Goal: Task Accomplishment & Management: Complete application form

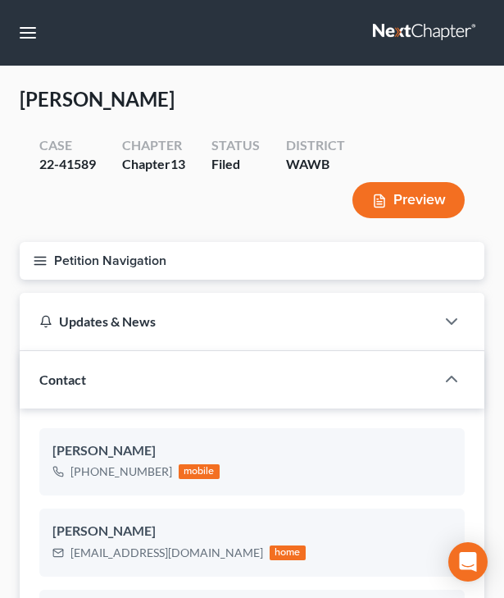
select select "0"
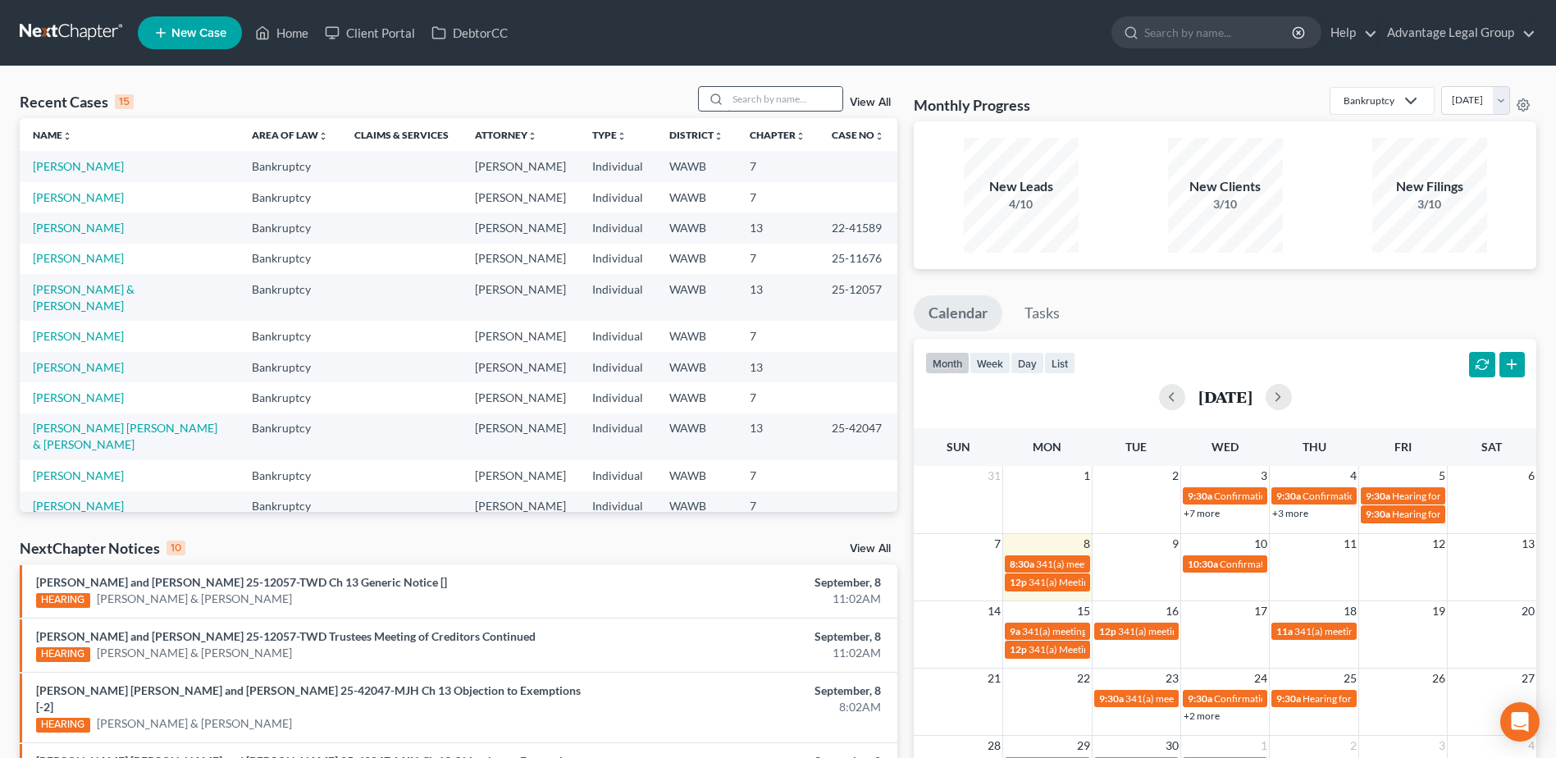
click at [767, 98] on input "search" at bounding box center [785, 99] width 115 height 24
type input "mueller"
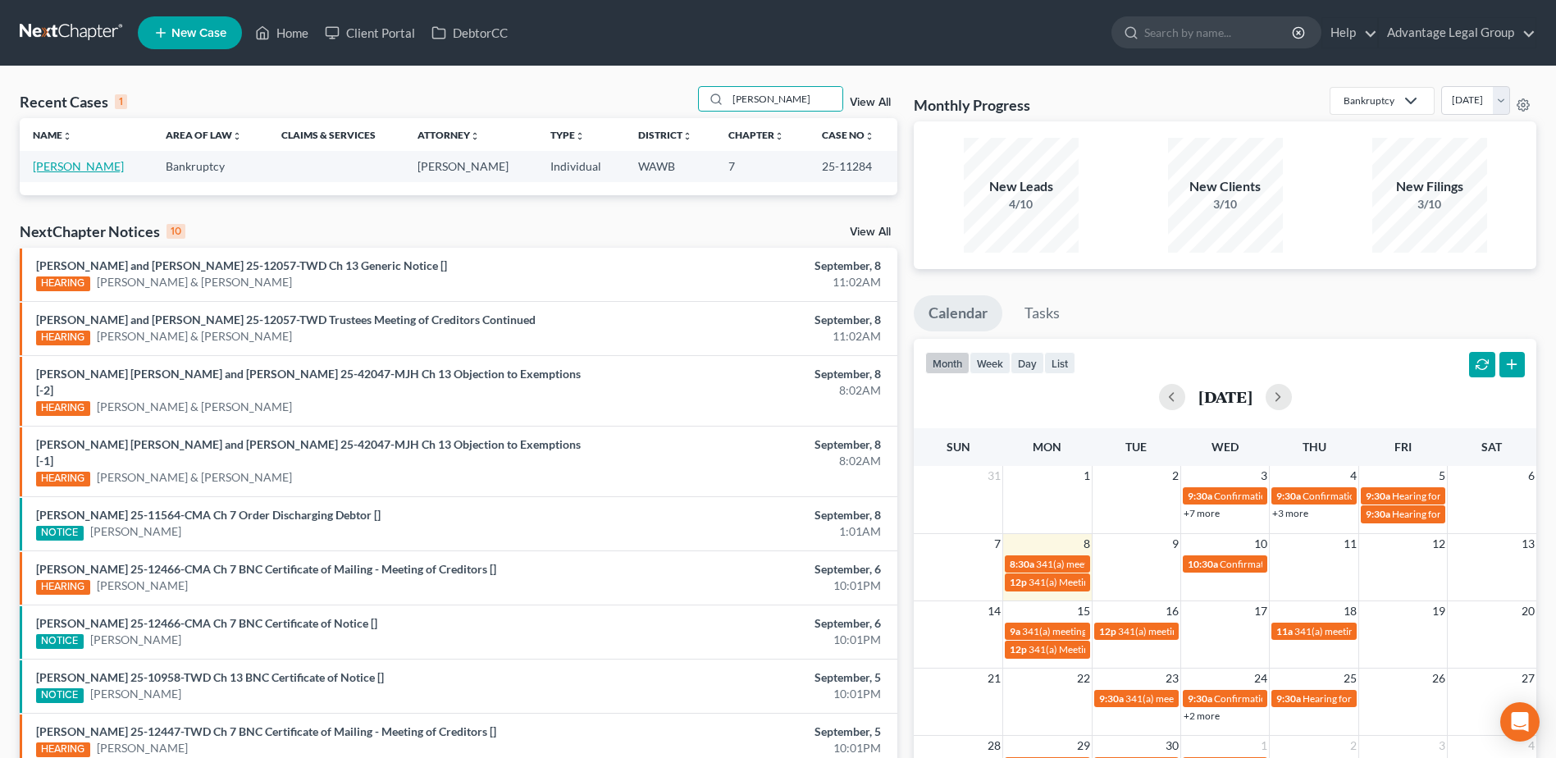
click at [64, 168] on link "Mueller, Heidi" at bounding box center [78, 166] width 91 height 14
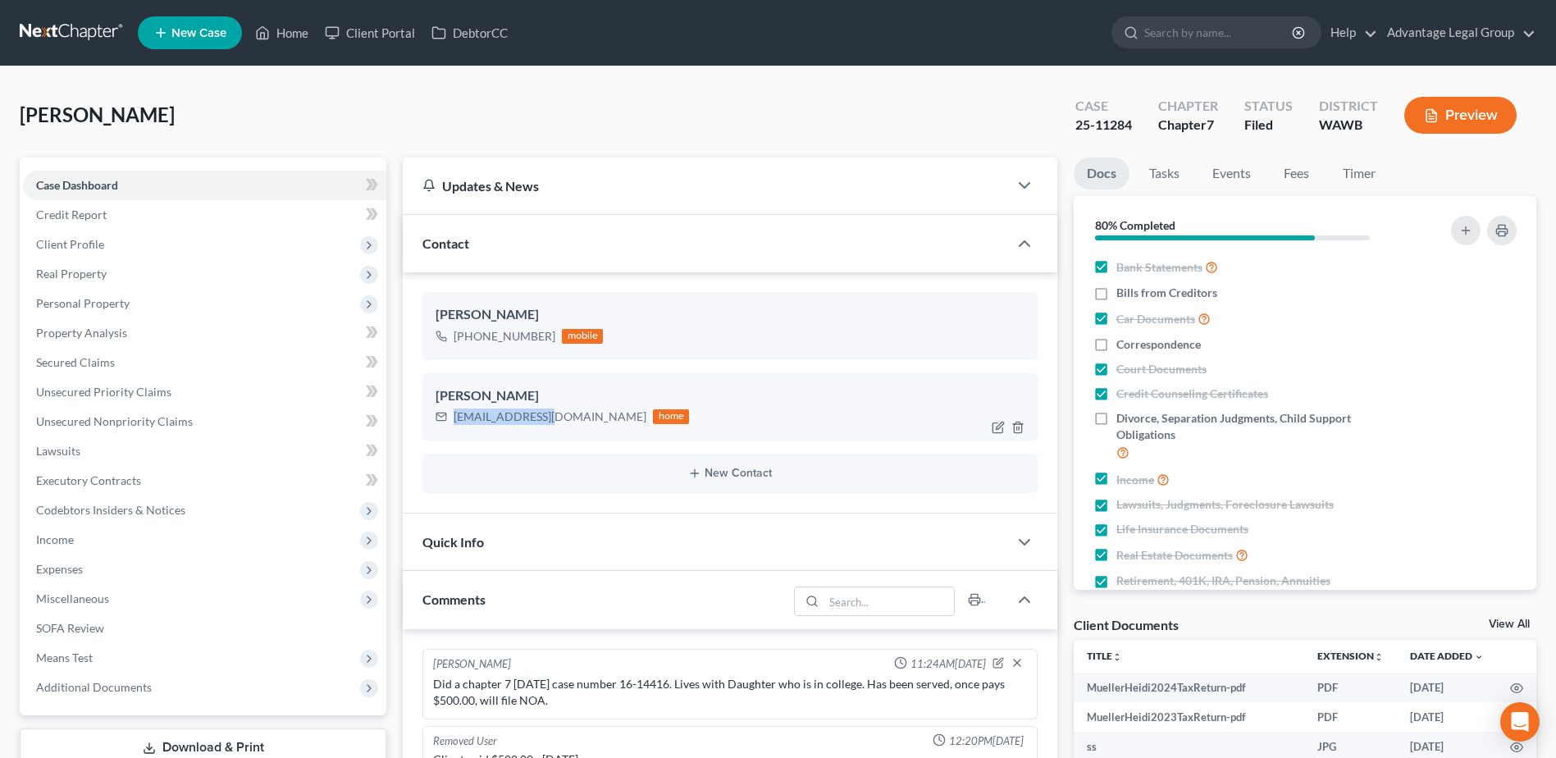
drag, startPoint x: 454, startPoint y: 419, endPoint x: 550, endPoint y: 422, distance: 95.2
click at [550, 422] on div "hemjjr@yahoo.com" at bounding box center [550, 417] width 193 height 16
copy div "hemjjr@yahoo.com"
drag, startPoint x: 295, startPoint y: 36, endPoint x: 300, endPoint y: 48, distance: 13.3
click at [295, 35] on link "Home" at bounding box center [282, 33] width 70 height 30
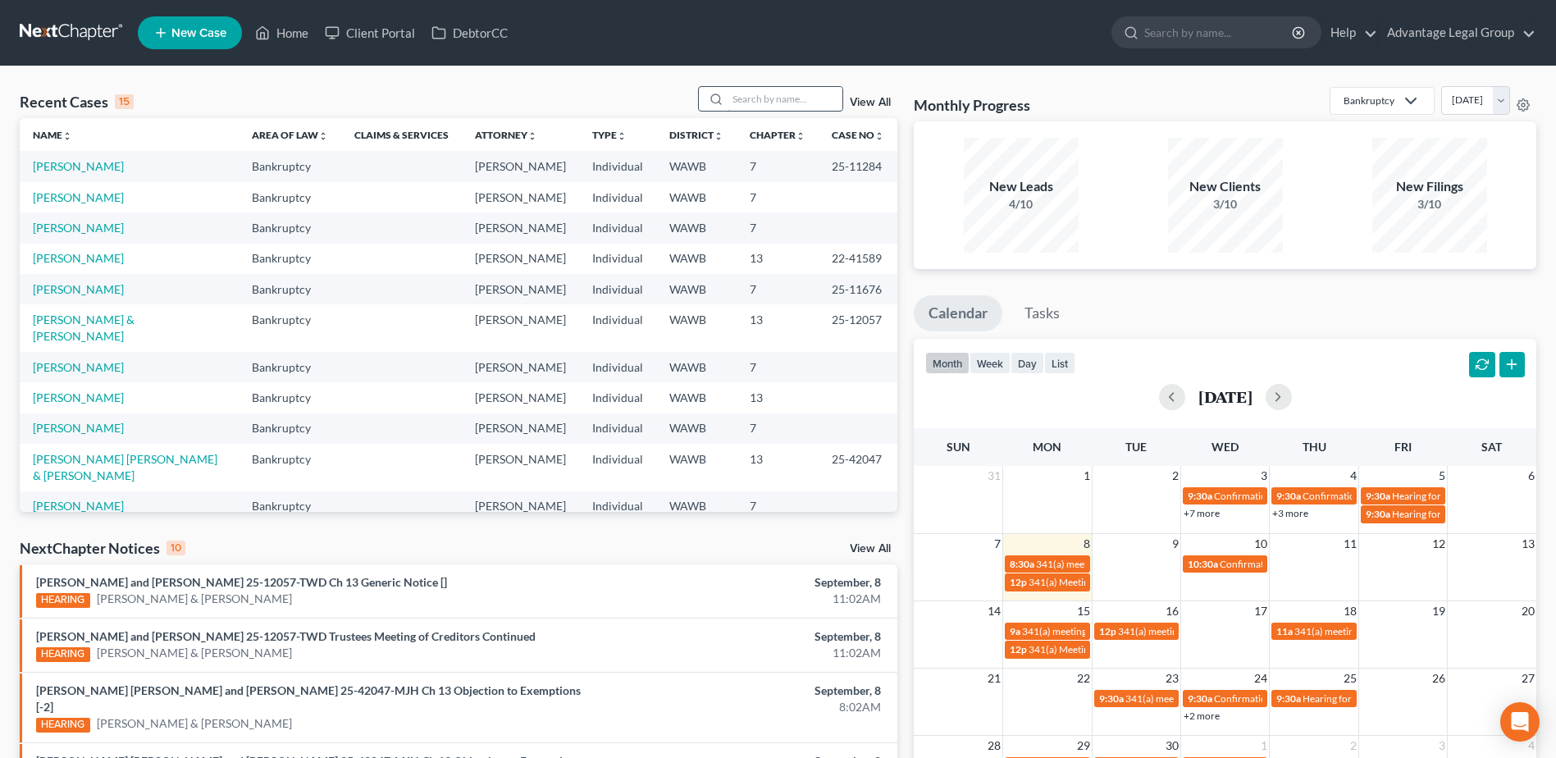
click at [778, 93] on input "search" at bounding box center [785, 99] width 115 height 24
type input "melton"
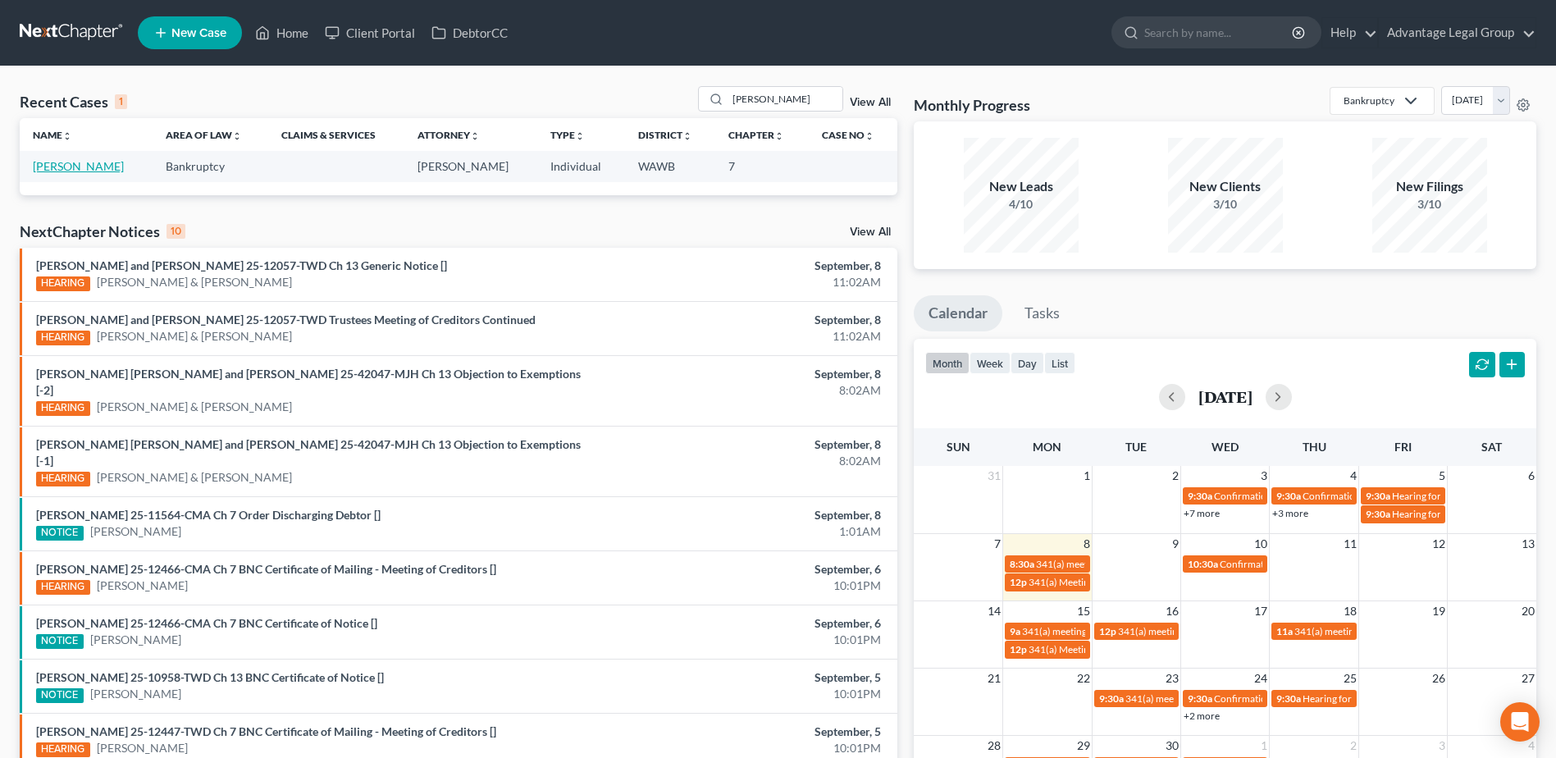
click at [71, 161] on link "Melton, Earnest" at bounding box center [78, 166] width 91 height 14
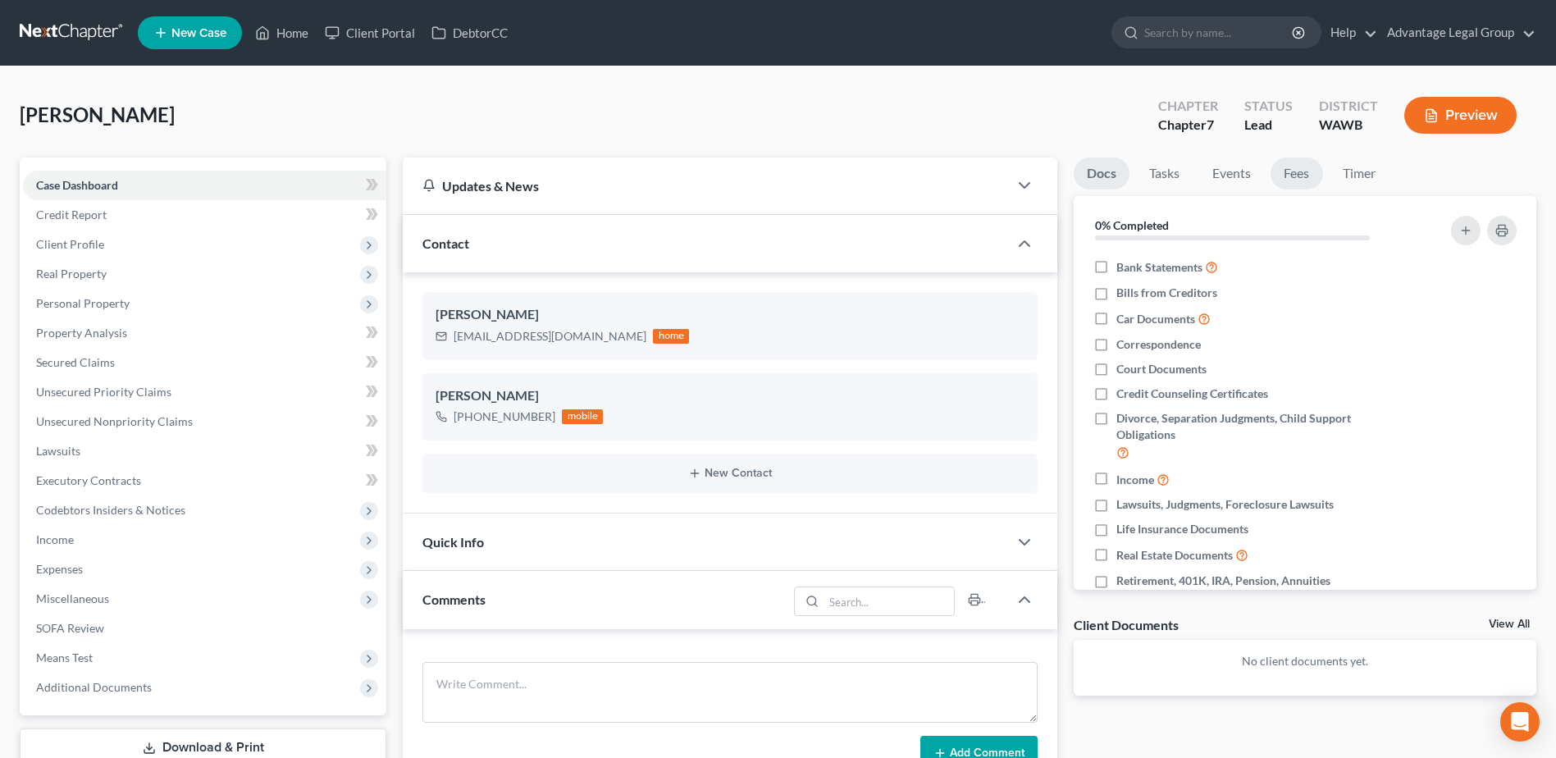
click at [1299, 171] on link "Fees" at bounding box center [1297, 173] width 52 height 32
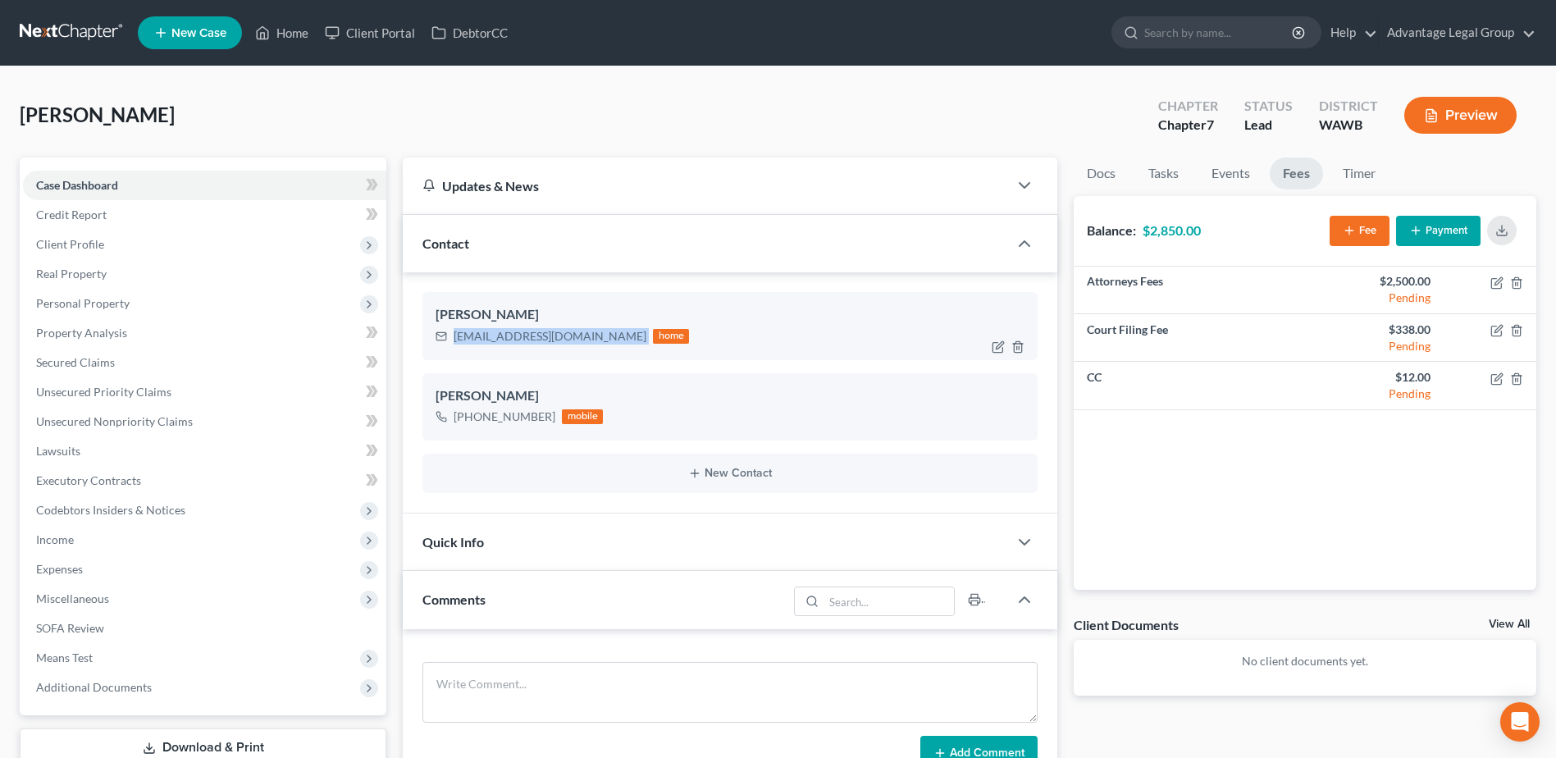
drag, startPoint x: 590, startPoint y: 335, endPoint x: 454, endPoint y: 340, distance: 136.3
click at [454, 340] on div "emeltonrob57@gmail.com home" at bounding box center [562, 336] width 253 height 21
click at [1445, 226] on button "Payment" at bounding box center [1438, 231] width 84 height 30
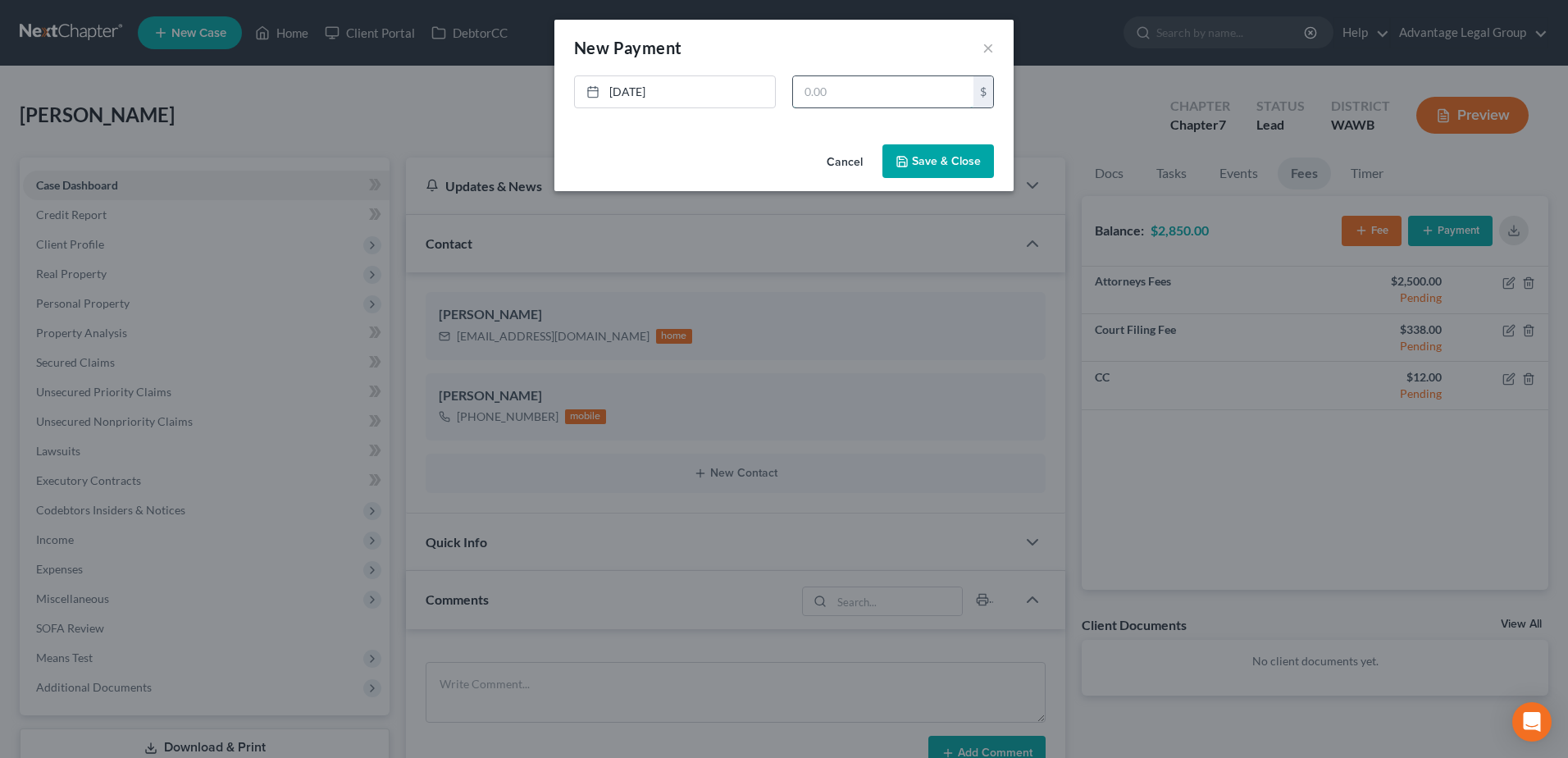
click at [828, 88] on input "text" at bounding box center [883, 91] width 180 height 31
type input "350.00"
click at [920, 162] on button "Save & Close" at bounding box center [939, 161] width 112 height 34
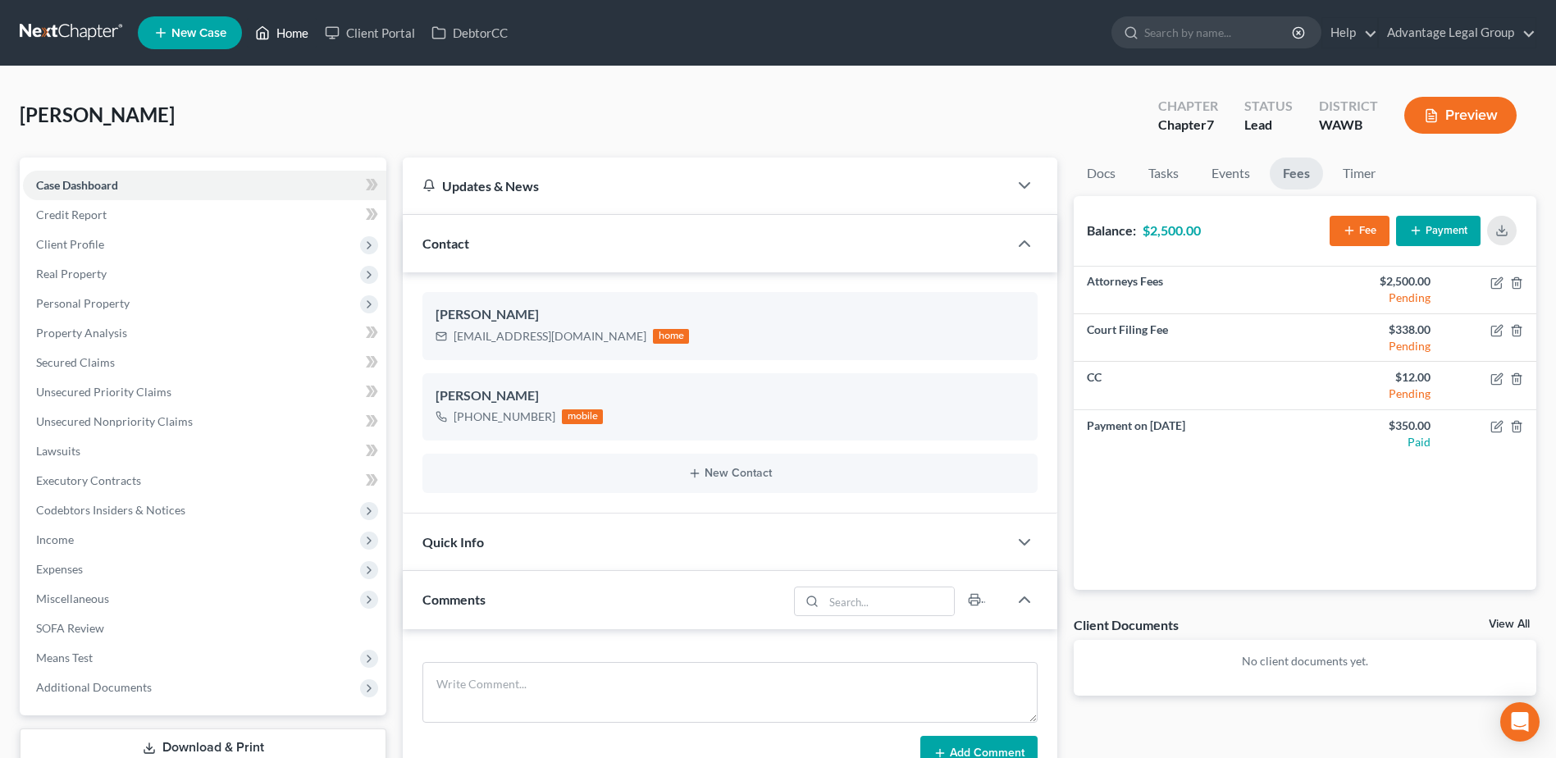
click at [295, 32] on link "Home" at bounding box center [282, 33] width 70 height 30
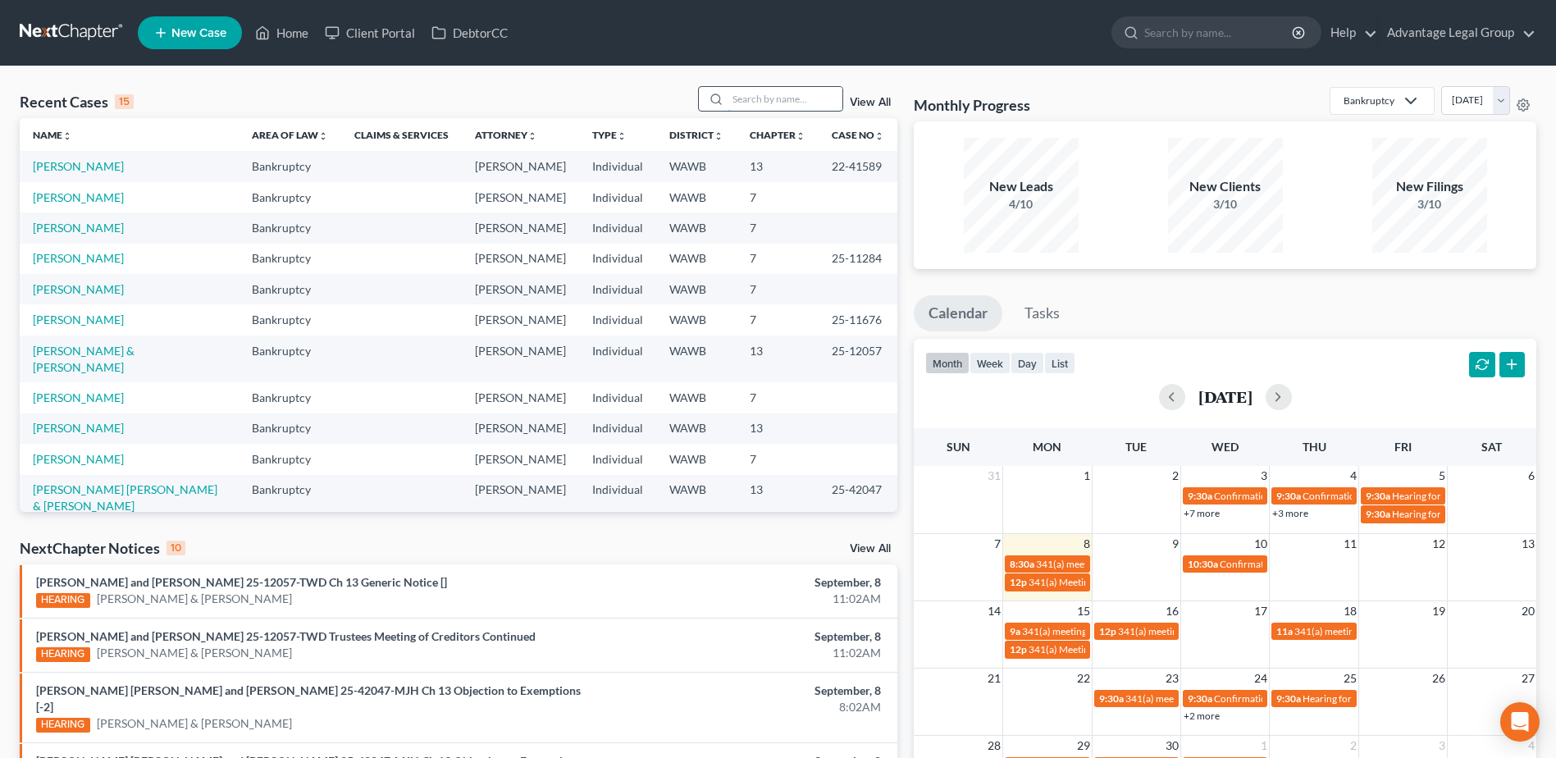
click at [762, 98] on input "search" at bounding box center [785, 99] width 115 height 24
type input "joseph"
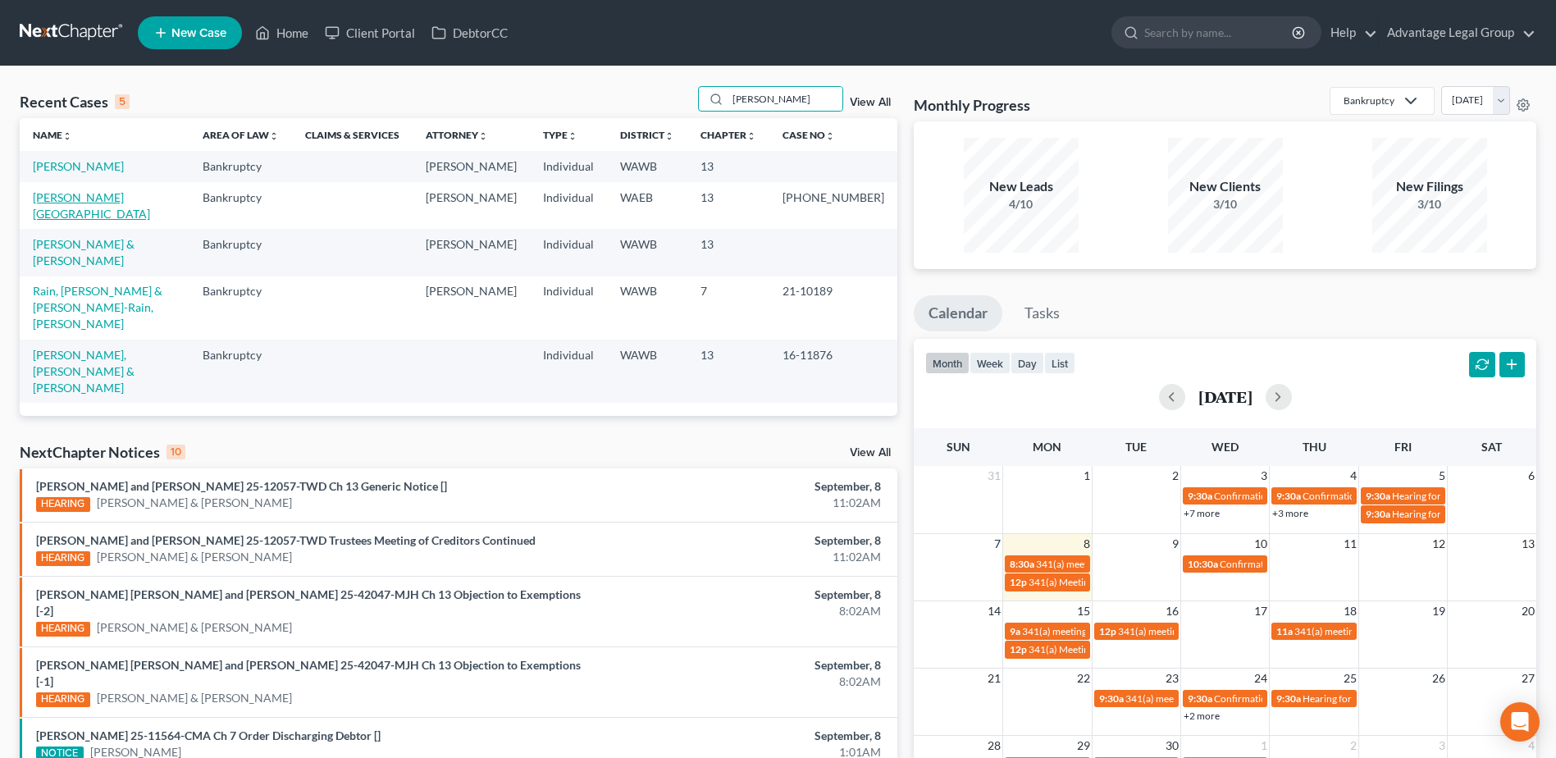
click at [71, 209] on link "Joseph, Geneva" at bounding box center [91, 205] width 117 height 30
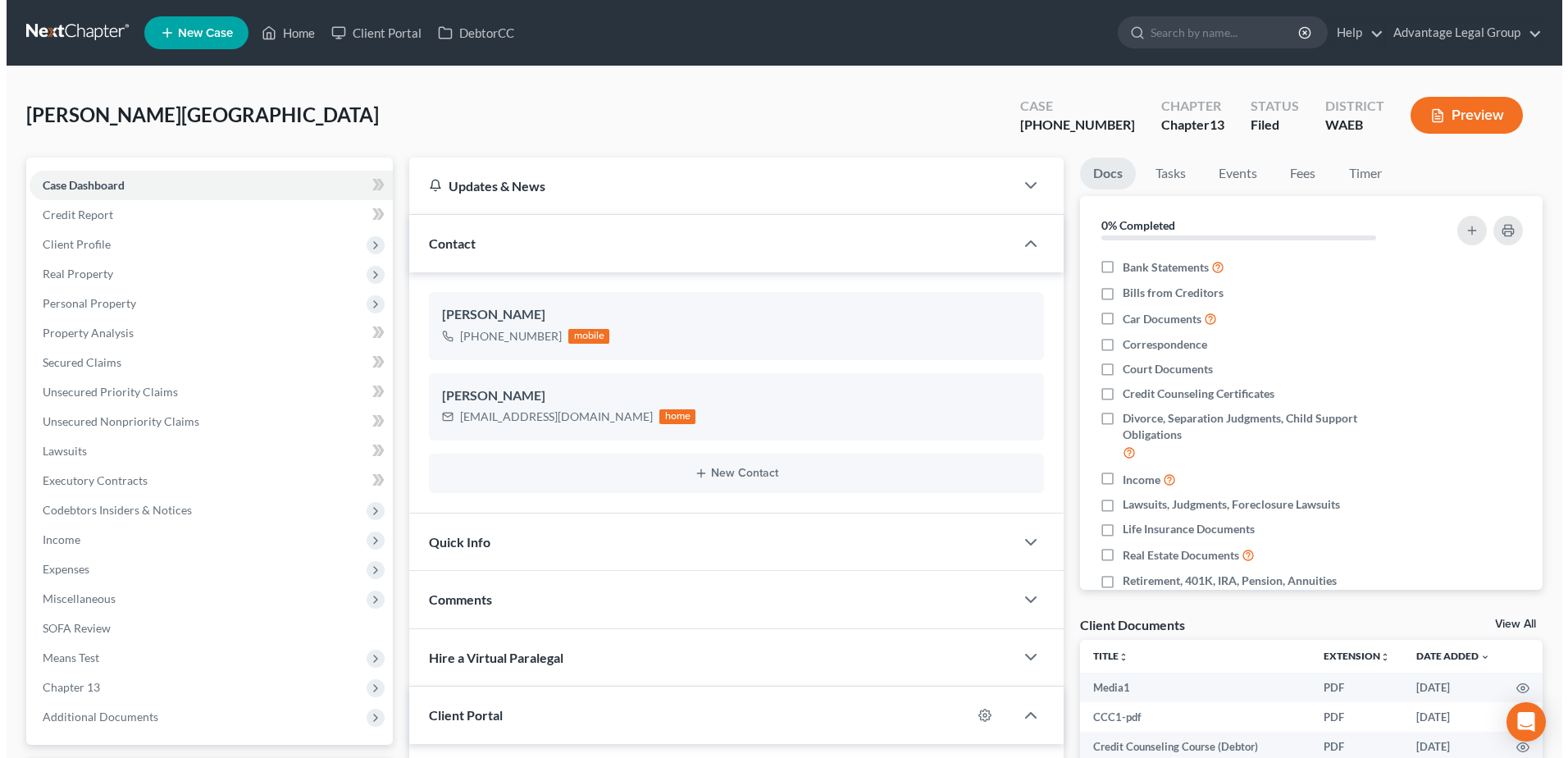
scroll to position [2691, 0]
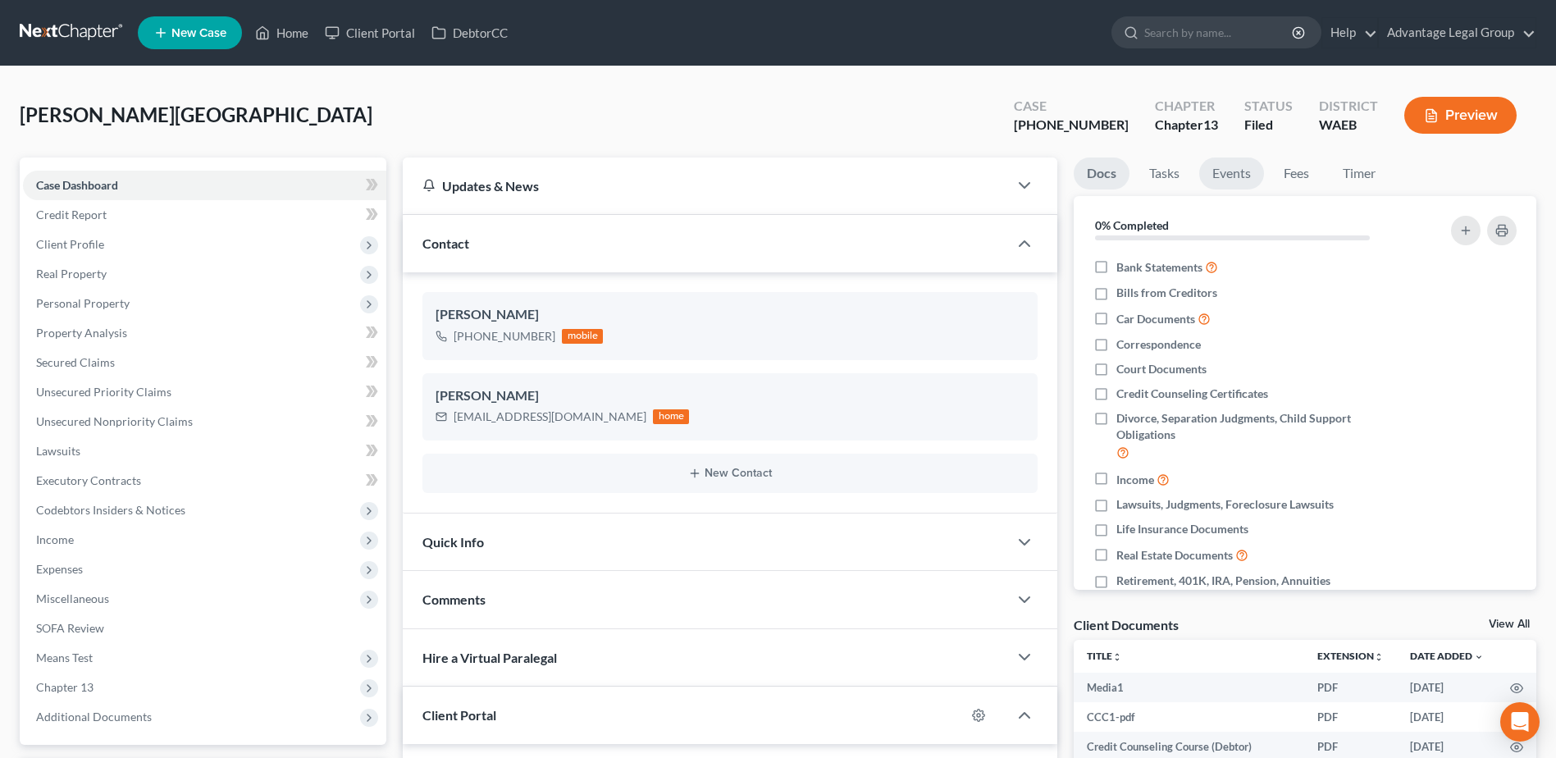
click at [1221, 180] on link "Events" at bounding box center [1231, 173] width 65 height 32
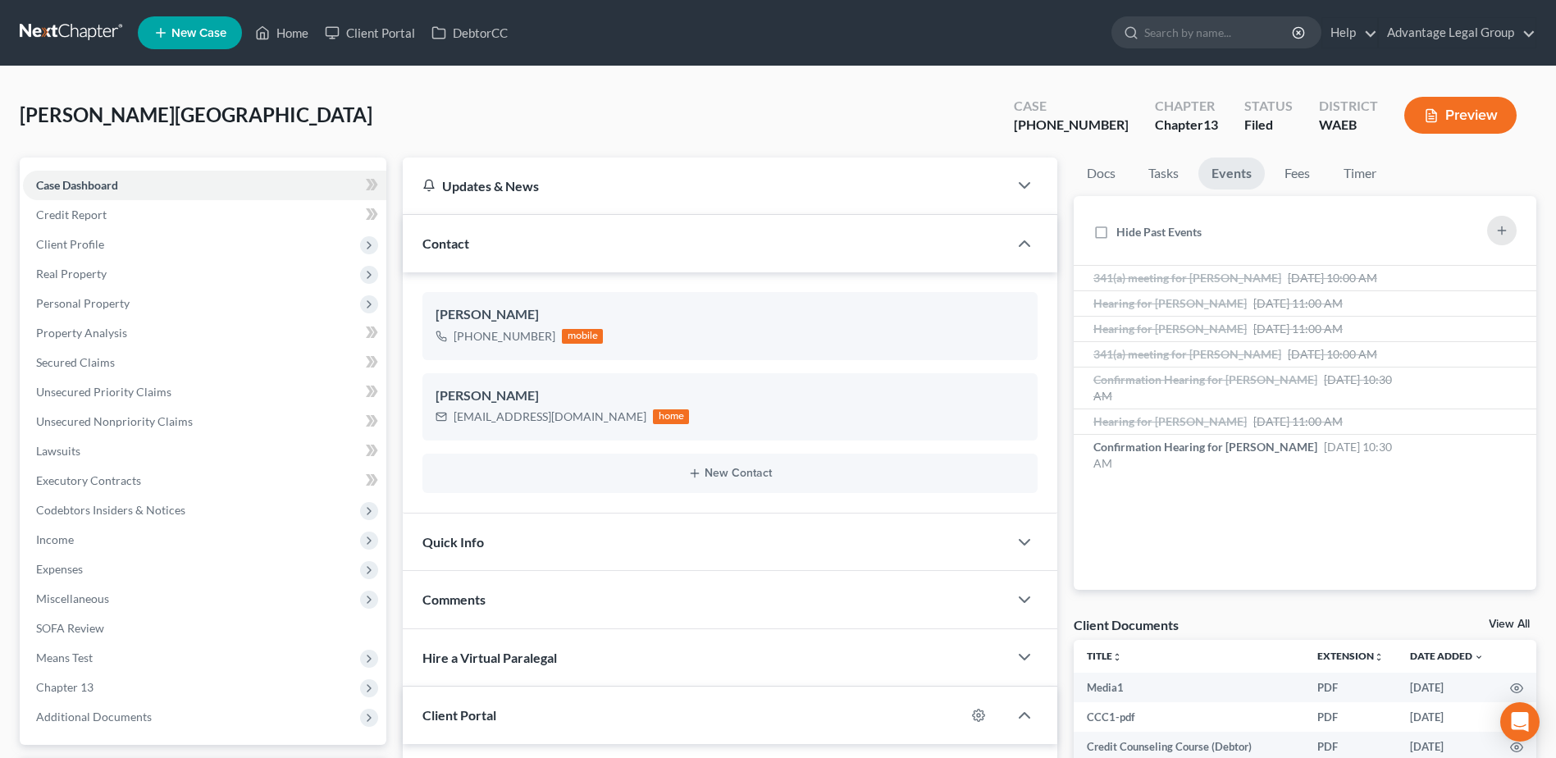
click at [653, 133] on div "Joseph, Geneva Upgraded Case 25-01039-13 Chapter Chapter 13 Status Filed Distri…" at bounding box center [778, 121] width 1517 height 71
drag, startPoint x: 55, startPoint y: 272, endPoint x: 63, endPoint y: 281, distance: 12.2
click at [55, 272] on span "Real Property" at bounding box center [71, 274] width 71 height 14
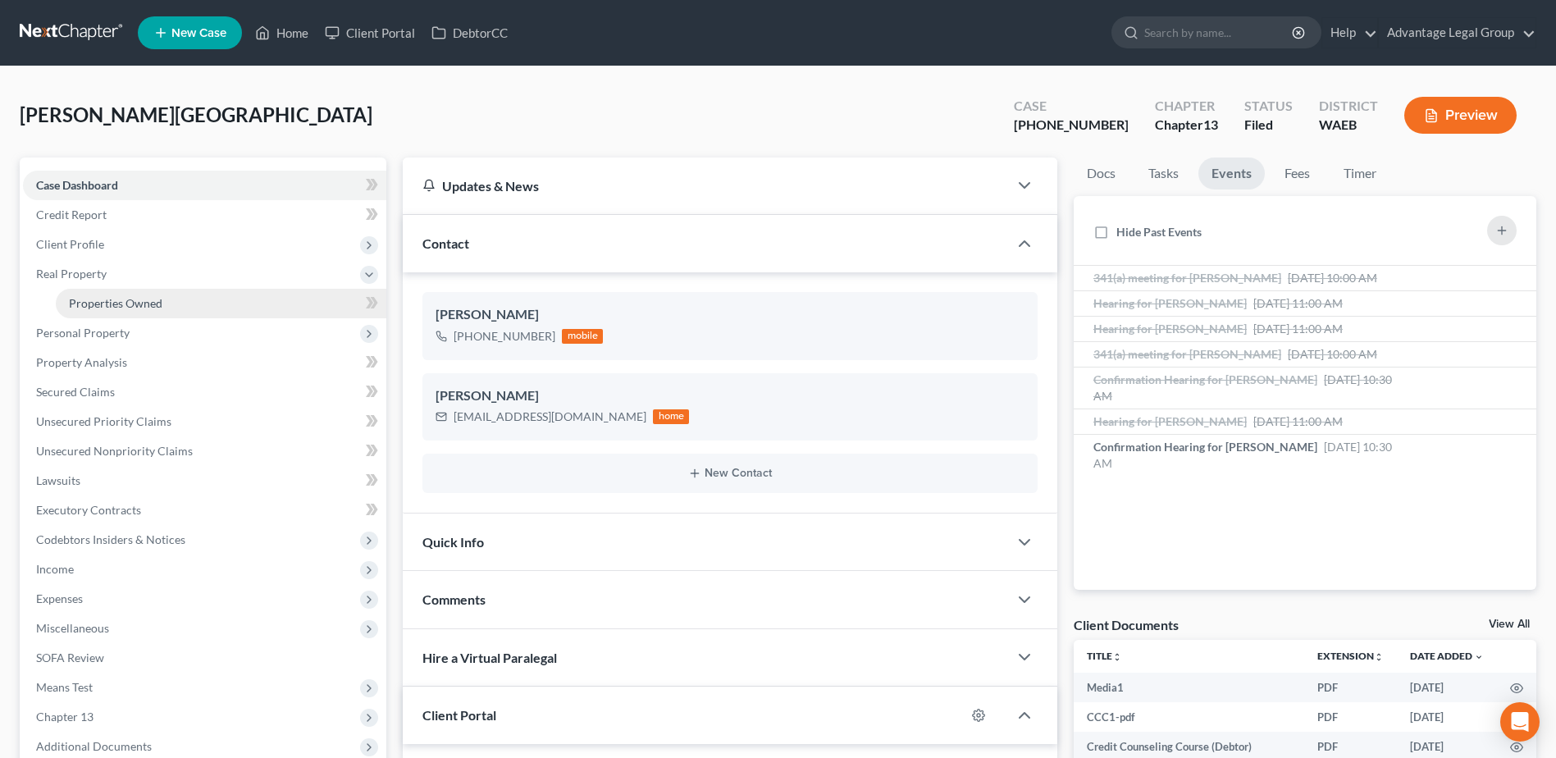
click at [110, 306] on span "Properties Owned" at bounding box center [116, 303] width 94 height 14
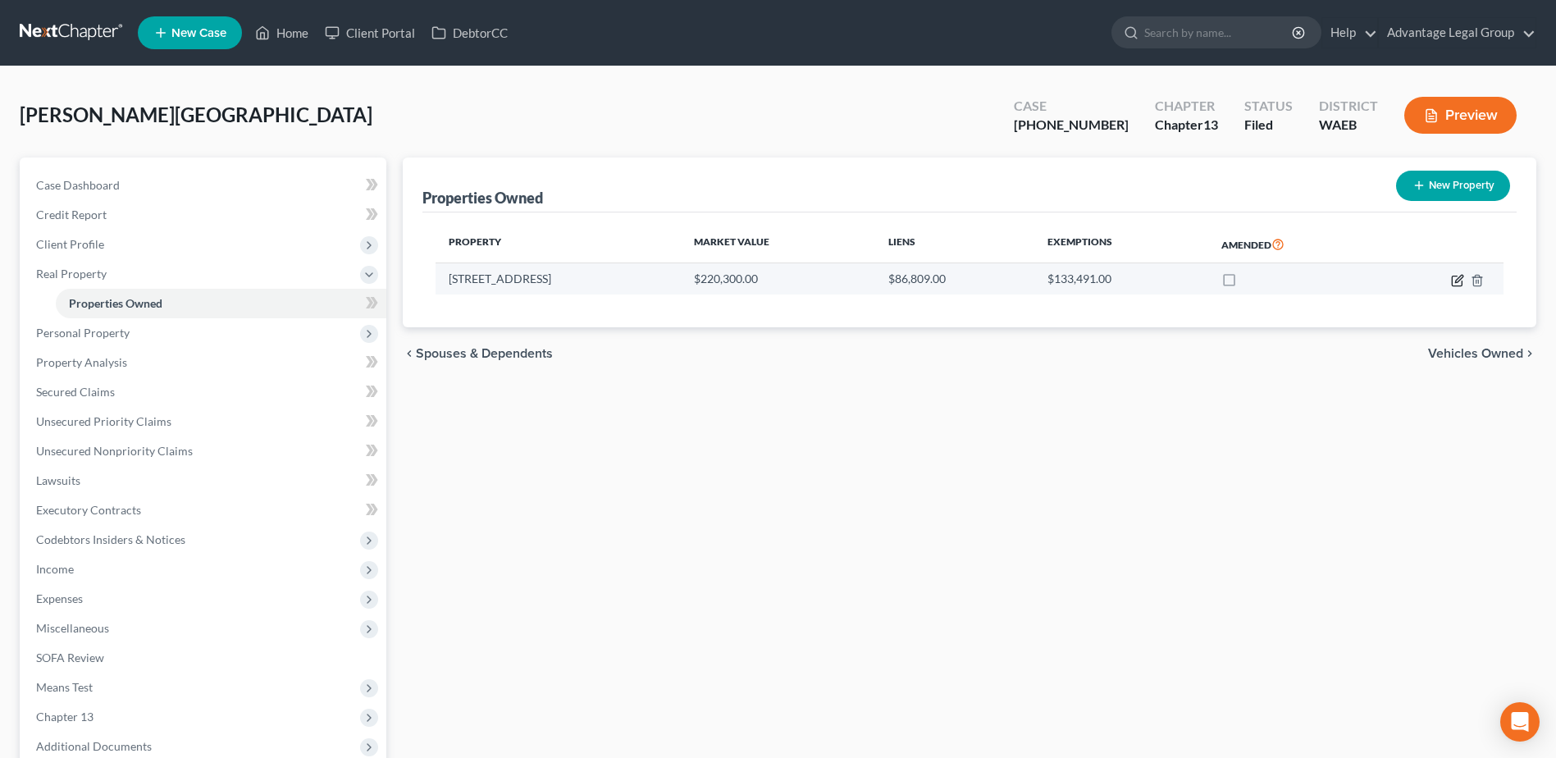
click at [1456, 285] on icon "button" at bounding box center [1457, 281] width 10 height 10
select select "50"
select select "0"
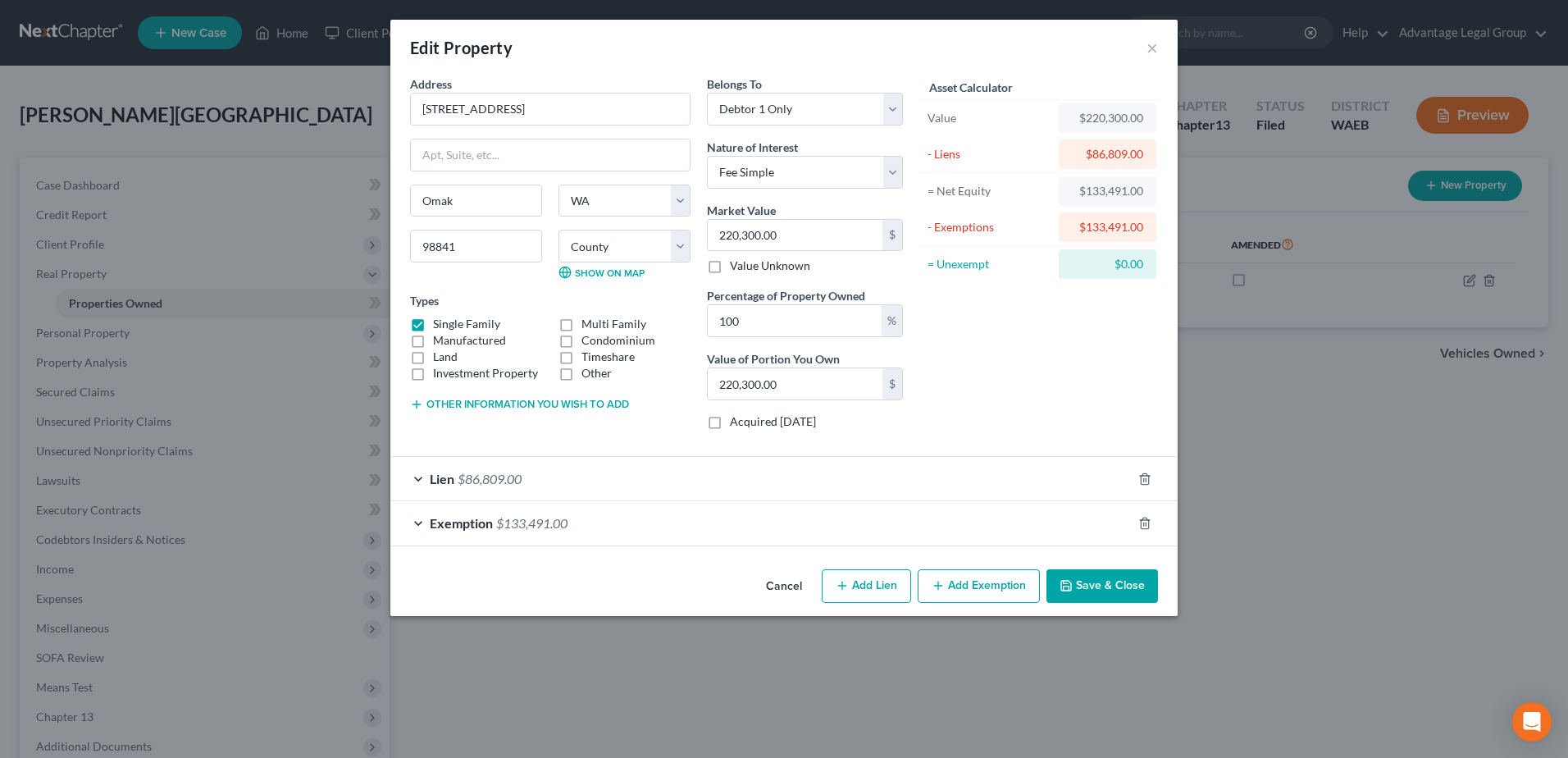
click at [491, 475] on span "$86,809.00" at bounding box center [490, 479] width 64 height 16
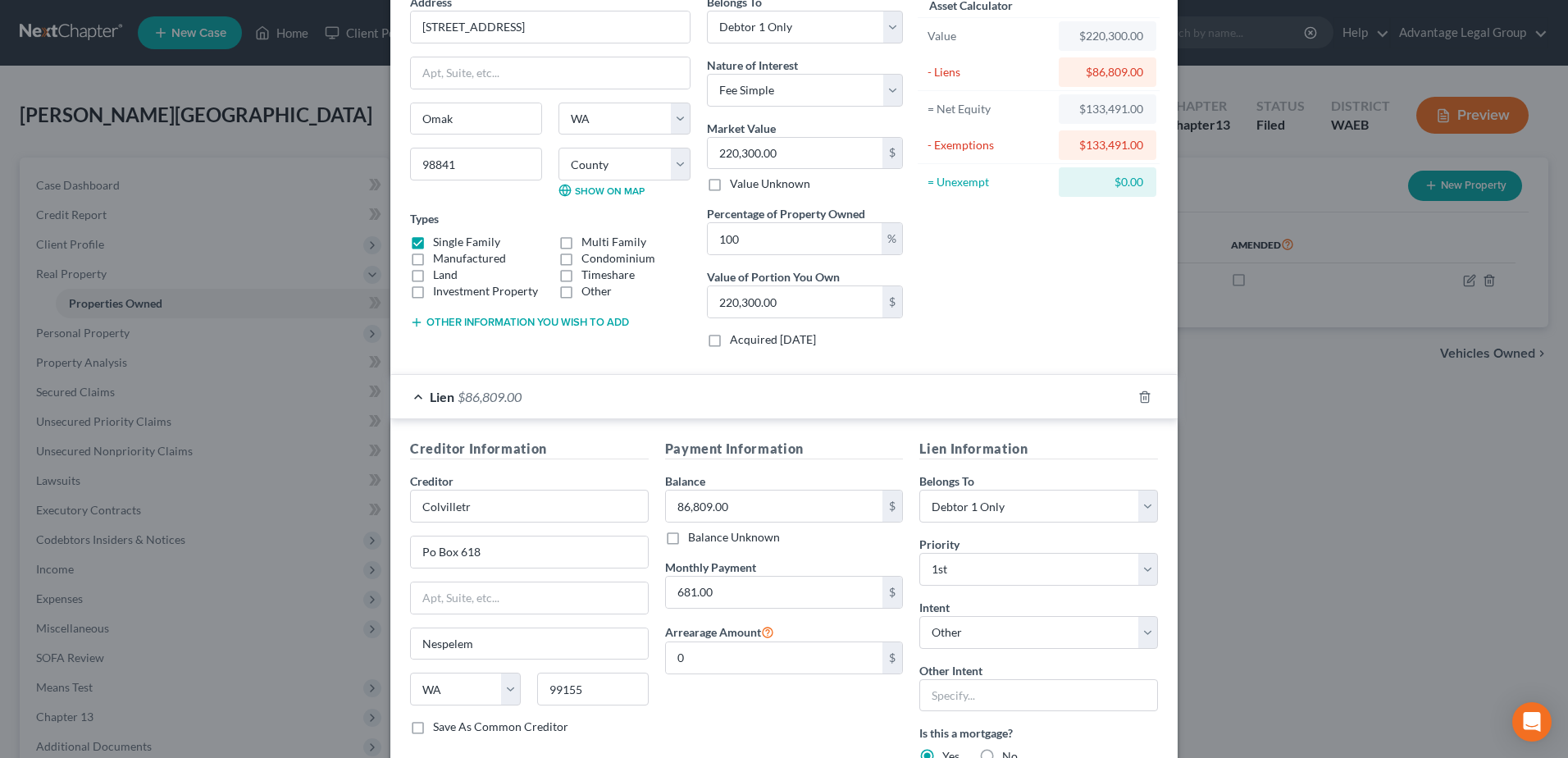
scroll to position [164, 0]
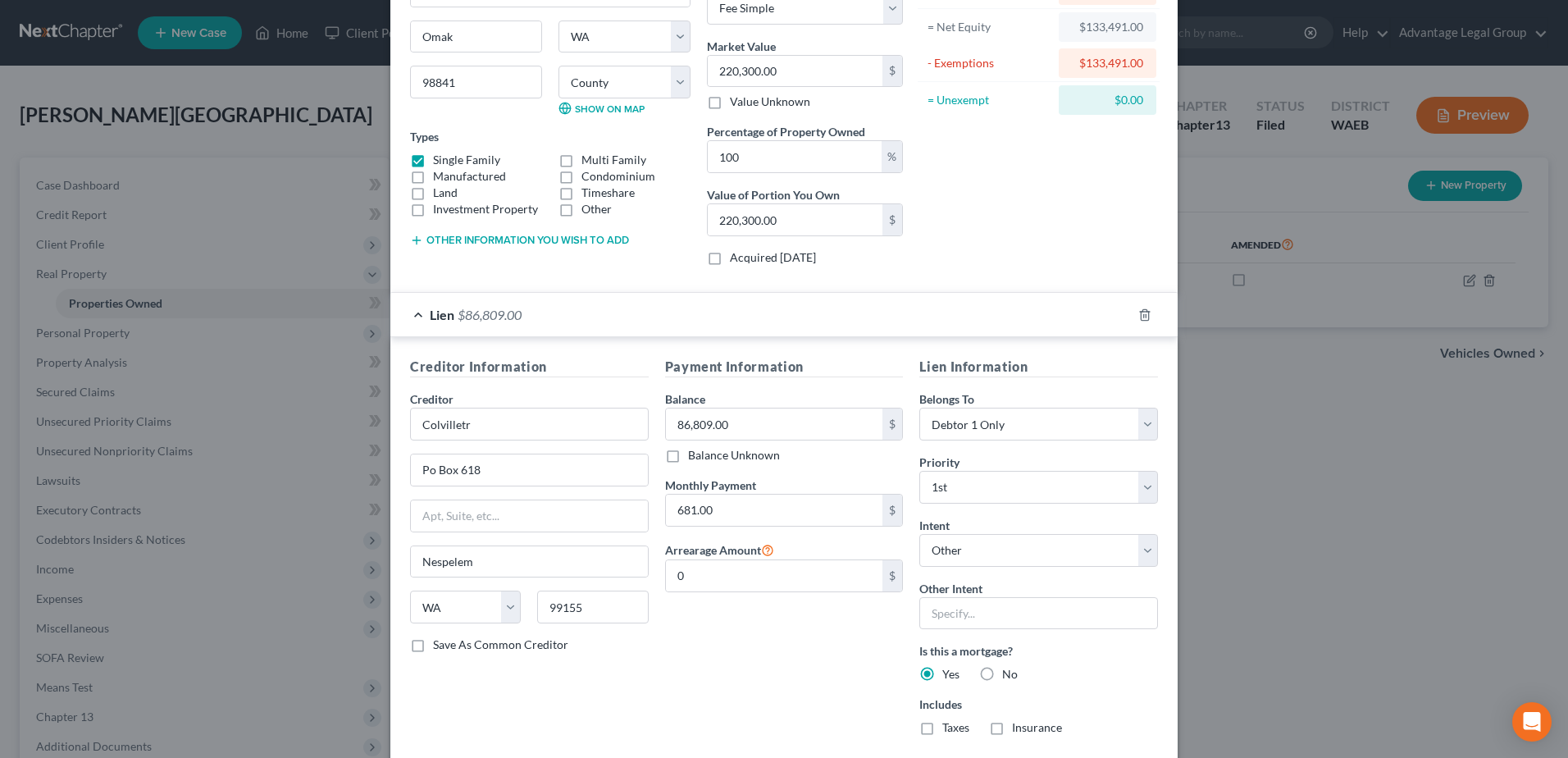
click at [1361, 583] on div "Edit Property × Address * 326 birch st south, Omak, WA 98841 Omak State AL AK A…" at bounding box center [784, 379] width 1568 height 758
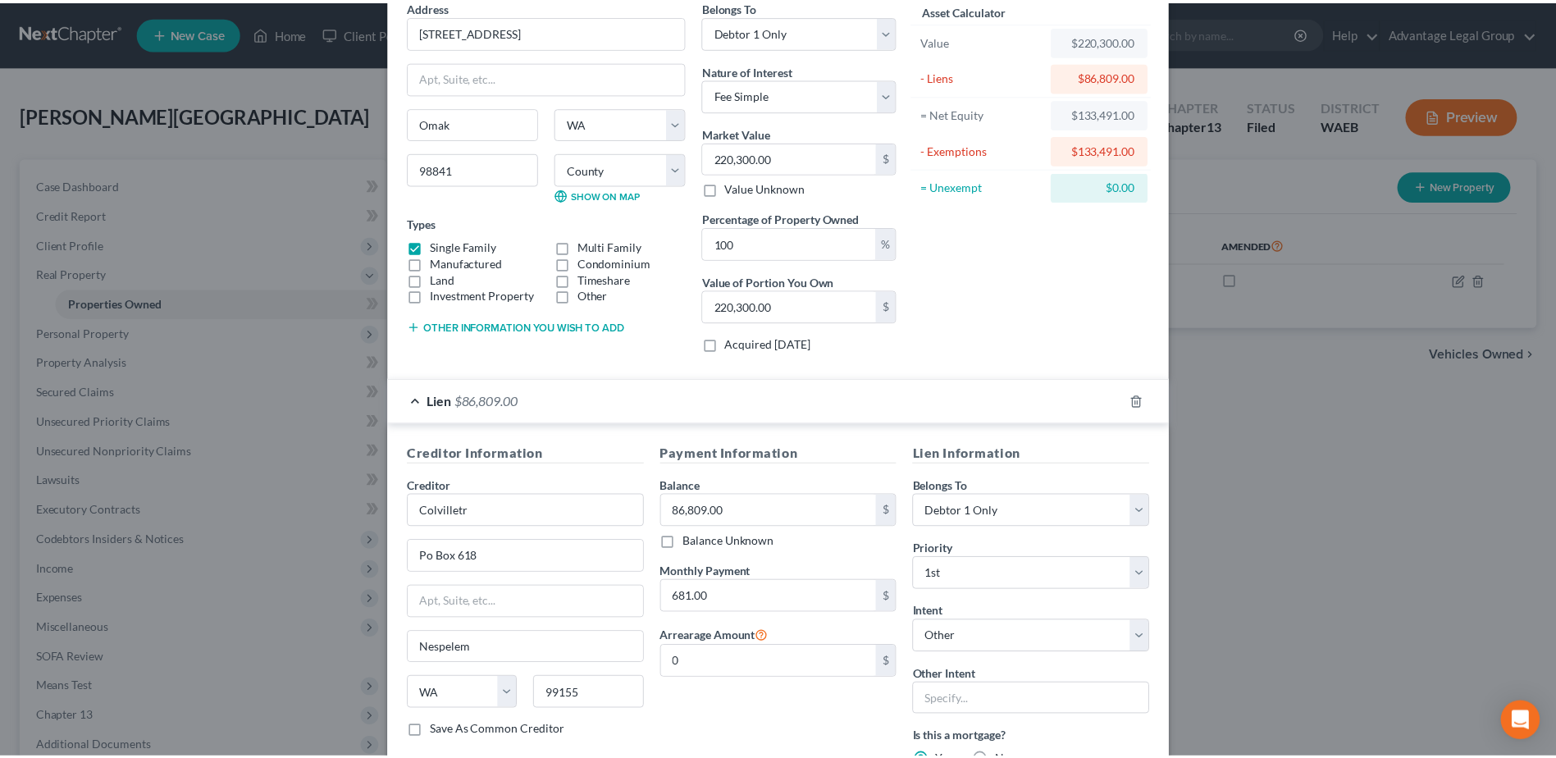
scroll to position [0, 0]
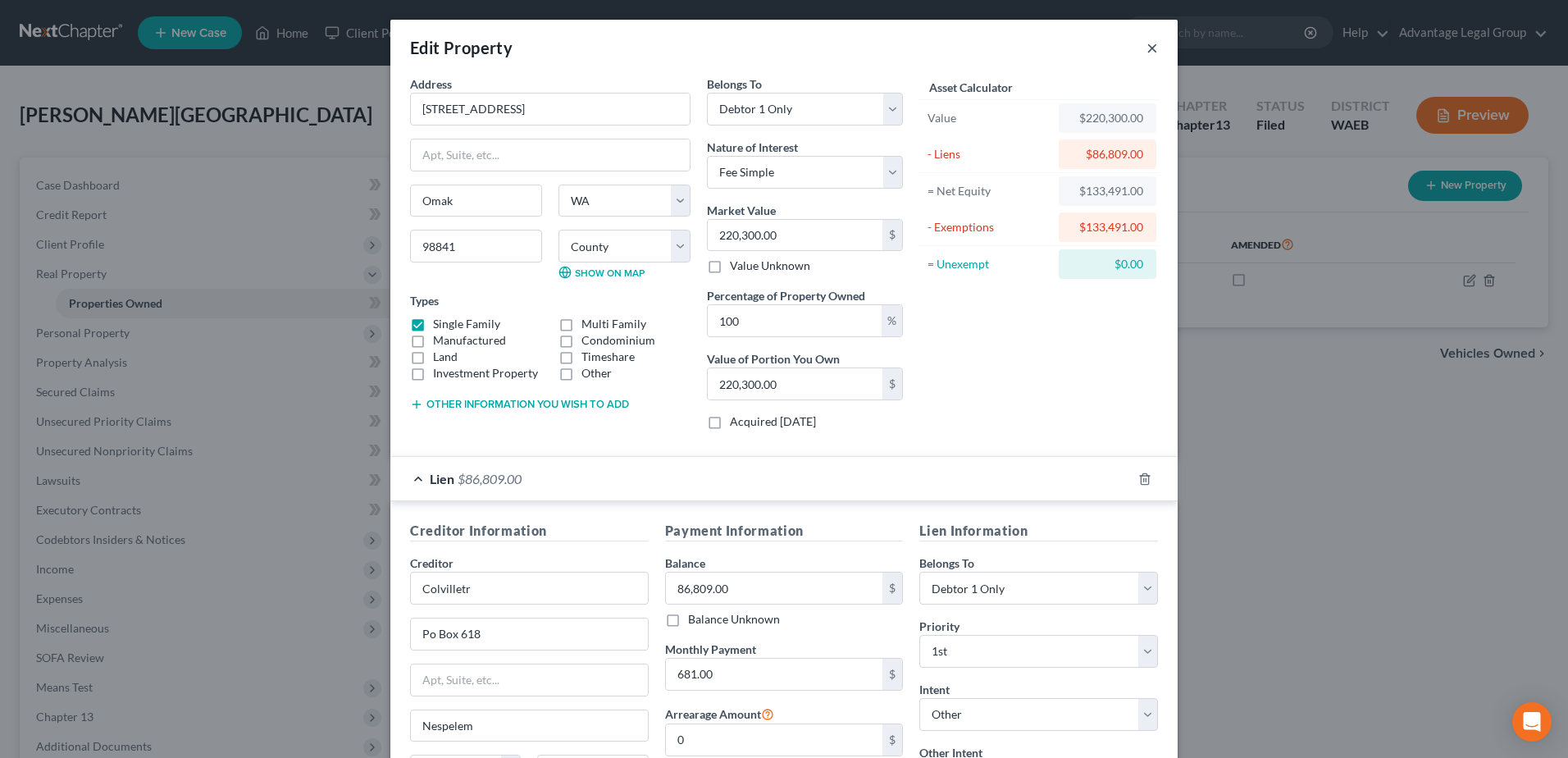
click at [1148, 51] on button "×" at bounding box center [1152, 48] width 11 height 20
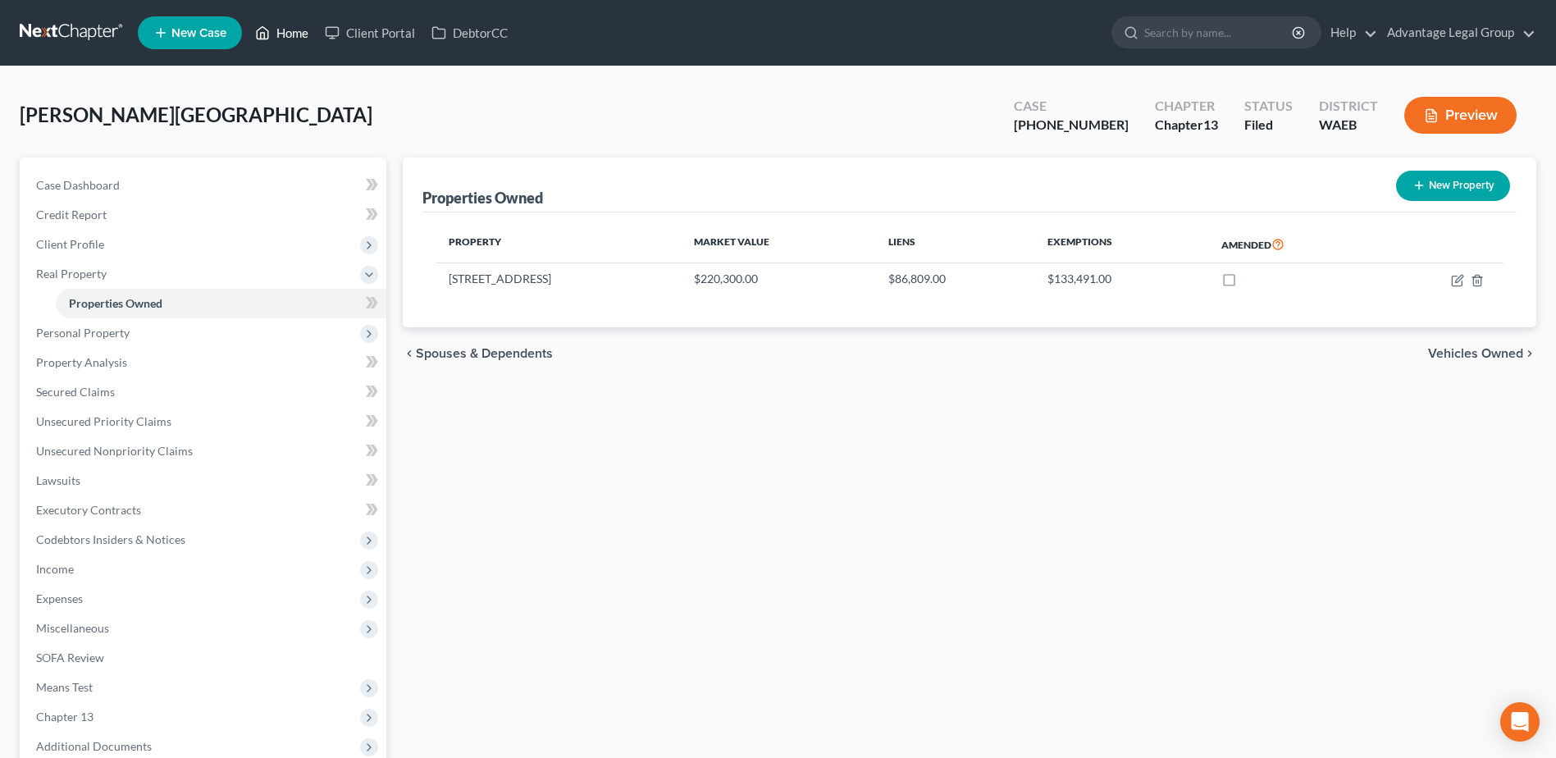
click at [285, 39] on link "Home" at bounding box center [282, 33] width 70 height 30
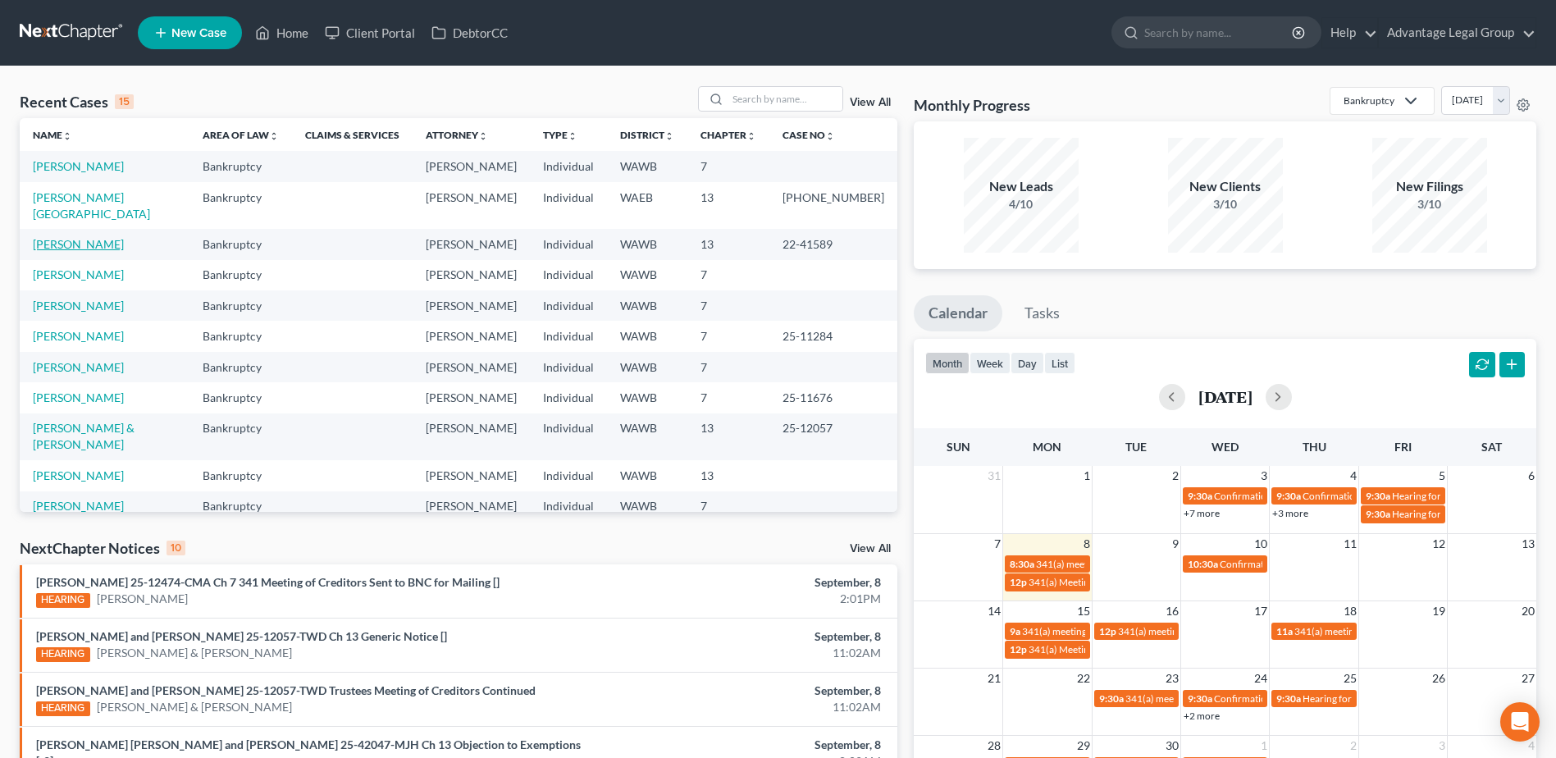
click at [66, 251] on link "[PERSON_NAME]" at bounding box center [78, 244] width 91 height 14
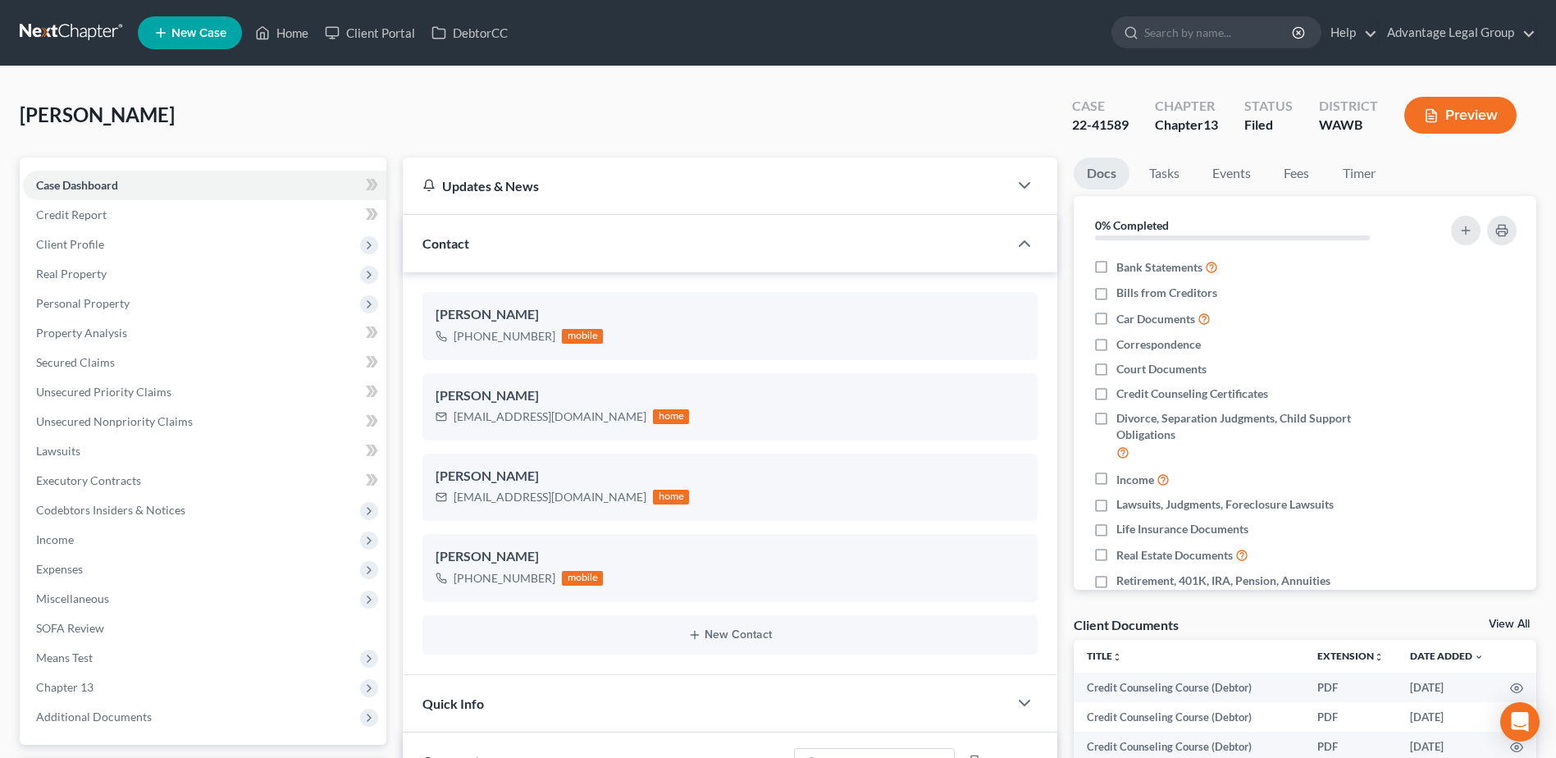
scroll to position [2538, 0]
click at [63, 576] on span "Expenses" at bounding box center [204, 570] width 363 height 30
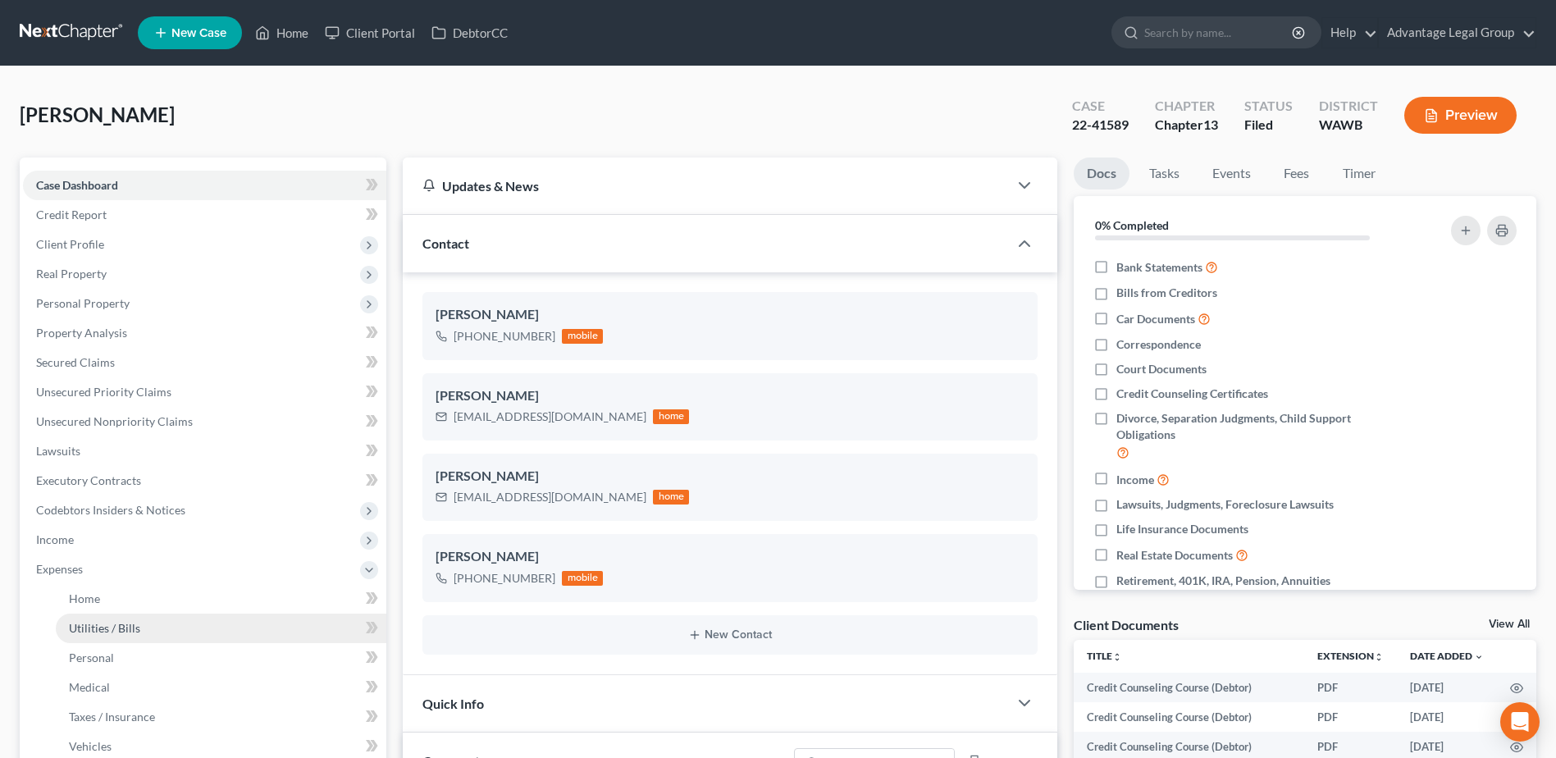
click at [96, 618] on link "Utilities / Bills" at bounding box center [221, 629] width 331 height 30
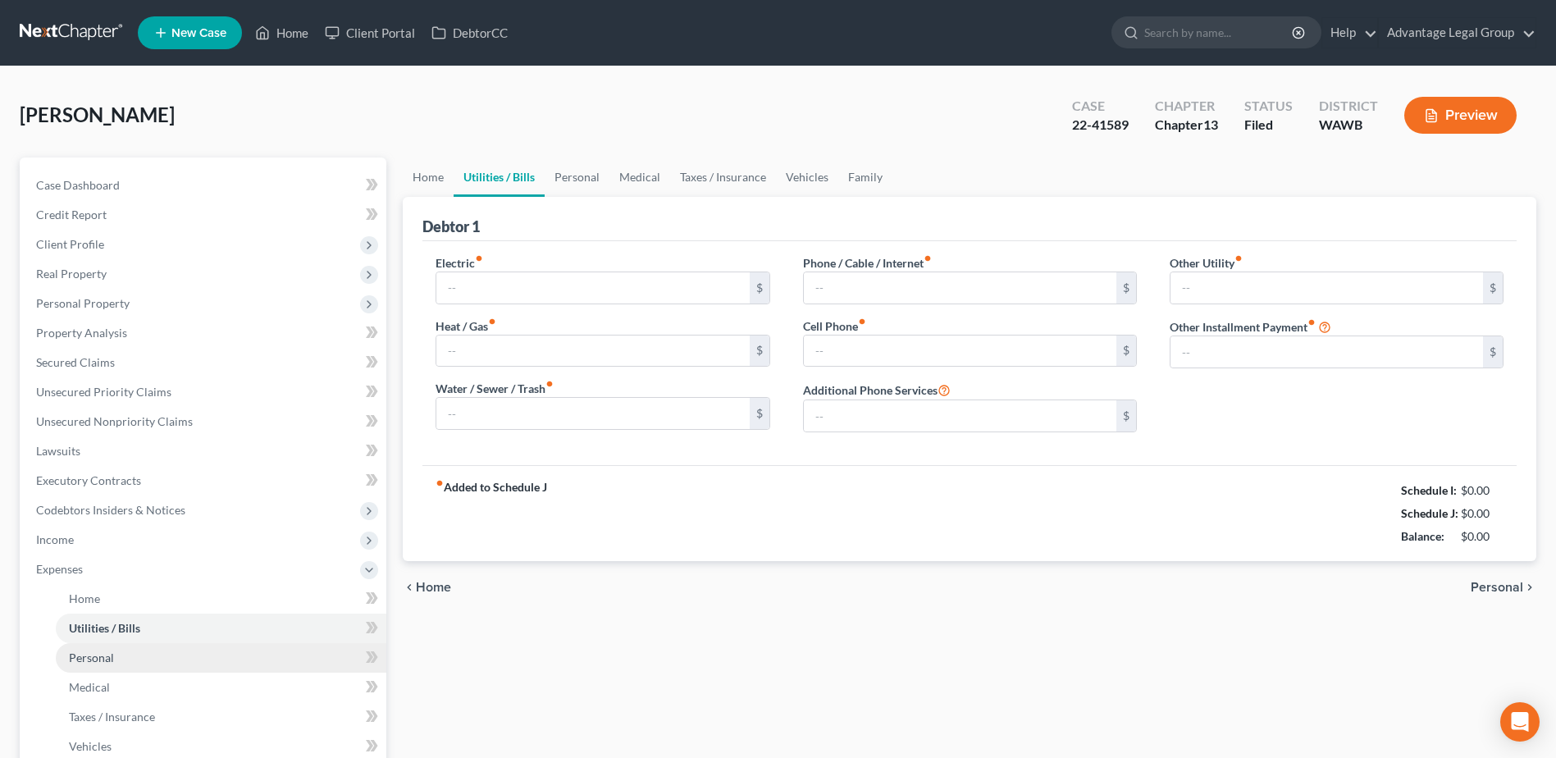
type input "212.00"
type input "135.00"
type input "124.00"
type input "208.00"
type input "265.00"
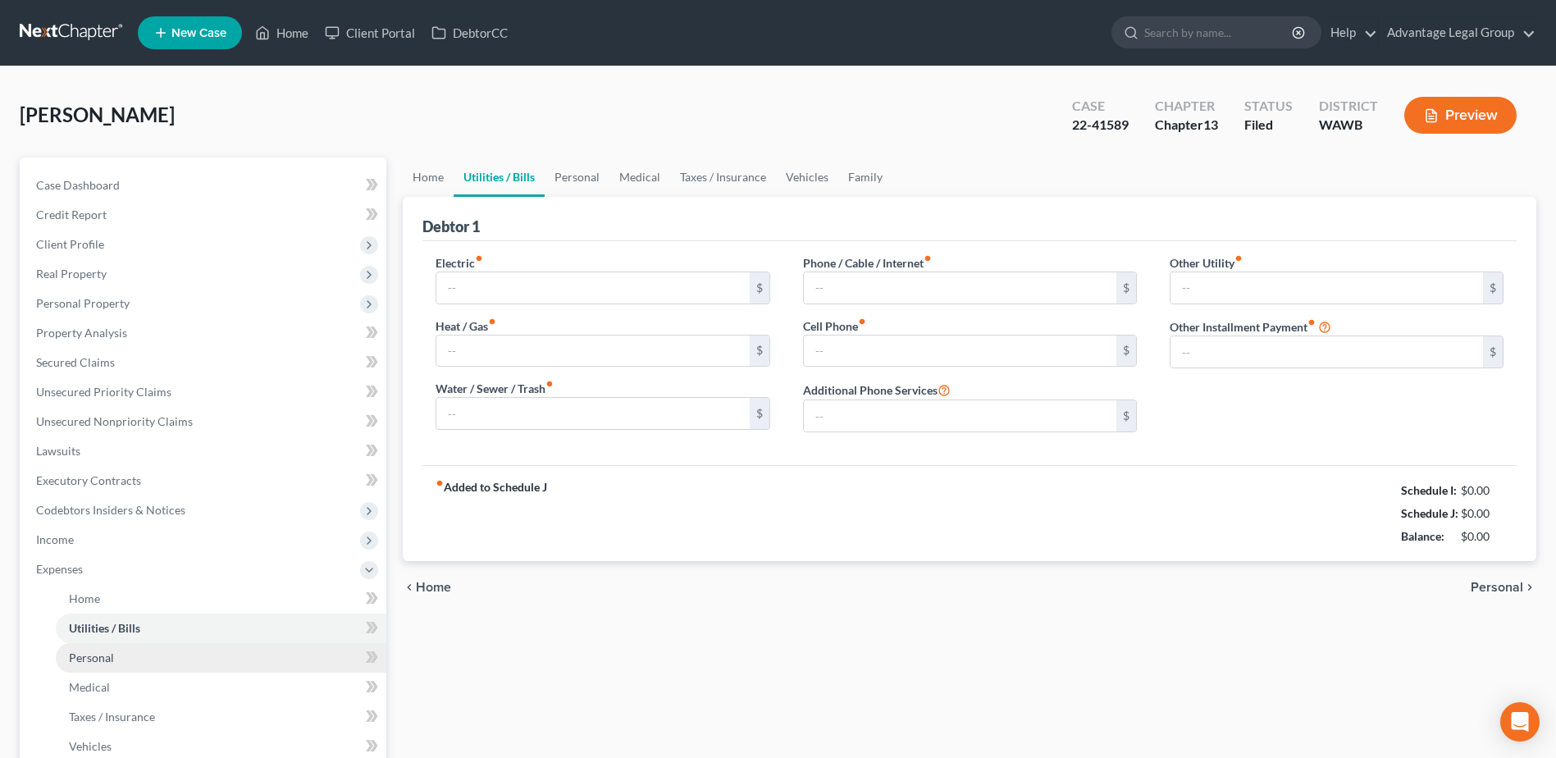
type input "0.00"
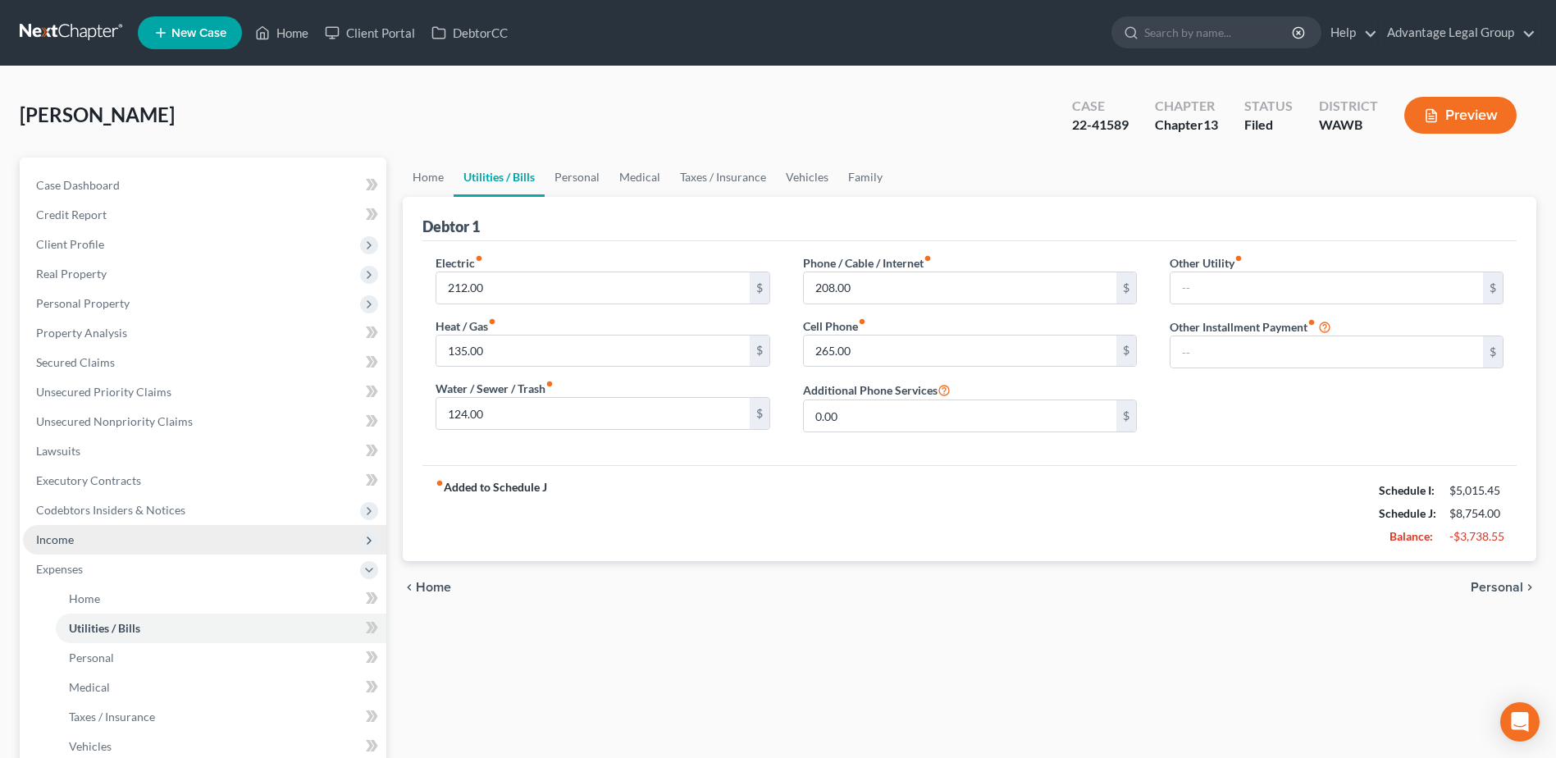
click at [66, 538] on span "Income" at bounding box center [55, 539] width 38 height 14
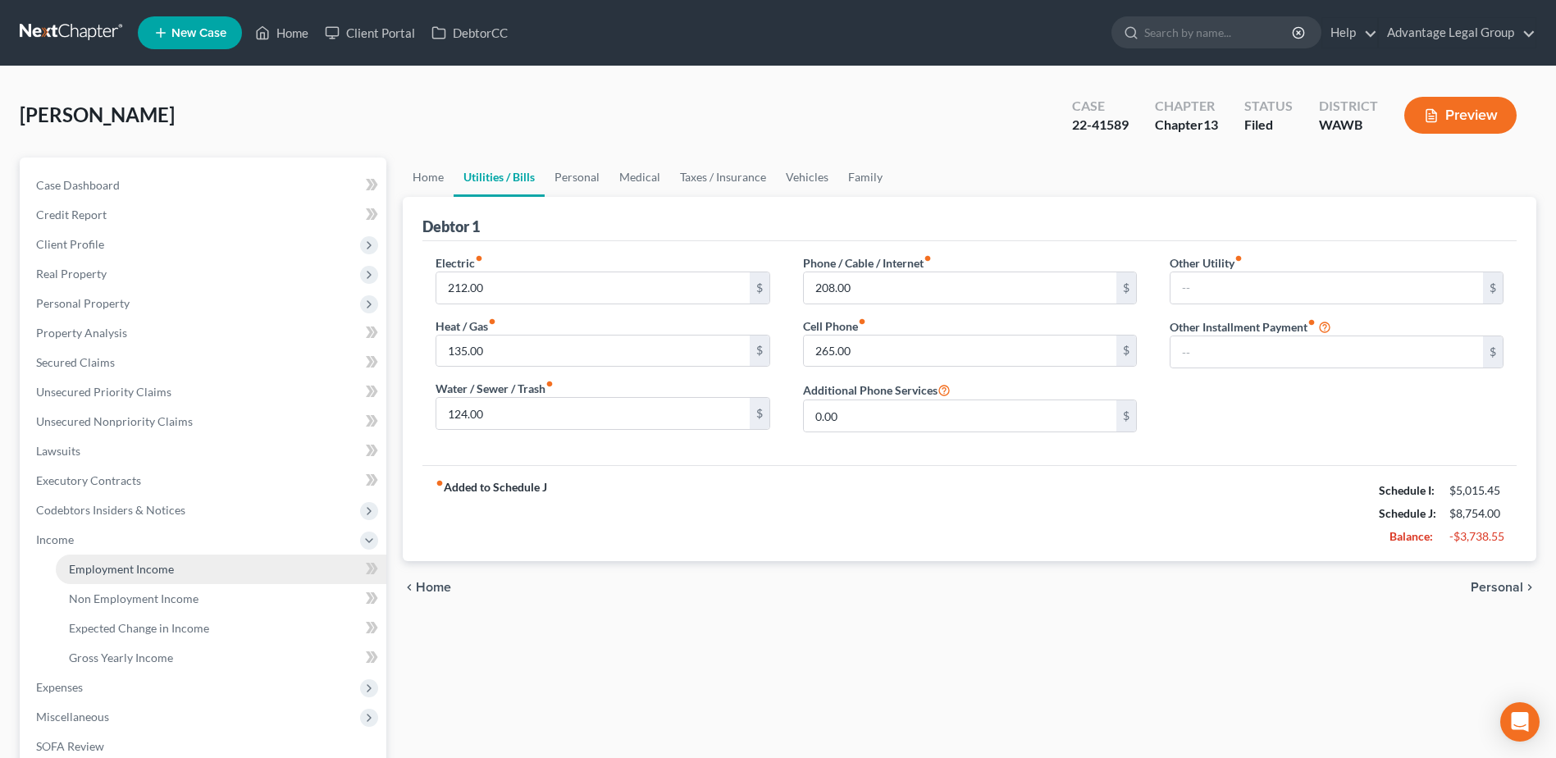
click at [129, 566] on span "Employment Income" at bounding box center [121, 569] width 105 height 14
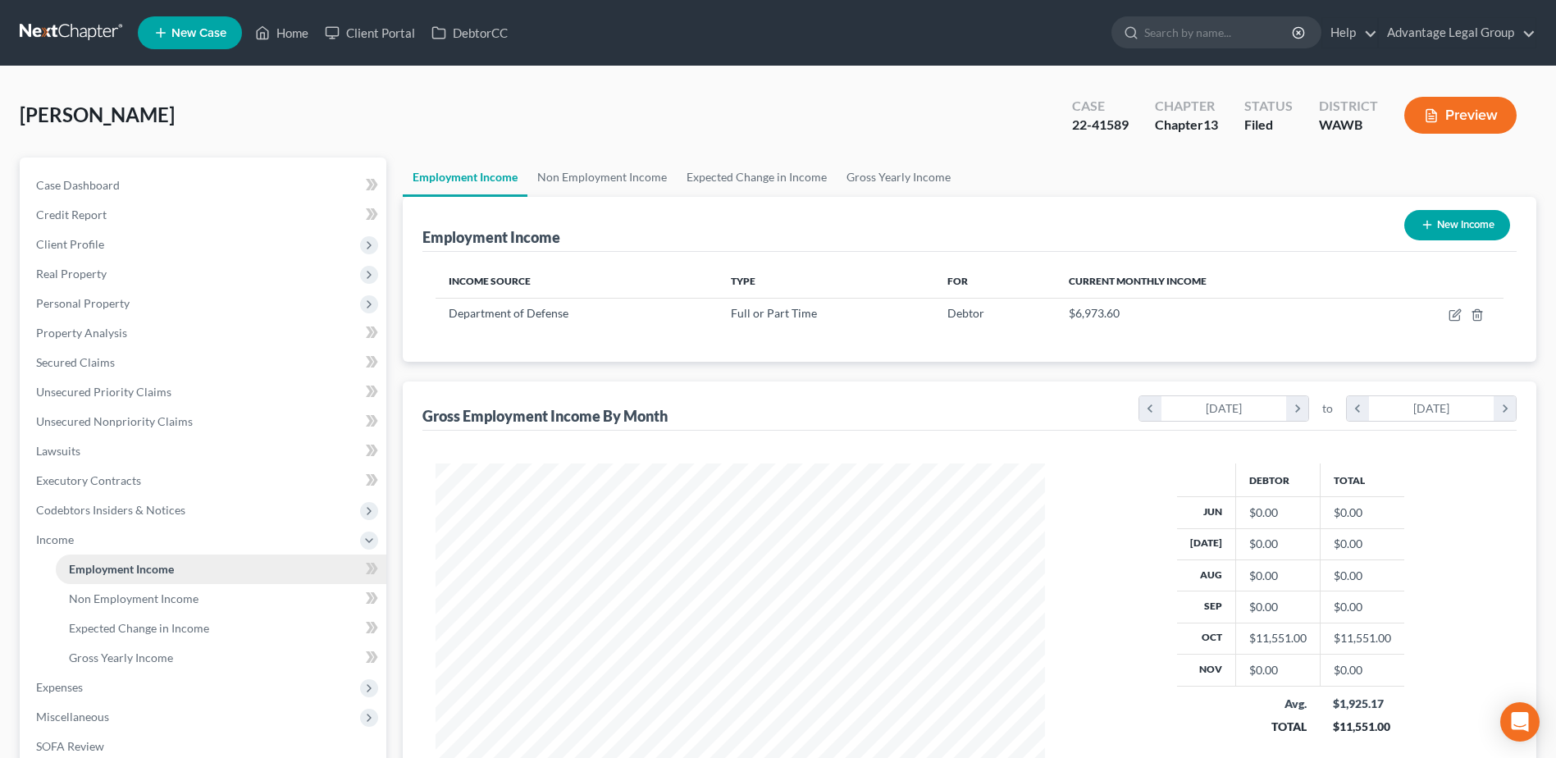
scroll to position [304, 641]
click at [130, 605] on link "Non Employment Income" at bounding box center [221, 599] width 331 height 30
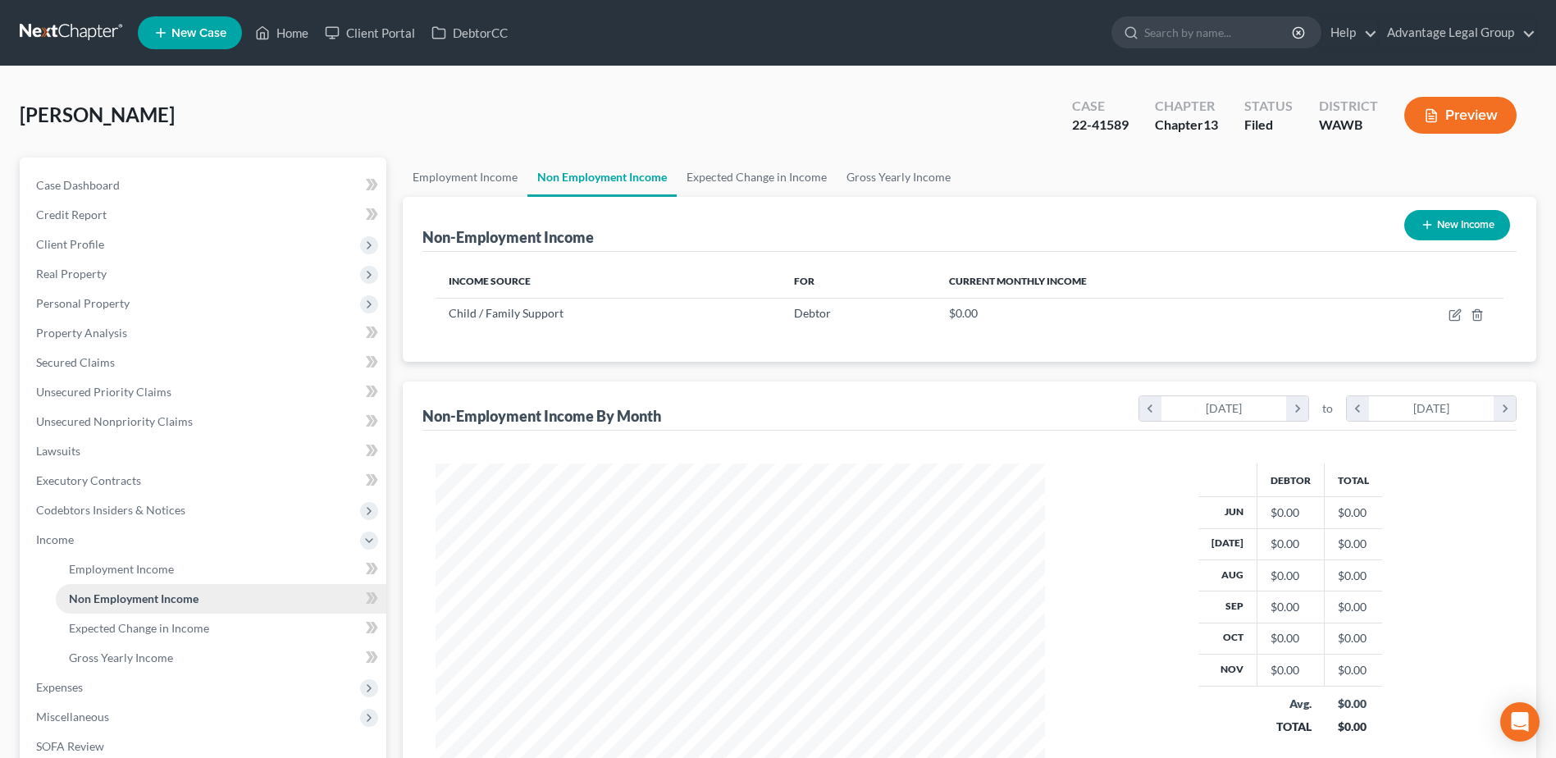
scroll to position [304, 641]
click at [96, 567] on span "Employment Income" at bounding box center [121, 569] width 105 height 14
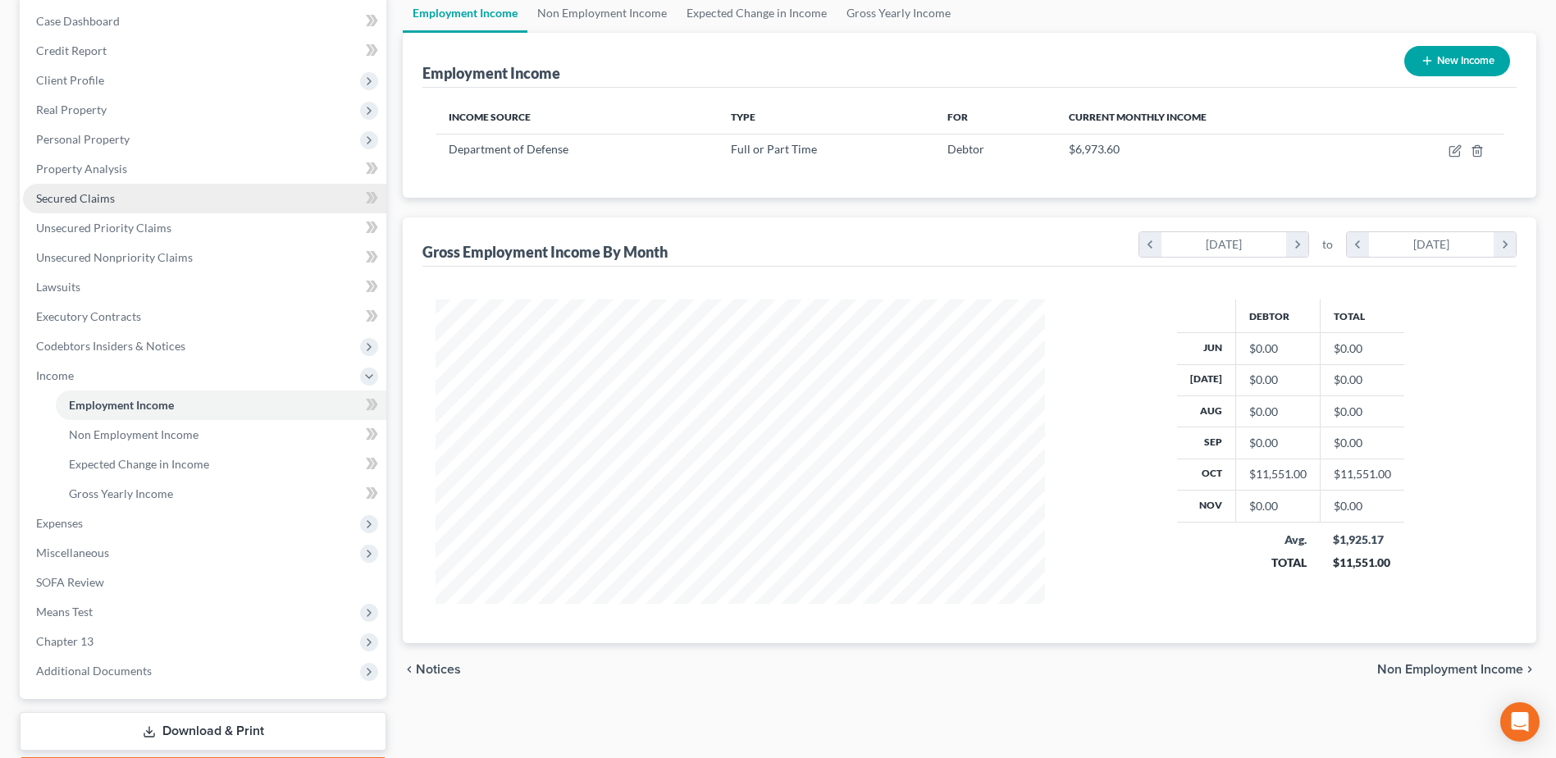
scroll to position [246, 0]
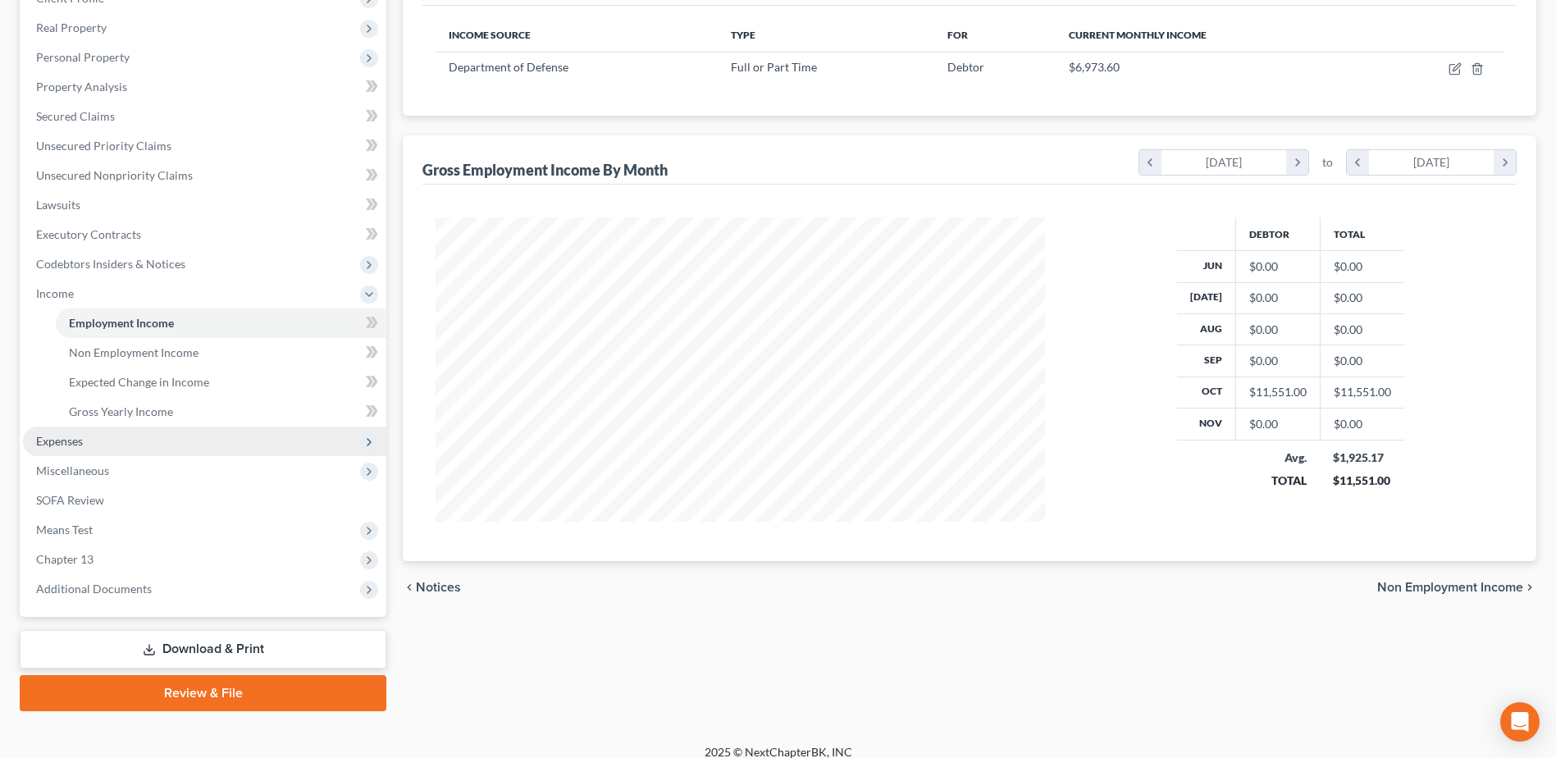
click at [57, 445] on span "Expenses" at bounding box center [59, 441] width 47 height 14
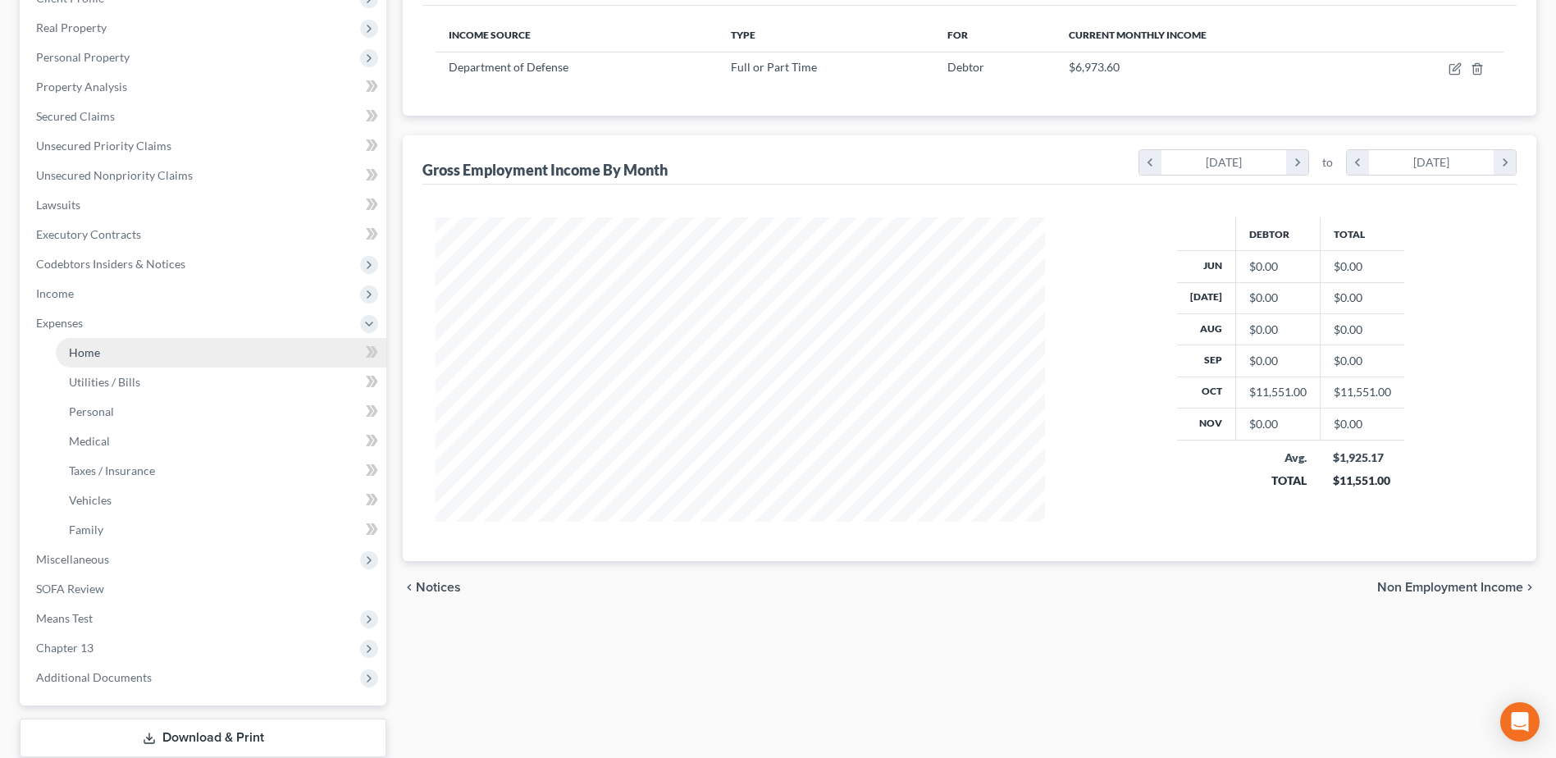
click at [89, 355] on span "Home" at bounding box center [84, 352] width 31 height 14
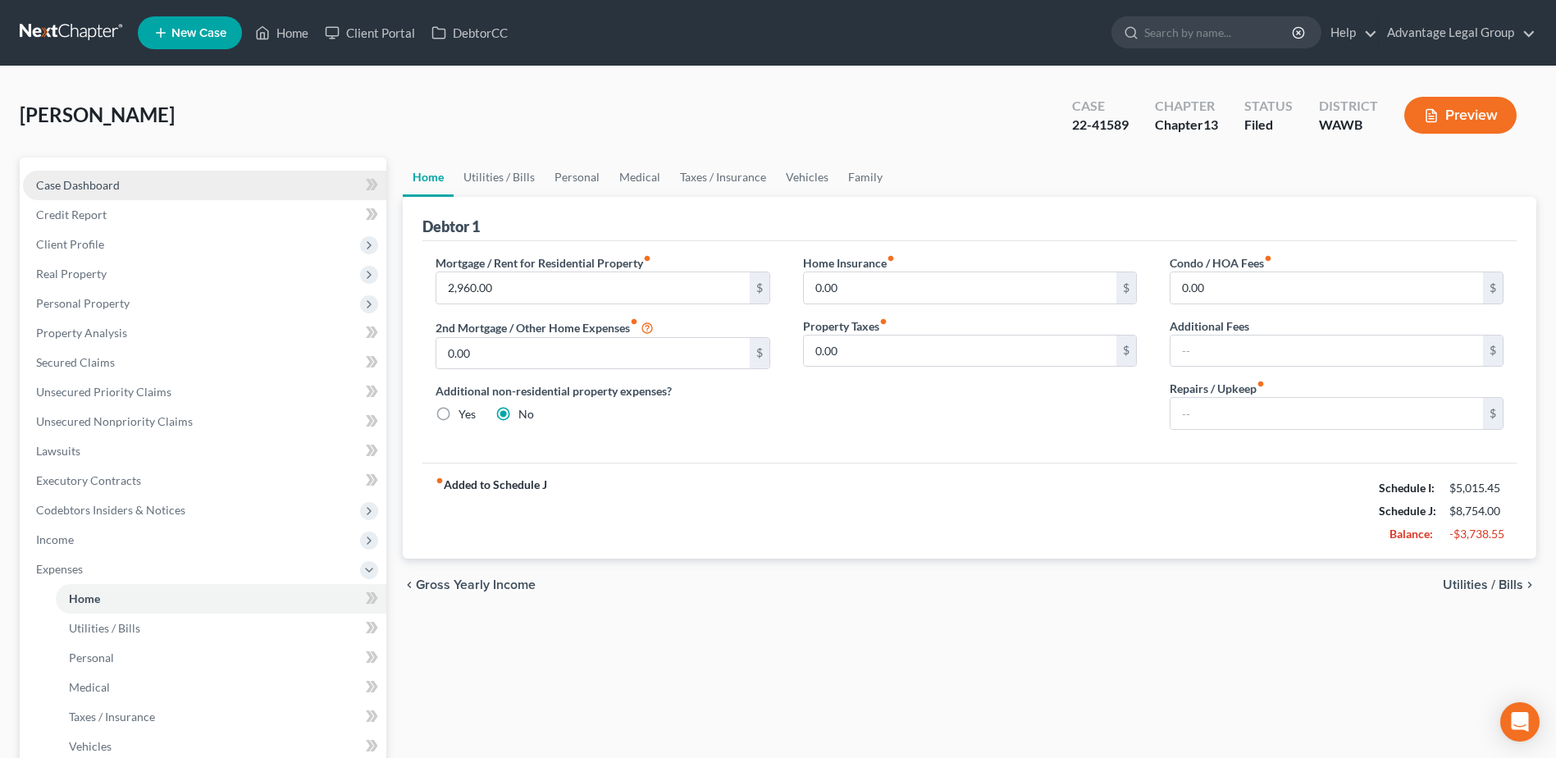
click at [47, 181] on span "Case Dashboard" at bounding box center [78, 185] width 84 height 14
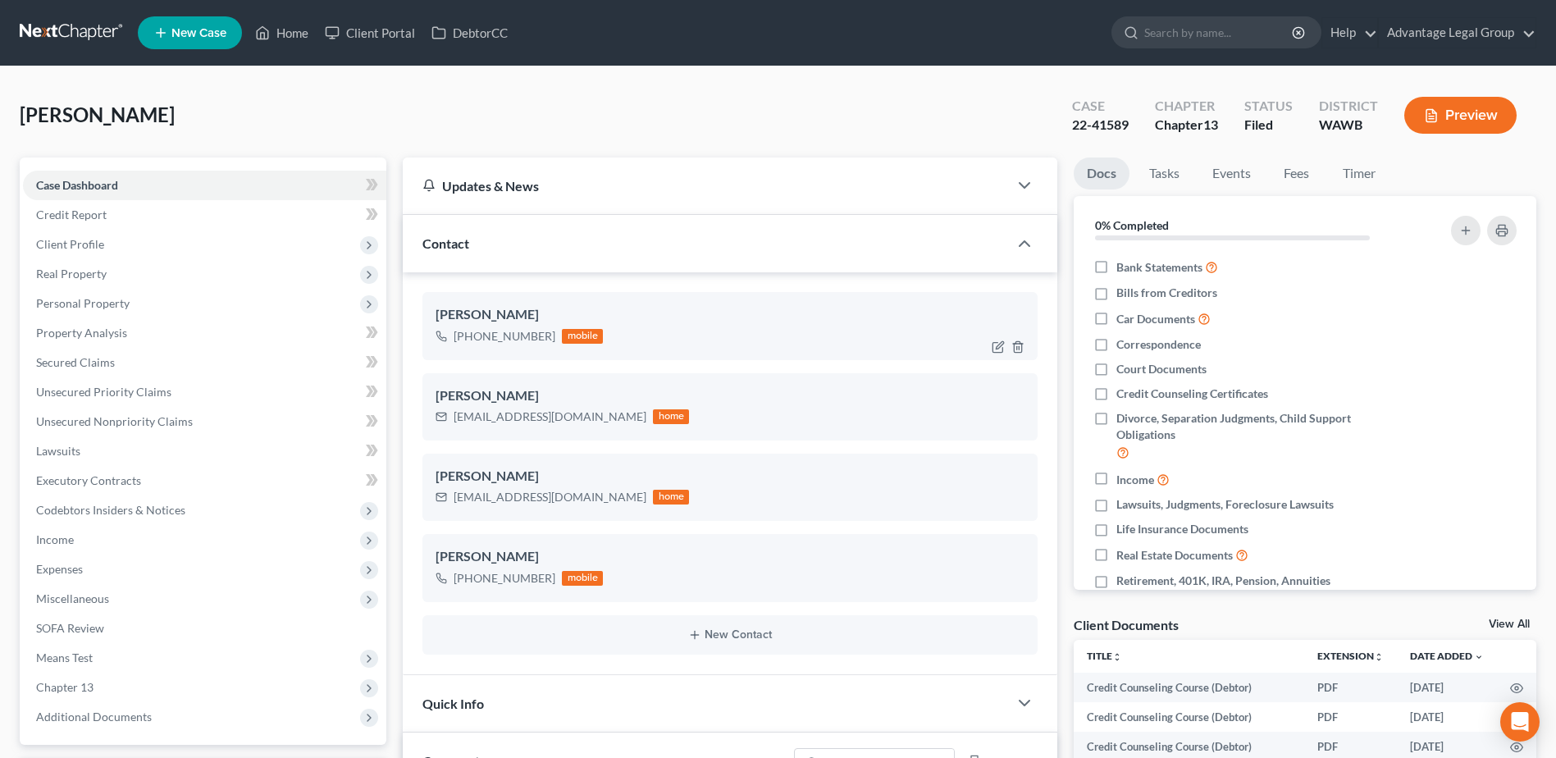
scroll to position [2538, 0]
drag, startPoint x: 450, startPoint y: 418, endPoint x: 575, endPoint y: 422, distance: 124.7
click at [575, 422] on div "gsdmum729@gmail.com home" at bounding box center [562, 416] width 253 height 21
copy div "[EMAIL_ADDRESS][DOMAIN_NAME]"
drag, startPoint x: 57, startPoint y: 579, endPoint x: 63, endPoint y: 568, distance: 13.2
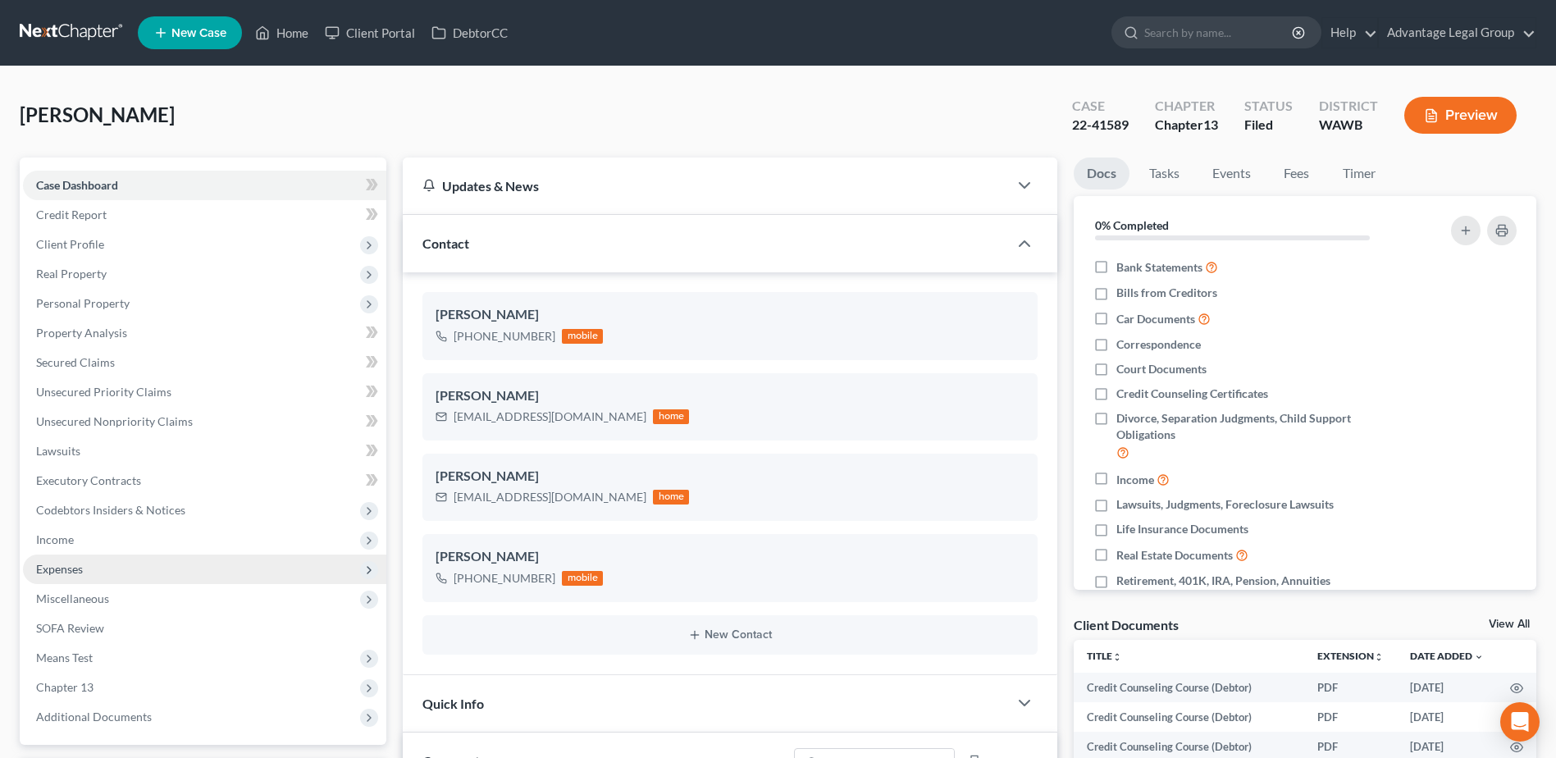
click at [57, 579] on span "Expenses" at bounding box center [204, 570] width 363 height 30
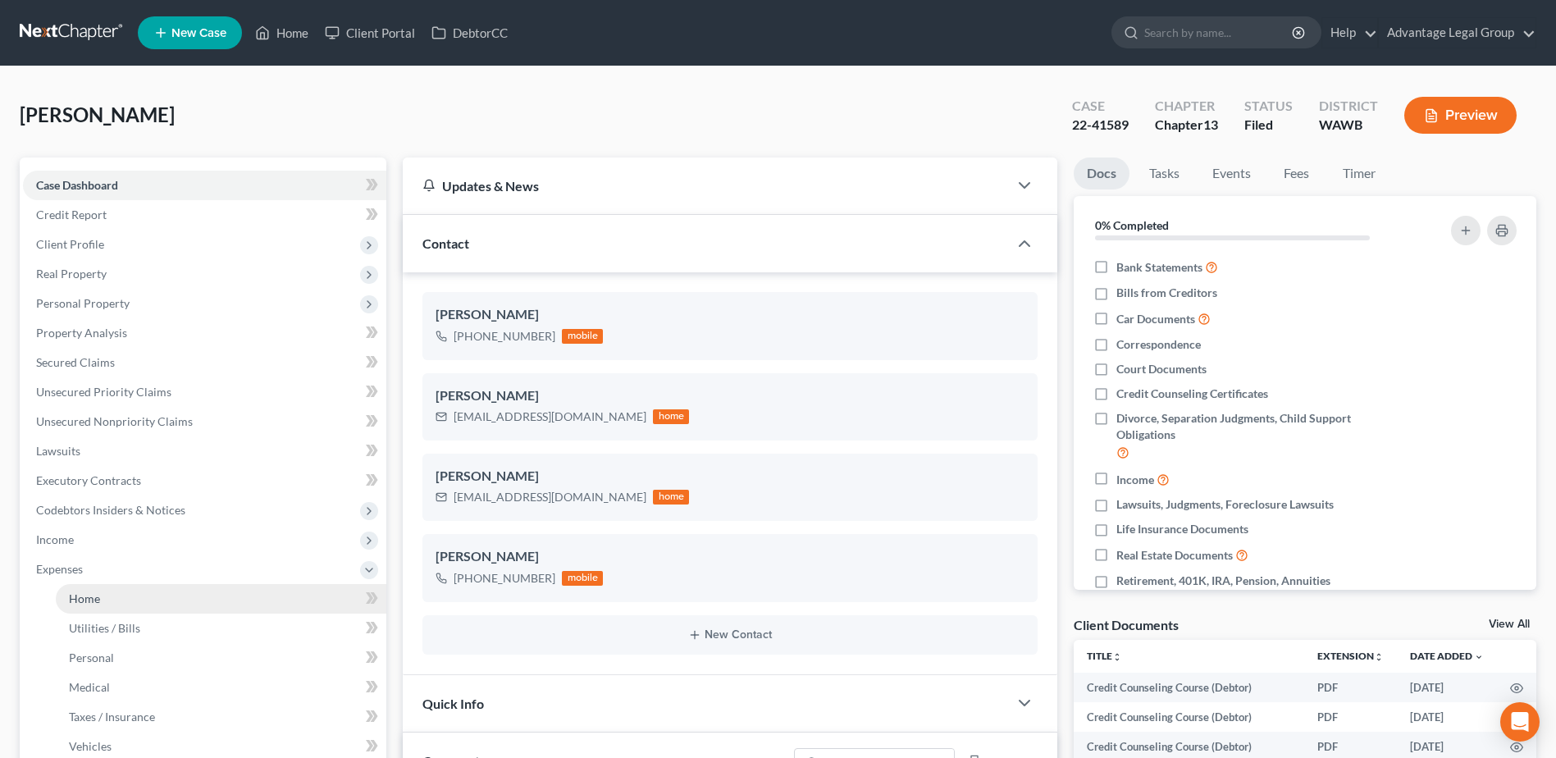
click at [88, 593] on span "Home" at bounding box center [84, 598] width 31 height 14
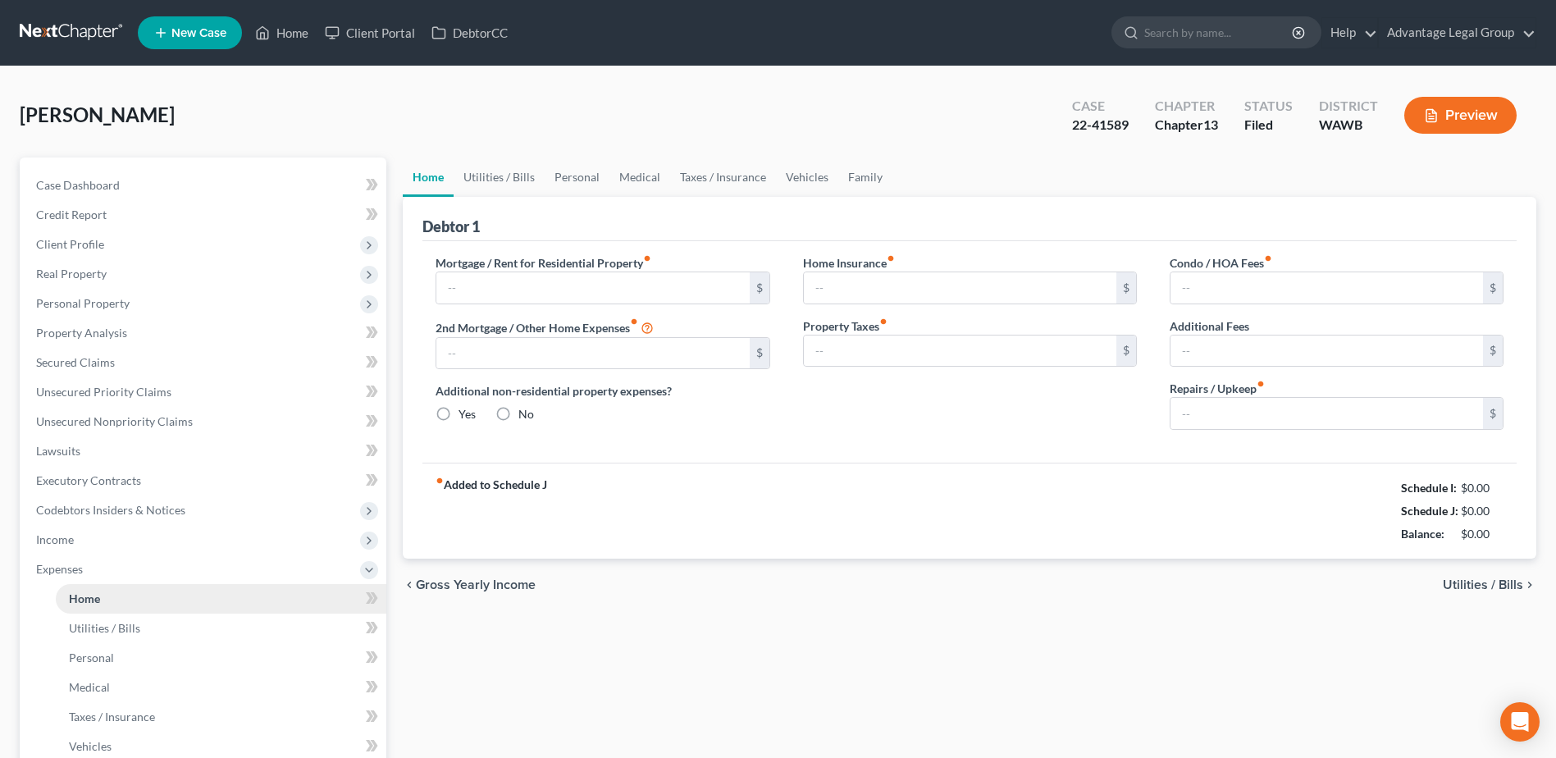
type input "2,960.00"
type input "0.00"
radio input "true"
type input "0.00"
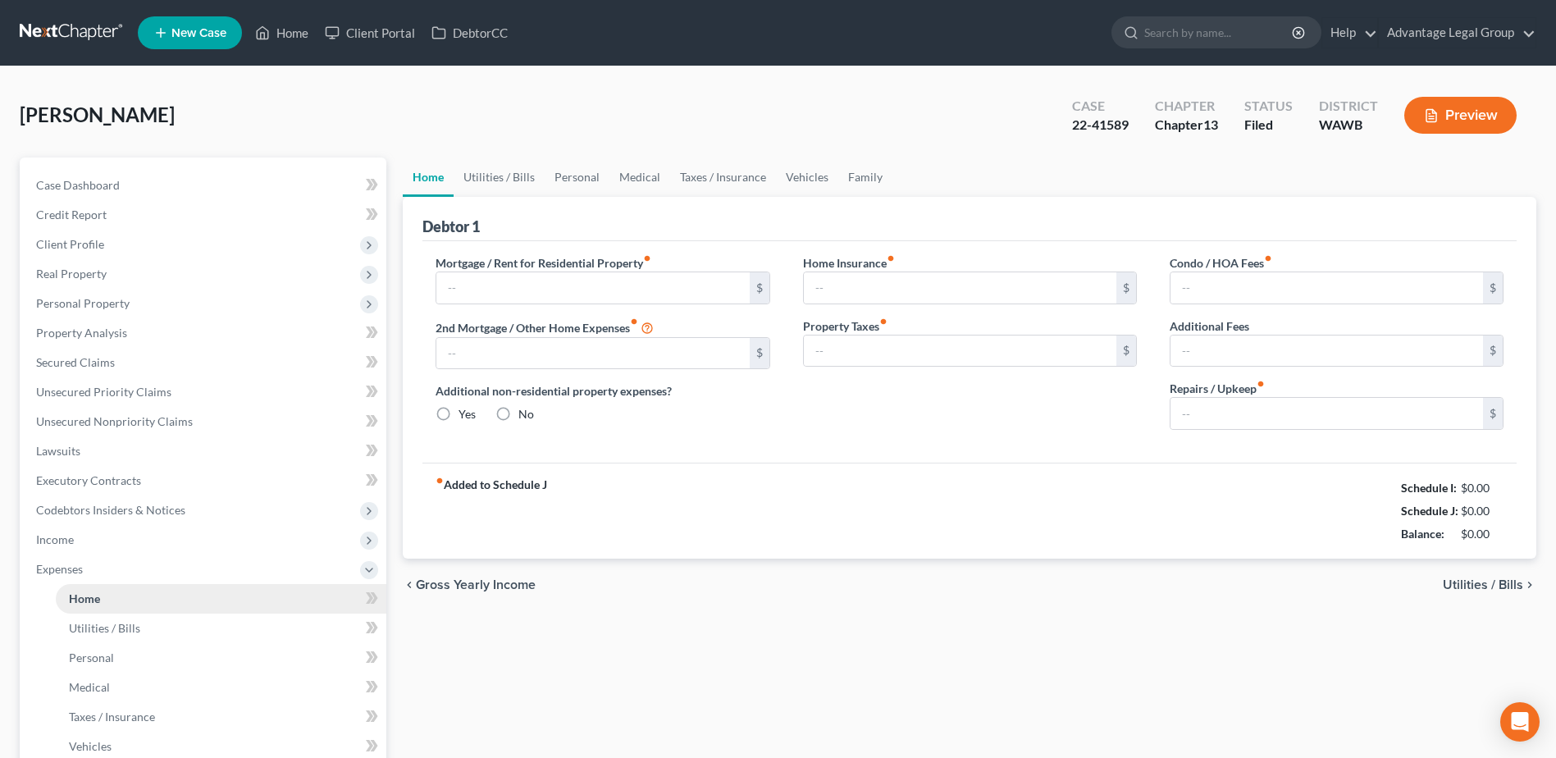
type input "0.00"
click at [483, 172] on link "Utilities / Bills" at bounding box center [499, 176] width 91 height 39
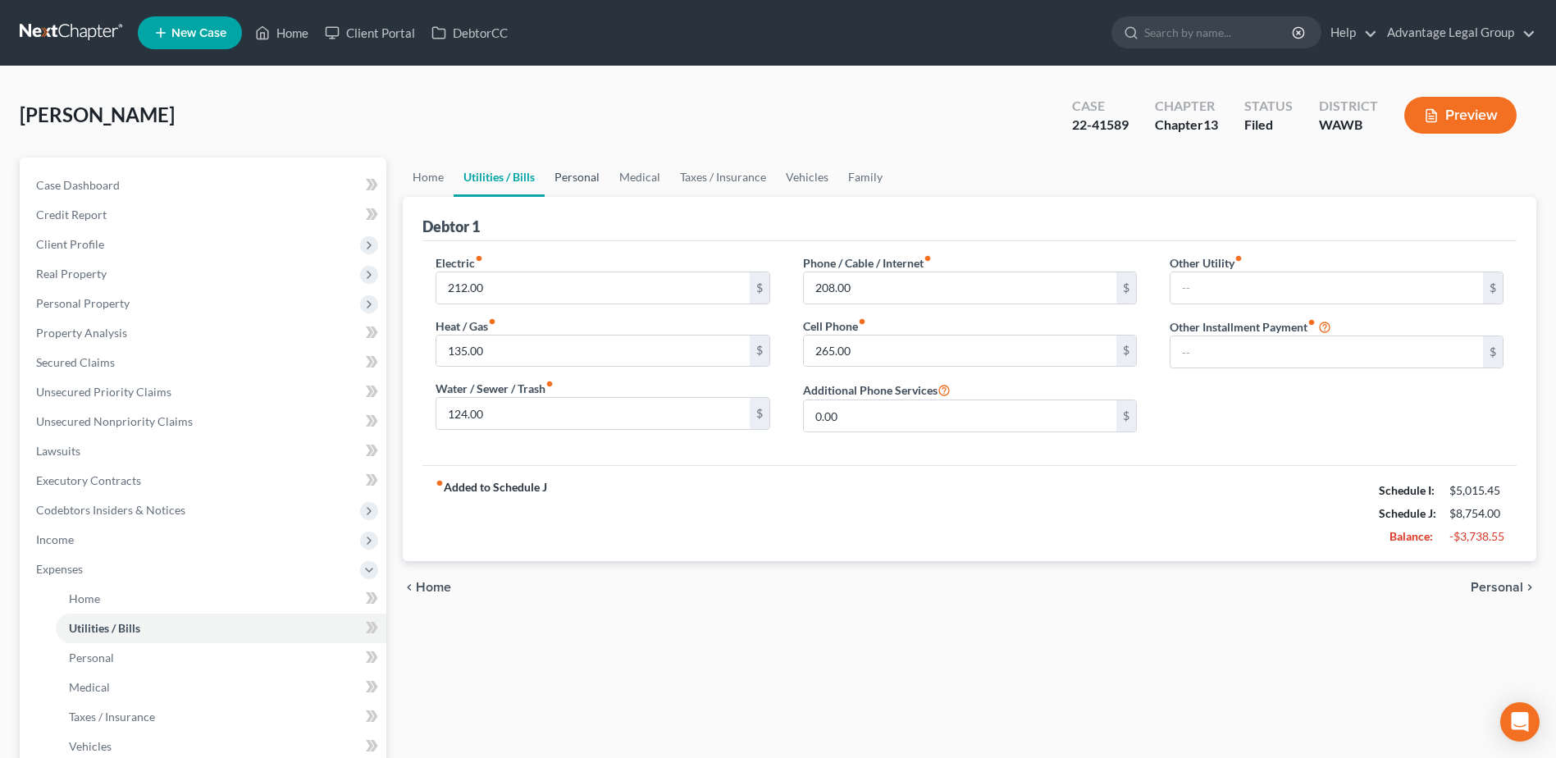
click at [565, 171] on link "Personal" at bounding box center [577, 176] width 65 height 39
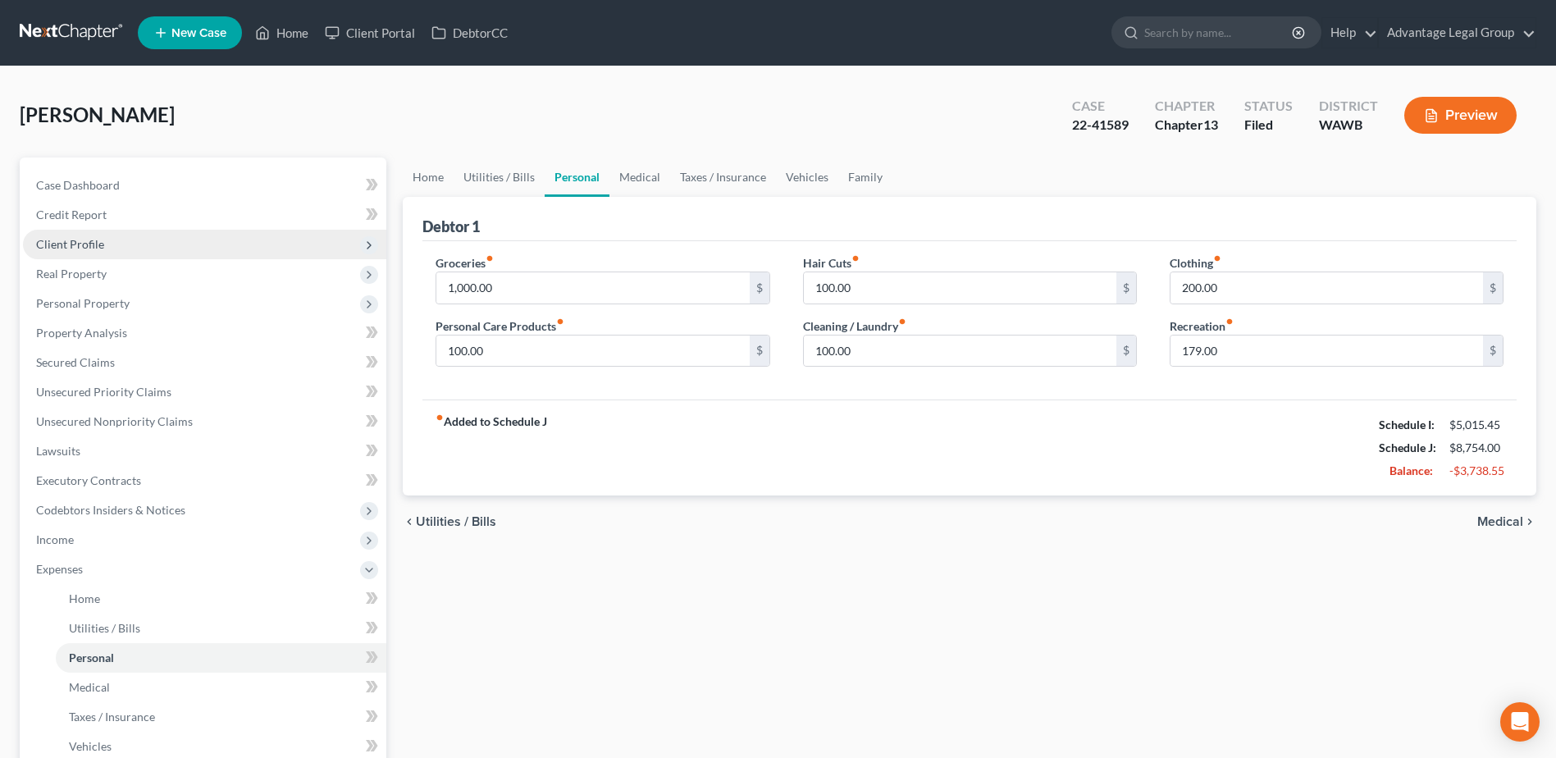
click at [84, 244] on span "Client Profile" at bounding box center [70, 244] width 68 height 14
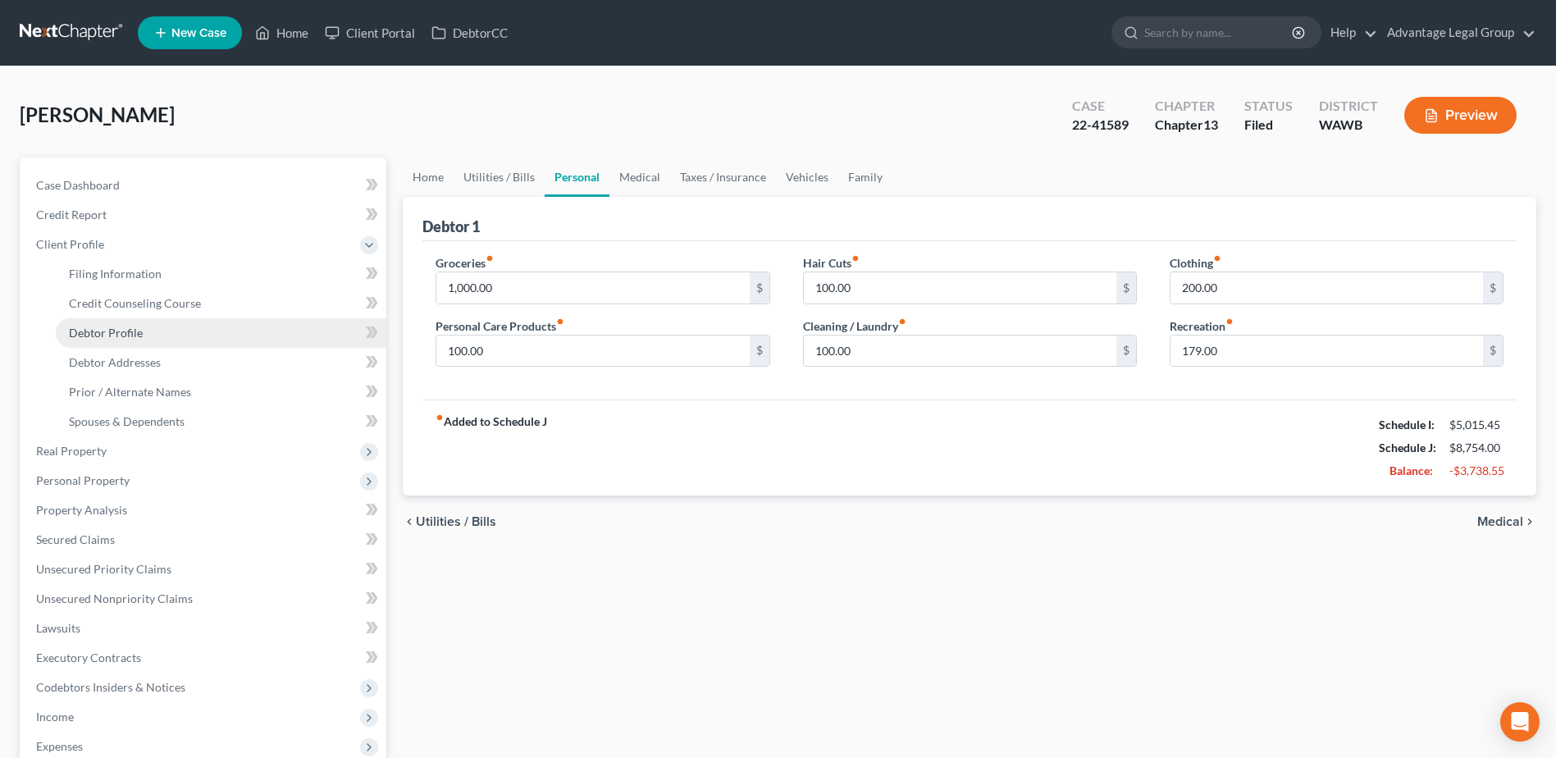
click at [116, 336] on span "Debtor Profile" at bounding box center [106, 333] width 74 height 14
select select "0"
select select "2"
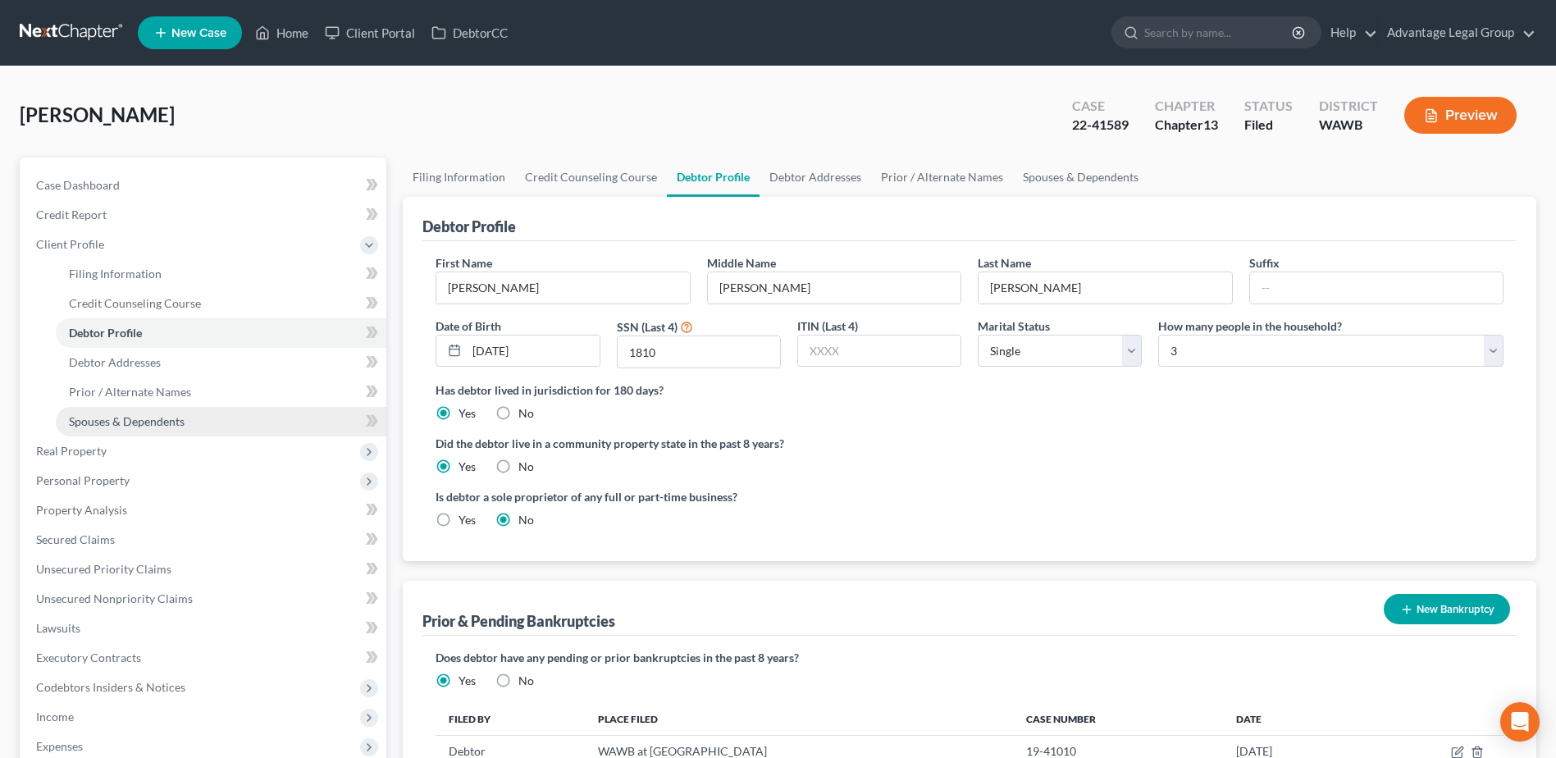
click at [130, 429] on link "Spouses & Dependents" at bounding box center [221, 422] width 331 height 30
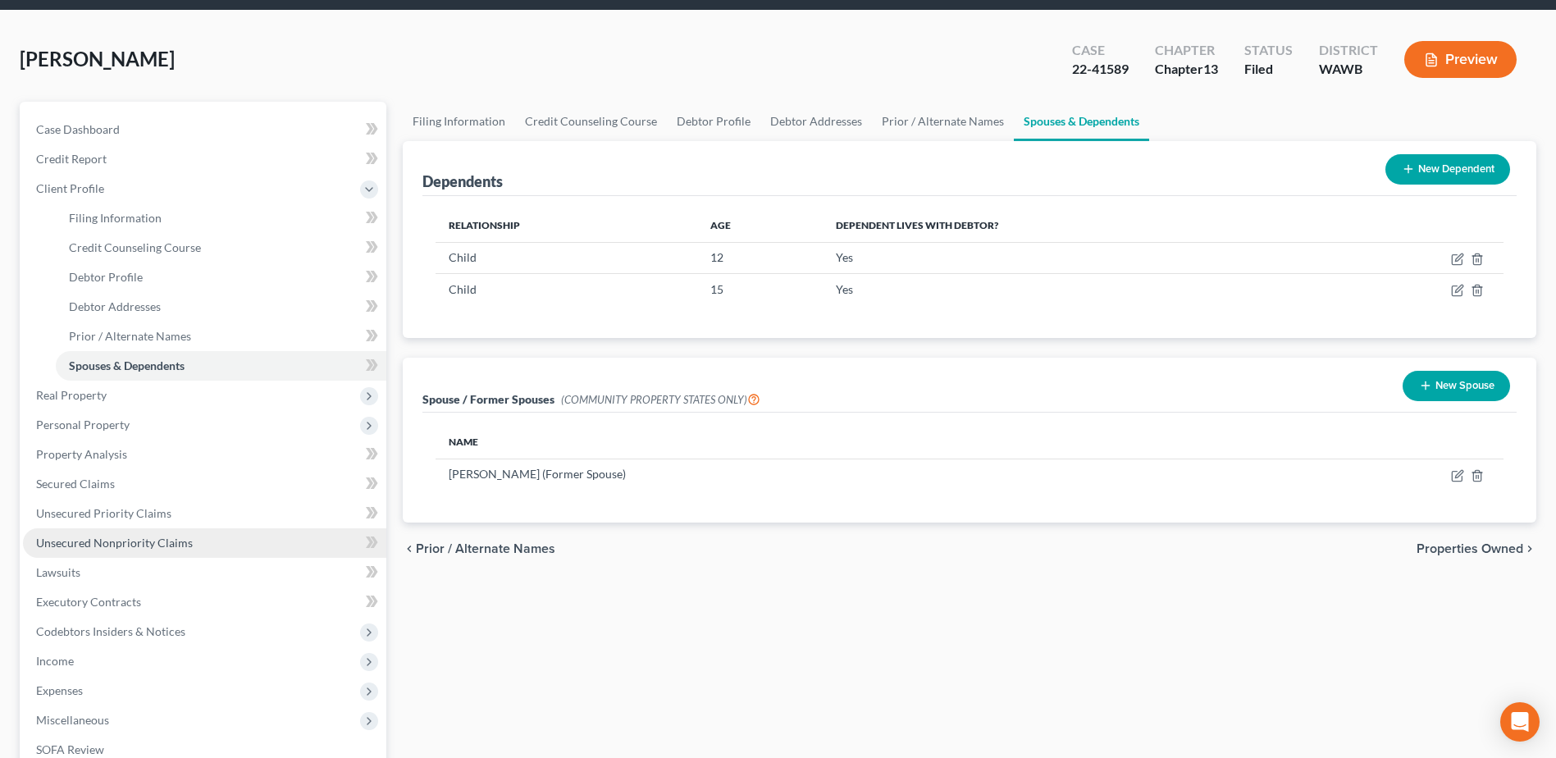
scroll to position [164, 0]
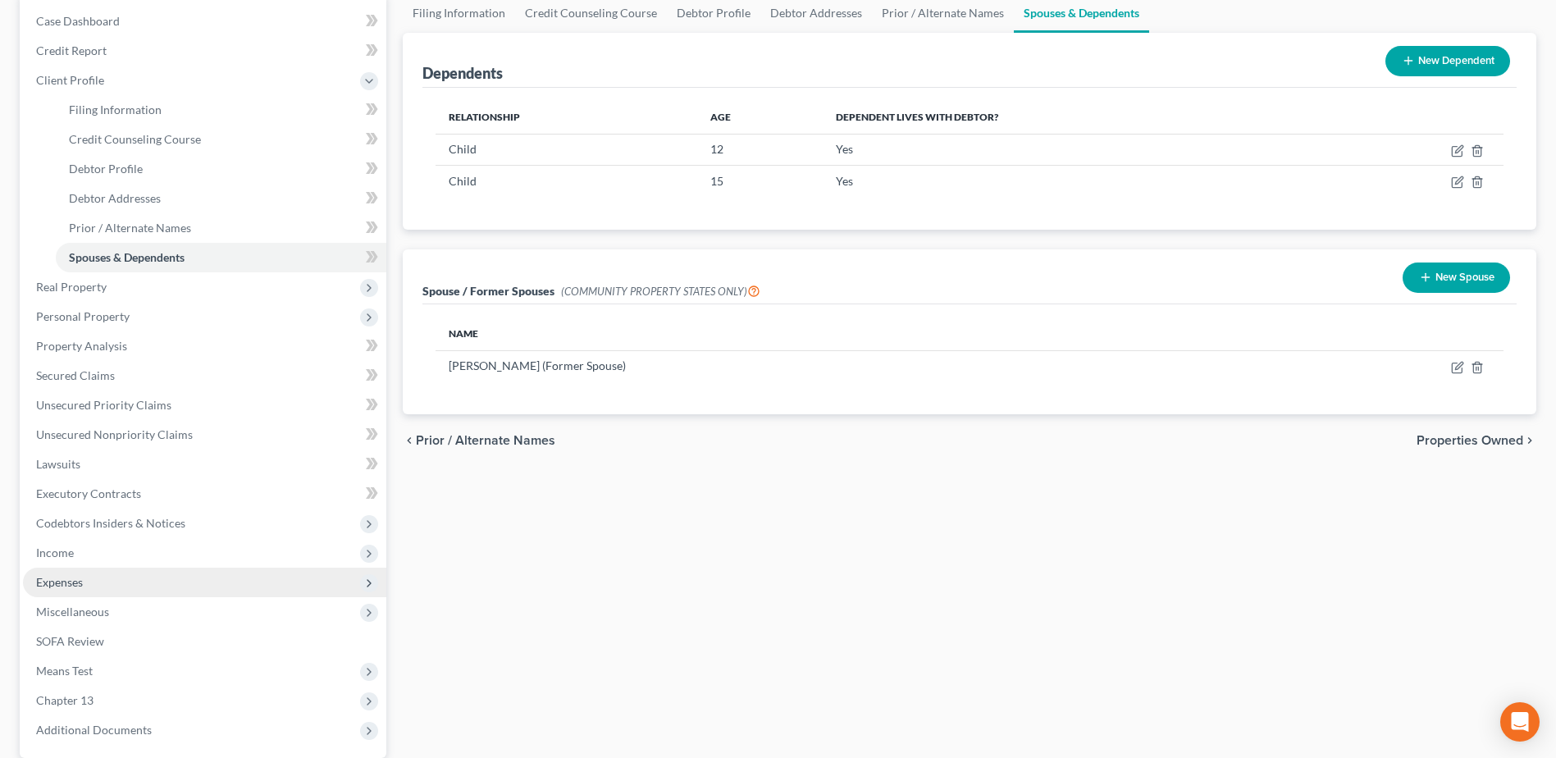
click at [45, 578] on span "Expenses" at bounding box center [59, 582] width 47 height 14
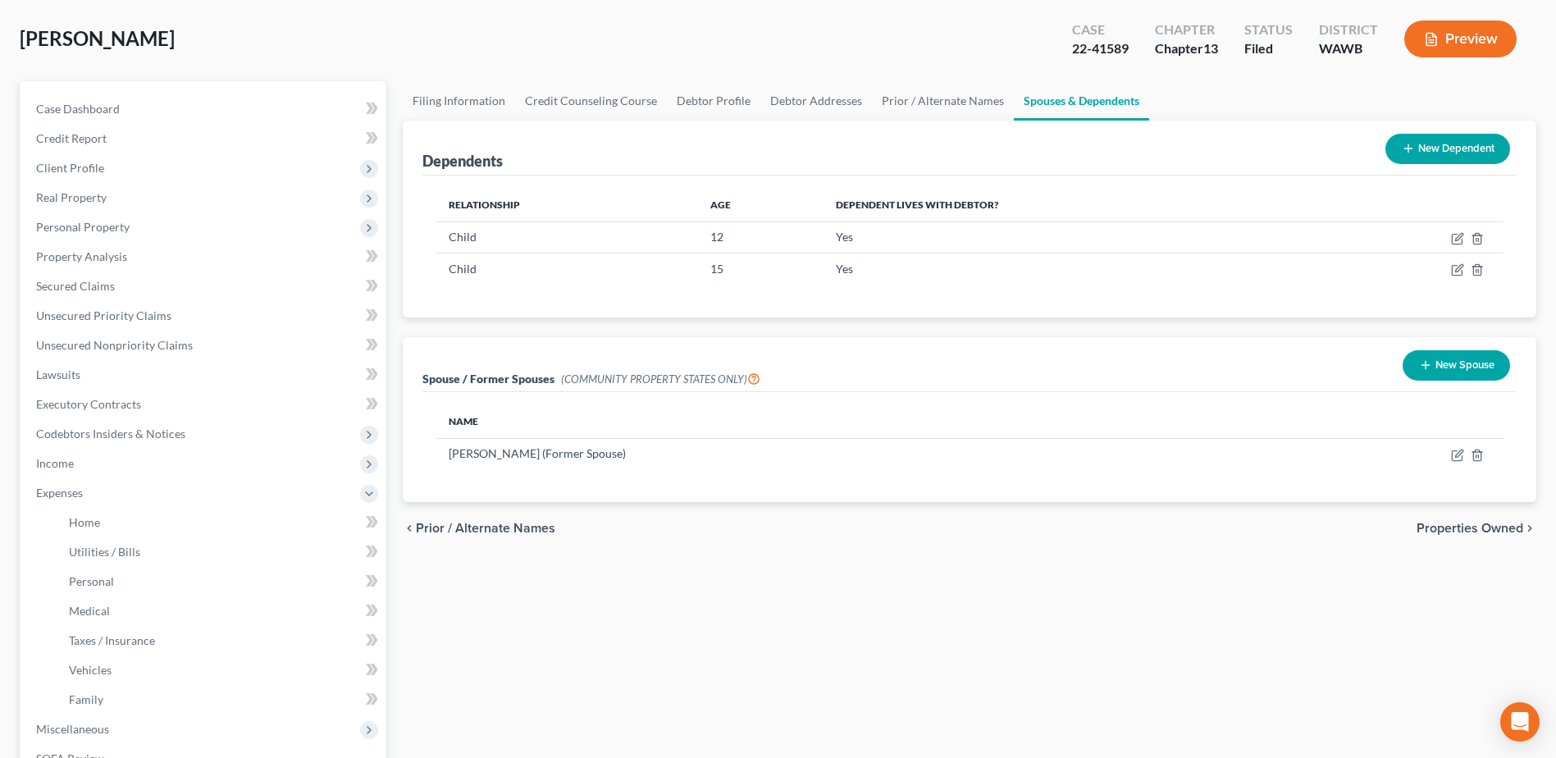
scroll to position [0, 0]
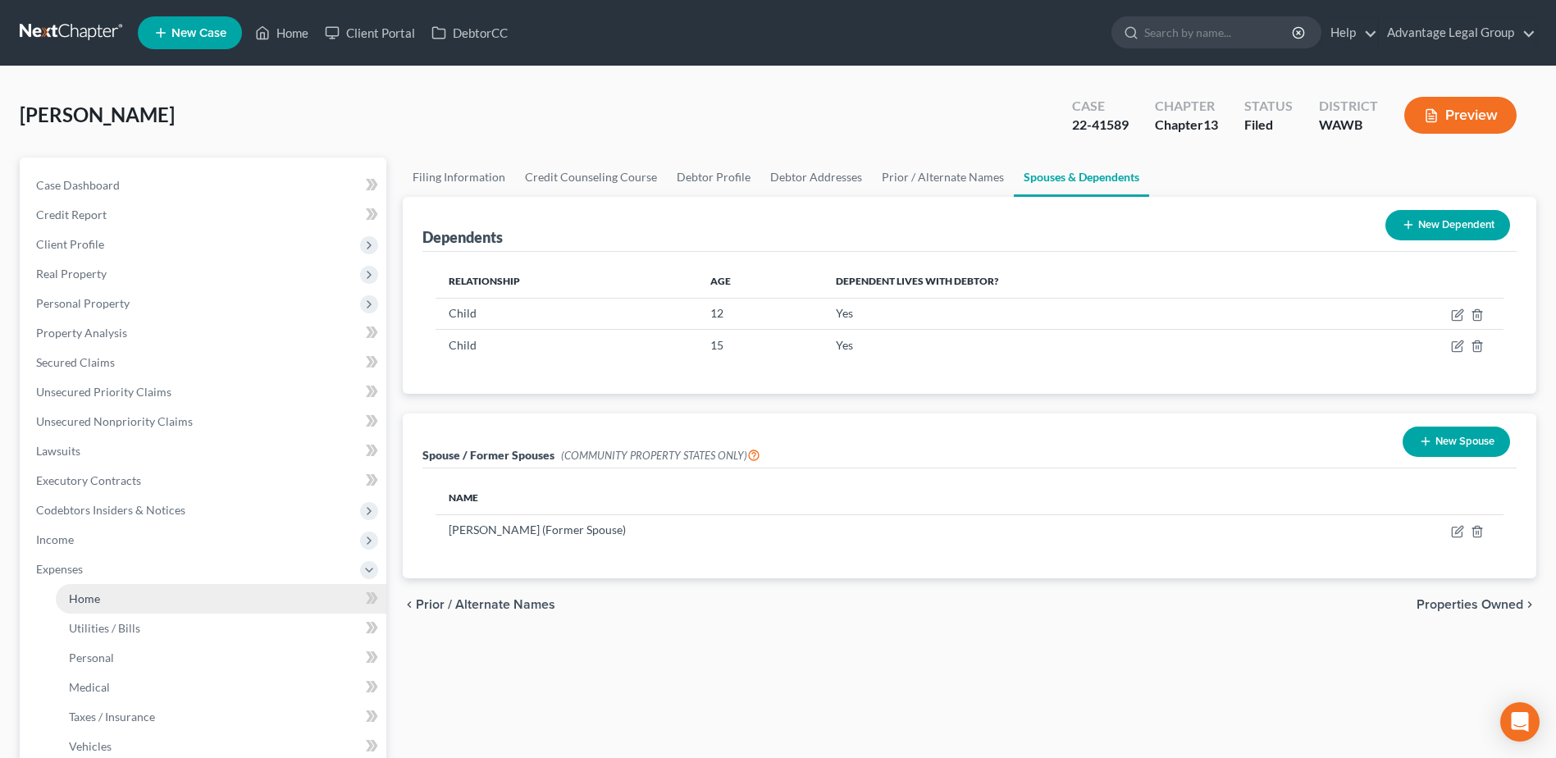
click at [79, 608] on link "Home" at bounding box center [221, 599] width 331 height 30
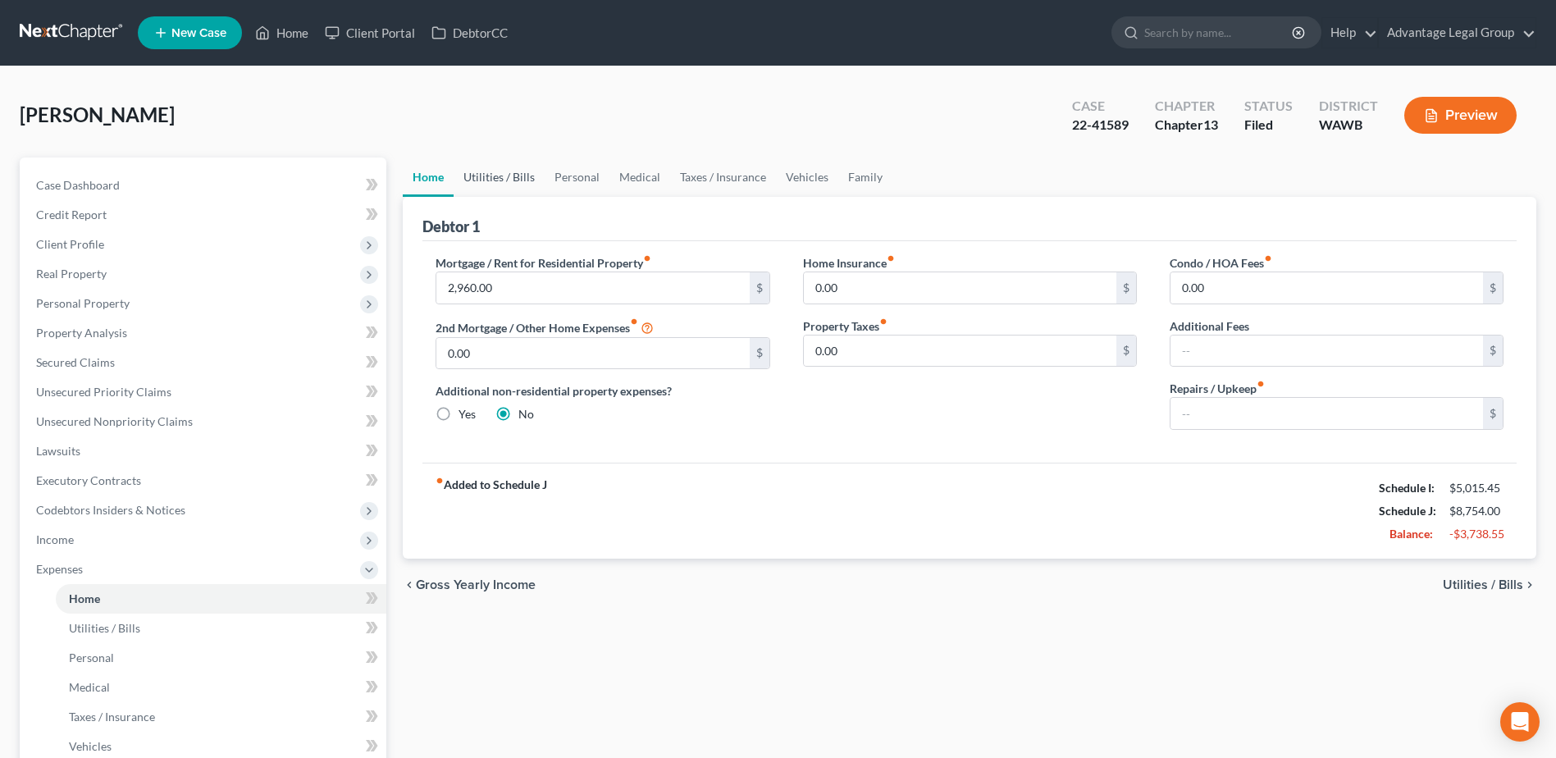
click at [498, 180] on link "Utilities / Bills" at bounding box center [499, 176] width 91 height 39
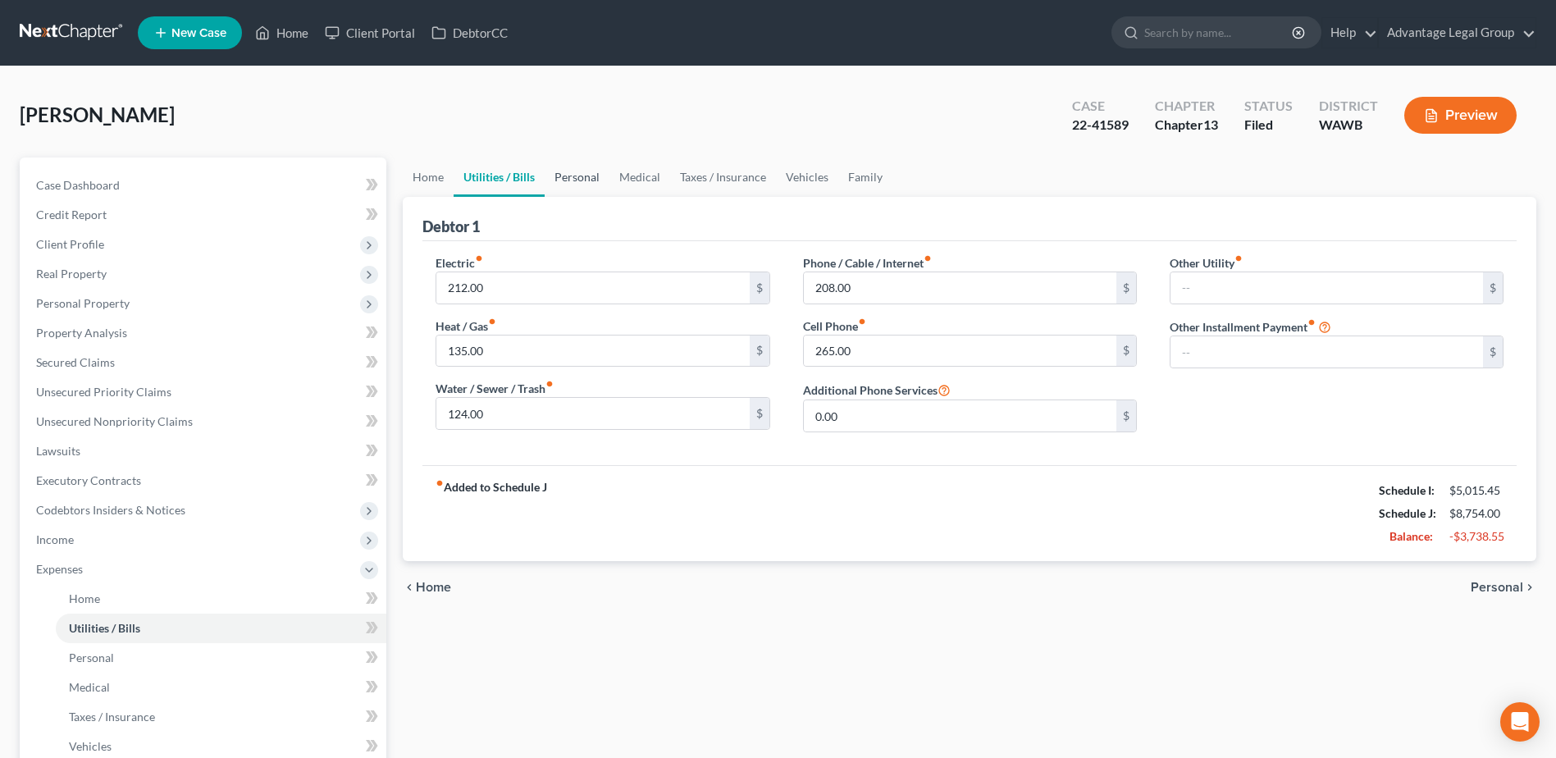
click at [577, 175] on link "Personal" at bounding box center [577, 176] width 65 height 39
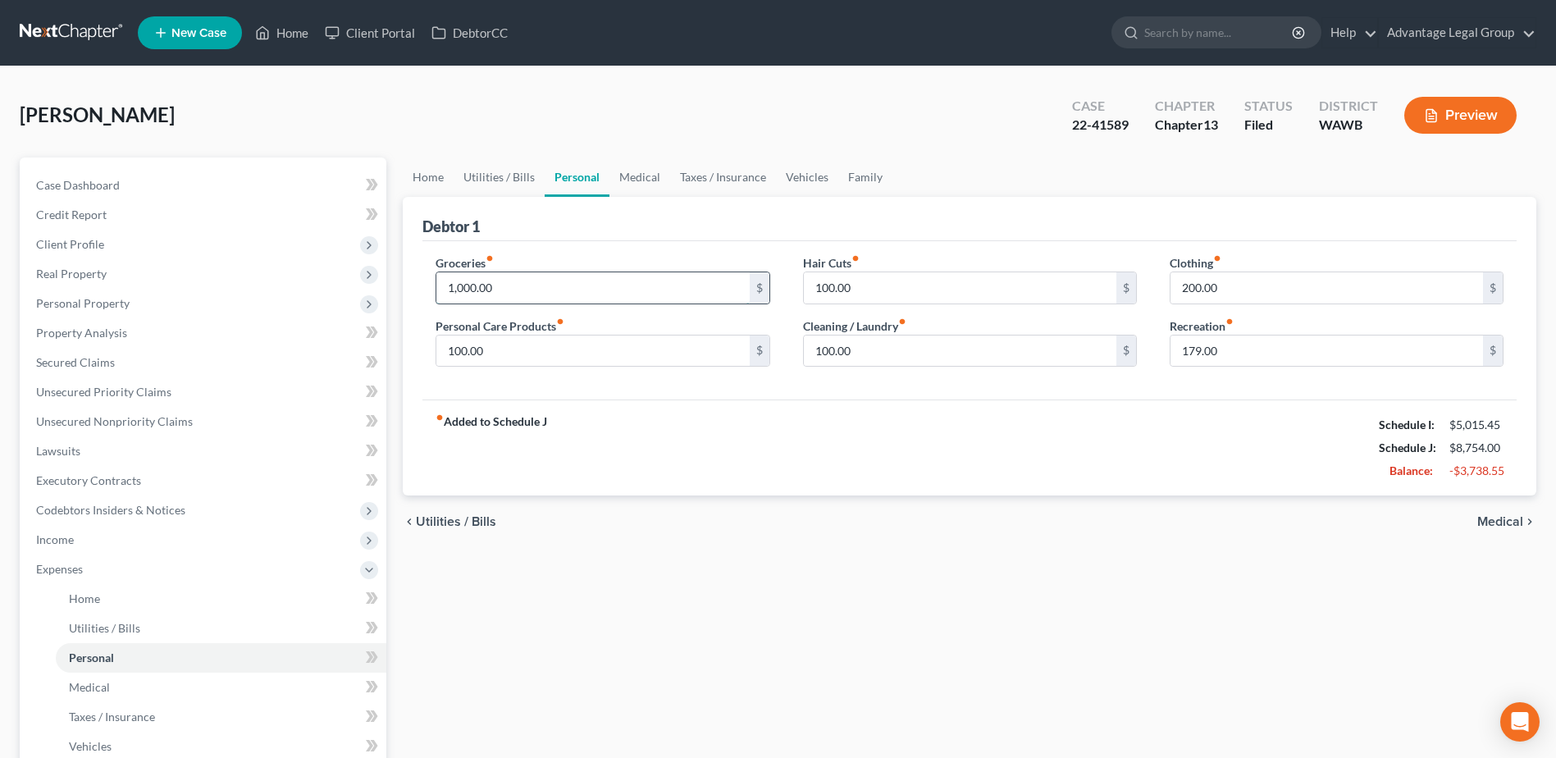
drag, startPoint x: 500, startPoint y: 285, endPoint x: 513, endPoint y: 299, distance: 18.0
click at [500, 285] on input "1,000.00" at bounding box center [592, 287] width 313 height 31
type input "750.00"
click at [874, 286] on input "100.00" at bounding box center [960, 287] width 313 height 31
type input "0.00"
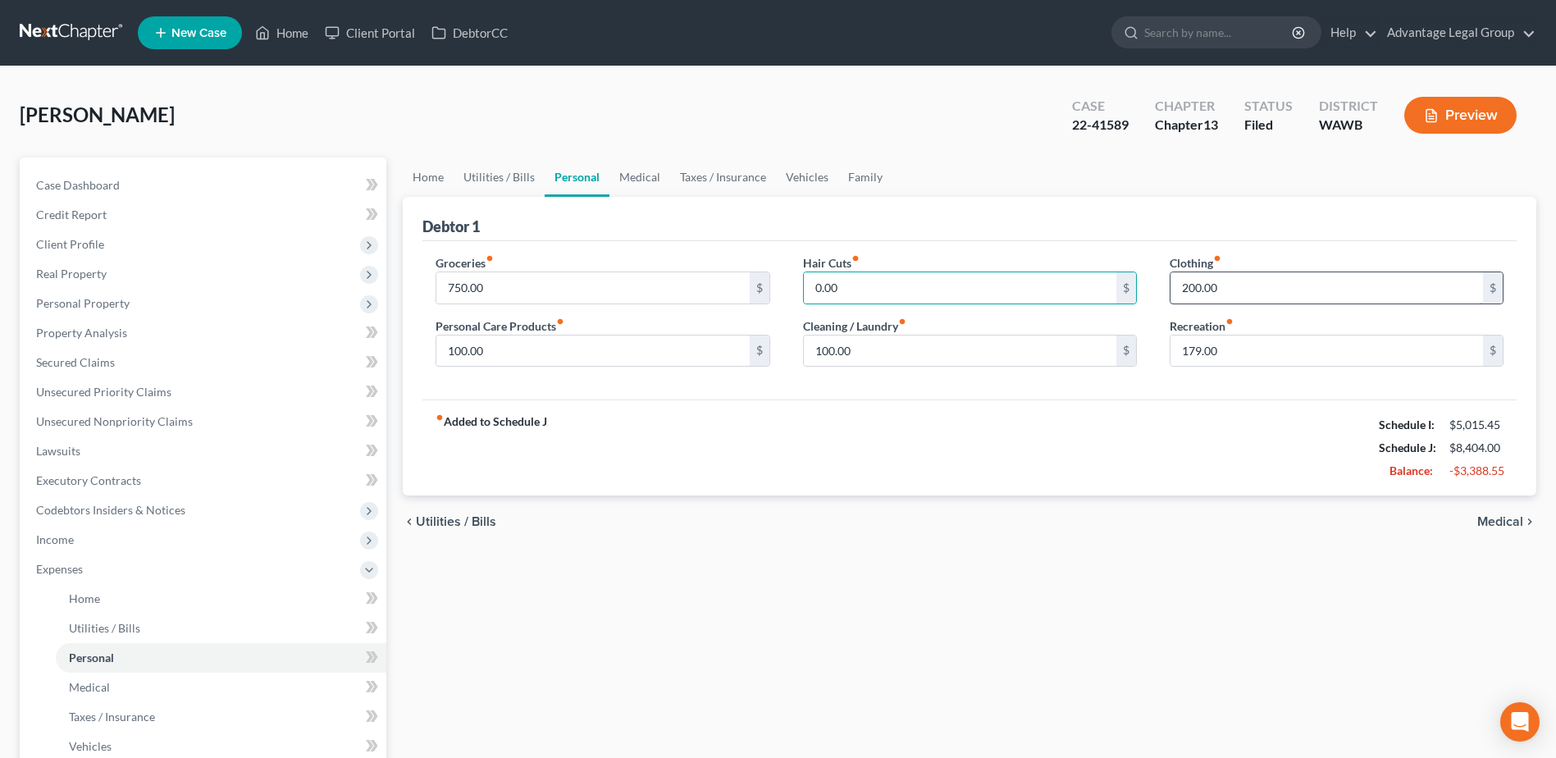
click at [1267, 276] on input "200.00" at bounding box center [1327, 287] width 313 height 31
type input "0.00"
click at [1257, 418] on div "fiber_manual_record Added to Schedule J Schedule I: $5,015.45 Schedule J: $8,20…" at bounding box center [969, 447] width 1094 height 96
click at [808, 178] on link "Vehicles" at bounding box center [807, 176] width 62 height 39
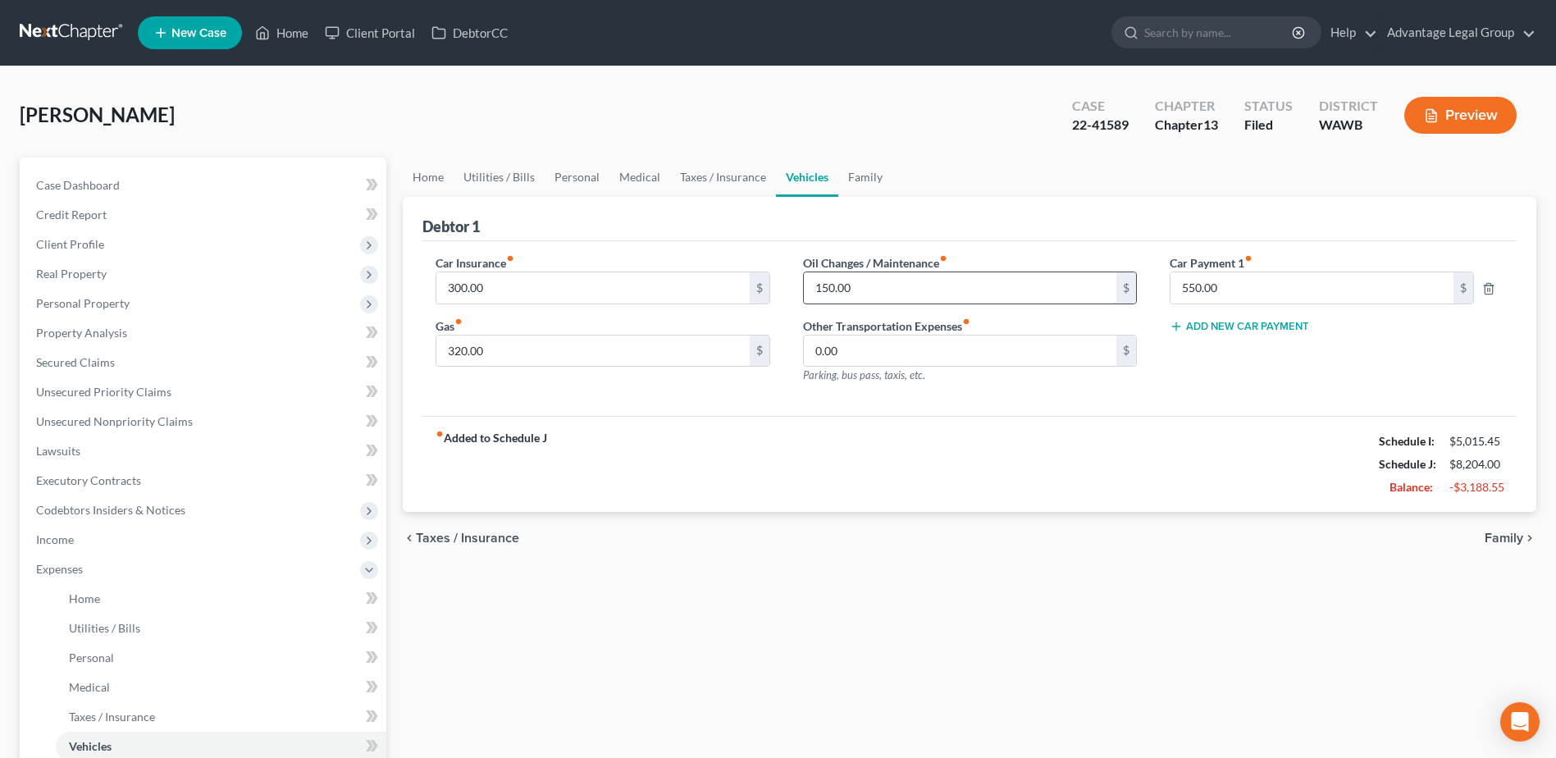
click at [866, 297] on input "150.00" at bounding box center [960, 287] width 313 height 31
type input "0.00"
click at [958, 178] on ul "Home Utilities / Bills Personal Medical Taxes / Insurance Vehicles Family" at bounding box center [970, 176] width 1134 height 39
click at [860, 171] on link "Family" at bounding box center [865, 176] width 54 height 39
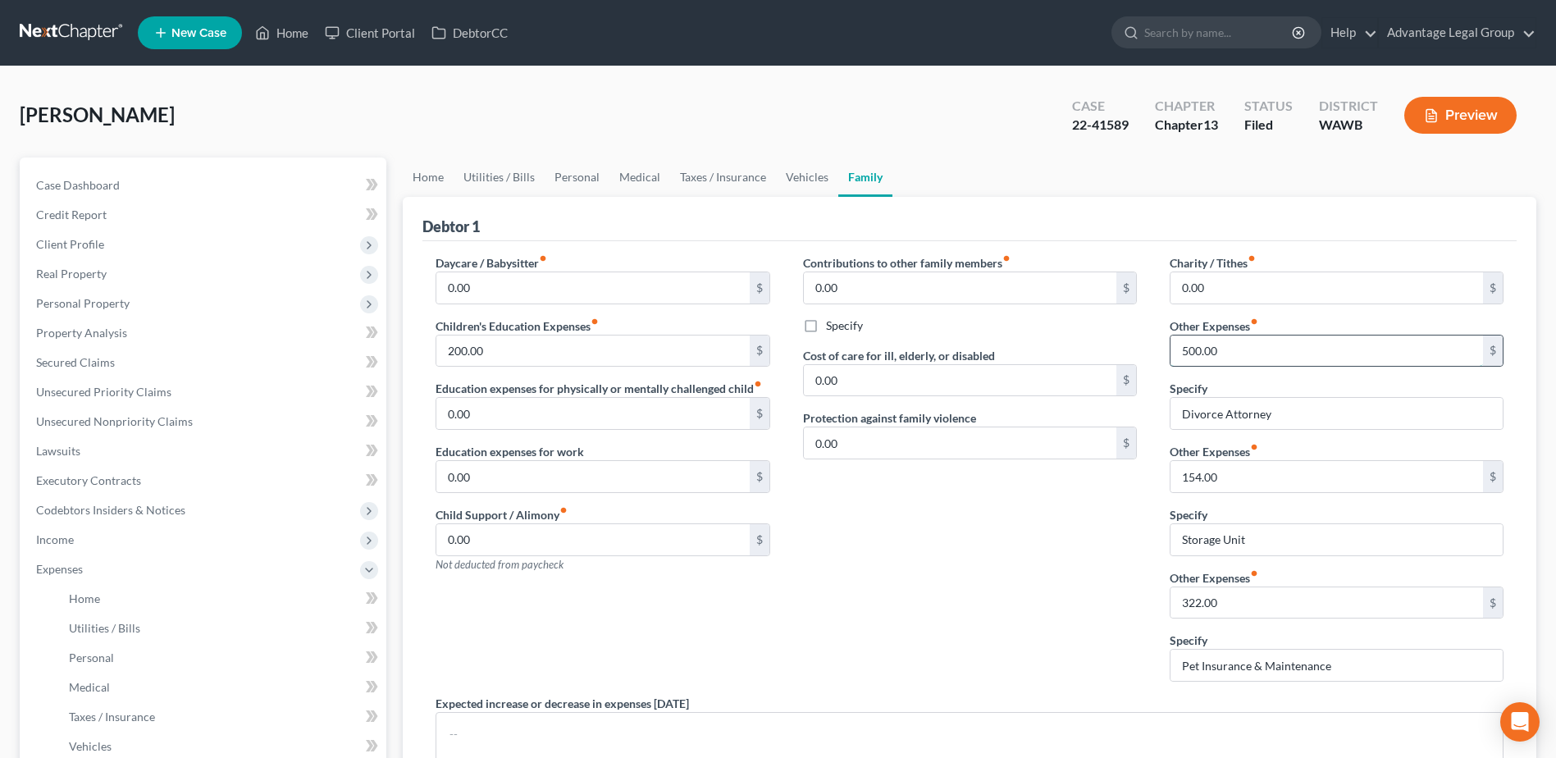
click at [1226, 348] on input "500.00" at bounding box center [1327, 351] width 313 height 31
type input "0.00"
click at [1251, 476] on input "154.00" at bounding box center [1327, 476] width 313 height 31
type input "0.00"
click at [1253, 600] on input "322.00" at bounding box center [1327, 602] width 313 height 31
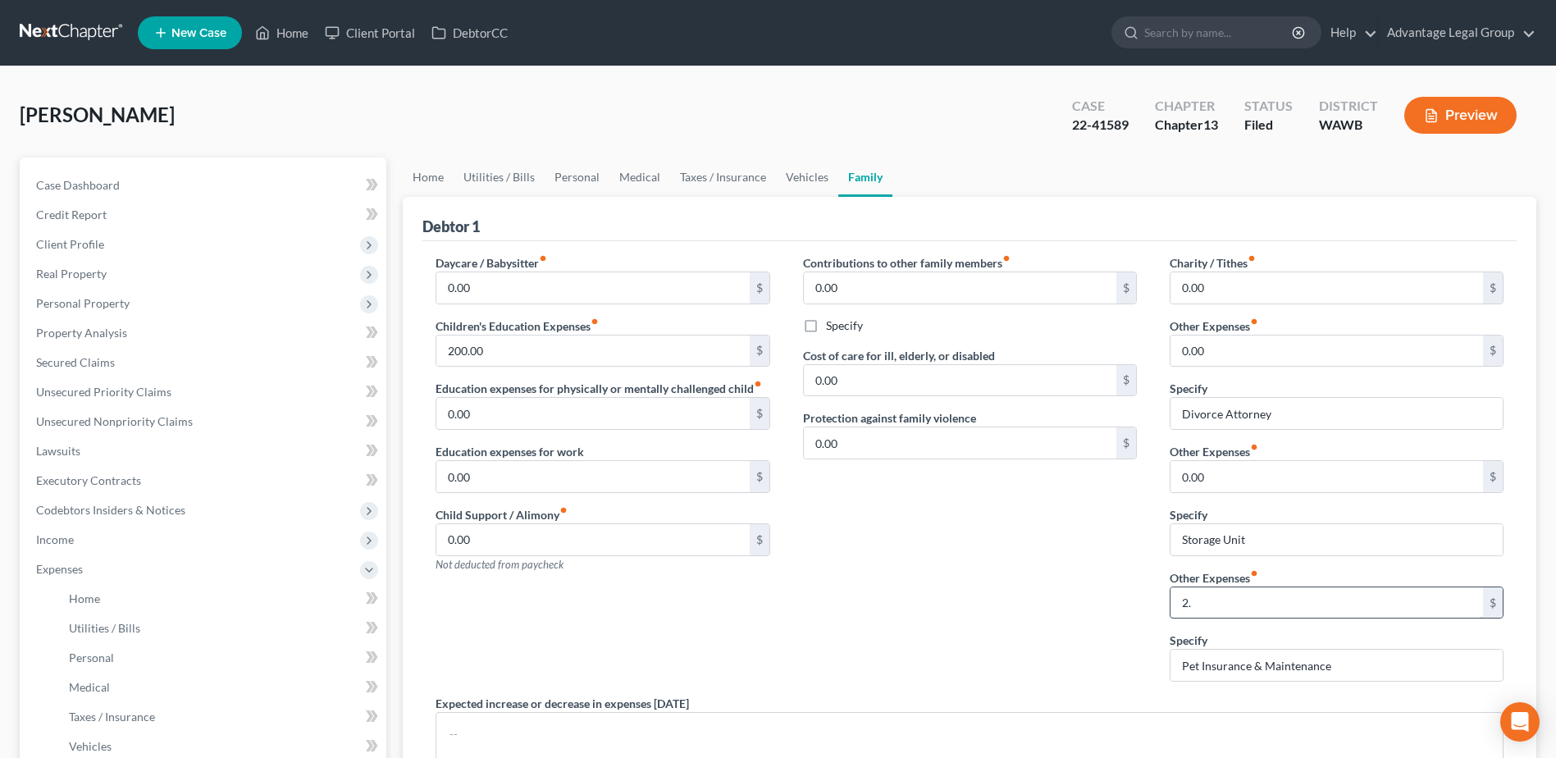
type input "2"
type input "0.00"
click at [902, 632] on div "Contributions to other family members fiber_manual_record 0.00 $ Specify Cost o…" at bounding box center [970, 474] width 367 height 440
click at [498, 357] on input "200.00" at bounding box center [592, 351] width 313 height 31
type input "0.00"
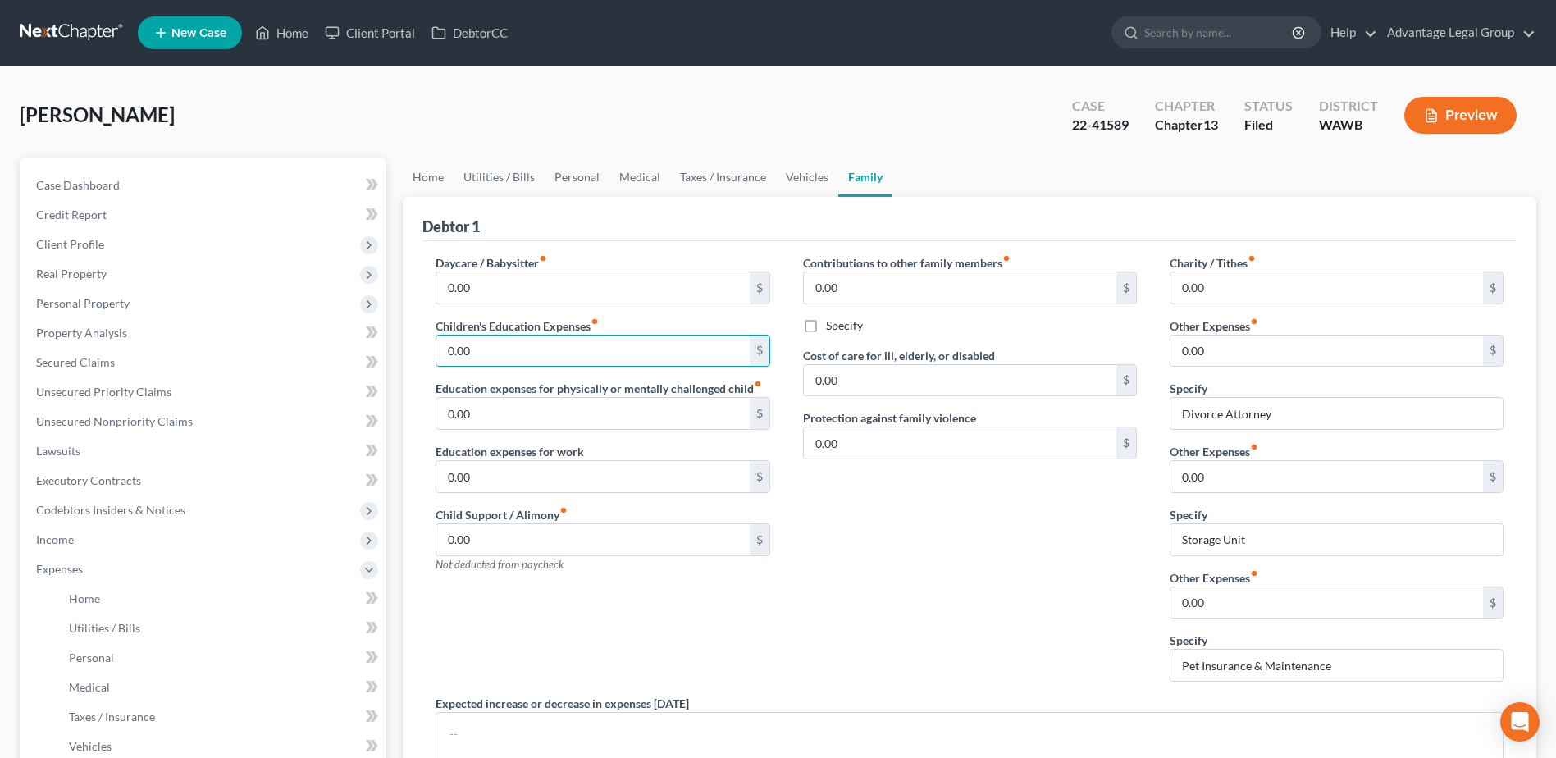
click at [930, 616] on div "Contributions to other family members fiber_manual_record 0.00 $ Specify Cost o…" at bounding box center [970, 474] width 367 height 440
click at [426, 180] on link "Home" at bounding box center [428, 176] width 51 height 39
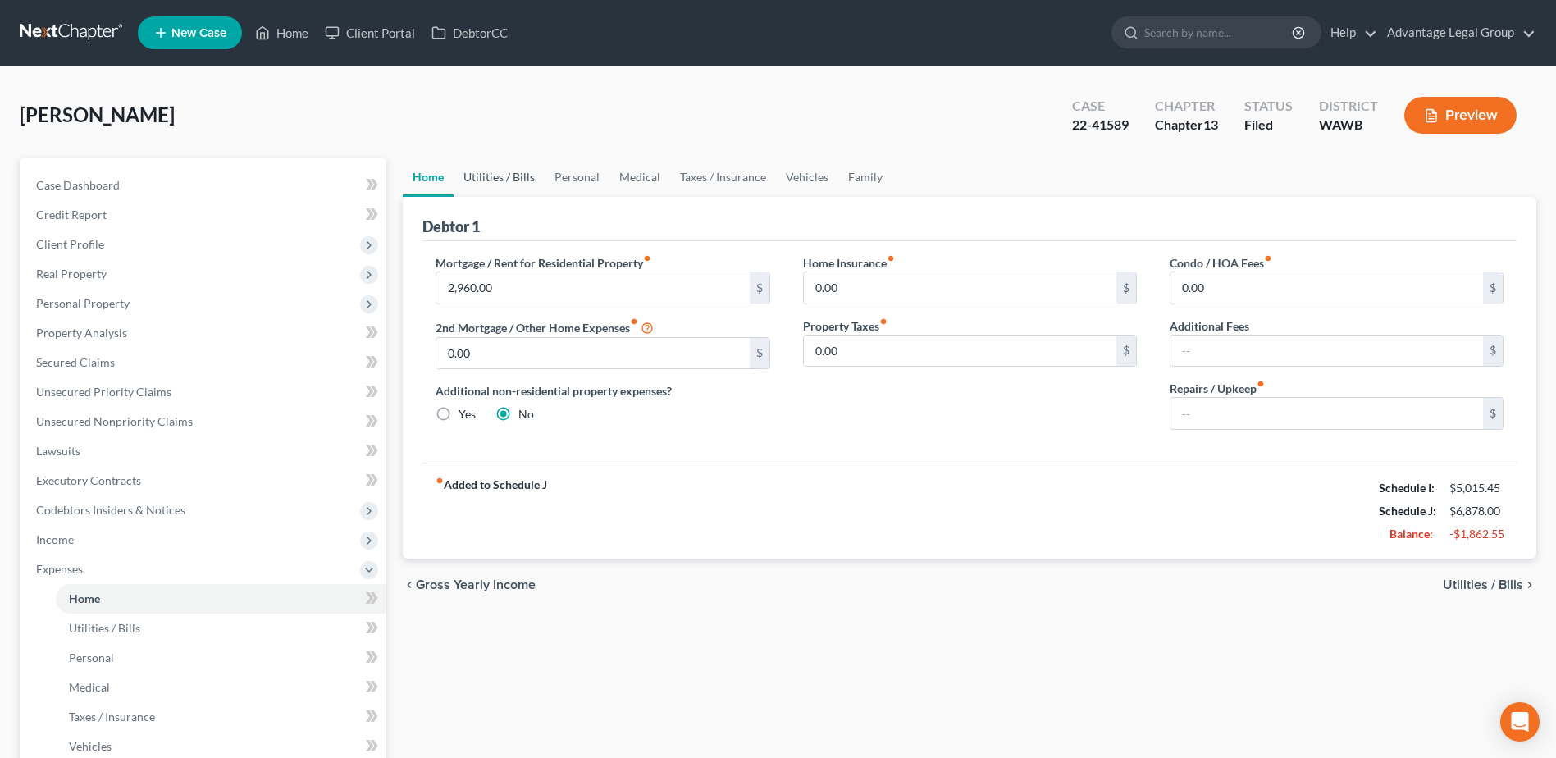
click at [480, 179] on link "Utilities / Bills" at bounding box center [499, 176] width 91 height 39
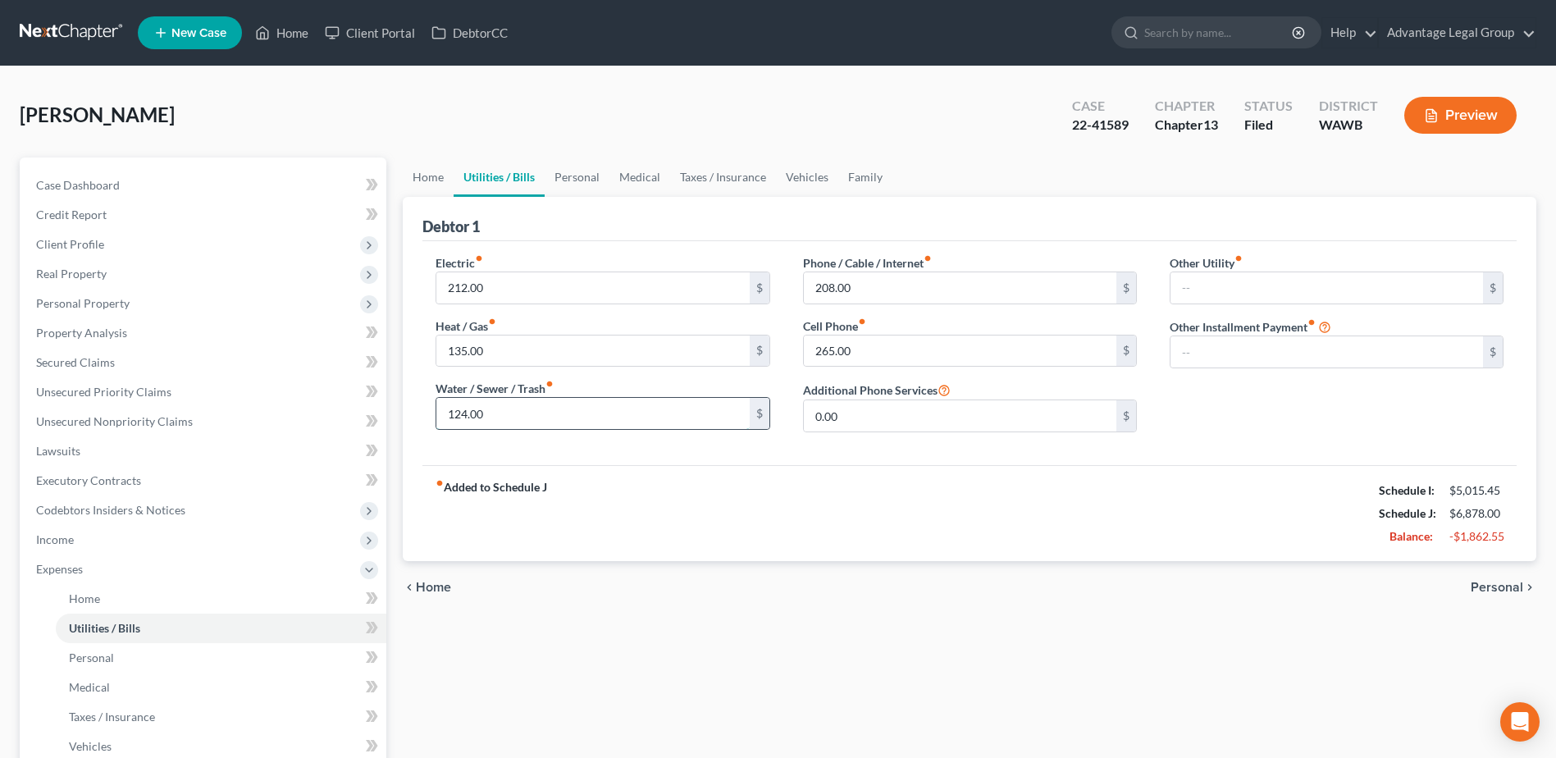
click at [517, 418] on input "124.00" at bounding box center [592, 413] width 313 height 31
type input "60.00"
click at [746, 471] on div "fiber_manual_record Added to Schedule J Schedule I: $5,015.45 Schedule J: $6,81…" at bounding box center [969, 513] width 1094 height 96
click at [873, 290] on input "208.00" at bounding box center [960, 287] width 313 height 31
type input "100.00"
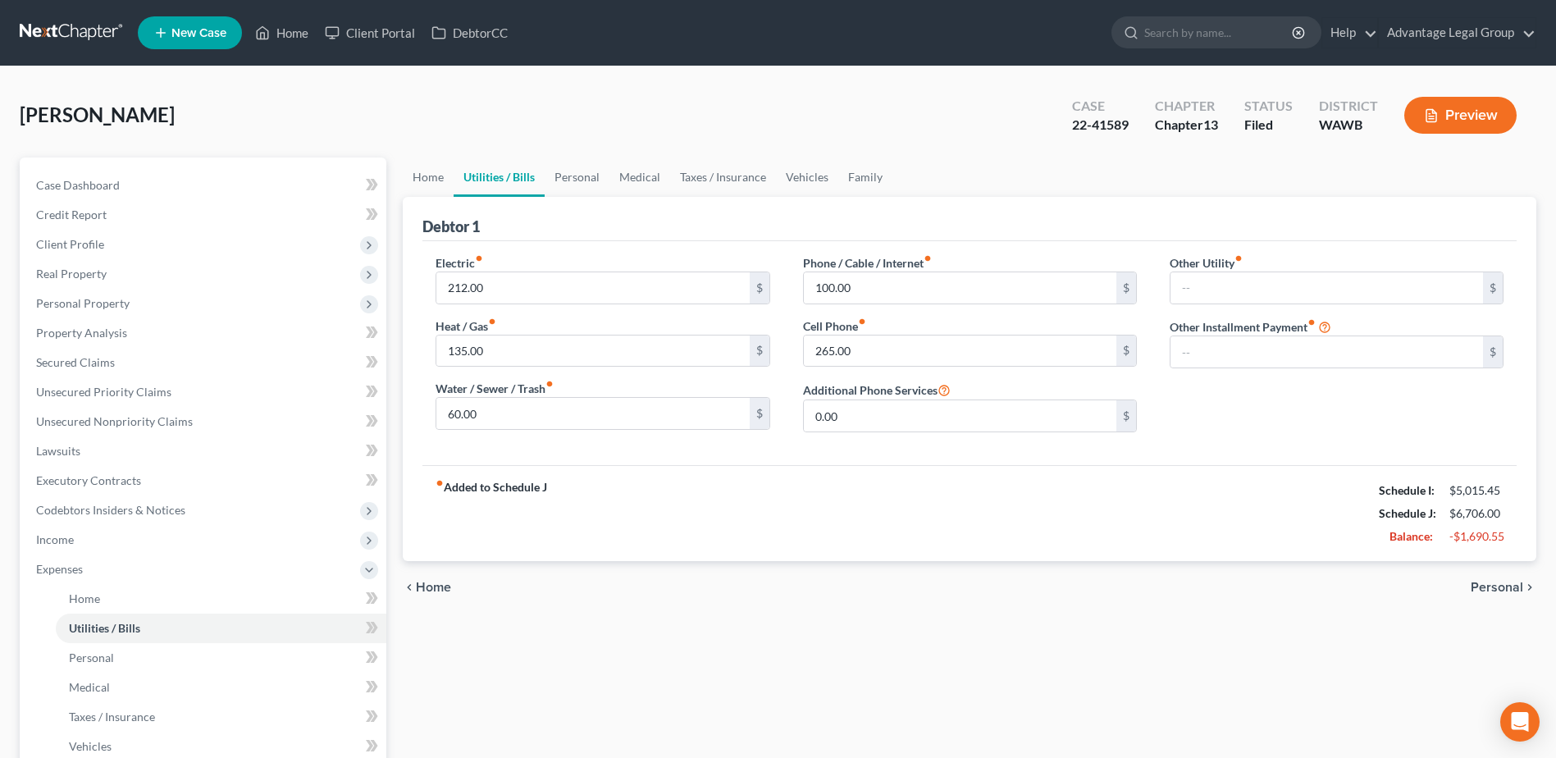
click at [959, 513] on div "fiber_manual_record Added to Schedule J Schedule I: $5,015.45 Schedule J: $6,70…" at bounding box center [969, 513] width 1094 height 96
drag, startPoint x: 568, startPoint y: 171, endPoint x: 589, endPoint y: 193, distance: 30.2
click at [568, 171] on link "Personal" at bounding box center [577, 176] width 65 height 39
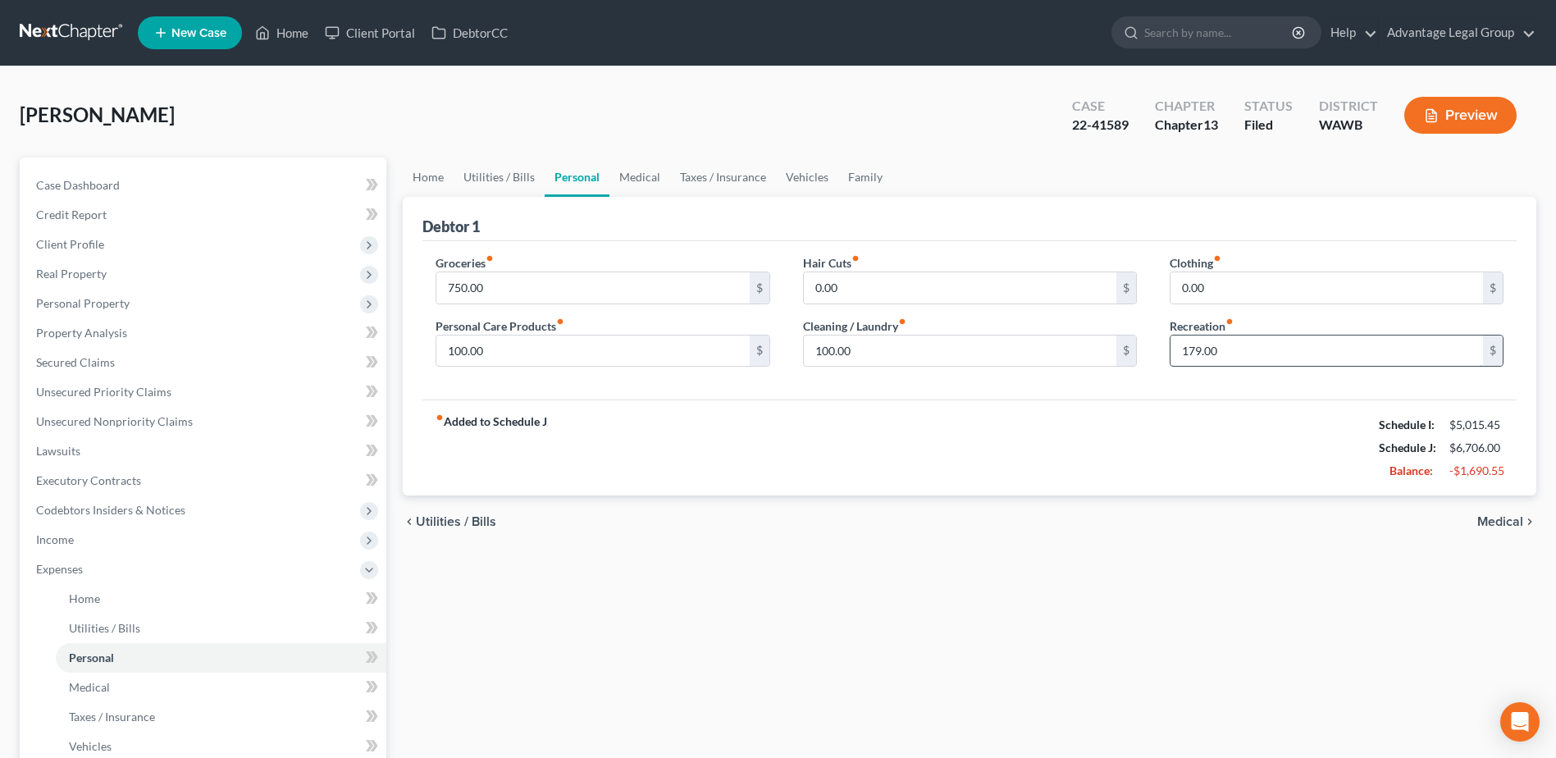
click at [1238, 351] on input "179.00" at bounding box center [1327, 351] width 313 height 31
type input "0.00"
click at [636, 172] on link "Medical" at bounding box center [639, 176] width 61 height 39
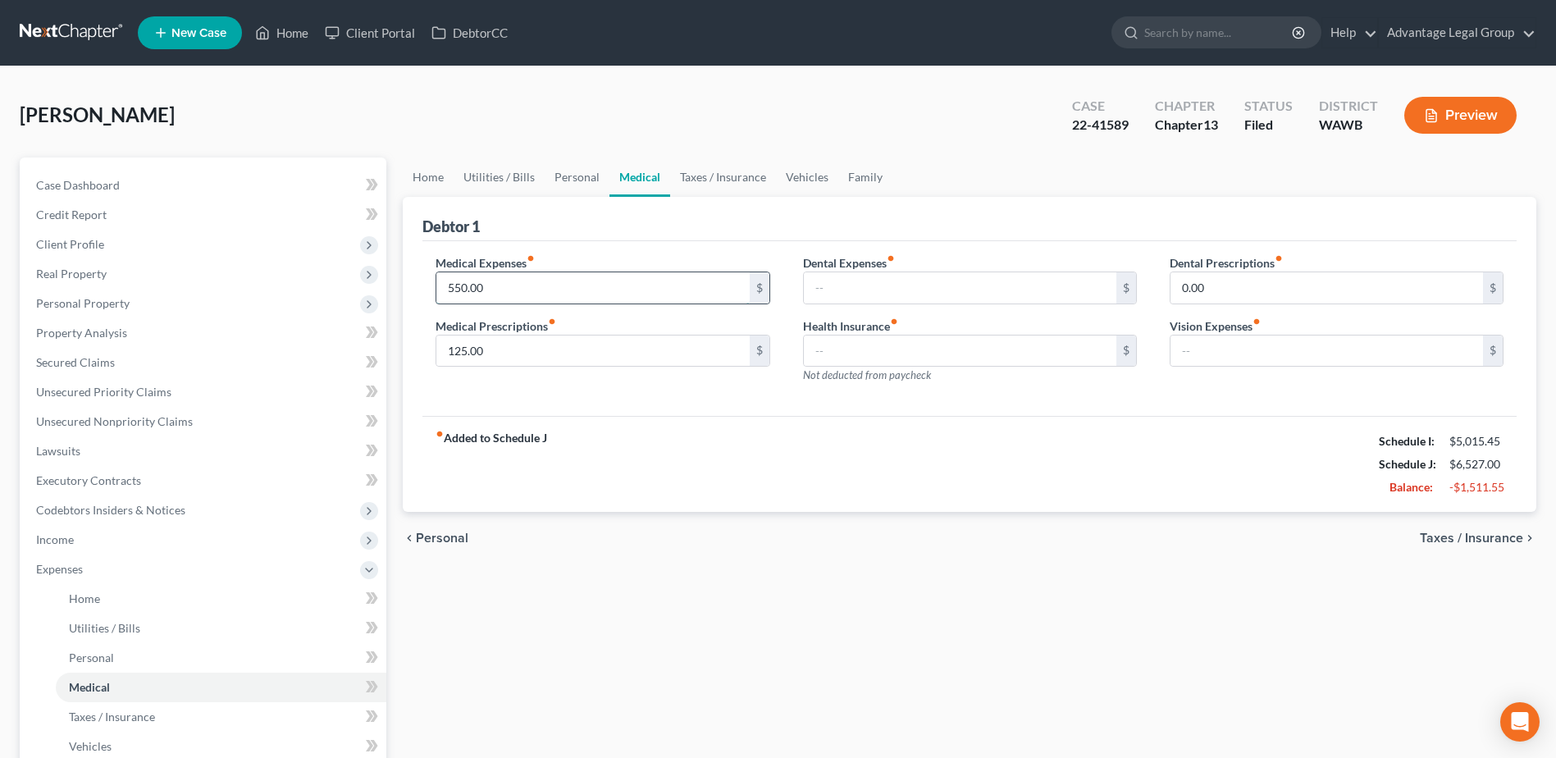
click at [519, 285] on input "550.00" at bounding box center [592, 287] width 313 height 31
type input "100.00"
click at [637, 418] on div "fiber_manual_record Added to Schedule J Schedule I: $5,015.45 Schedule J: $6,07…" at bounding box center [969, 464] width 1094 height 96
click at [614, 356] on input "125.00" at bounding box center [592, 351] width 313 height 31
click at [687, 171] on link "Taxes / Insurance" at bounding box center [723, 176] width 106 height 39
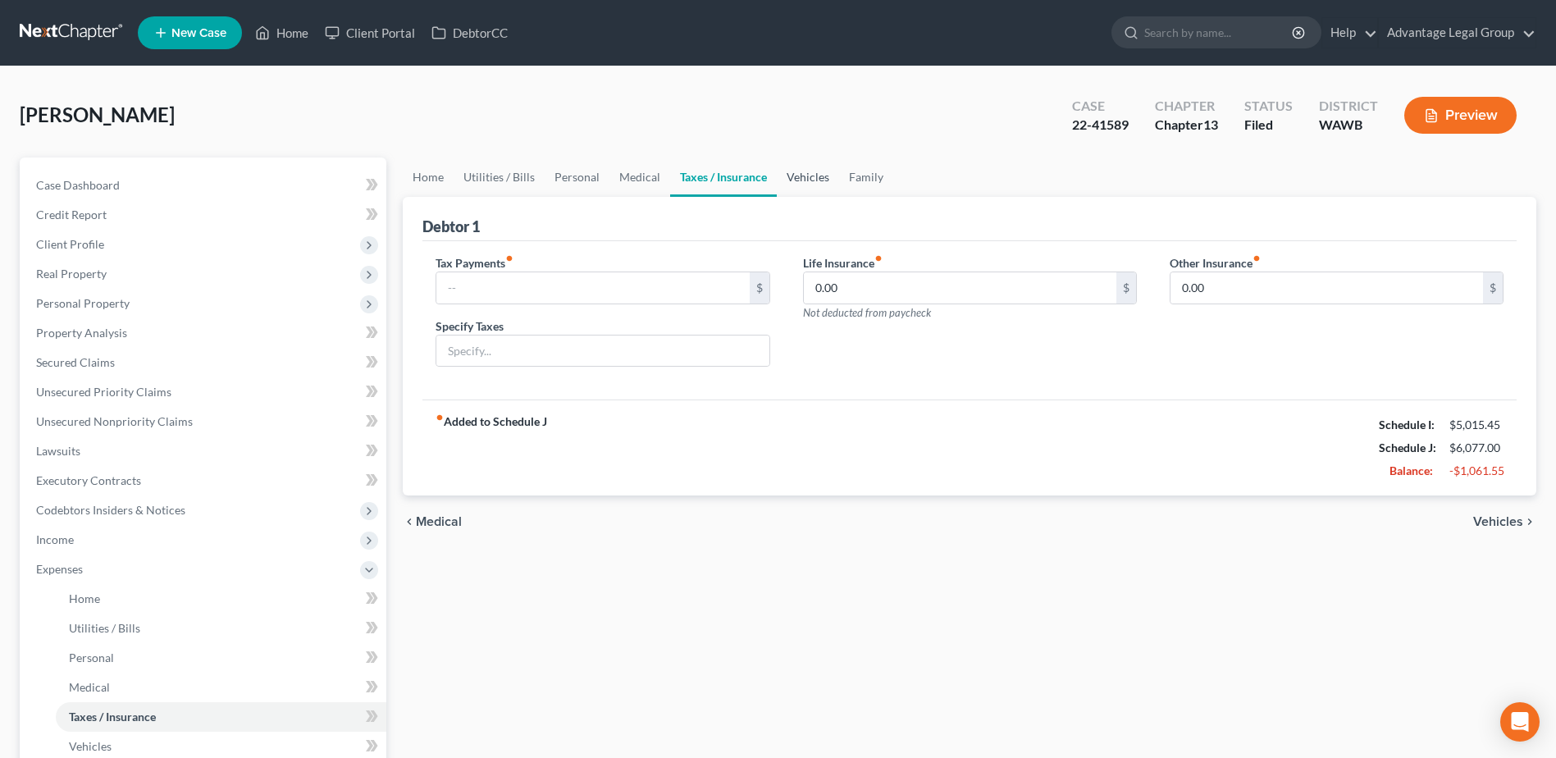
click at [801, 174] on link "Vehicles" at bounding box center [808, 176] width 62 height 39
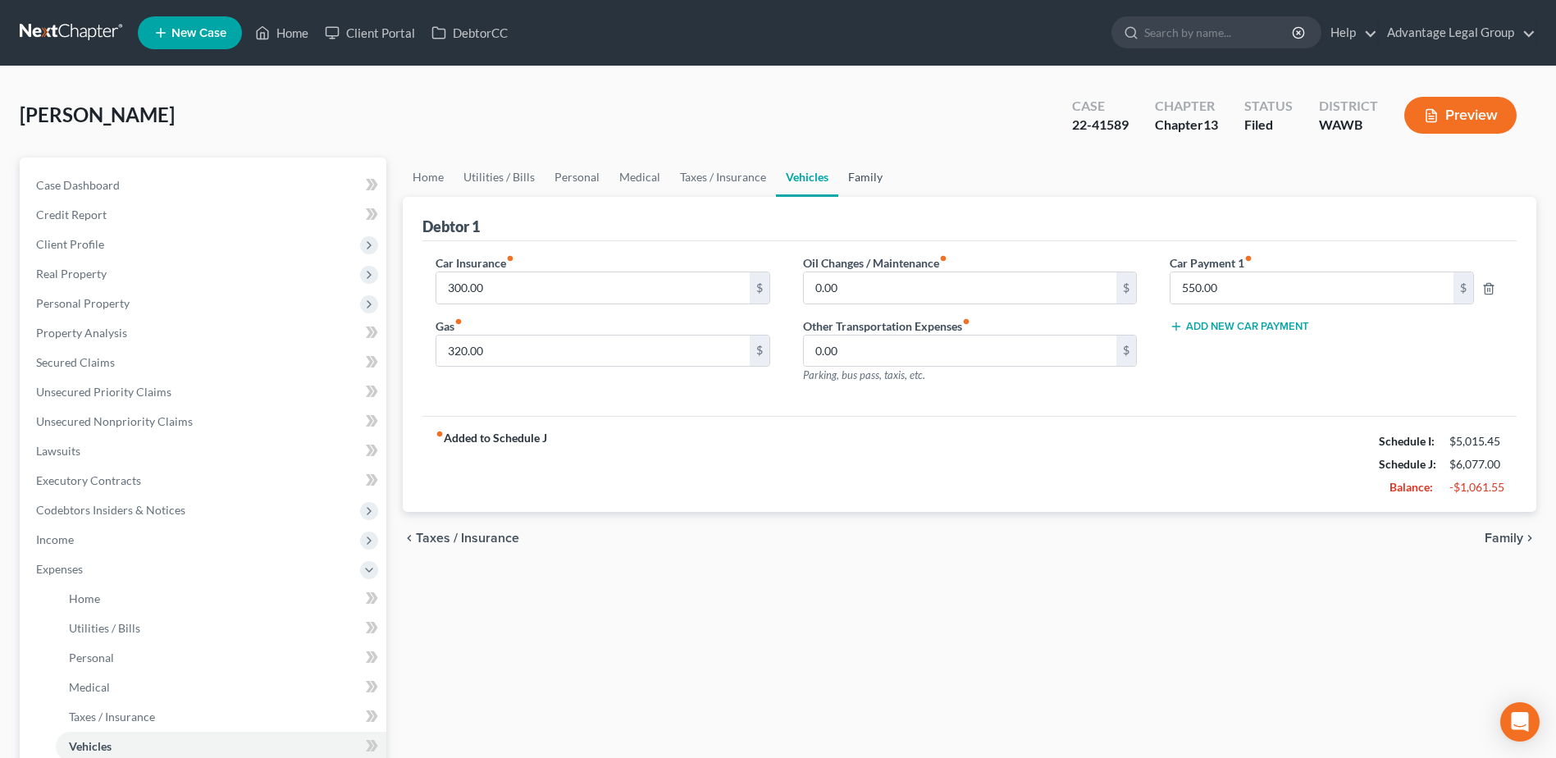
click at [860, 180] on link "Family" at bounding box center [865, 176] width 54 height 39
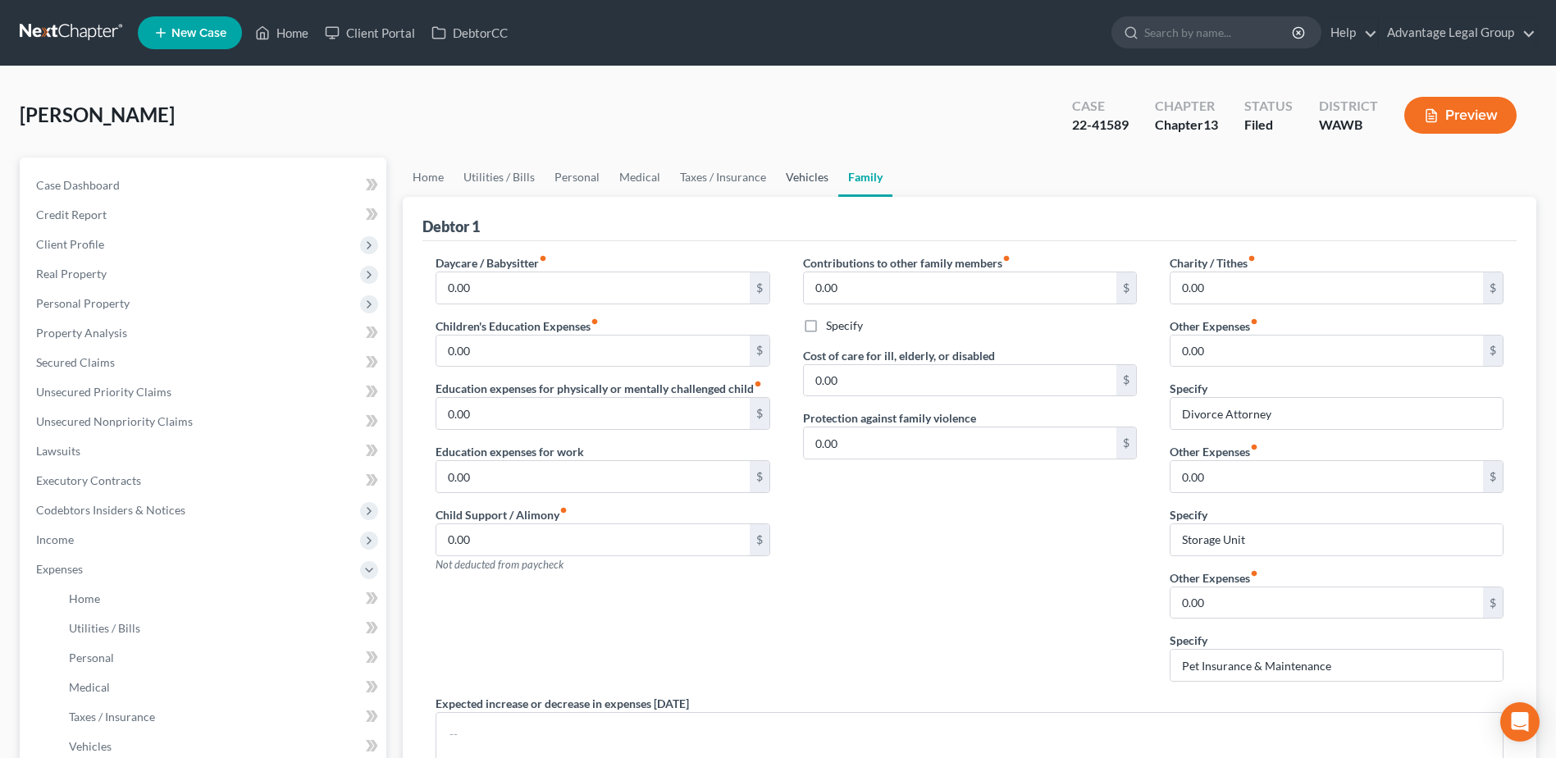
click at [800, 183] on link "Vehicles" at bounding box center [807, 176] width 62 height 39
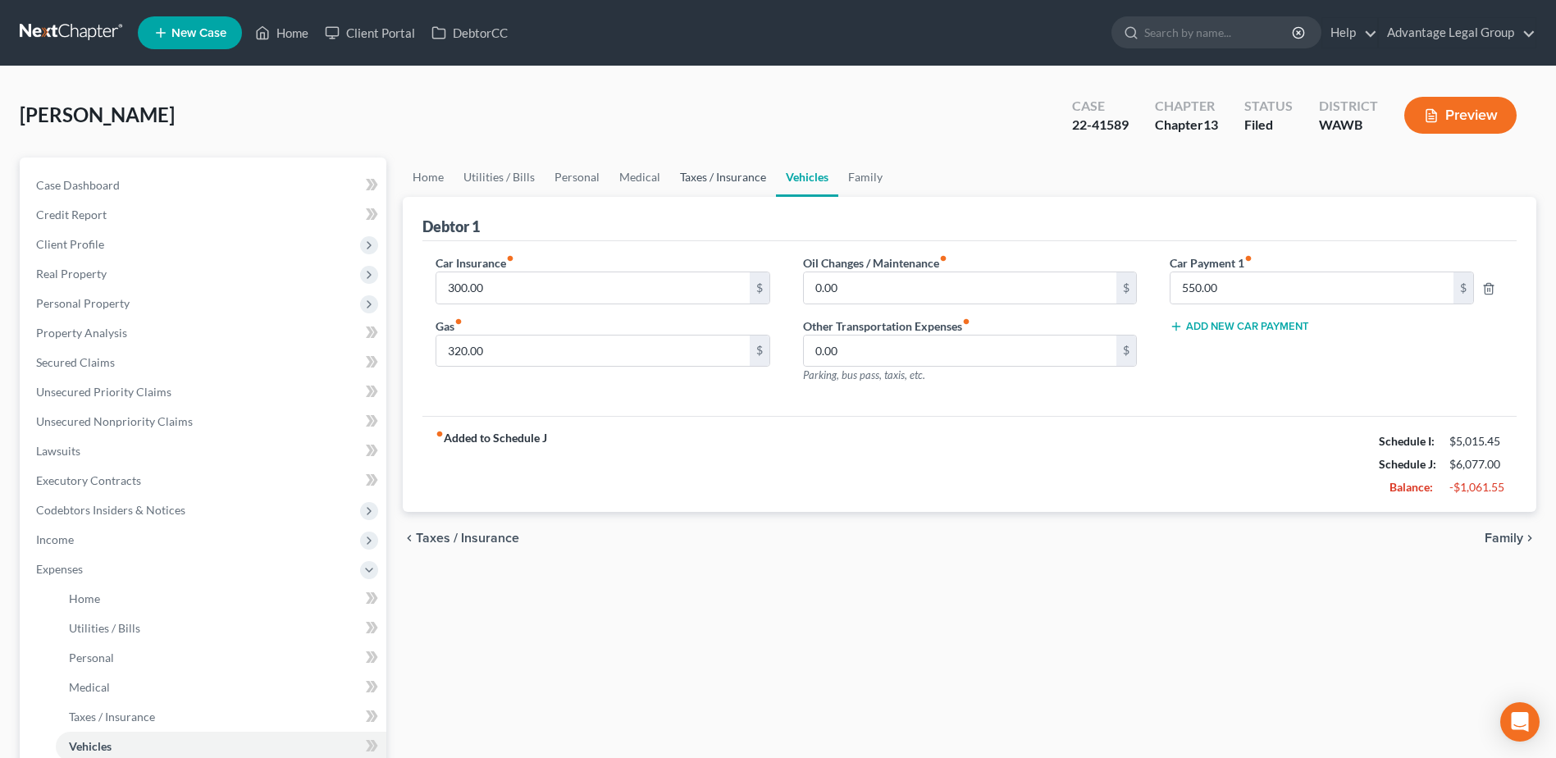
click at [722, 185] on link "Taxes / Insurance" at bounding box center [723, 176] width 106 height 39
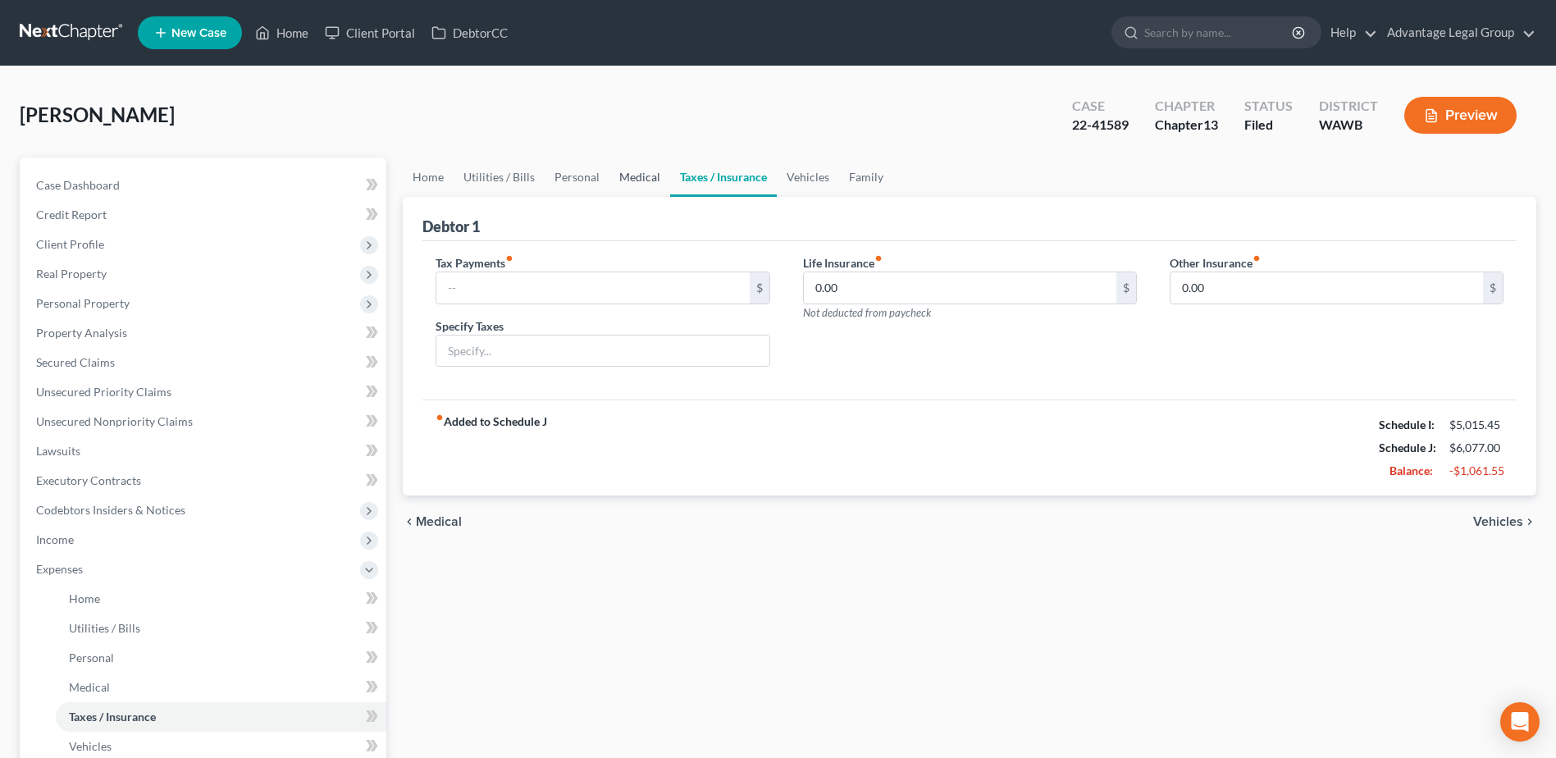
click at [640, 177] on link "Medical" at bounding box center [639, 176] width 61 height 39
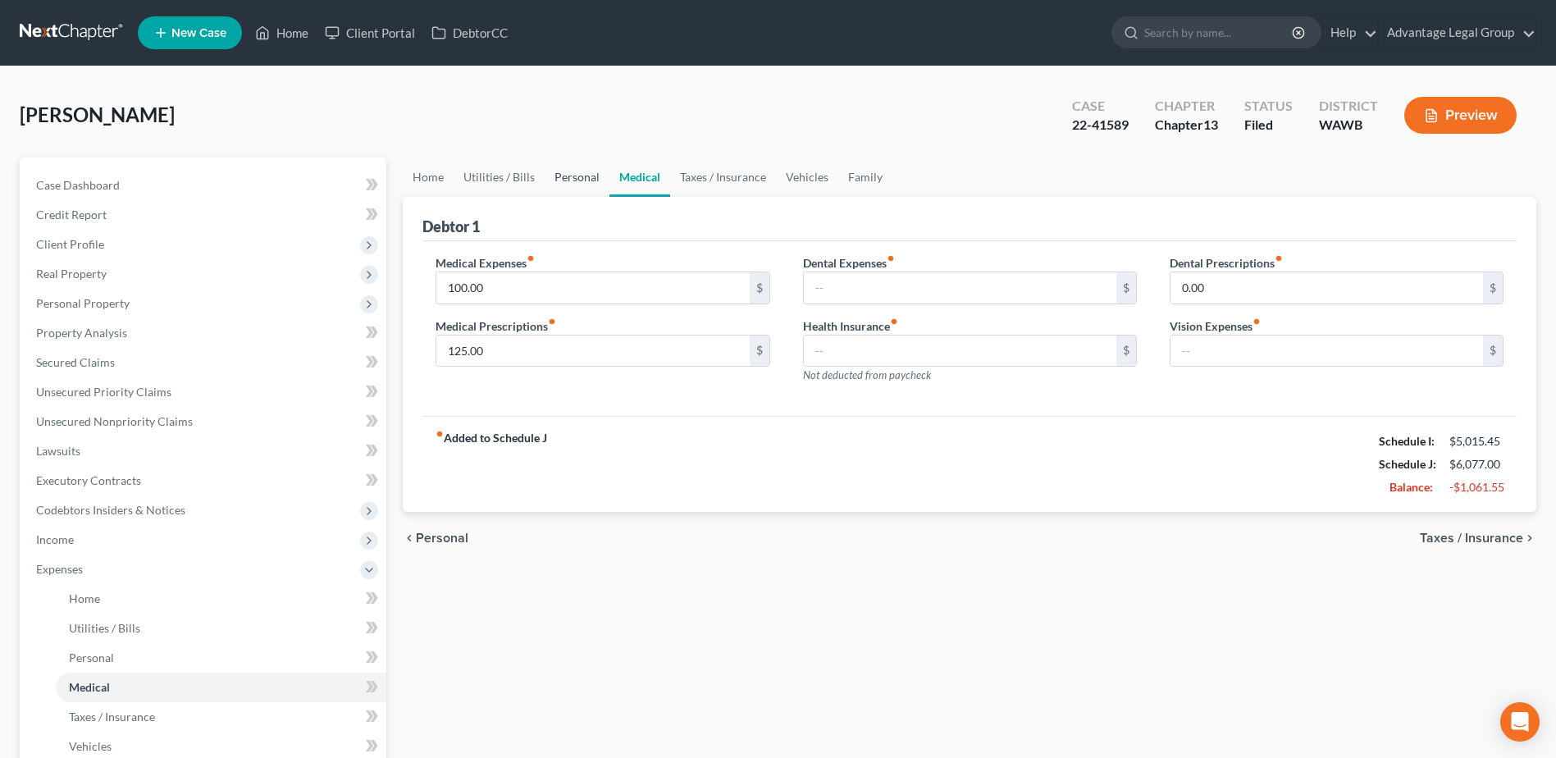
click at [580, 176] on link "Personal" at bounding box center [577, 176] width 65 height 39
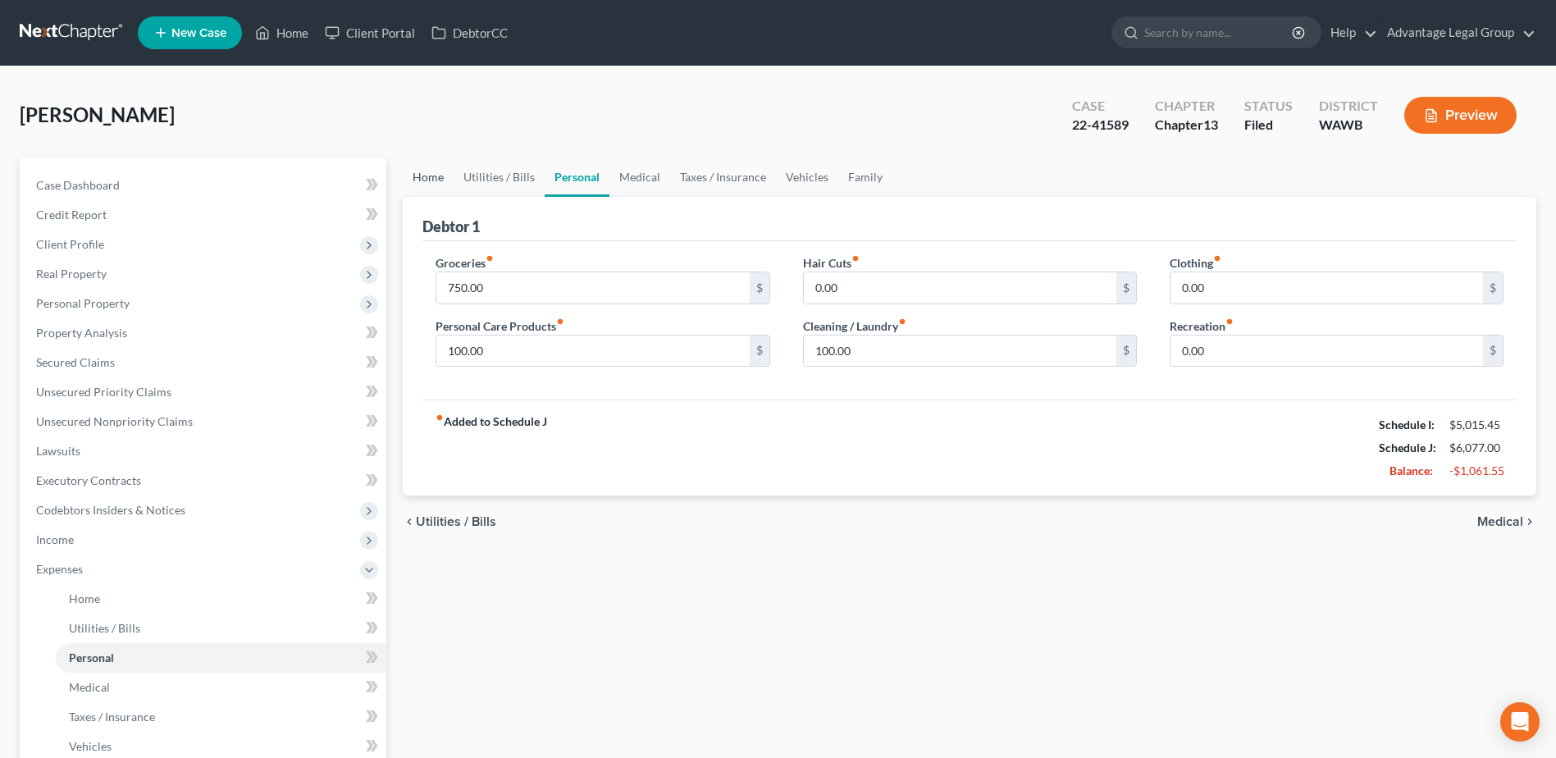
click at [424, 175] on link "Home" at bounding box center [428, 176] width 51 height 39
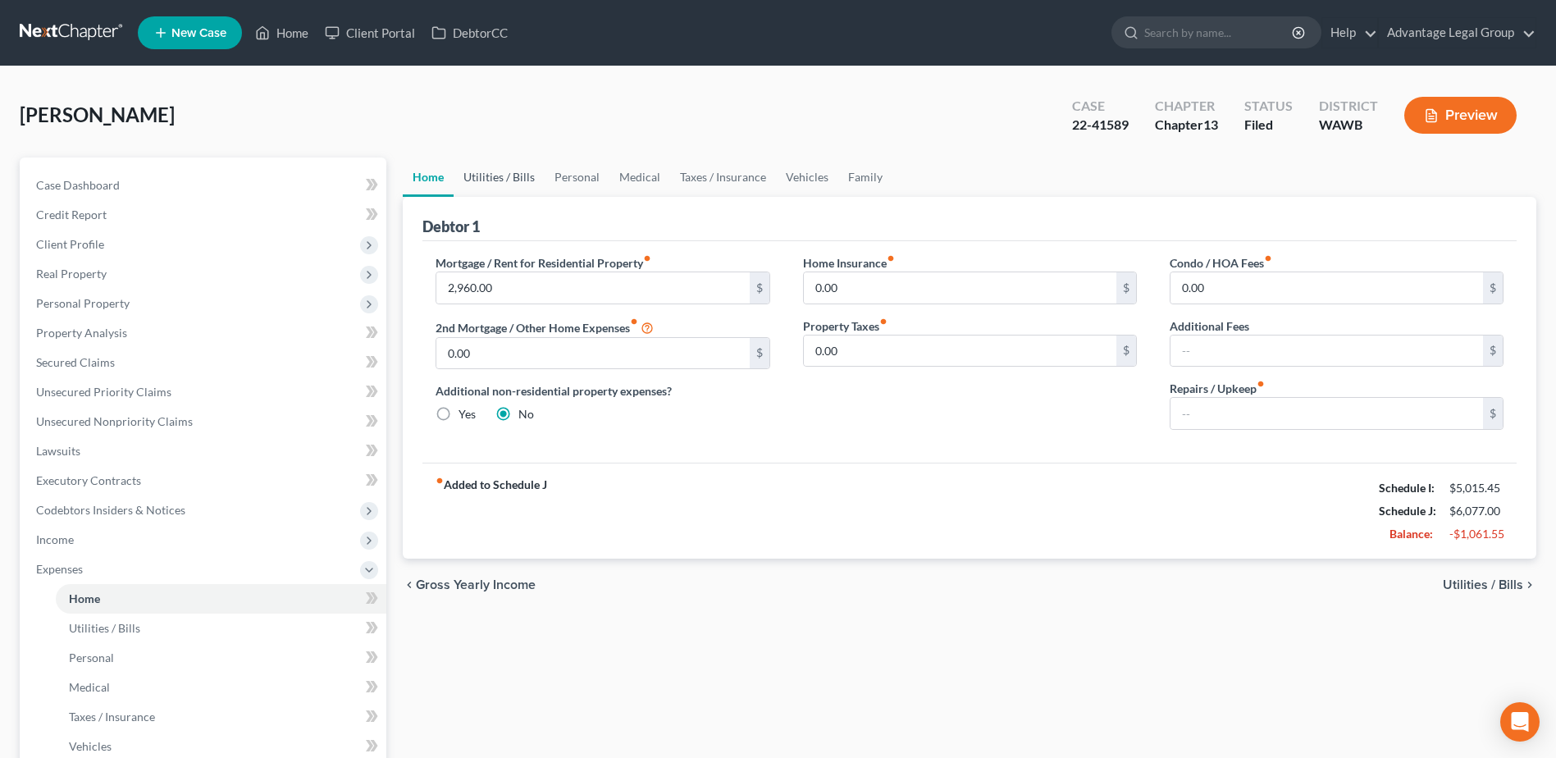
click at [477, 176] on link "Utilities / Bills" at bounding box center [499, 176] width 91 height 39
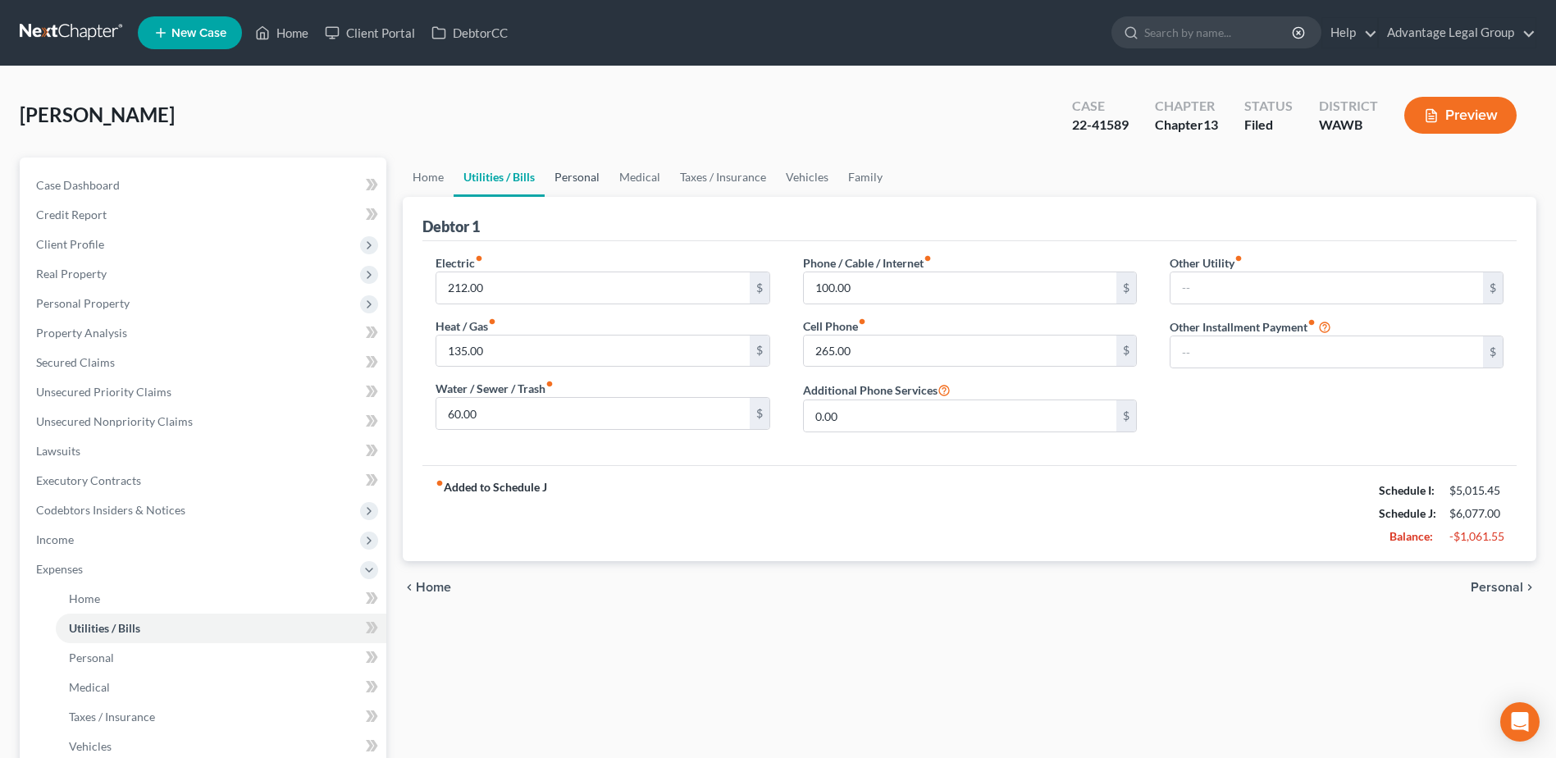
click at [574, 184] on link "Personal" at bounding box center [577, 176] width 65 height 39
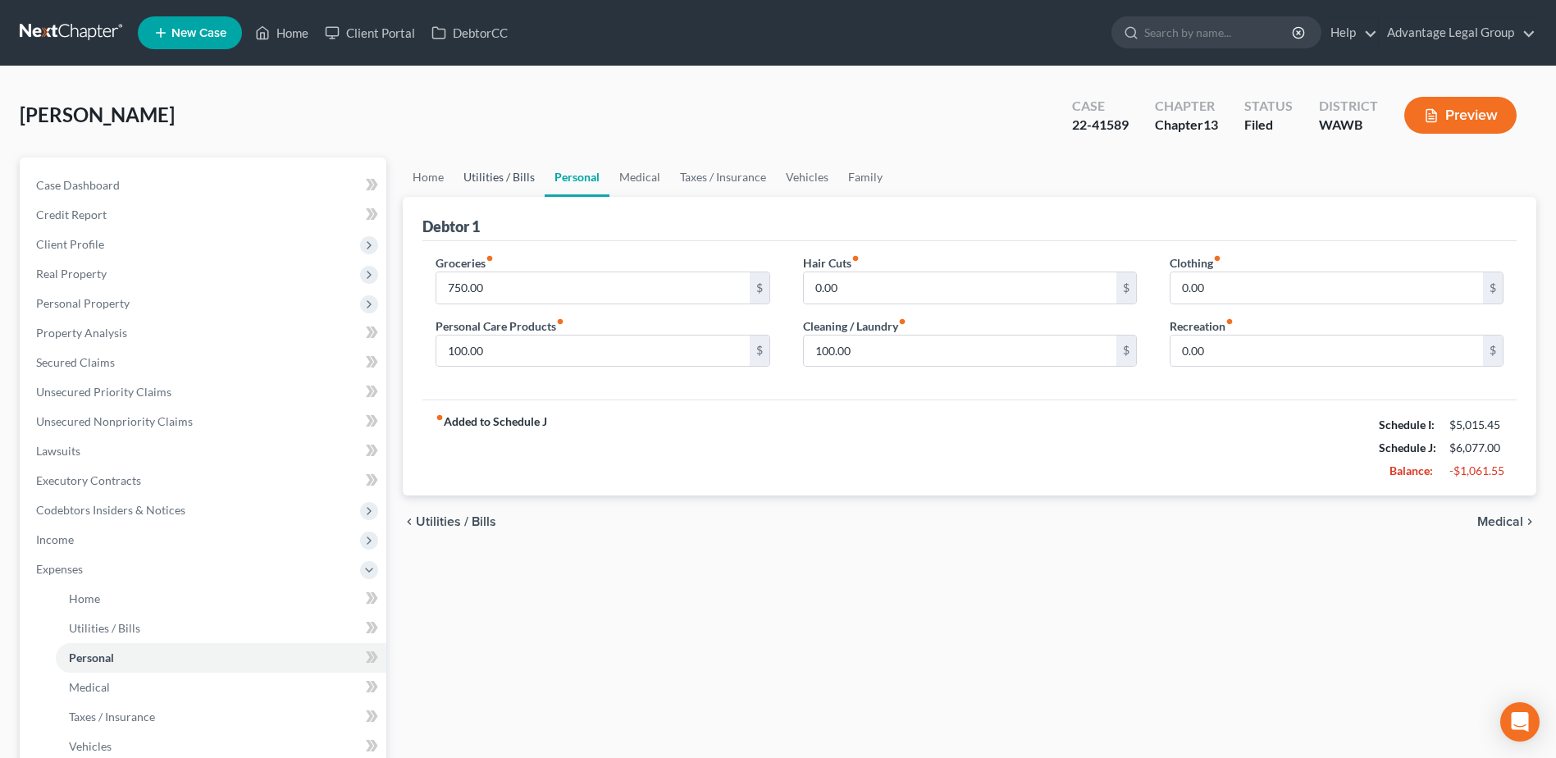
click at [464, 178] on link "Utilities / Bills" at bounding box center [499, 176] width 91 height 39
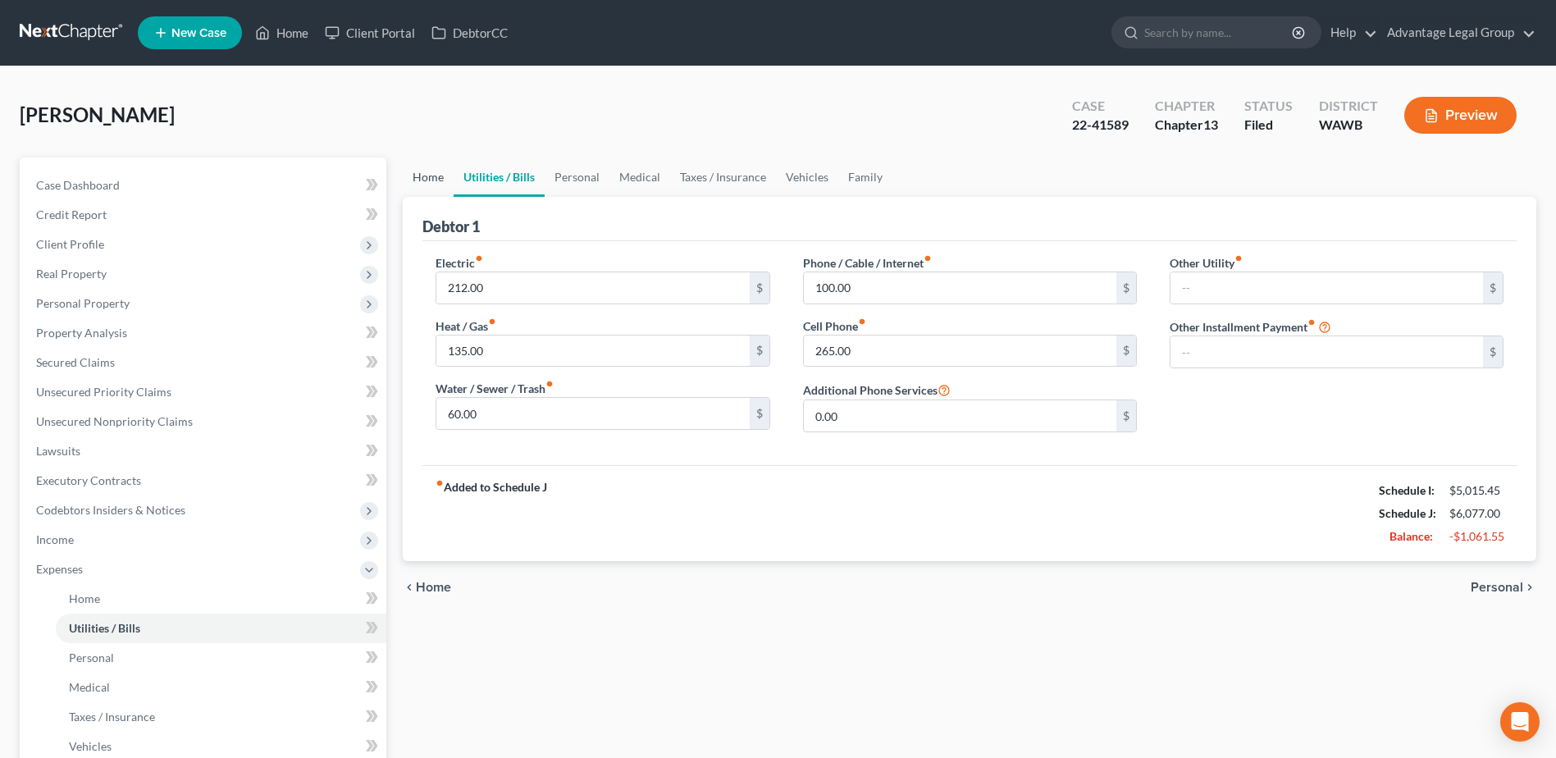
click at [426, 180] on link "Home" at bounding box center [428, 176] width 51 height 39
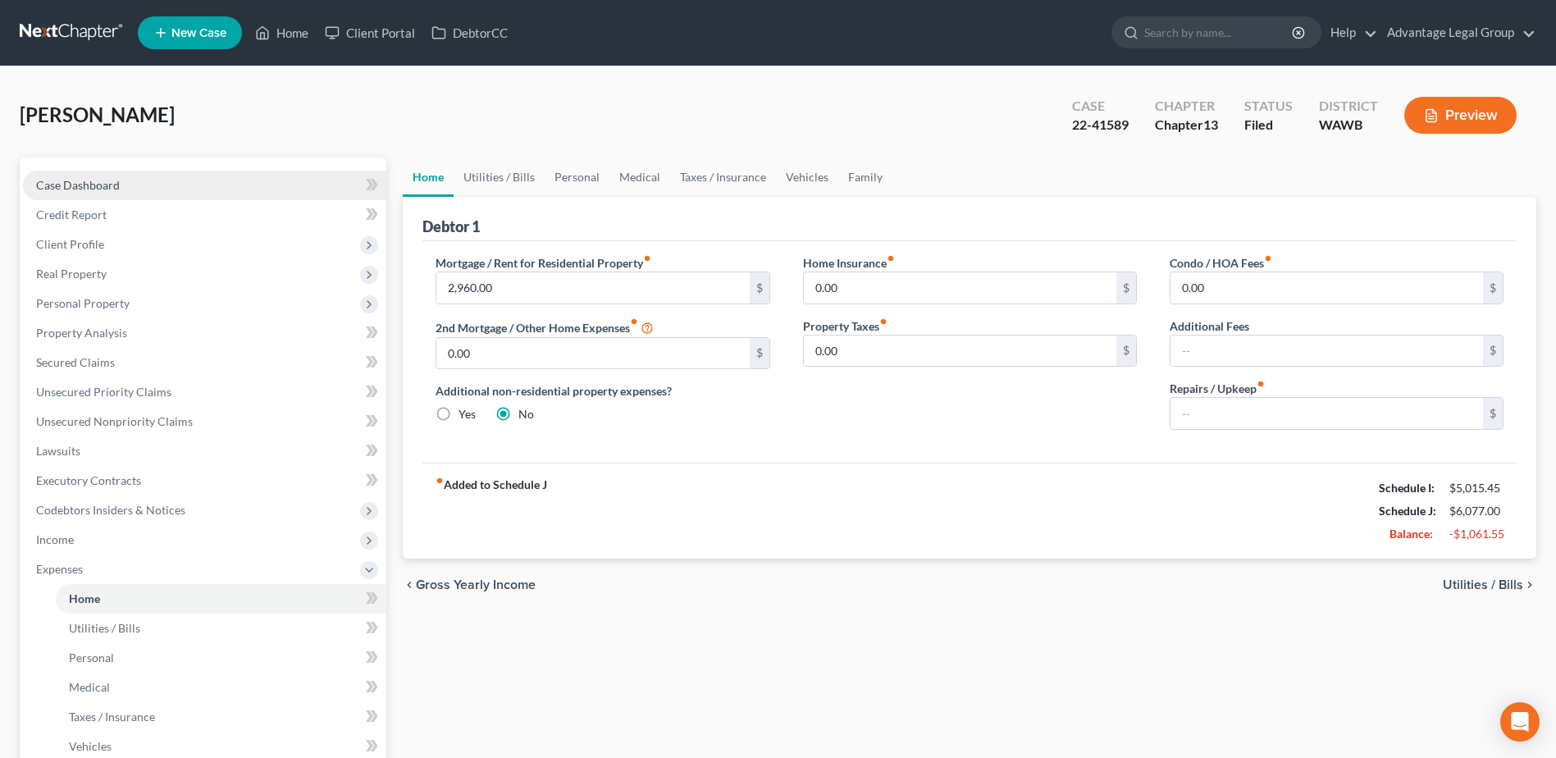
click at [53, 186] on span "Case Dashboard" at bounding box center [78, 185] width 84 height 14
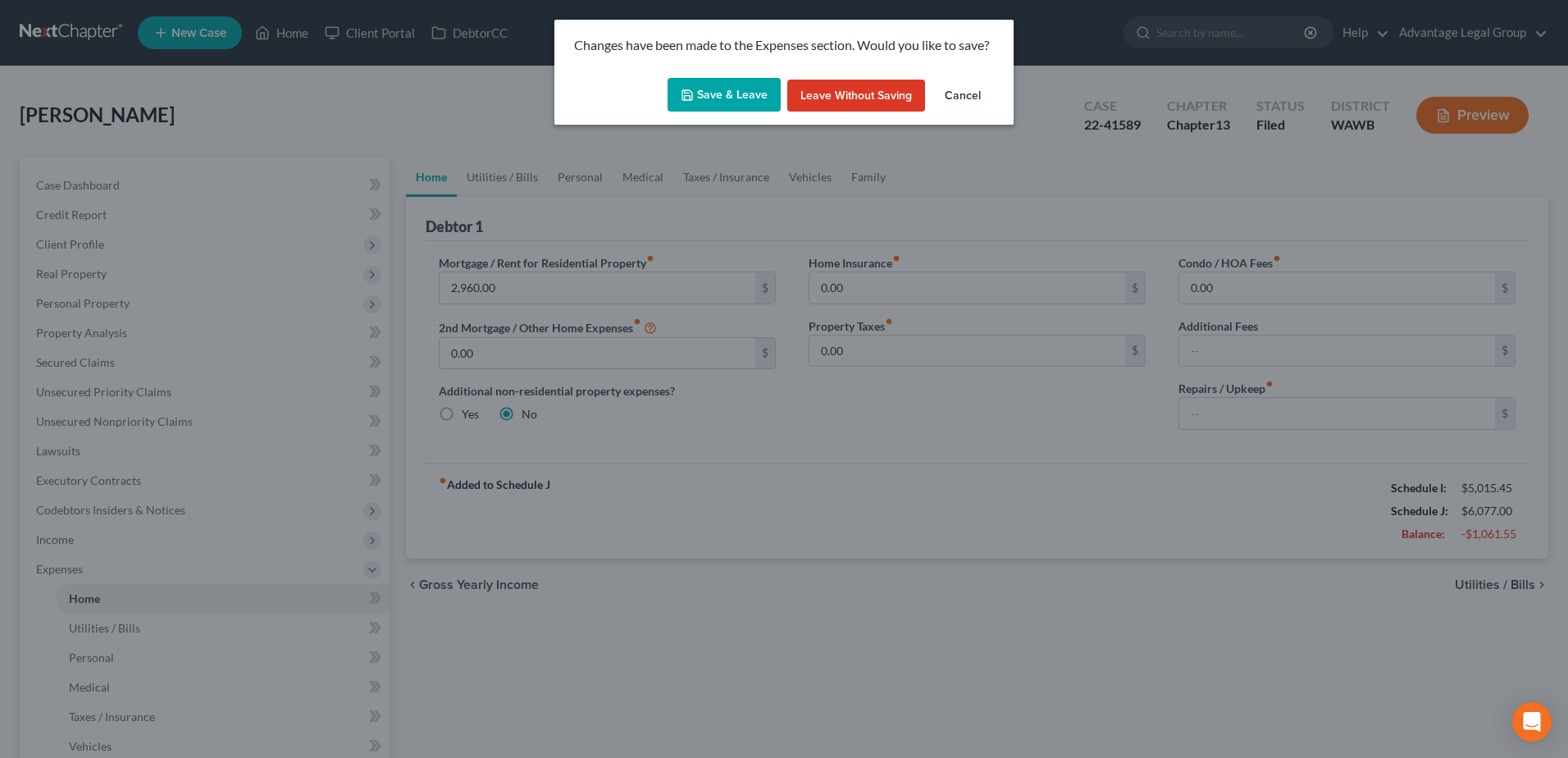
click at [713, 103] on button "Save & Leave" at bounding box center [724, 95] width 113 height 34
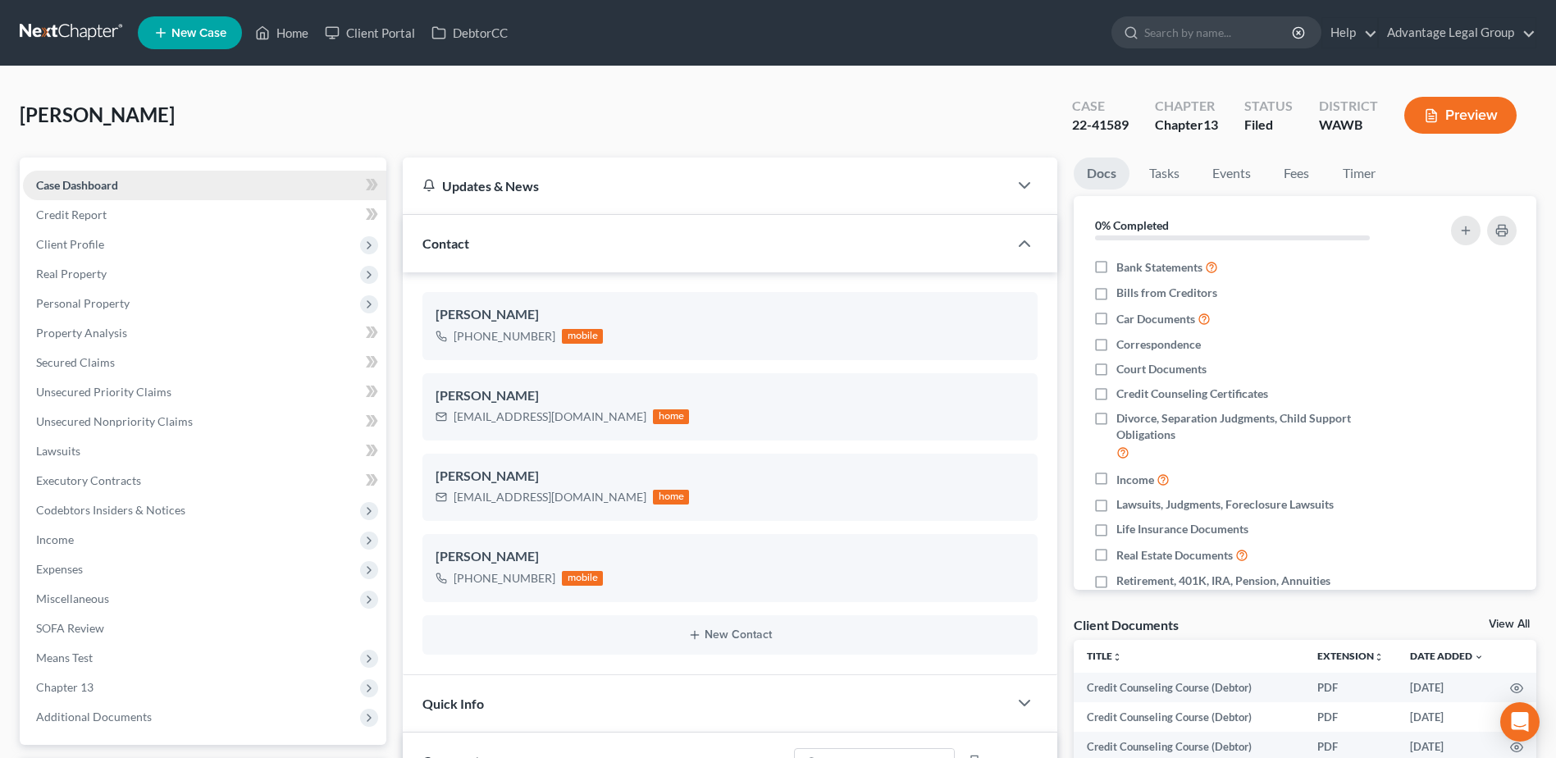
click at [98, 186] on span "Case Dashboard" at bounding box center [77, 185] width 82 height 14
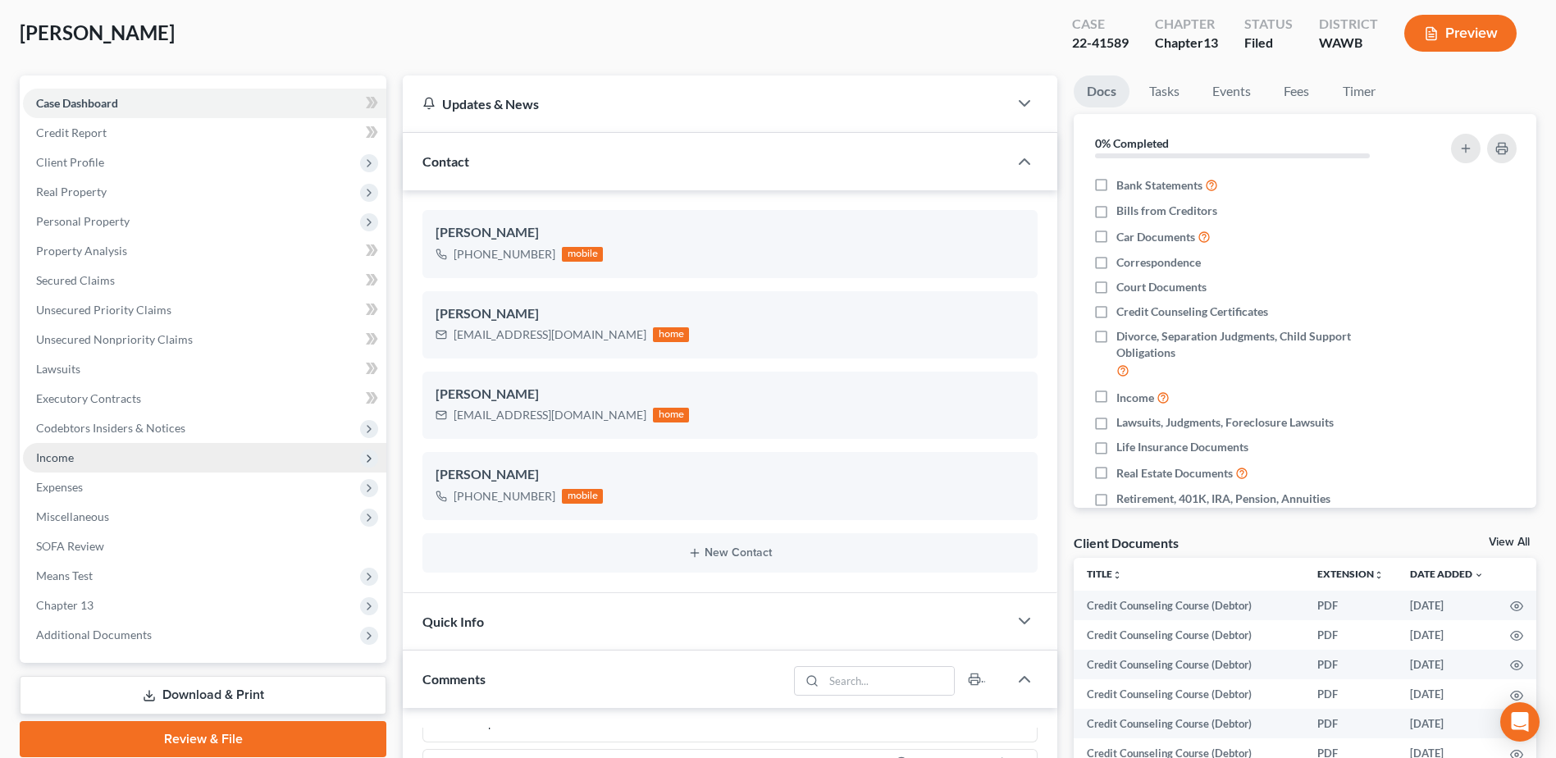
click at [48, 458] on span "Income" at bounding box center [55, 457] width 38 height 14
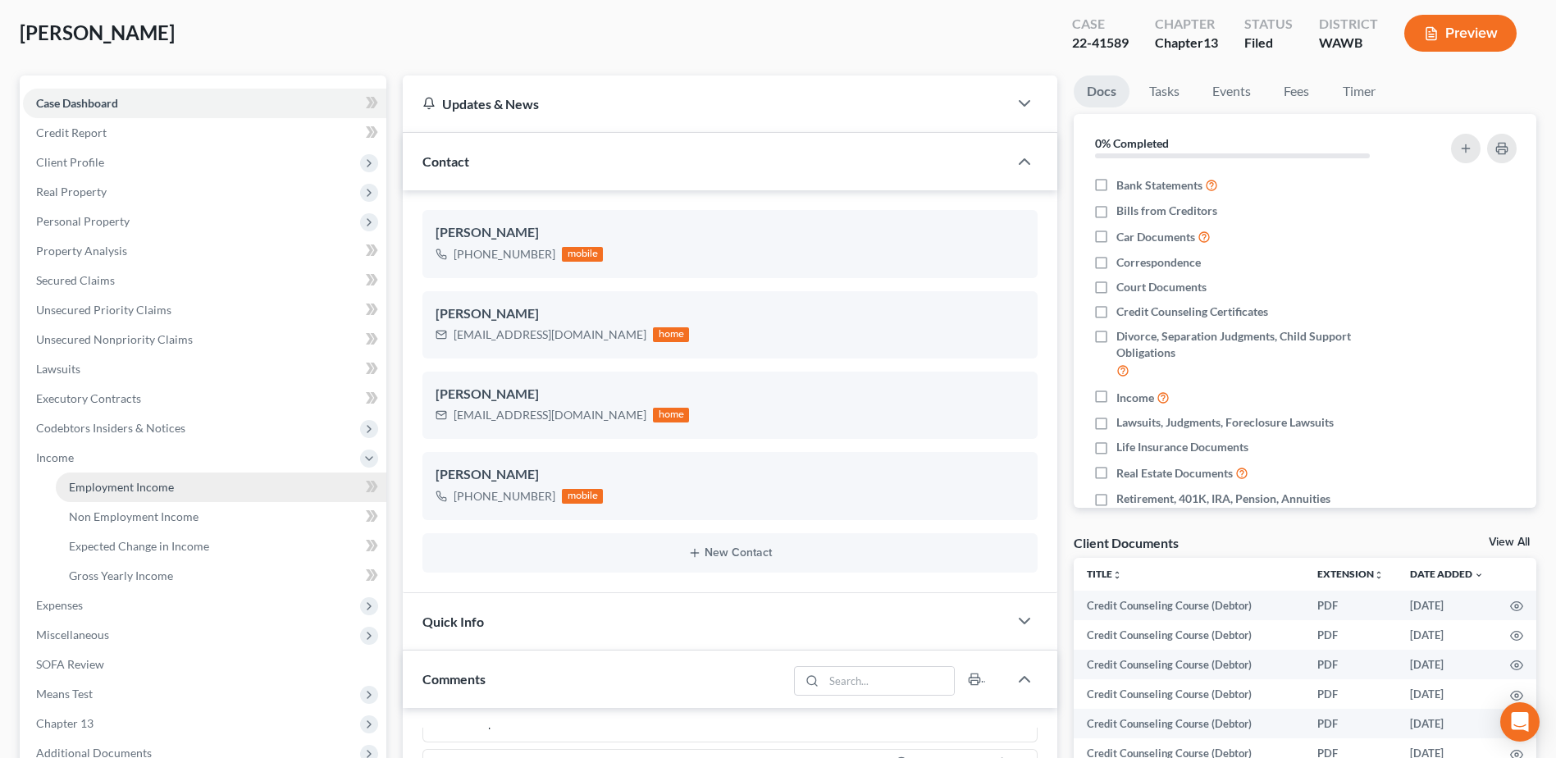
click at [137, 485] on span "Employment Income" at bounding box center [121, 487] width 105 height 14
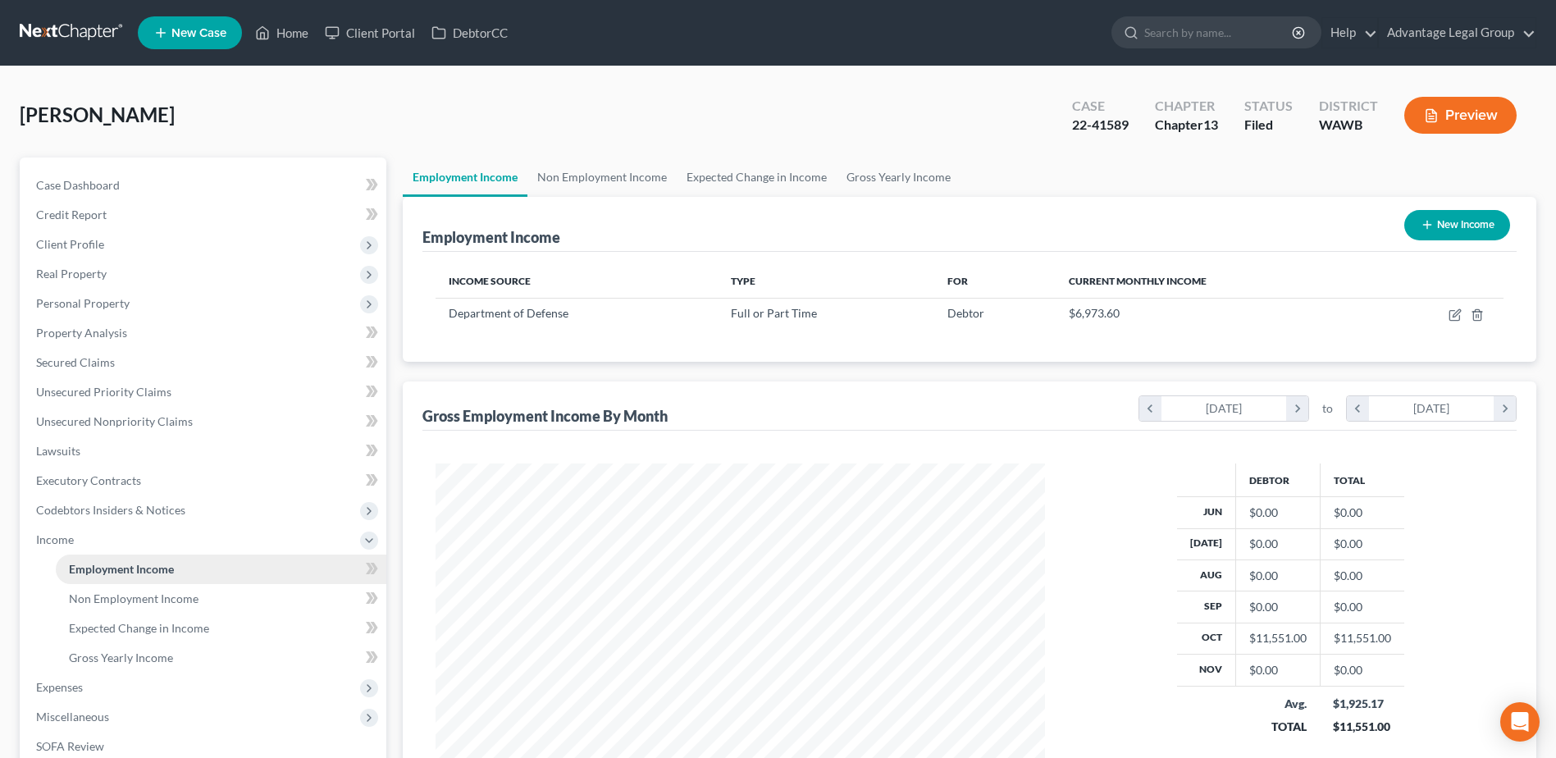
scroll to position [304, 641]
click at [286, 30] on link "Home" at bounding box center [282, 33] width 70 height 30
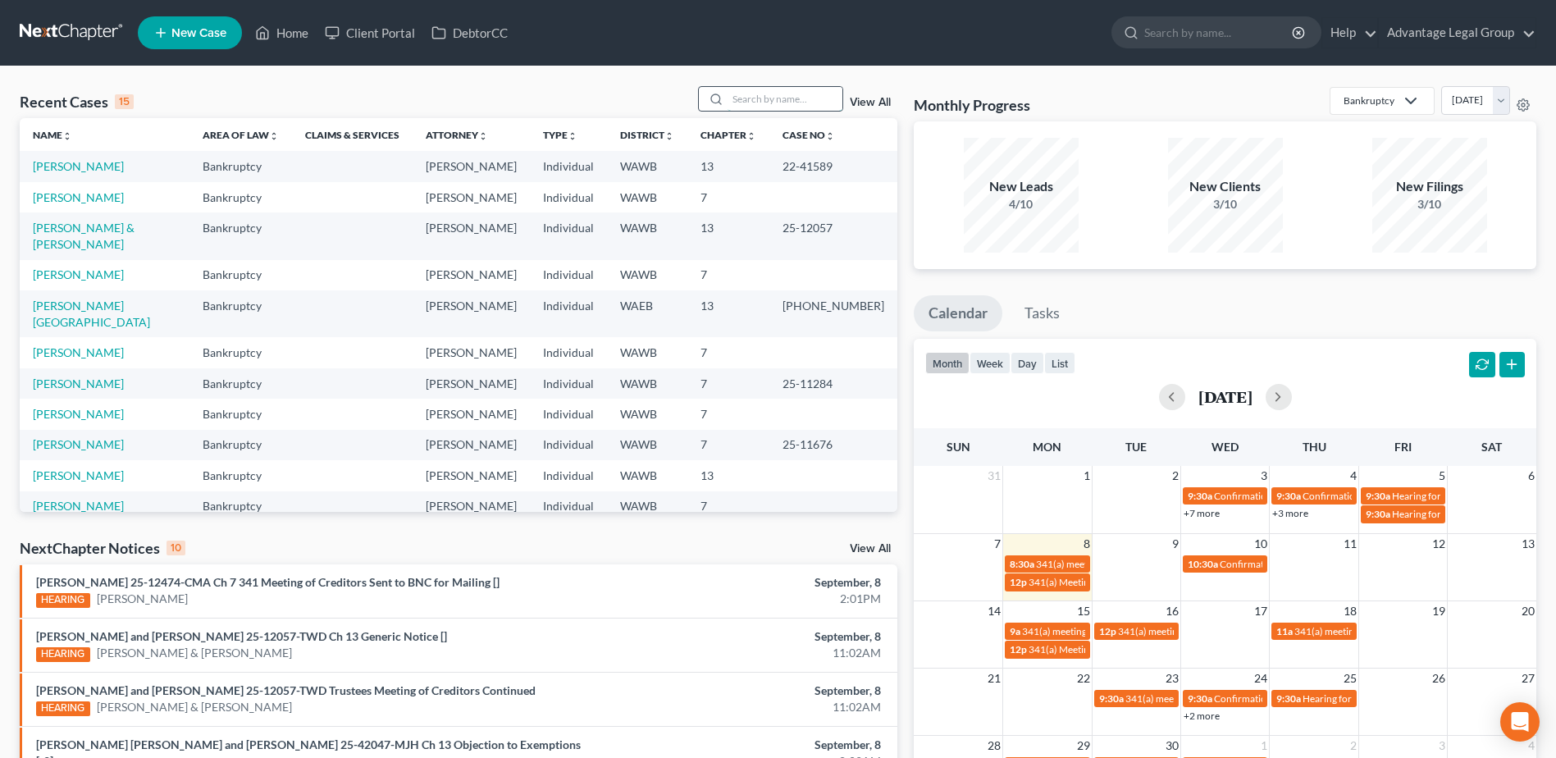
click at [752, 103] on input "search" at bounding box center [785, 99] width 115 height 24
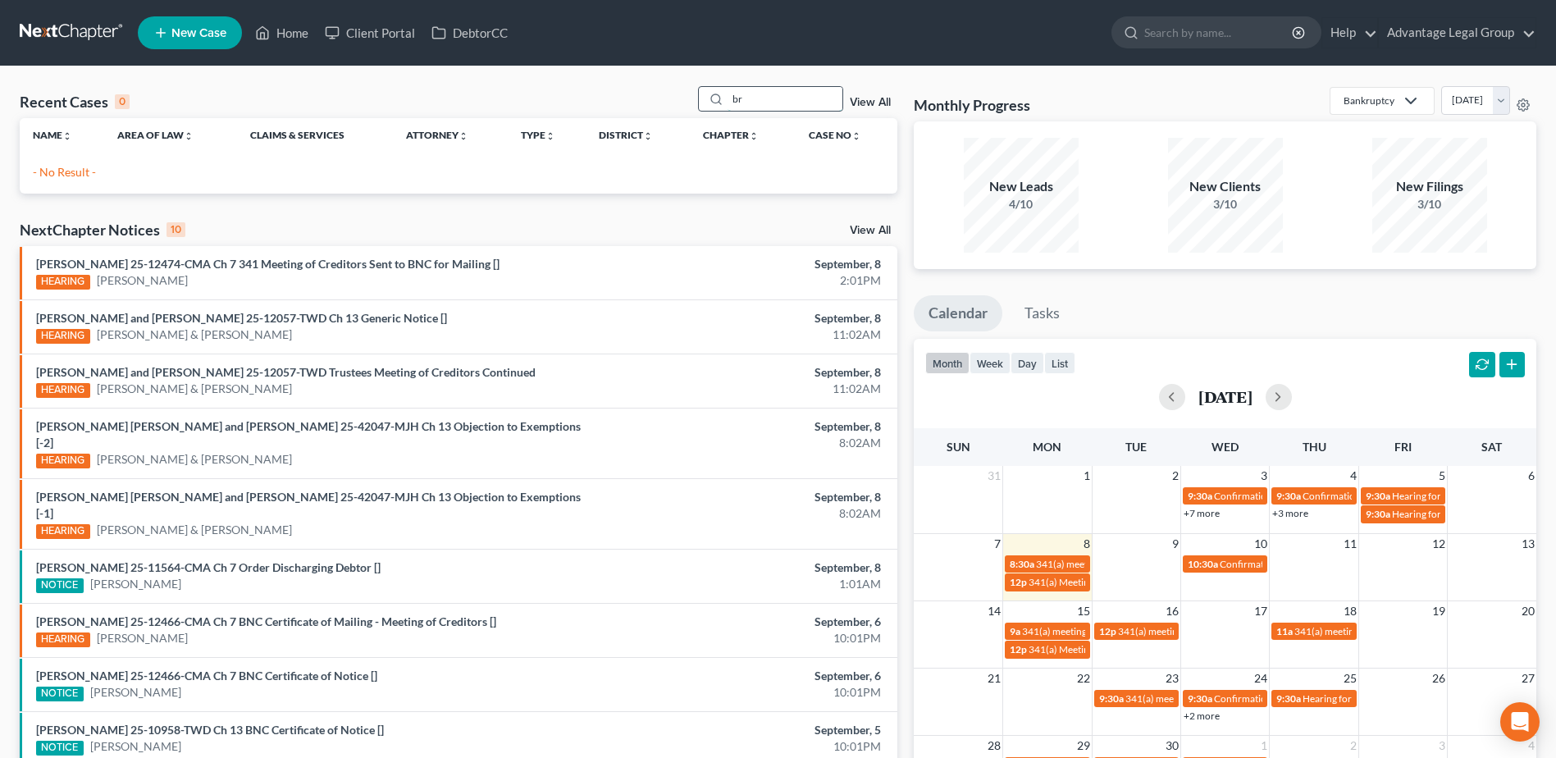
type input "b"
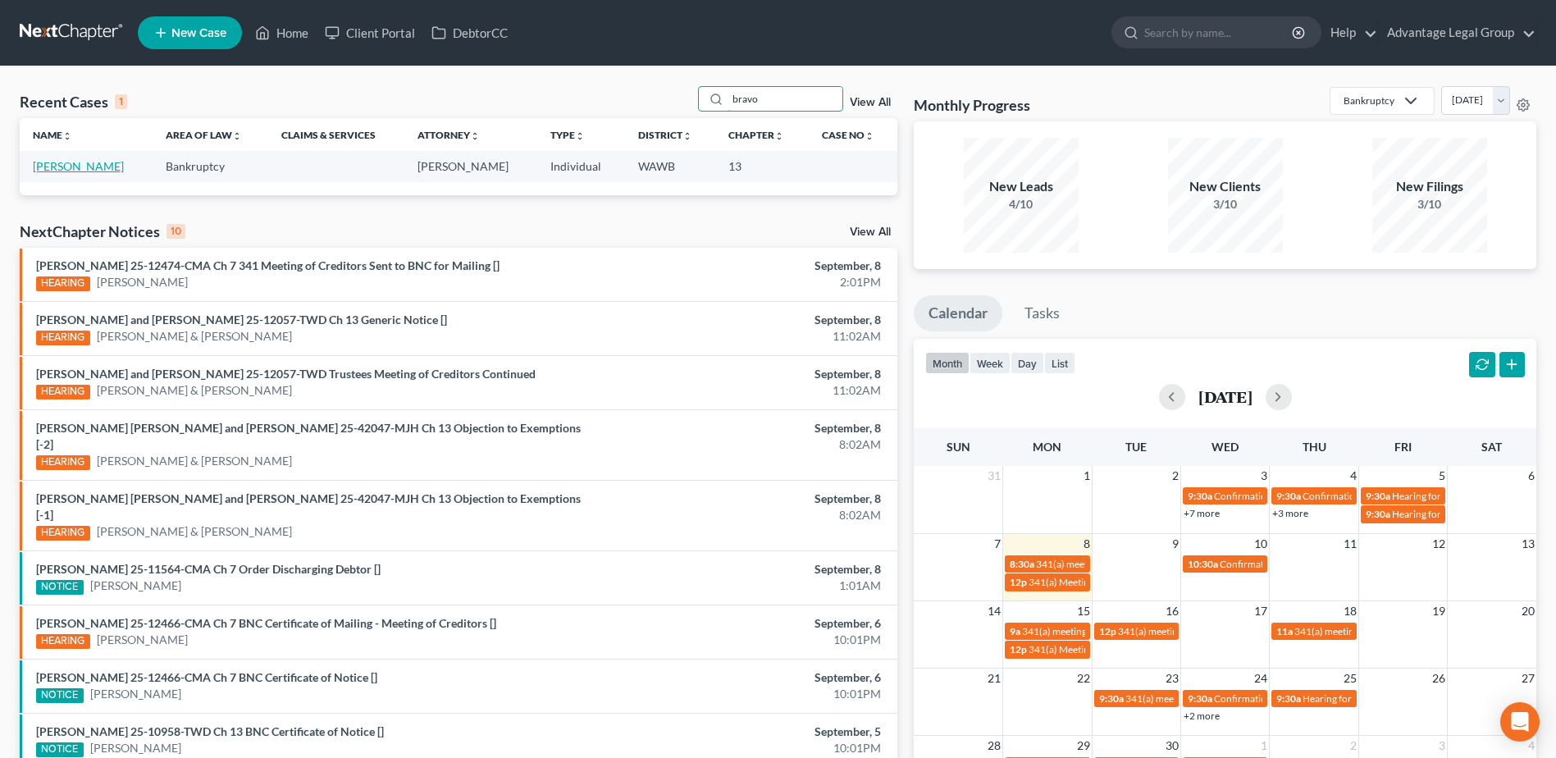
type input "bravo"
click at [48, 168] on link "Bravo, Juan" at bounding box center [78, 166] width 91 height 14
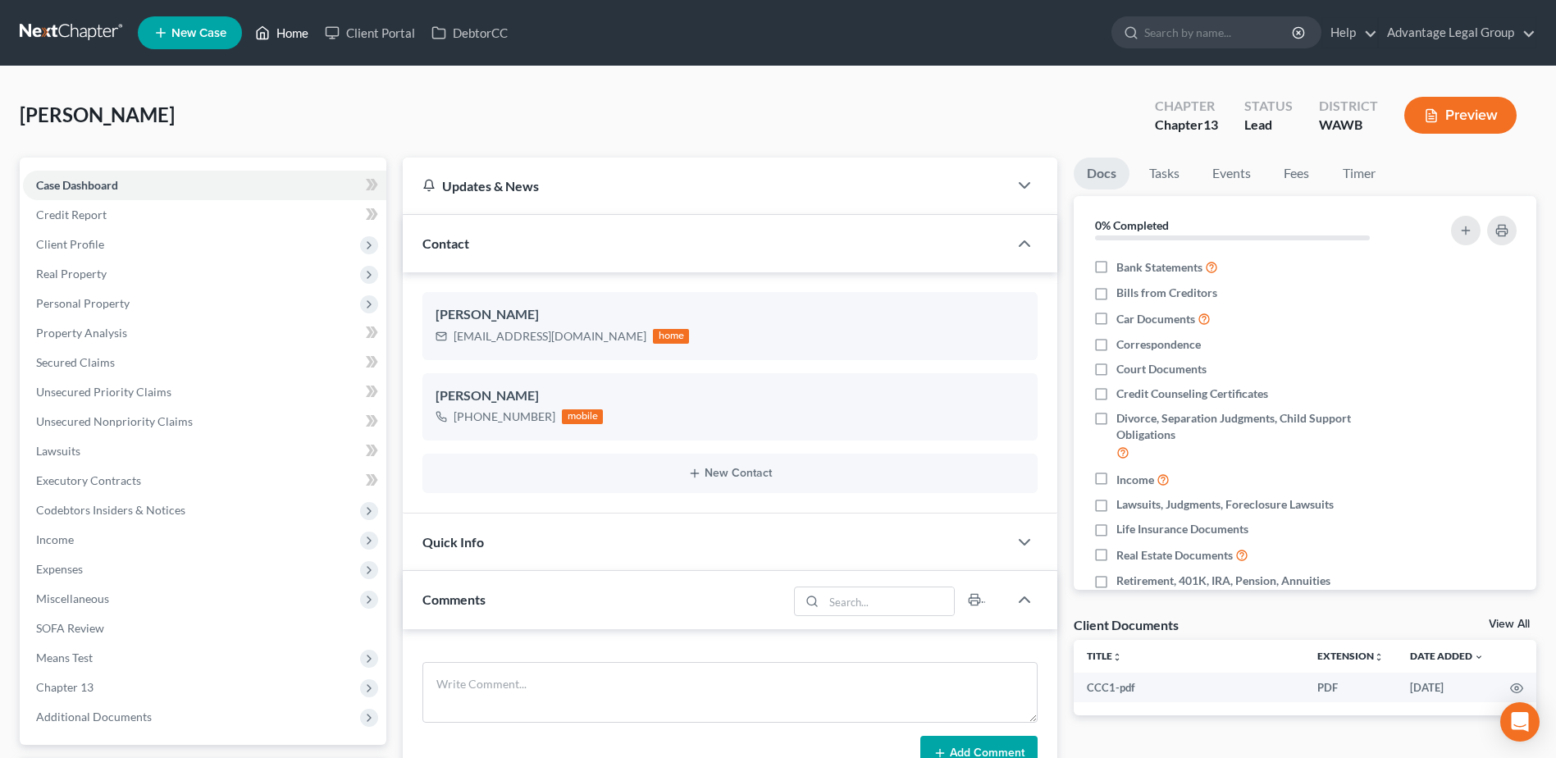
drag, startPoint x: 299, startPoint y: 39, endPoint x: 424, endPoint y: 205, distance: 207.9
click at [299, 39] on link "Home" at bounding box center [282, 33] width 70 height 30
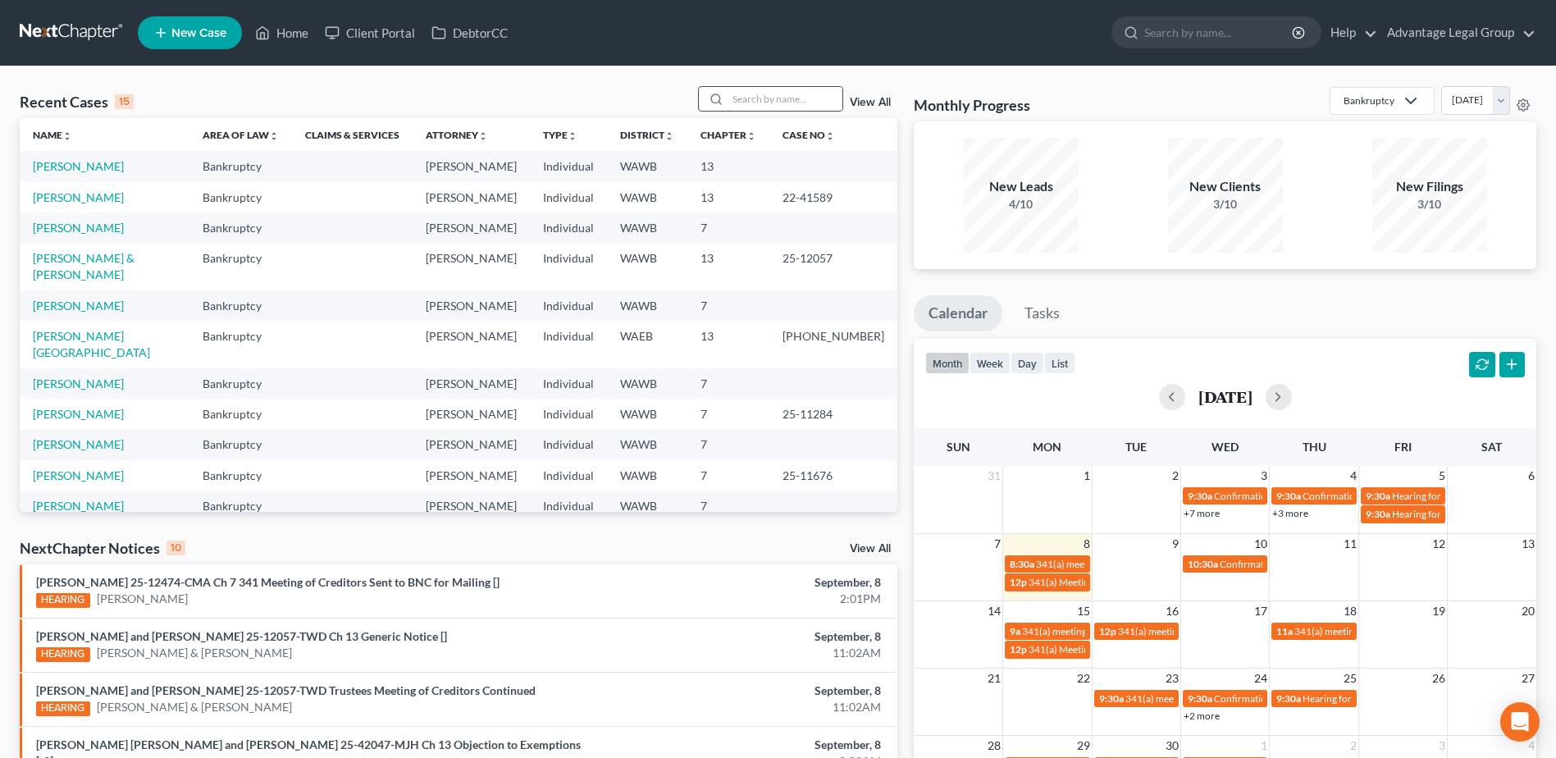
click at [771, 103] on input "search" at bounding box center [785, 99] width 115 height 24
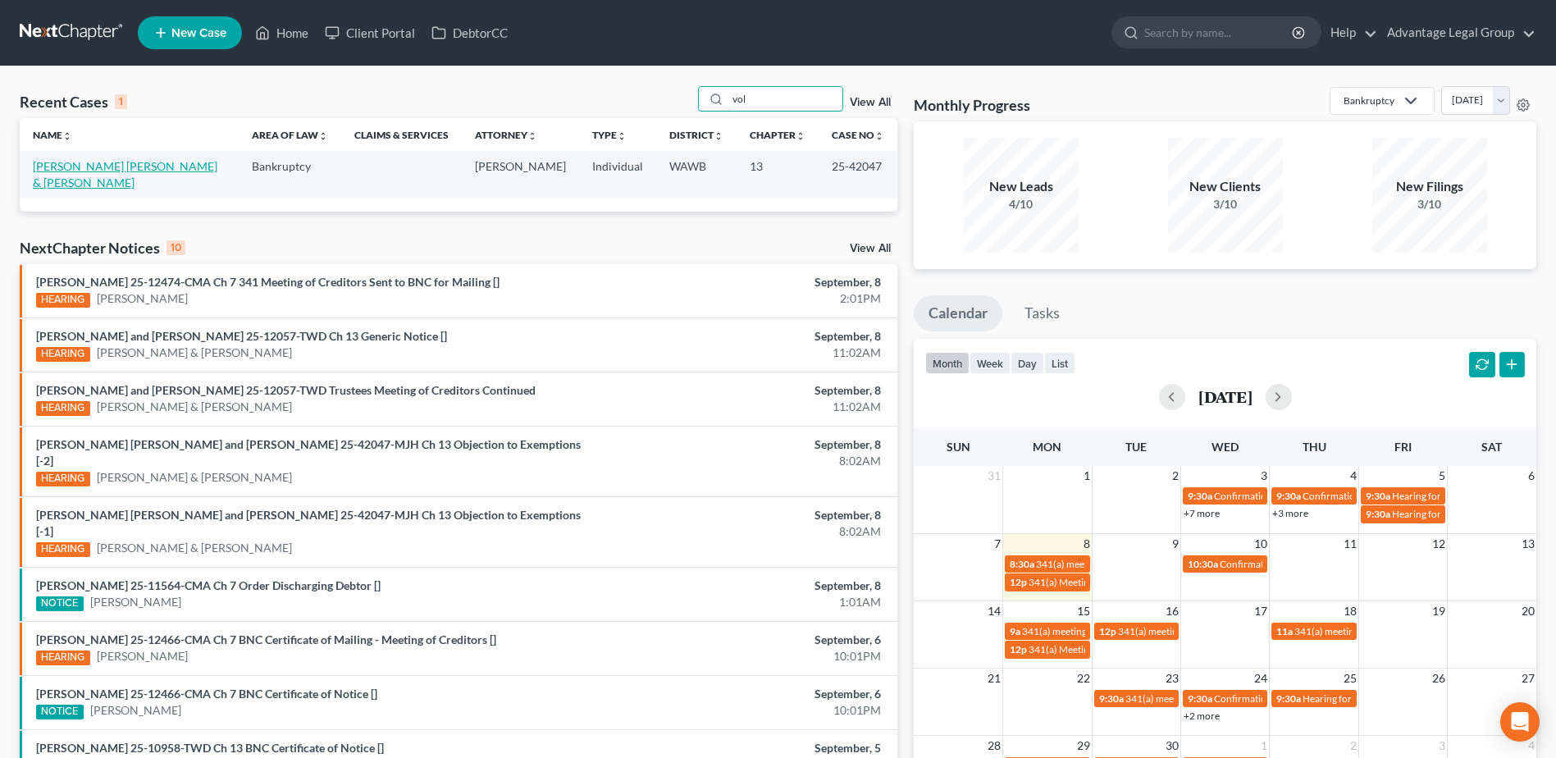
type input "vol"
click at [152, 170] on link "Sanchez Moran, Karen & Voluntad, Jazmine" at bounding box center [125, 174] width 185 height 30
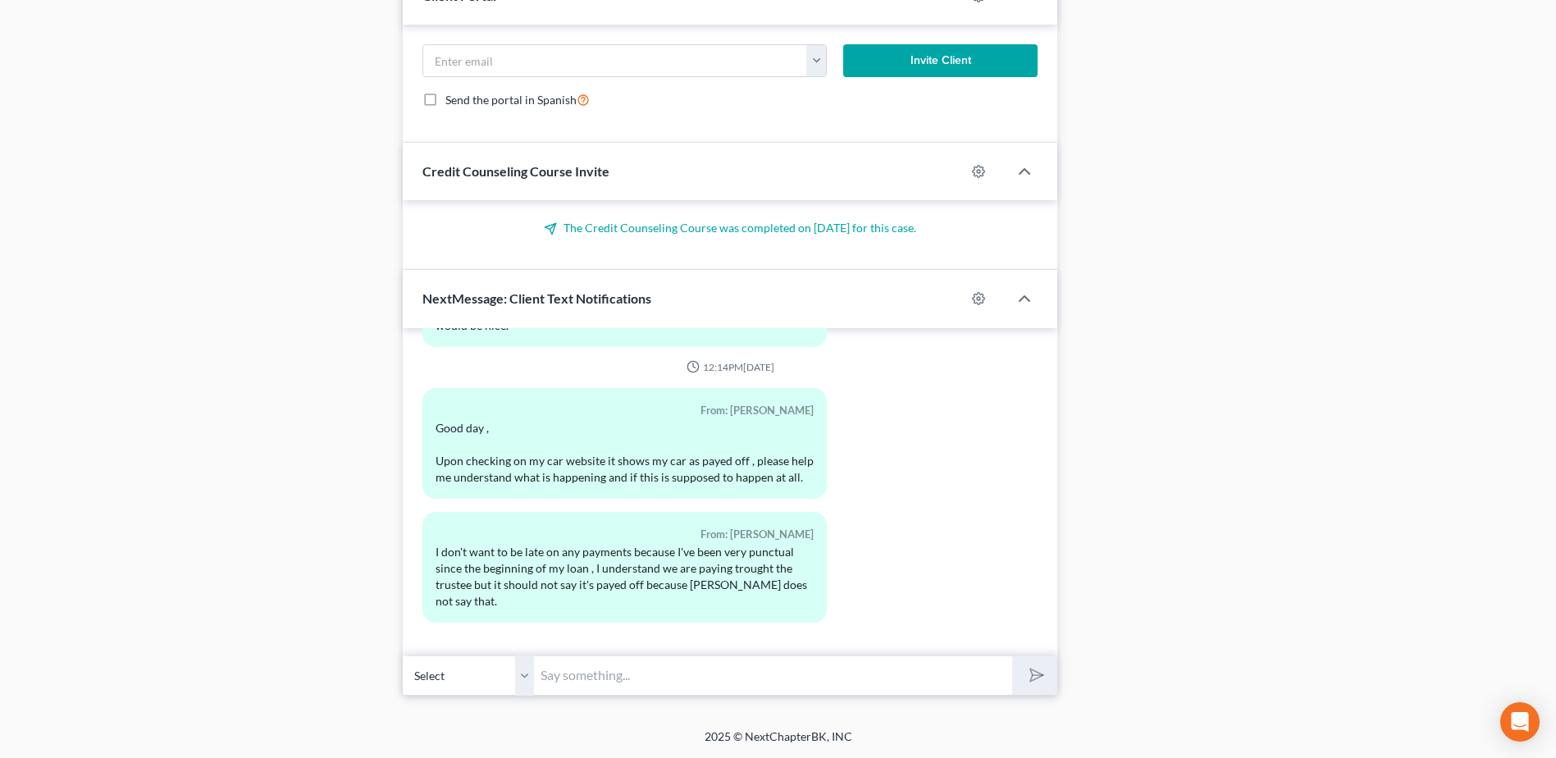
scroll to position [748, 0]
click at [636, 664] on input "text" at bounding box center [773, 675] width 478 height 40
type input "It will be paid by the trustee. If the car is paid off, they will inform the tr…"
click at [1012, 656] on button "submit" at bounding box center [1034, 675] width 45 height 39
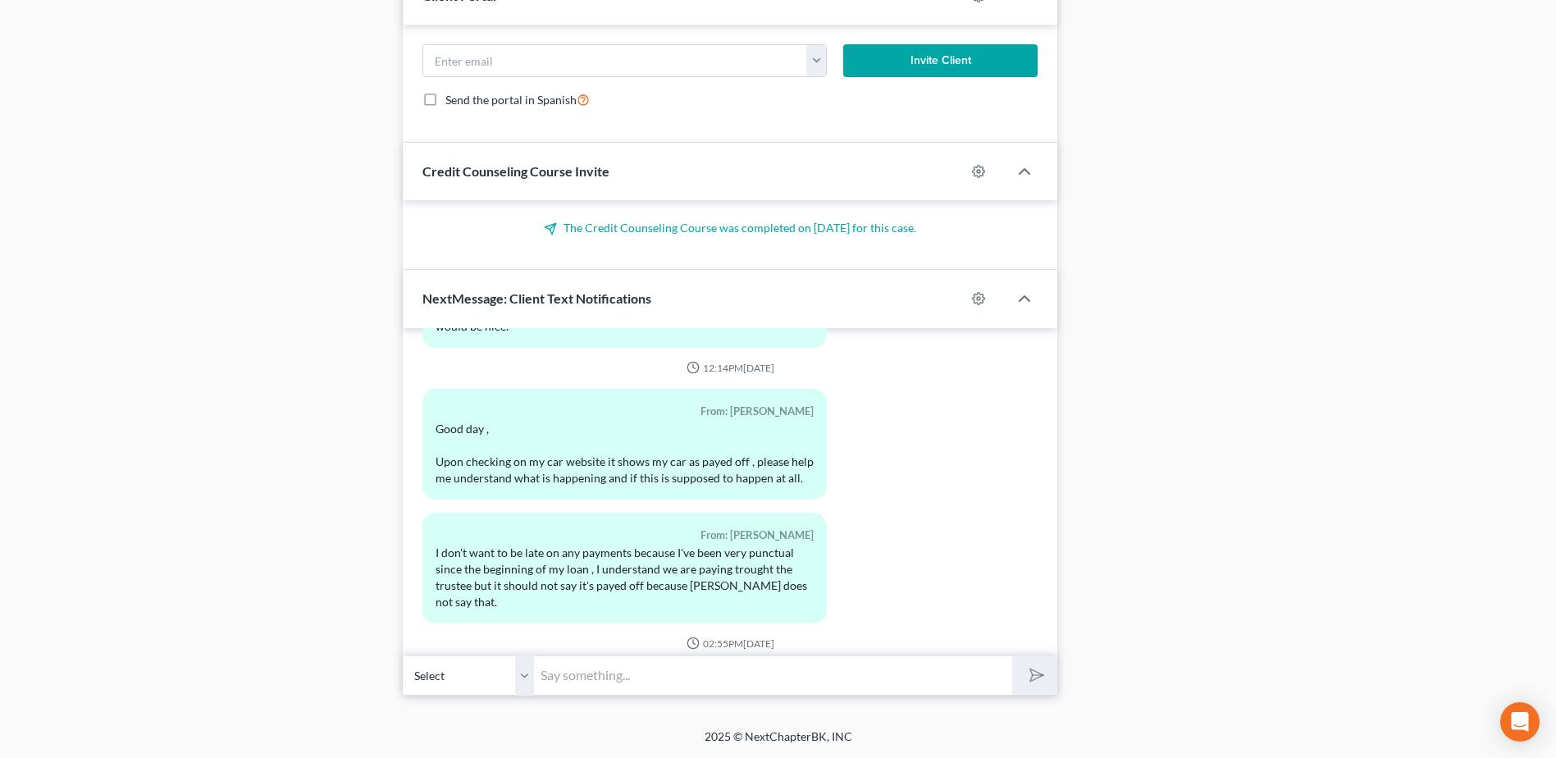
scroll to position [867, 0]
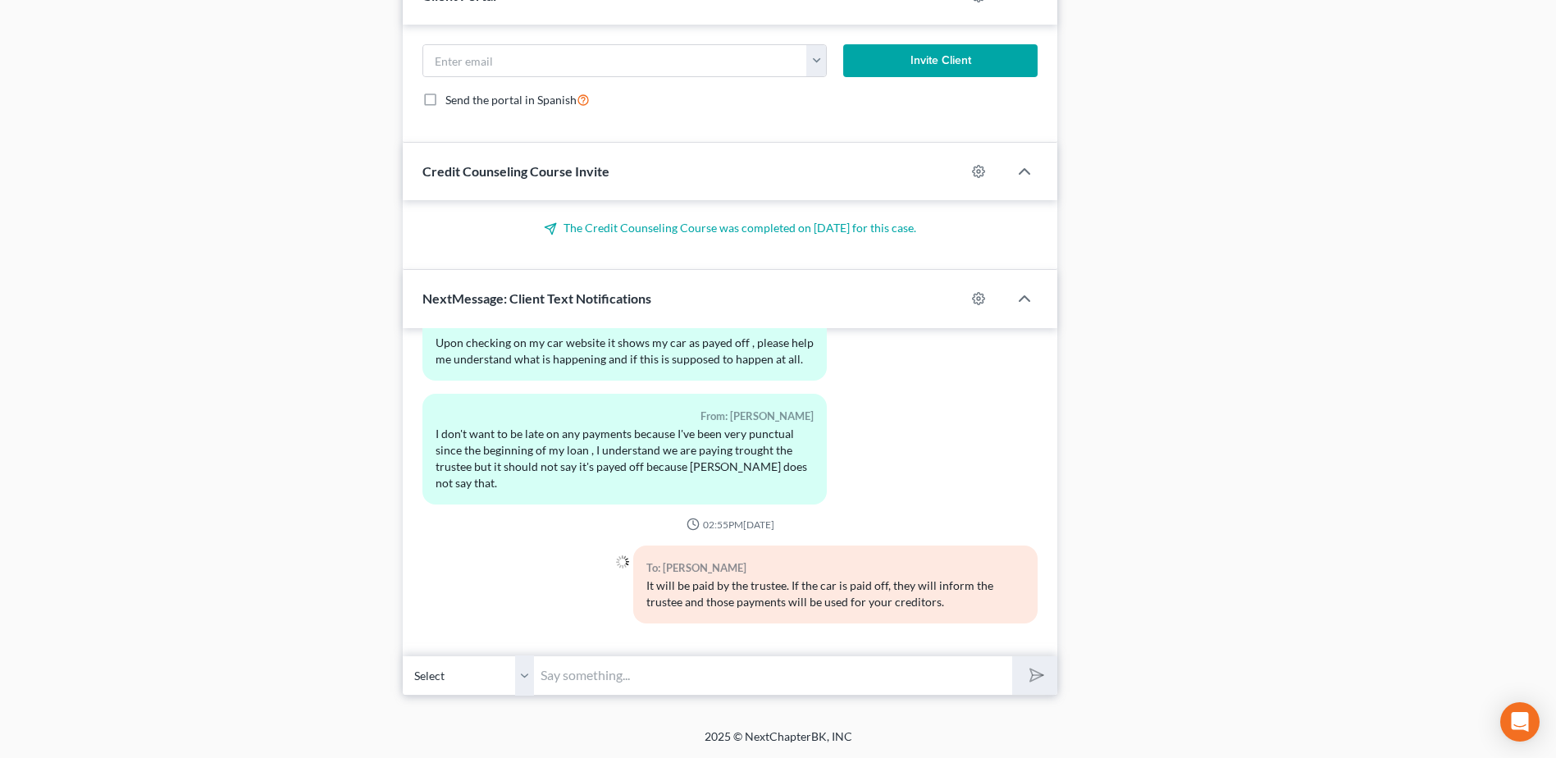
click at [689, 673] on input "text" at bounding box center [773, 675] width 478 height 40
drag, startPoint x: 928, startPoint y: 674, endPoint x: 953, endPoint y: 679, distance: 25.9
click at [929, 673] on input "If the car is paid off, then there will be no lates because it is paid off." at bounding box center [773, 675] width 478 height 40
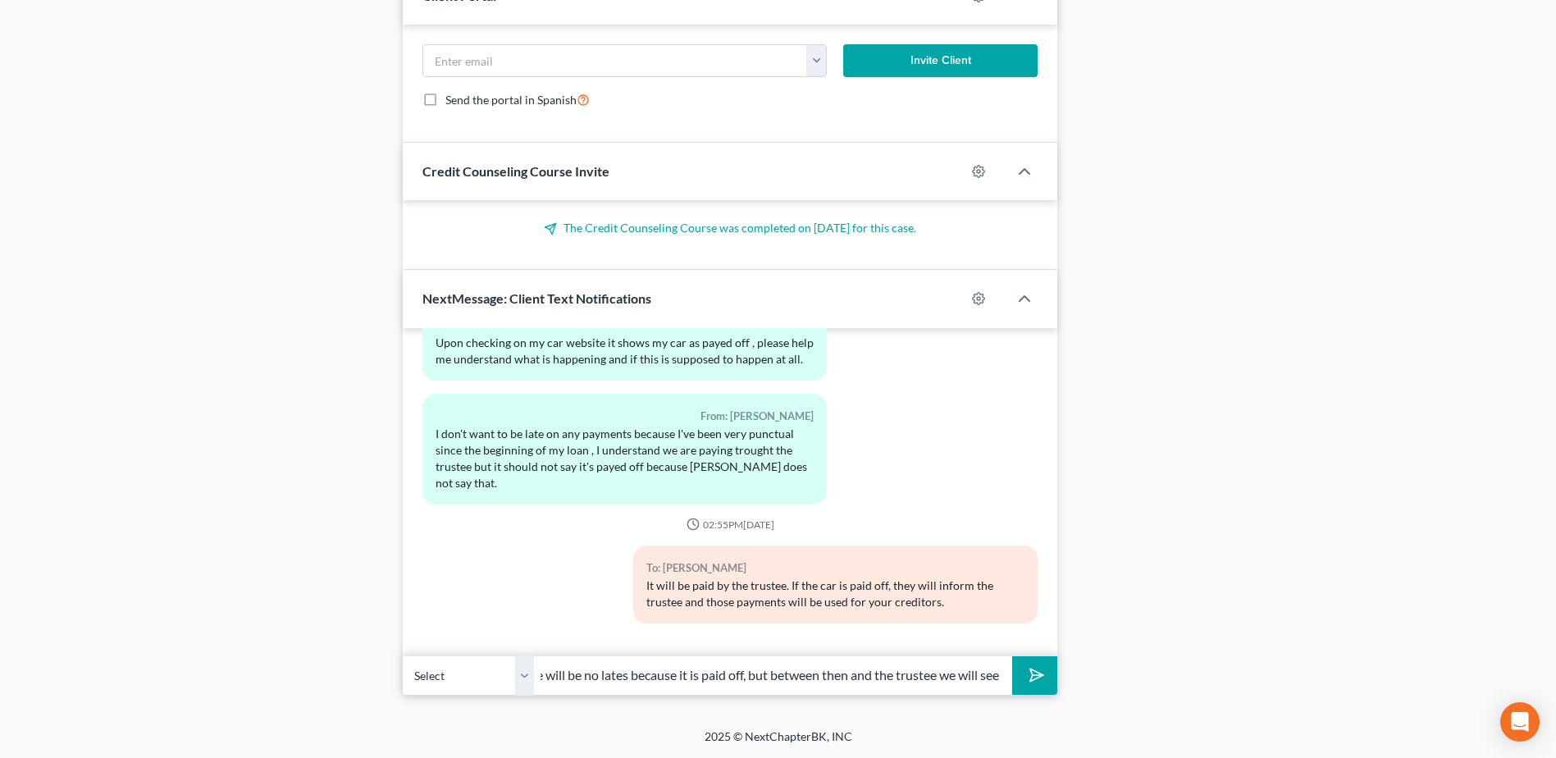
scroll to position [0, 185]
type input "If the car is paid off, then there will be no lates because it is paid off, but…"
click at [1012, 656] on button "submit" at bounding box center [1034, 675] width 45 height 39
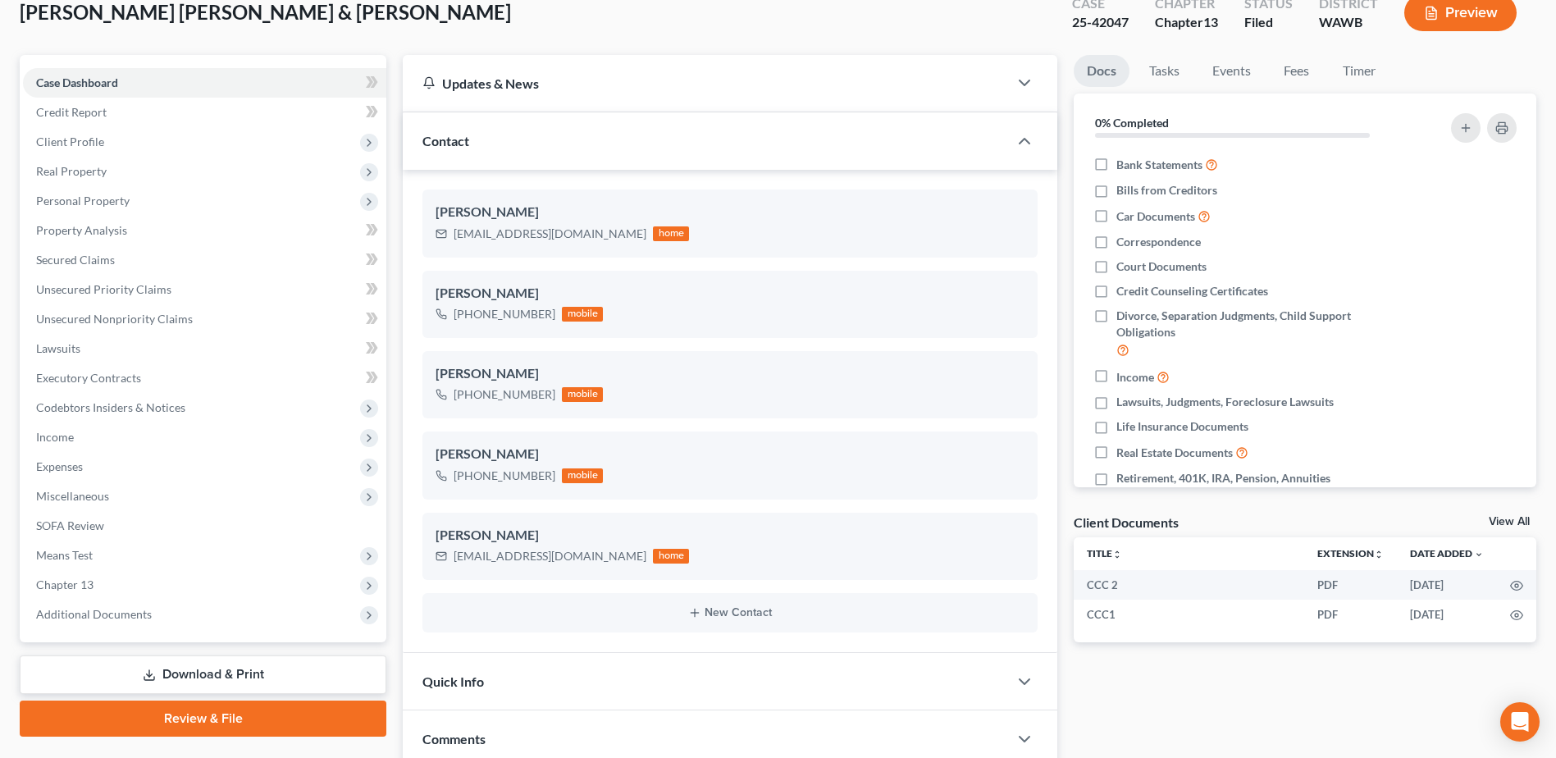
scroll to position [0, 0]
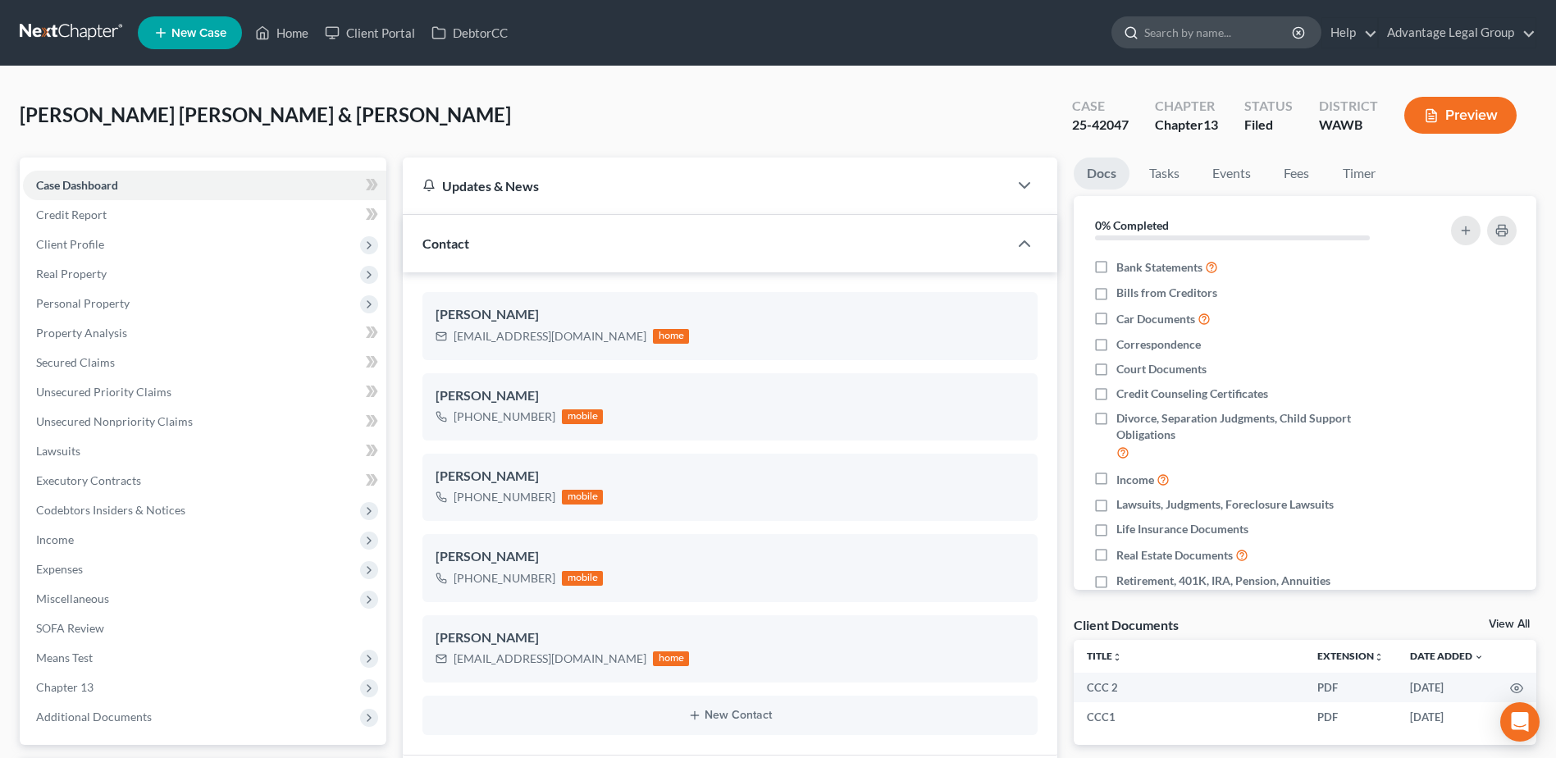
click at [1162, 33] on input "search" at bounding box center [1219, 32] width 150 height 30
type input "olga"
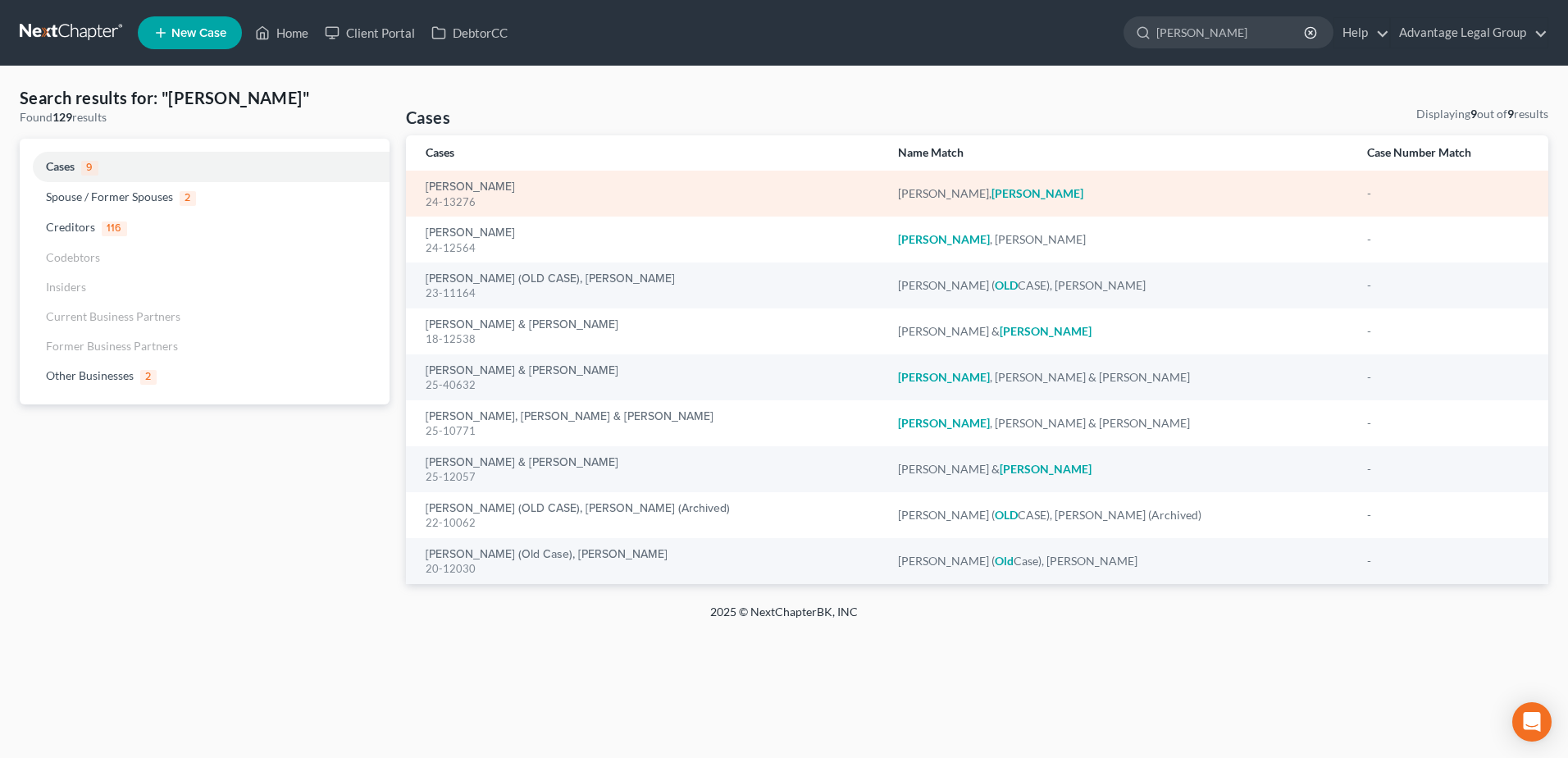
click at [470, 194] on div "24-13276" at bounding box center [649, 202] width 446 height 16
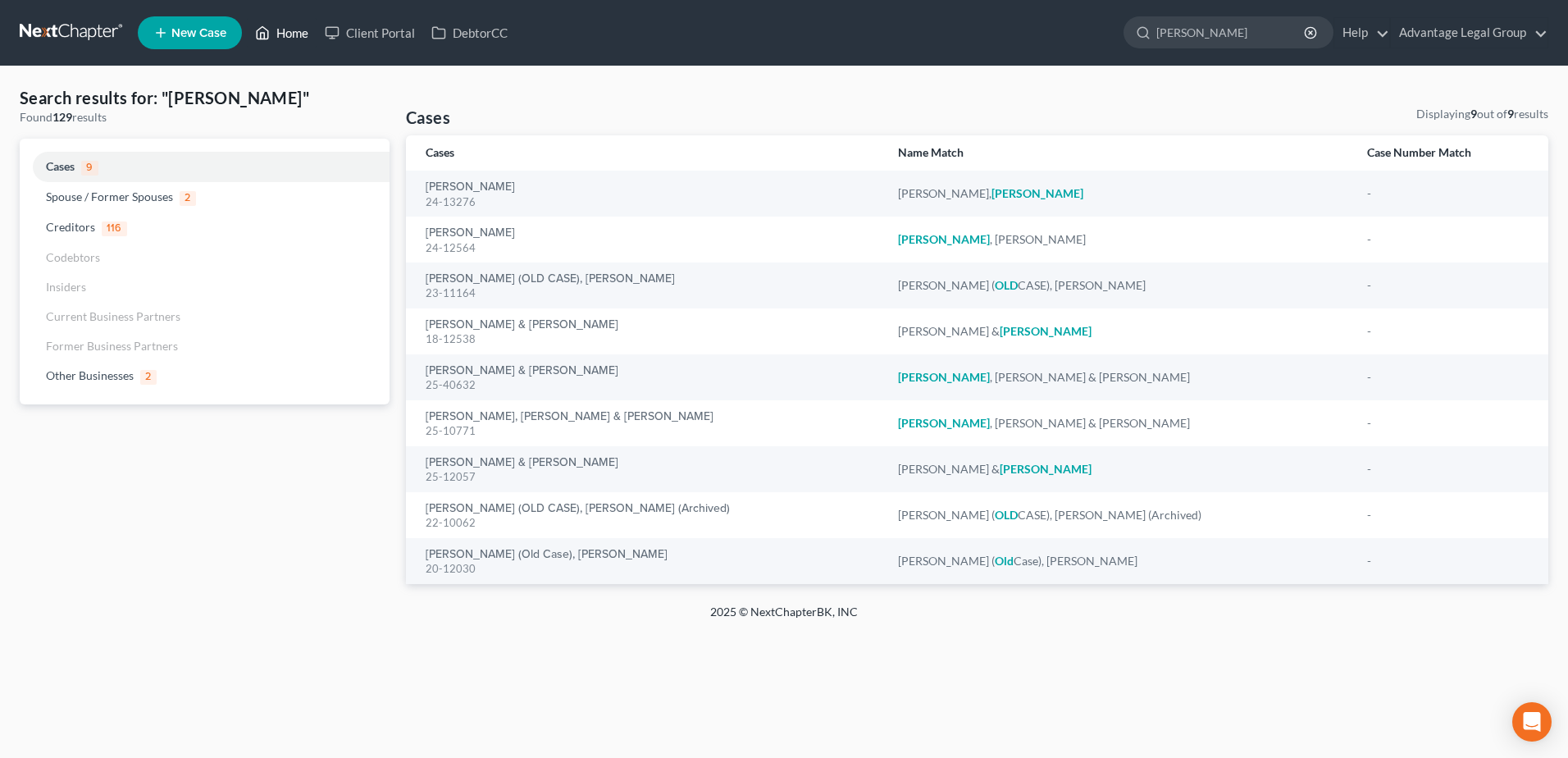
click at [286, 37] on link "Home" at bounding box center [282, 33] width 70 height 30
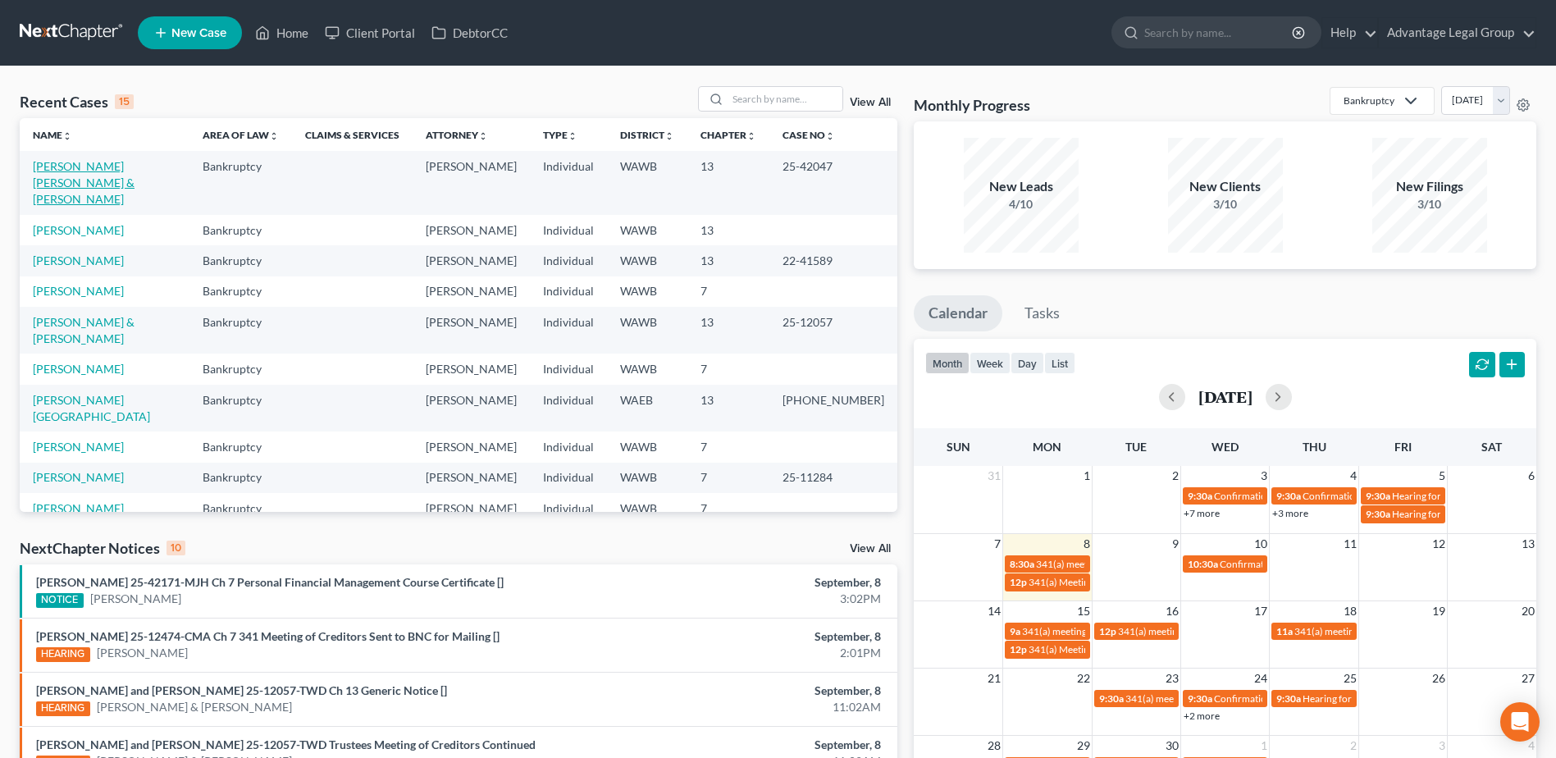
click at [104, 166] on link "Sanchez Moran, Karen & Voluntad, Jazmine" at bounding box center [84, 182] width 102 height 47
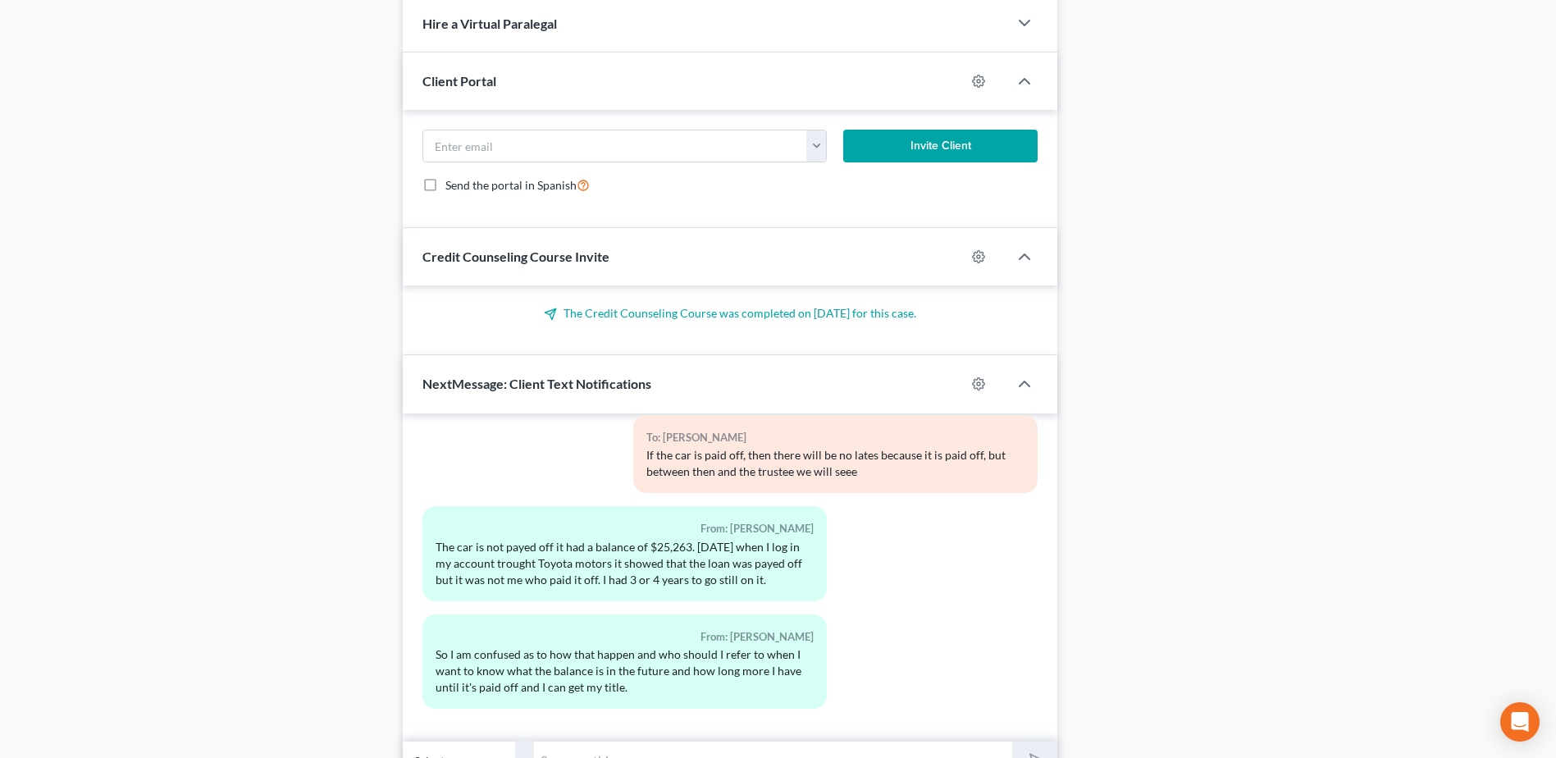
scroll to position [961, 0]
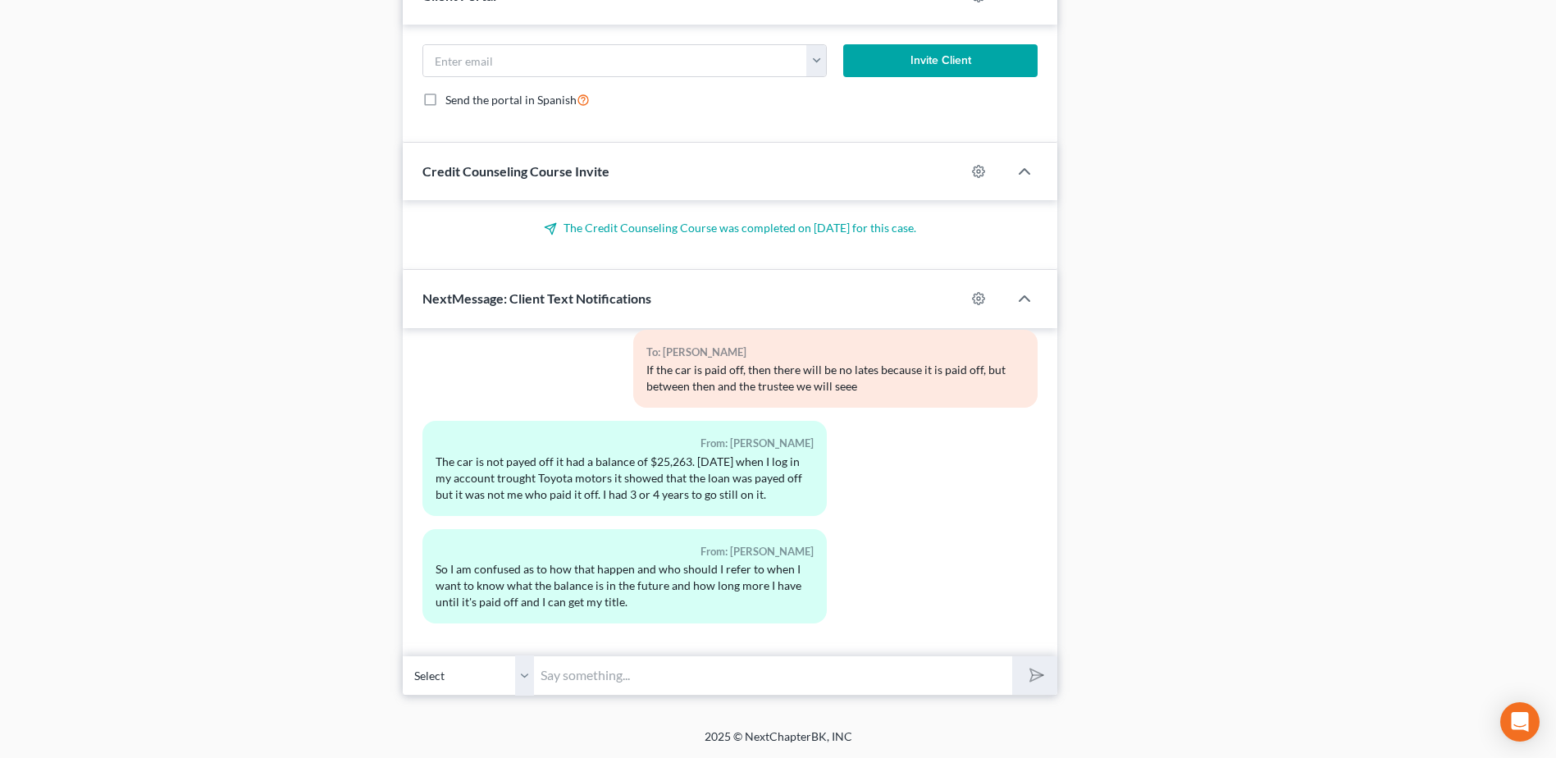
click at [645, 678] on input "text" at bounding box center [773, 675] width 478 height 40
type input "I have no idea. what is the name of the creditor?"
click at [1012, 656] on button "submit" at bounding box center [1034, 675] width 45 height 39
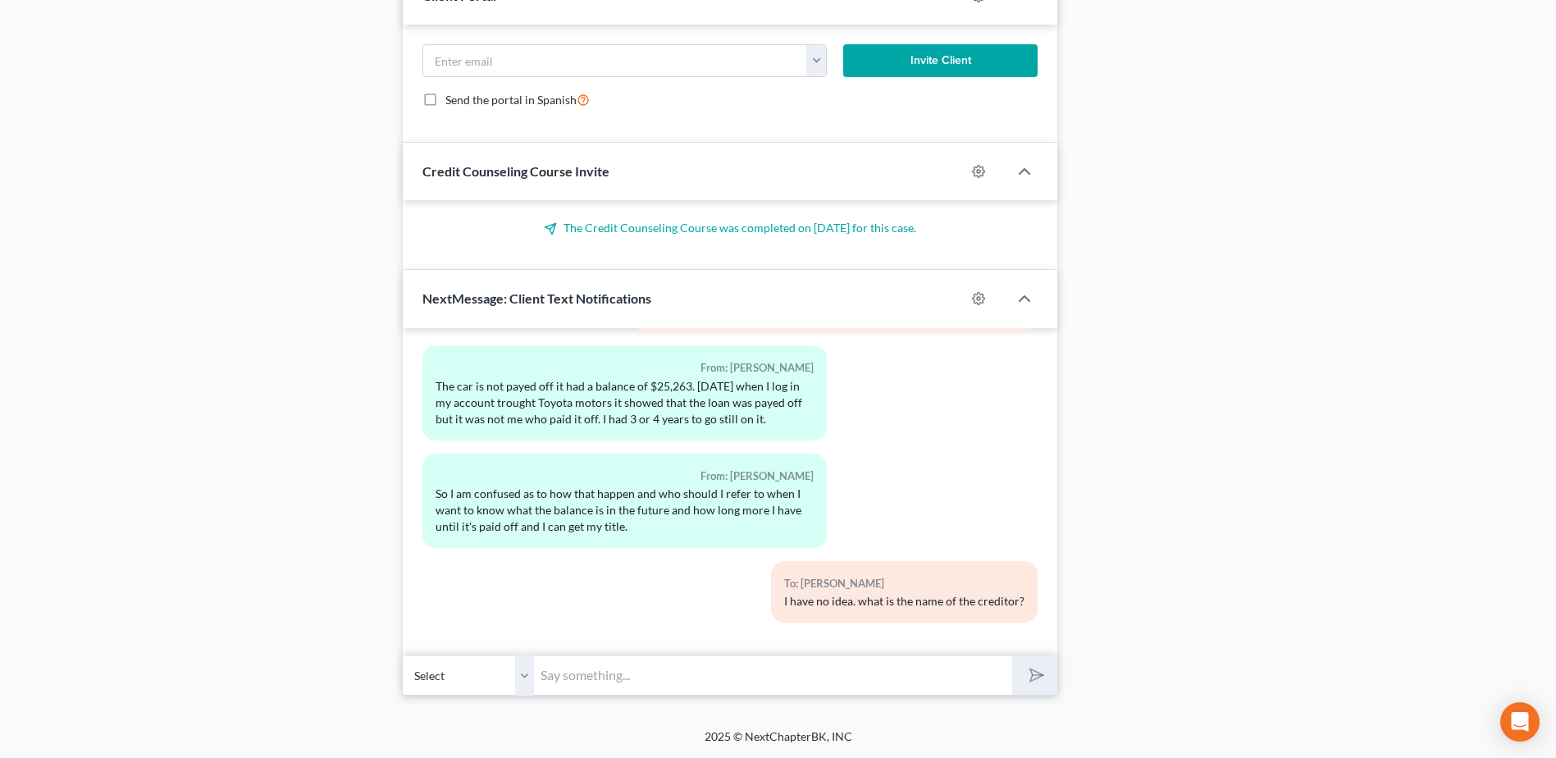
click at [619, 678] on input "text" at bounding box center [773, 675] width 478 height 40
type input "I will see if they have filed a proof of claim in the case yet"
click at [1012, 656] on button "submit" at bounding box center [1034, 675] width 45 height 39
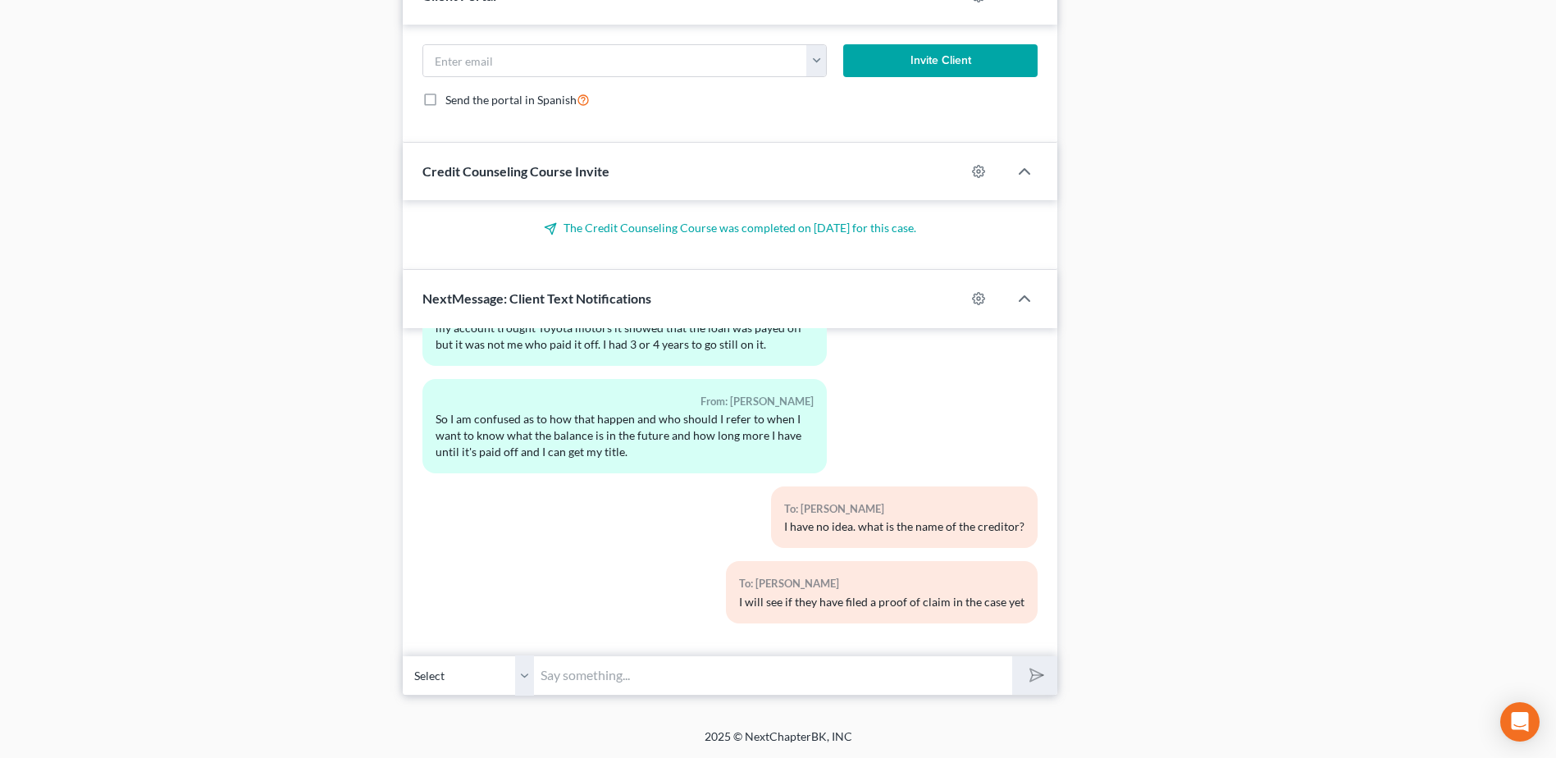
drag, startPoint x: 735, startPoint y: 682, endPoint x: 739, endPoint y: 673, distance: 9.9
click at [736, 678] on input "text" at bounding box center [773, 675] width 478 height 40
type input "nope, none have been filed. We will have to wait to see how things unfold. Sorr…"
click at [1012, 656] on button "submit" at bounding box center [1034, 675] width 45 height 39
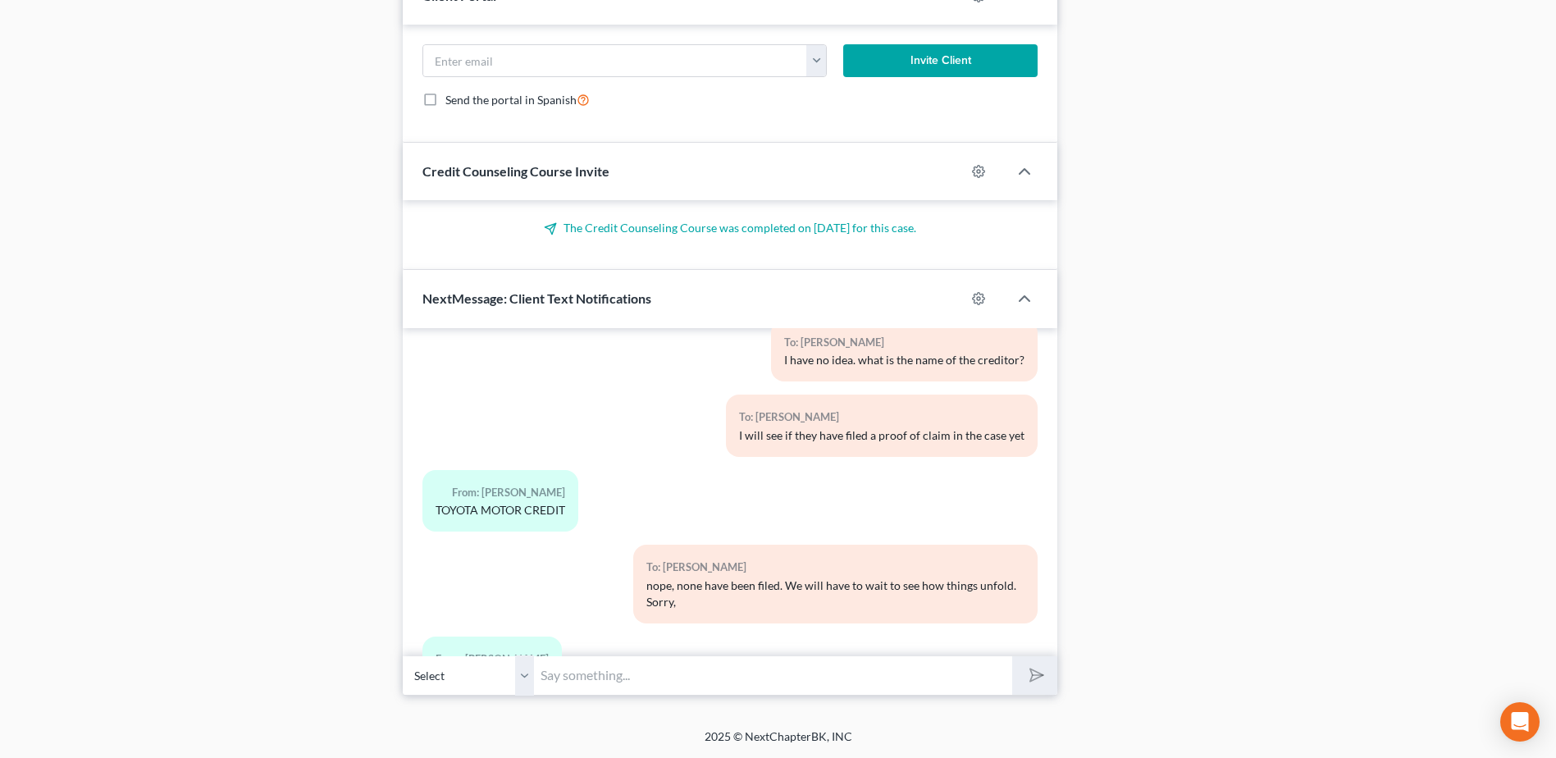
scroll to position [1565, 0]
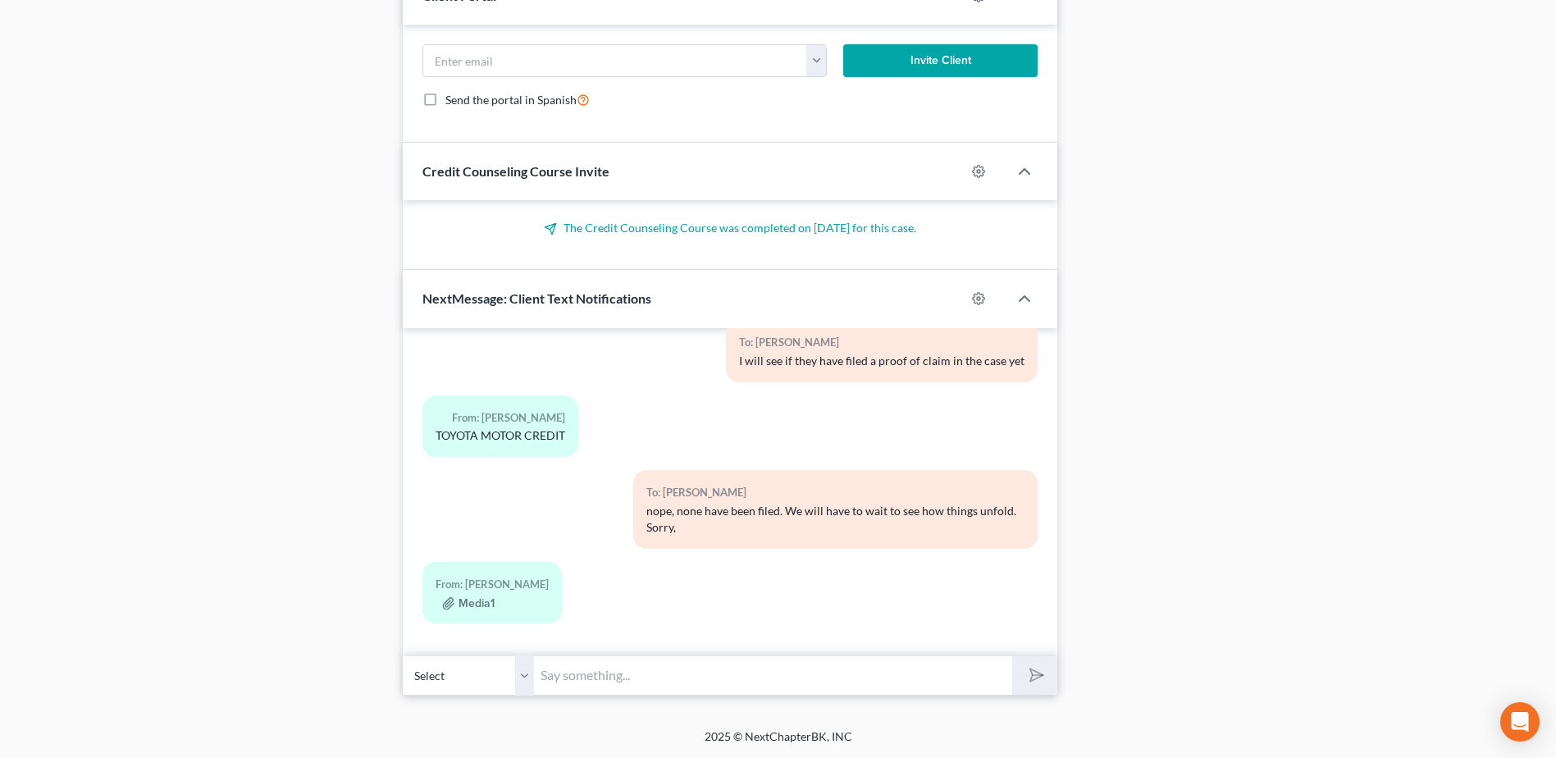
click at [598, 669] on input "text" at bounding box center [773, 675] width 478 height 40
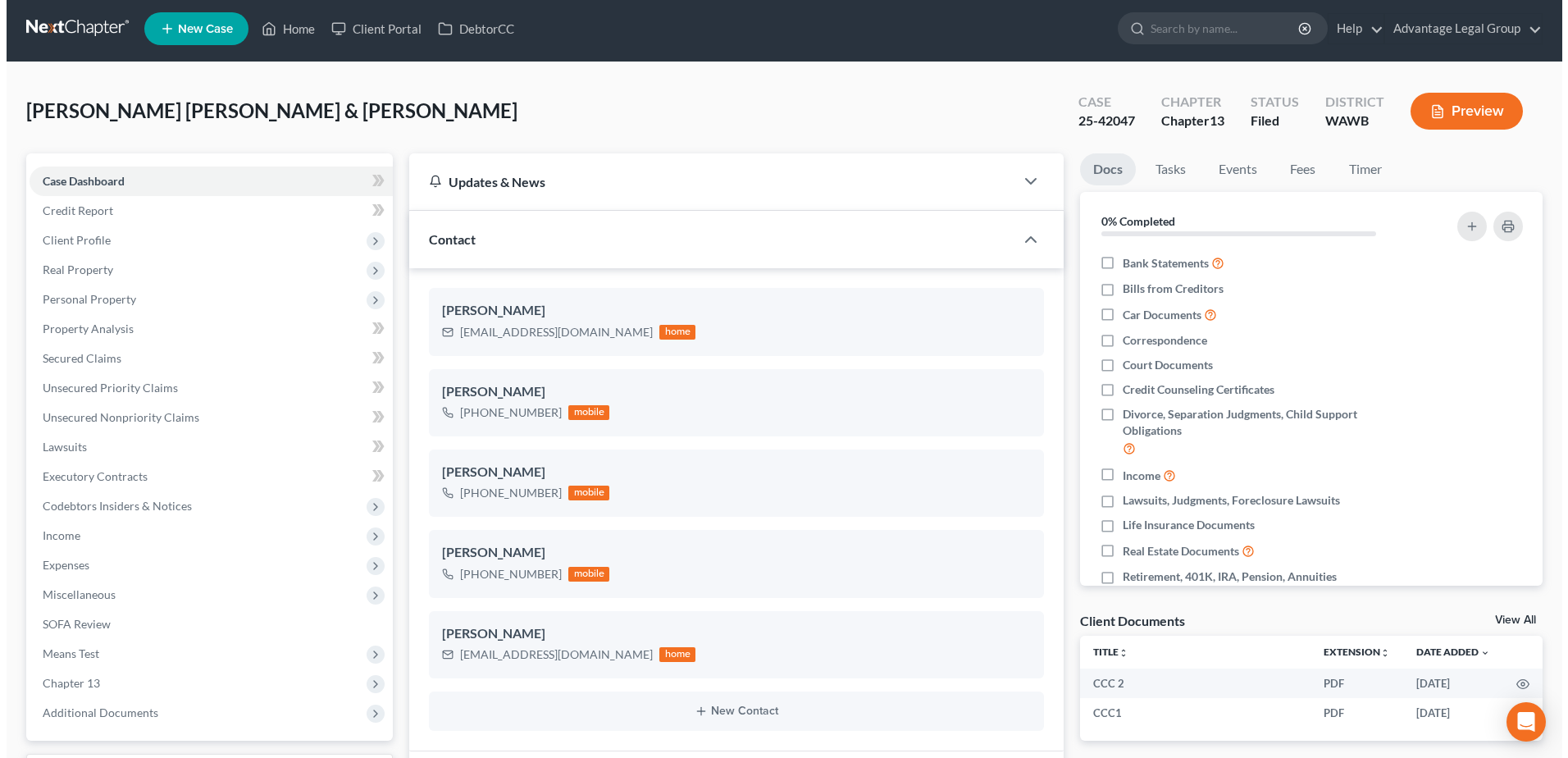
scroll to position [0, 0]
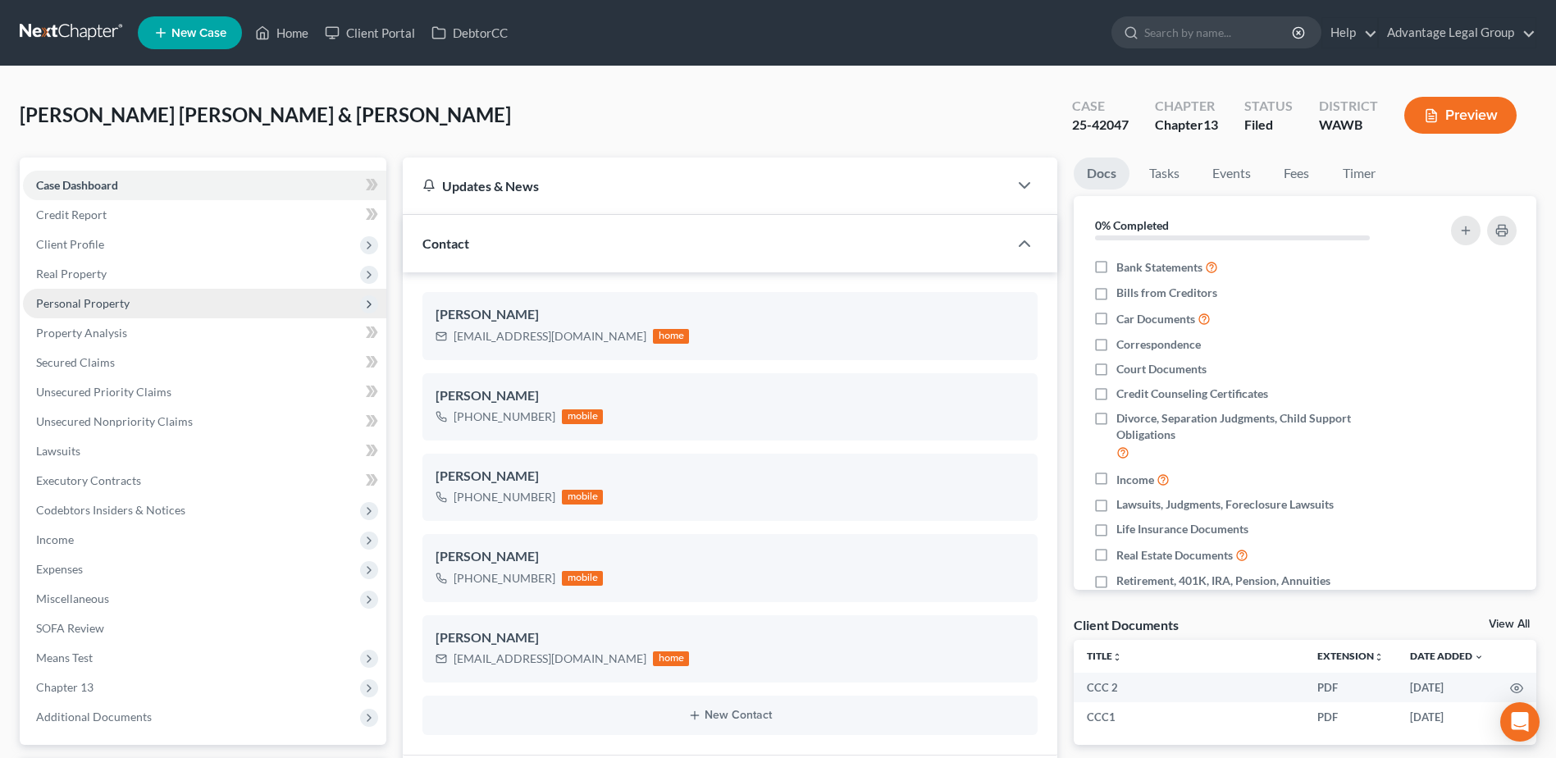
click at [87, 304] on span "Personal Property" at bounding box center [83, 303] width 94 height 14
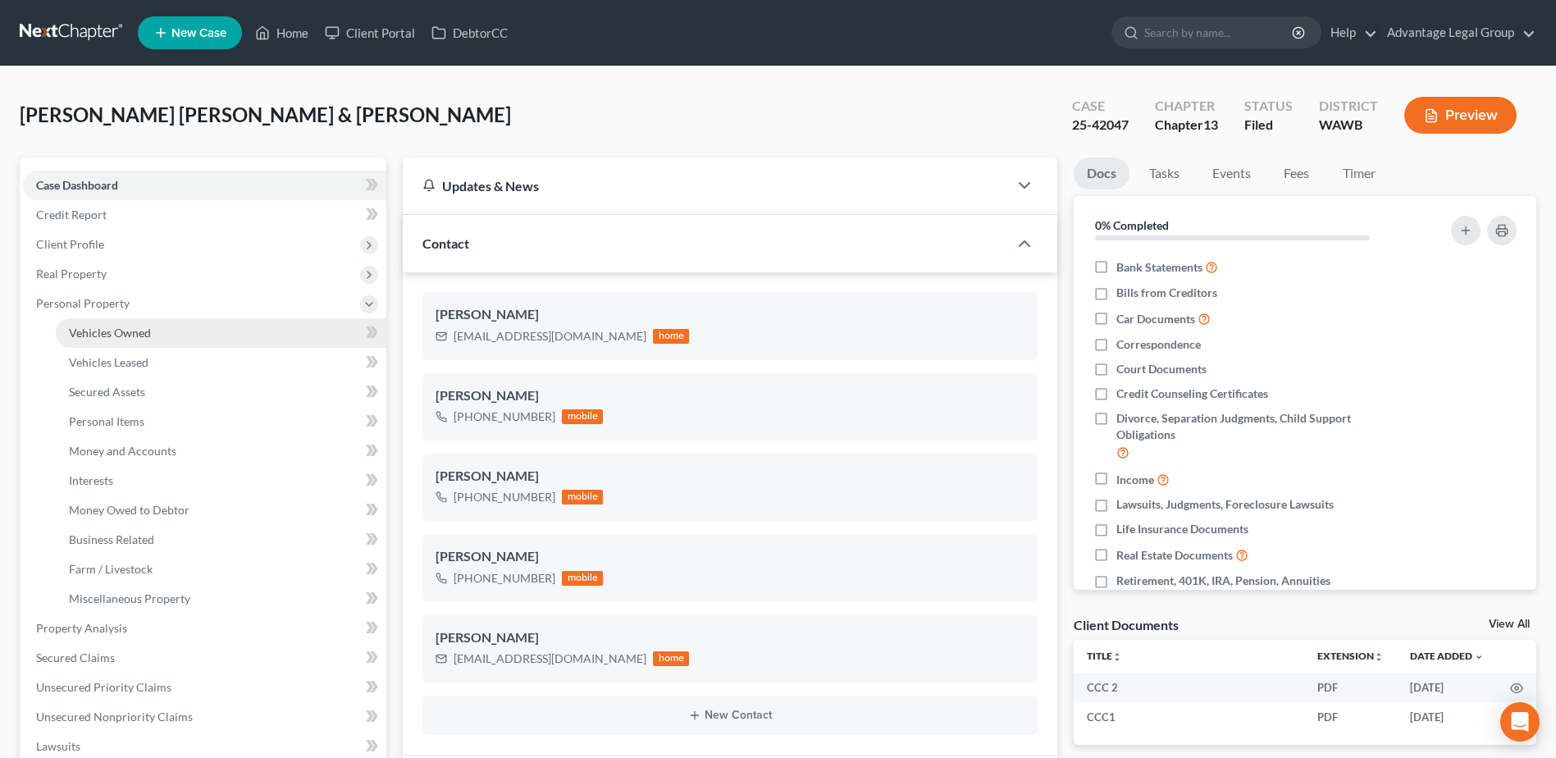
click at [105, 331] on span "Vehicles Owned" at bounding box center [110, 333] width 82 height 14
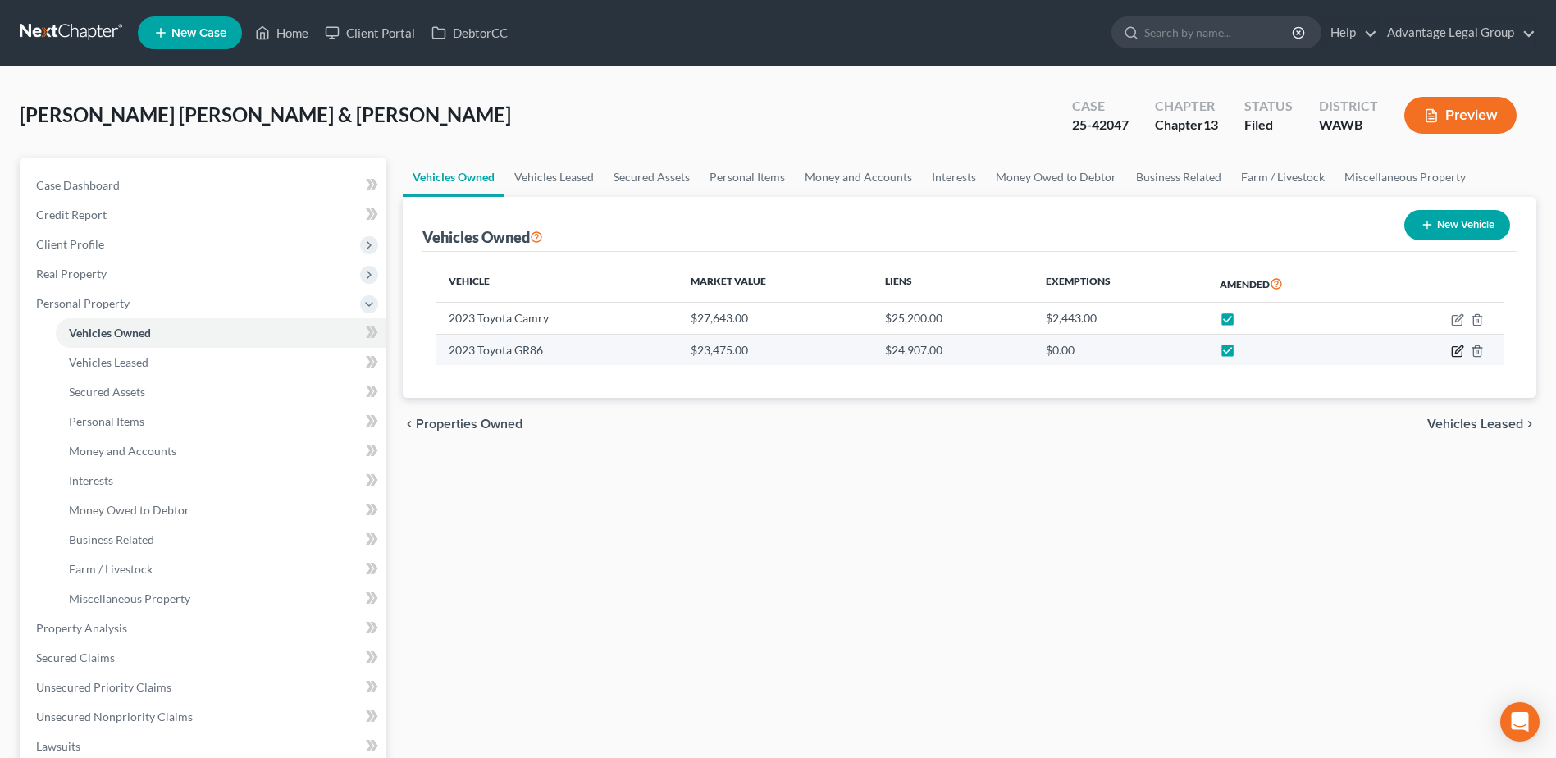
click at [1458, 354] on icon "button" at bounding box center [1457, 351] width 13 height 13
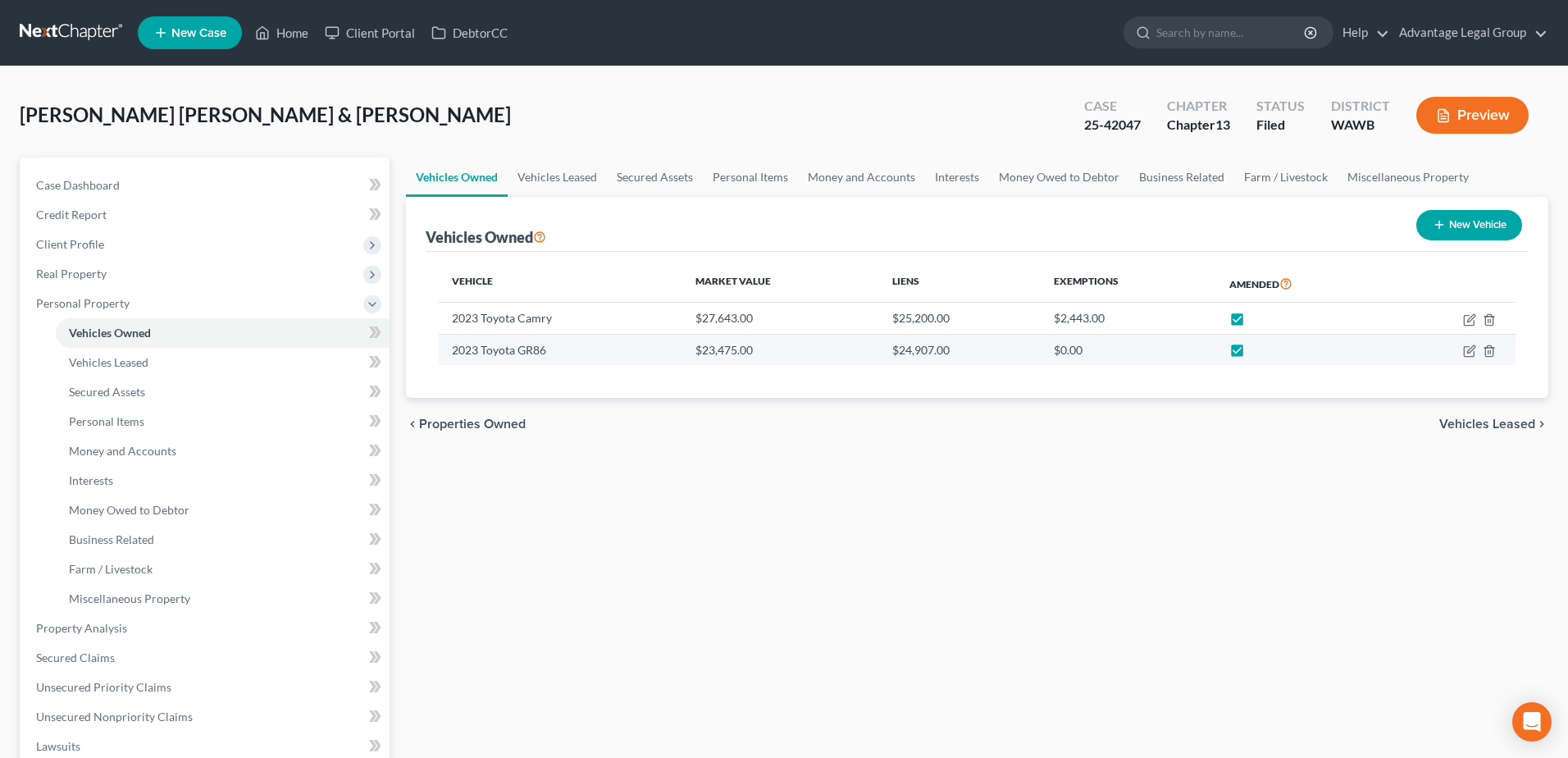
select select "0"
select select "3"
select select "1"
select select "2"
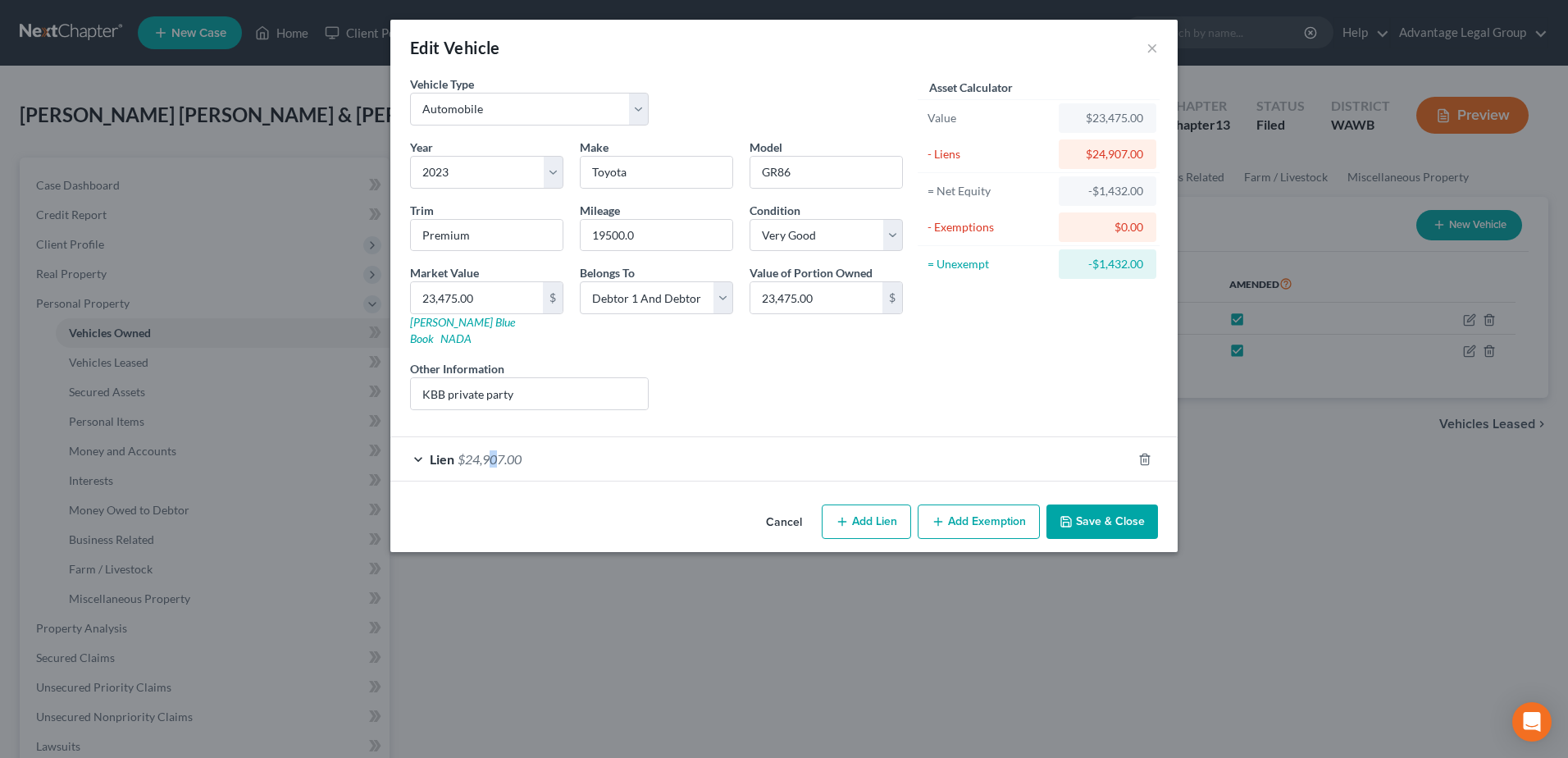
click at [494, 451] on span "$24,907.00" at bounding box center [490, 459] width 64 height 16
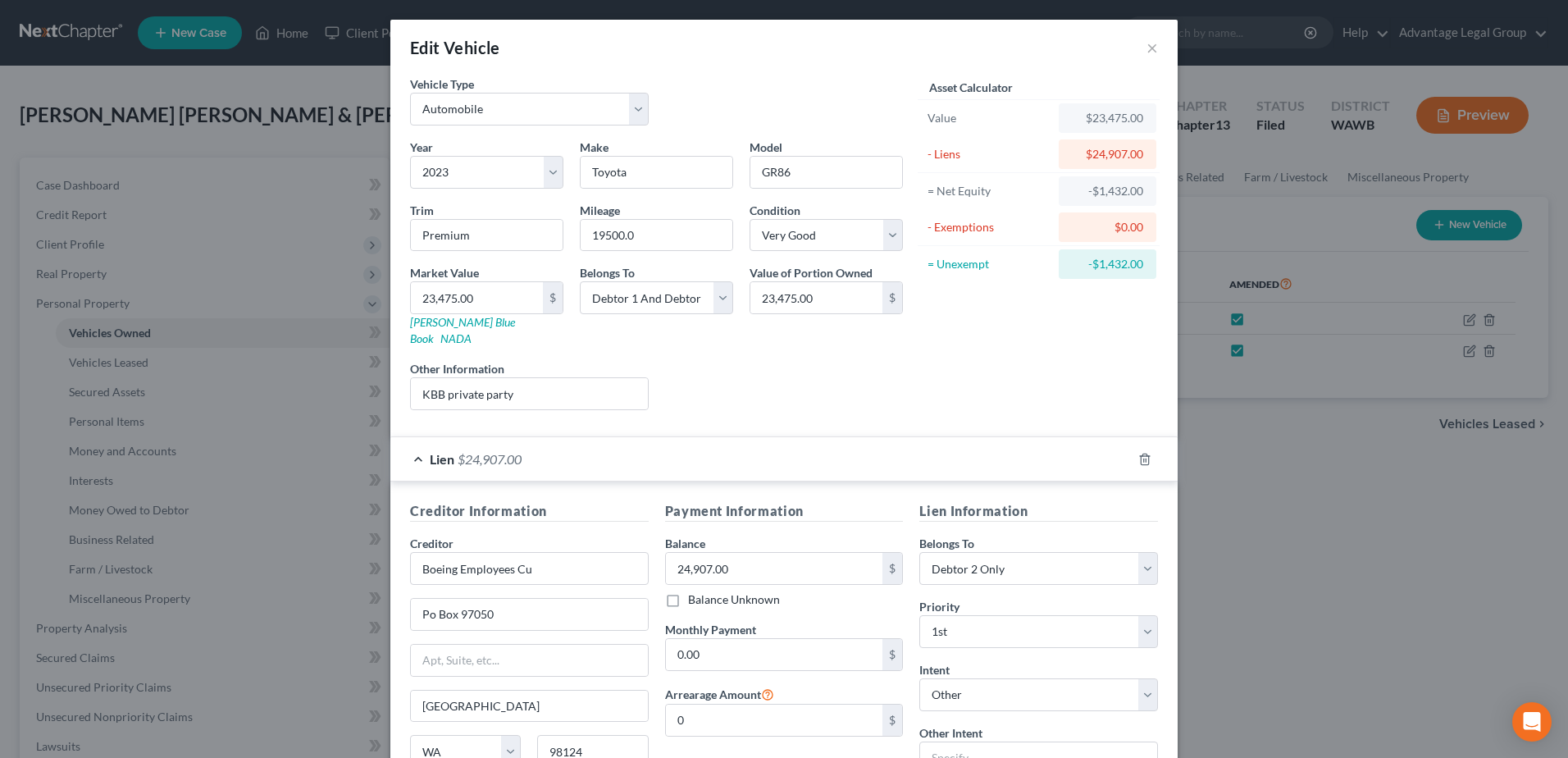
click at [1388, 455] on div "Edit Vehicle × Vehicle Type Select Automobile Truck Trailer Watercraft Aircraft…" at bounding box center [784, 379] width 1568 height 758
click at [1147, 48] on button "×" at bounding box center [1152, 48] width 11 height 20
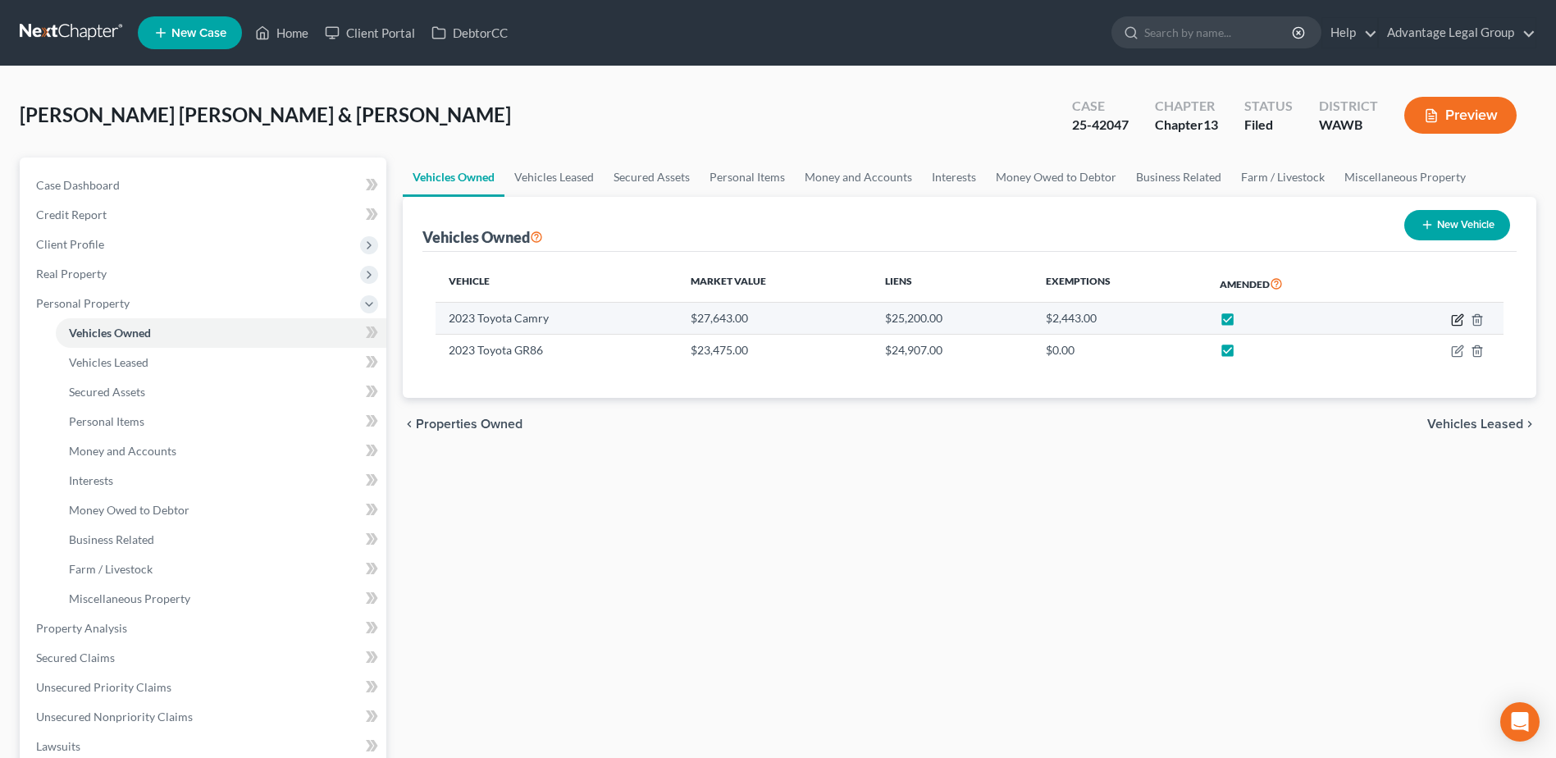
click at [1458, 322] on icon "button" at bounding box center [1457, 319] width 13 height 13
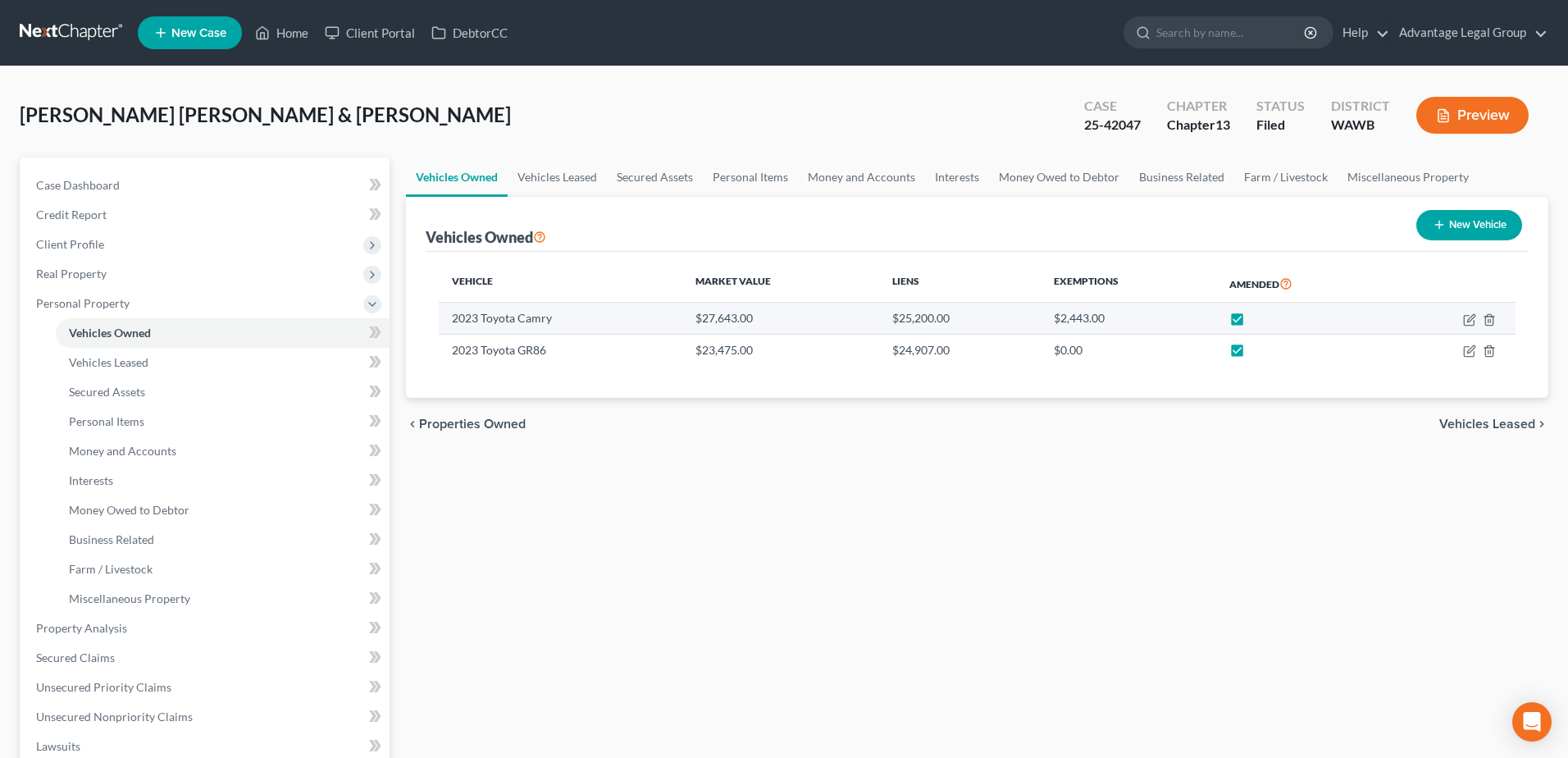
select select "0"
select select "3"
select select "1"
select select "2"
select select "3"
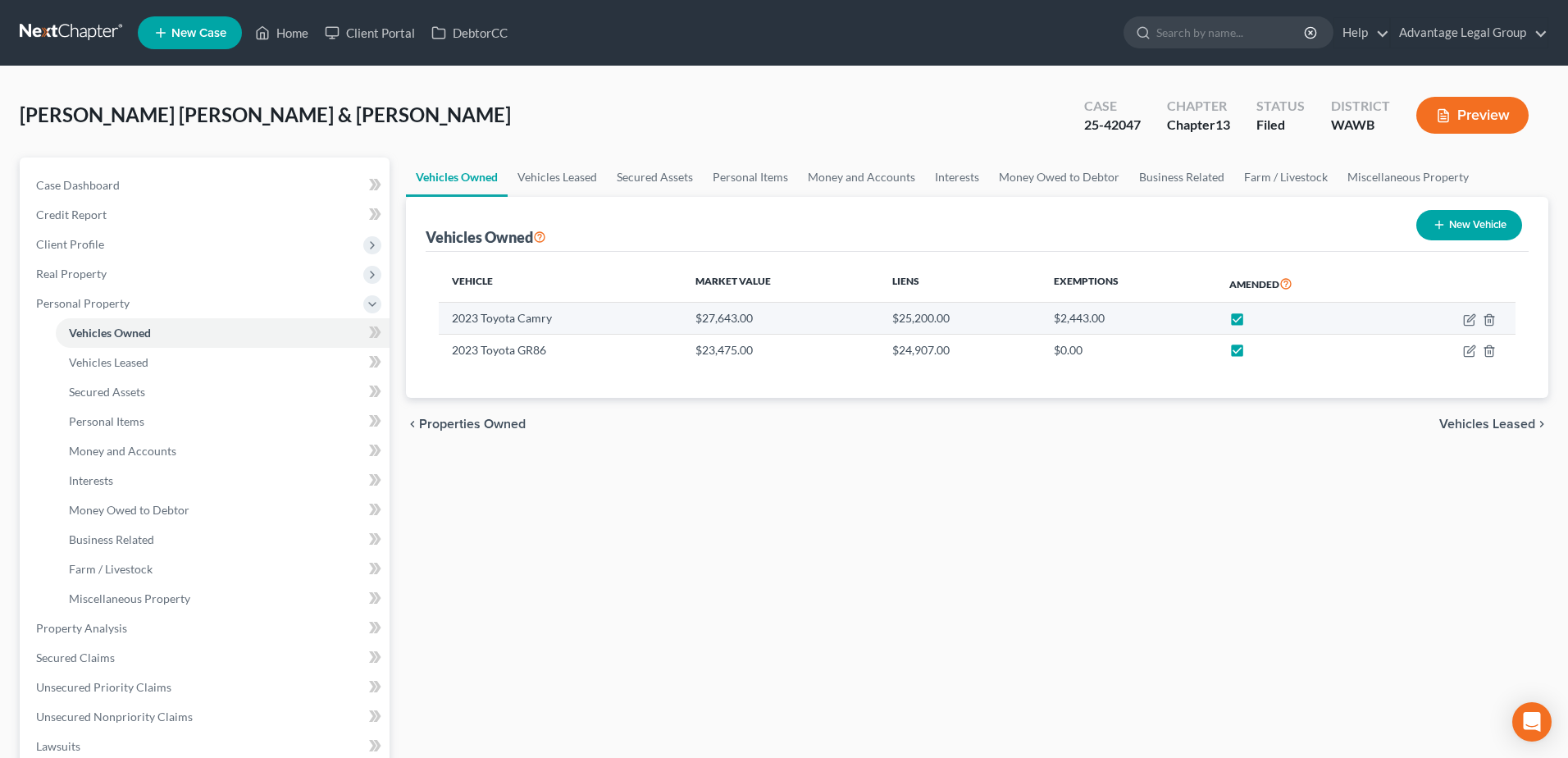
select select "0"
select select "4"
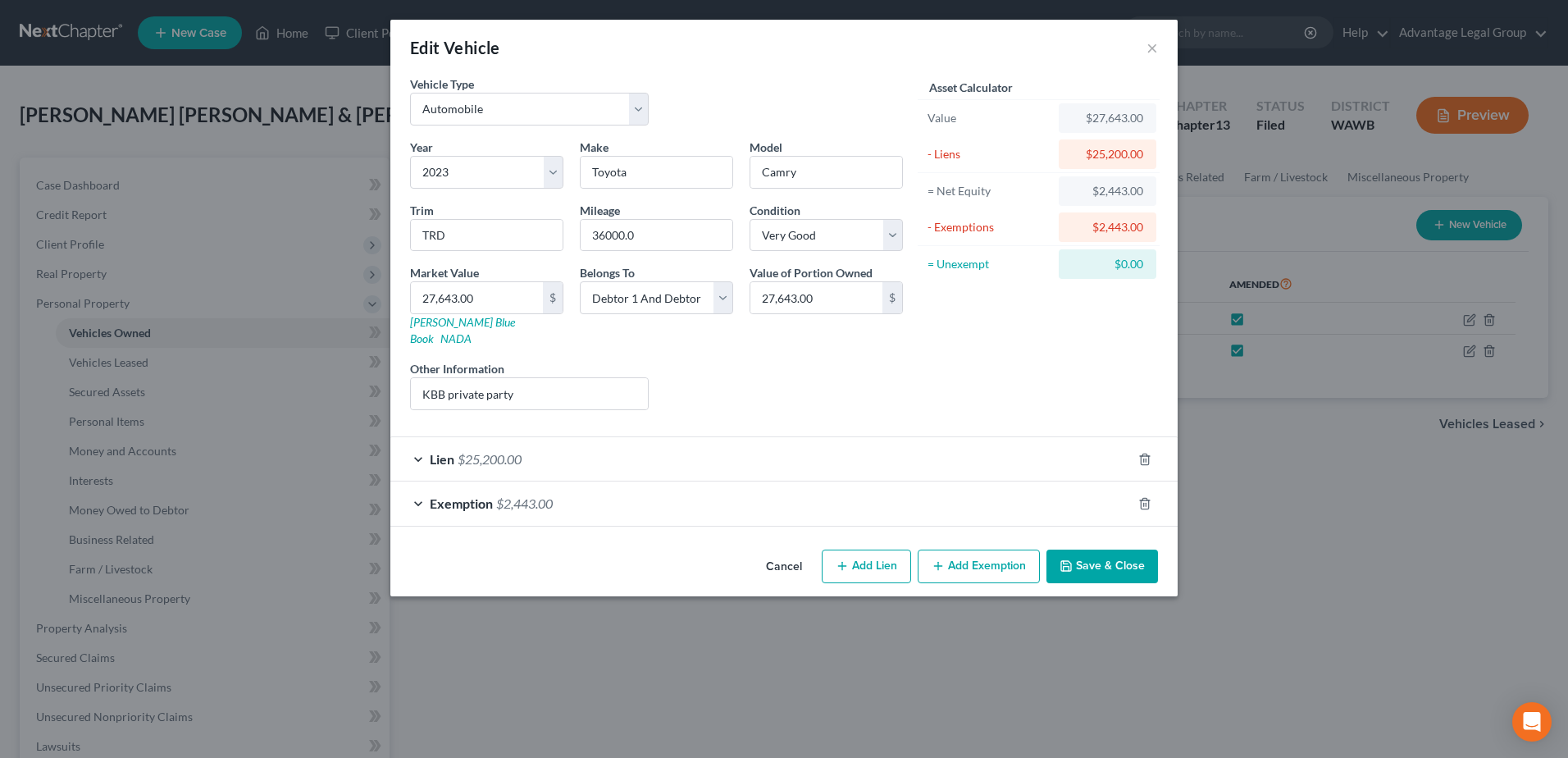
click at [494, 451] on span "$25,200.00" at bounding box center [490, 459] width 64 height 16
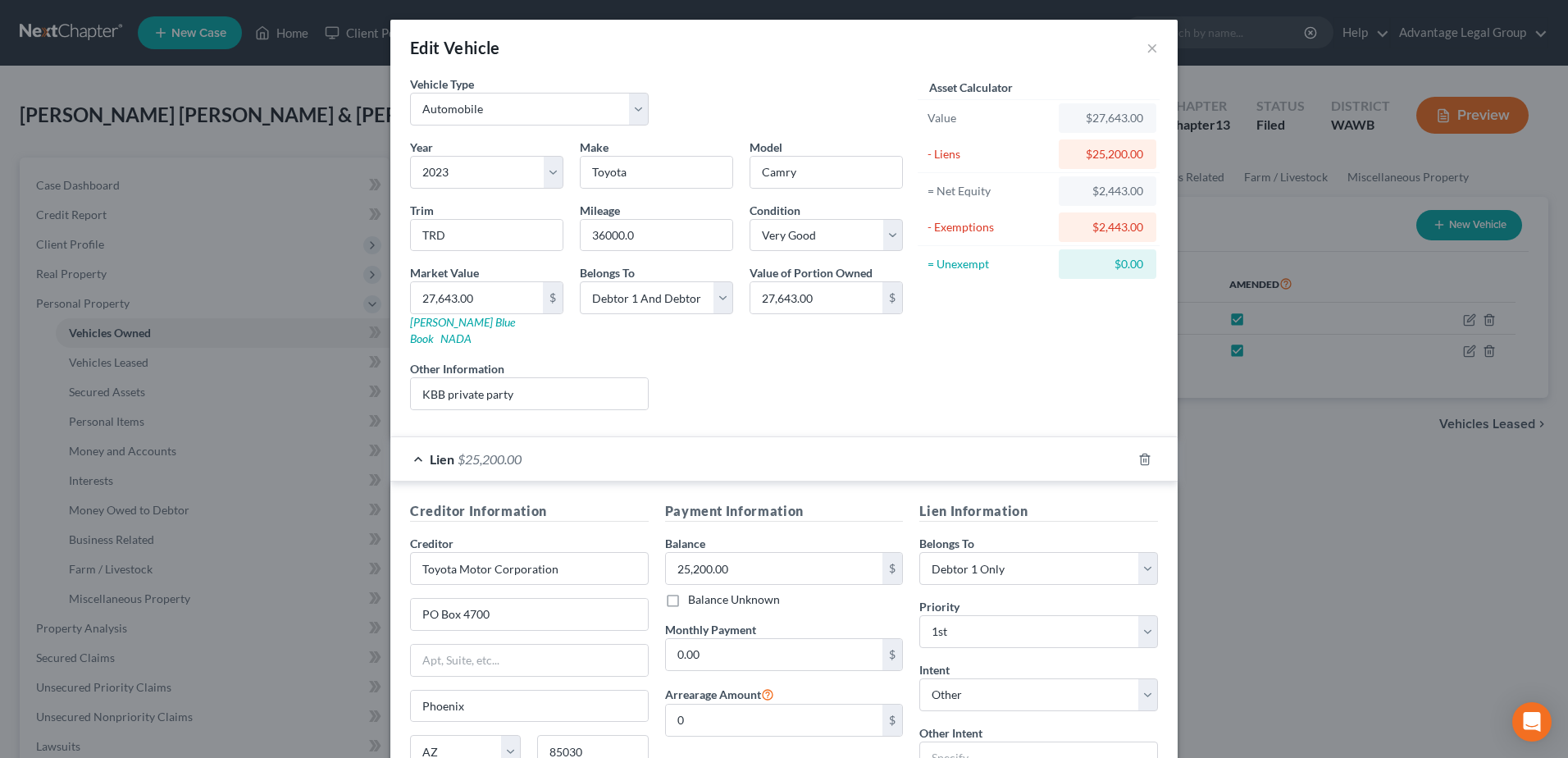
click at [1353, 499] on div "Edit Vehicle × Vehicle Type Select Automobile Truck Trailer Watercraft Aircraft…" at bounding box center [784, 379] width 1568 height 758
click at [1147, 47] on button "×" at bounding box center [1152, 48] width 11 height 20
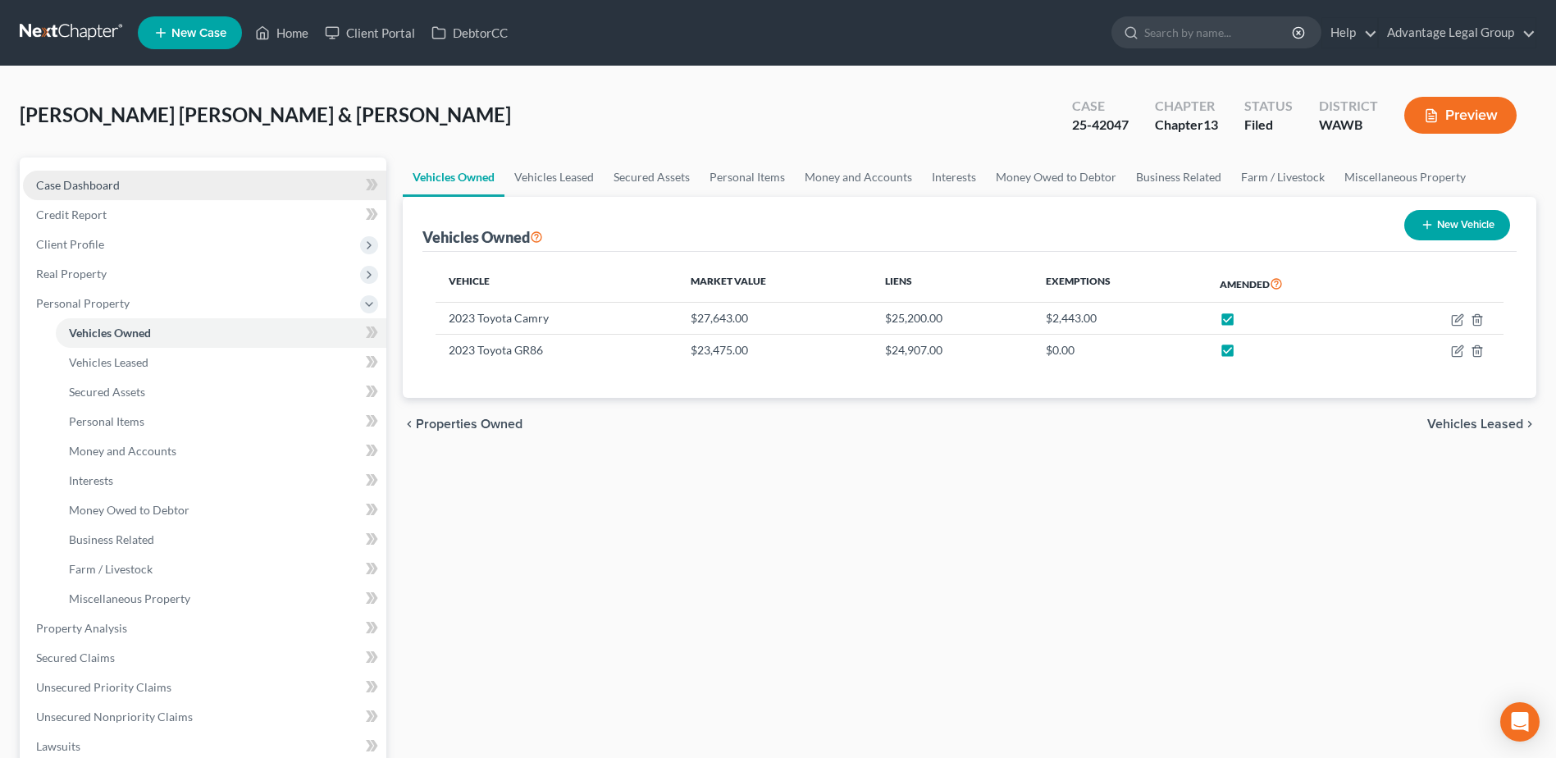
click at [78, 185] on span "Case Dashboard" at bounding box center [78, 185] width 84 height 14
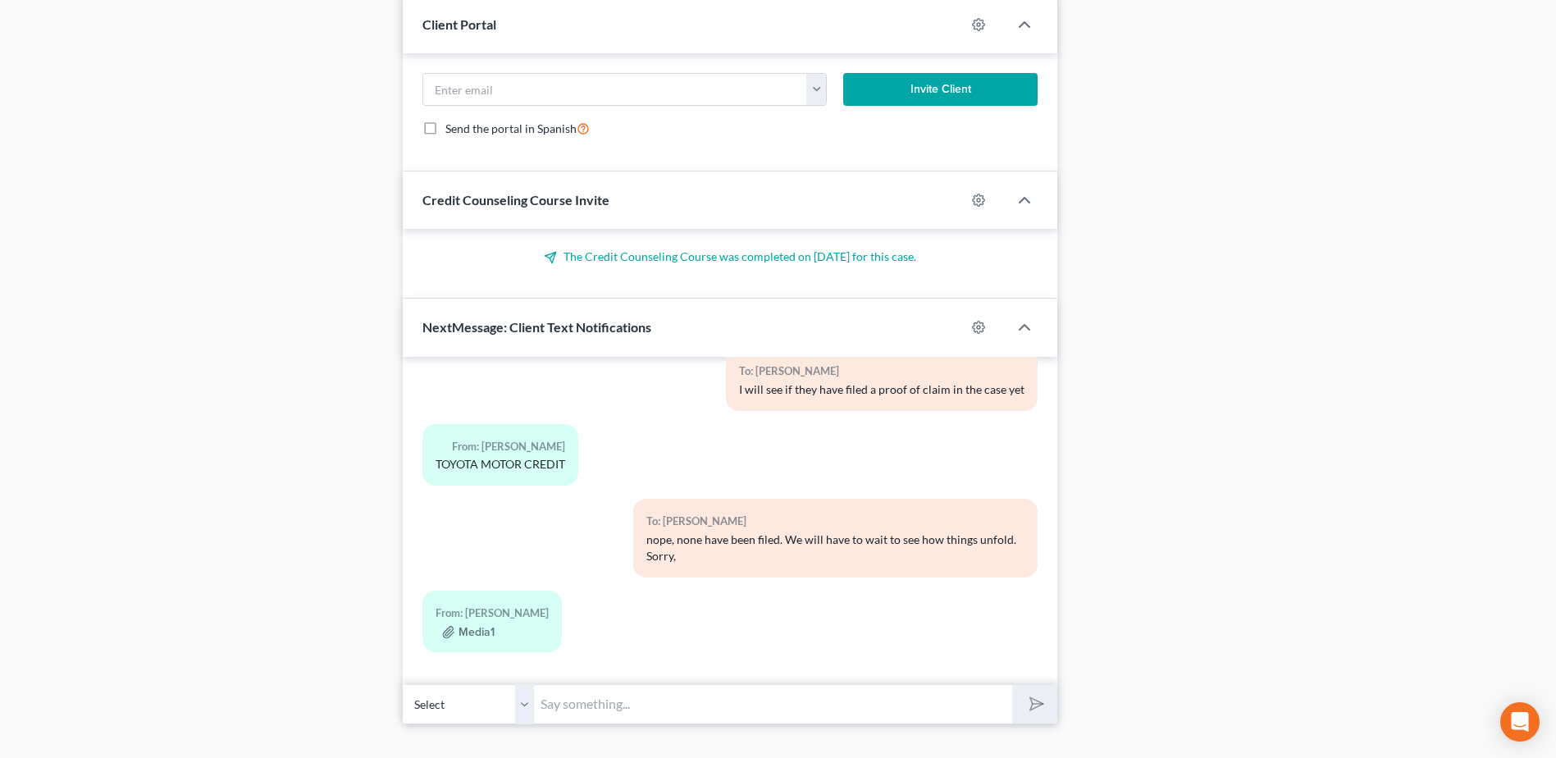
scroll to position [961, 0]
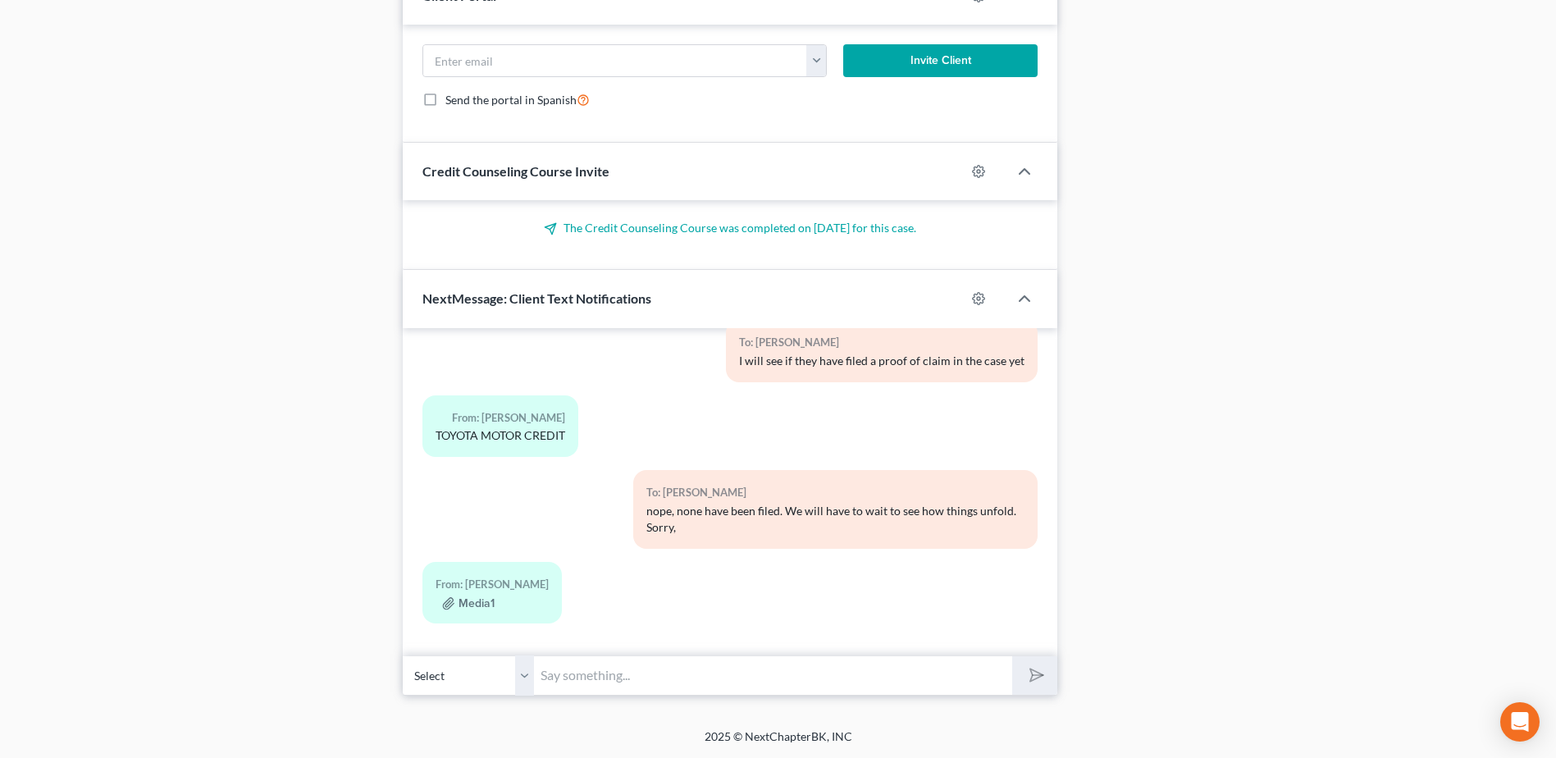
click at [639, 672] on input "text" at bounding box center [773, 675] width 478 height 40
click at [919, 678] on input "your credit report states that you owe $25K on rh w" at bounding box center [773, 675] width 478 height 40
type input "your credit report states that you owe $25K on car."
click at [1012, 656] on button "submit" at bounding box center [1034, 675] width 45 height 39
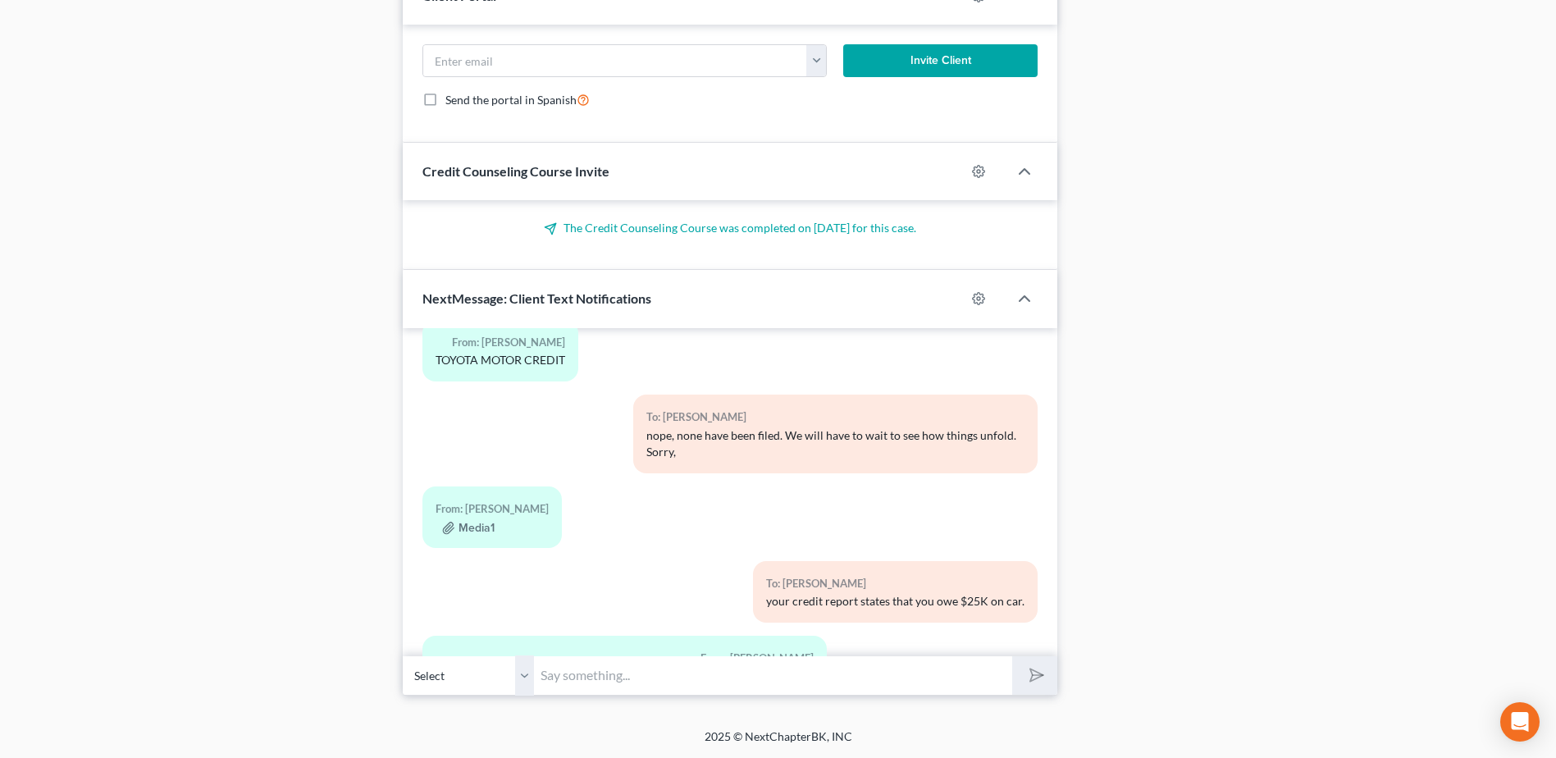
scroll to position [1764, 0]
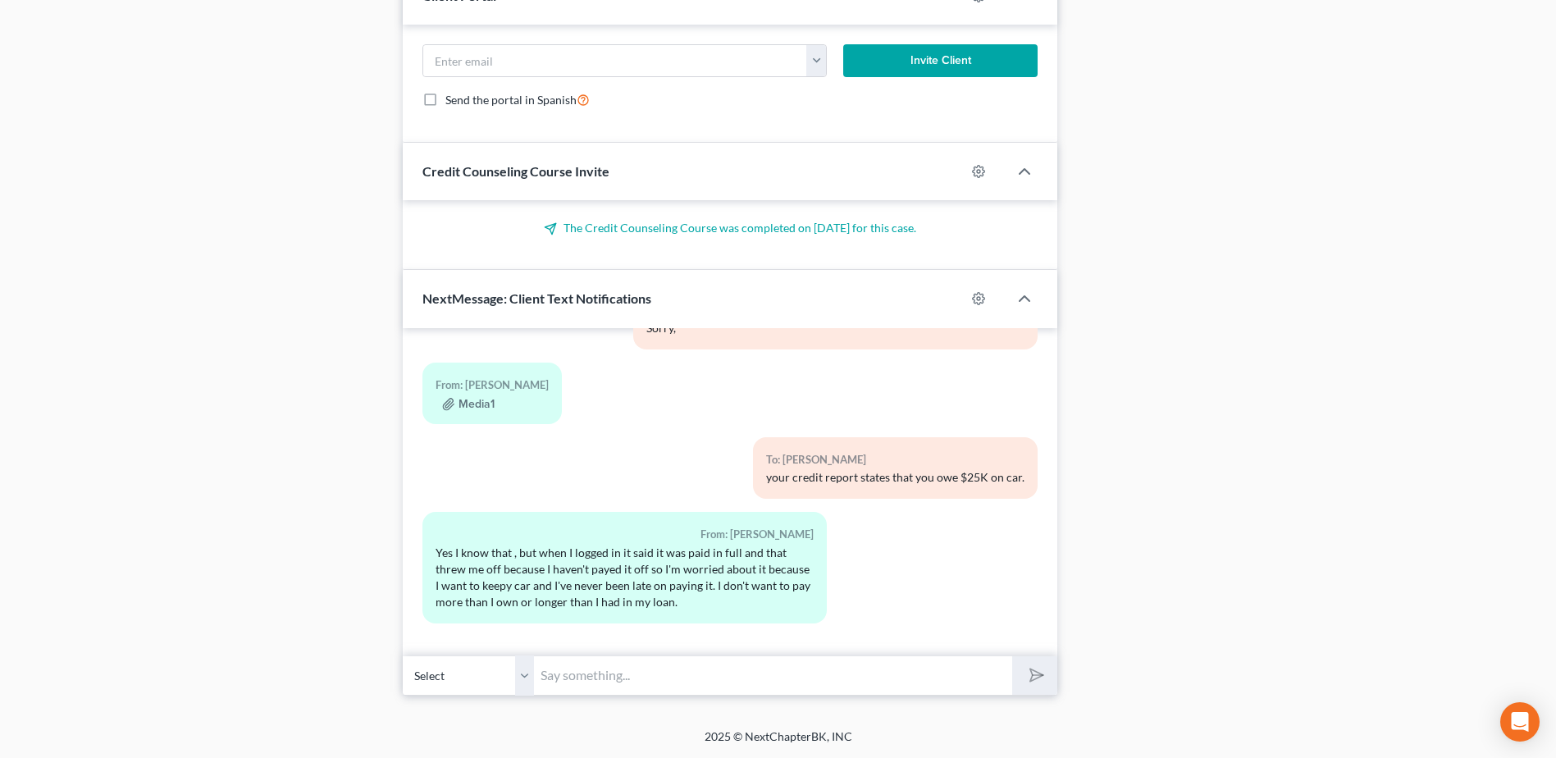
click at [583, 678] on input "text" at bounding box center [773, 675] width 478 height 40
type input "you will keep the car, you will not be late"
click at [1012, 656] on button "submit" at bounding box center [1034, 675] width 45 height 39
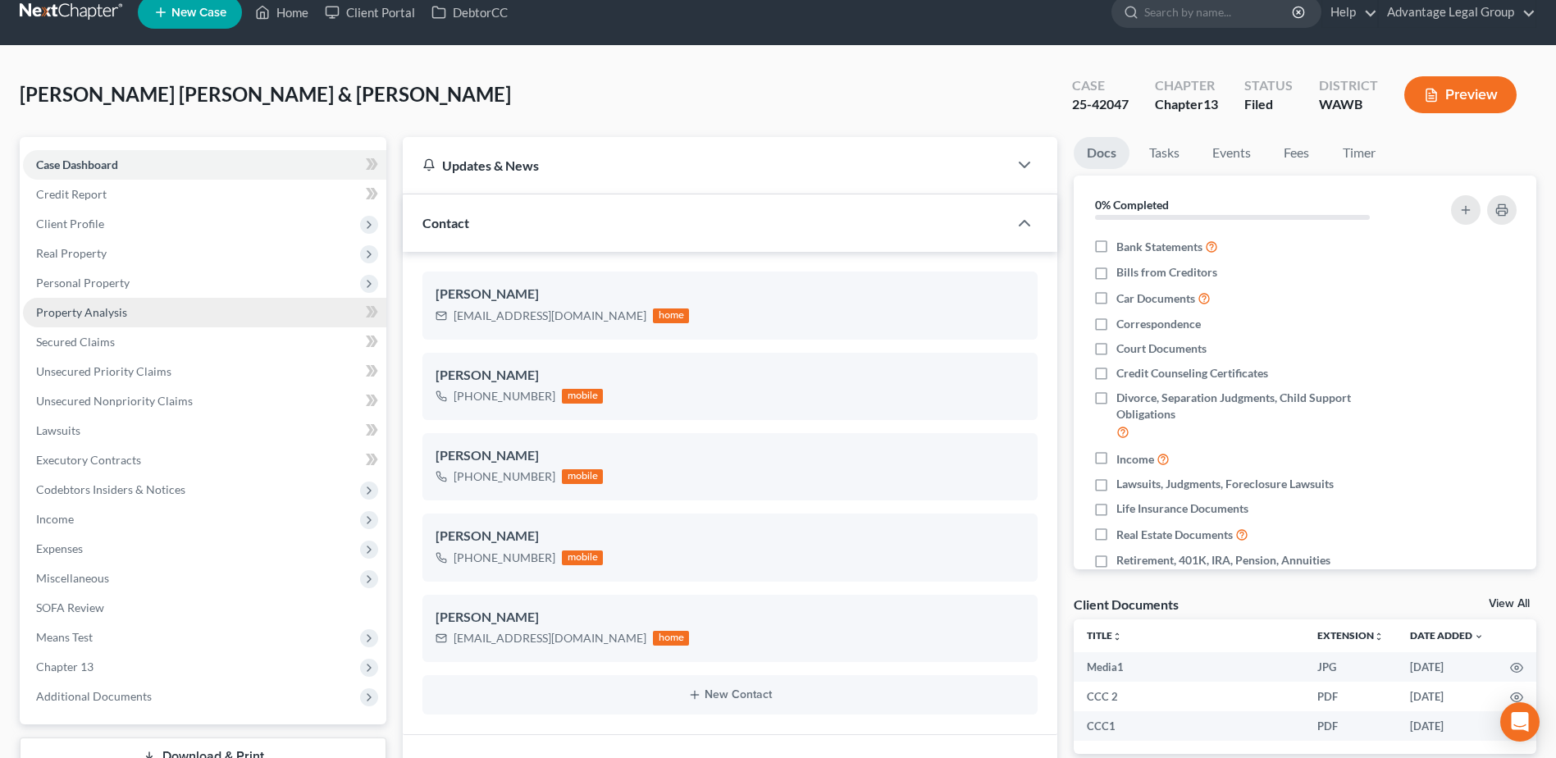
scroll to position [0, 0]
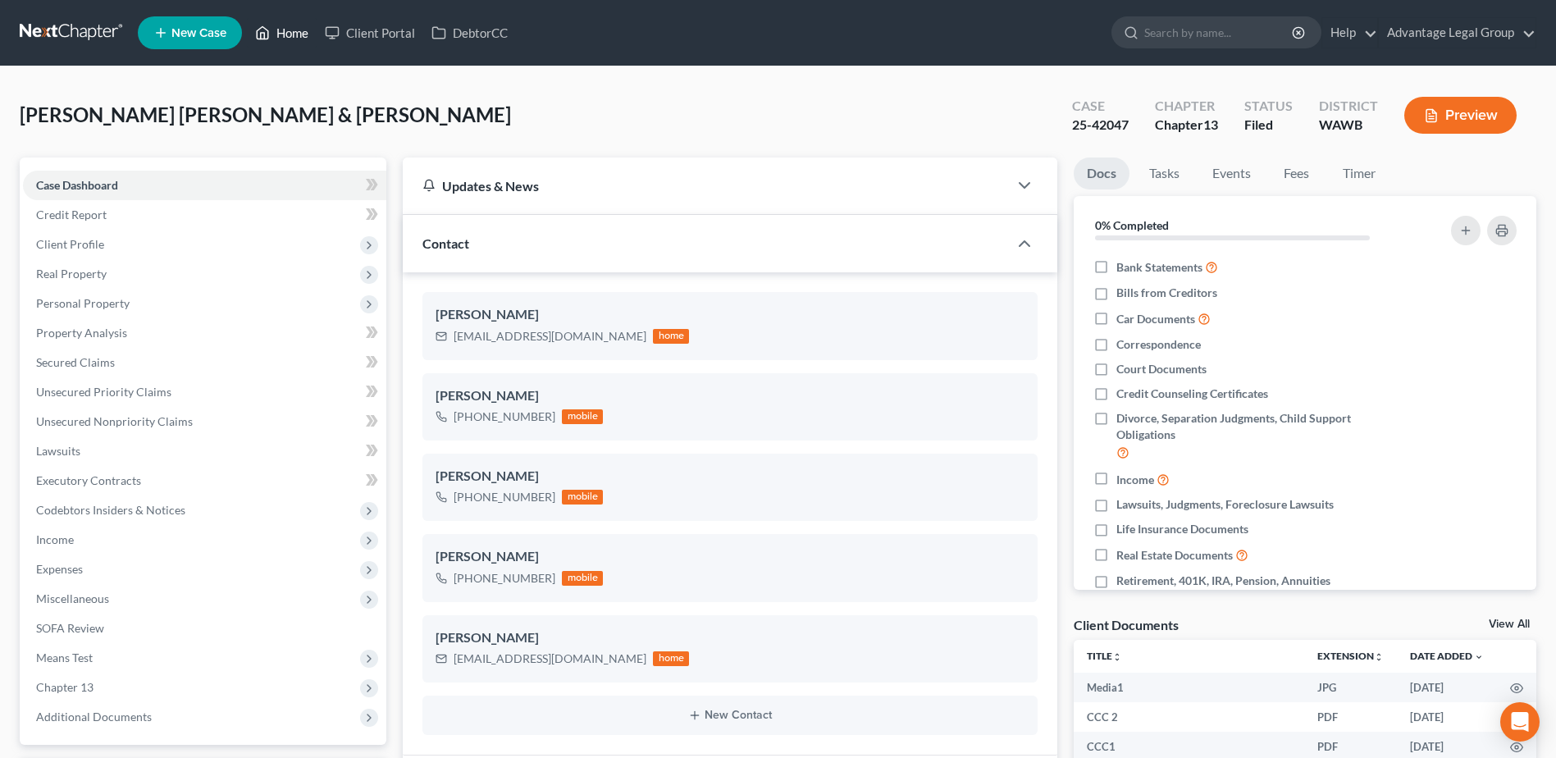
drag, startPoint x: 290, startPoint y: 30, endPoint x: 340, endPoint y: 90, distance: 78.6
click at [290, 30] on link "Home" at bounding box center [282, 33] width 70 height 30
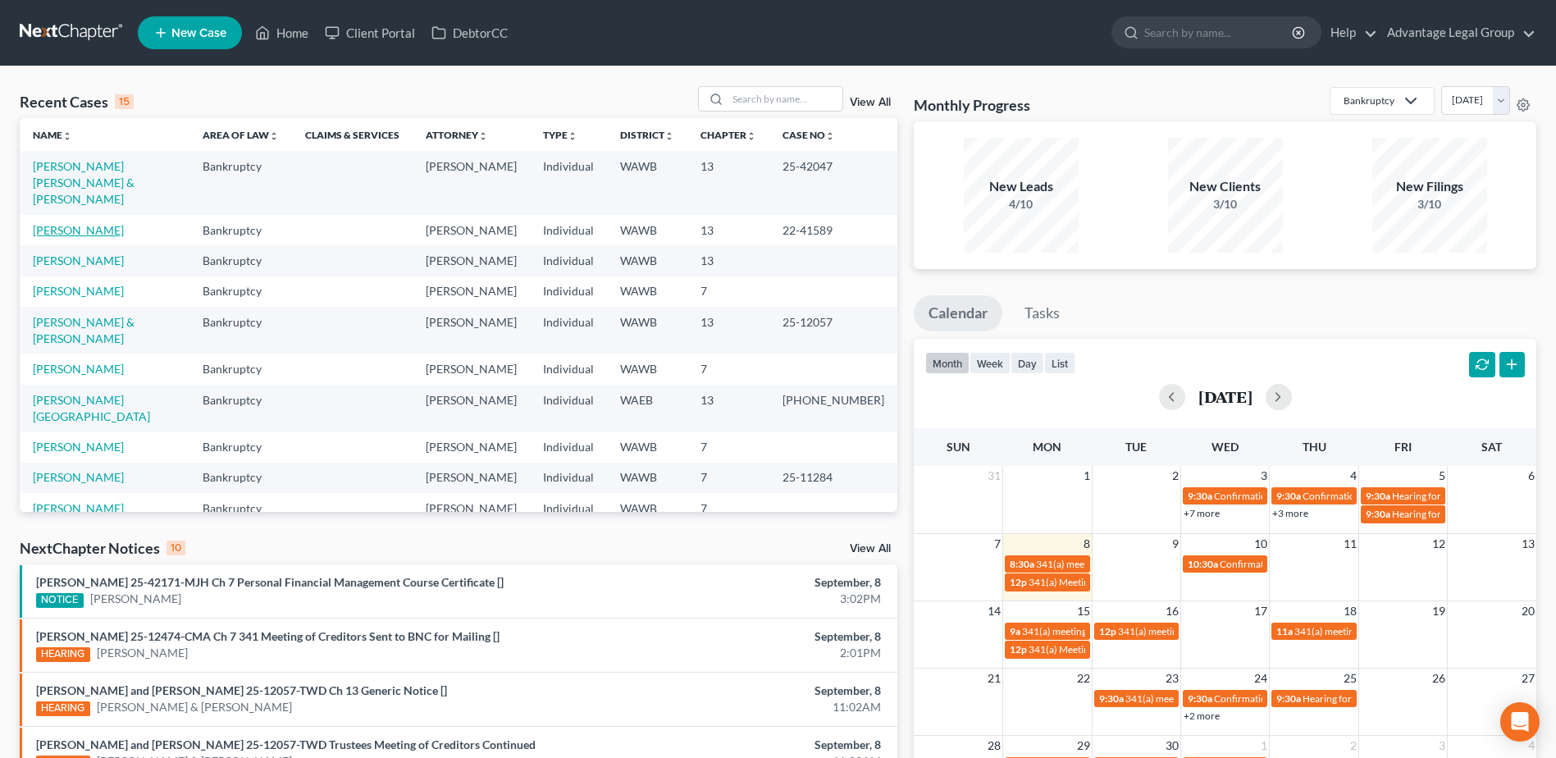
click at [63, 223] on link "[PERSON_NAME]" at bounding box center [78, 230] width 91 height 14
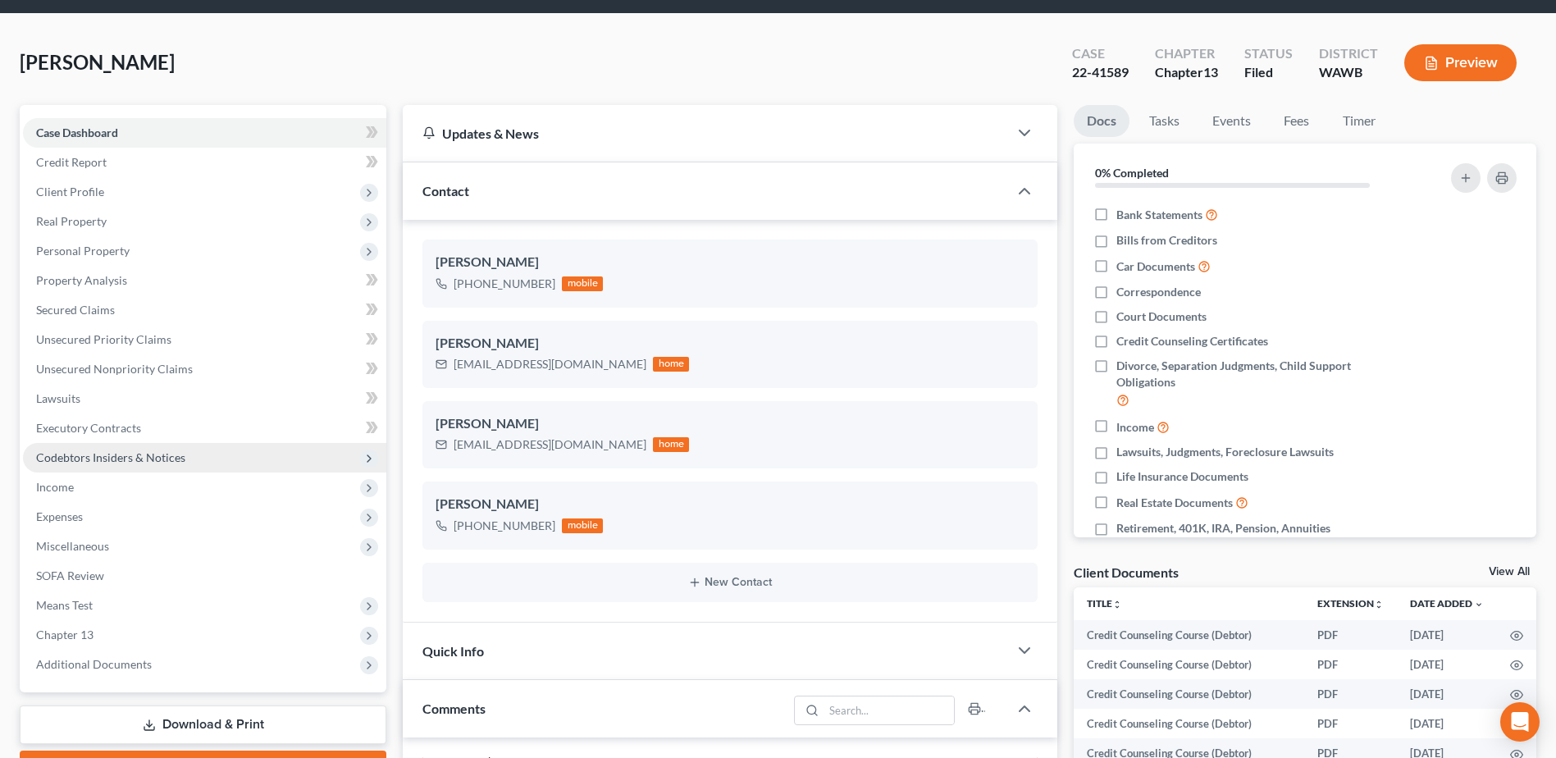
scroll to position [82, 0]
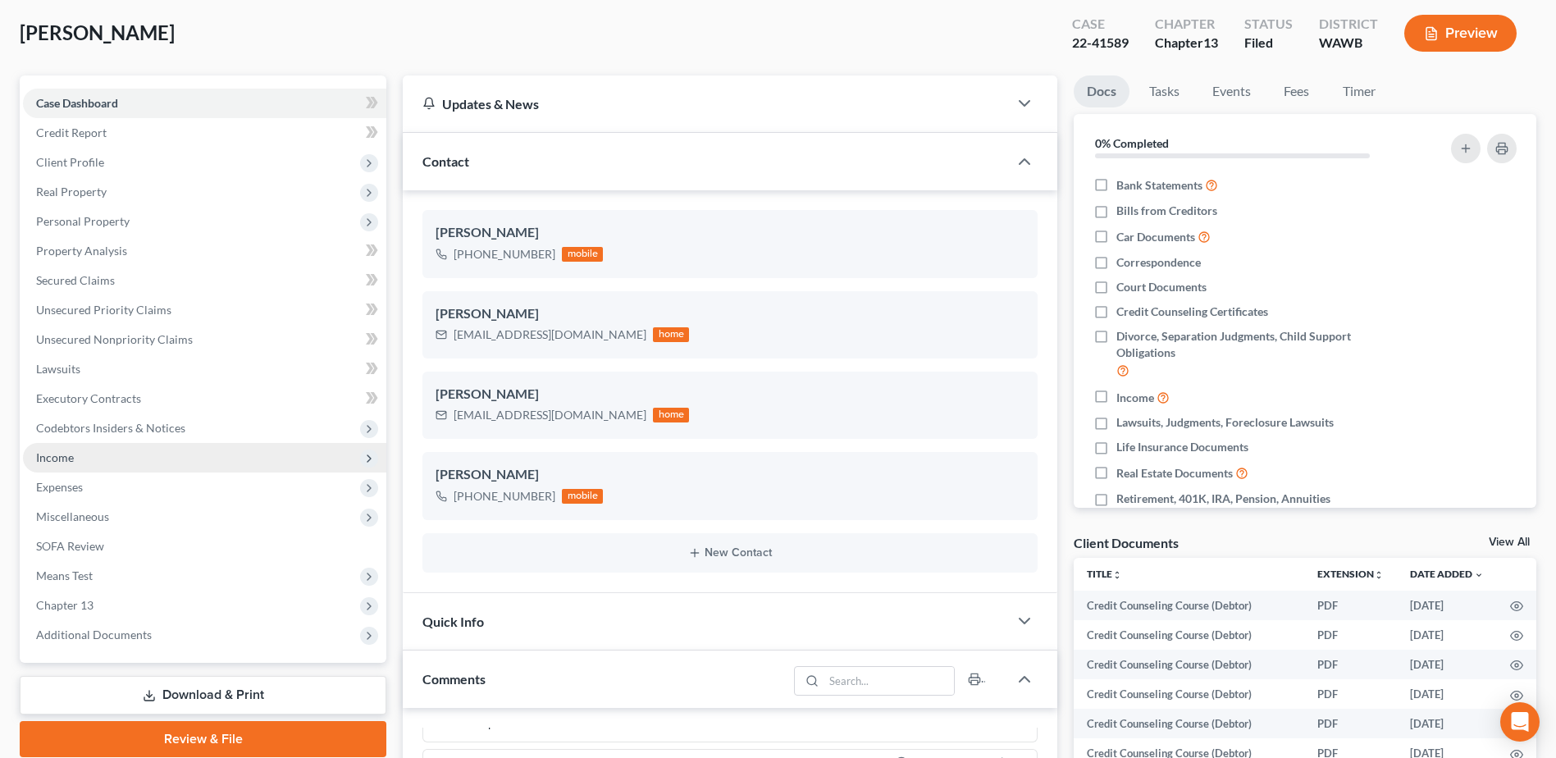
click at [57, 459] on span "Income" at bounding box center [55, 457] width 38 height 14
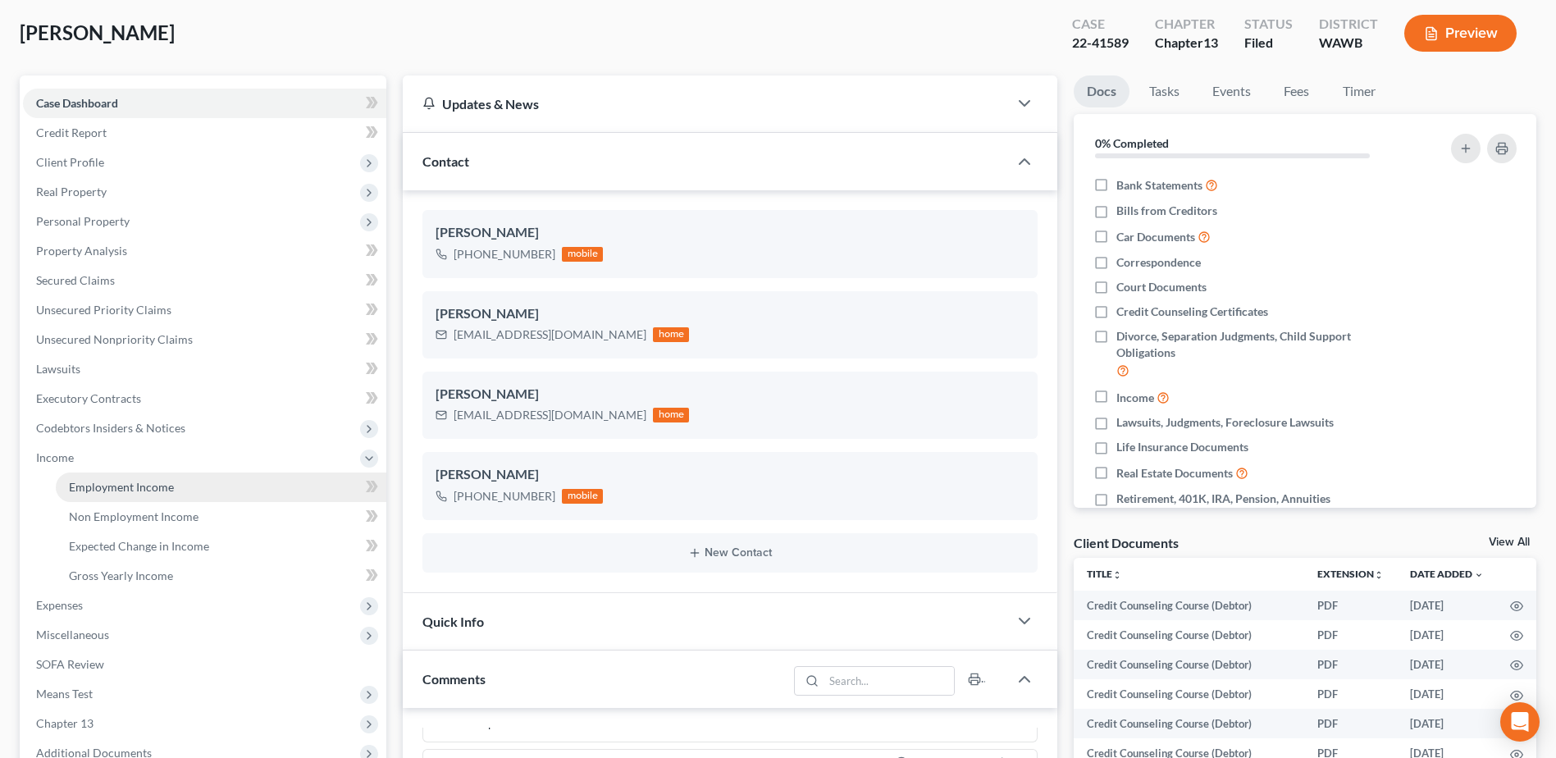
click at [88, 486] on span "Employment Income" at bounding box center [121, 487] width 105 height 14
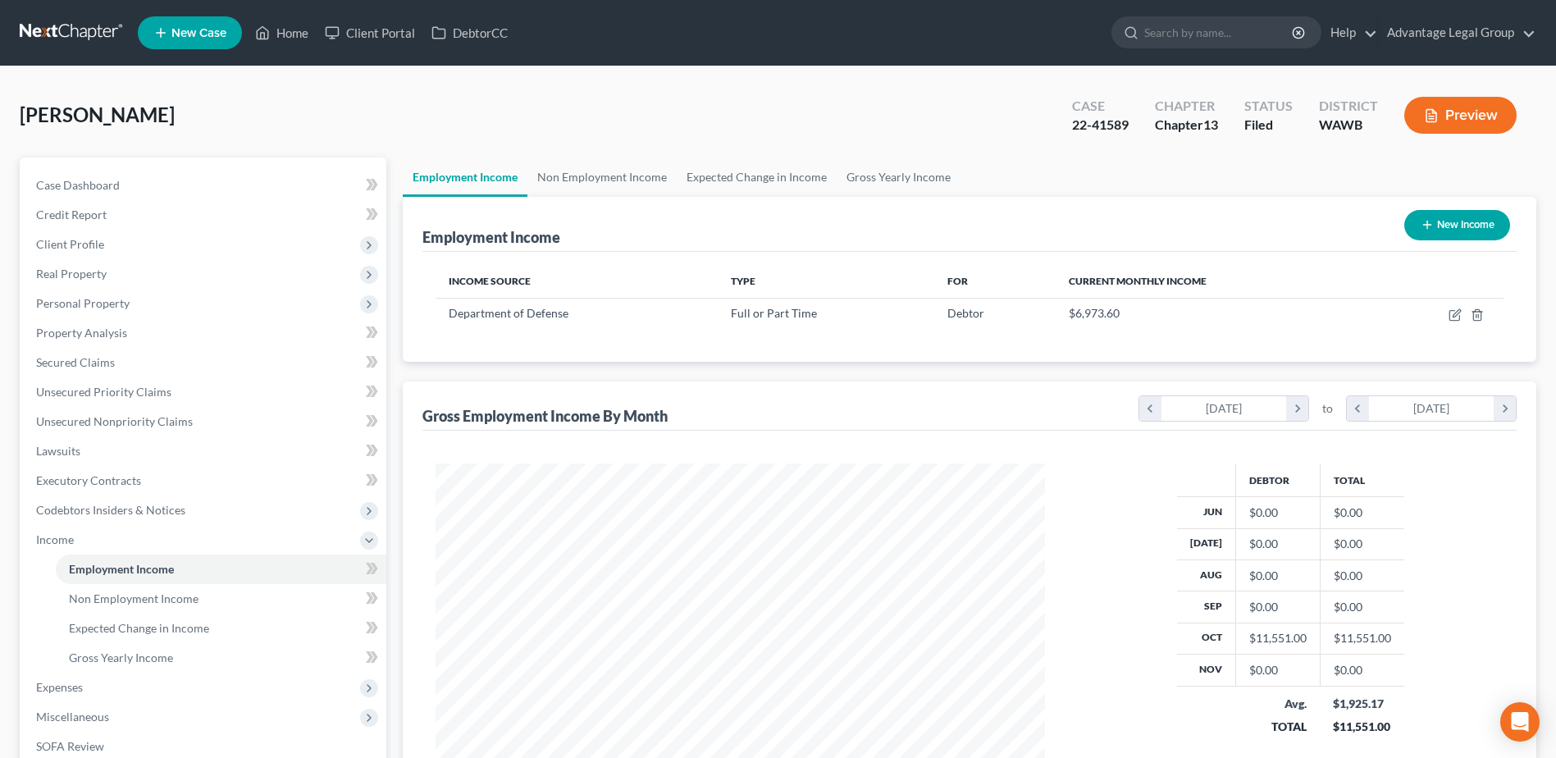
scroll to position [304, 641]
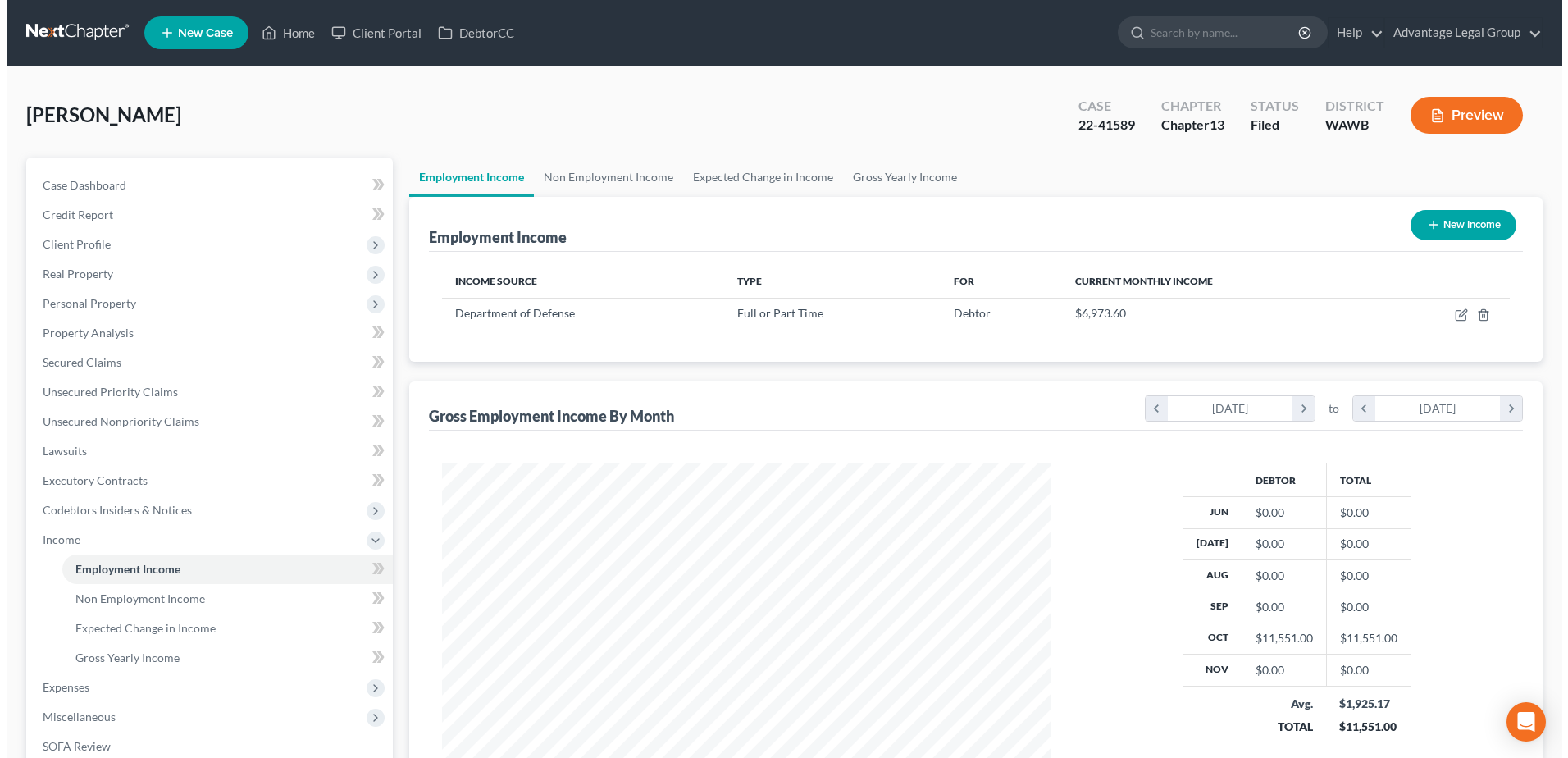
scroll to position [304, 641]
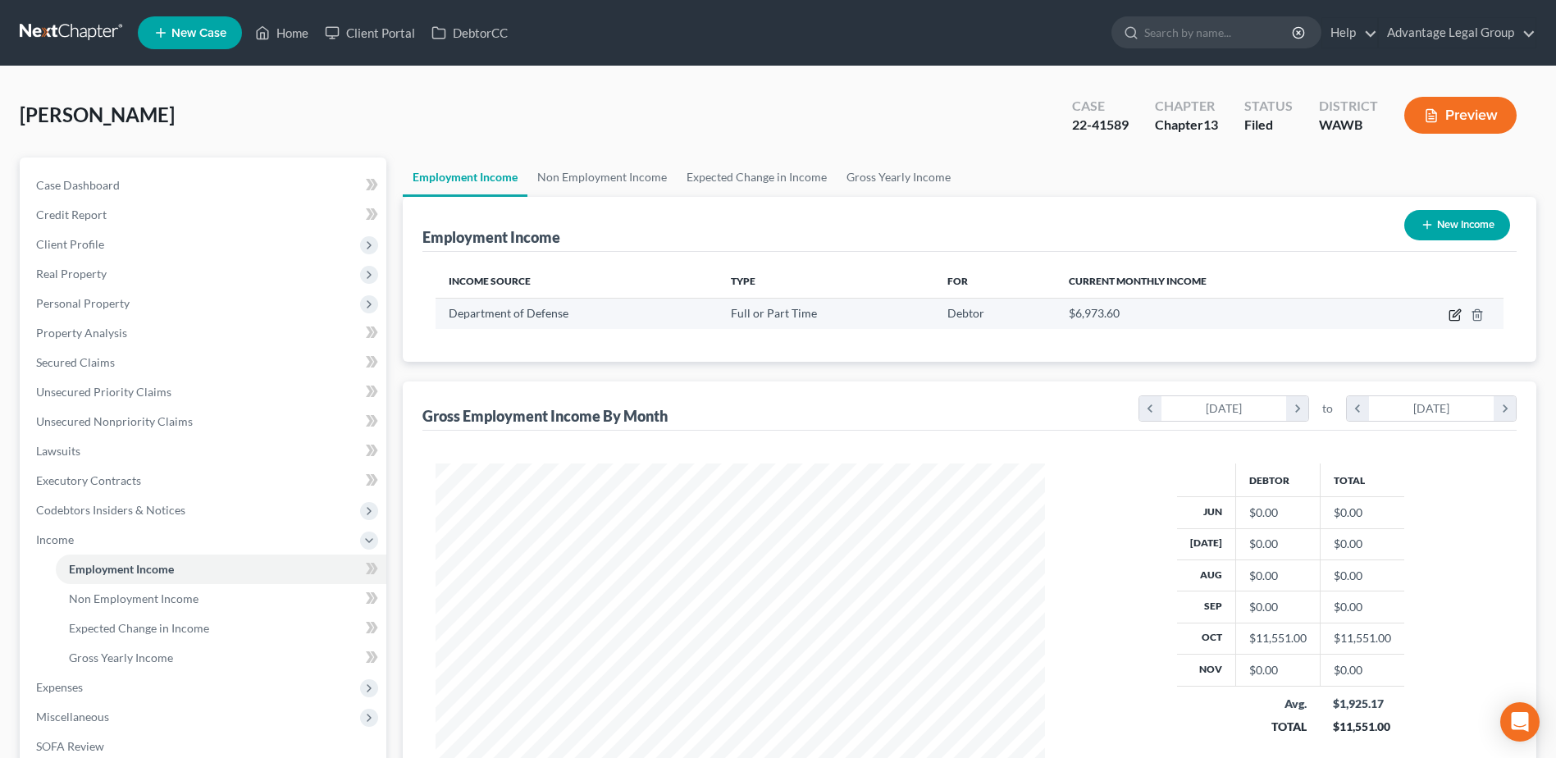
click at [1458, 311] on icon "button" at bounding box center [1456, 312] width 7 height 7
select select "0"
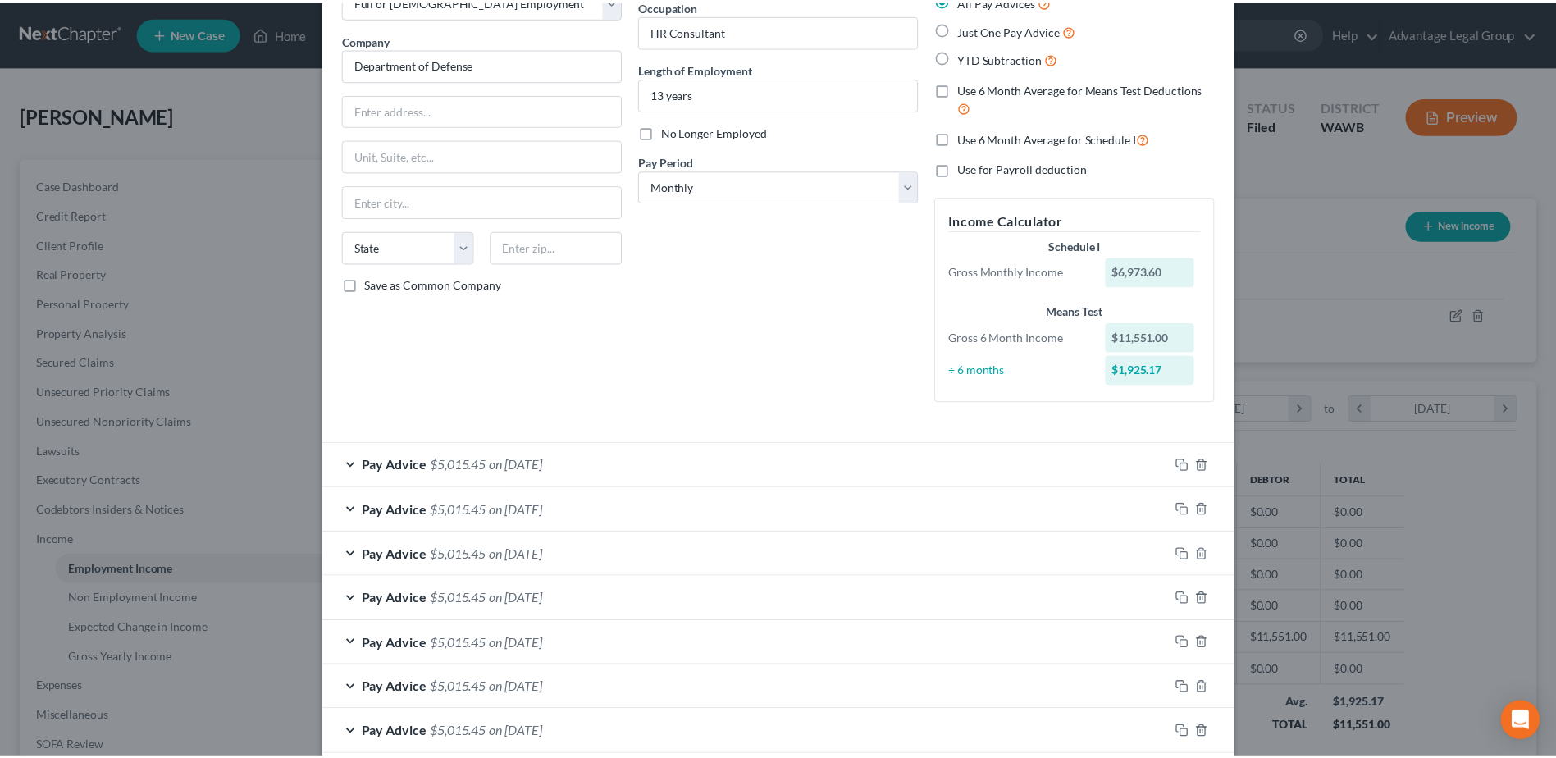
scroll to position [0, 0]
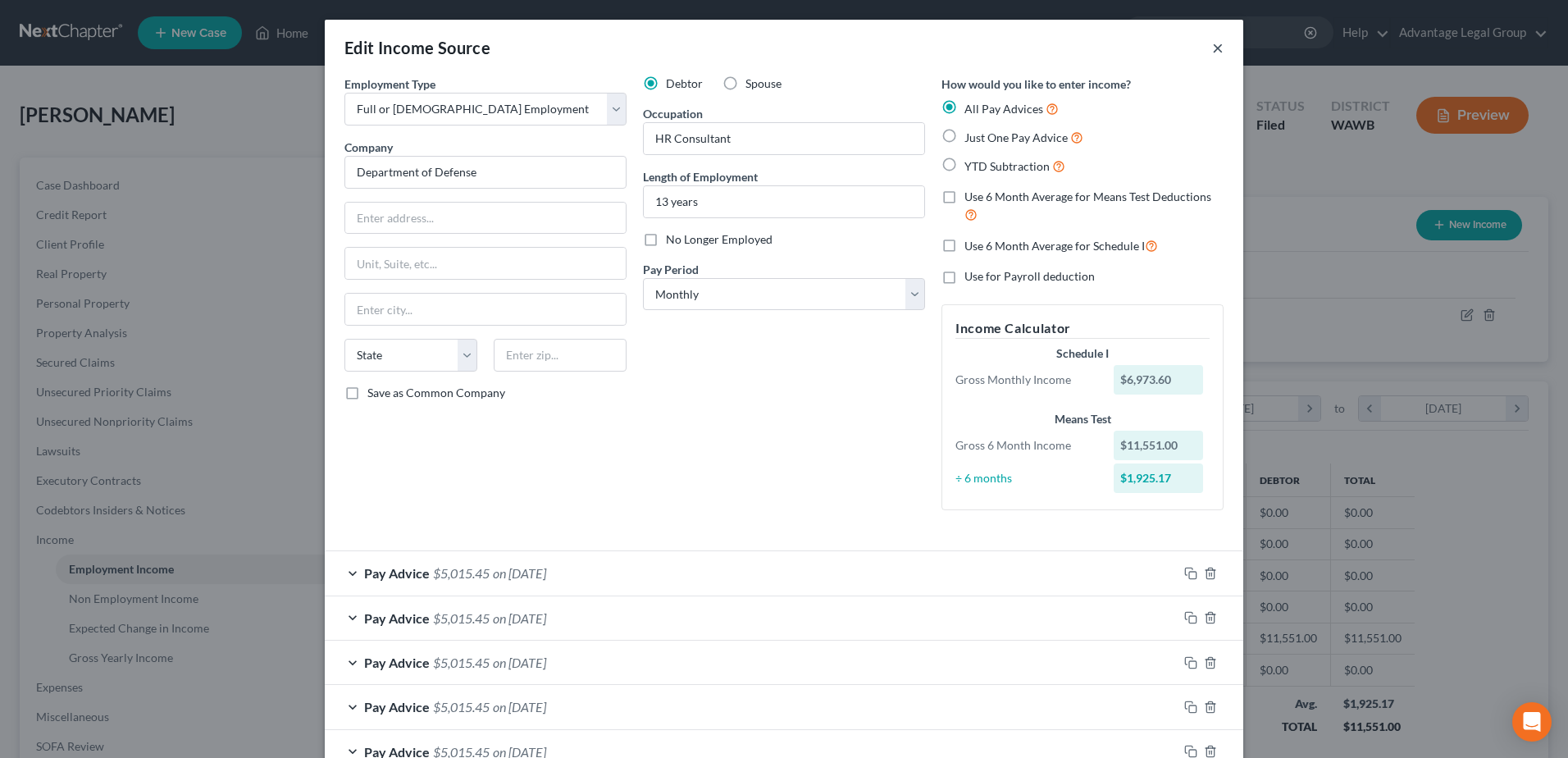
click at [1212, 47] on button "×" at bounding box center [1217, 48] width 11 height 20
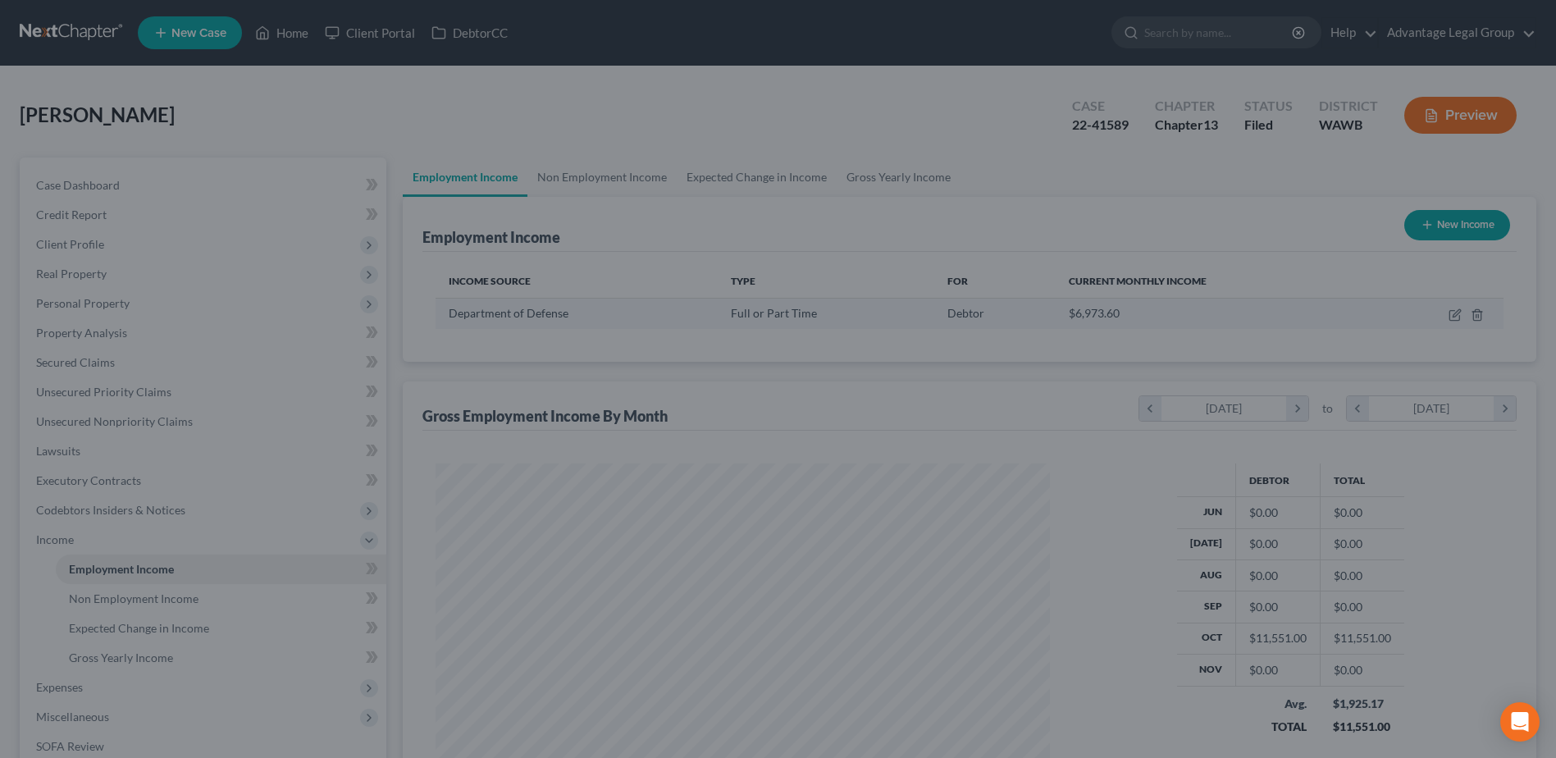
scroll to position [819993, 819655]
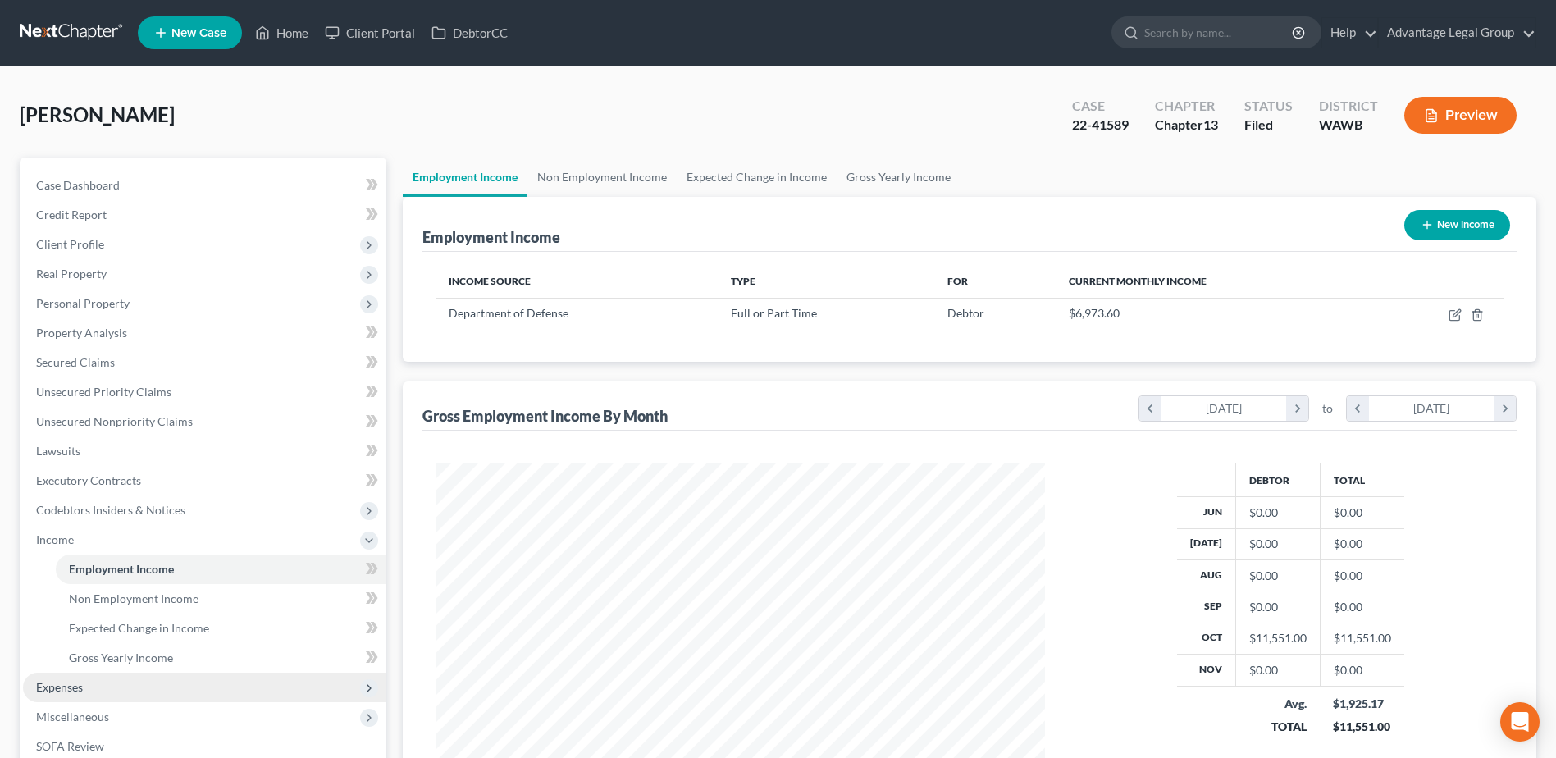
click at [80, 682] on span "Expenses" at bounding box center [59, 687] width 47 height 14
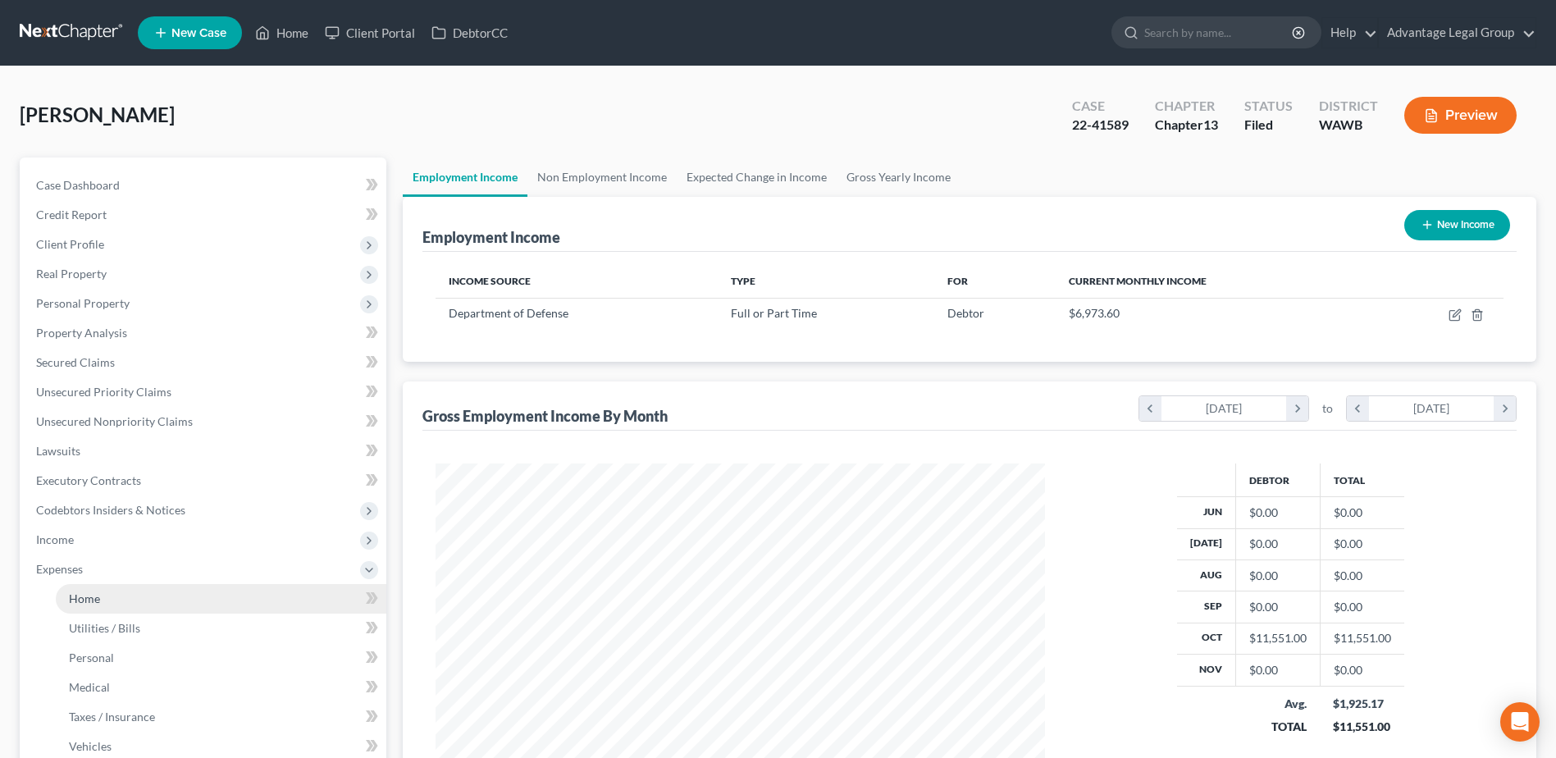
click at [94, 601] on span "Home" at bounding box center [84, 598] width 31 height 14
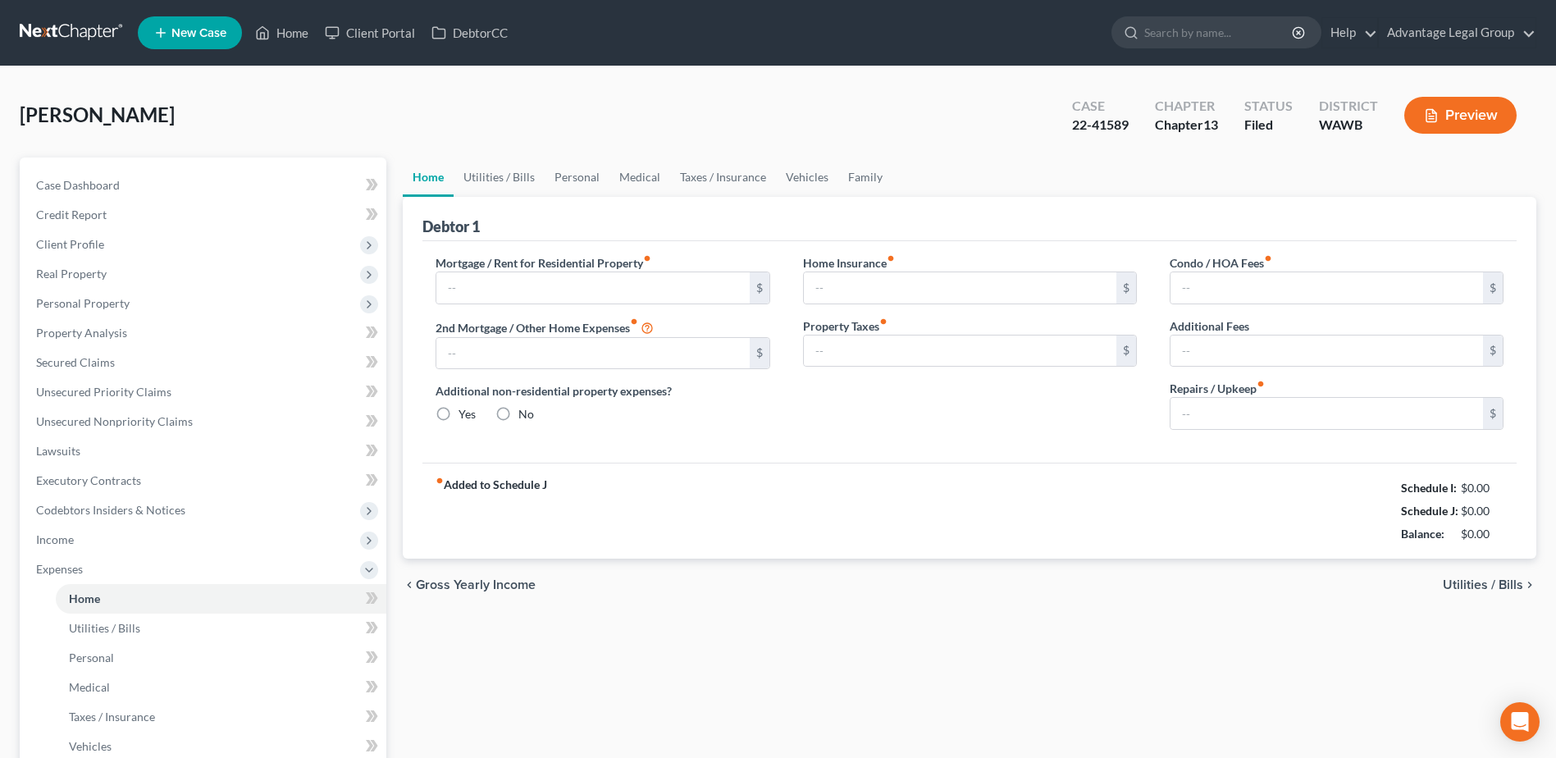
type input "2,960.00"
type input "0.00"
radio input "true"
type input "0.00"
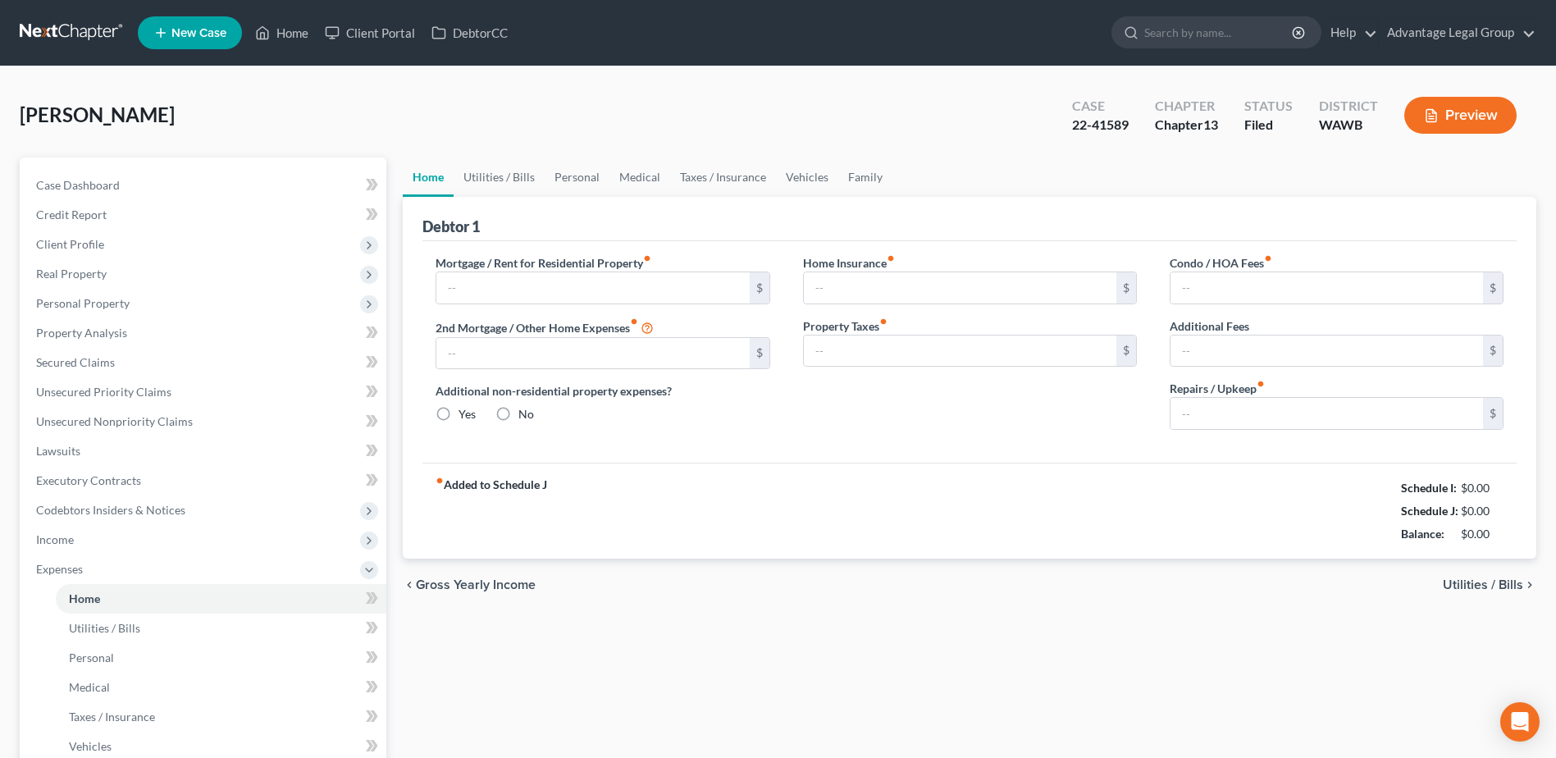
type input "0.00"
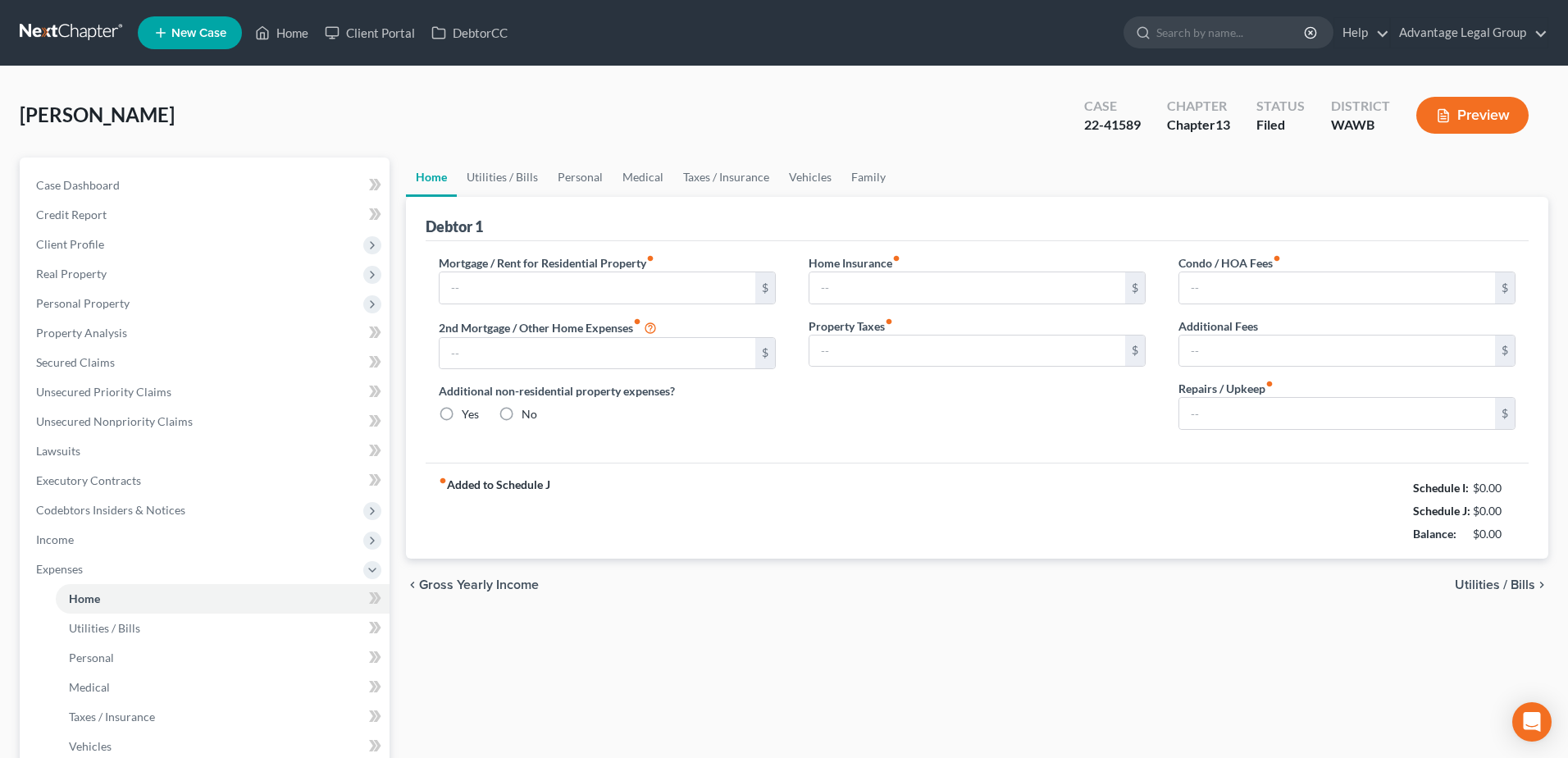
type input "2,960.00"
type input "0.00"
radio input "true"
type input "0.00"
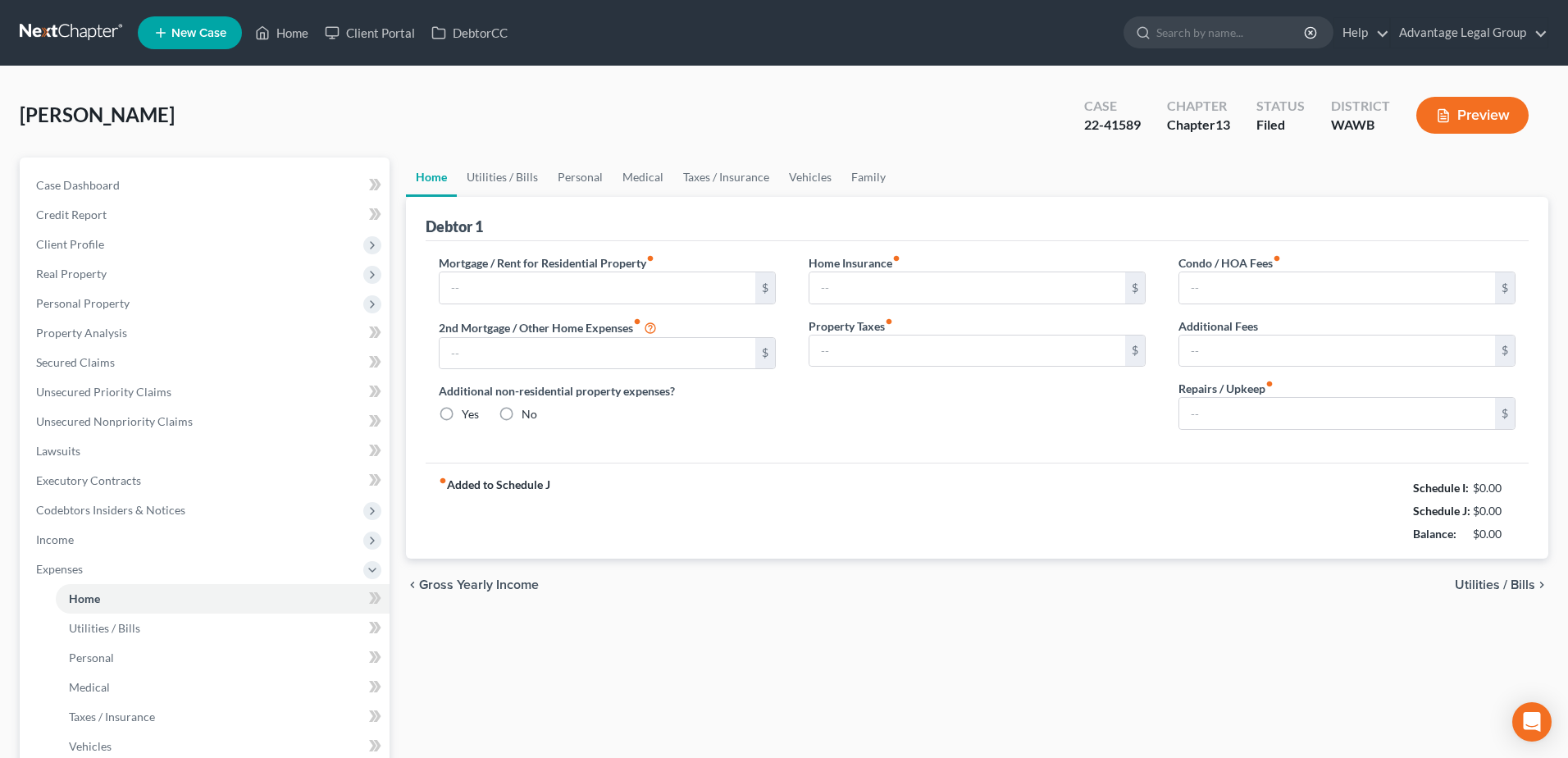
type input "0.00"
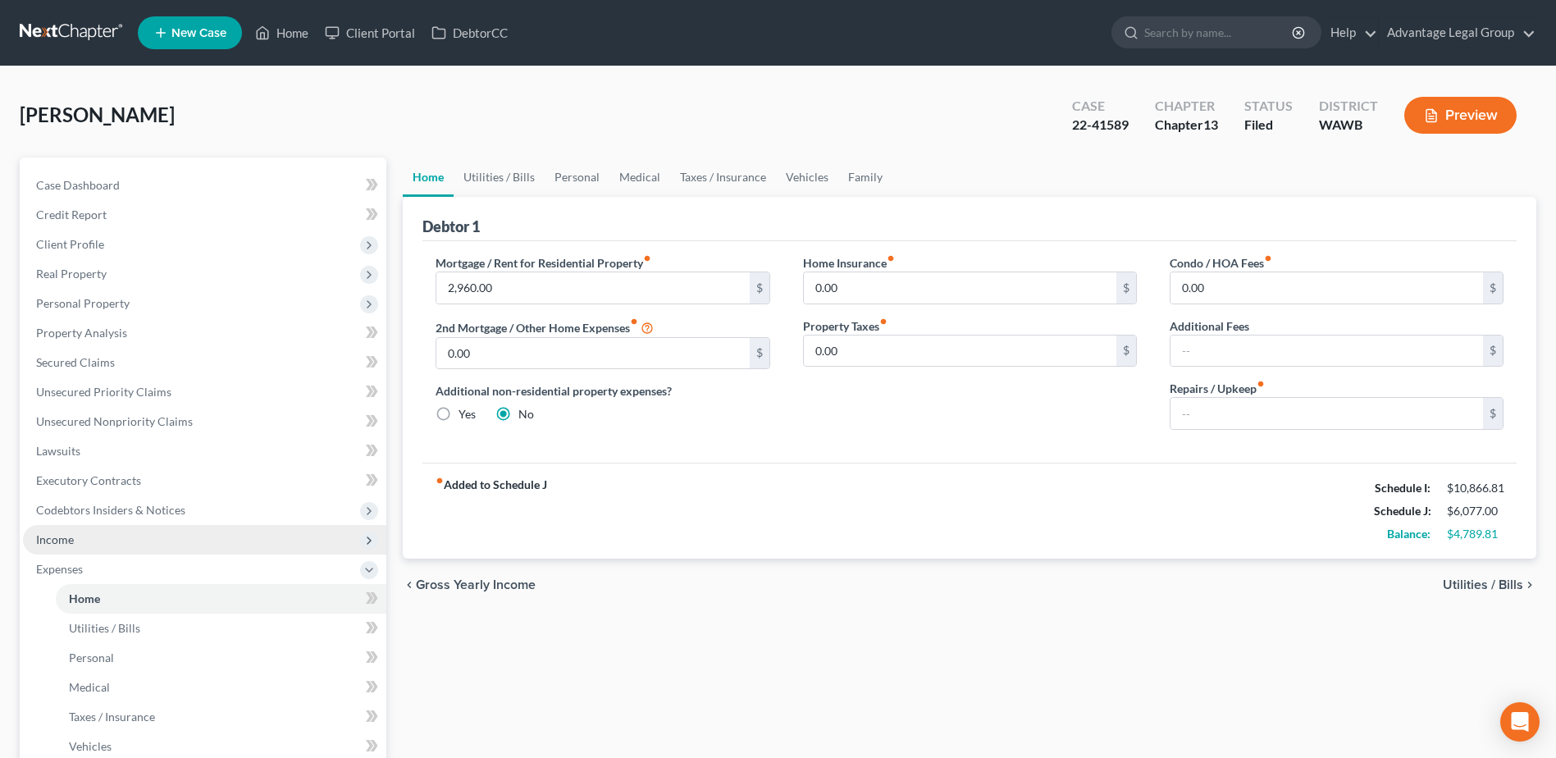
click at [62, 545] on span "Income" at bounding box center [55, 539] width 38 height 14
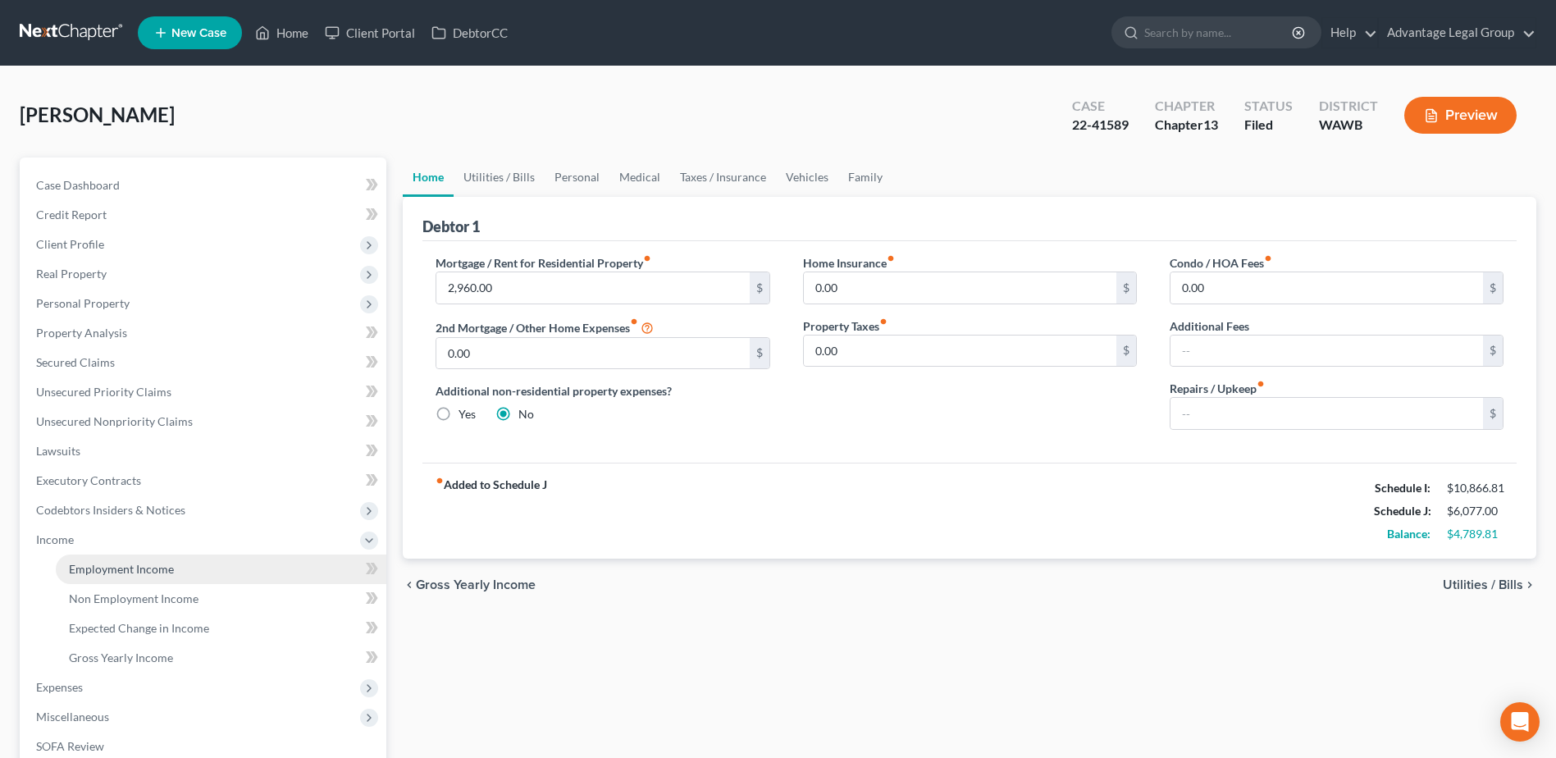
click at [99, 570] on span "Employment Income" at bounding box center [121, 569] width 105 height 14
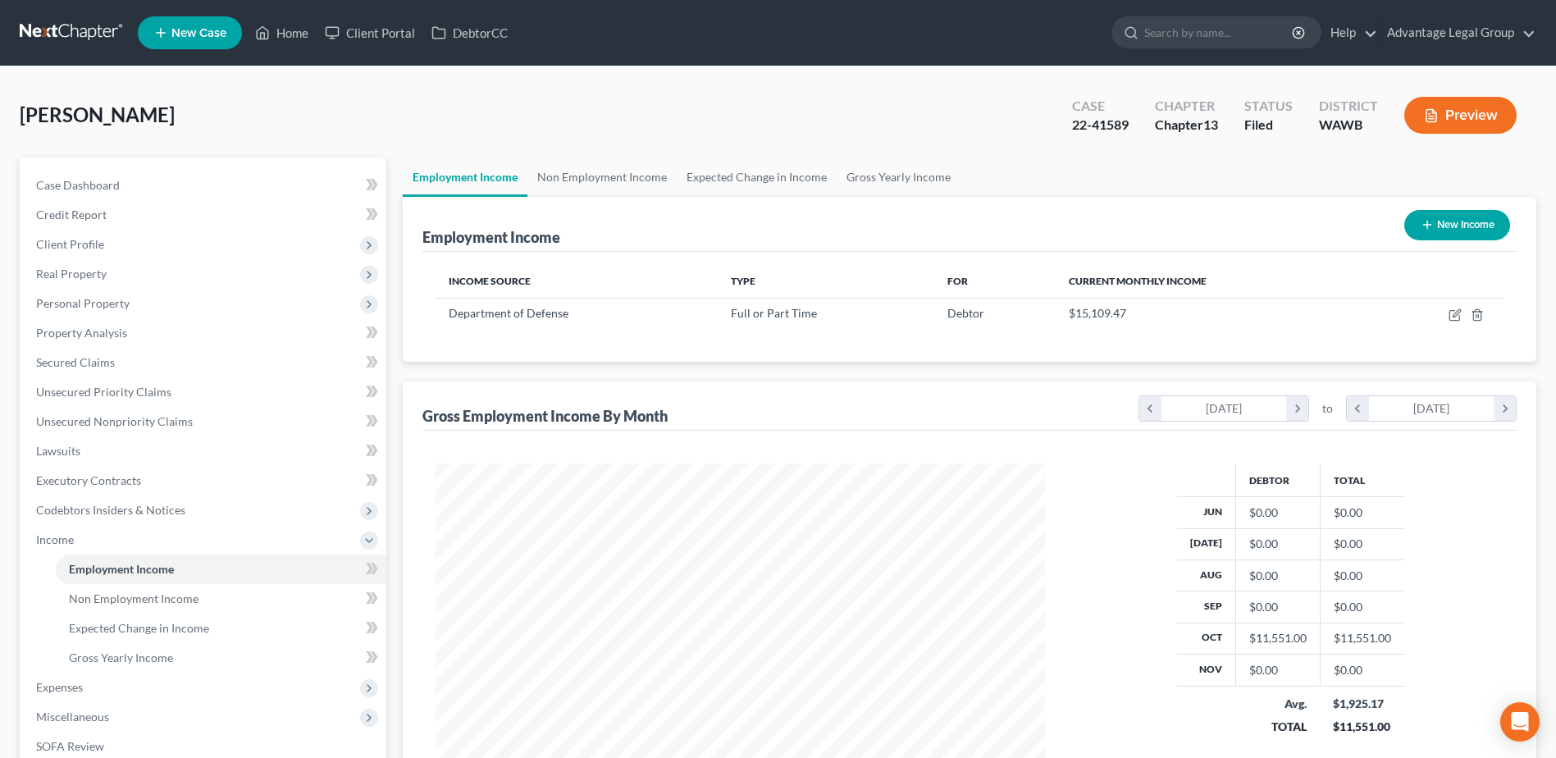
scroll to position [82, 0]
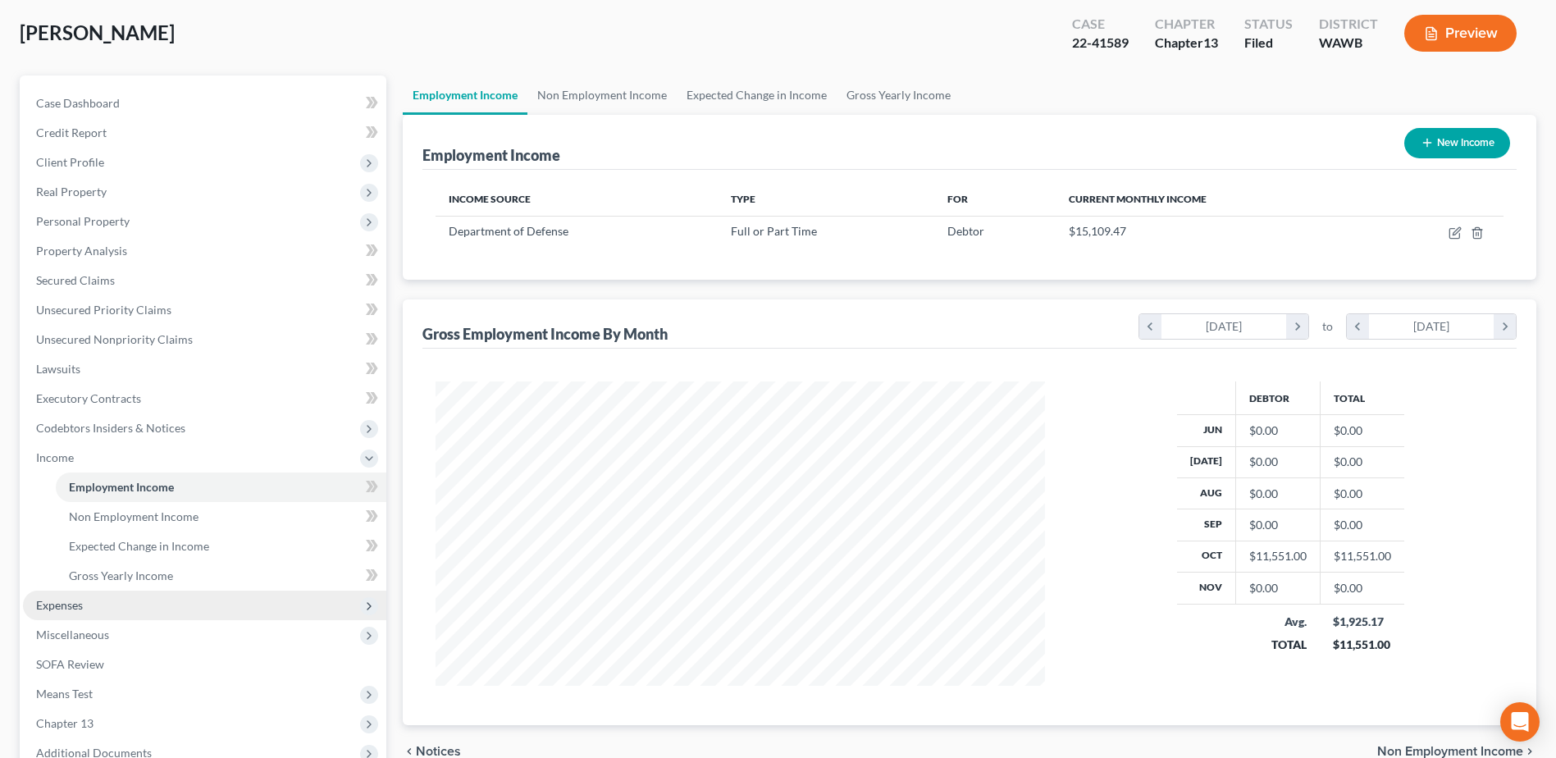
click at [56, 609] on span "Expenses" at bounding box center [59, 605] width 47 height 14
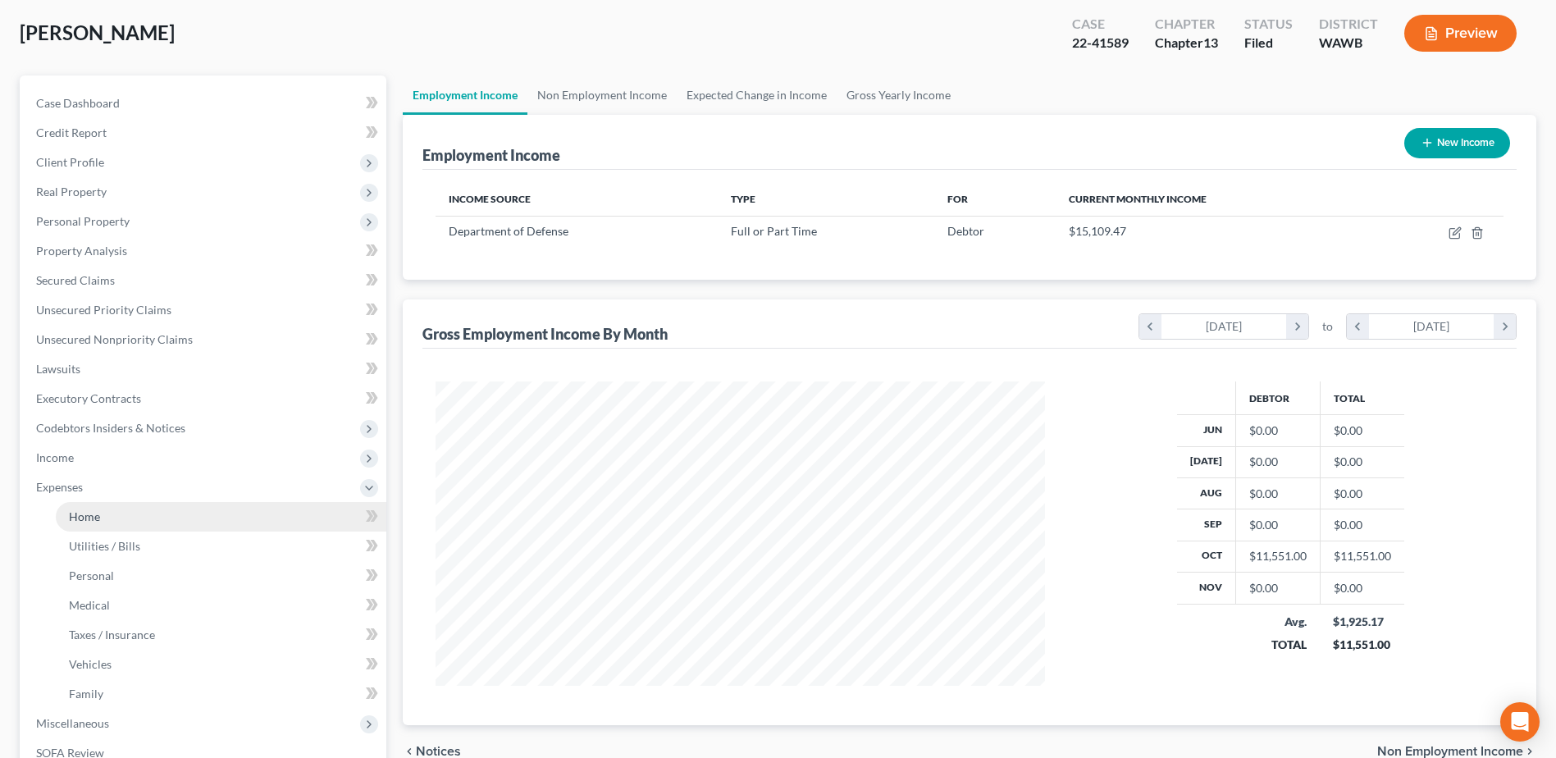
click at [86, 523] on link "Home" at bounding box center [221, 517] width 331 height 30
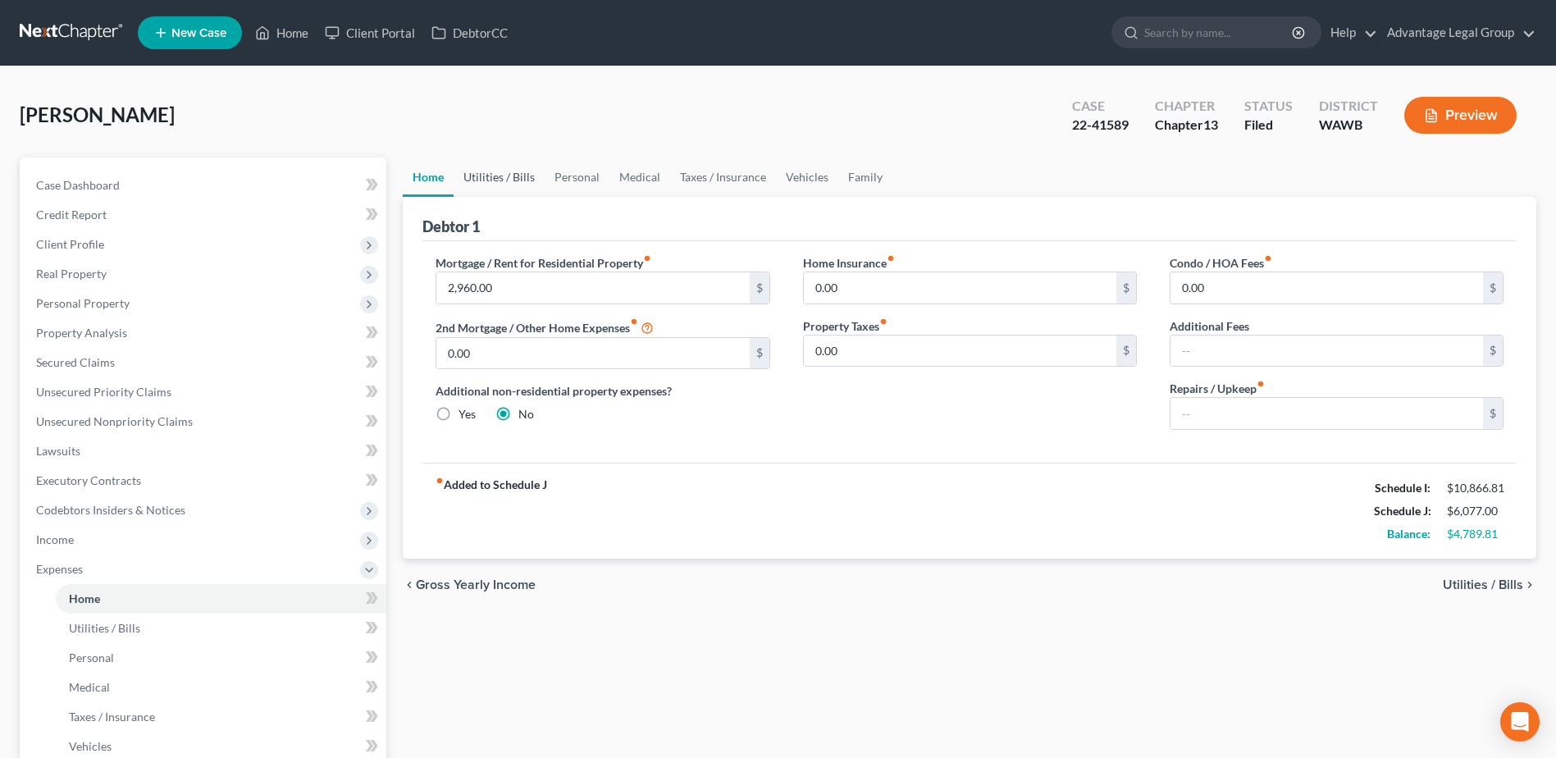
click at [488, 175] on link "Utilities / Bills" at bounding box center [499, 176] width 91 height 39
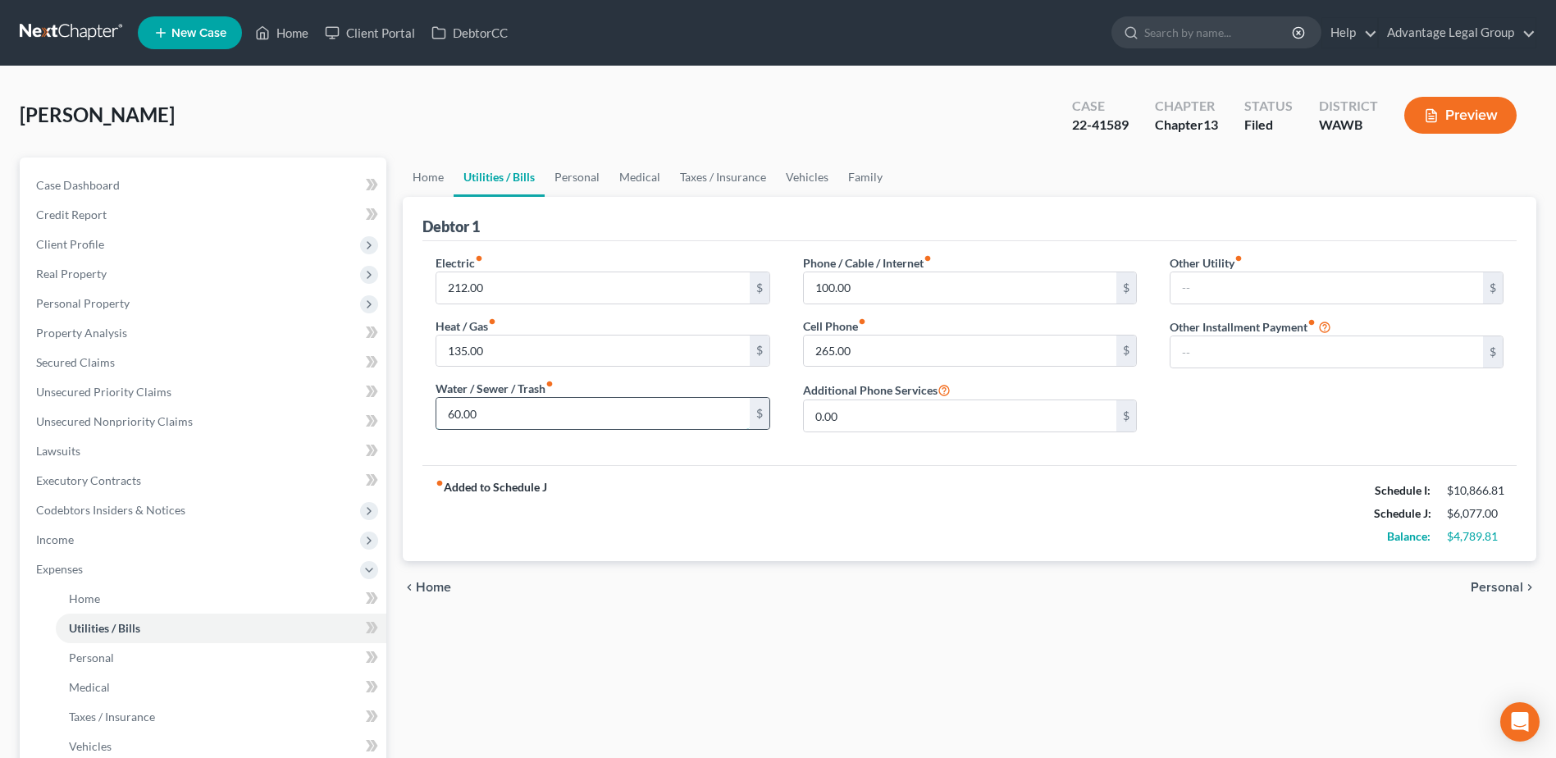
click at [532, 413] on input "60.00" at bounding box center [592, 413] width 313 height 31
type input "124.00"
click at [859, 285] on input "100.00" at bounding box center [960, 287] width 313 height 31
type input "200.00"
click at [573, 174] on link "Personal" at bounding box center [577, 176] width 65 height 39
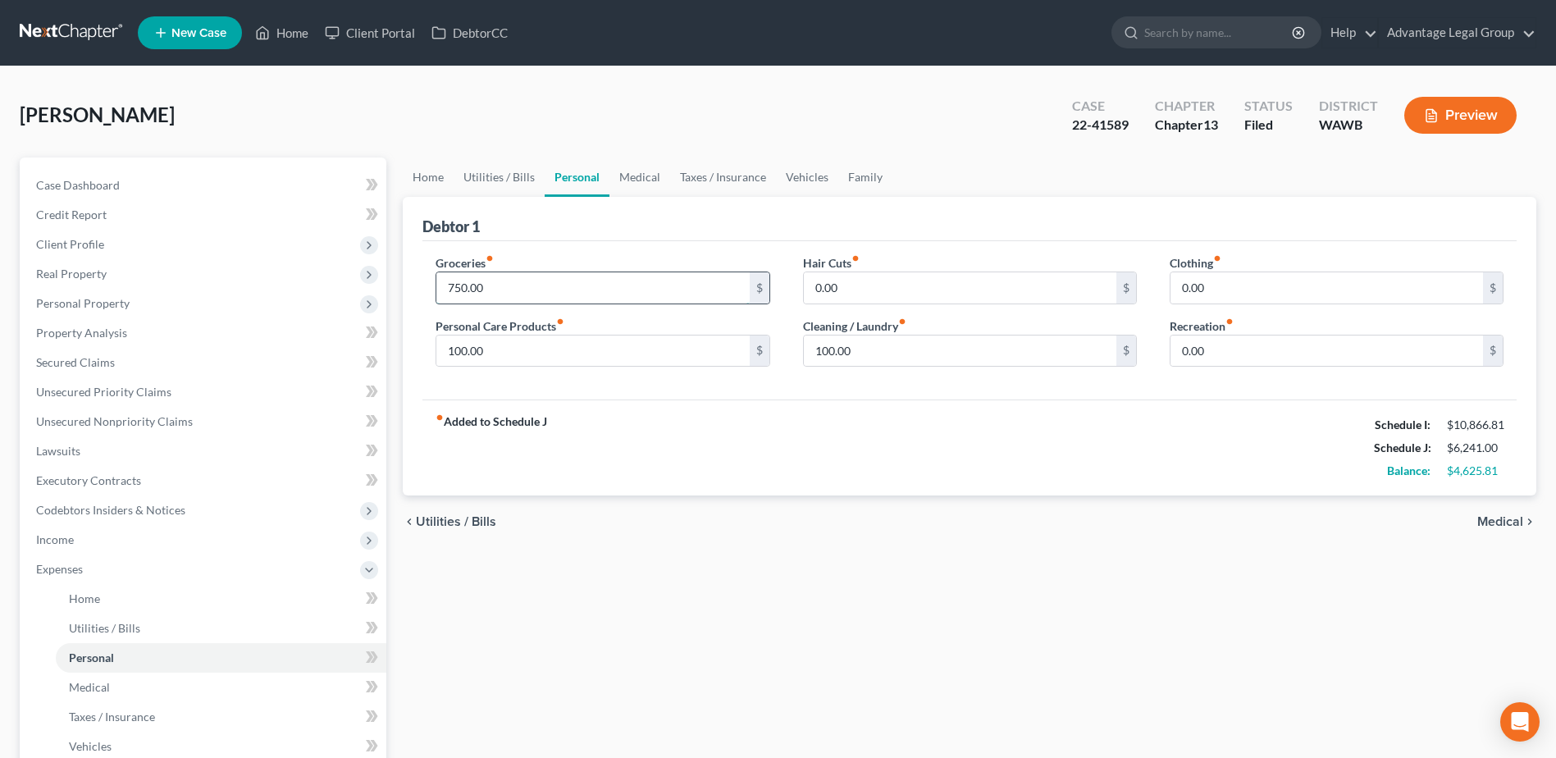
click at [505, 292] on input "750.00" at bounding box center [592, 287] width 313 height 31
type input "1,000.00"
click at [515, 345] on input "100.00" at bounding box center [592, 351] width 313 height 31
type input "200.00"
click at [869, 349] on input "100.00" at bounding box center [960, 351] width 313 height 31
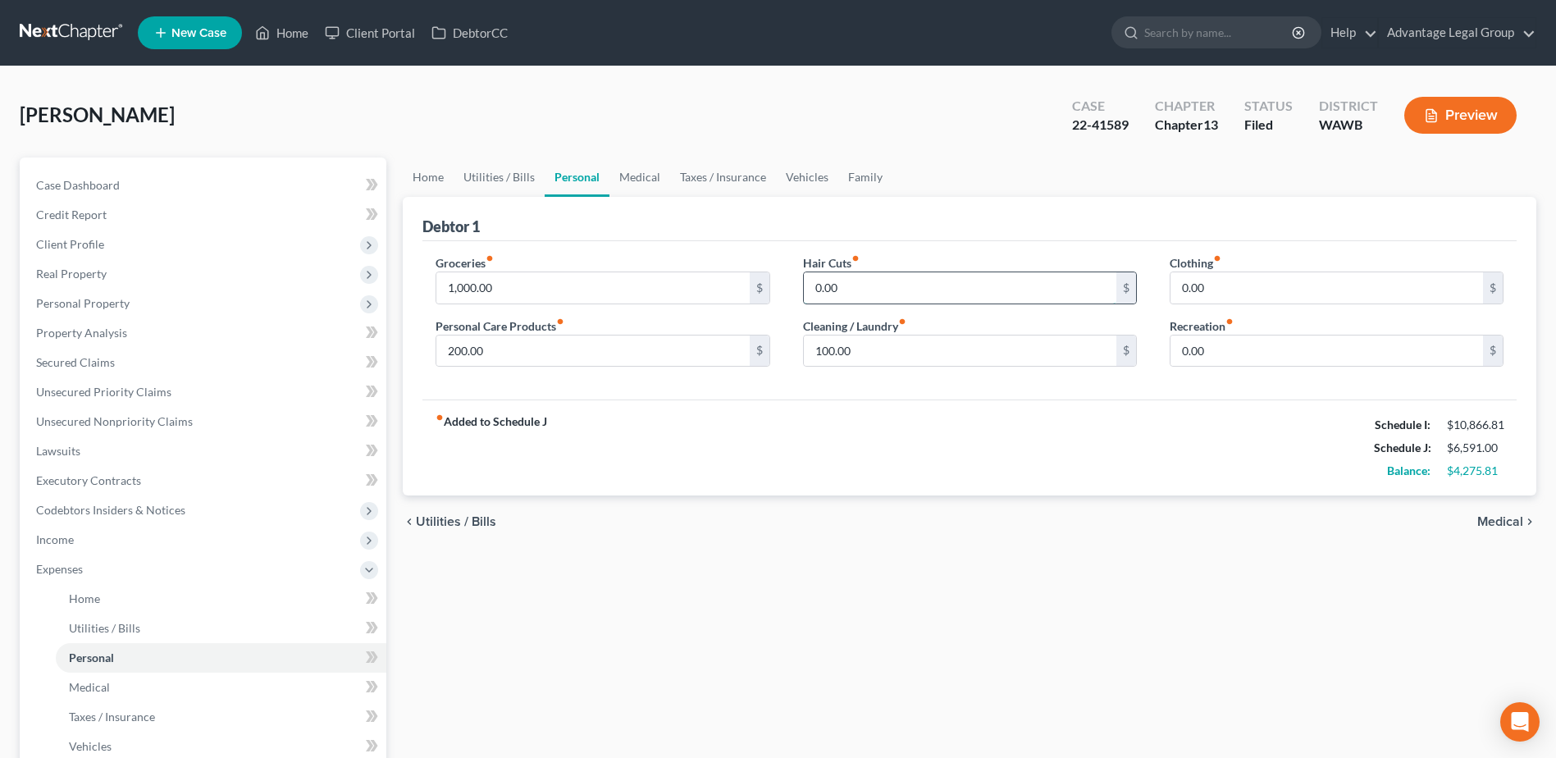
click at [862, 288] on input "0.00" at bounding box center [960, 287] width 313 height 31
type input "100.00"
click at [1184, 291] on input "0.00" at bounding box center [1327, 287] width 313 height 31
type input "100.00"
click at [1218, 354] on input "0.00" at bounding box center [1327, 351] width 313 height 31
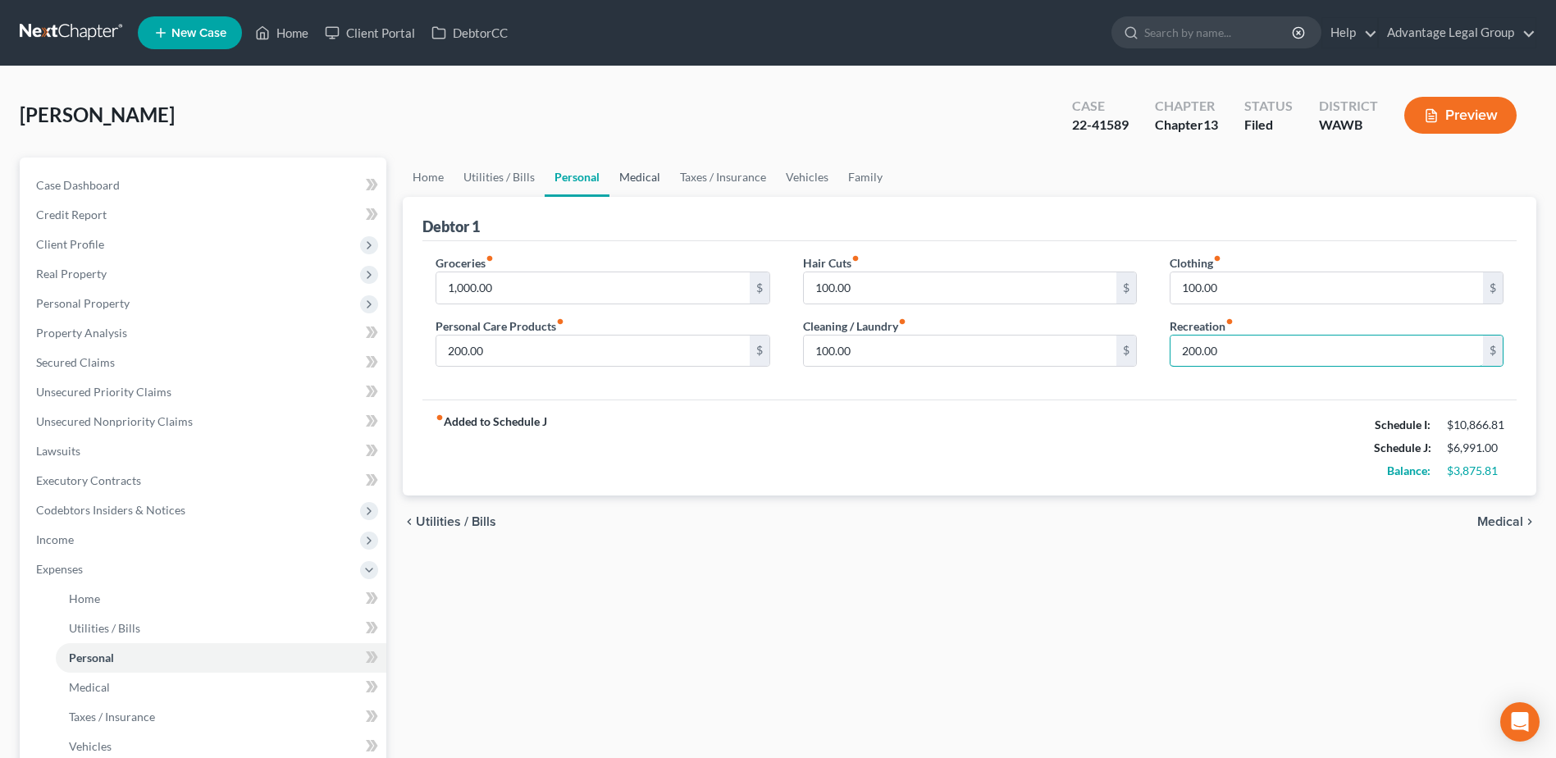
type input "200.00"
click at [629, 178] on link "Medical" at bounding box center [639, 176] width 61 height 39
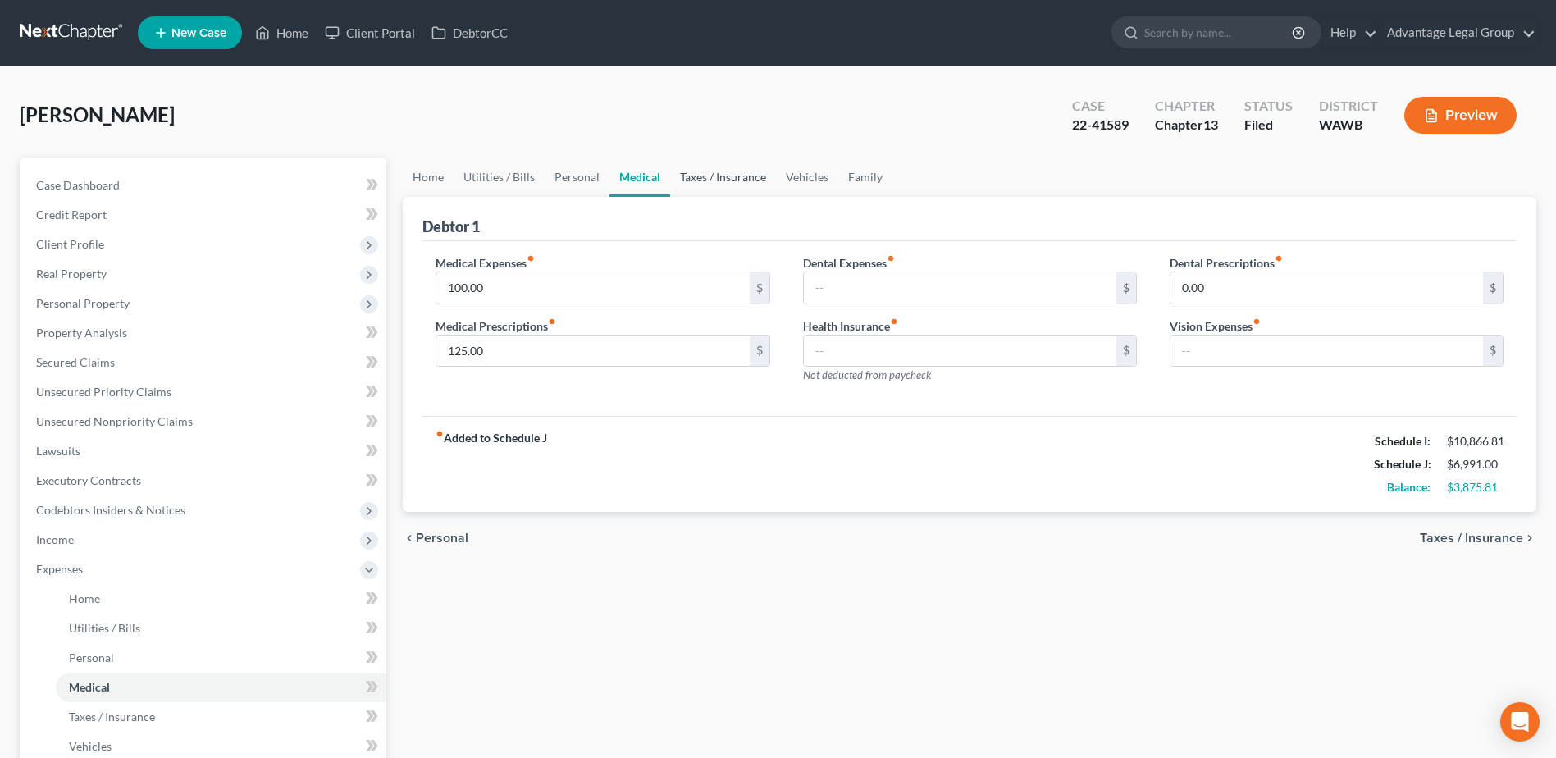
click at [742, 175] on link "Taxes / Insurance" at bounding box center [723, 176] width 106 height 39
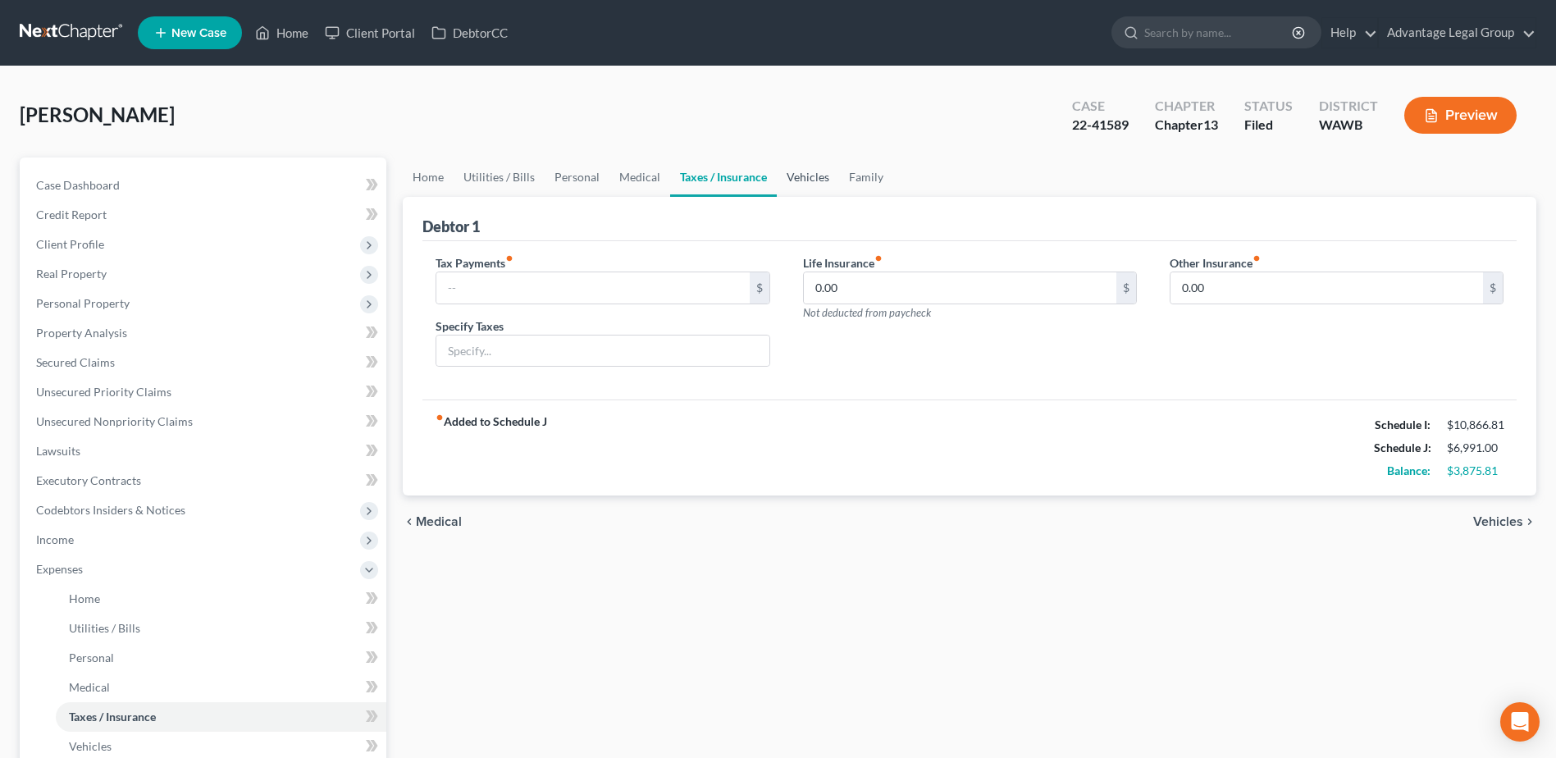
click at [809, 179] on link "Vehicles" at bounding box center [808, 176] width 62 height 39
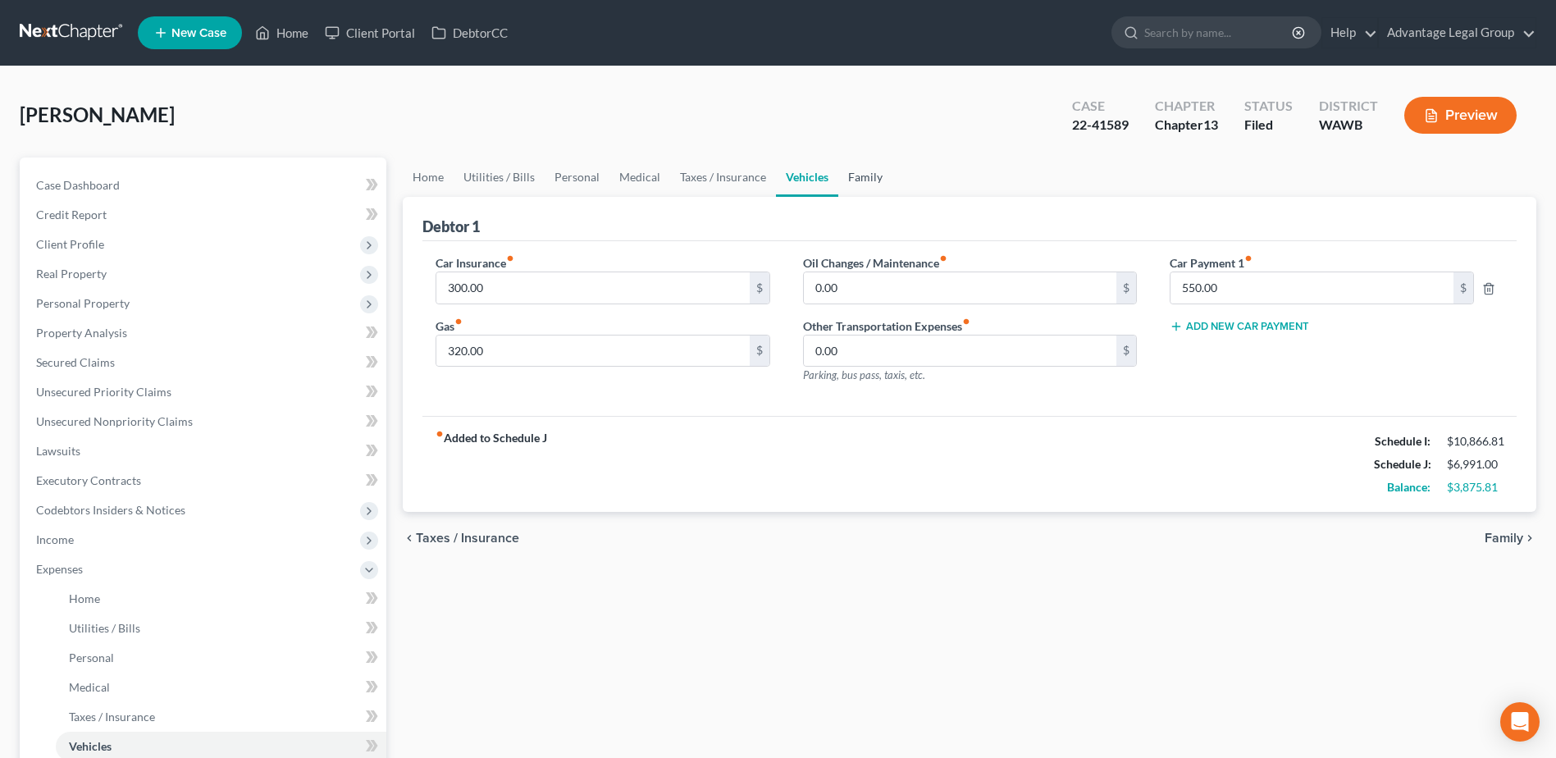
click at [854, 181] on link "Family" at bounding box center [865, 176] width 54 height 39
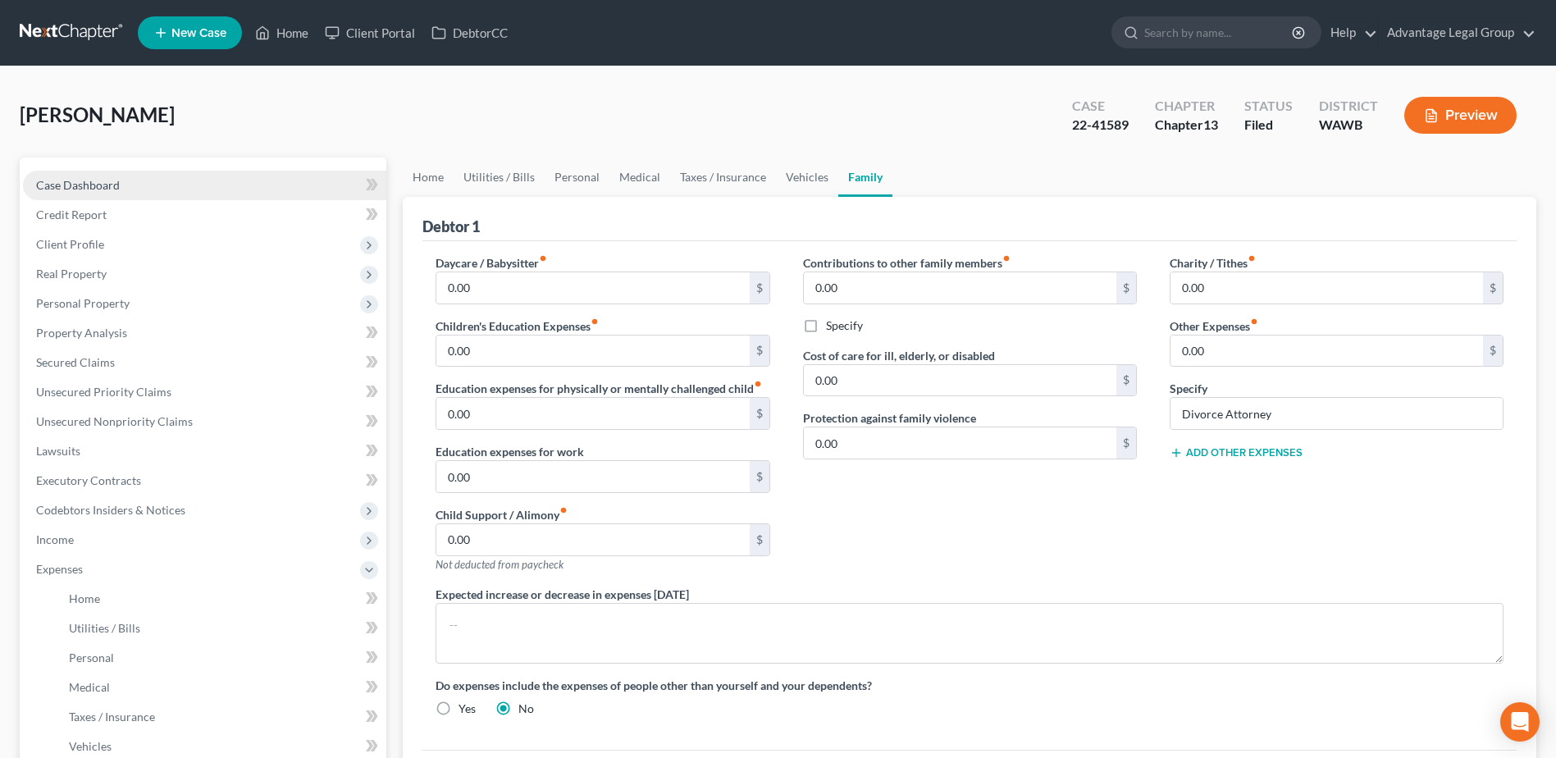
click at [60, 182] on span "Case Dashboard" at bounding box center [78, 185] width 84 height 14
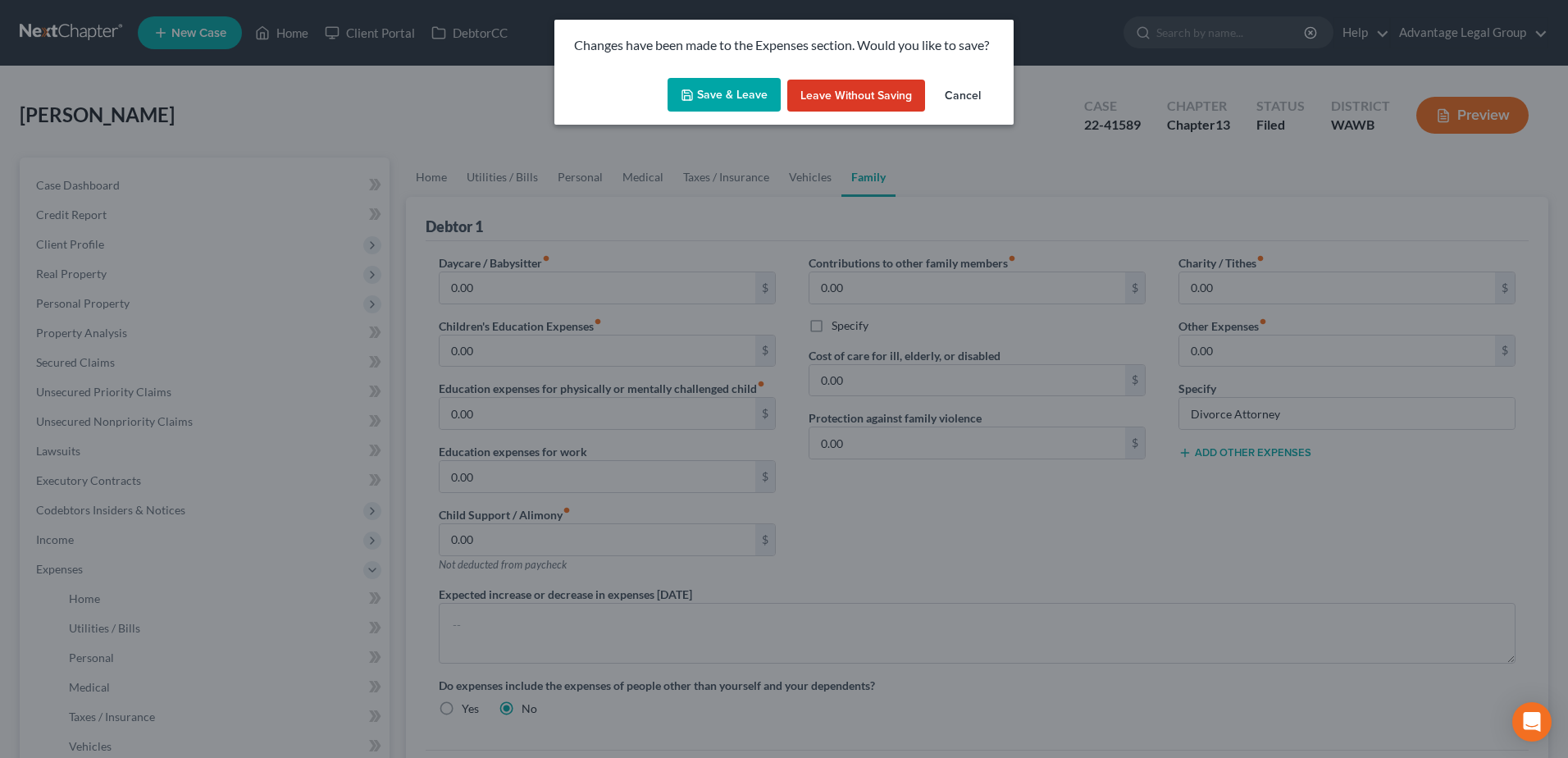
click at [729, 101] on button "Save & Leave" at bounding box center [724, 95] width 113 height 34
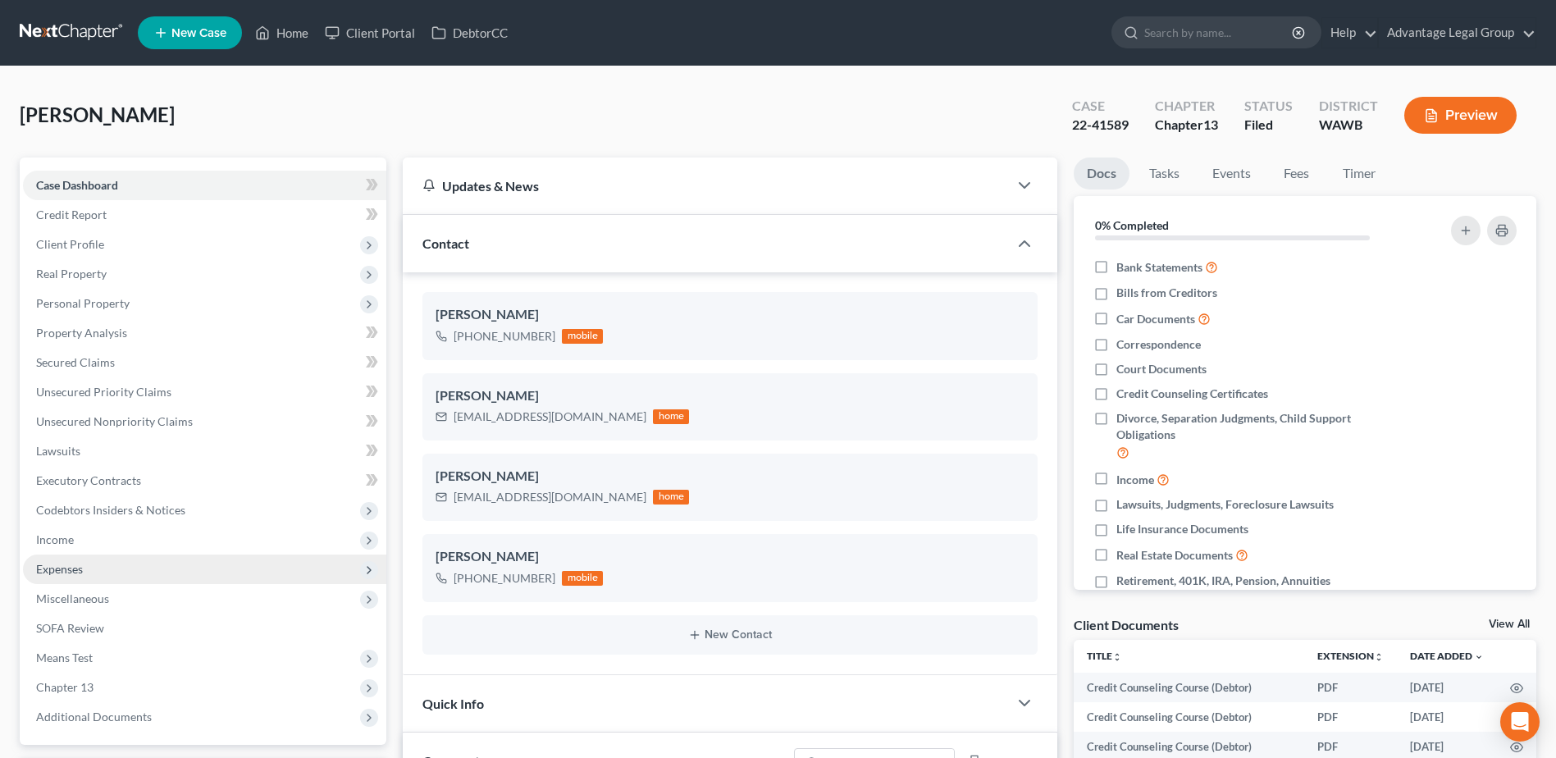
click at [71, 564] on span "Expenses" at bounding box center [59, 569] width 47 height 14
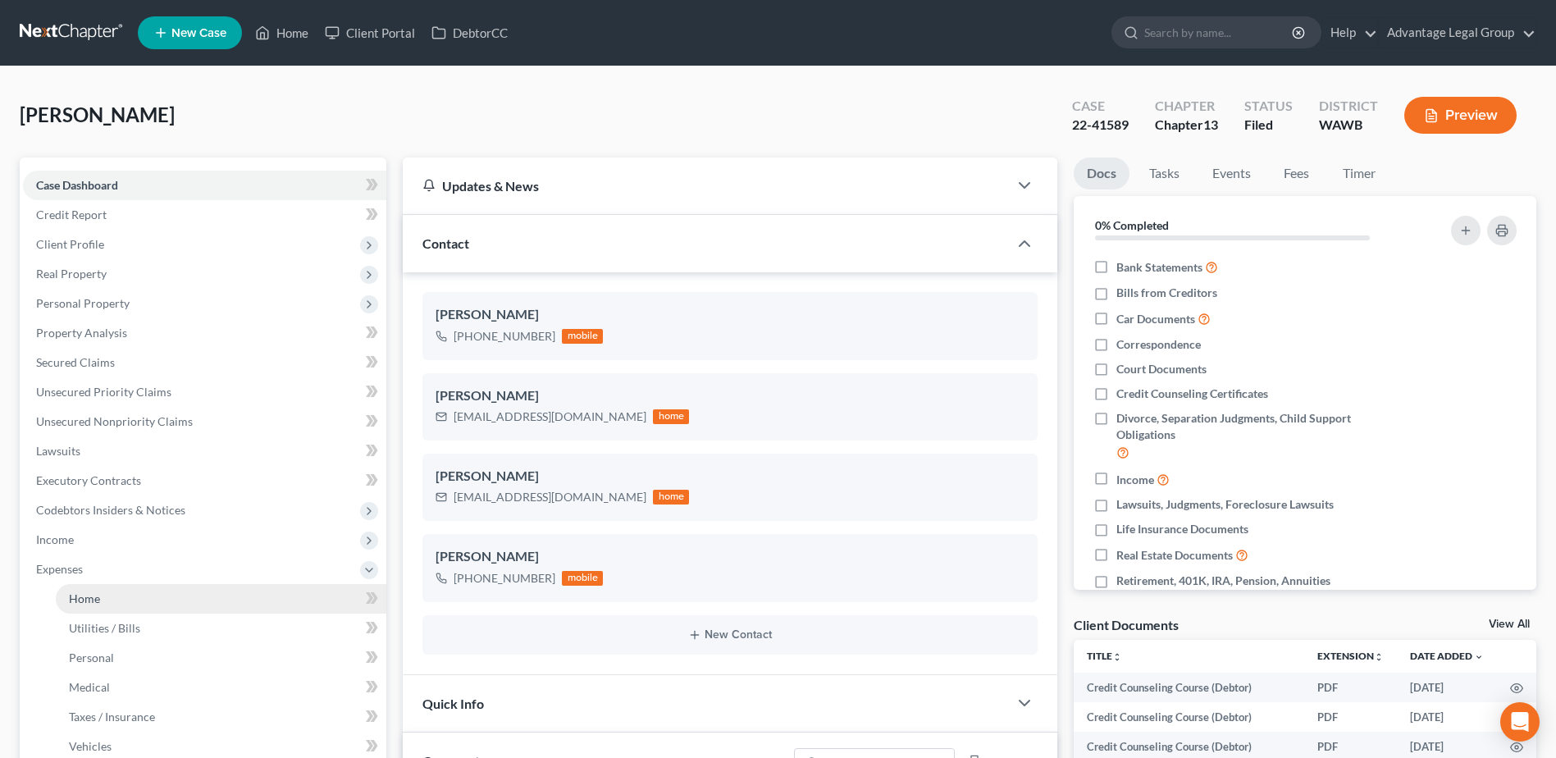
click at [75, 586] on link "Home" at bounding box center [221, 599] width 331 height 30
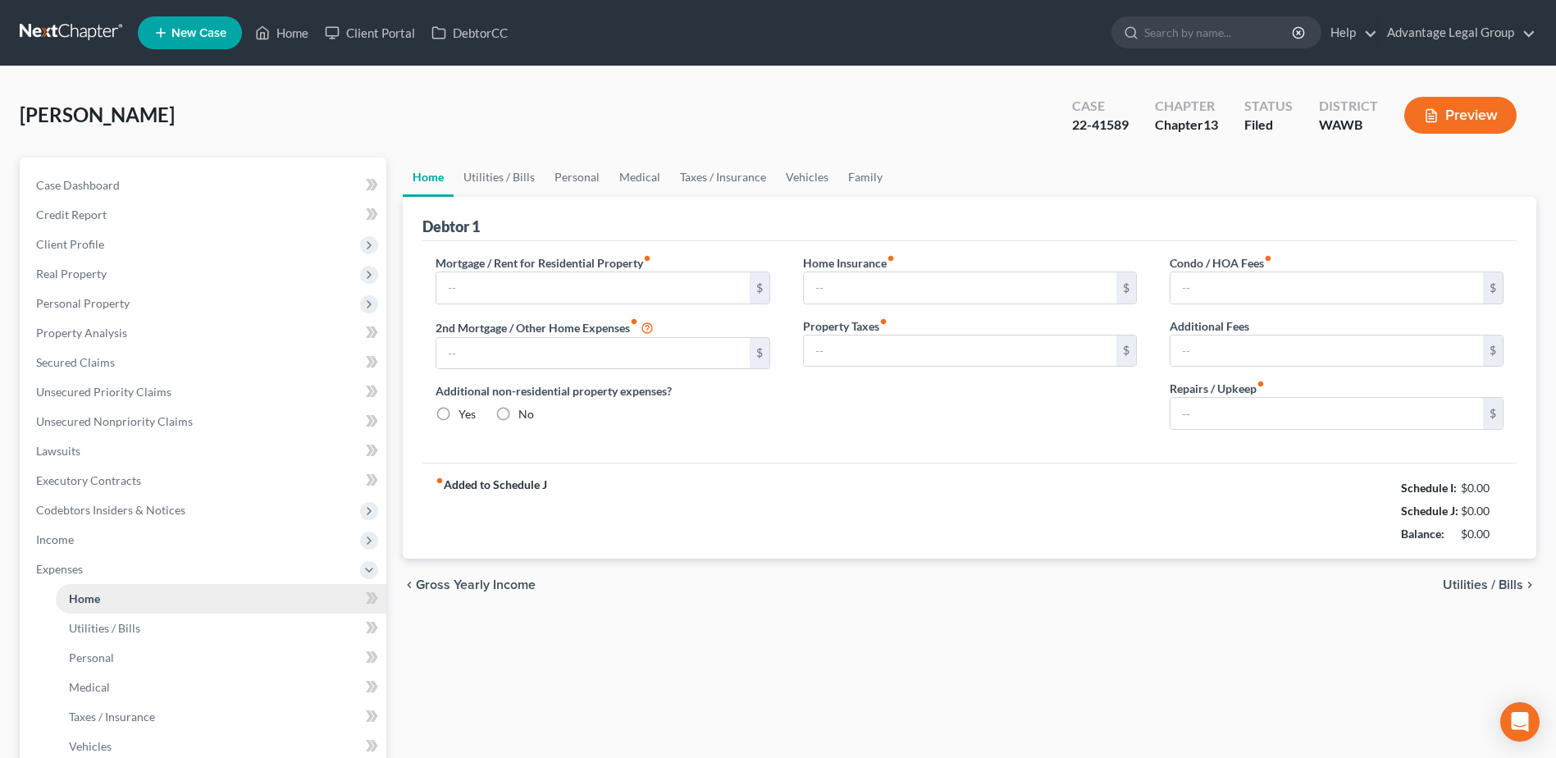
type input "2,960.00"
type input "0.00"
radio input "true"
type input "0.00"
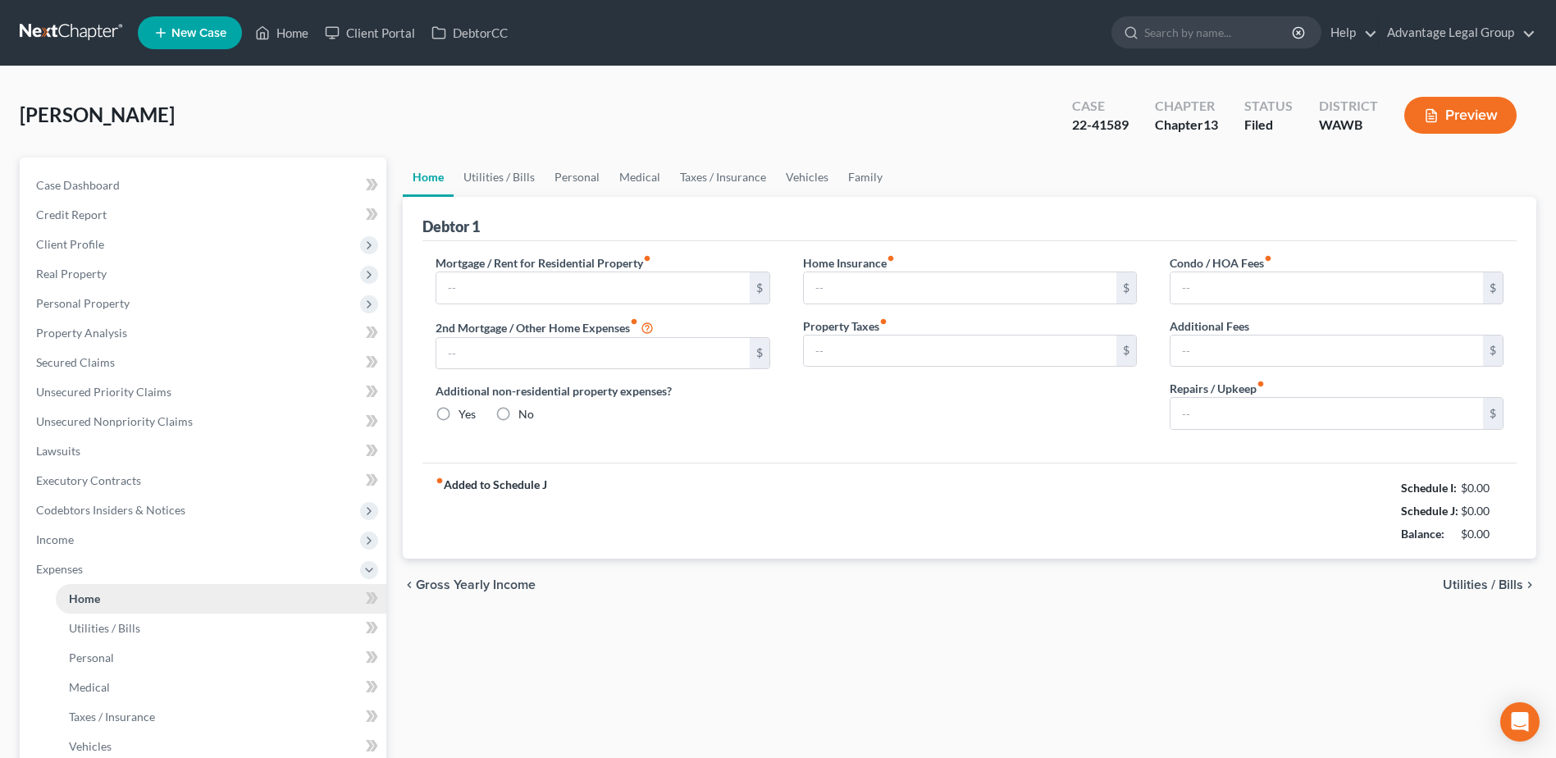
type input "0.00"
click at [75, 593] on span "Home" at bounding box center [84, 598] width 31 height 14
click at [57, 180] on span "Case Dashboard" at bounding box center [78, 185] width 84 height 14
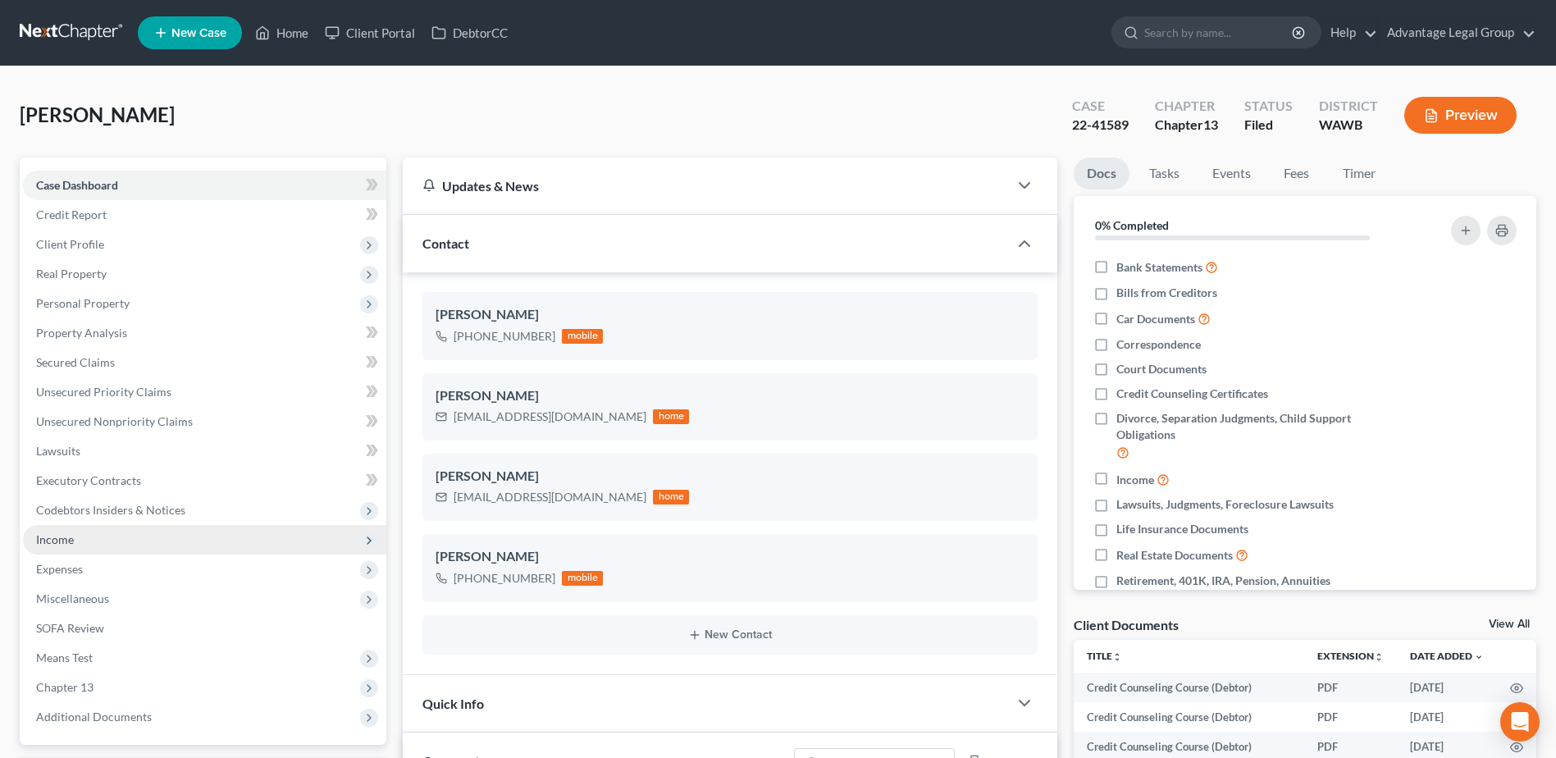
drag, startPoint x: 71, startPoint y: 535, endPoint x: 148, endPoint y: 550, distance: 77.7
click at [71, 535] on span "Income" at bounding box center [55, 539] width 38 height 14
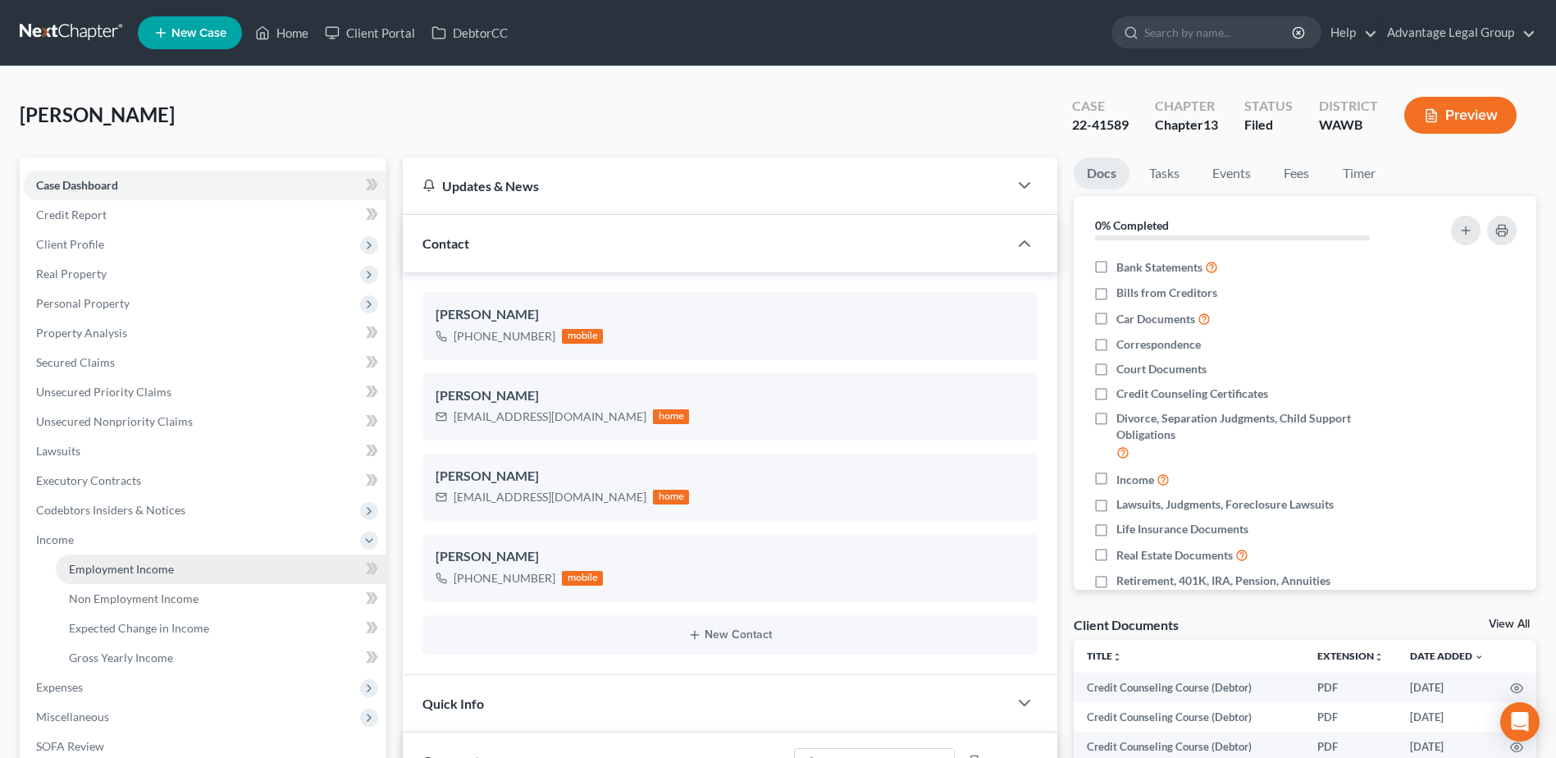
click at [138, 569] on span "Employment Income" at bounding box center [121, 569] width 105 height 14
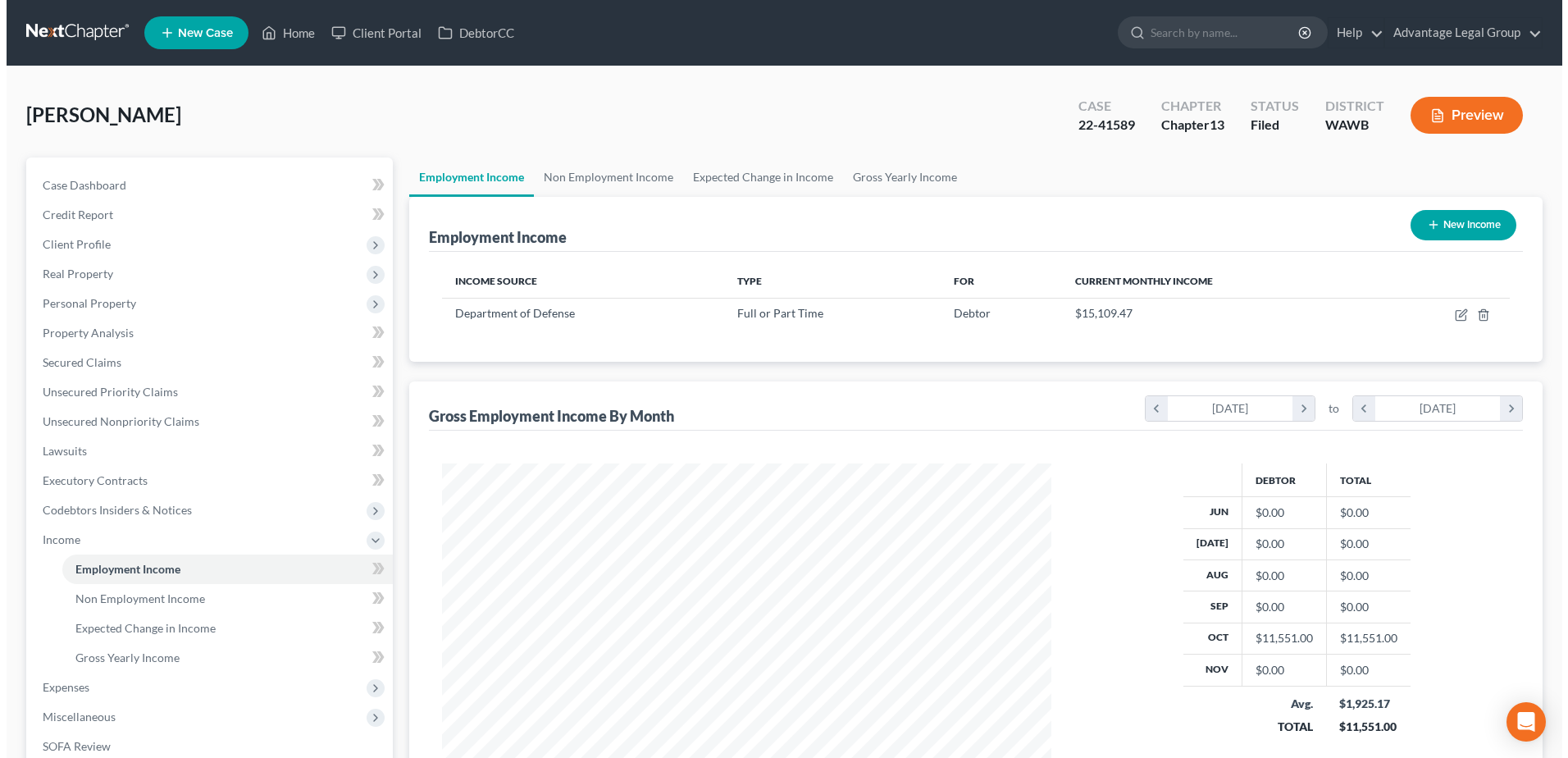
scroll to position [304, 641]
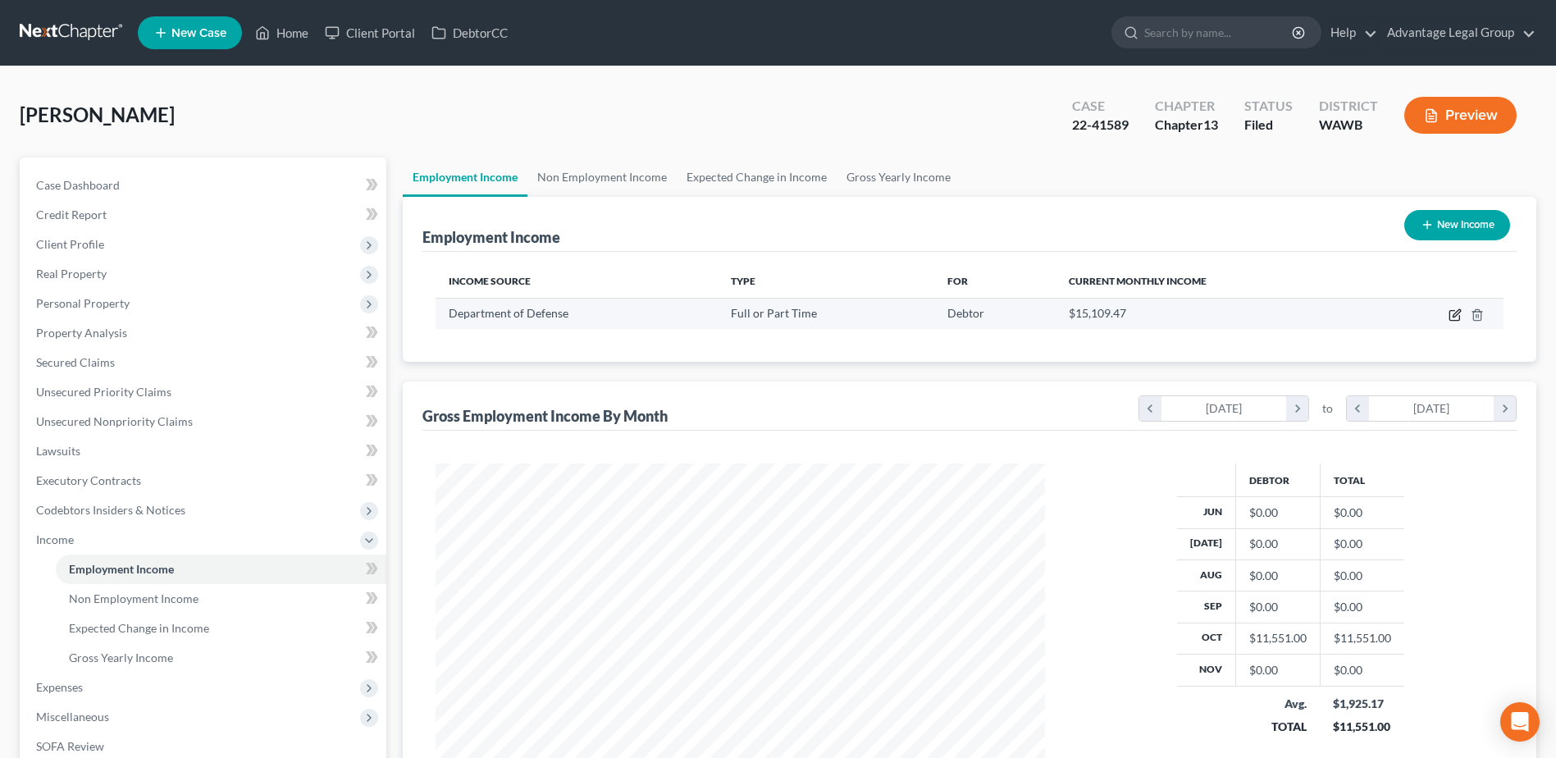
click at [1449, 317] on icon "button" at bounding box center [1454, 316] width 10 height 10
select select "0"
select select "2"
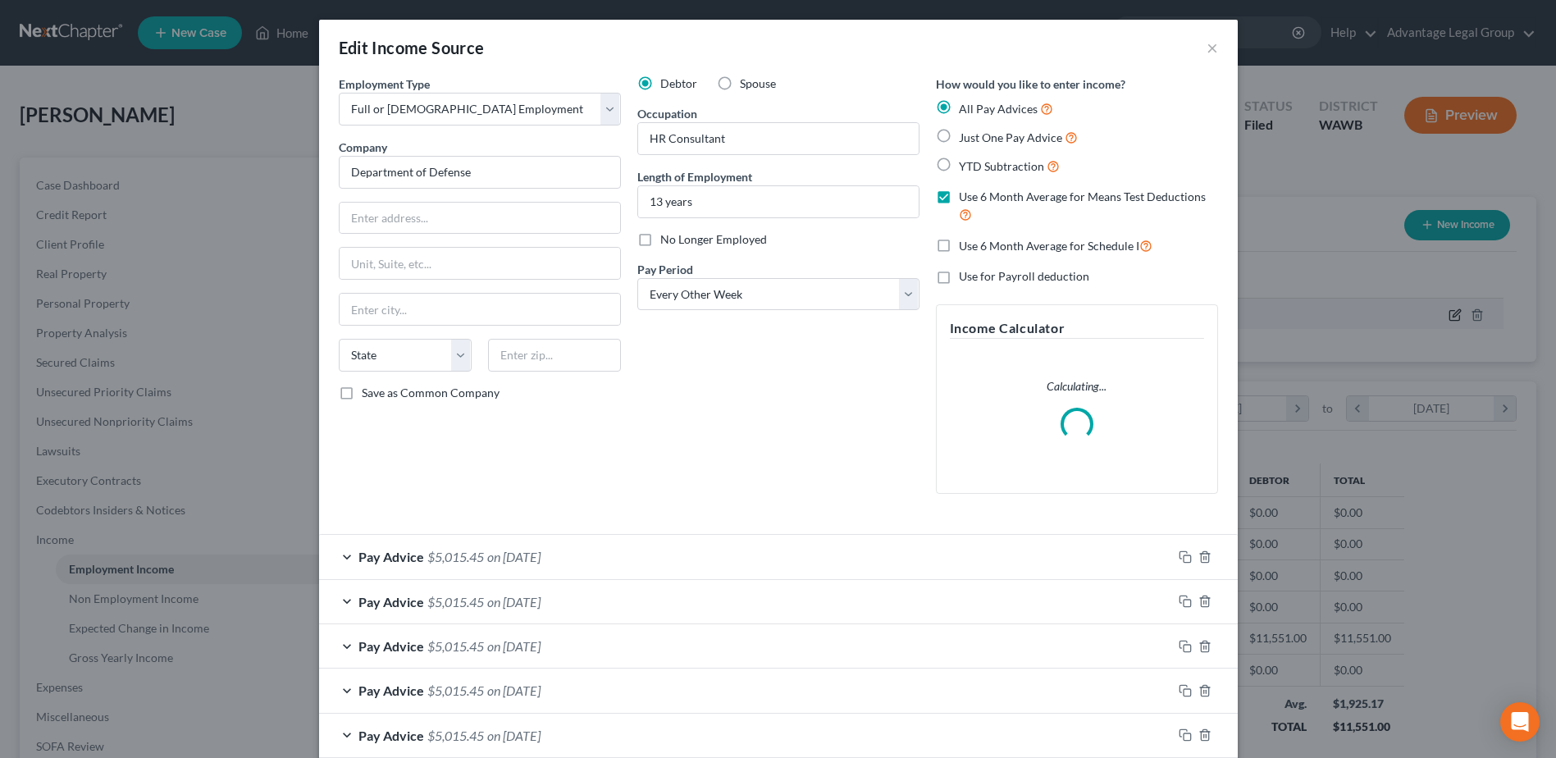
scroll to position [307, 648]
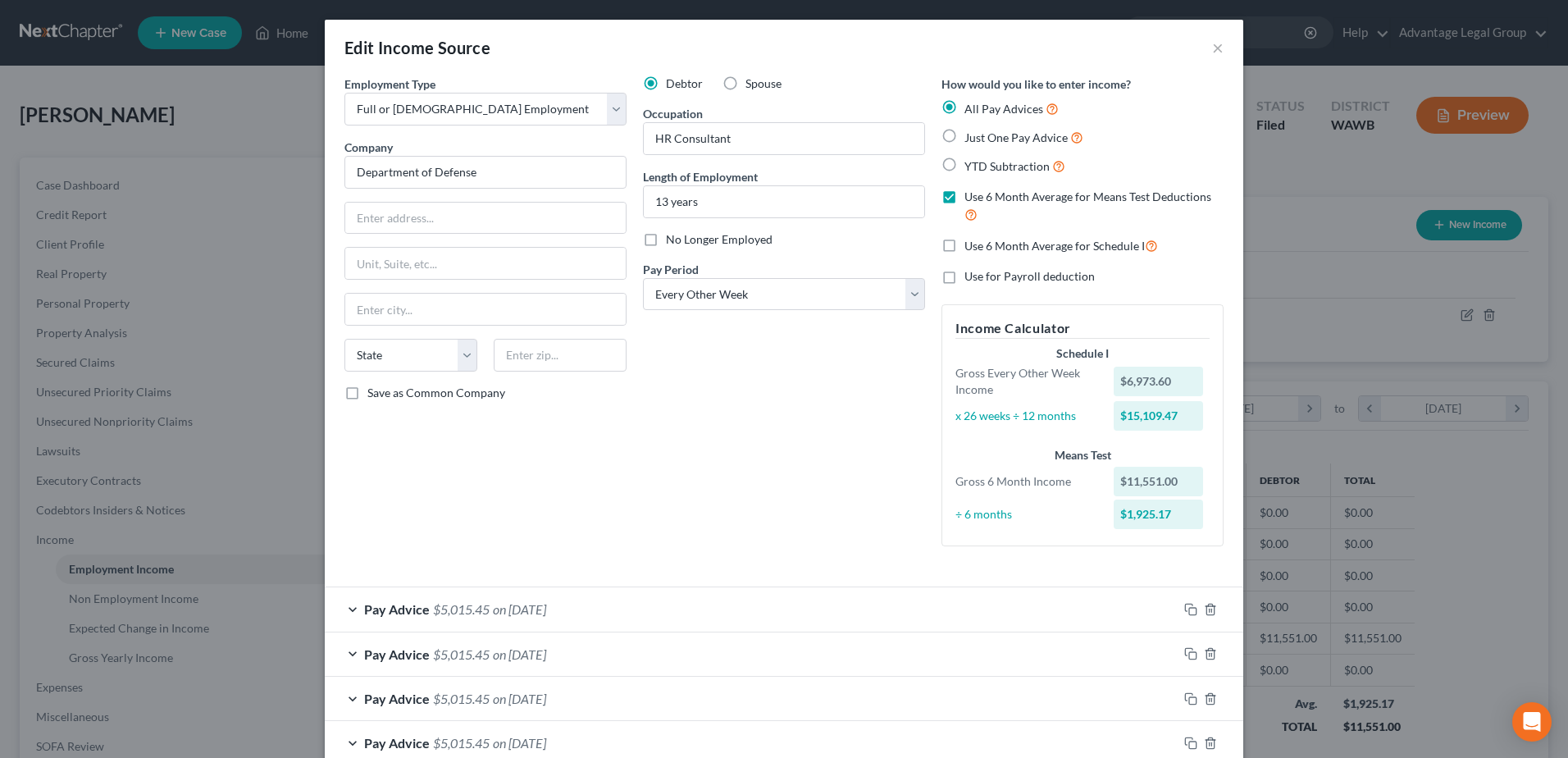
click at [1220, 46] on div "Edit Income Source ×" at bounding box center [784, 48] width 919 height 56
click at [1212, 50] on button "×" at bounding box center [1217, 48] width 11 height 20
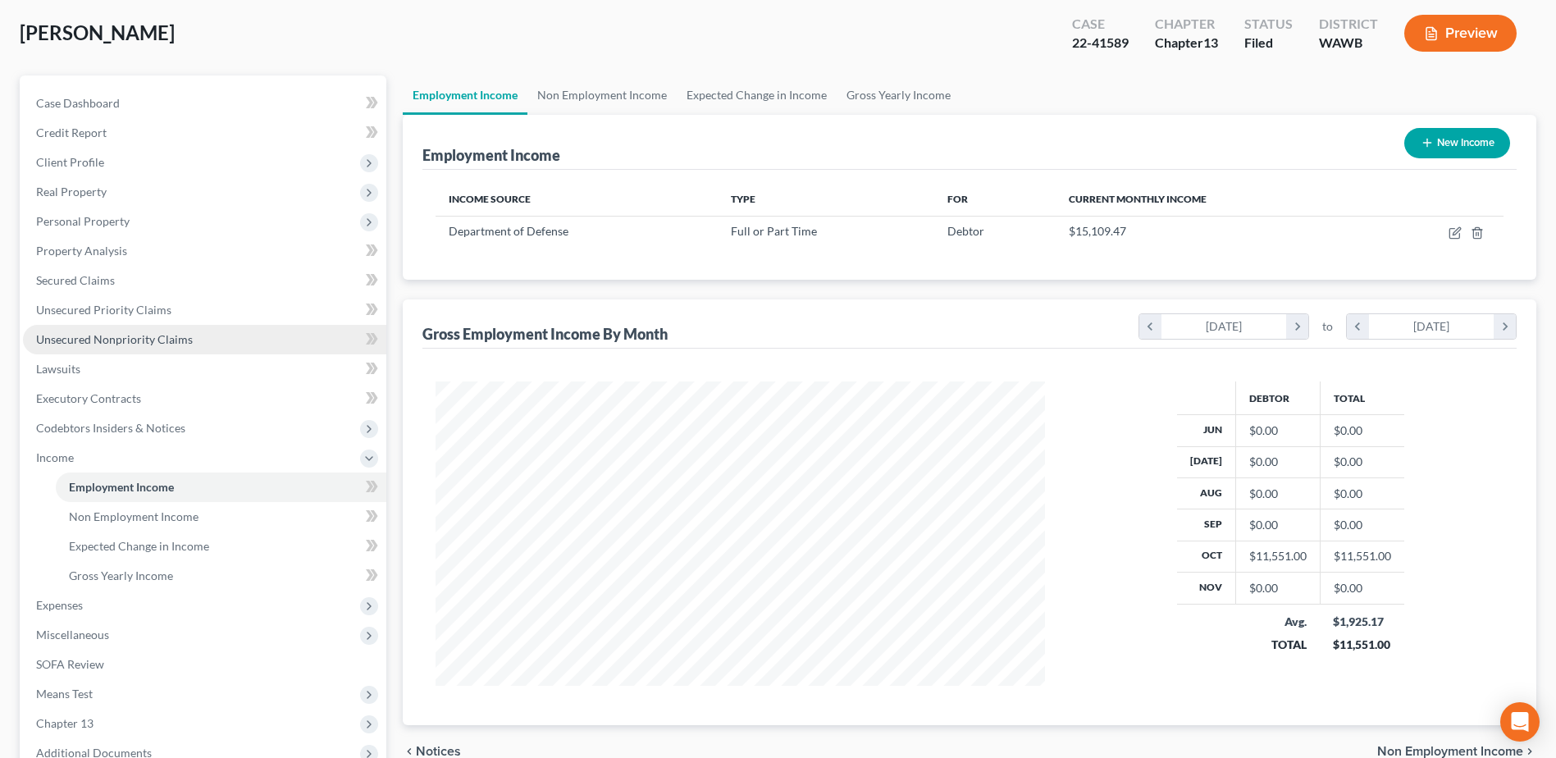
scroll to position [164, 0]
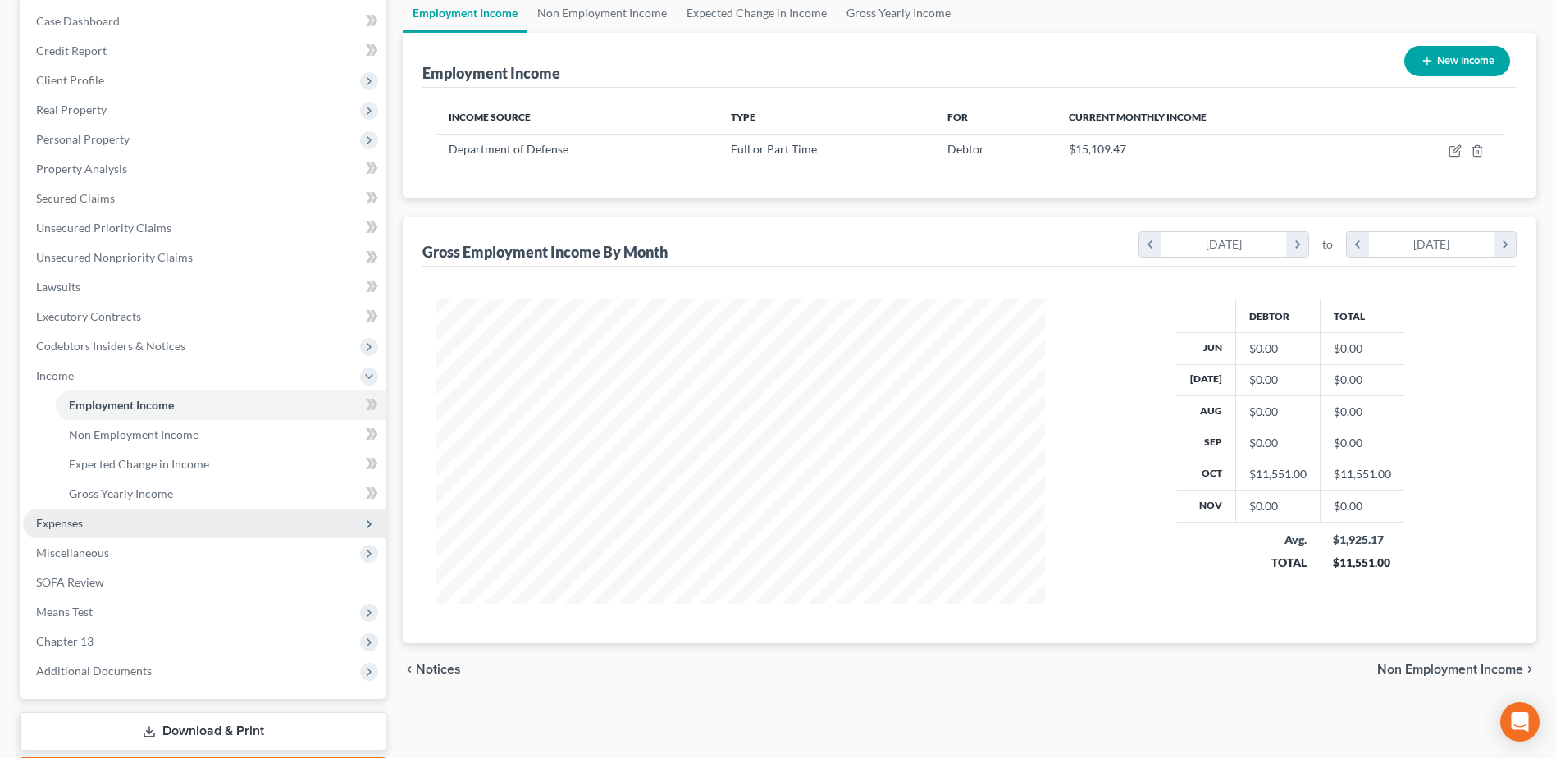
click at [52, 527] on span "Expenses" at bounding box center [59, 523] width 47 height 14
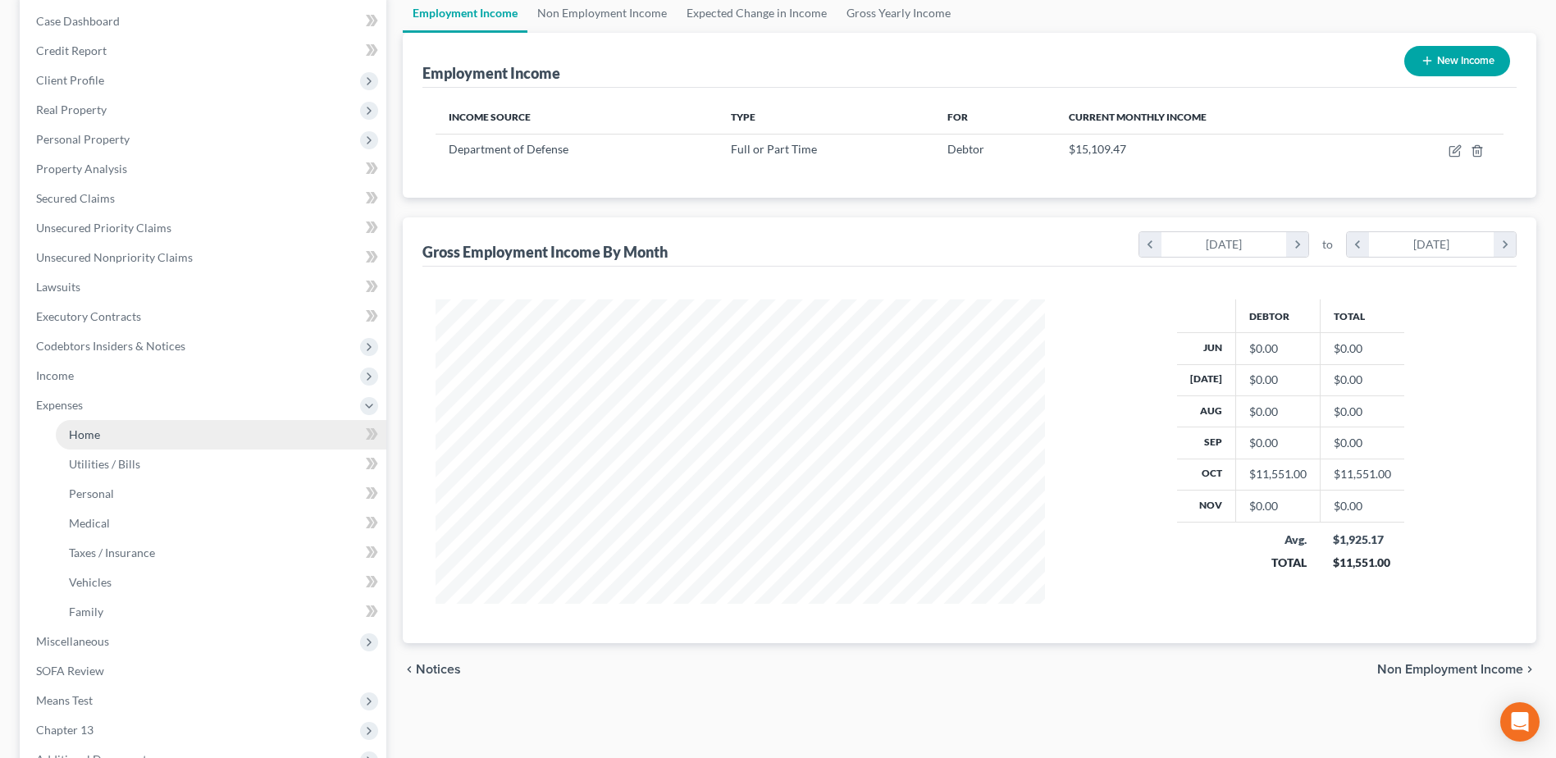
click at [83, 438] on span "Home" at bounding box center [84, 434] width 31 height 14
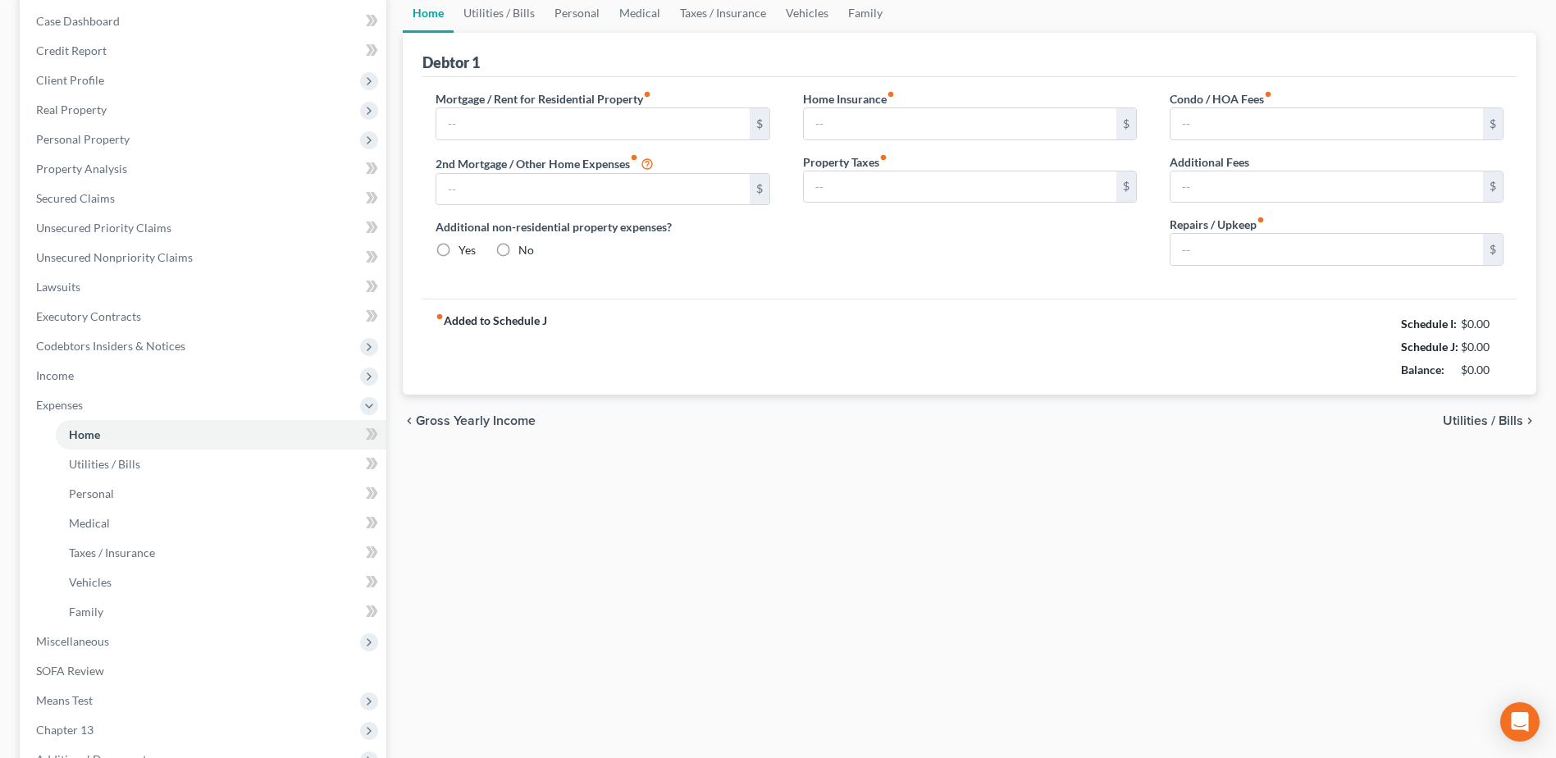
type input "2,960.00"
type input "0.00"
radio input "true"
type input "0.00"
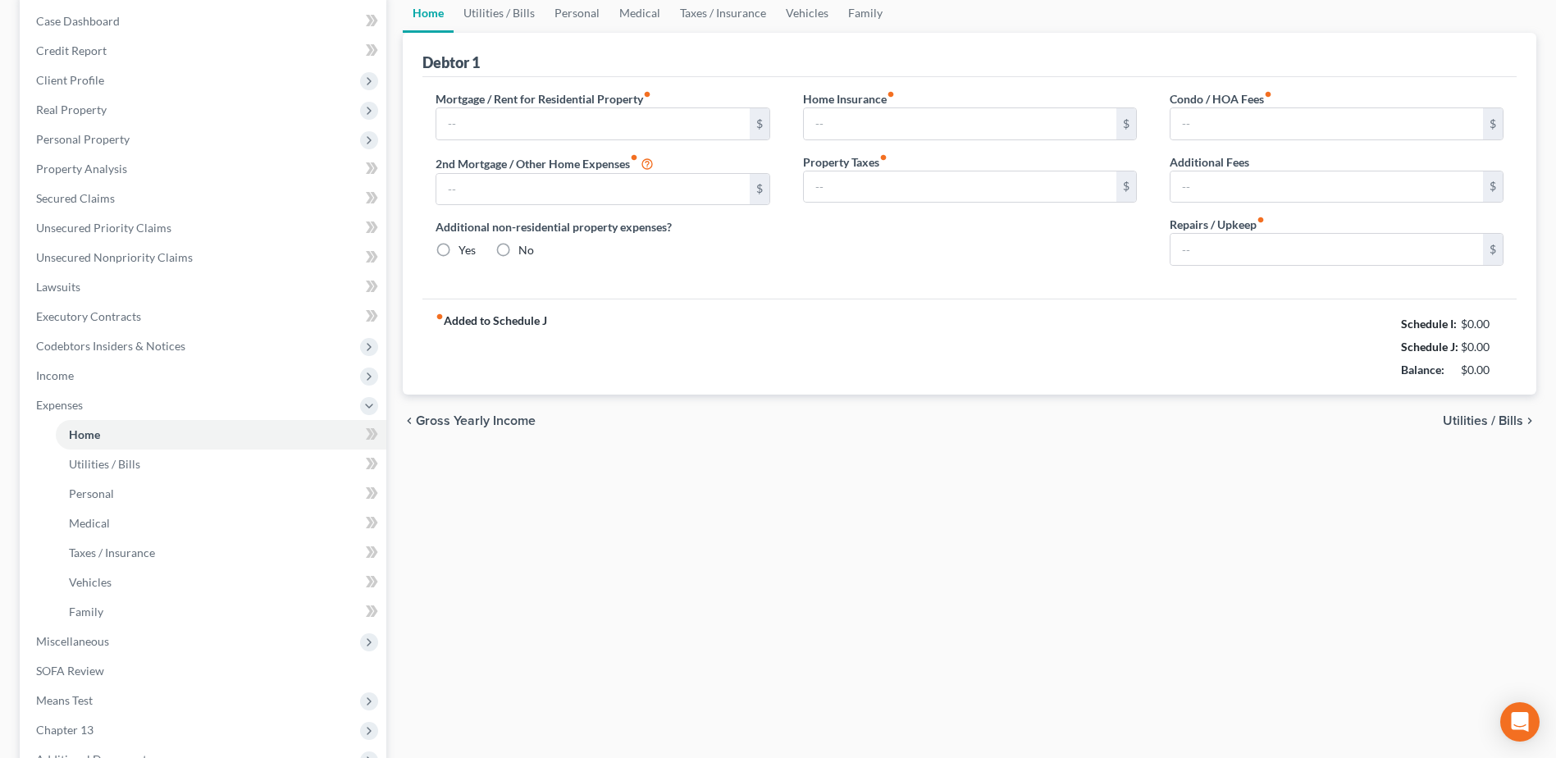
type input "0.00"
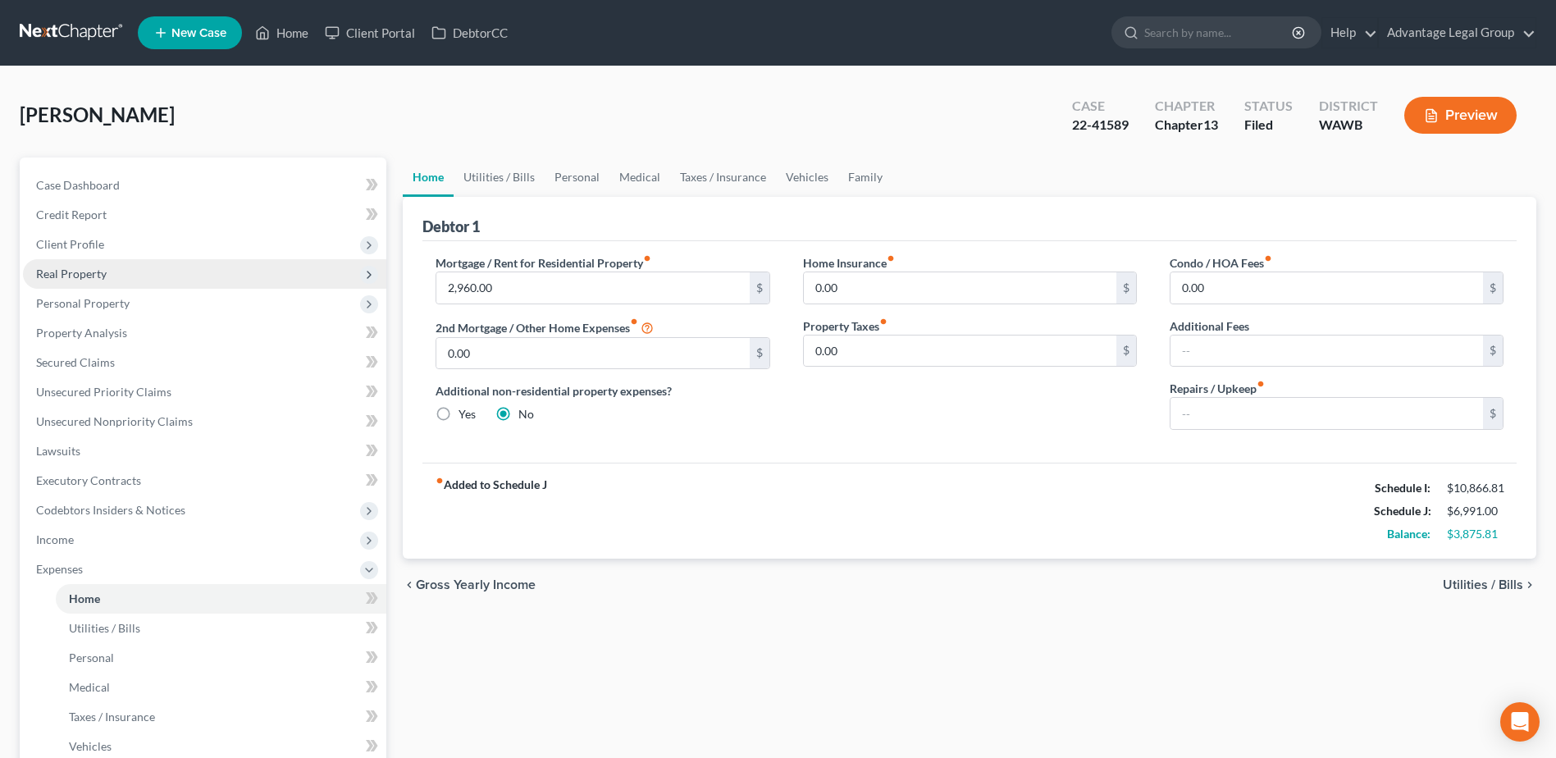
click at [93, 273] on span "Real Property" at bounding box center [71, 274] width 71 height 14
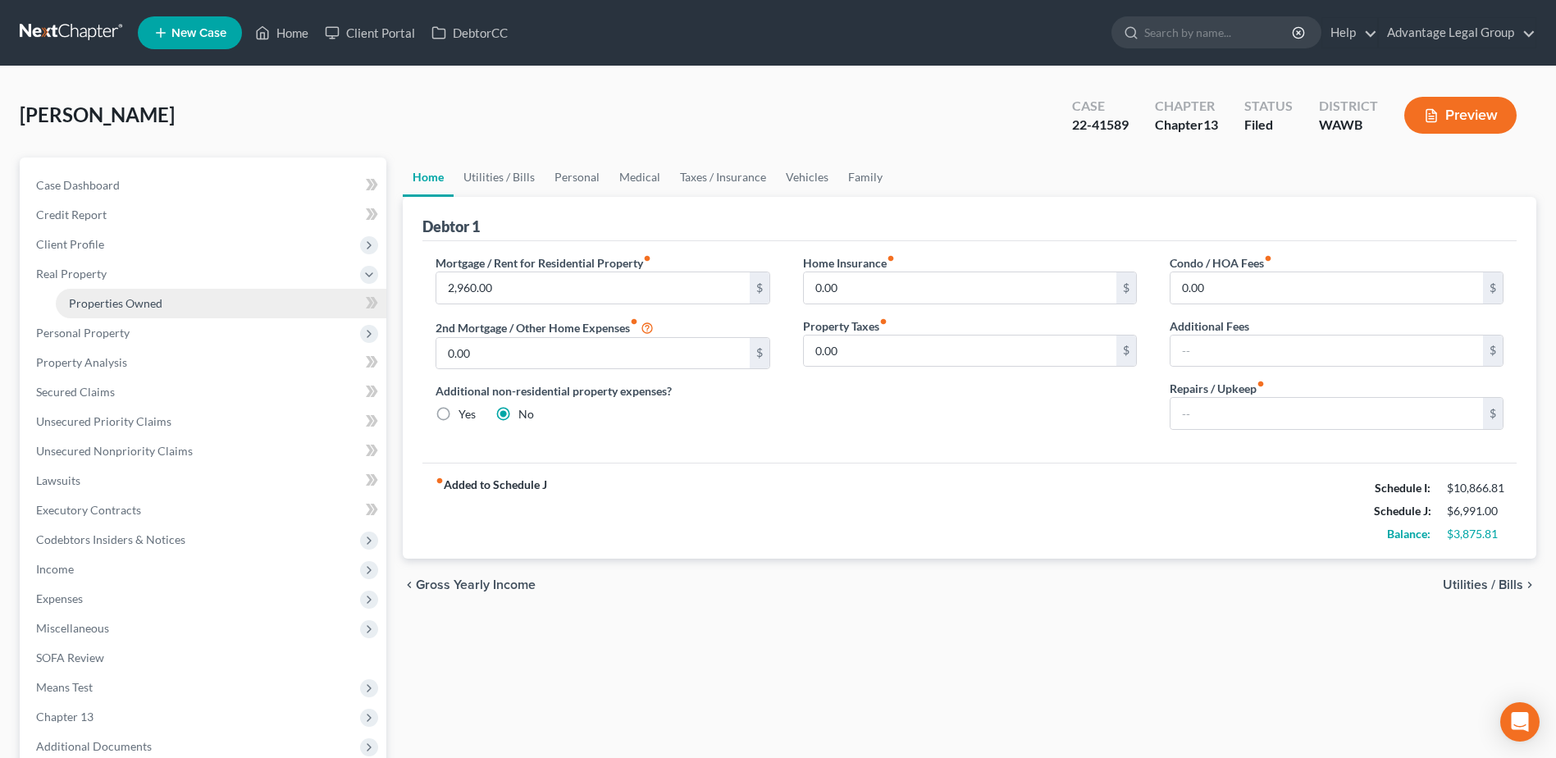
click at [95, 298] on span "Properties Owned" at bounding box center [116, 303] width 94 height 14
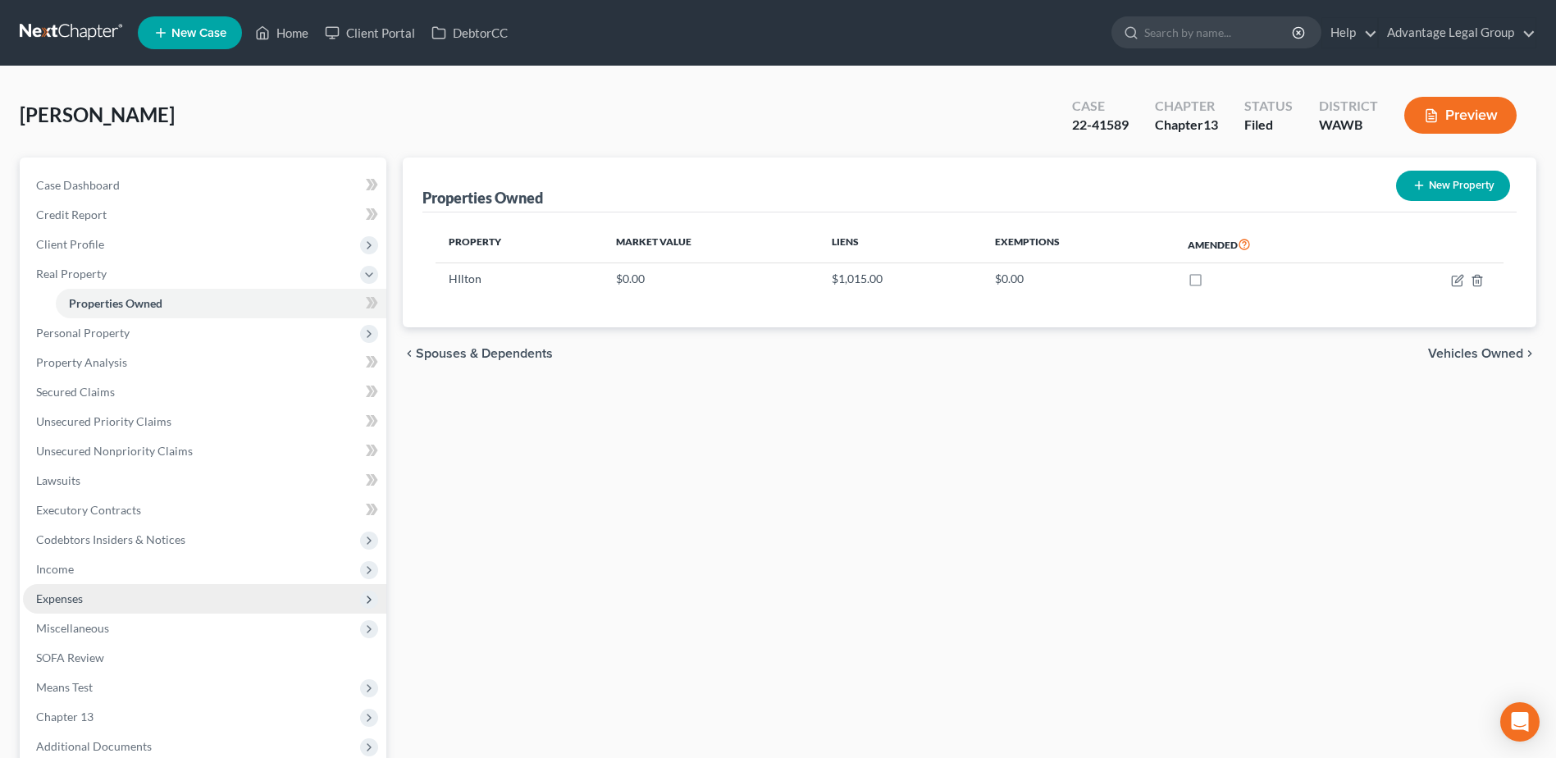
click at [70, 596] on span "Expenses" at bounding box center [59, 598] width 47 height 14
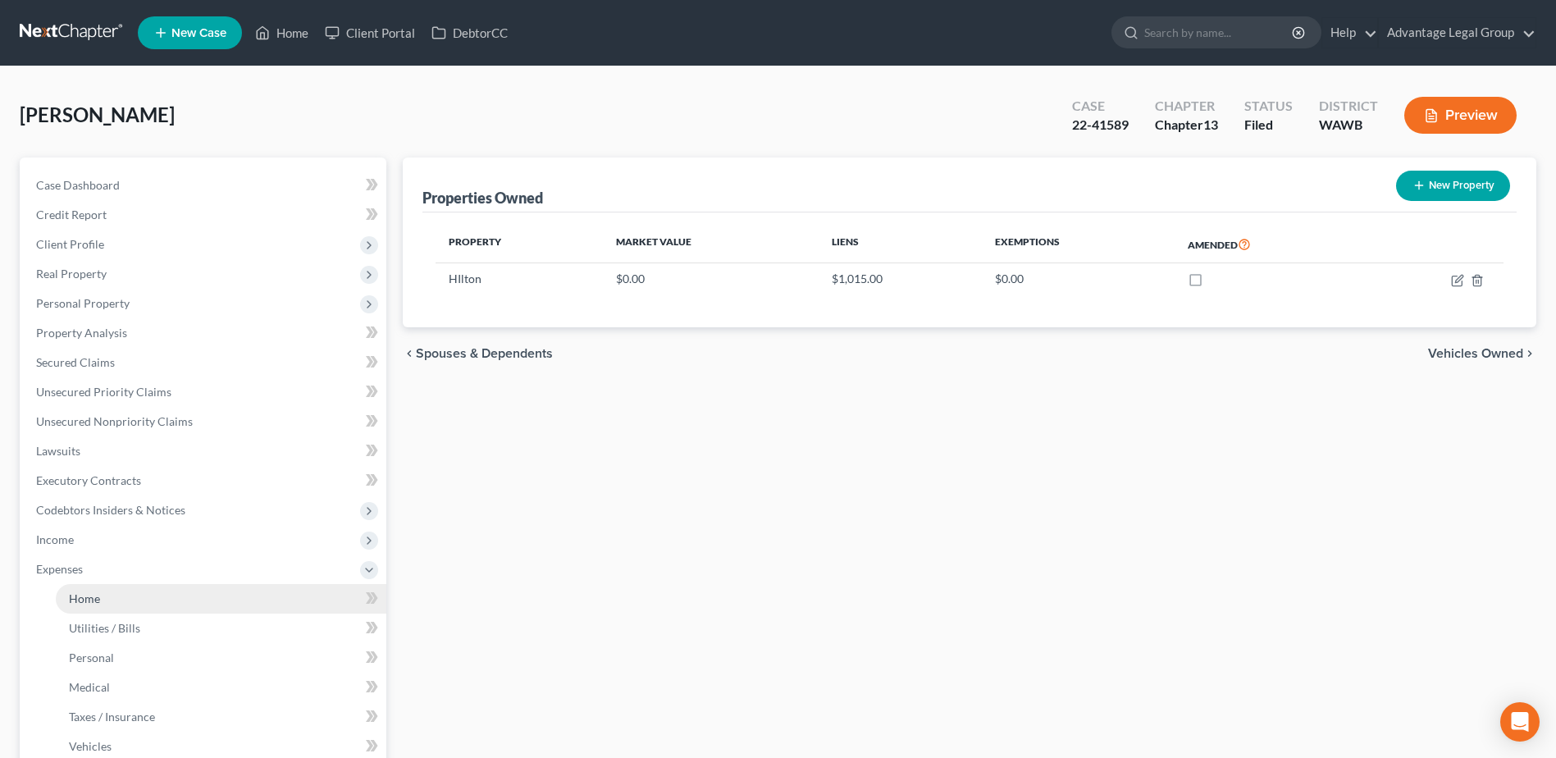
click at [79, 603] on span "Home" at bounding box center [84, 598] width 31 height 14
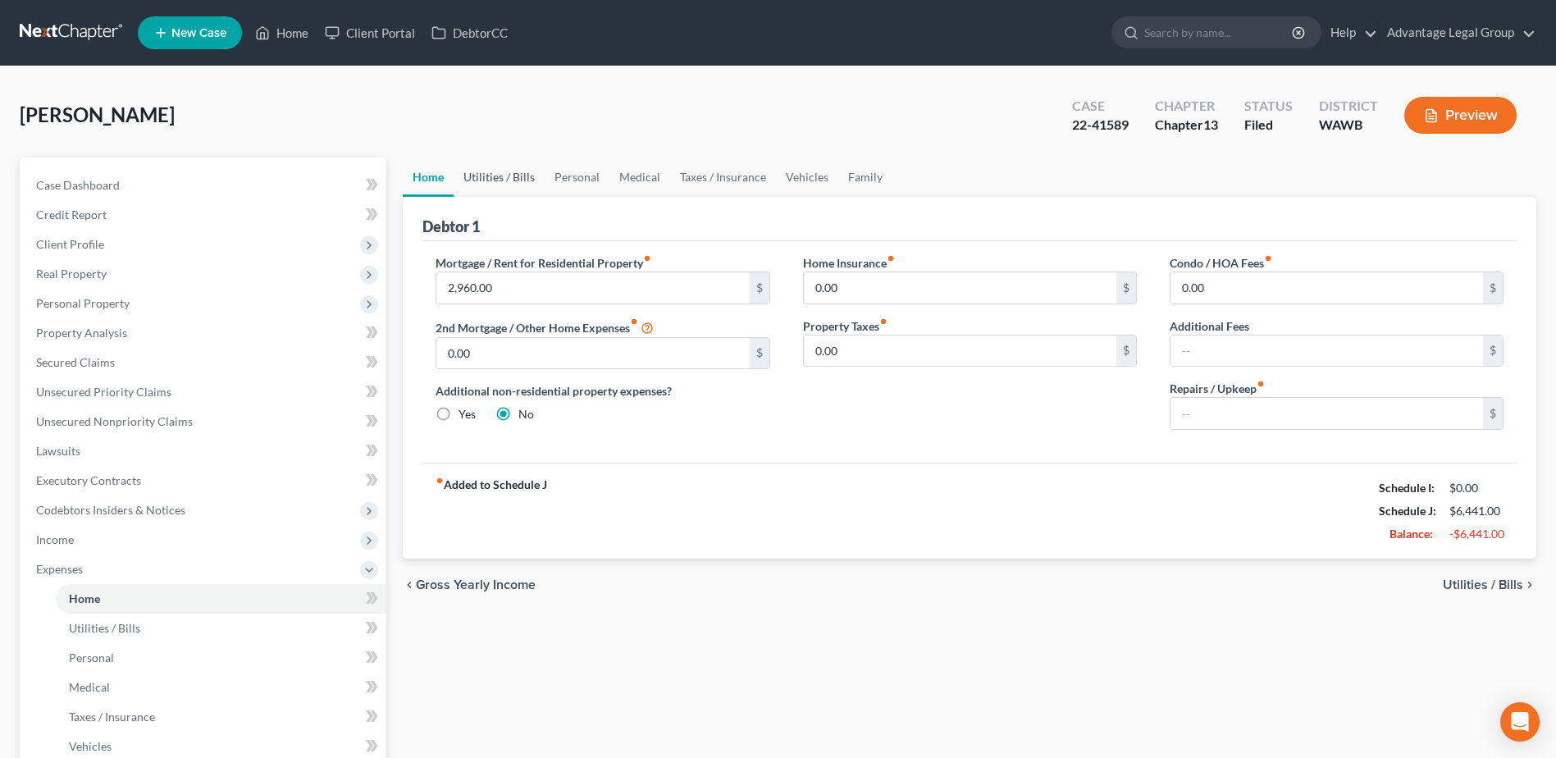
click at [486, 174] on link "Utilities / Bills" at bounding box center [499, 176] width 91 height 39
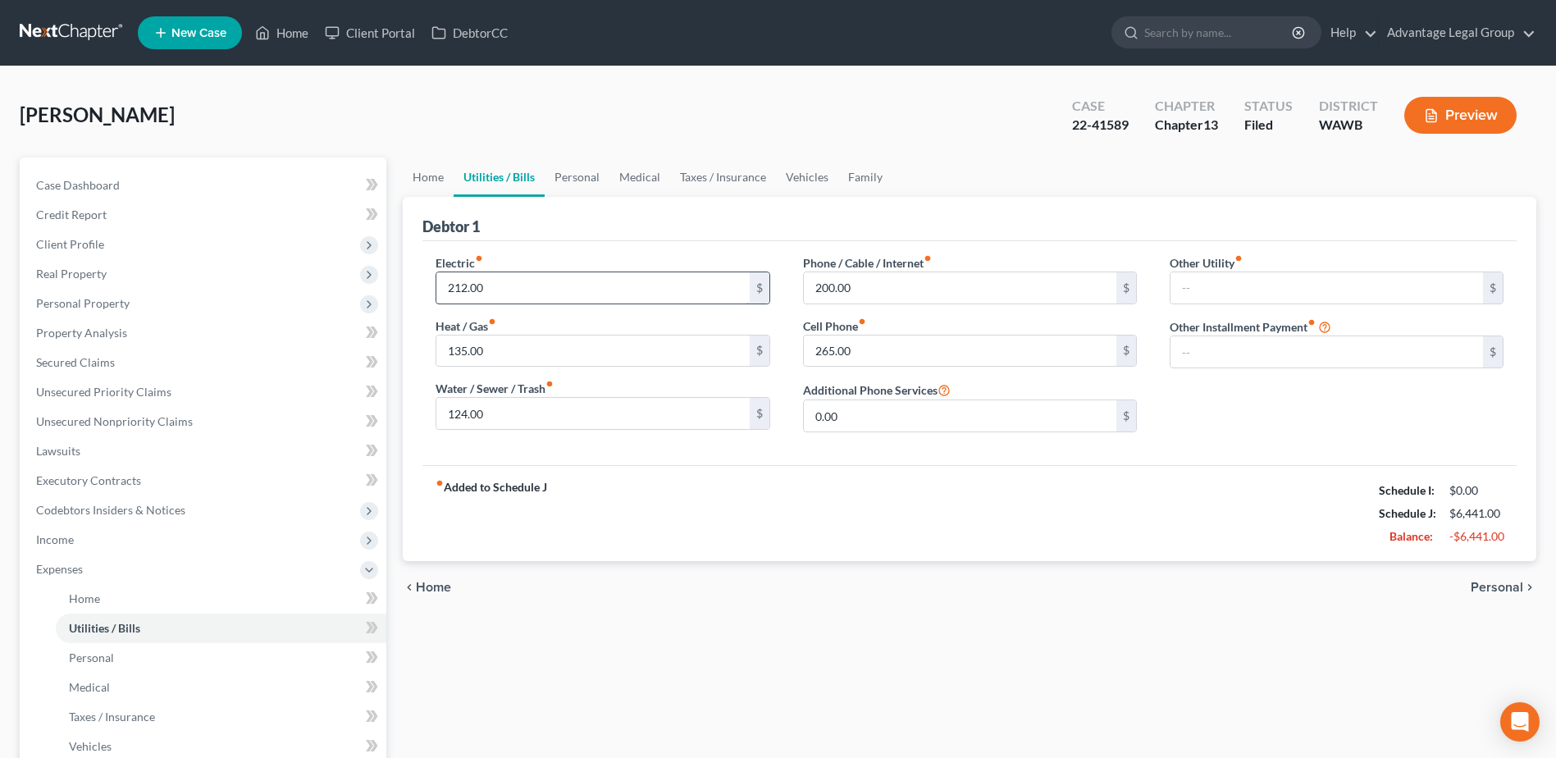
click at [514, 290] on input "212.00" at bounding box center [592, 287] width 313 height 31
click at [572, 173] on link "Personal" at bounding box center [577, 176] width 65 height 39
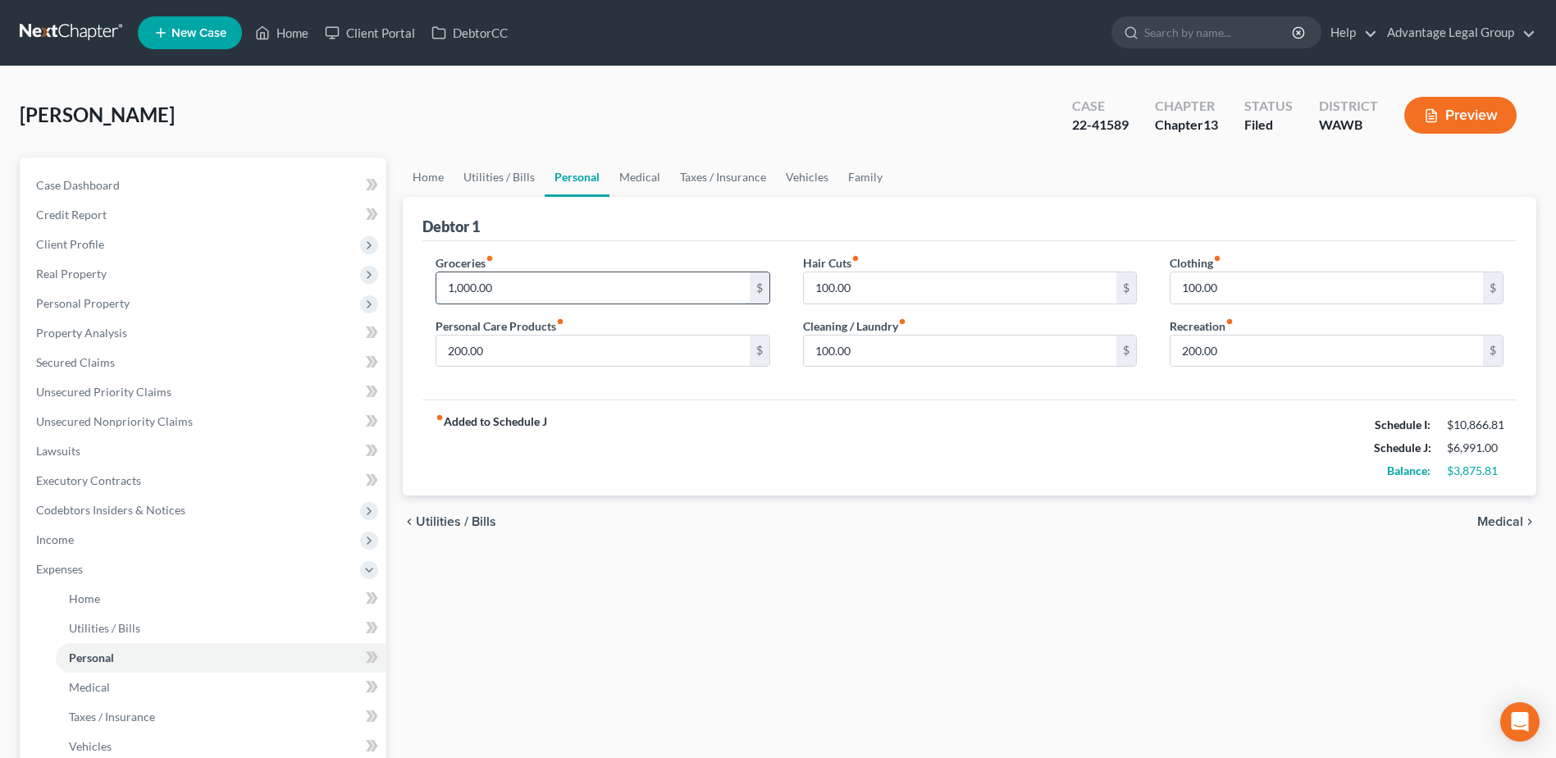
click at [526, 290] on input "1,000.00" at bounding box center [592, 287] width 313 height 31
type input "1,200.00"
click at [926, 456] on div "fiber_manual_record Added to Schedule J Schedule I: $10,866.81 Schedule J: $7,1…" at bounding box center [969, 447] width 1094 height 96
drag, startPoint x: 802, startPoint y: 178, endPoint x: 802, endPoint y: 195, distance: 17.2
click at [802, 178] on link "Vehicles" at bounding box center [807, 176] width 62 height 39
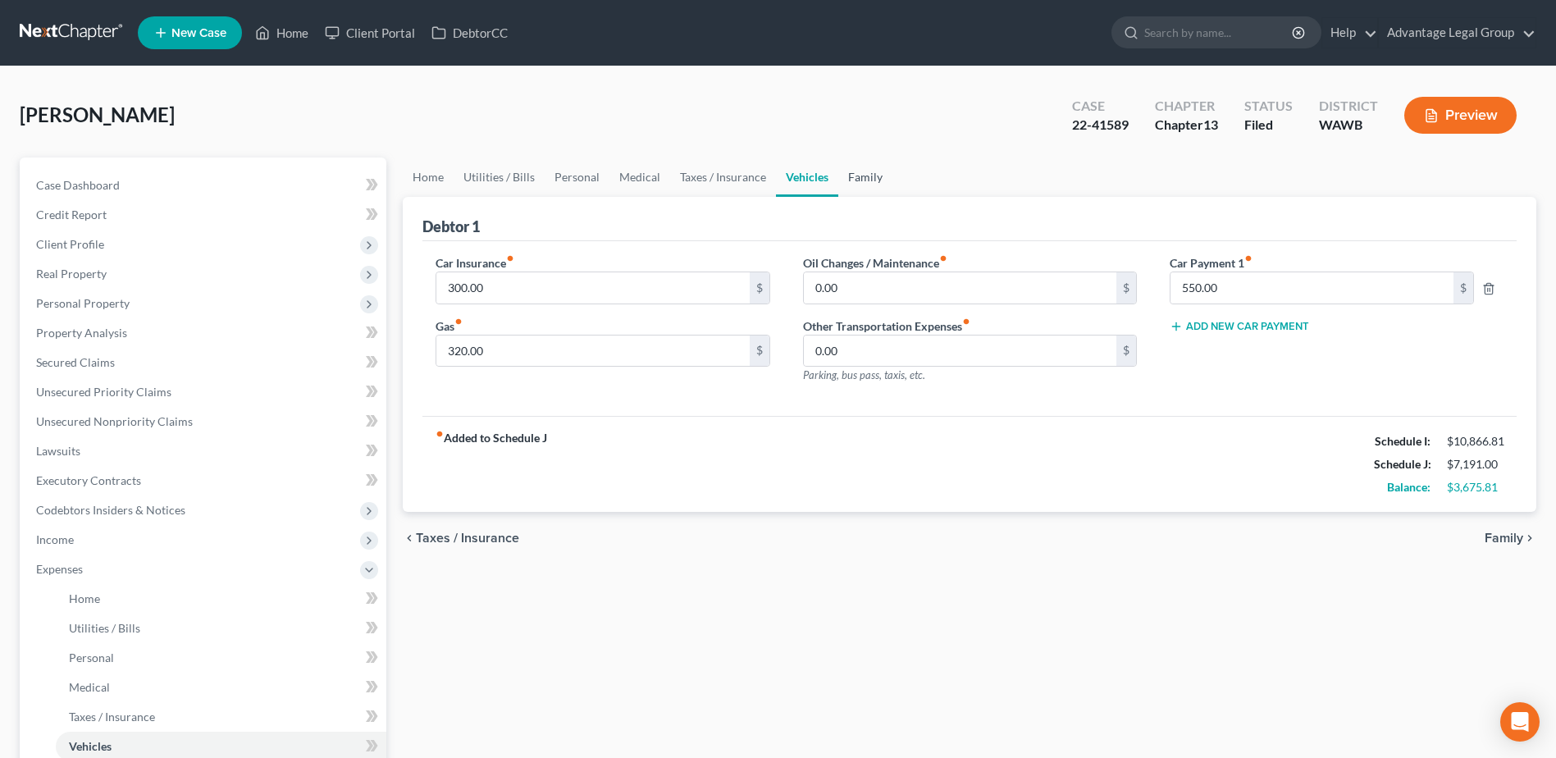
click at [866, 178] on link "Family" at bounding box center [865, 176] width 54 height 39
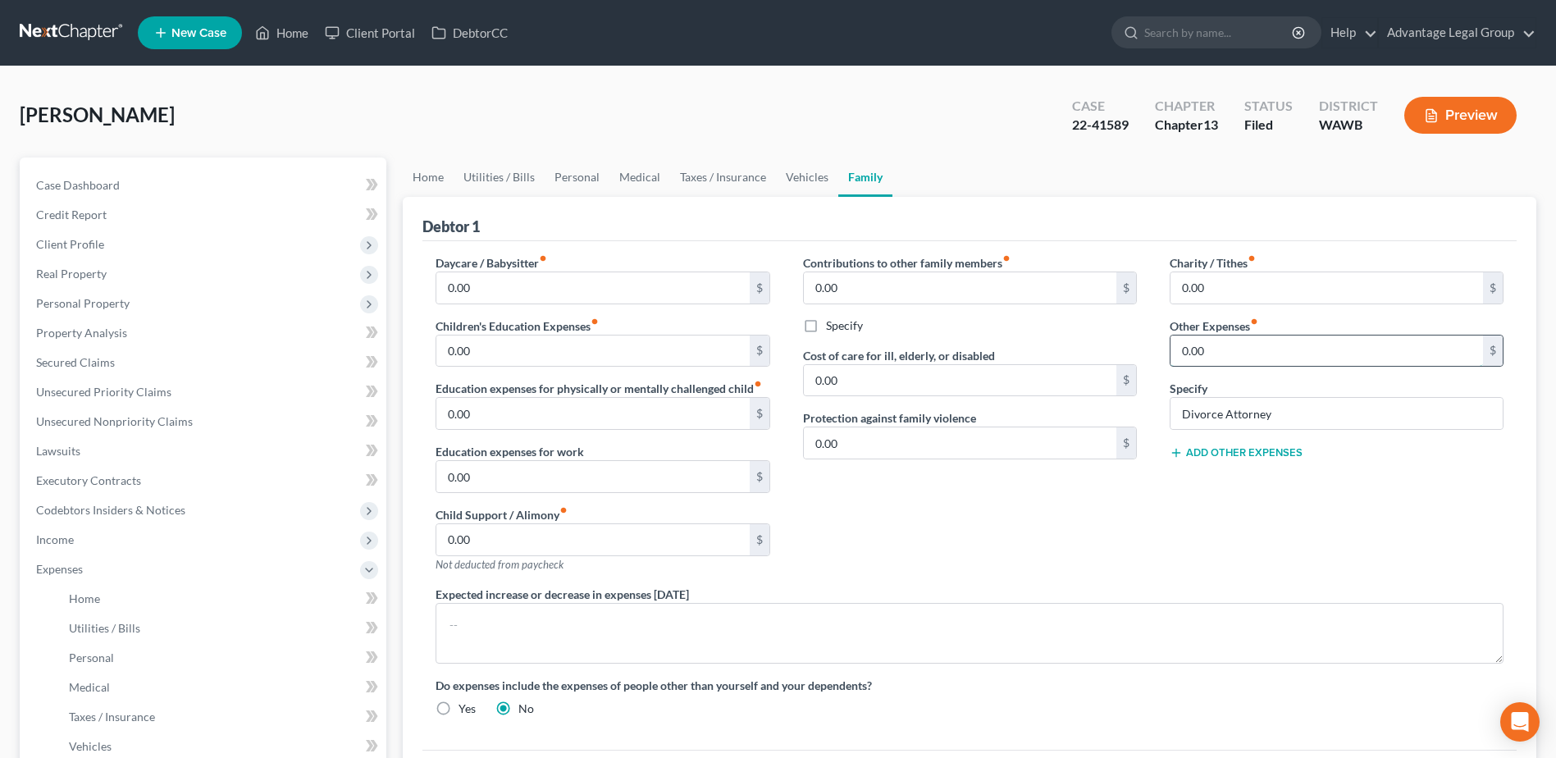
click at [1243, 349] on input "0.00" at bounding box center [1327, 351] width 313 height 31
type input "2"
type input "387.00"
click at [1237, 415] on input "Divorce Attorney" at bounding box center [1337, 413] width 332 height 31
click at [1298, 417] on input "Divorce Attorney" at bounding box center [1337, 413] width 332 height 31
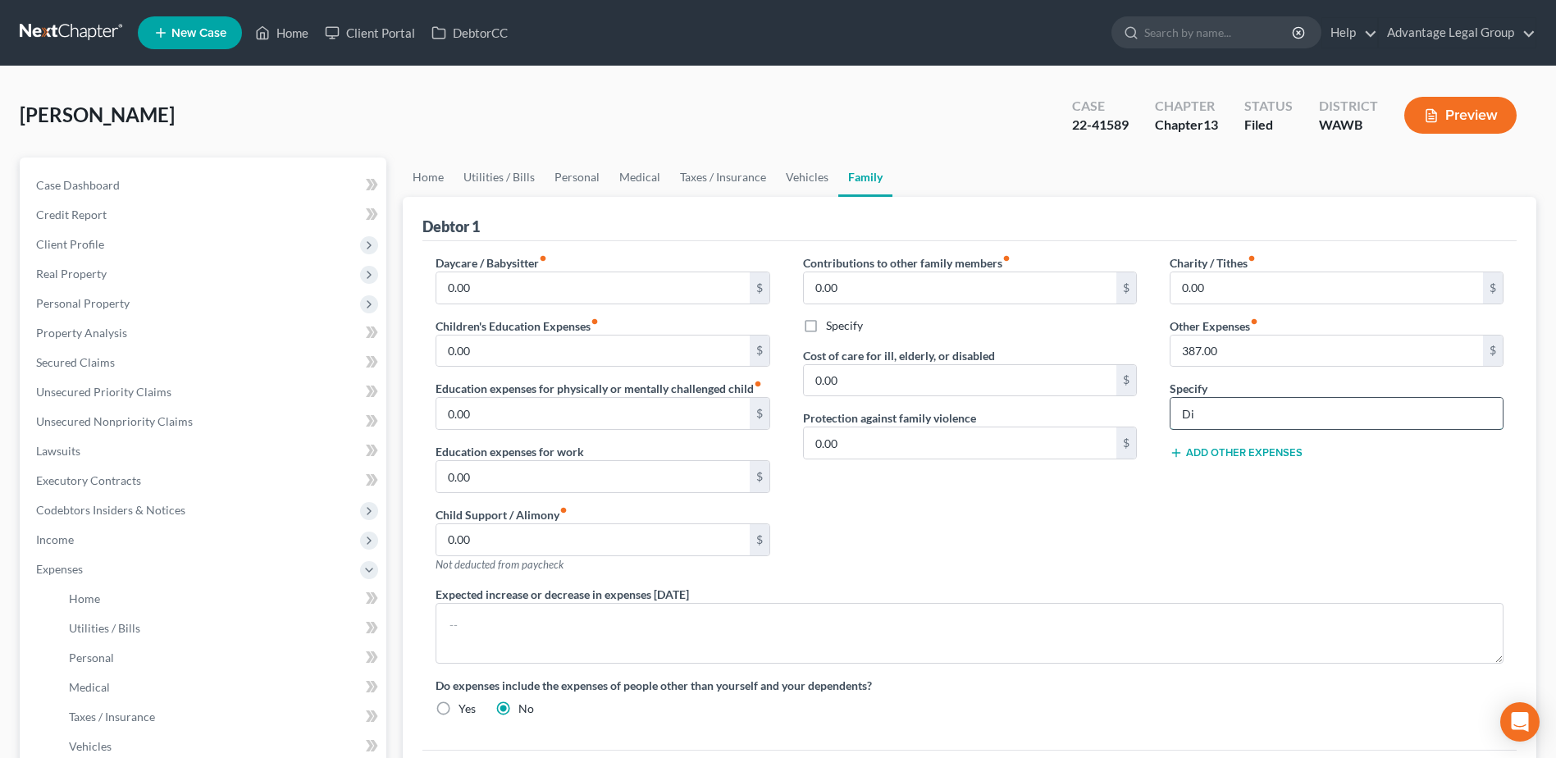
type input "D"
type input "Storage Unit"
click at [1253, 458] on button "Add Other Expenses" at bounding box center [1236, 452] width 133 height 13
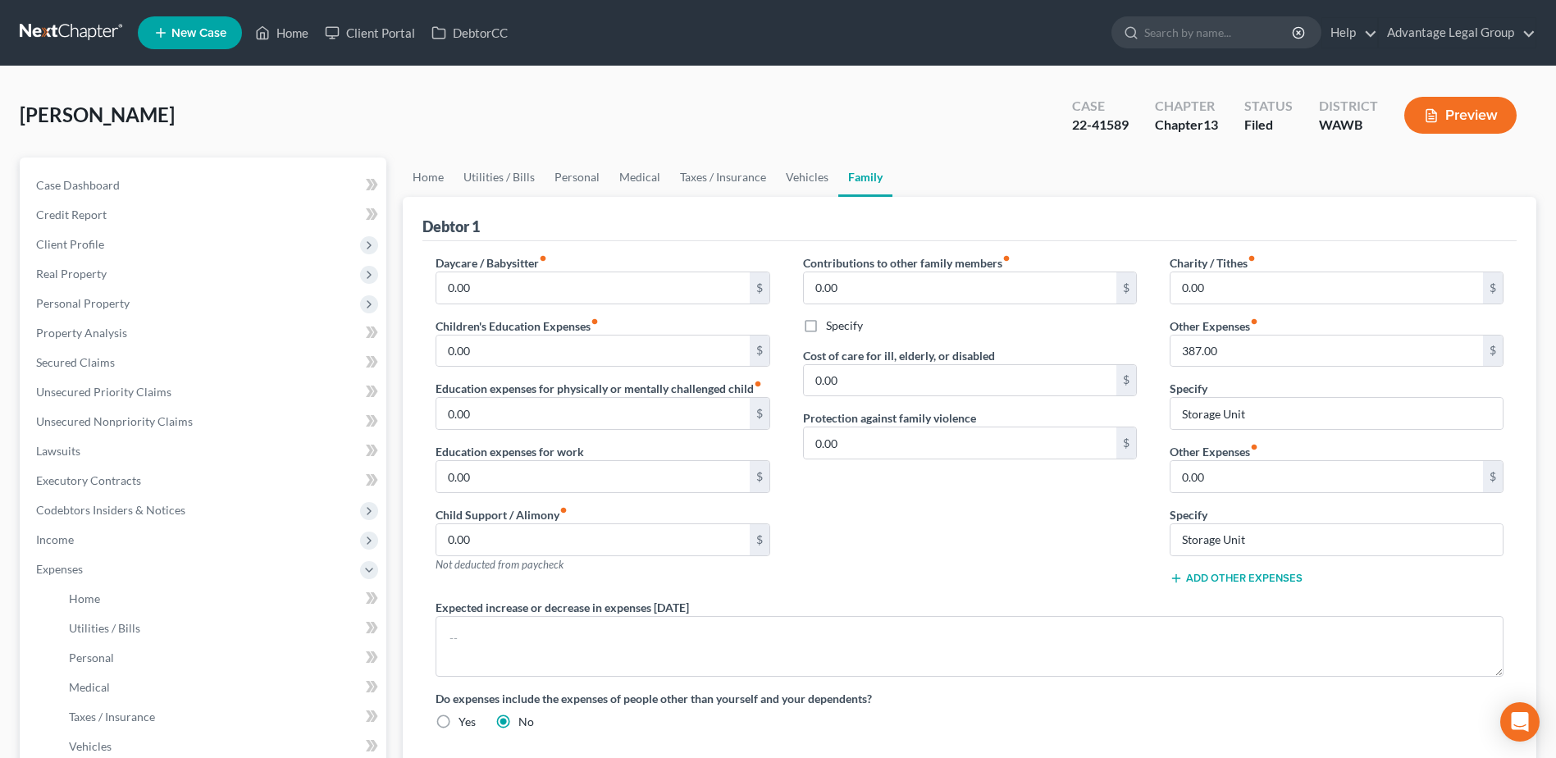
click button "Add Other Expenses" at bounding box center [1236, 578] width 133 height 13
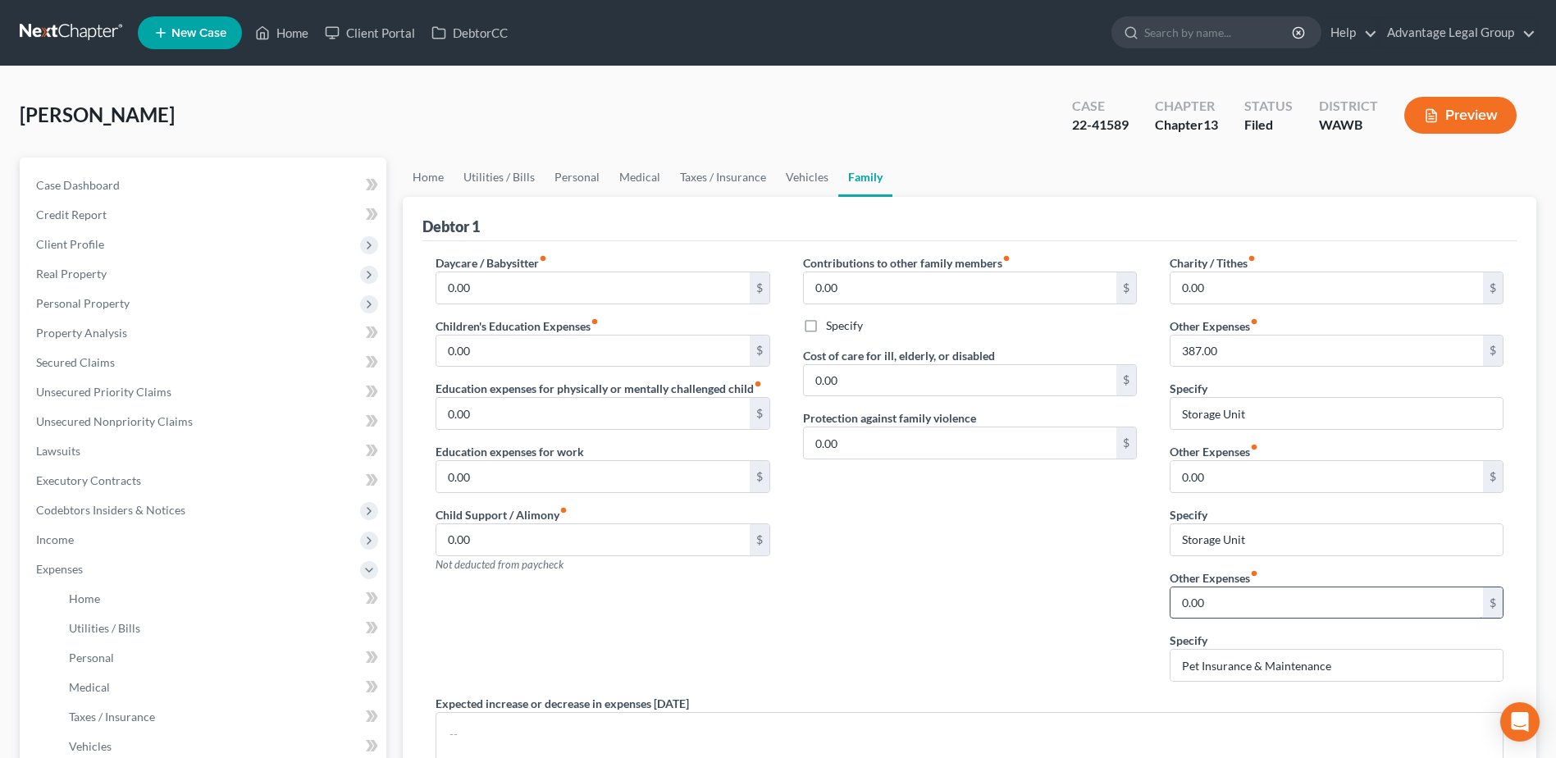
click at [1250, 604] on input "0.00" at bounding box center [1327, 602] width 313 height 31
type input "322.00"
click at [1059, 665] on div "Contributions to other family members fiber_manual_record 0.00 $ Specify Cost o…" at bounding box center [970, 474] width 367 height 440
click at [800, 176] on link "Vehicles" at bounding box center [807, 176] width 62 height 39
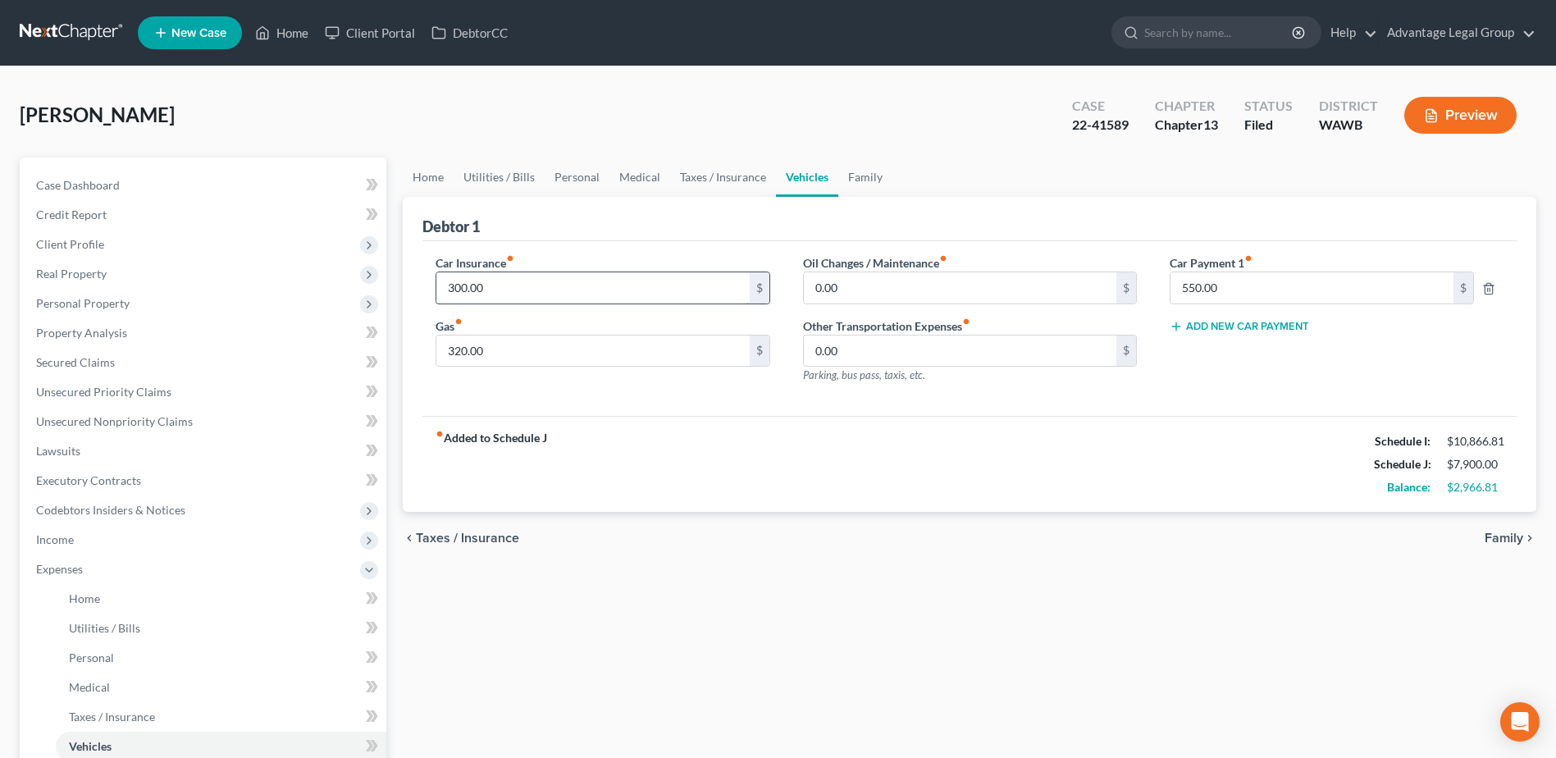
click at [564, 283] on input "300.00" at bounding box center [592, 287] width 313 height 31
type input "1"
type input "470"
click at [1230, 322] on button "Add New Car Payment" at bounding box center [1239, 326] width 139 height 13
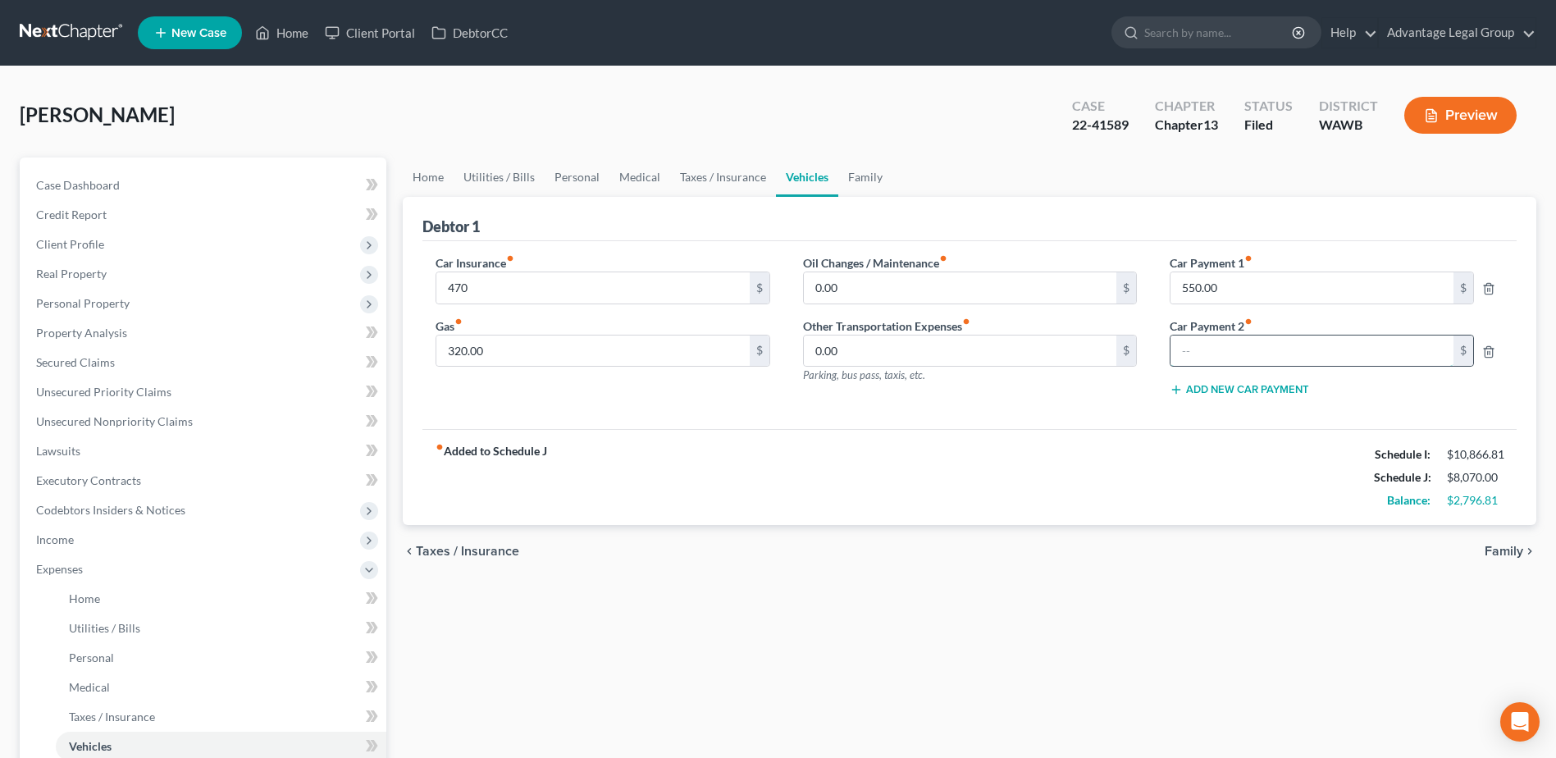
click at [1221, 345] on input "text" at bounding box center [1313, 351] width 284 height 31
type input "313.00"
click at [1181, 468] on div "fiber_manual_record Added to Schedule J Schedule I: $10,866.81 Schedule J: $8,3…" at bounding box center [969, 477] width 1094 height 96
click at [847, 288] on input "0.00" at bounding box center [960, 287] width 313 height 31
type input "40.00"
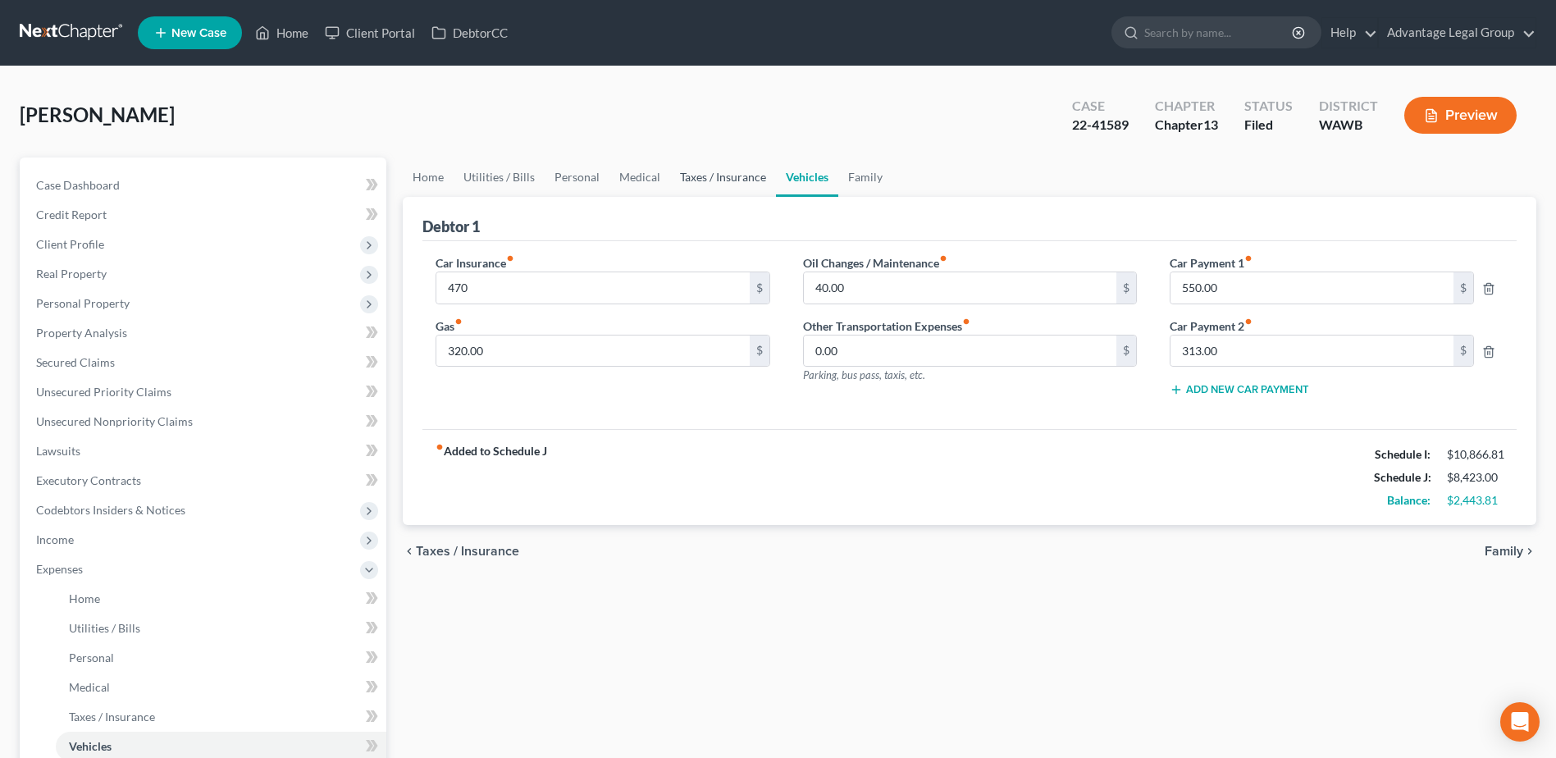
click at [699, 179] on link "Taxes / Insurance" at bounding box center [723, 176] width 106 height 39
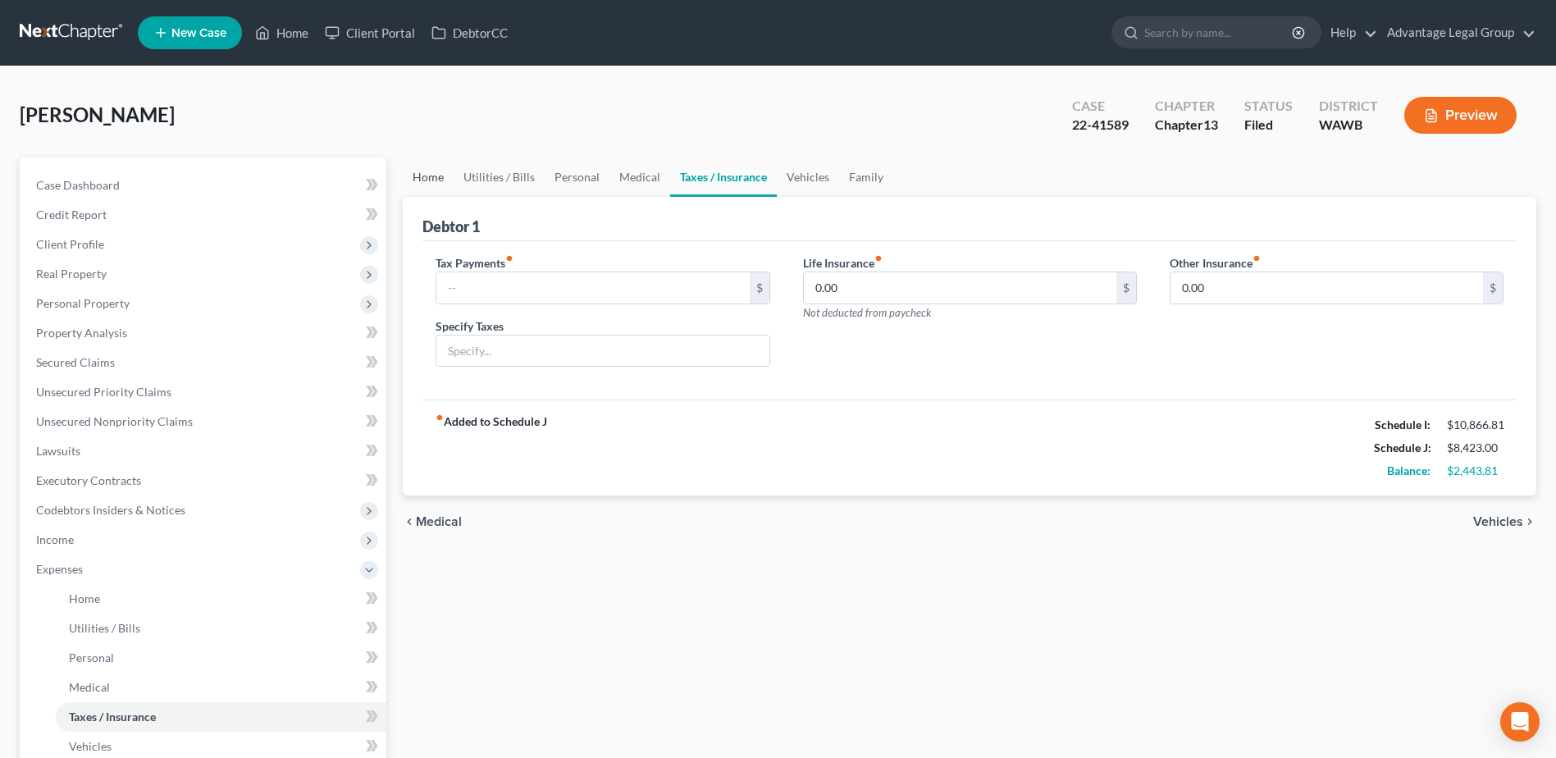
click at [434, 174] on link "Home" at bounding box center [428, 176] width 51 height 39
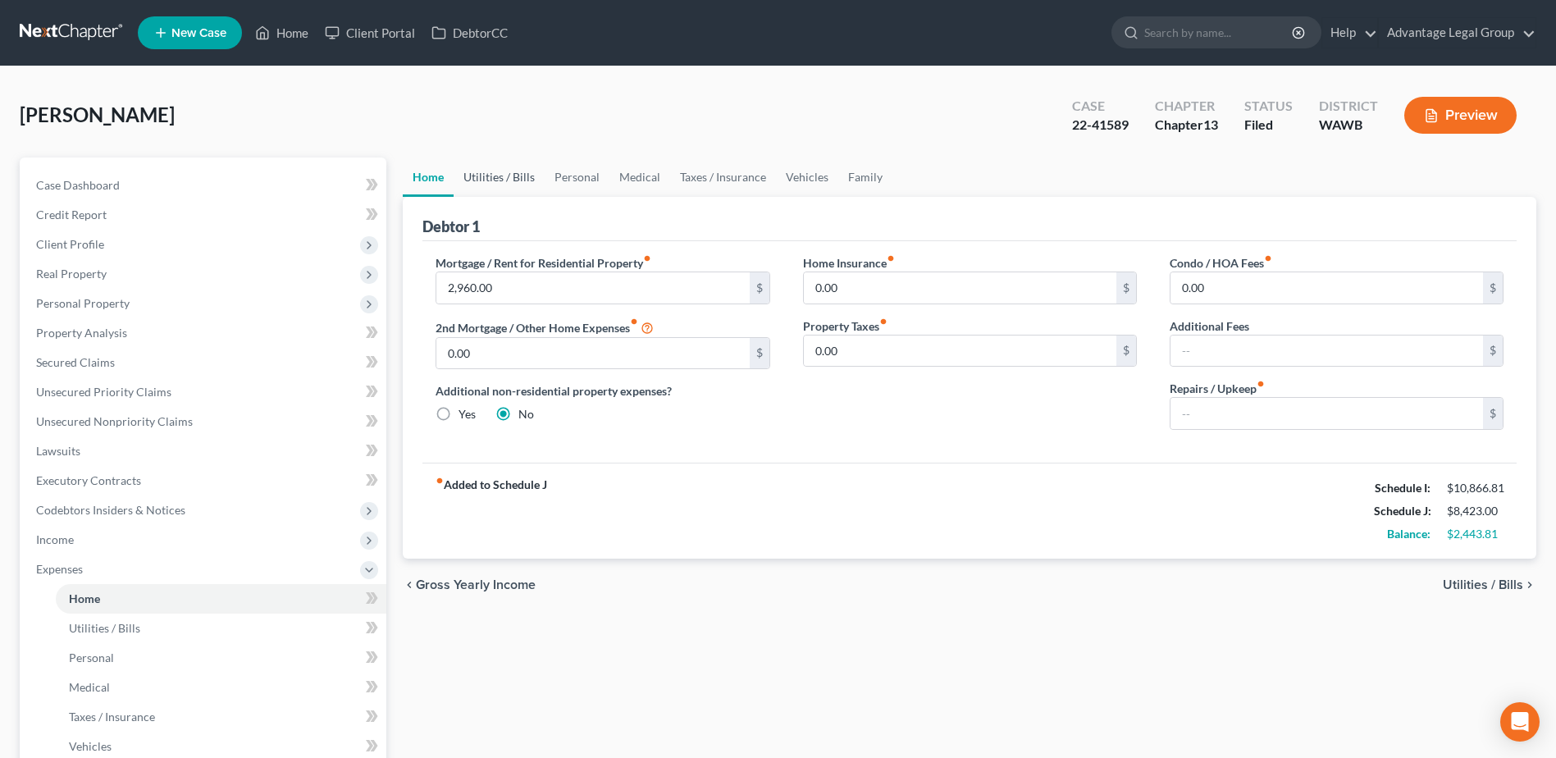
drag, startPoint x: 510, startPoint y: 176, endPoint x: 543, endPoint y: 194, distance: 37.8
click at [510, 176] on link "Utilities / Bills" at bounding box center [499, 176] width 91 height 39
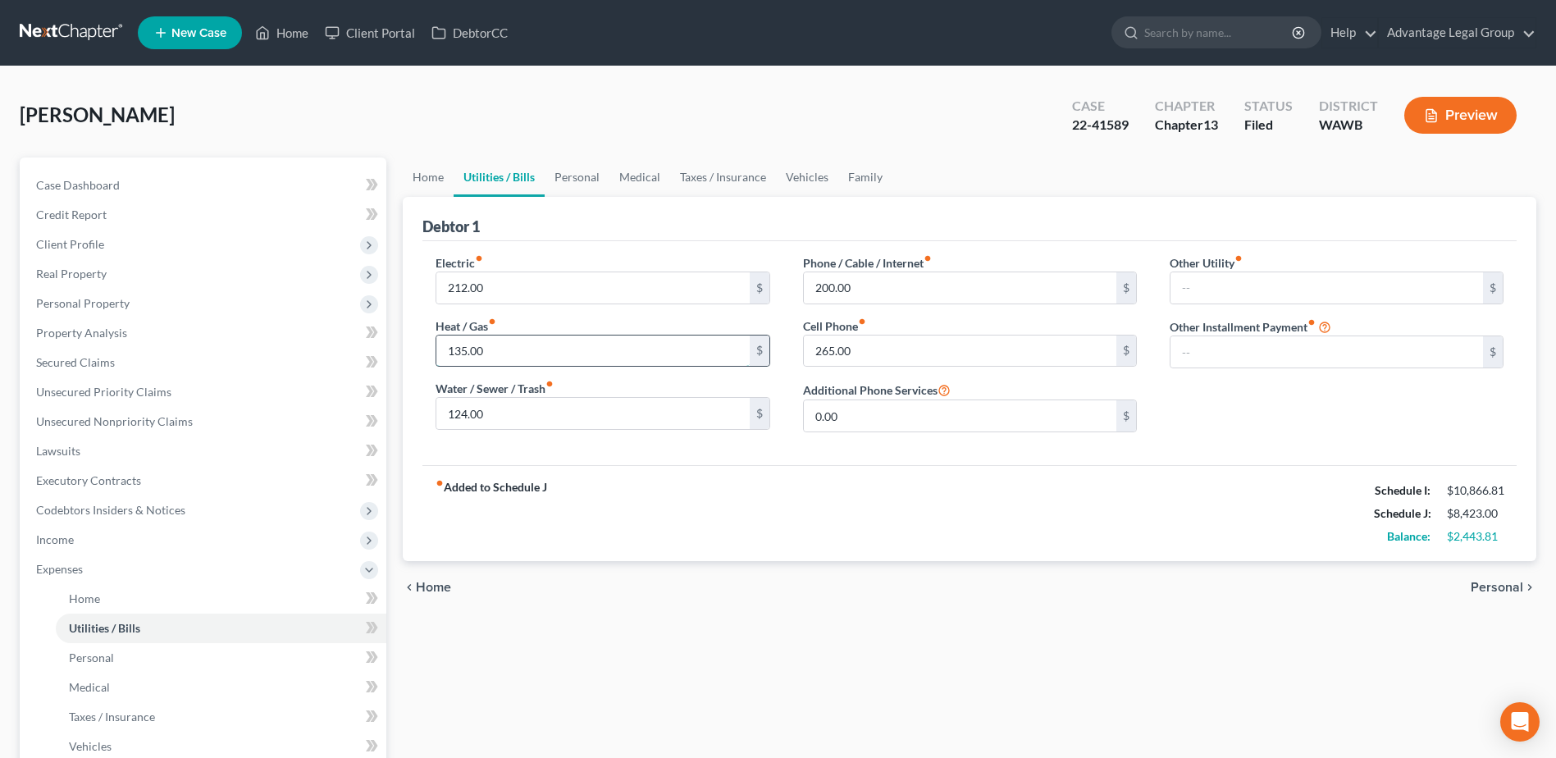
click at [513, 351] on input "135.00" at bounding box center [592, 351] width 313 height 31
type input "142.00"
click at [559, 474] on div "fiber_manual_record Added to Schedule J Schedule I: $10,866.81 Schedule J: $8,4…" at bounding box center [969, 513] width 1094 height 96
click at [873, 351] on input "265.00" at bounding box center [960, 351] width 313 height 31
type input "309.00"
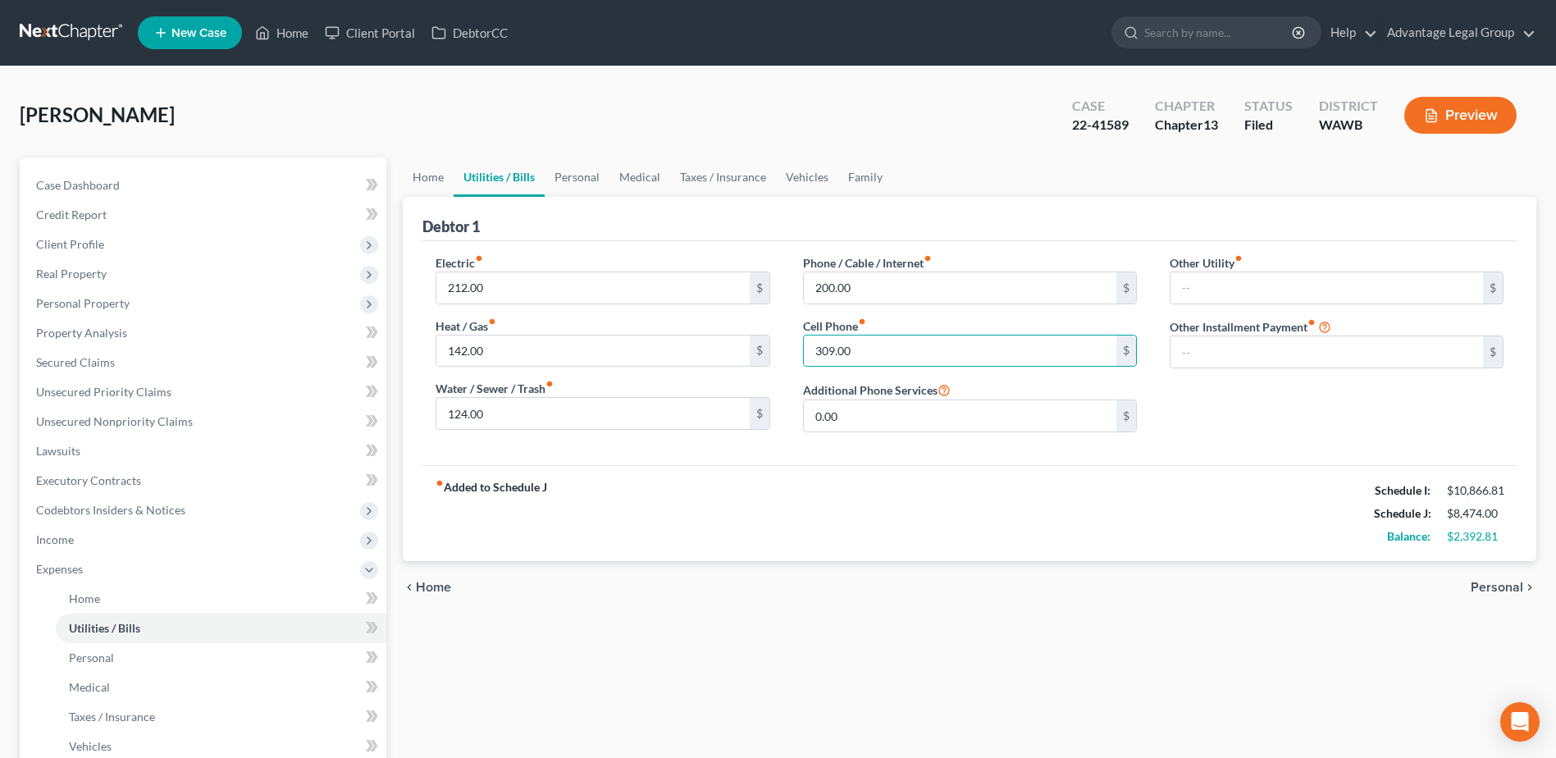
click at [910, 476] on div "fiber_manual_record Added to Schedule J Schedule I: $10,866.81 Schedule J: $8,4…" at bounding box center [969, 513] width 1094 height 96
drag, startPoint x: 568, startPoint y: 172, endPoint x: 571, endPoint y: 195, distance: 23.2
click at [568, 172] on link "Personal" at bounding box center [577, 176] width 65 height 39
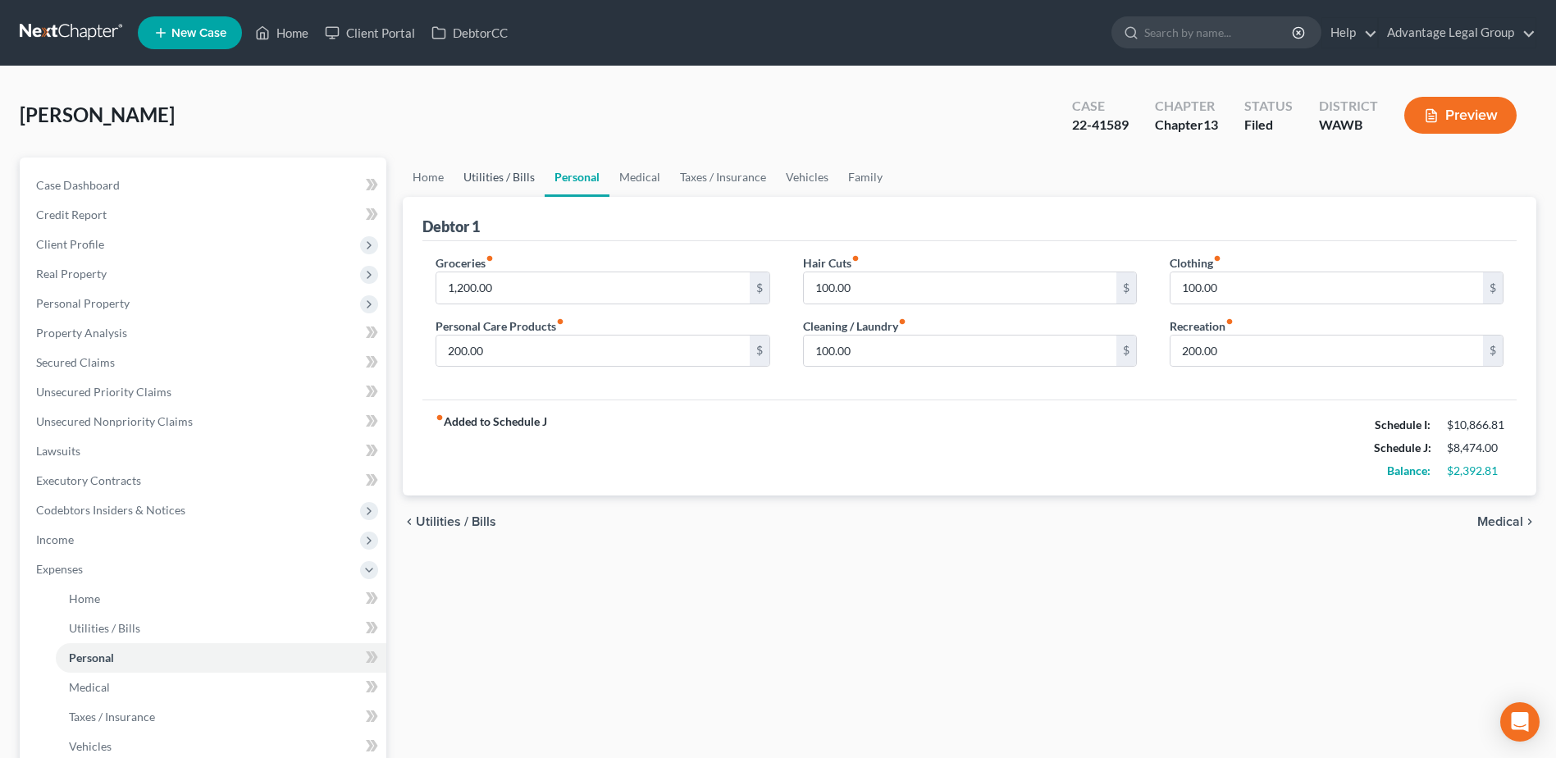
drag, startPoint x: 490, startPoint y: 171, endPoint x: 495, endPoint y: 189, distance: 19.7
click at [490, 171] on link "Utilities / Bills" at bounding box center [499, 176] width 91 height 39
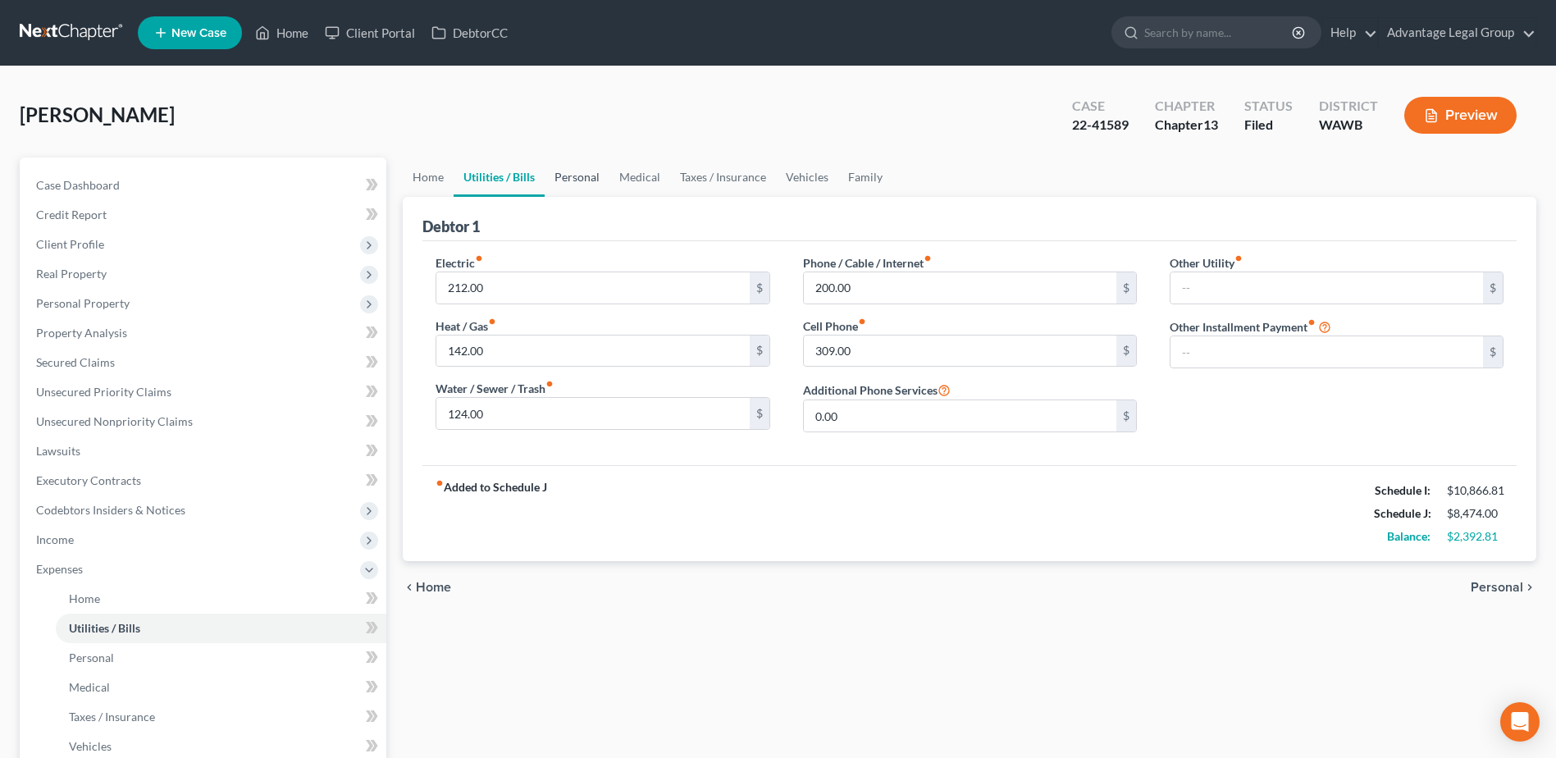
click at [578, 181] on link "Personal" at bounding box center [577, 176] width 65 height 39
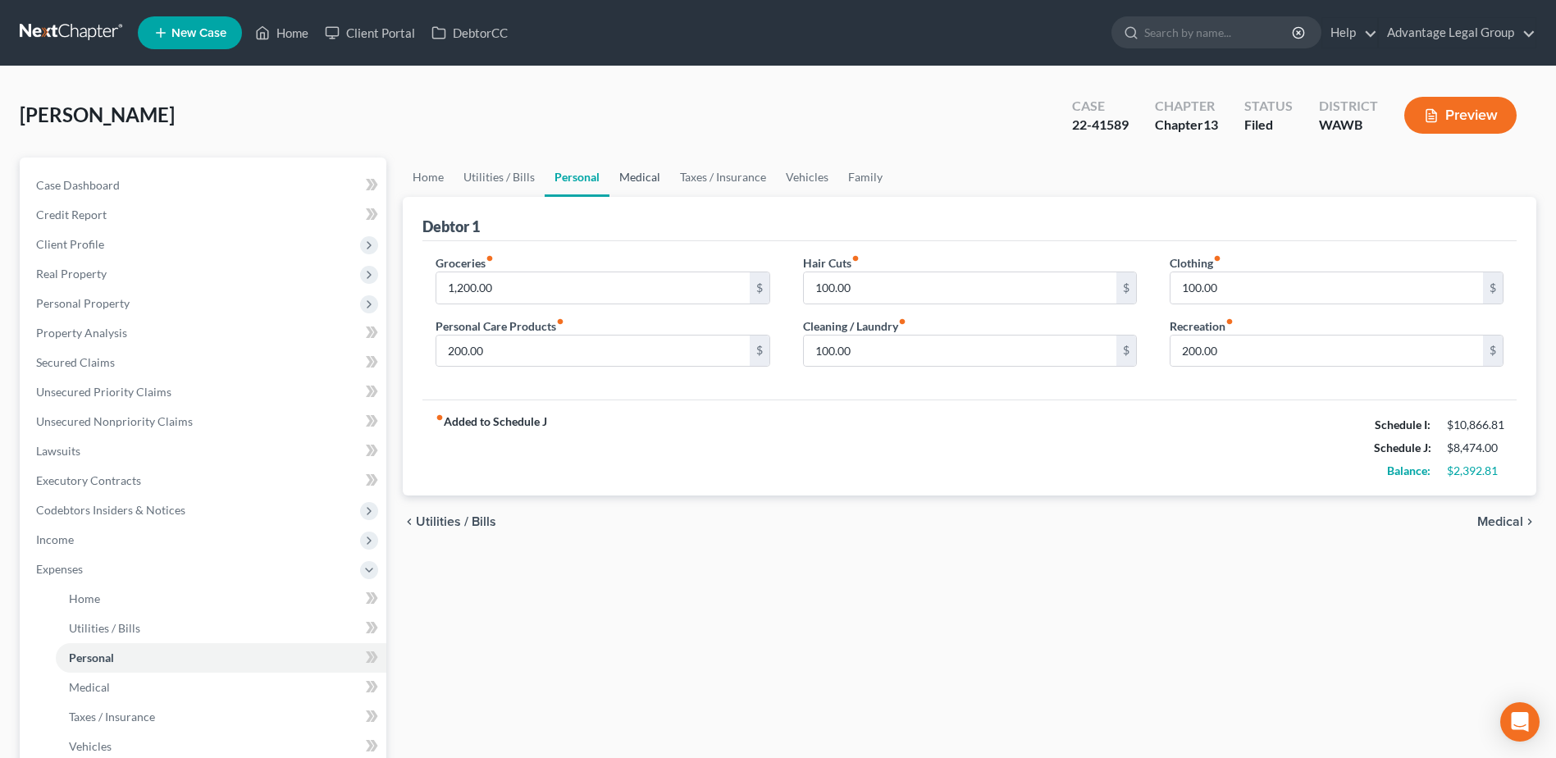
click at [638, 174] on link "Medical" at bounding box center [639, 176] width 61 height 39
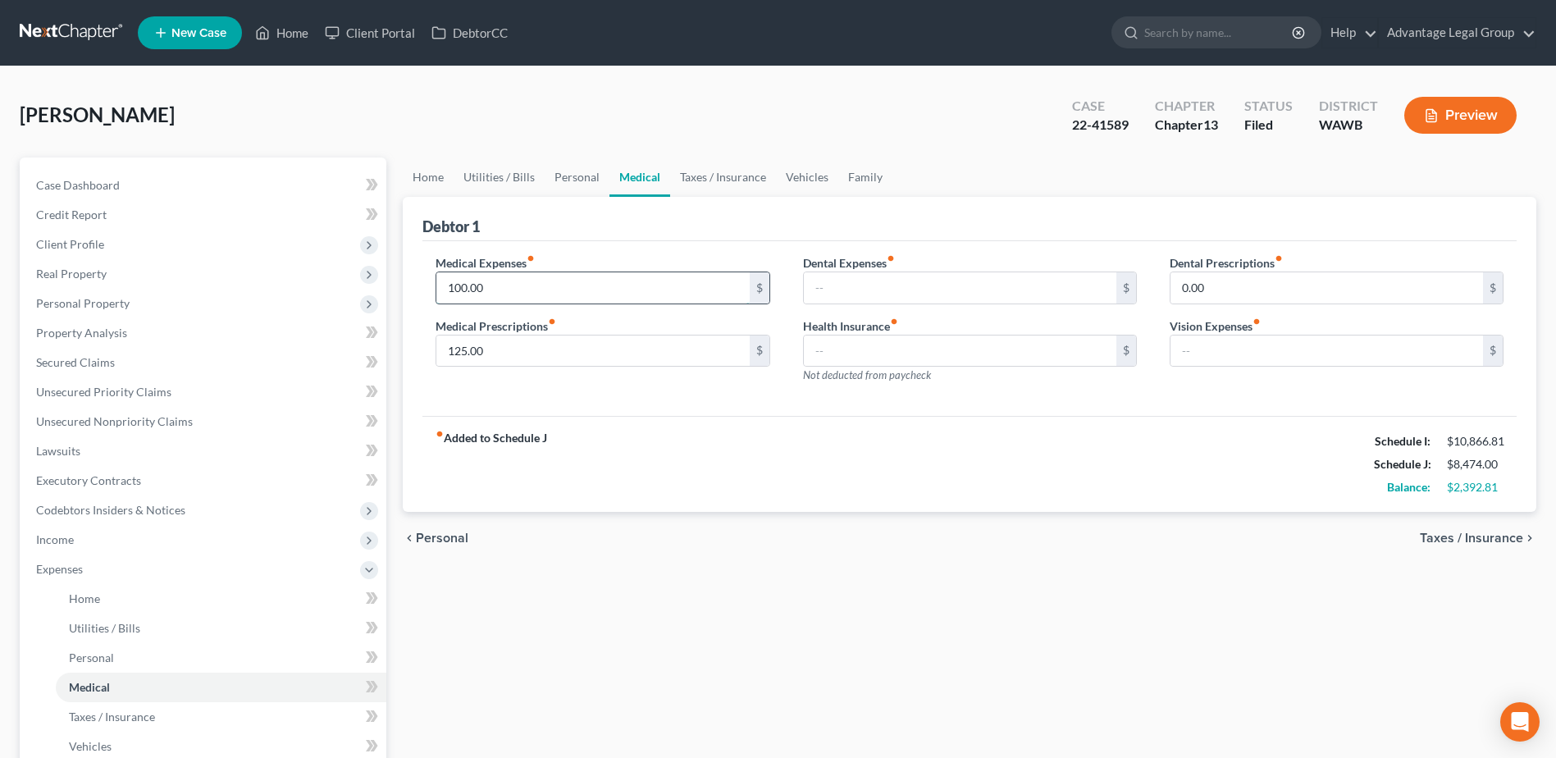
click at [507, 282] on input "100.00" at bounding box center [592, 287] width 313 height 31
type input "400.00"
click at [526, 350] on input "125.00" at bounding box center [592, 351] width 313 height 31
type input "275.00"
click at [86, 240] on span "Client Profile" at bounding box center [70, 244] width 68 height 14
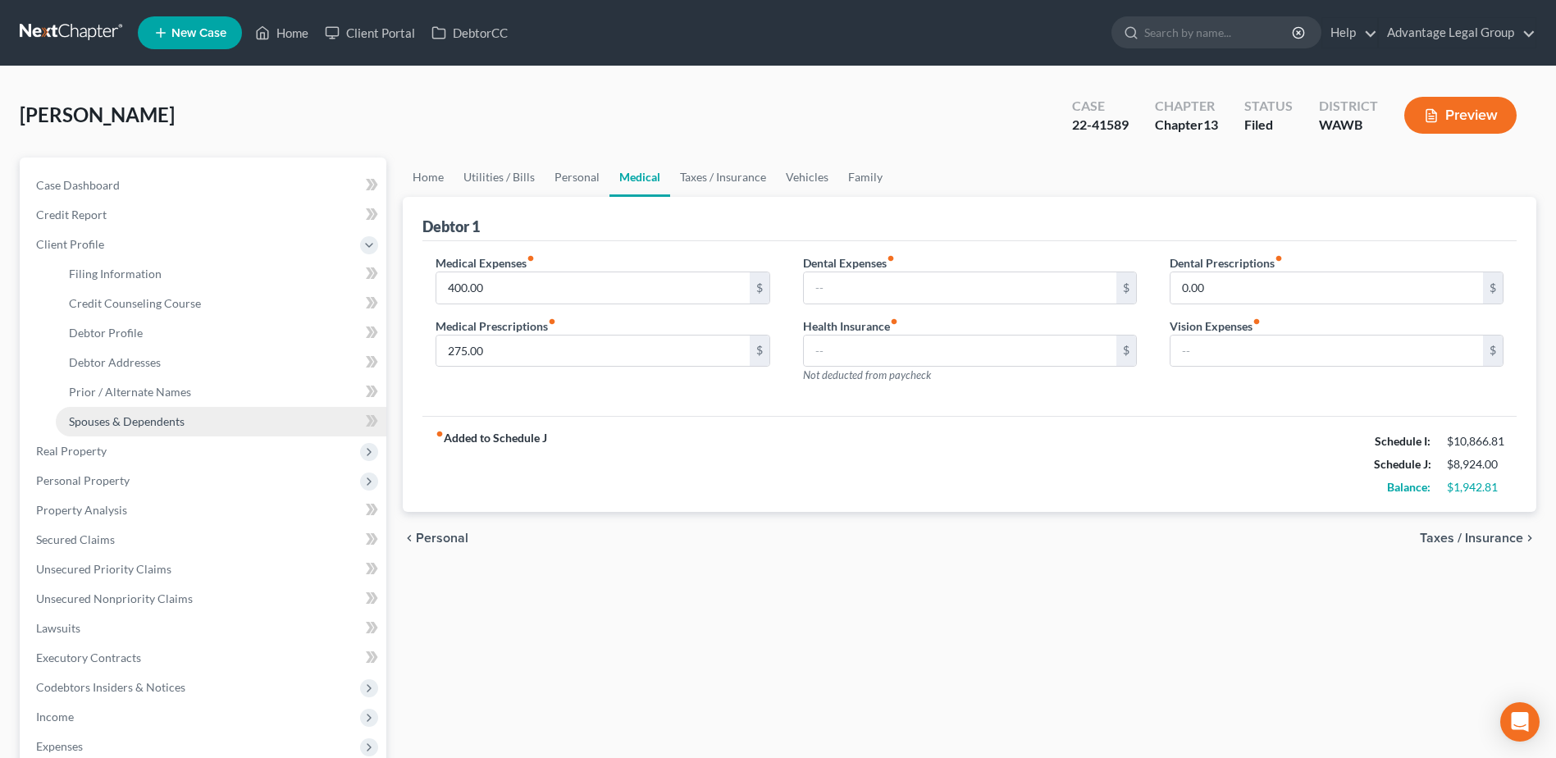
click at [126, 419] on span "Spouses & Dependents" at bounding box center [127, 421] width 116 height 14
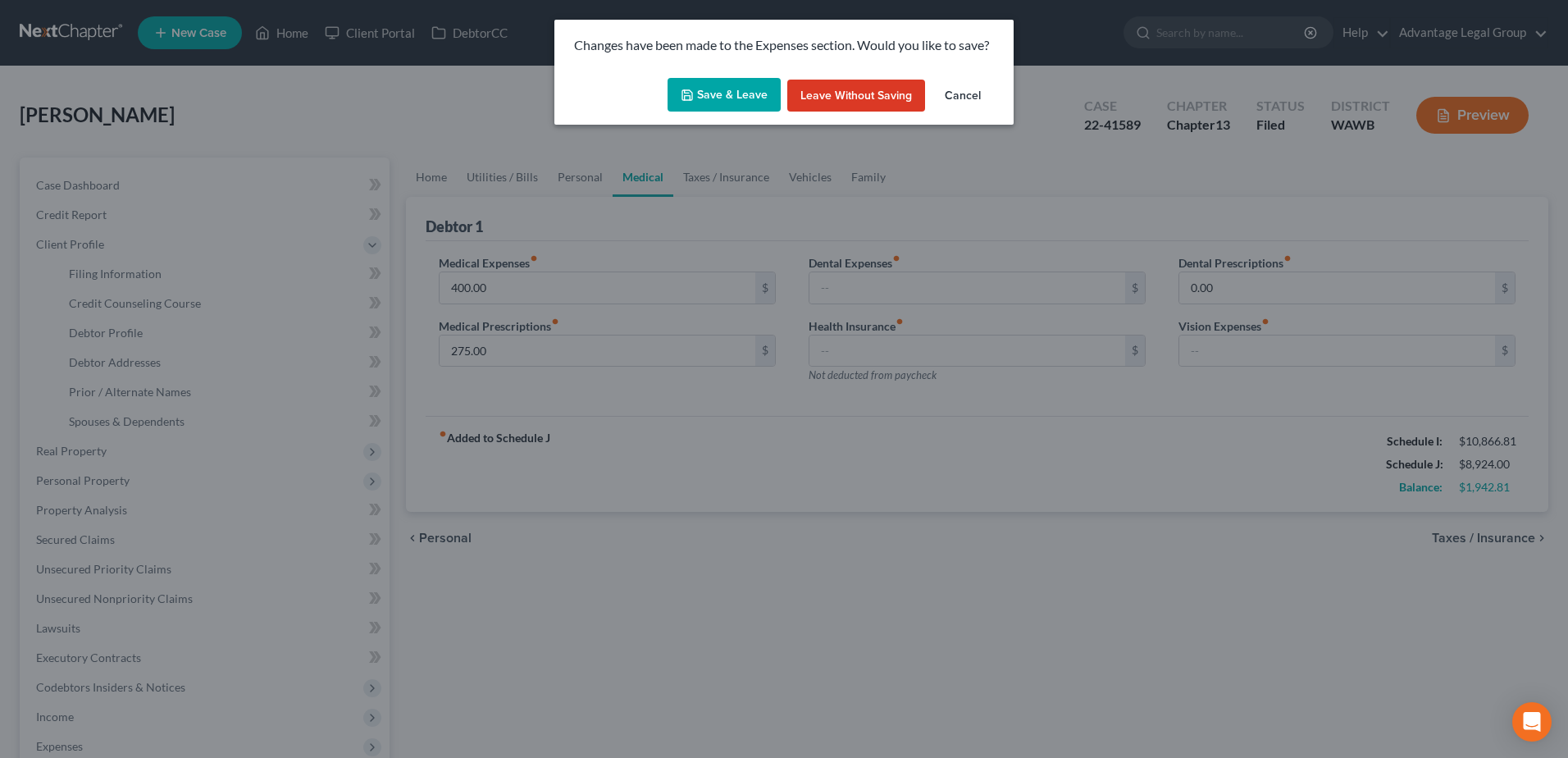
click at [713, 102] on button "Save & Leave" at bounding box center [724, 95] width 113 height 34
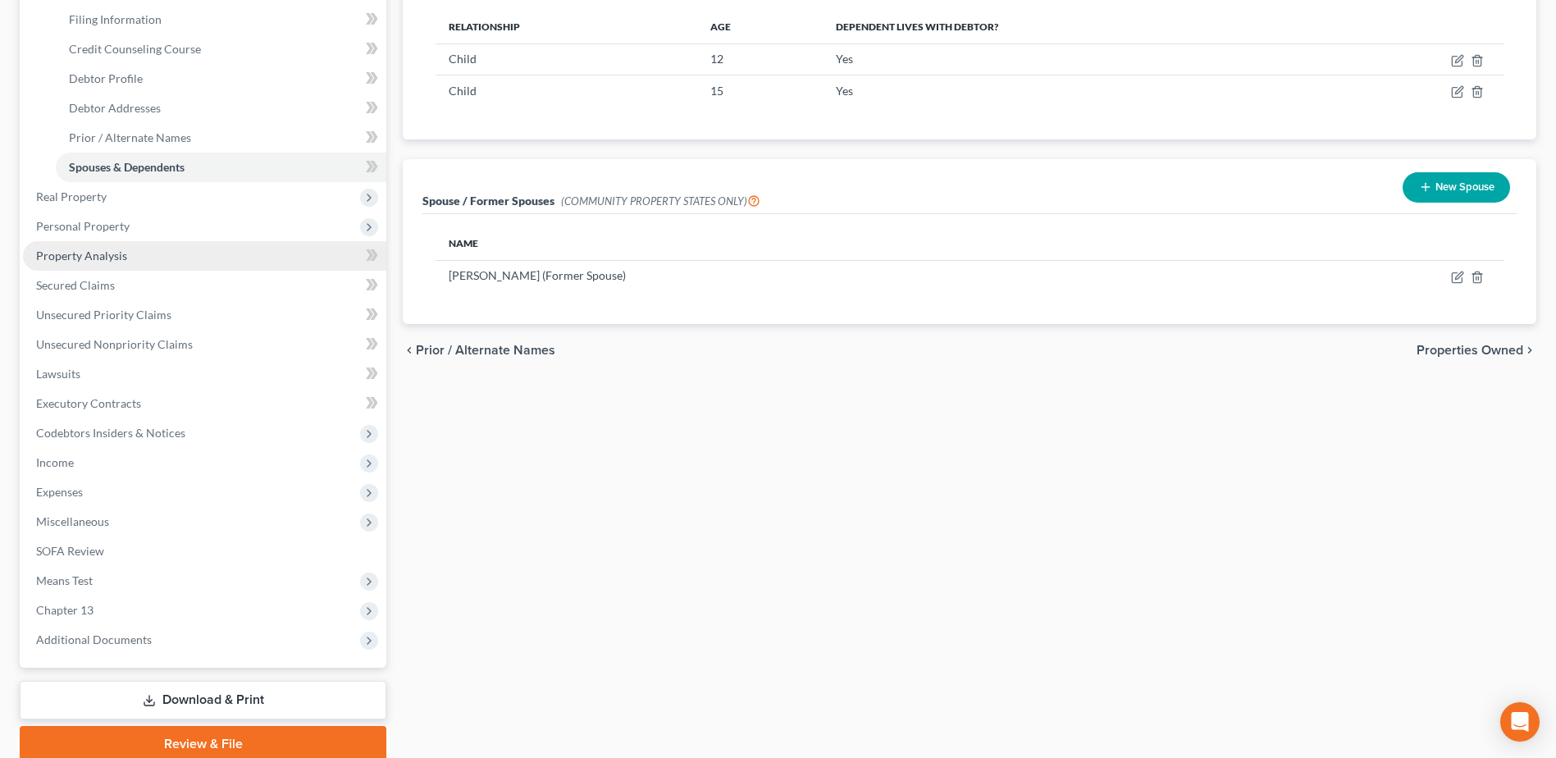
scroll to position [321, 0]
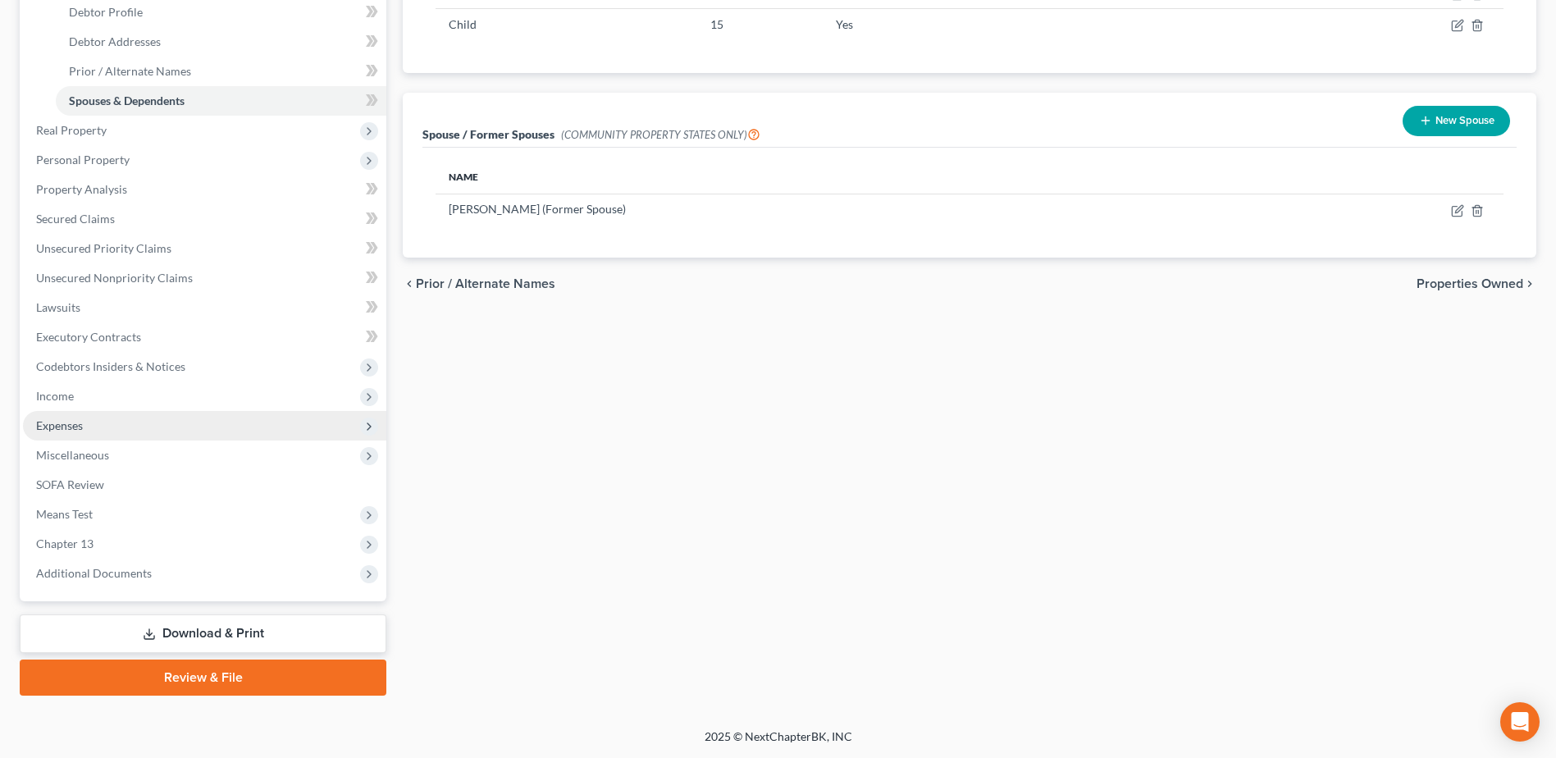
click at [80, 429] on span "Expenses" at bounding box center [59, 425] width 47 height 14
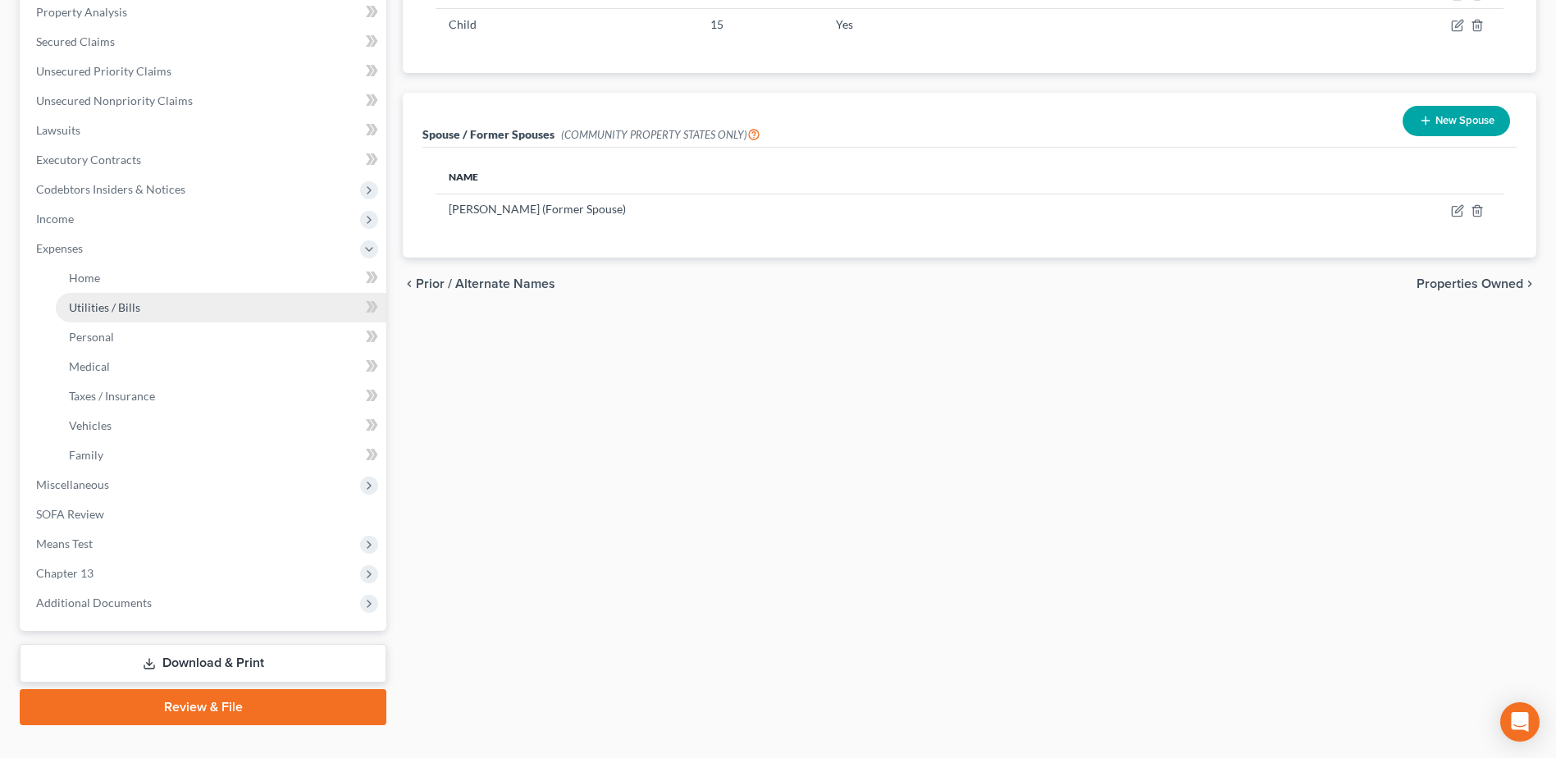
click at [107, 310] on span "Utilities / Bills" at bounding box center [104, 307] width 71 height 14
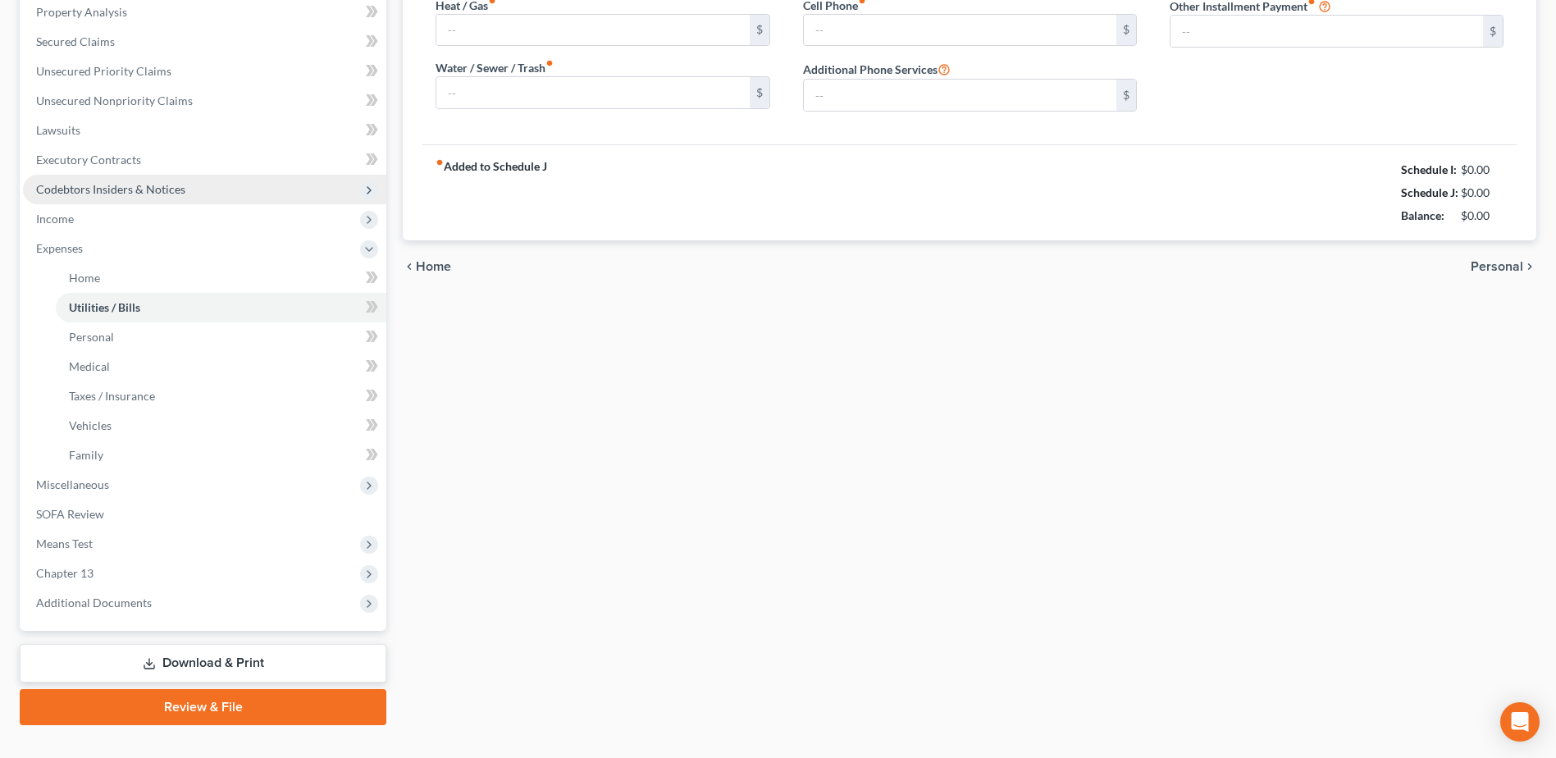
type input "212.00"
type input "142.00"
type input "124.00"
type input "200.00"
type input "309.00"
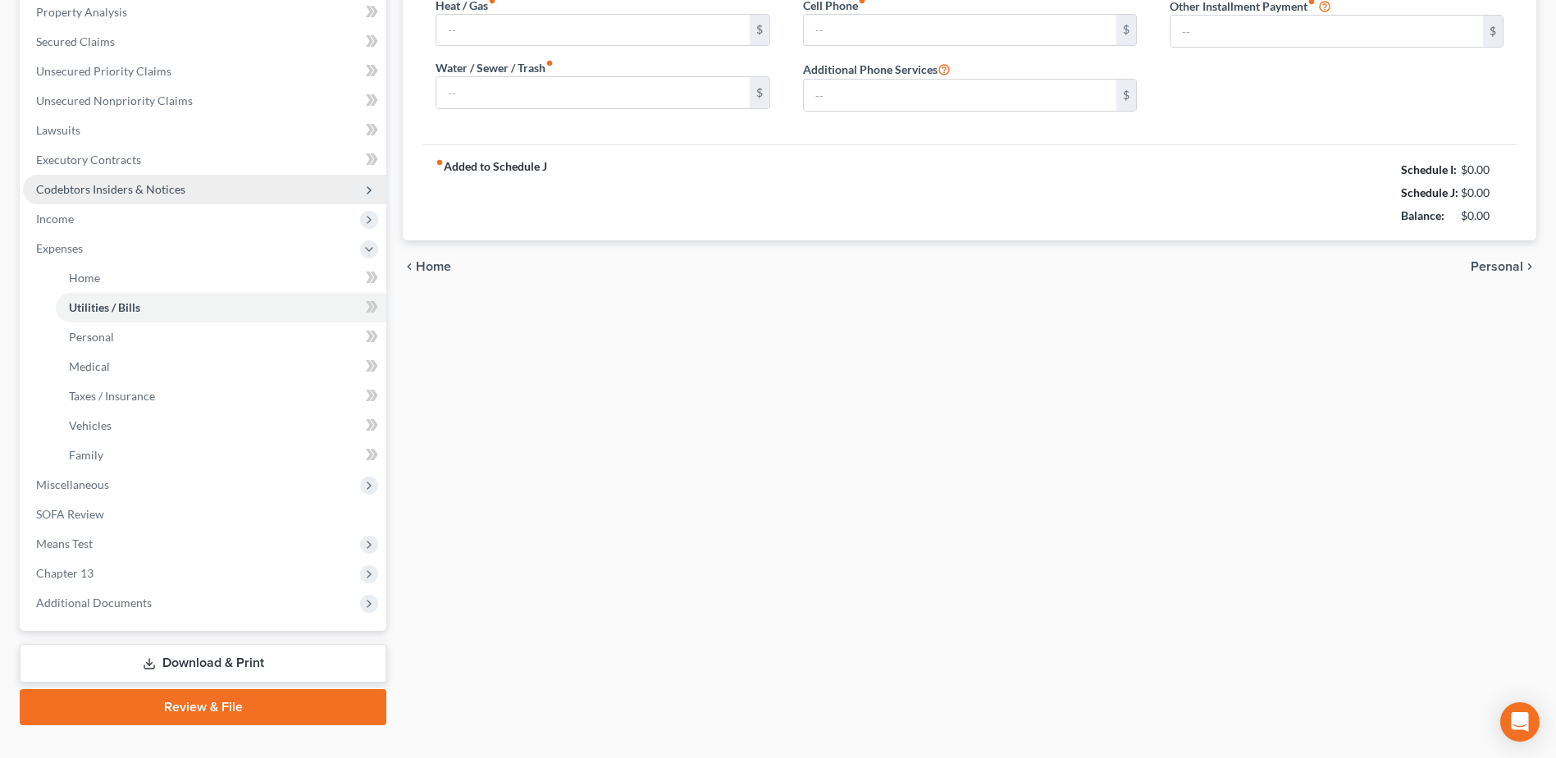
type input "0.00"
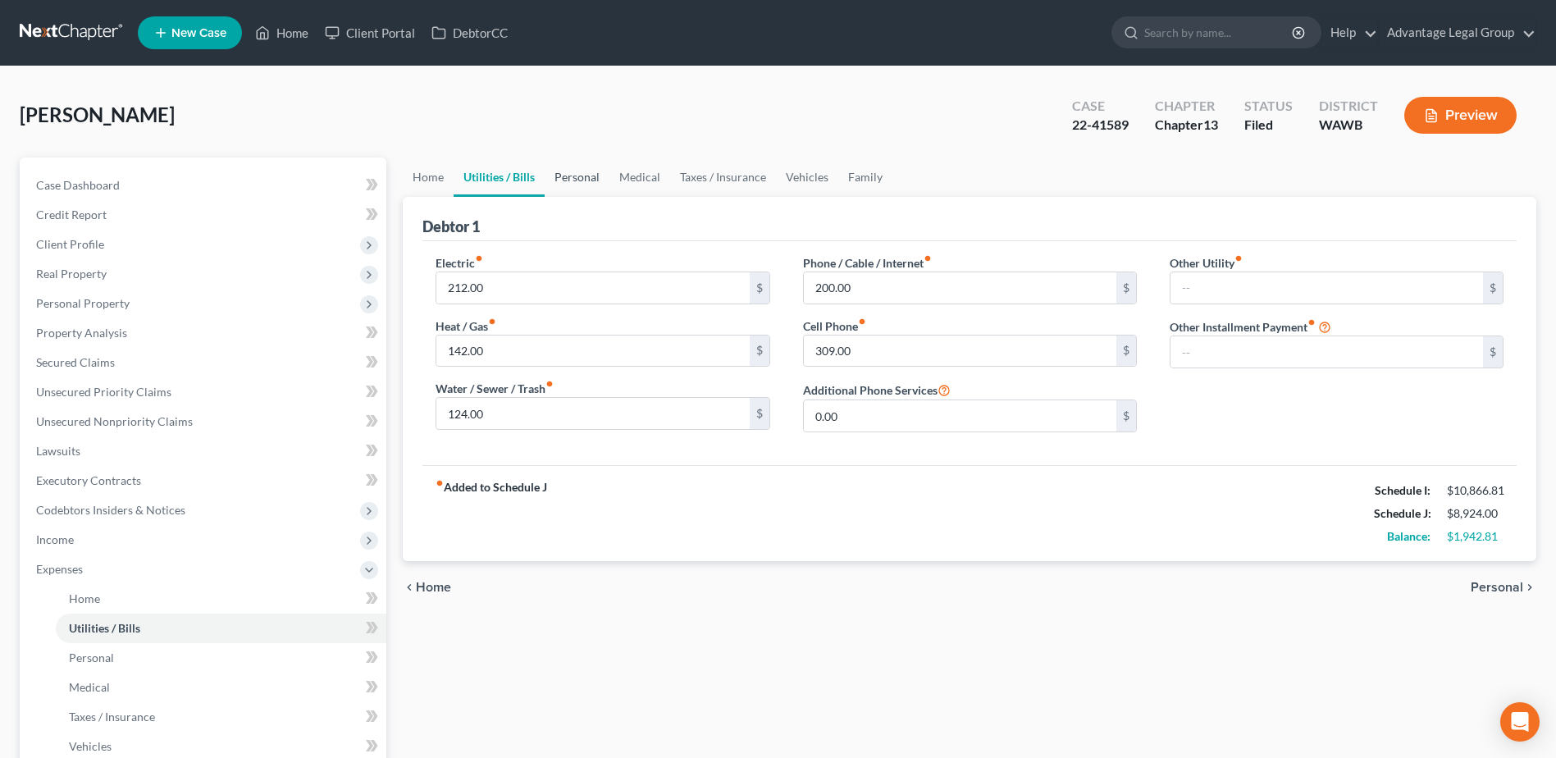
click at [577, 179] on link "Personal" at bounding box center [577, 176] width 65 height 39
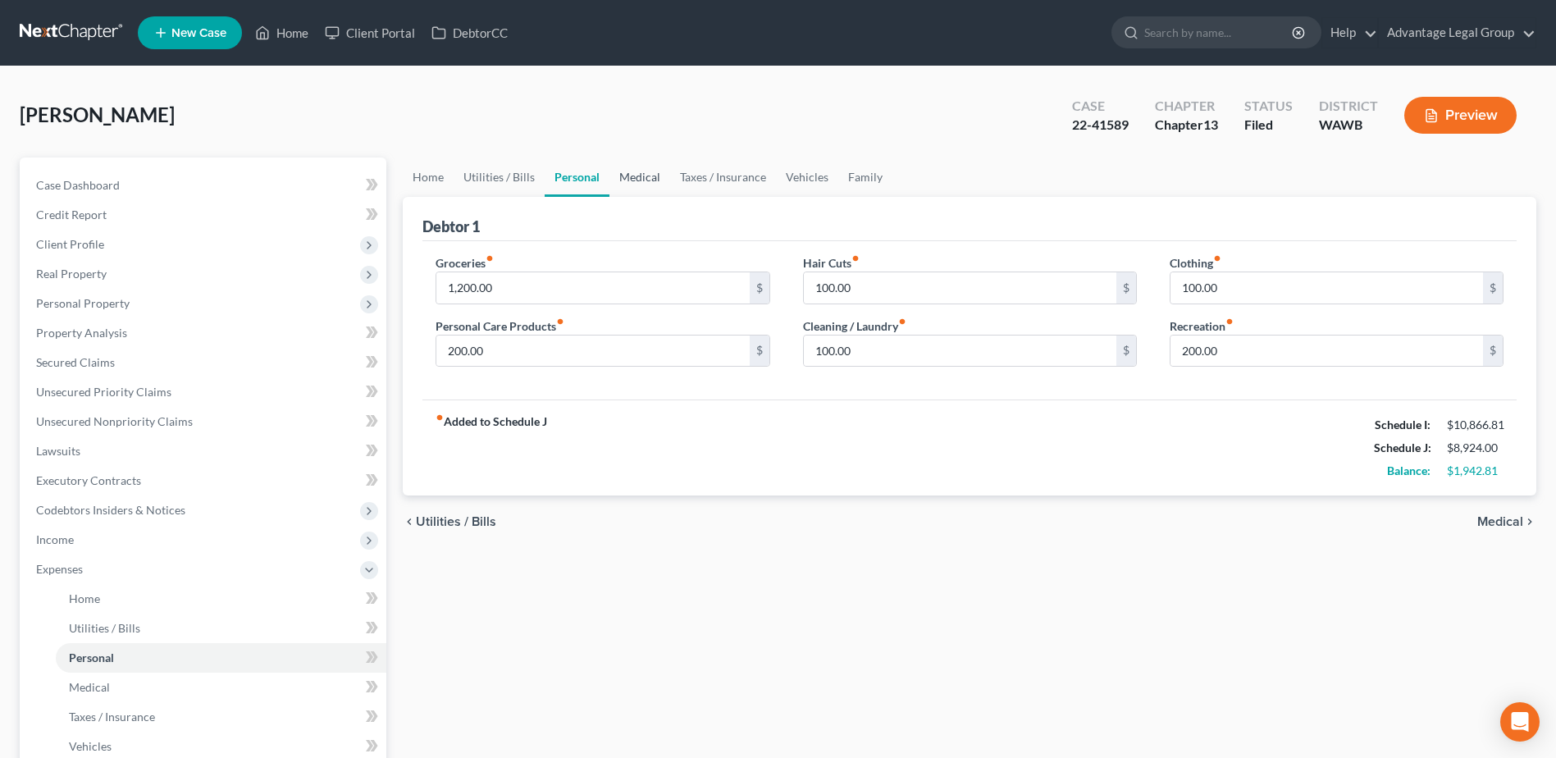
click at [637, 172] on link "Medical" at bounding box center [639, 176] width 61 height 39
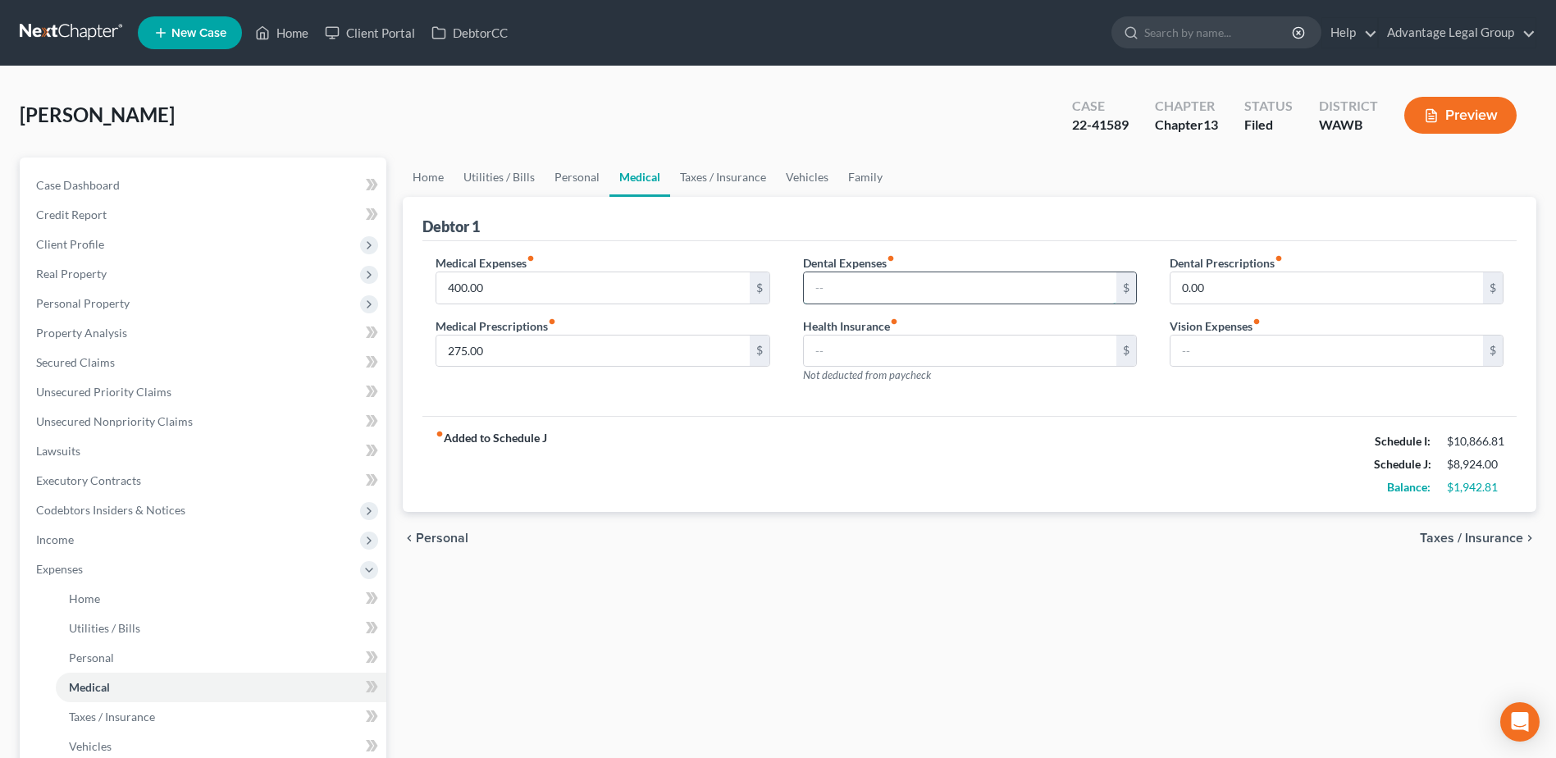
click at [859, 292] on input "text" at bounding box center [960, 287] width 313 height 31
click at [547, 356] on input "275.00" at bounding box center [592, 351] width 313 height 31
type input "200.00"
click at [871, 285] on input "text" at bounding box center [960, 287] width 313 height 31
type input "100.00"
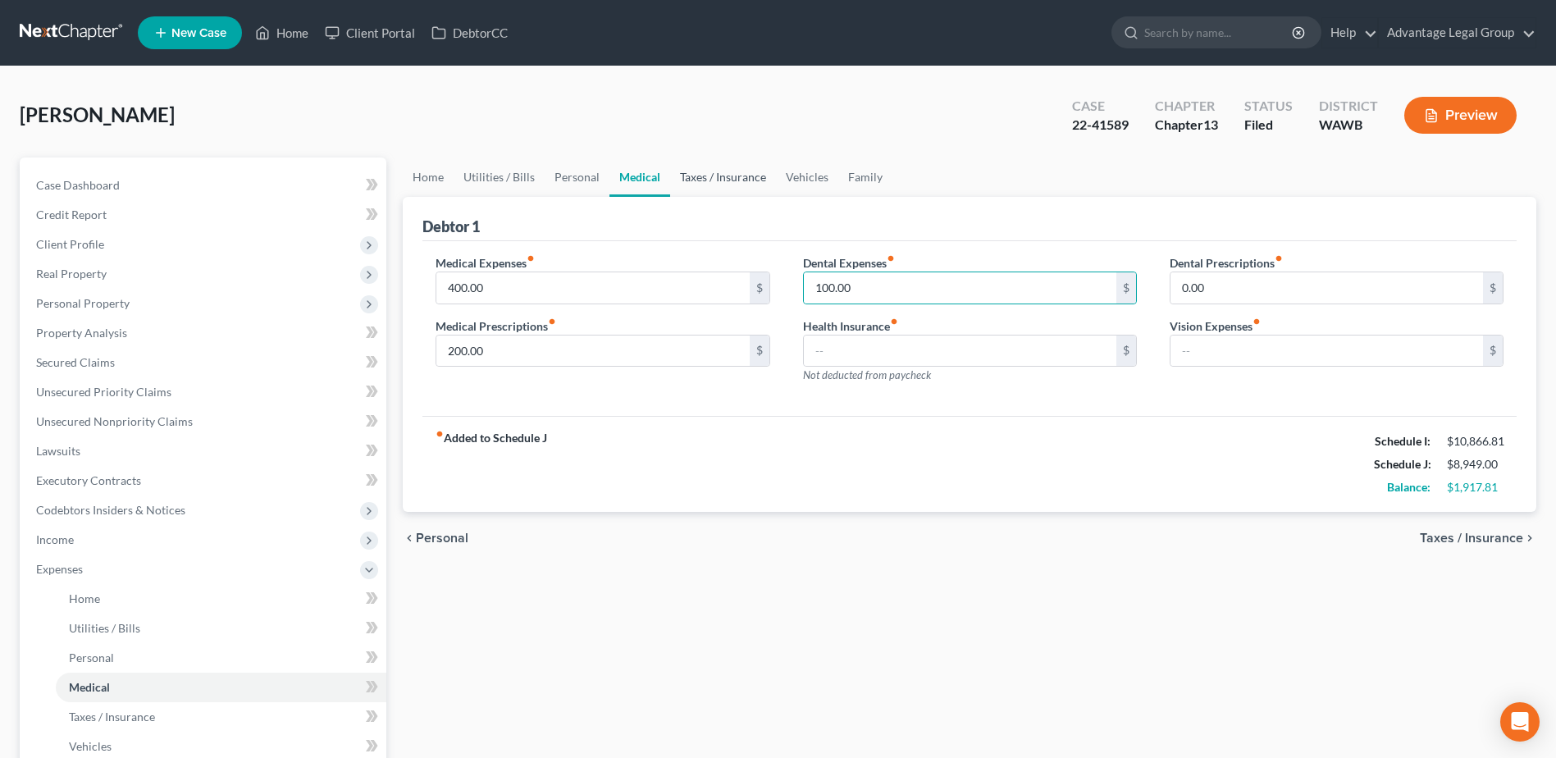
click at [695, 179] on link "Taxes / Insurance" at bounding box center [723, 176] width 106 height 39
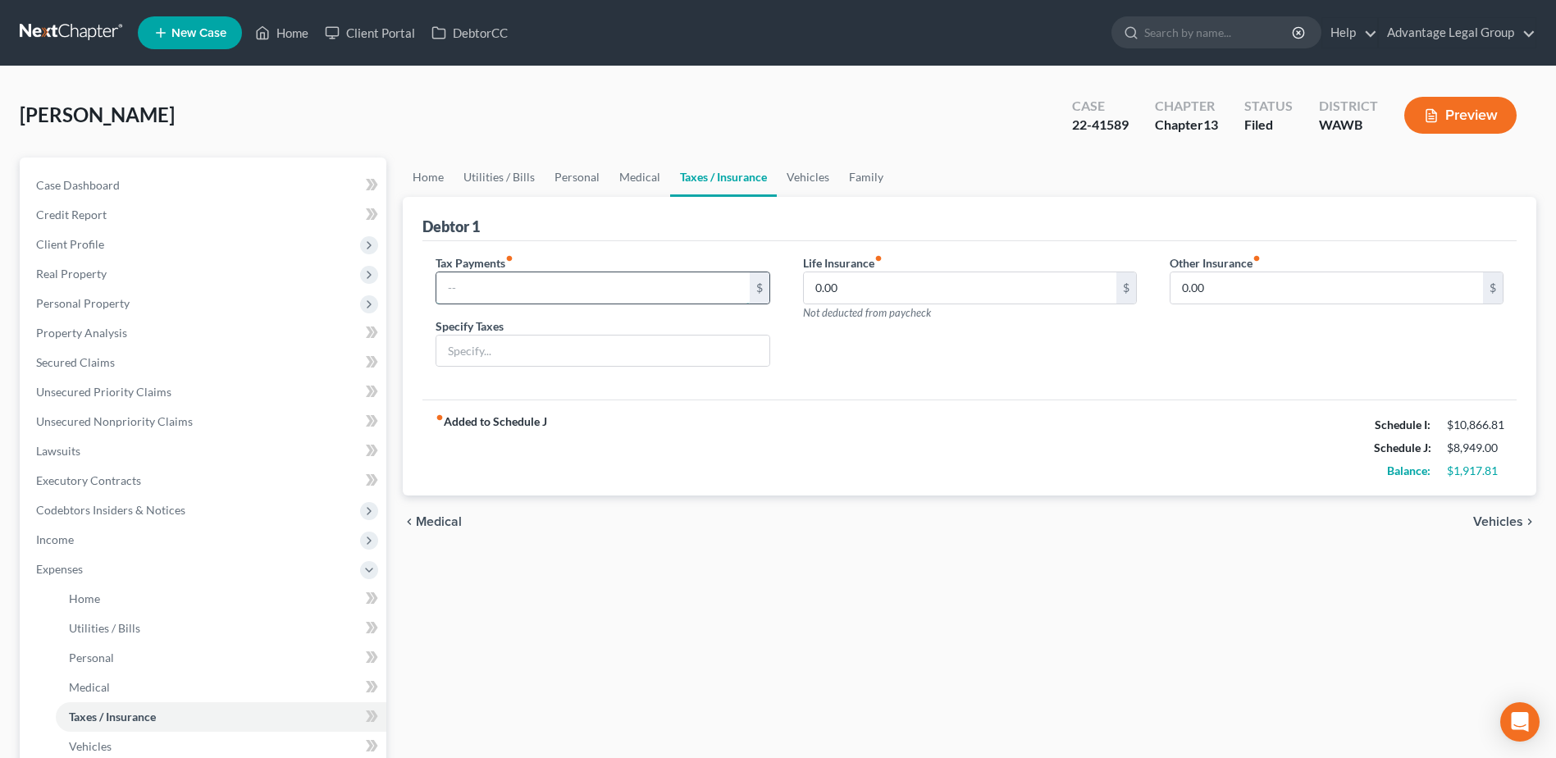
click at [463, 281] on input "text" at bounding box center [592, 287] width 313 height 31
type input "276.00"
click at [504, 348] on input "text" at bounding box center [602, 351] width 332 height 31
type input "IRS tax year 2023"
click at [1488, 521] on span "Vehicles" at bounding box center [1498, 521] width 50 height 13
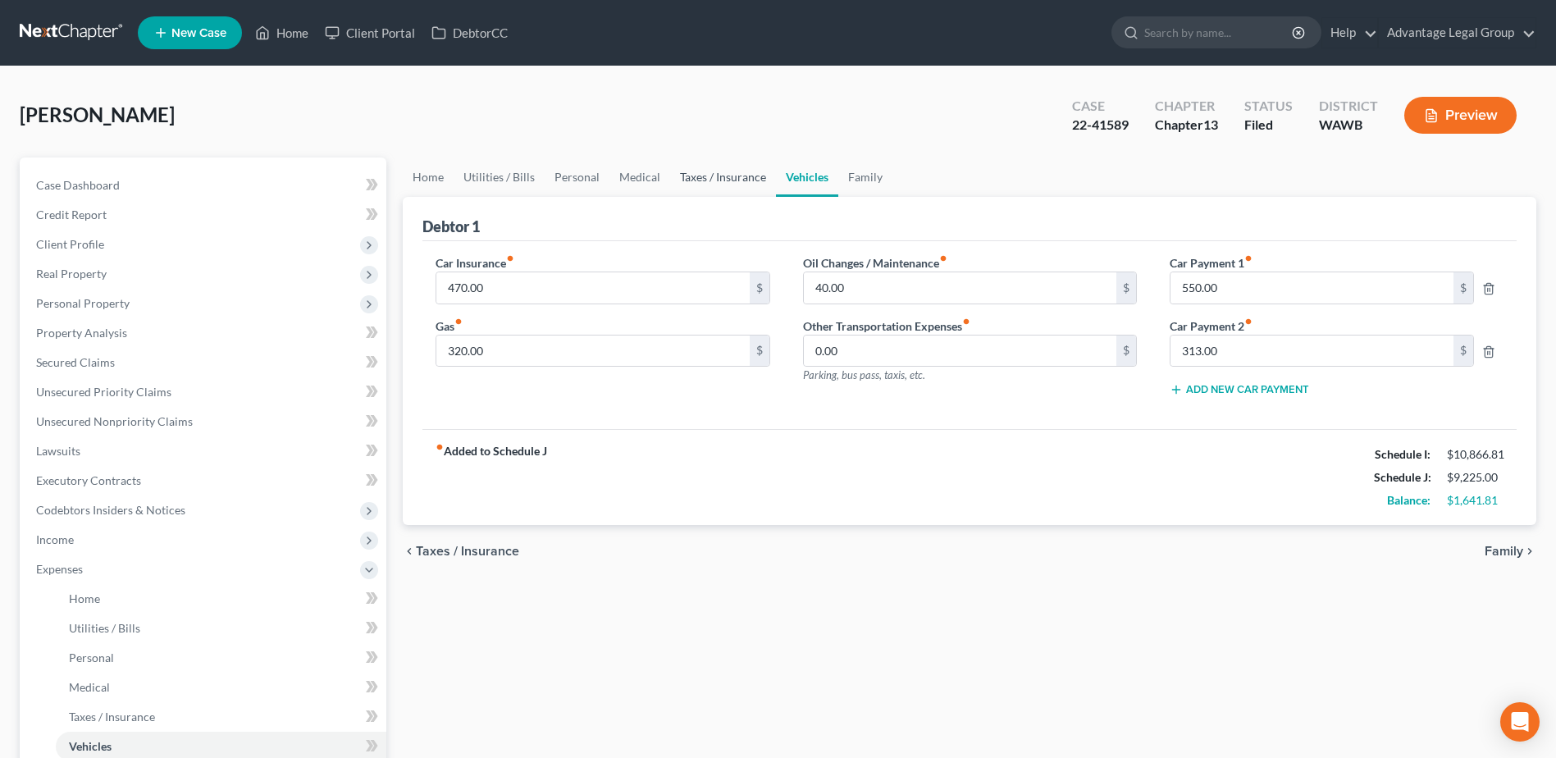
click at [719, 178] on link "Taxes / Insurance" at bounding box center [723, 176] width 106 height 39
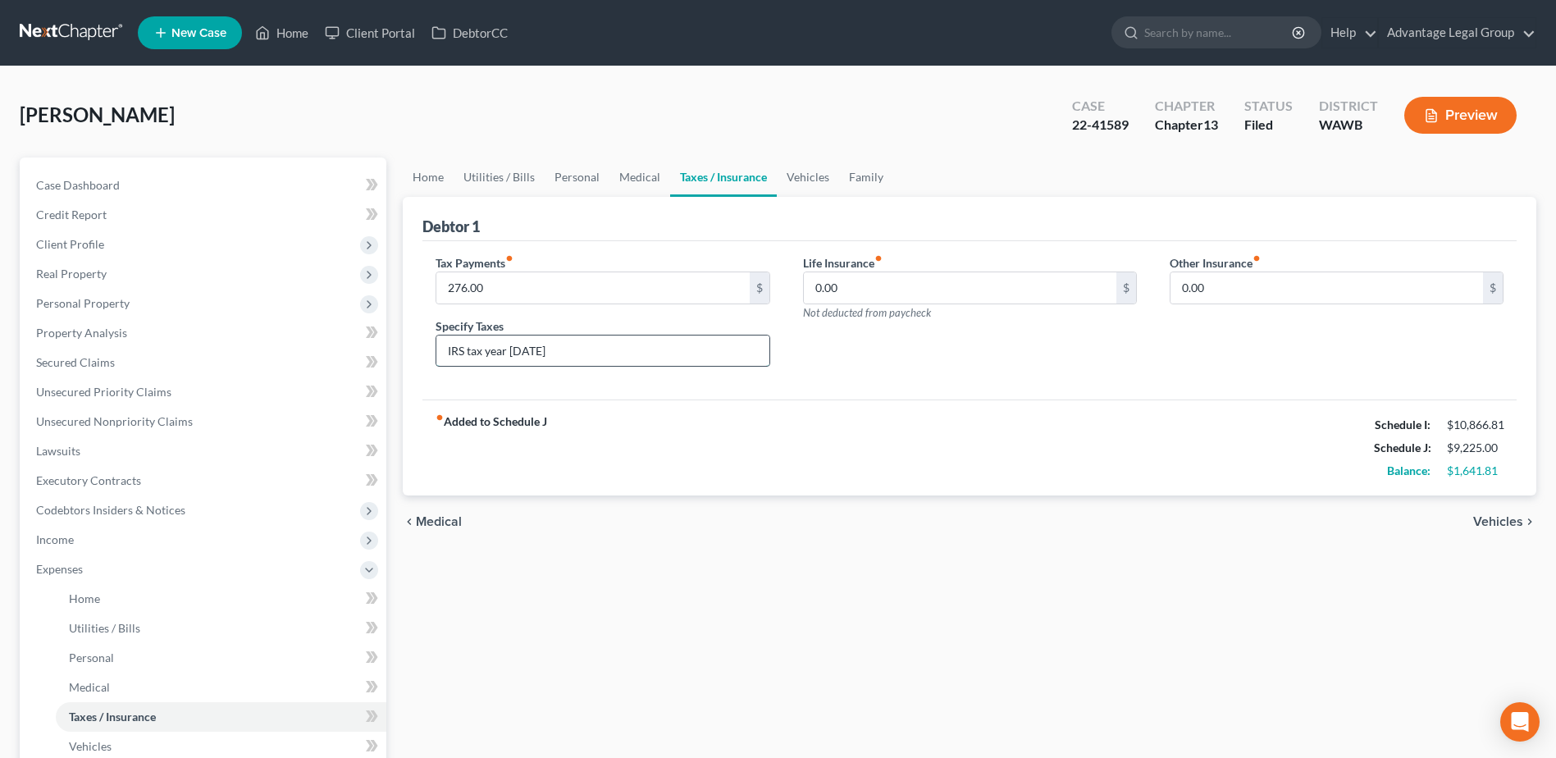
click at [557, 348] on input "IRS tax year 2023" at bounding box center [602, 351] width 332 height 31
type input "IRS tax year 2023 & 2024"
click at [538, 283] on input "276.00" at bounding box center [592, 287] width 313 height 31
type input "552.00"
click at [981, 403] on div "fiber_manual_record Added to Schedule J Schedule I: $10,866.81 Schedule J: $9,5…" at bounding box center [969, 447] width 1094 height 96
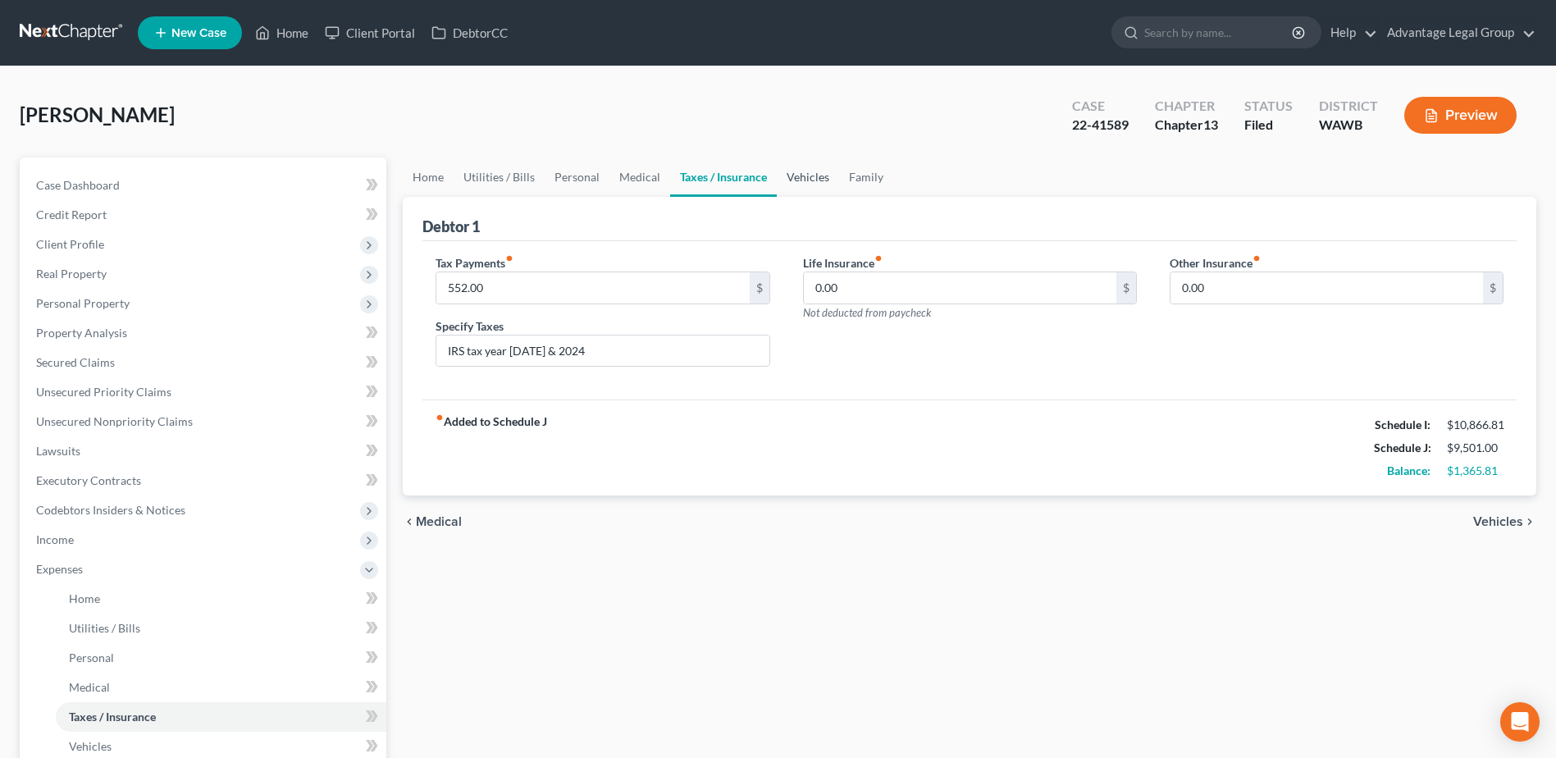
click at [801, 178] on link "Vehicles" at bounding box center [808, 176] width 62 height 39
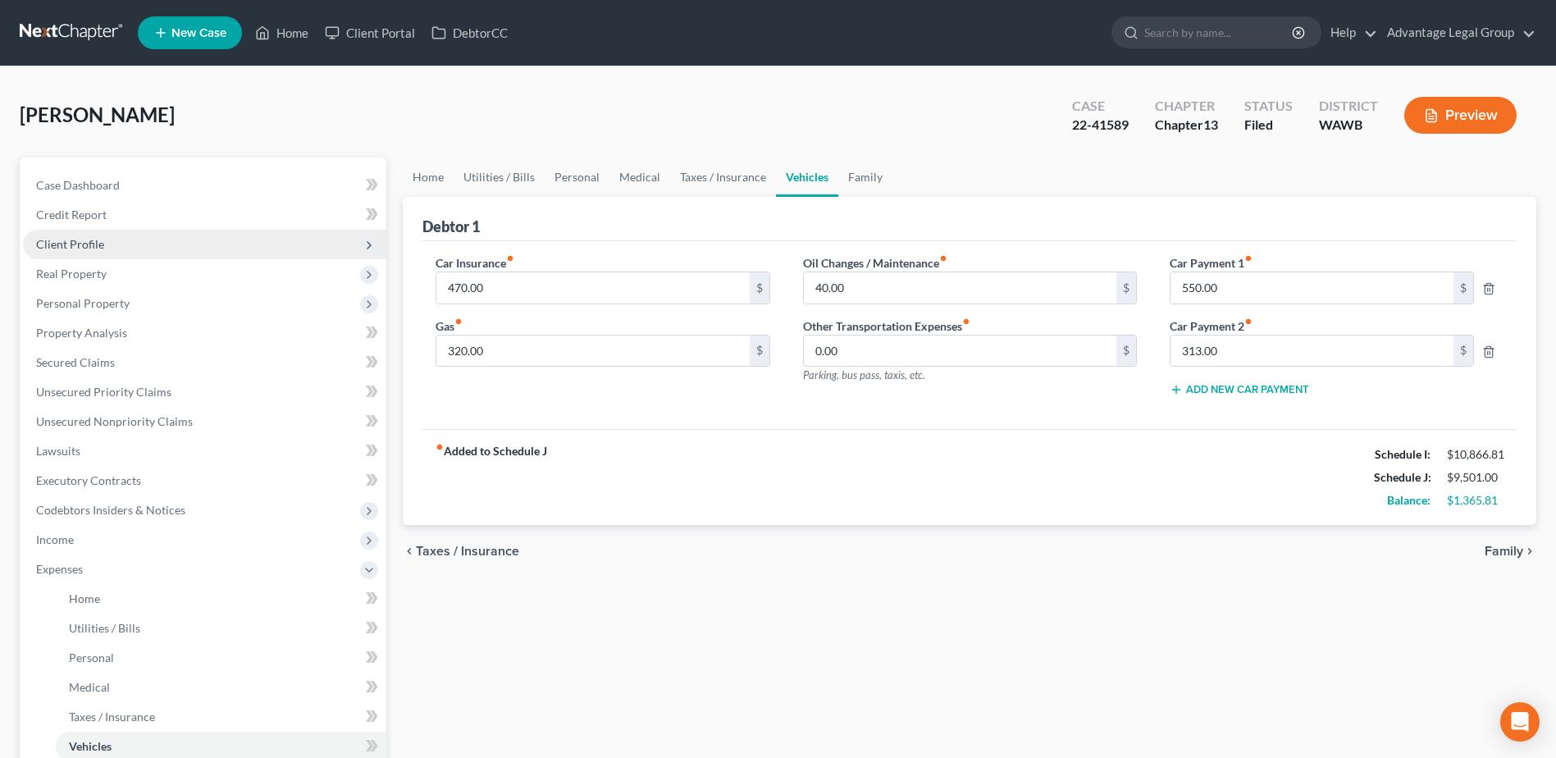
click at [73, 241] on span "Client Profile" at bounding box center [70, 244] width 68 height 14
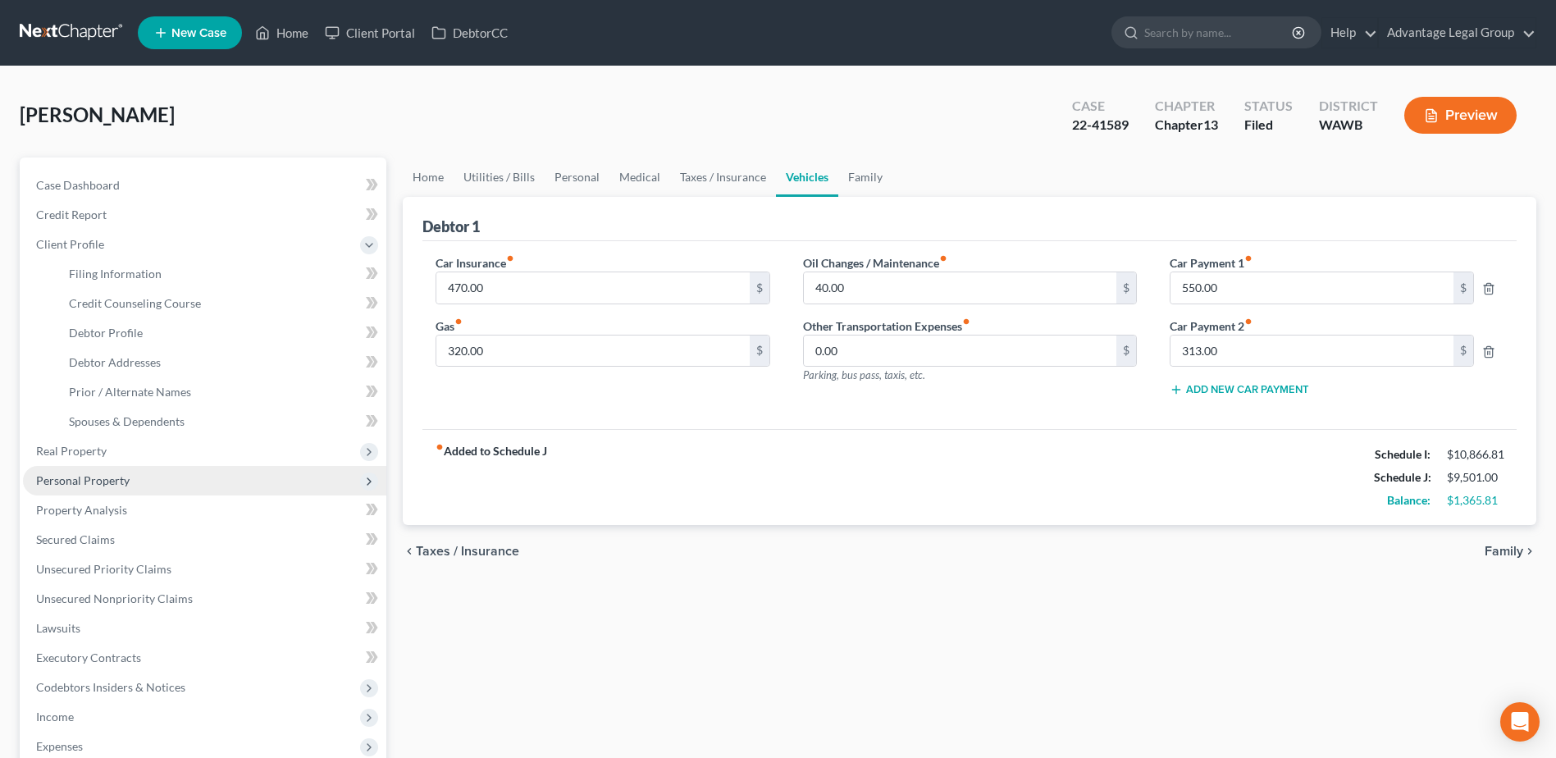
click at [78, 480] on span "Personal Property" at bounding box center [83, 480] width 94 height 14
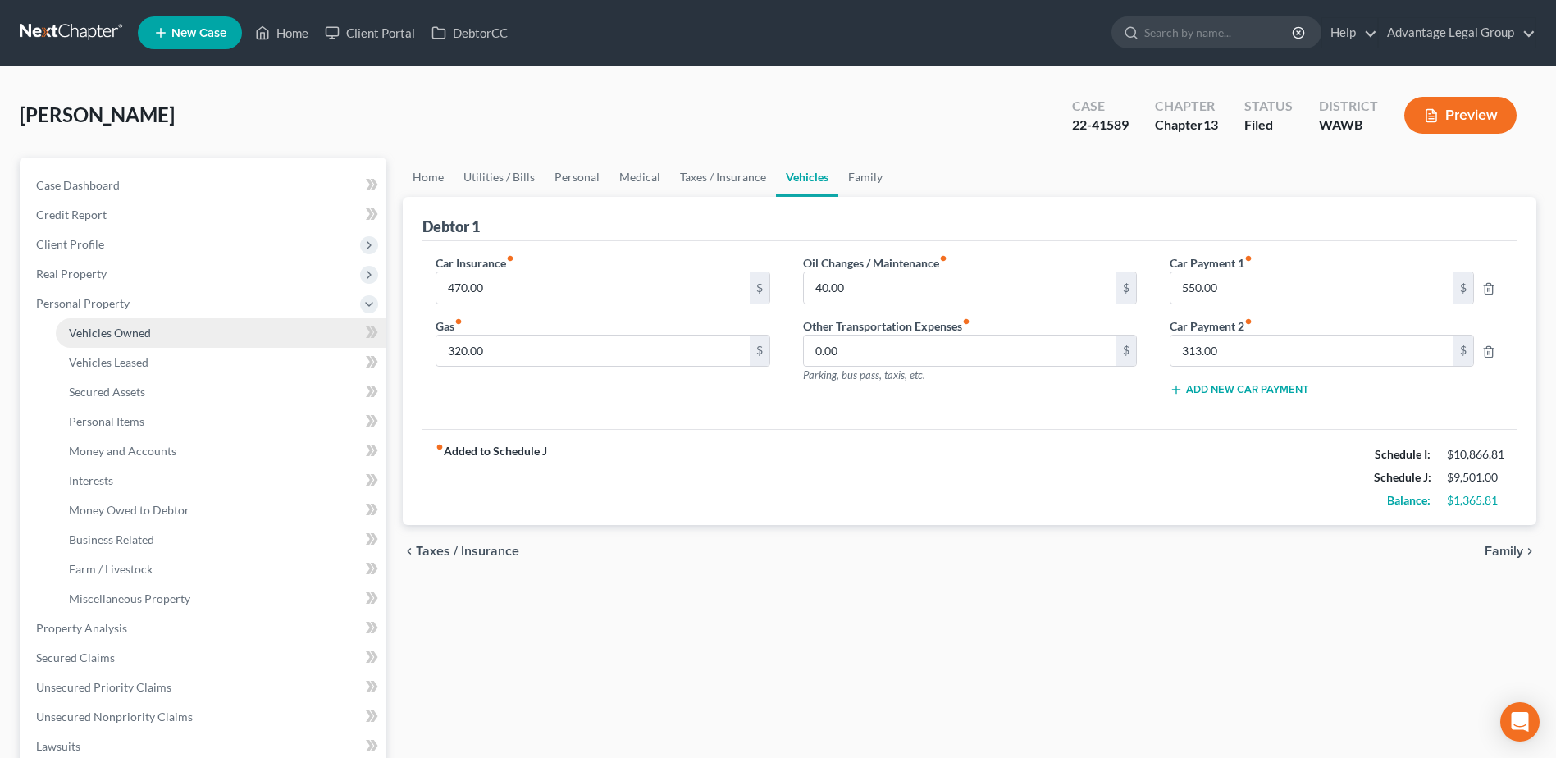
click at [112, 334] on span "Vehicles Owned" at bounding box center [110, 333] width 82 height 14
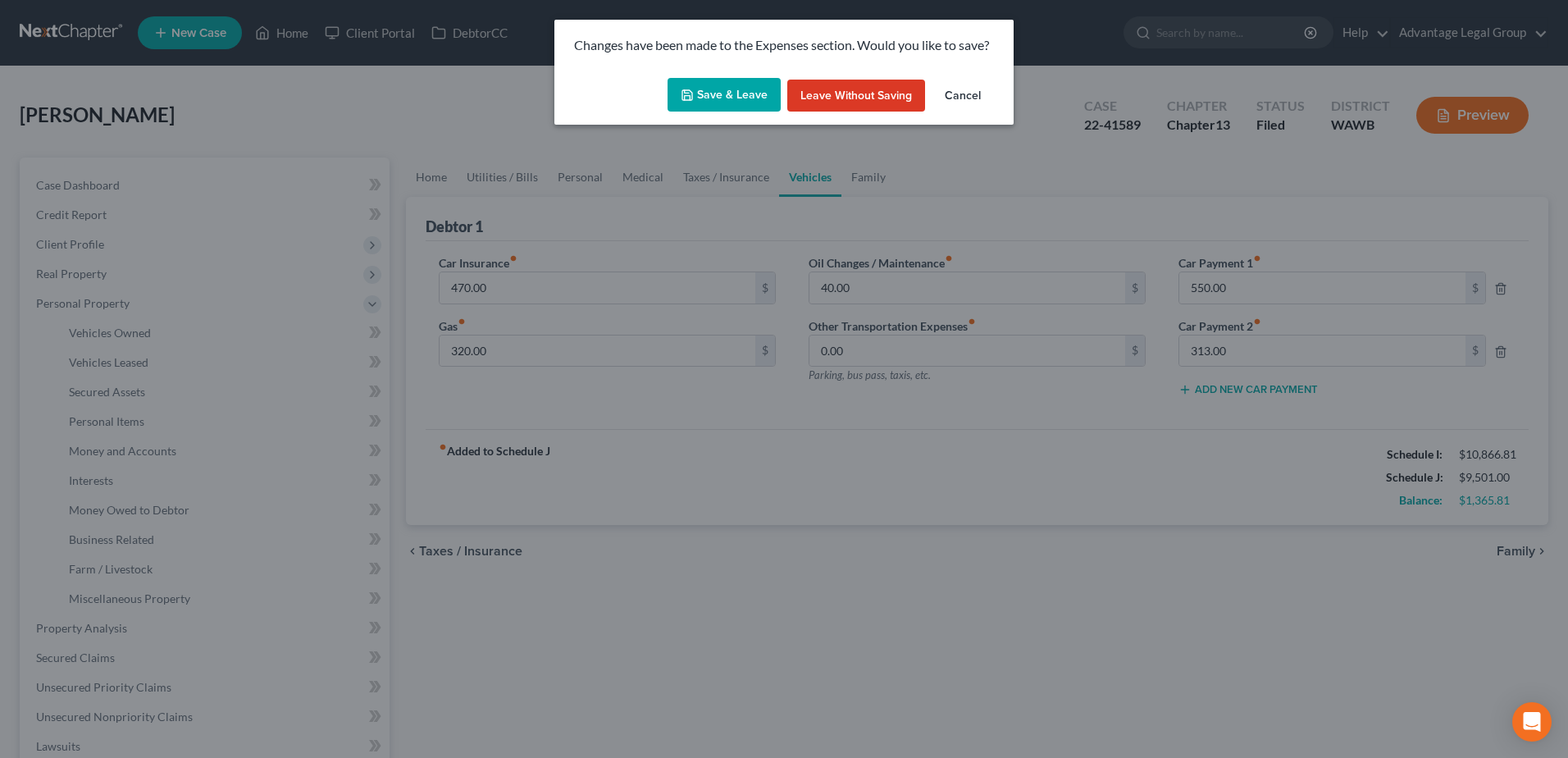
click at [723, 98] on button "Save & Leave" at bounding box center [724, 95] width 113 height 34
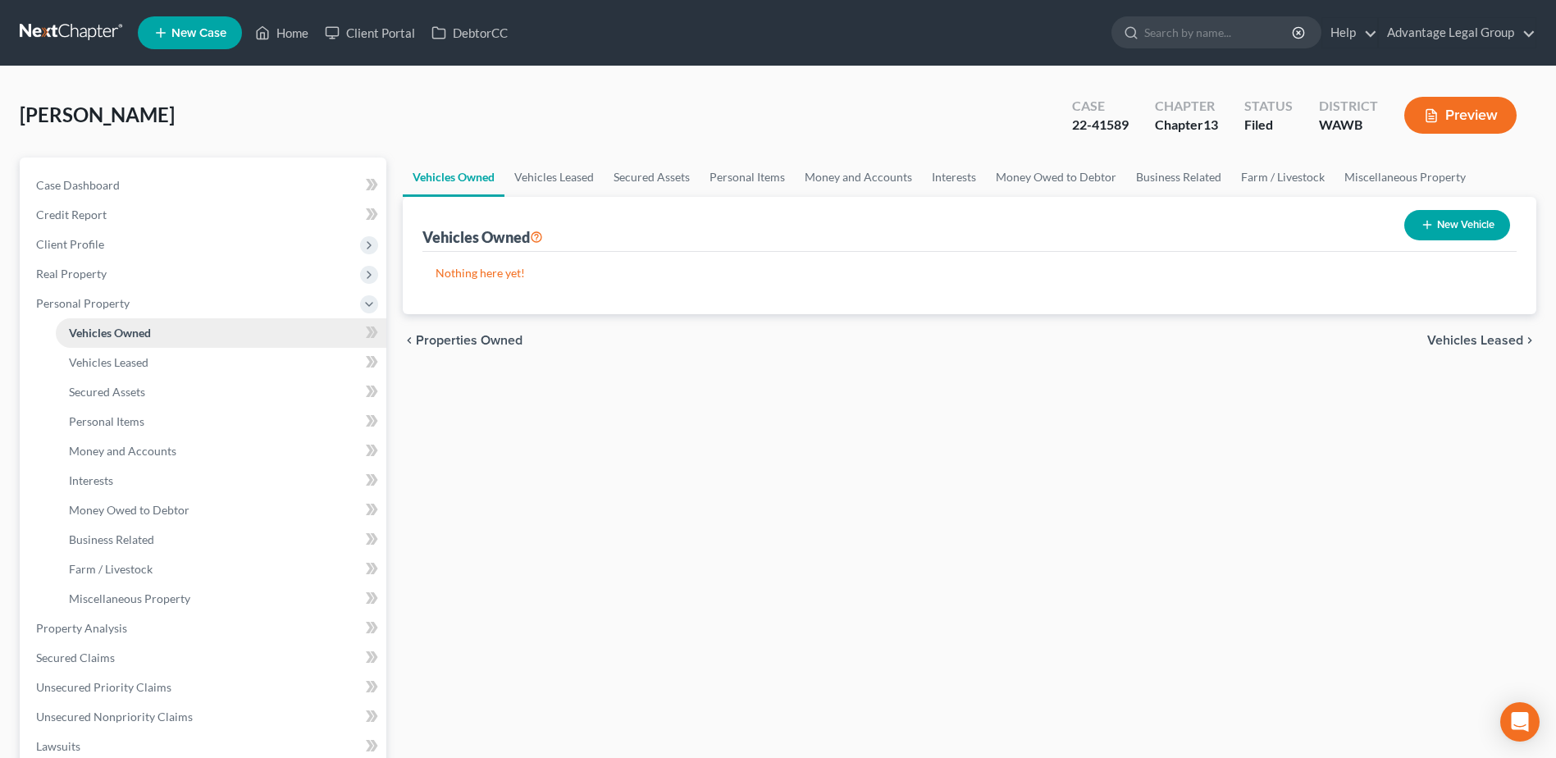
click at [98, 331] on span "Vehicles Owned" at bounding box center [110, 333] width 82 height 14
click at [1477, 226] on button "New Vehicle" at bounding box center [1457, 225] width 106 height 30
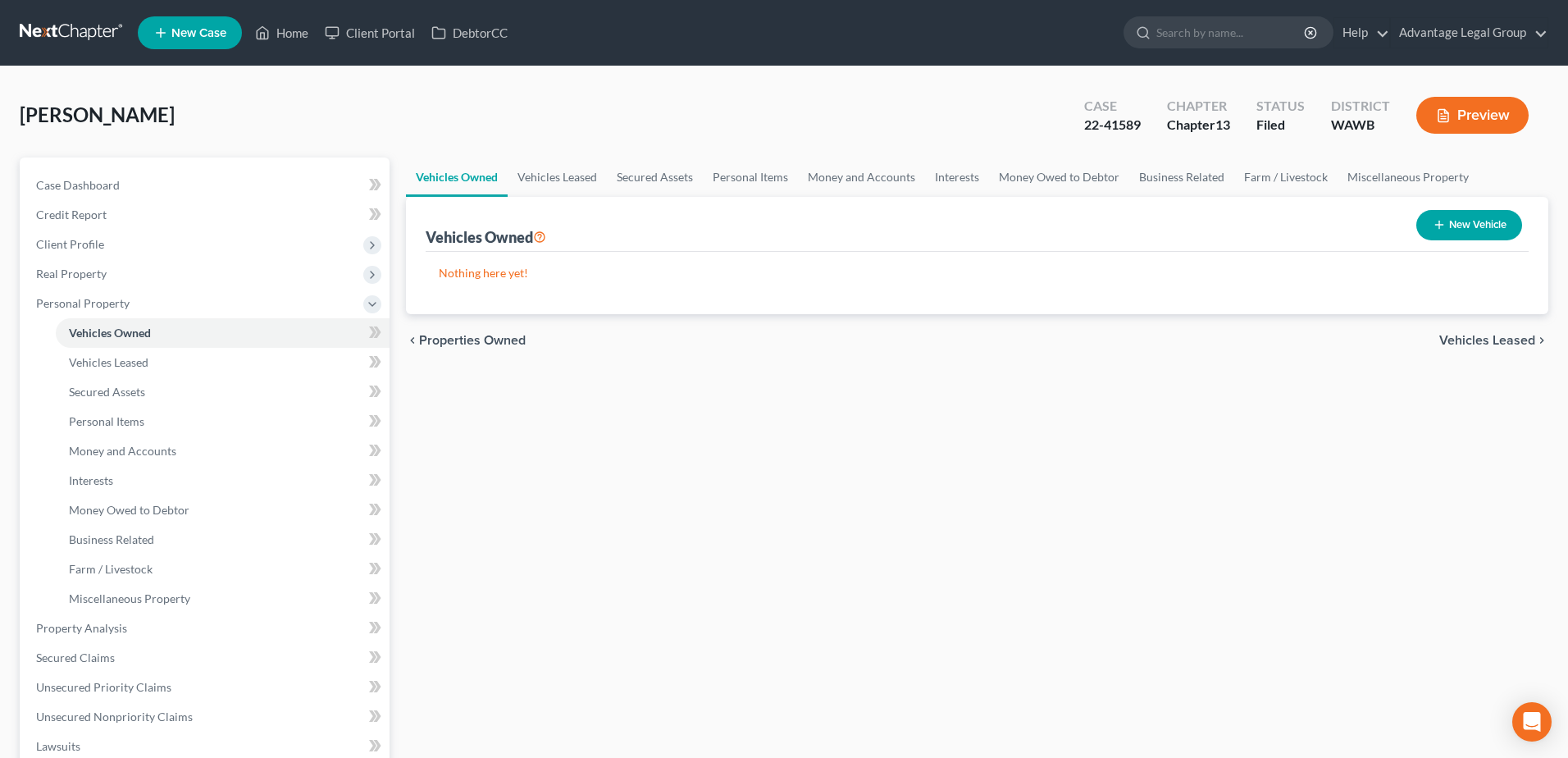
select select "0"
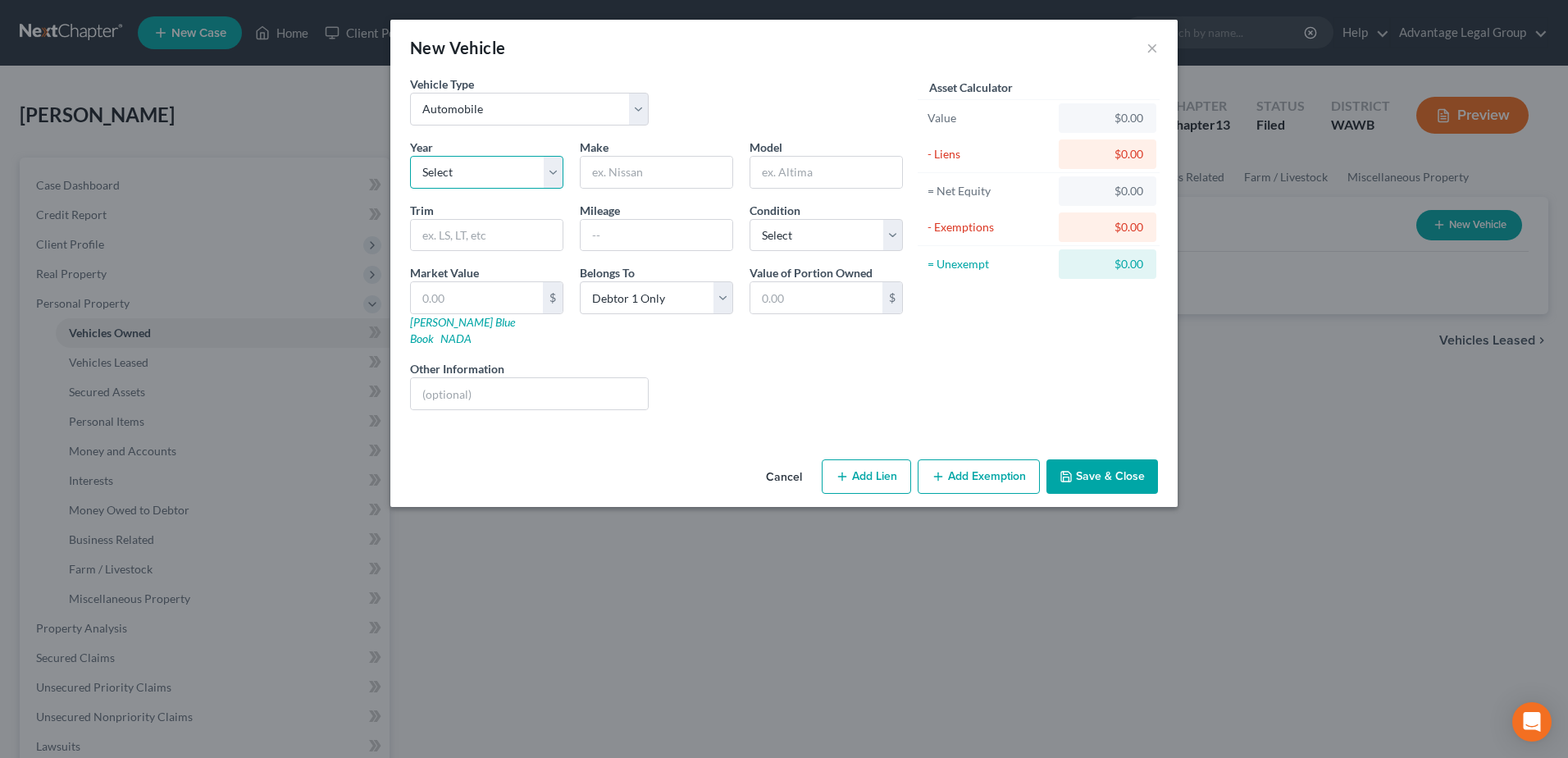
click at [554, 177] on select "Select 2026 2025 2024 2023 2022 2021 2020 2019 2018 2017 2016 2015 2014 2013 20…" at bounding box center [486, 172] width 153 height 33
click at [1147, 48] on button "×" at bounding box center [1152, 48] width 11 height 20
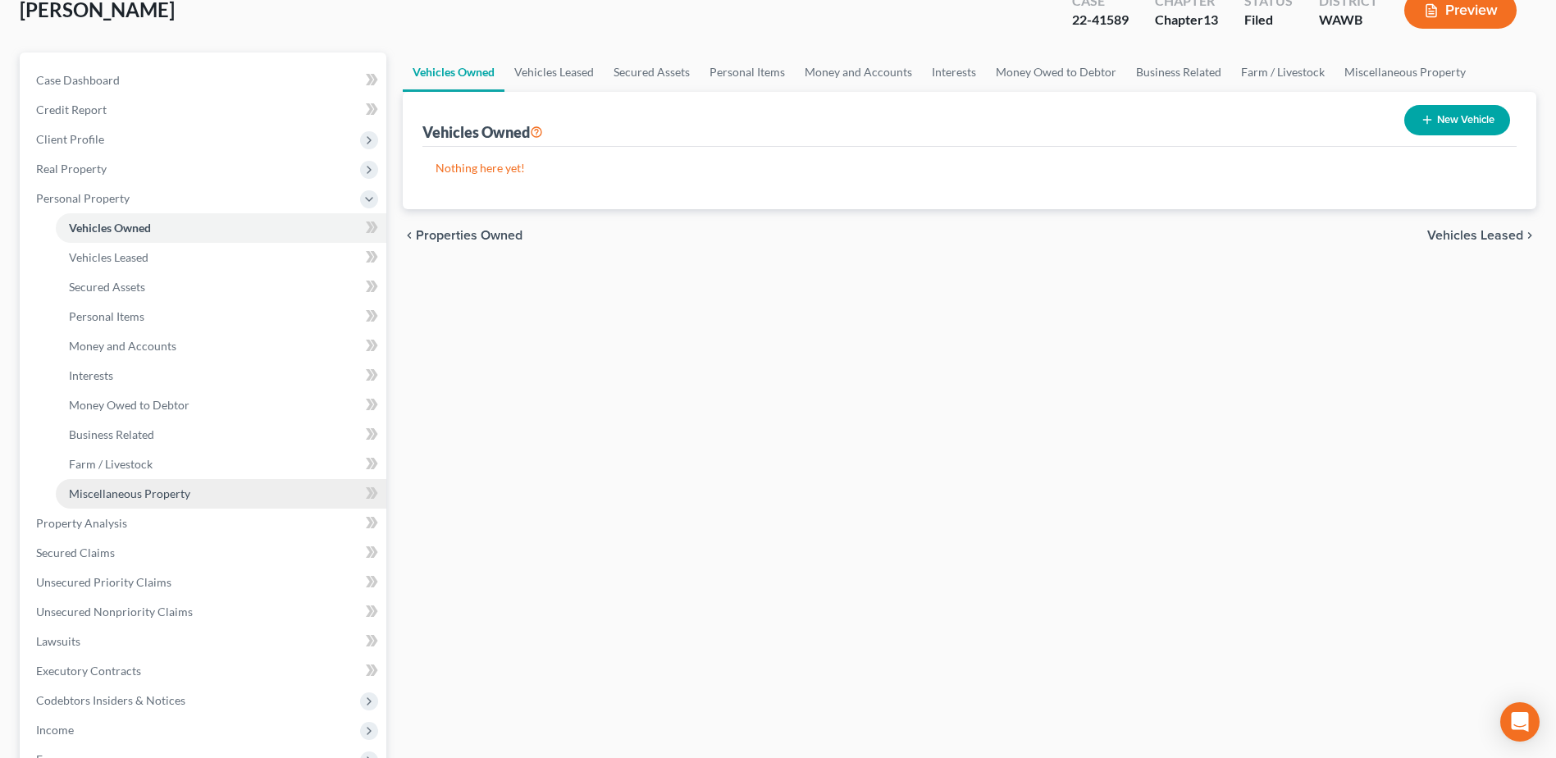
scroll to position [164, 0]
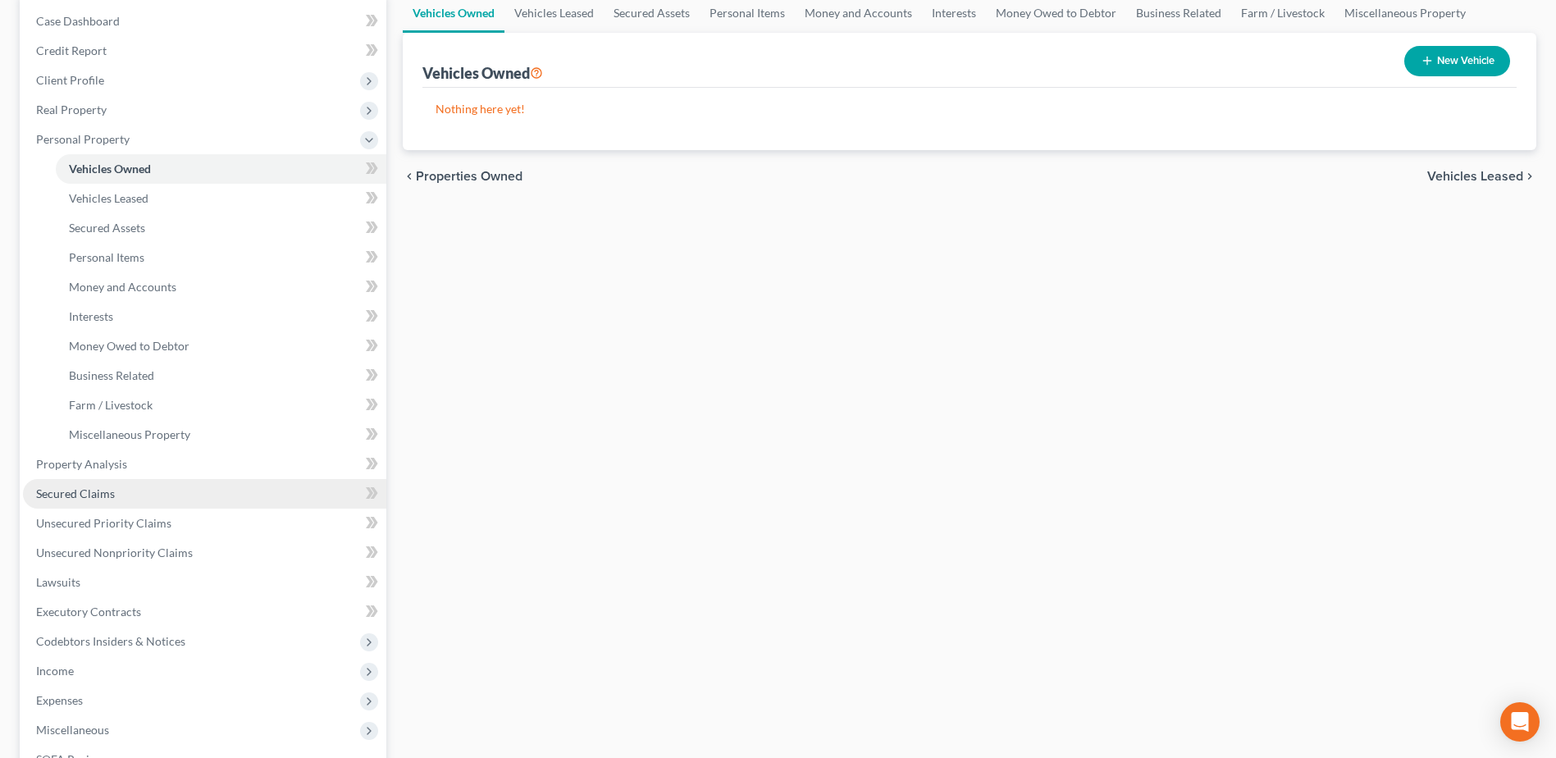
click at [80, 490] on span "Secured Claims" at bounding box center [75, 493] width 79 height 14
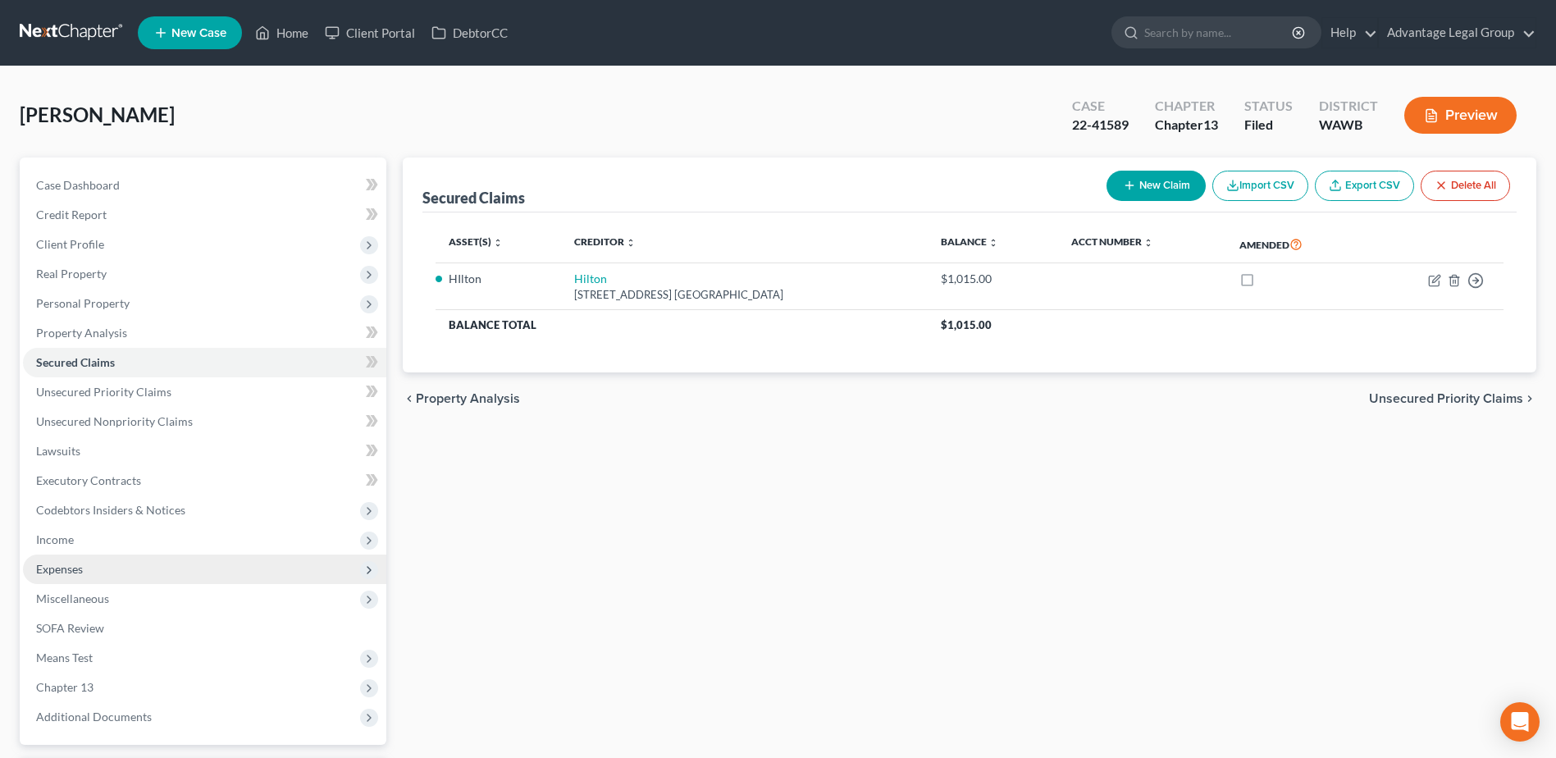
click at [75, 573] on span "Expenses" at bounding box center [59, 569] width 47 height 14
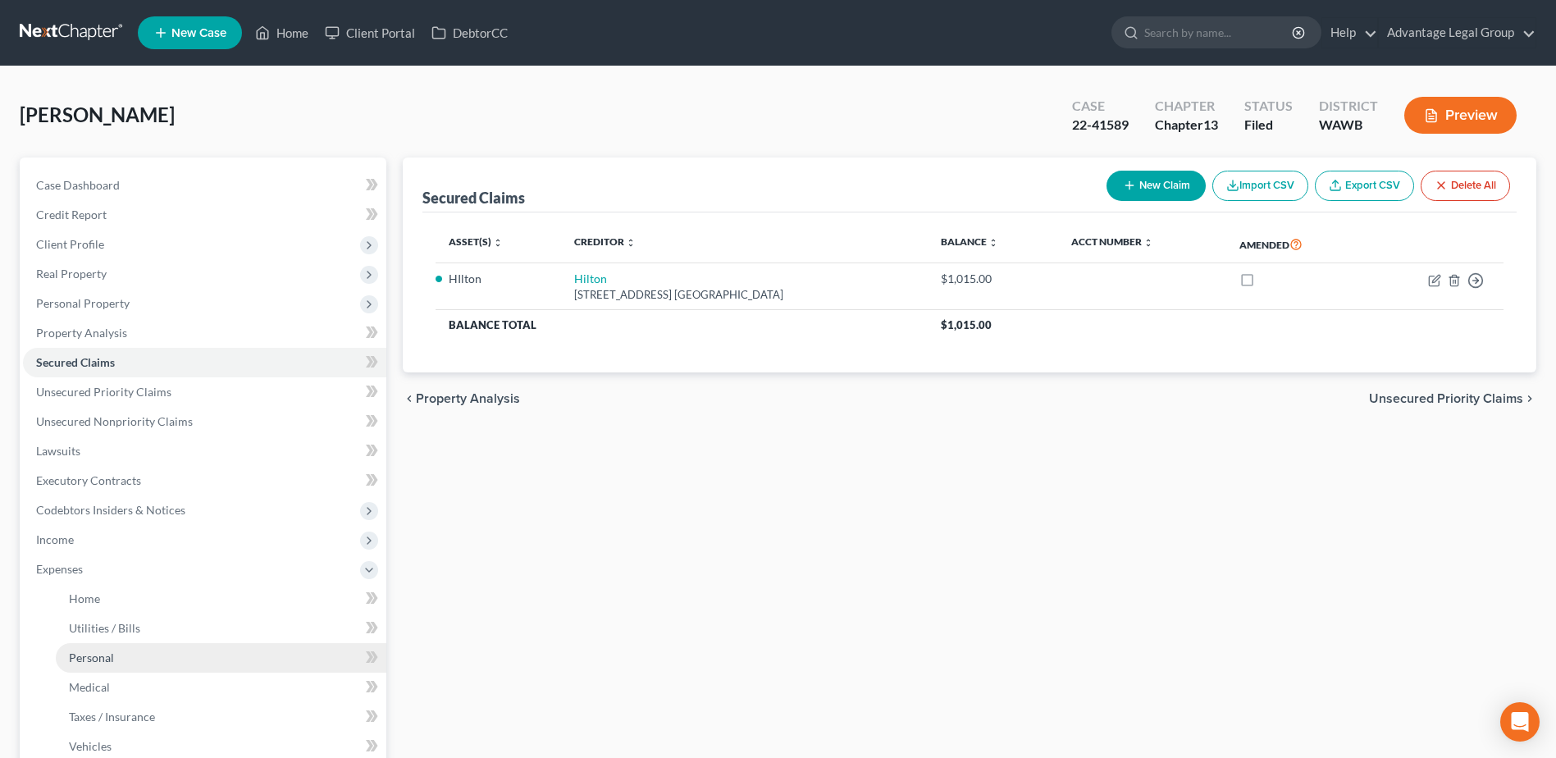
click at [96, 651] on span "Personal" at bounding box center [91, 657] width 45 height 14
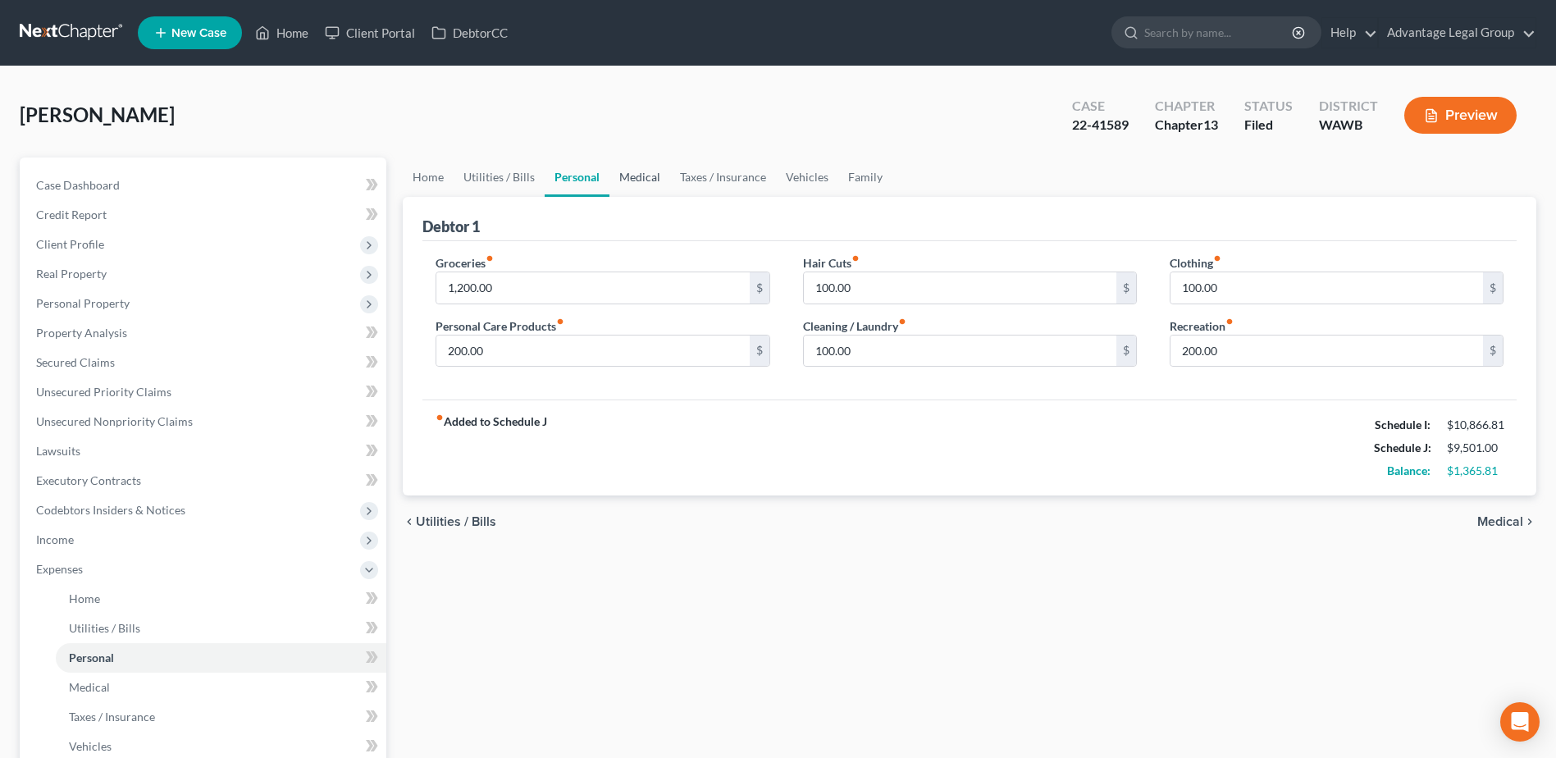
click at [637, 171] on link "Medical" at bounding box center [639, 176] width 61 height 39
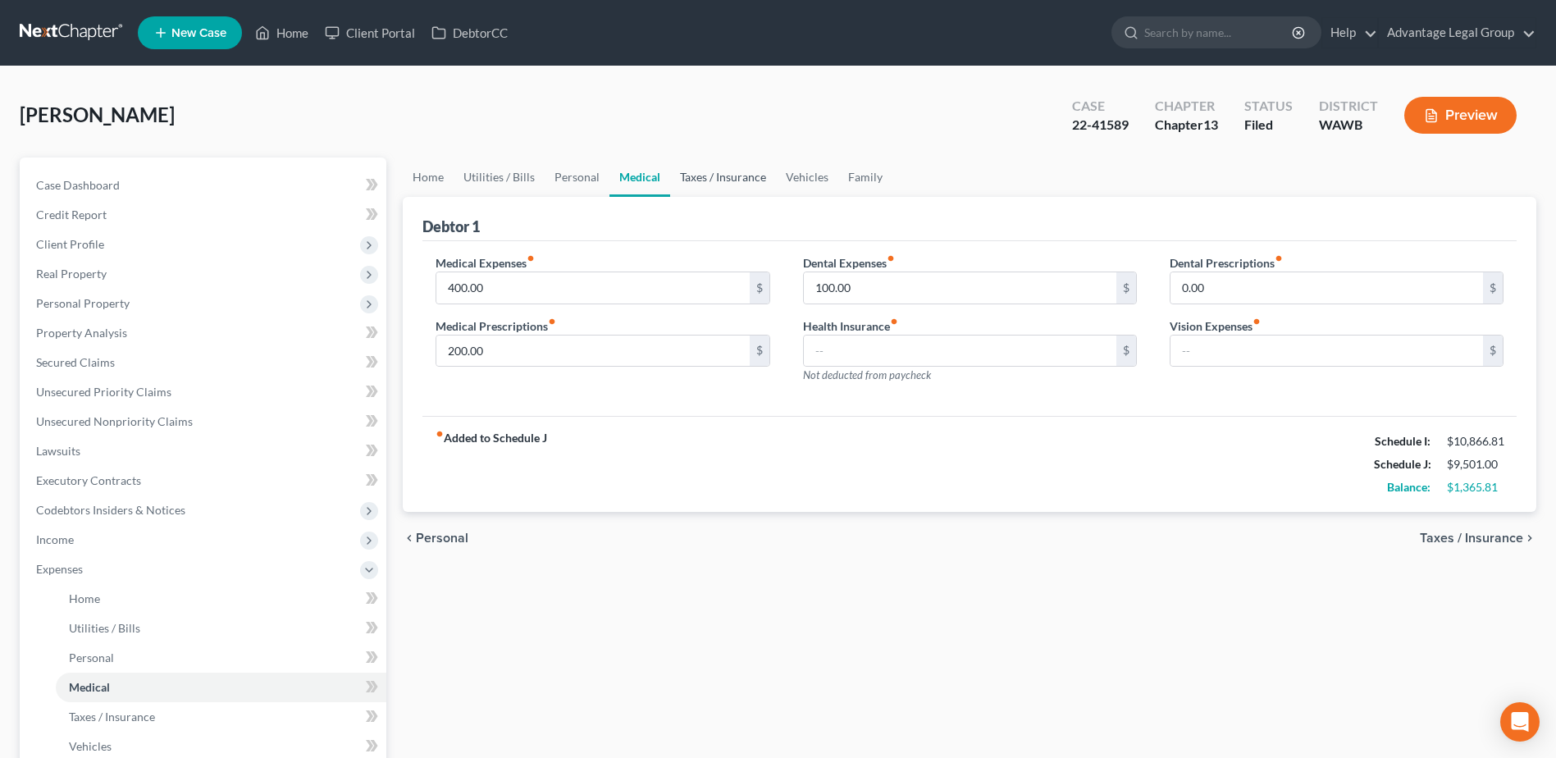
click at [702, 176] on link "Taxes / Insurance" at bounding box center [723, 176] width 106 height 39
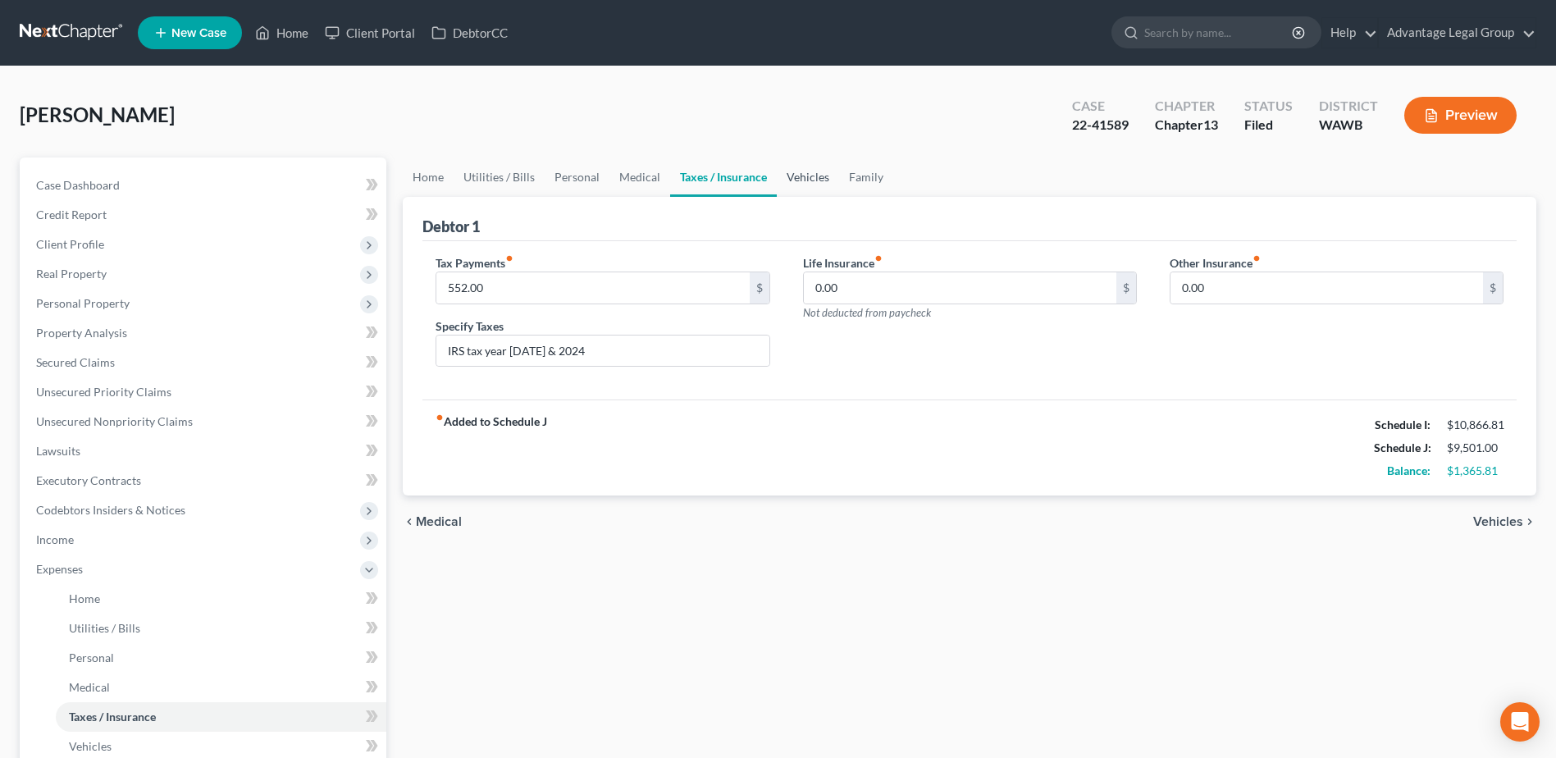
click at [804, 182] on link "Vehicles" at bounding box center [808, 176] width 62 height 39
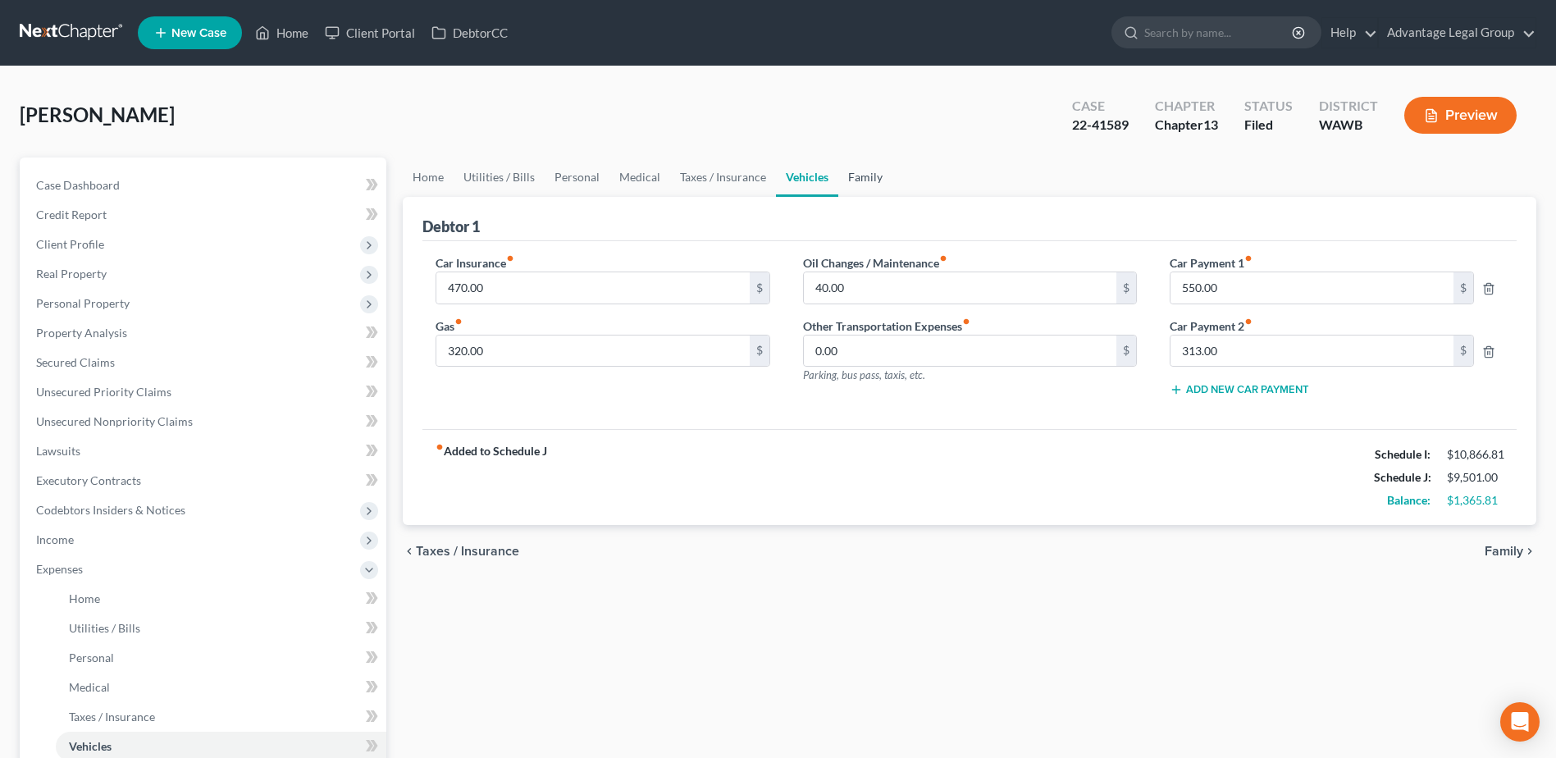
click at [872, 172] on link "Family" at bounding box center [865, 176] width 54 height 39
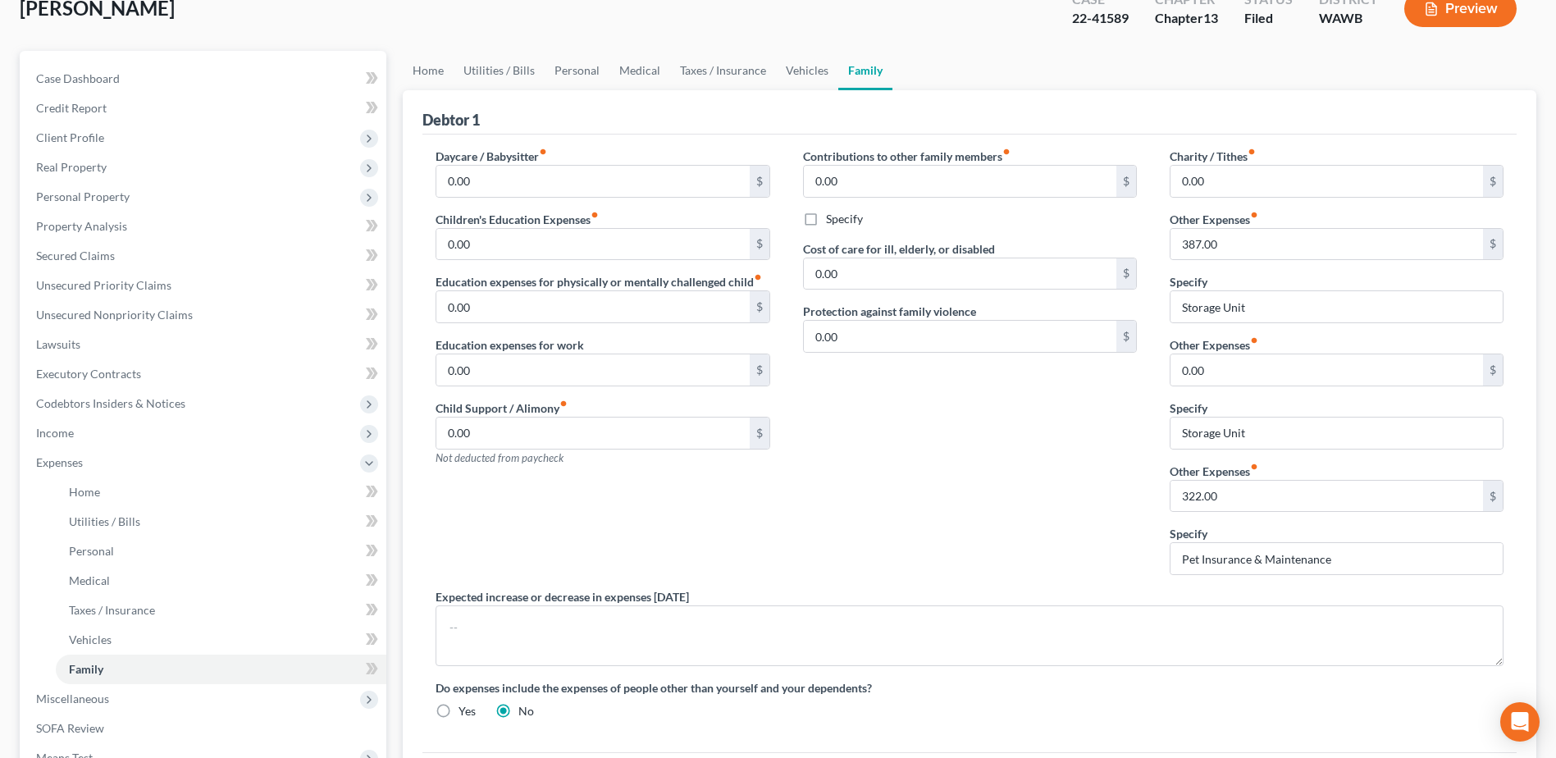
scroll to position [104, 0]
click at [1253, 248] on input "387.00" at bounding box center [1327, 246] width 313 height 31
type input "0.0"
click at [1040, 386] on div "Contributions to other family members fiber_manual_record 0.00 $ Specify Cost o…" at bounding box center [970, 370] width 367 height 440
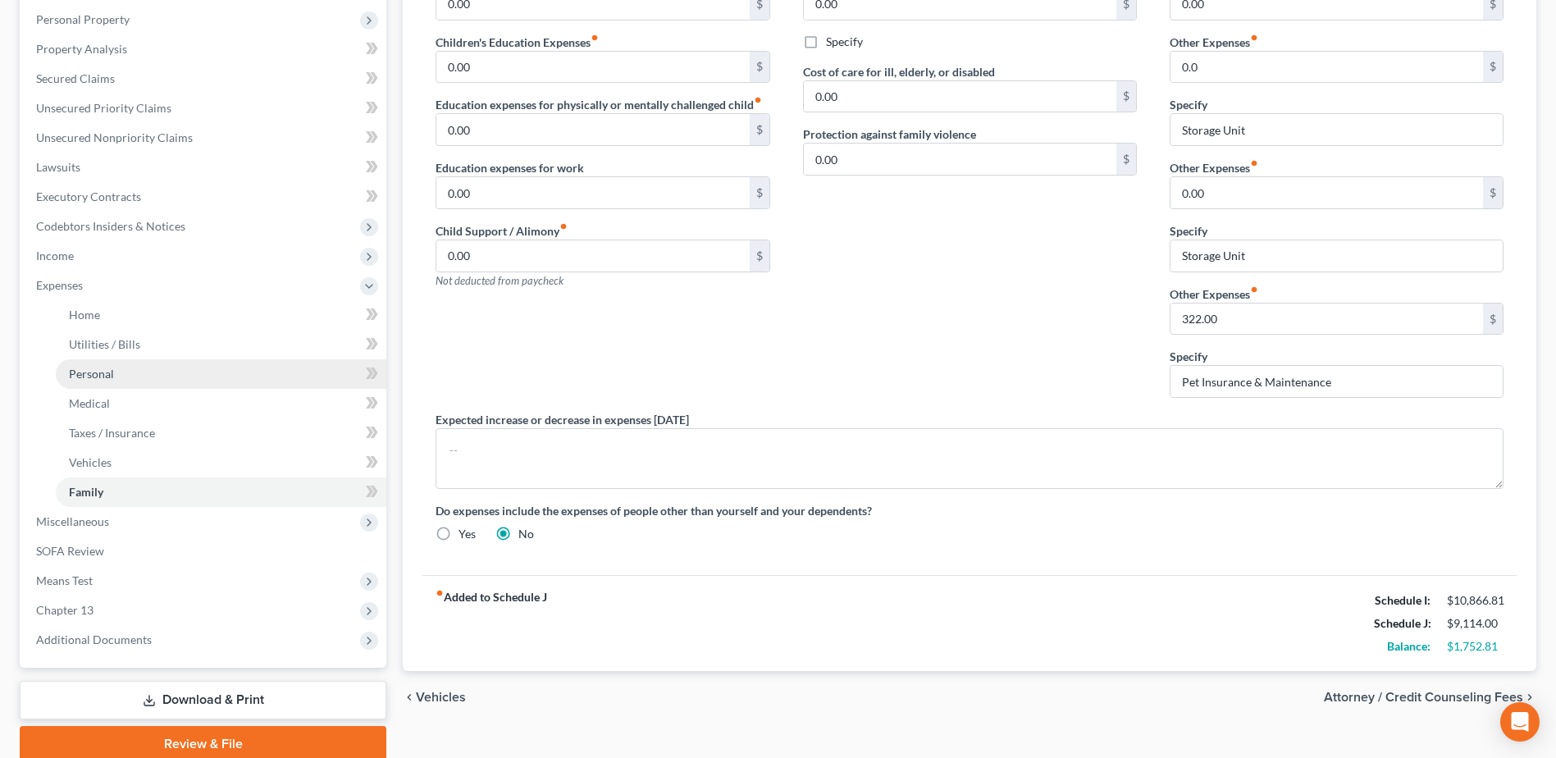
scroll to position [246, 0]
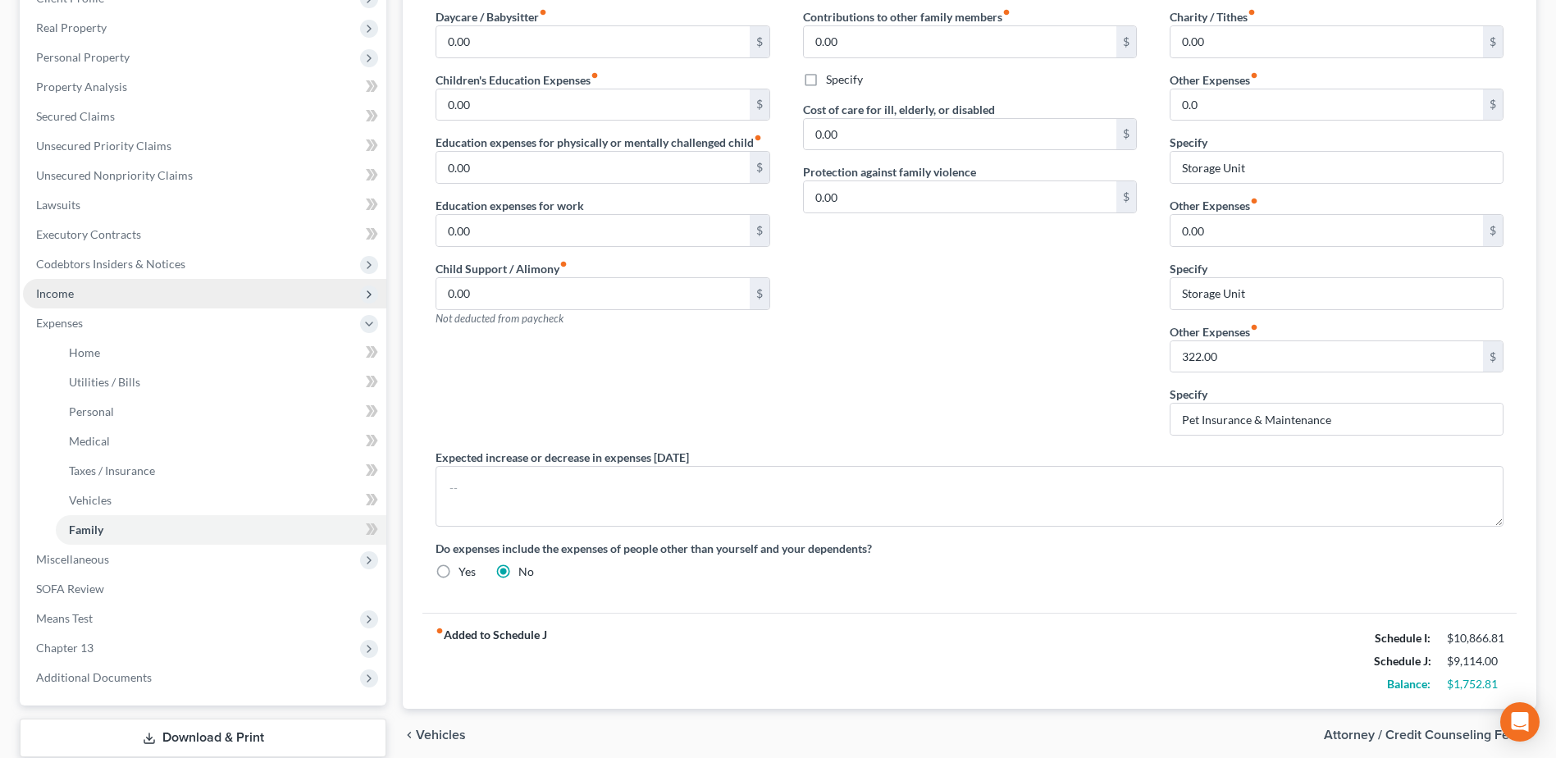
click at [57, 300] on span "Income" at bounding box center [204, 294] width 363 height 30
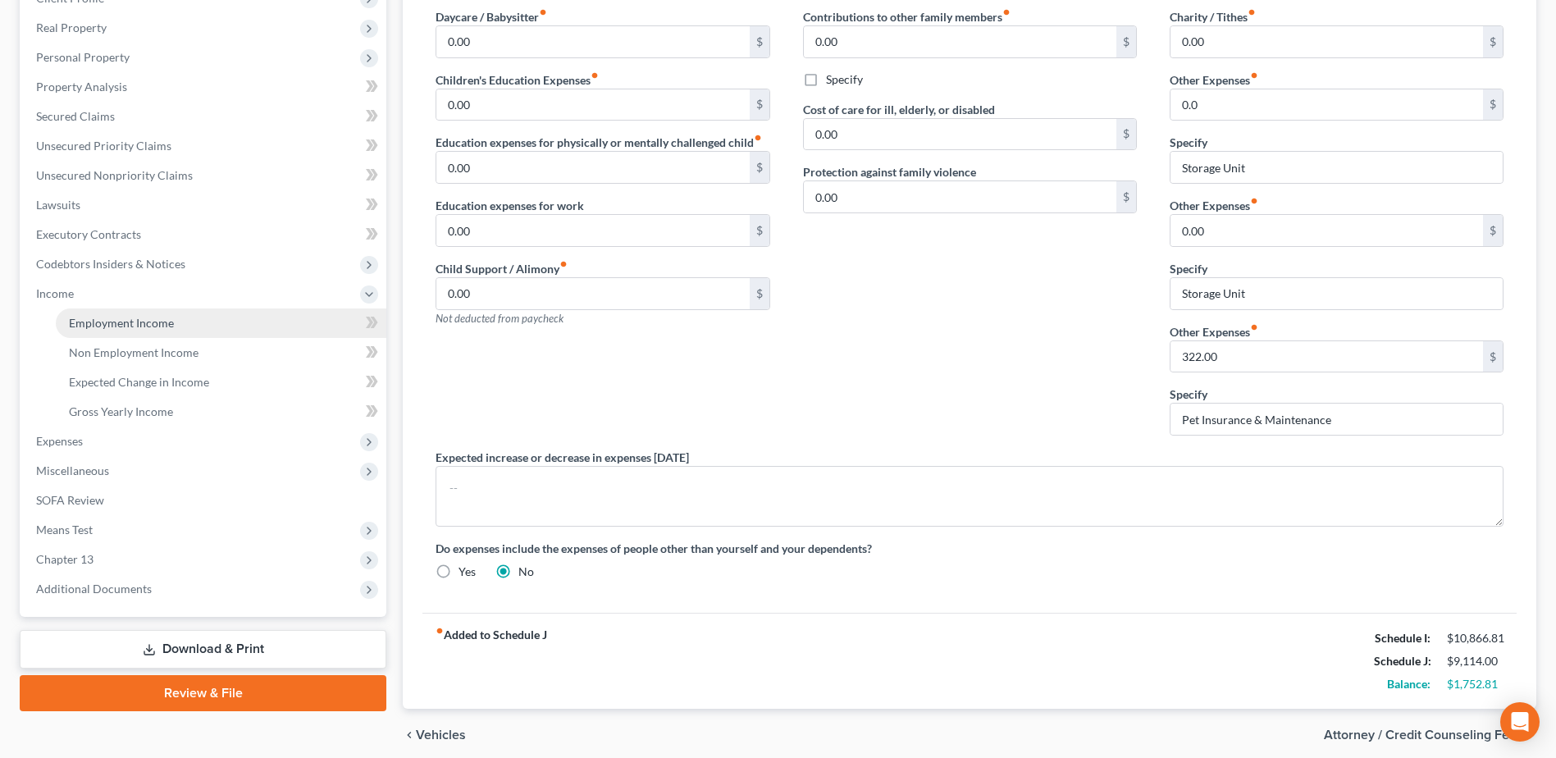
click at [123, 321] on span "Employment Income" at bounding box center [121, 323] width 105 height 14
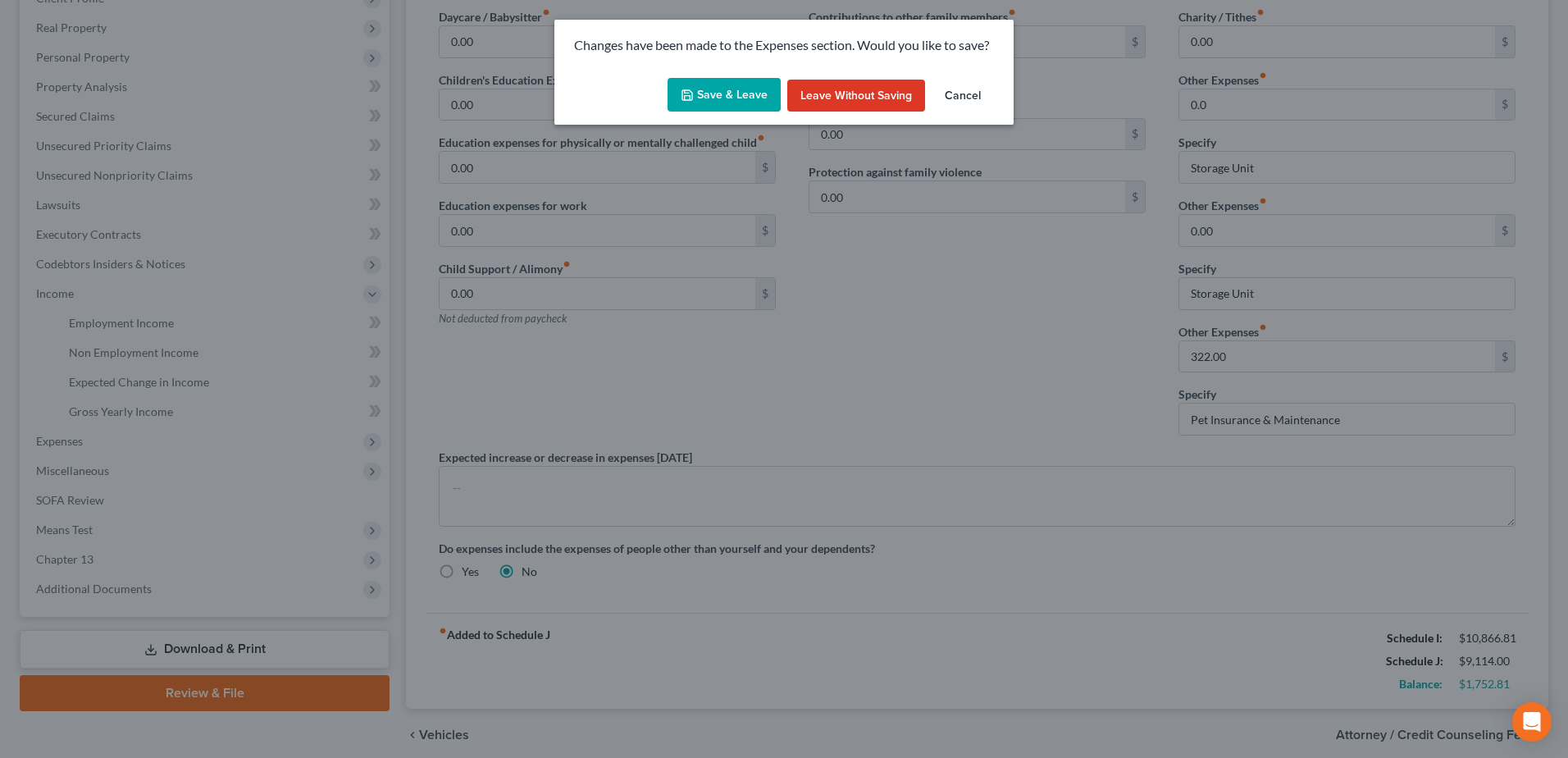
click at [737, 108] on button "Save & Leave" at bounding box center [724, 95] width 113 height 34
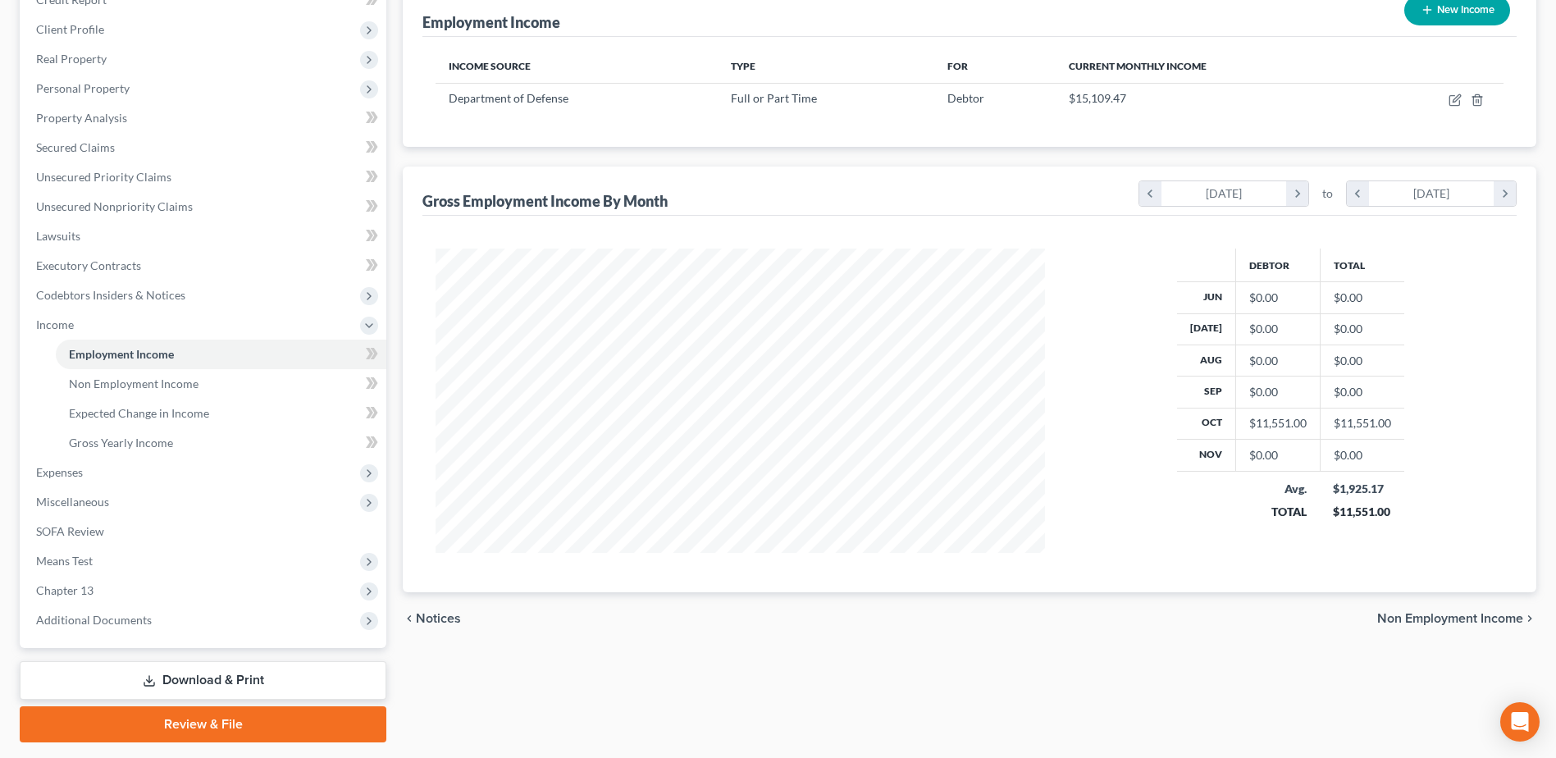
scroll to position [246, 0]
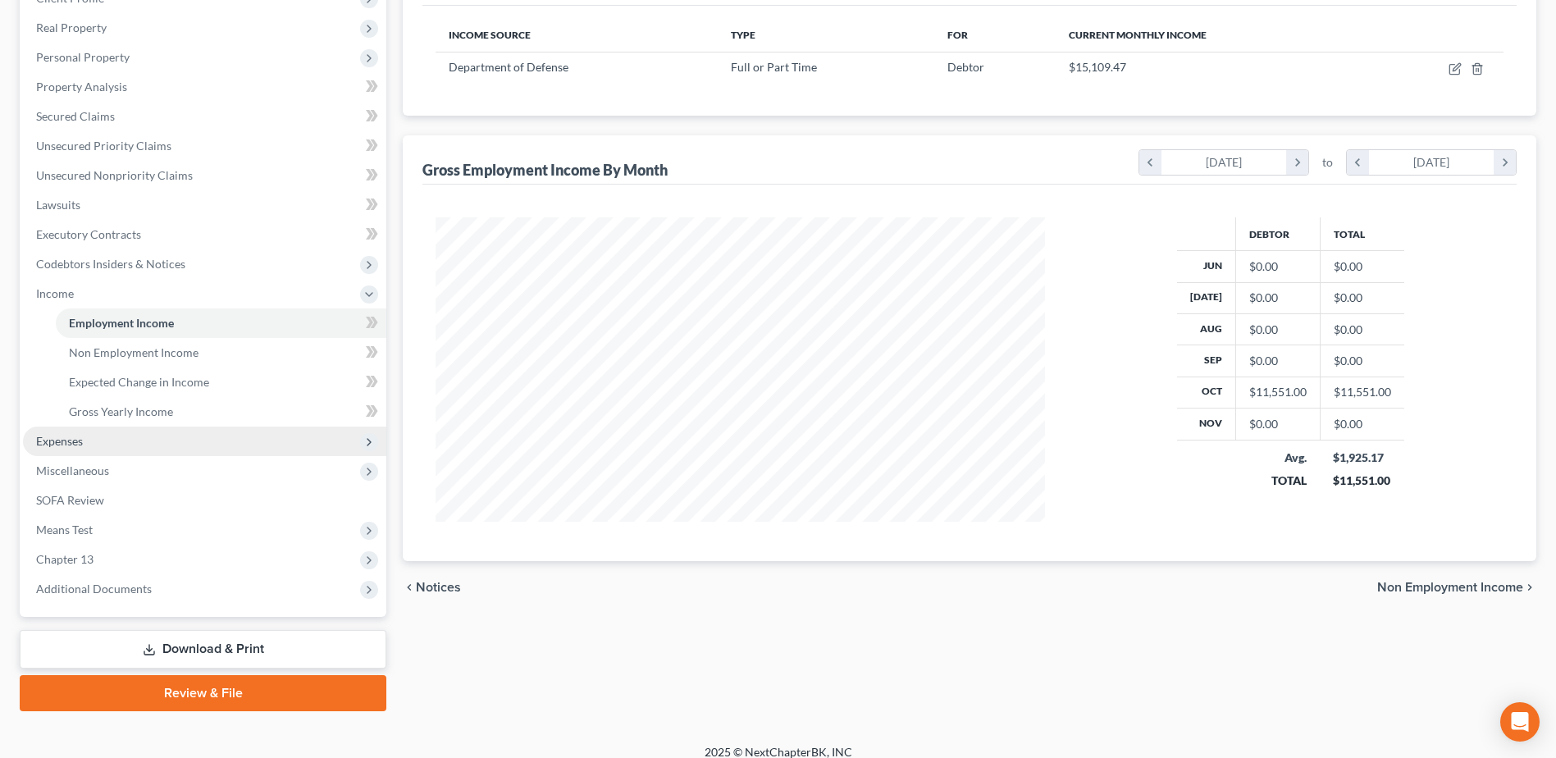
click at [61, 445] on span "Expenses" at bounding box center [59, 441] width 47 height 14
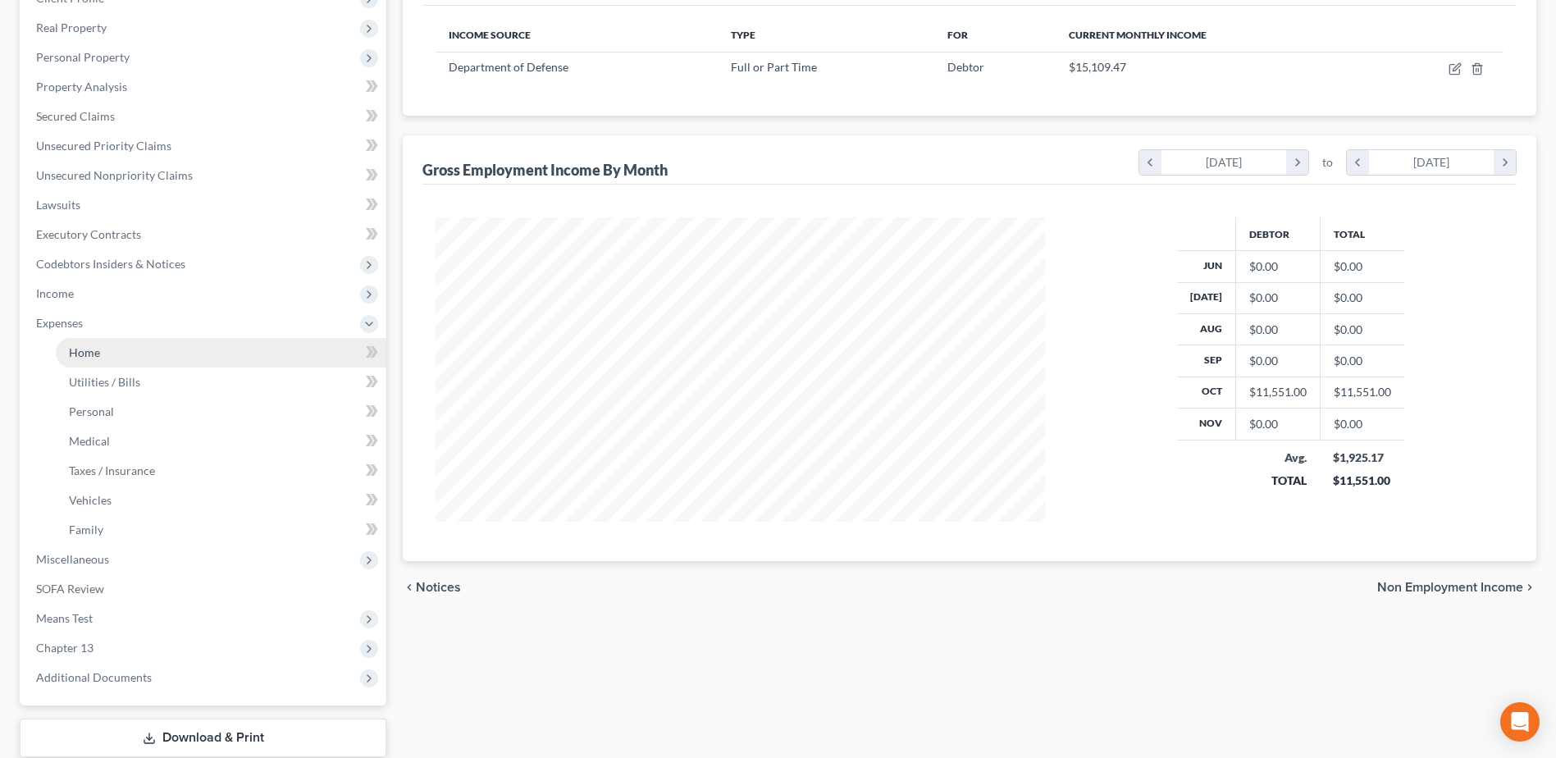
click at [73, 354] on span "Home" at bounding box center [84, 352] width 31 height 14
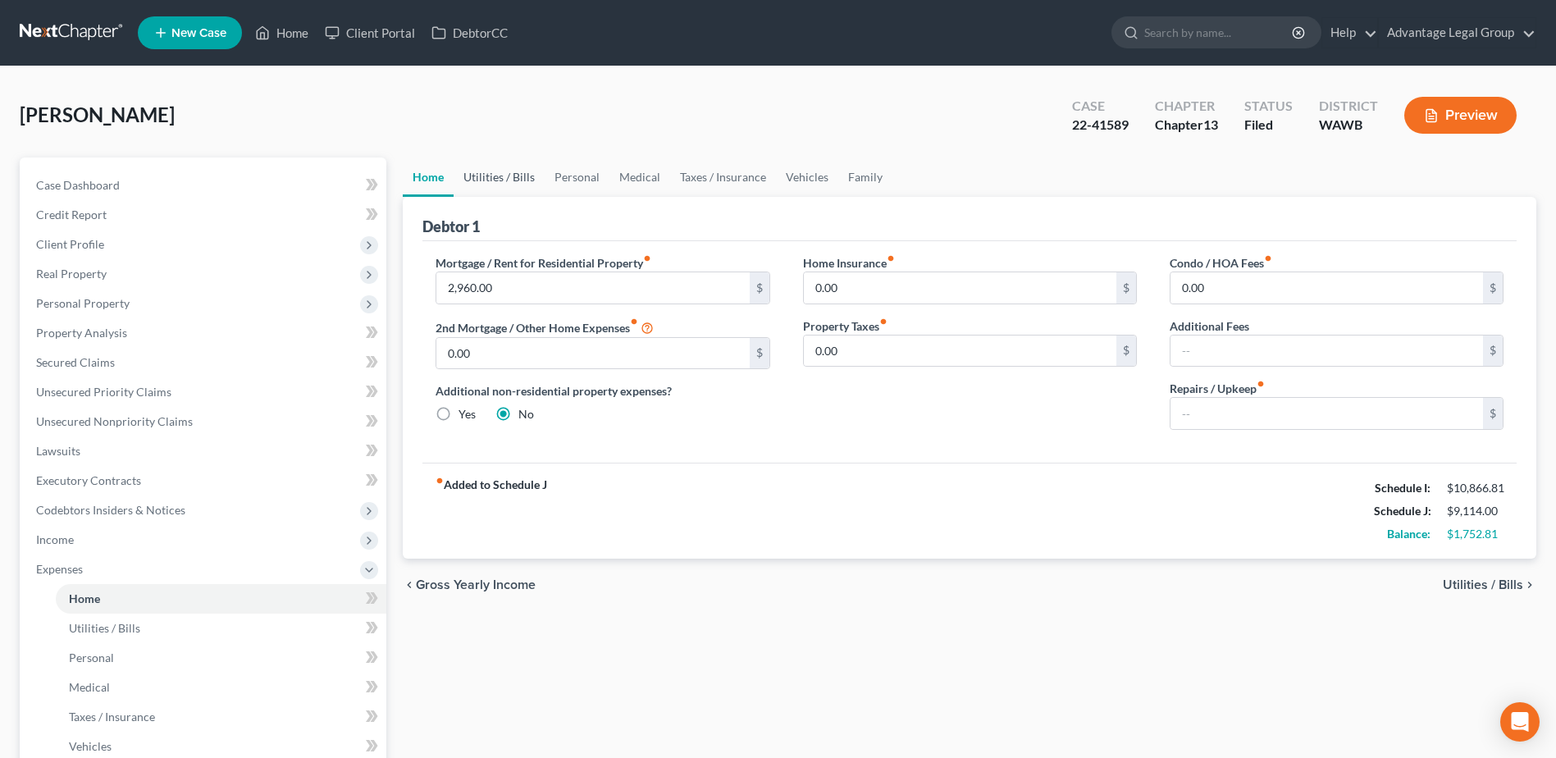
click at [497, 178] on link "Utilities / Bills" at bounding box center [499, 176] width 91 height 39
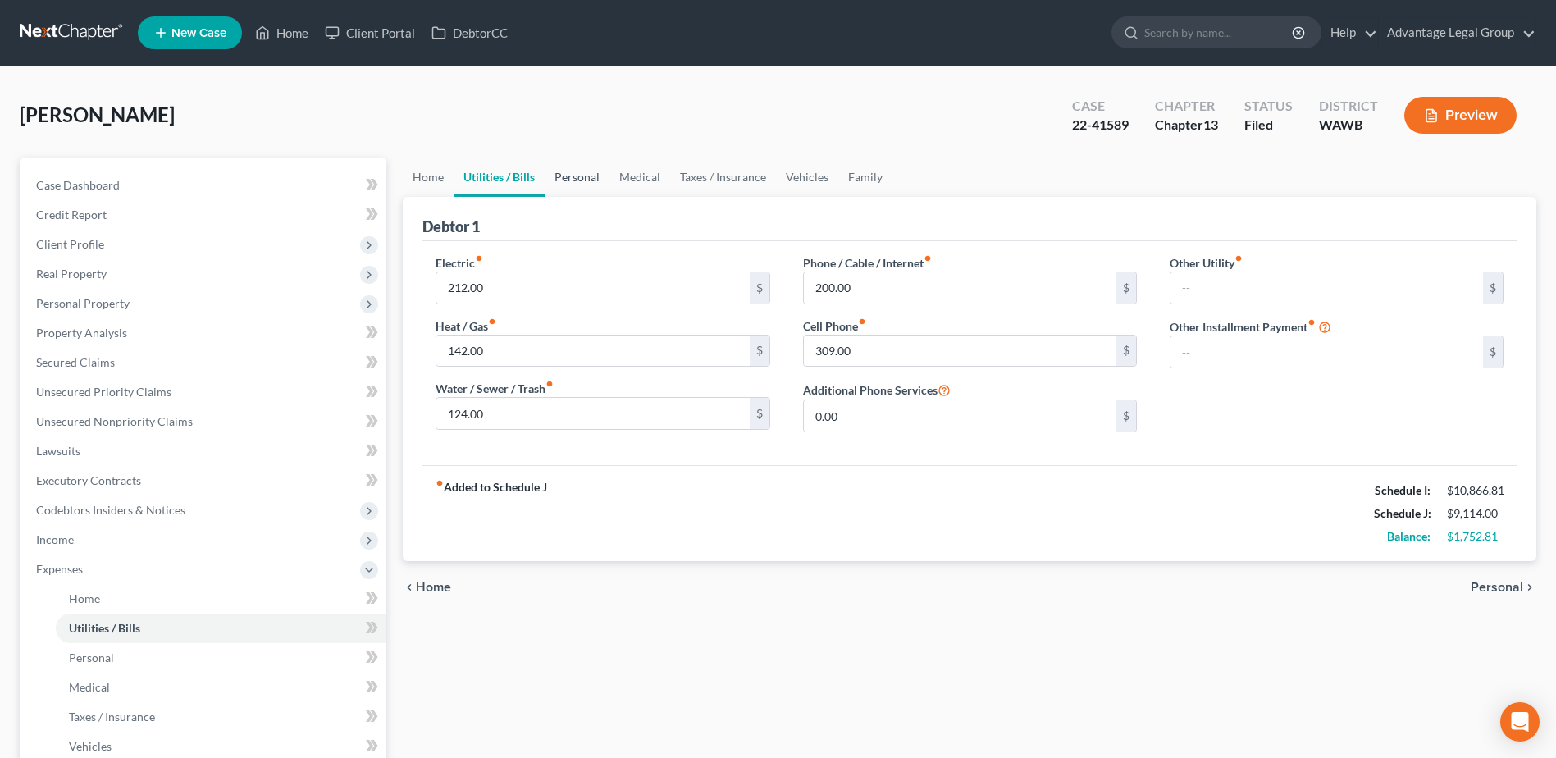
click at [568, 173] on link "Personal" at bounding box center [577, 176] width 65 height 39
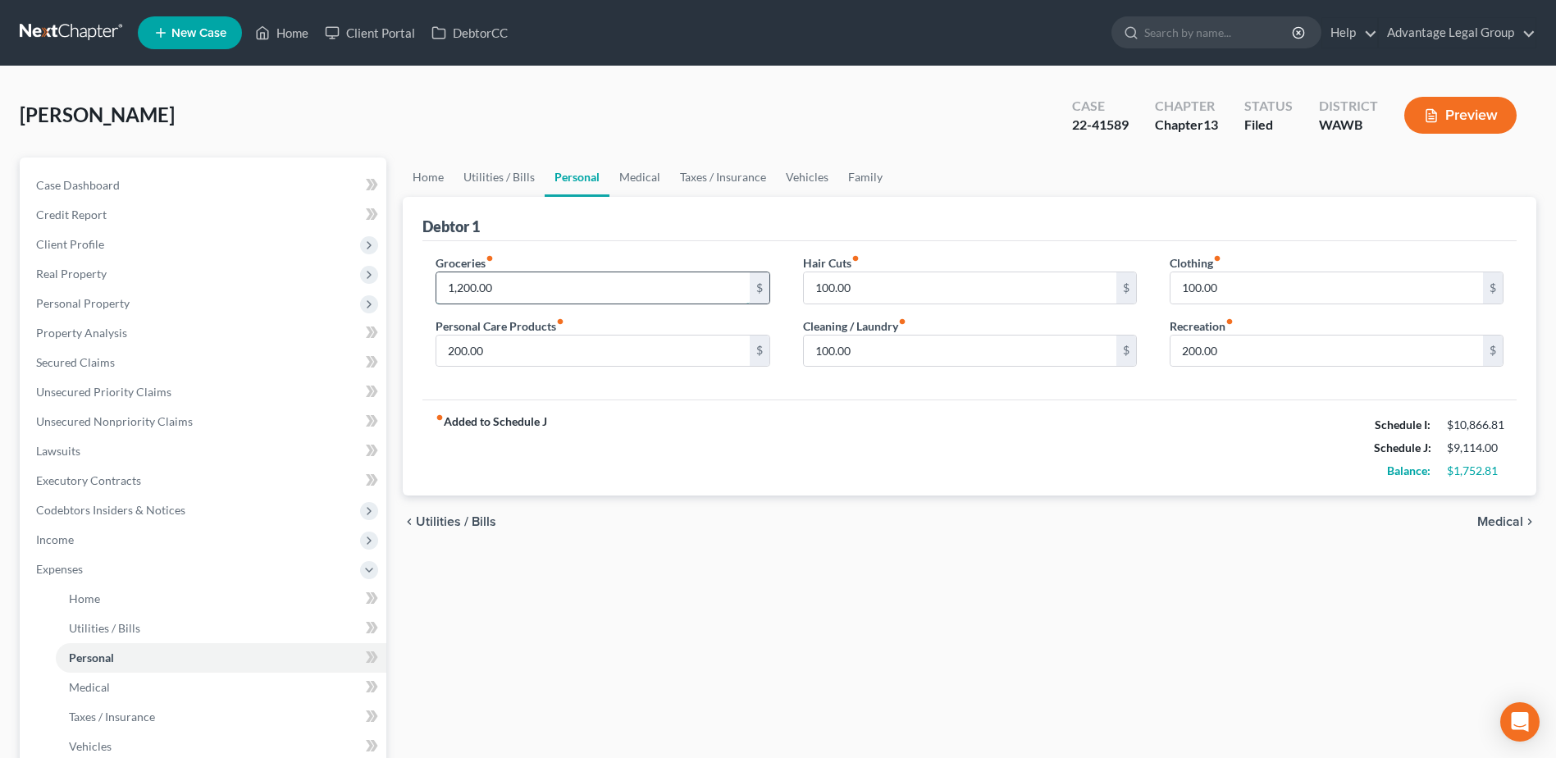
click at [505, 285] on input "1,200.00" at bounding box center [592, 287] width 313 height 31
type input "1,500.00"
click at [609, 221] on div "Debtor 1" at bounding box center [969, 219] width 1094 height 44
click at [641, 176] on link "Medical" at bounding box center [639, 176] width 61 height 39
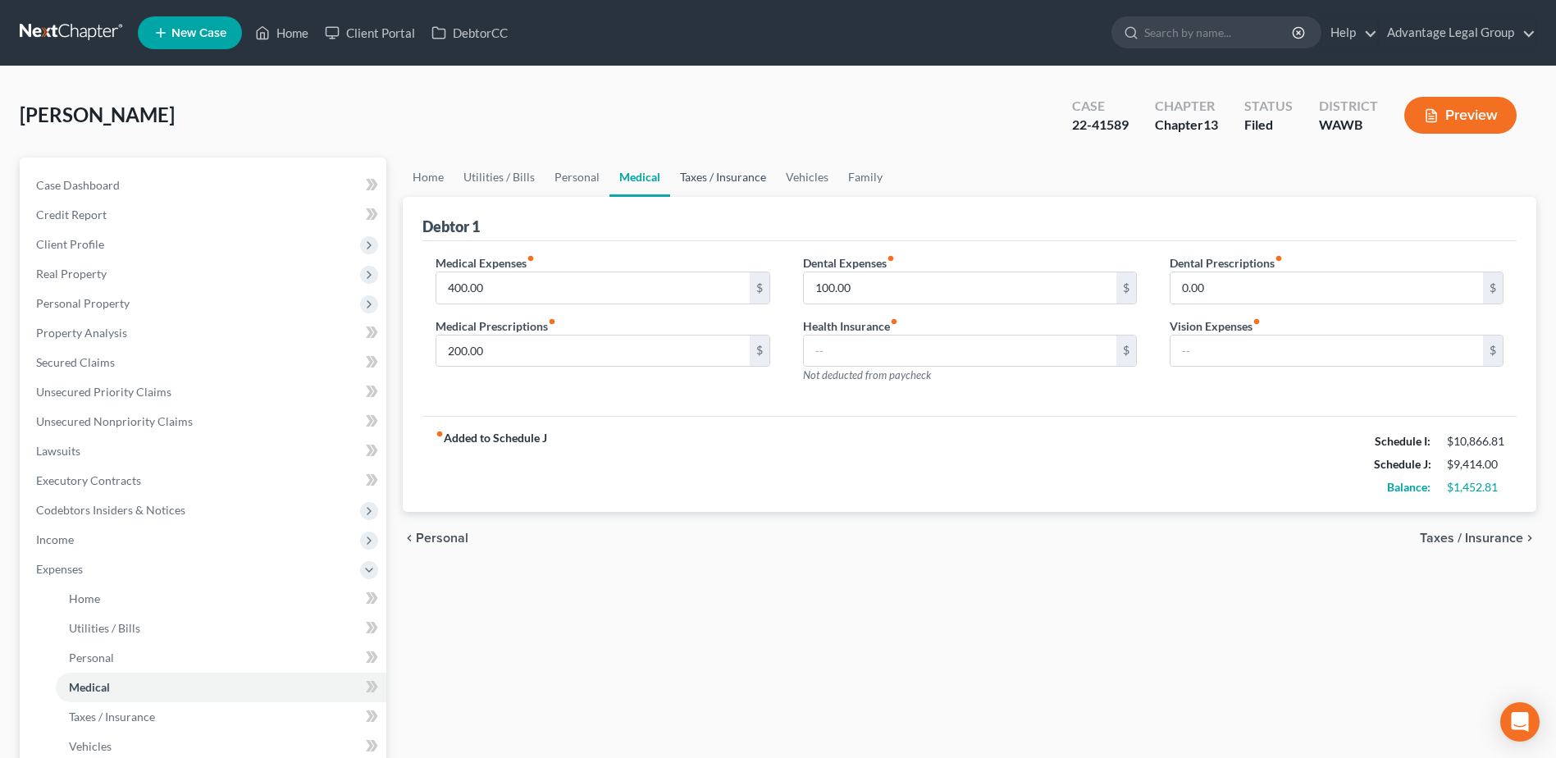
click at [714, 176] on link "Taxes / Insurance" at bounding box center [723, 176] width 106 height 39
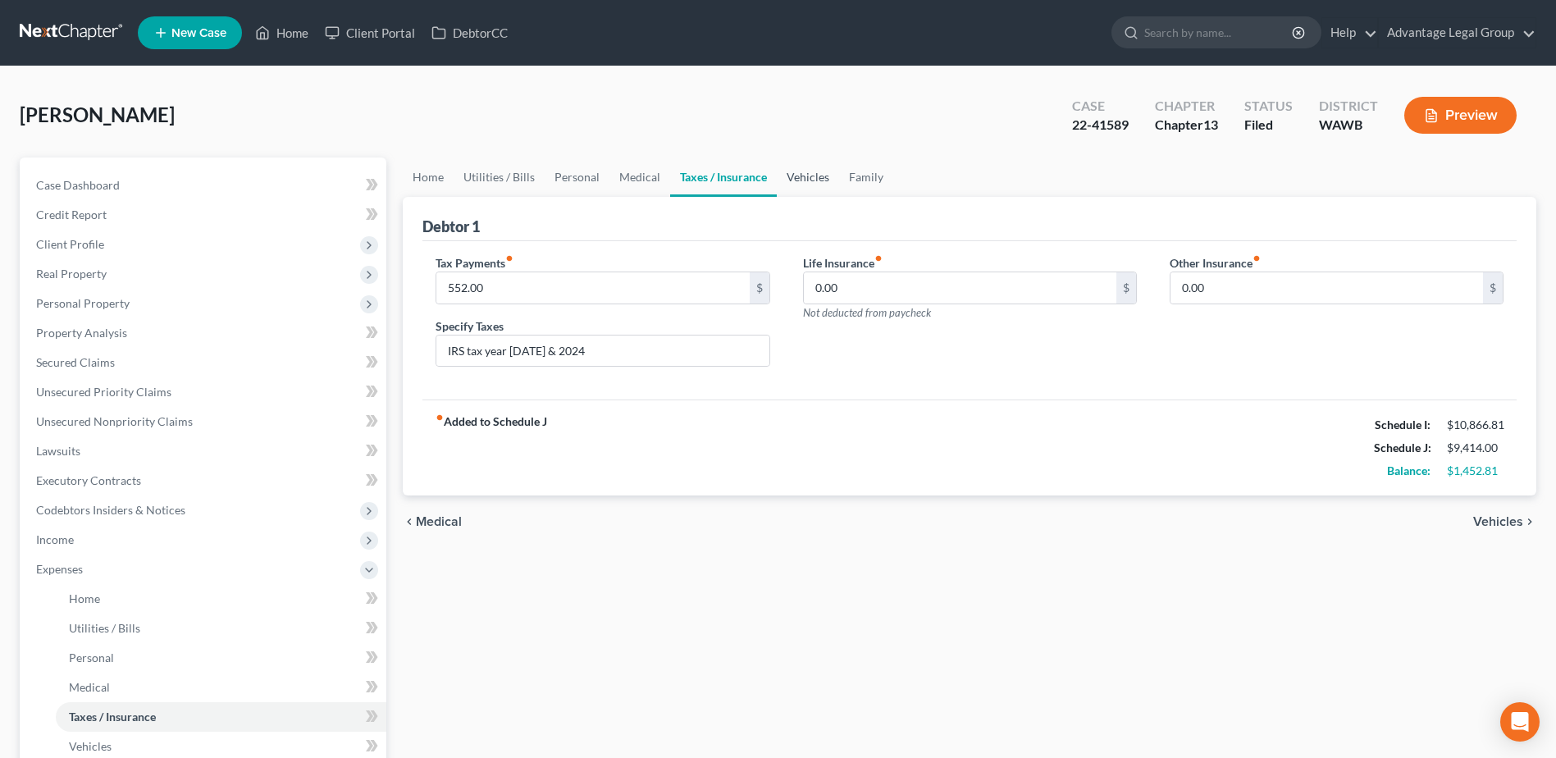
click at [815, 174] on link "Vehicles" at bounding box center [808, 176] width 62 height 39
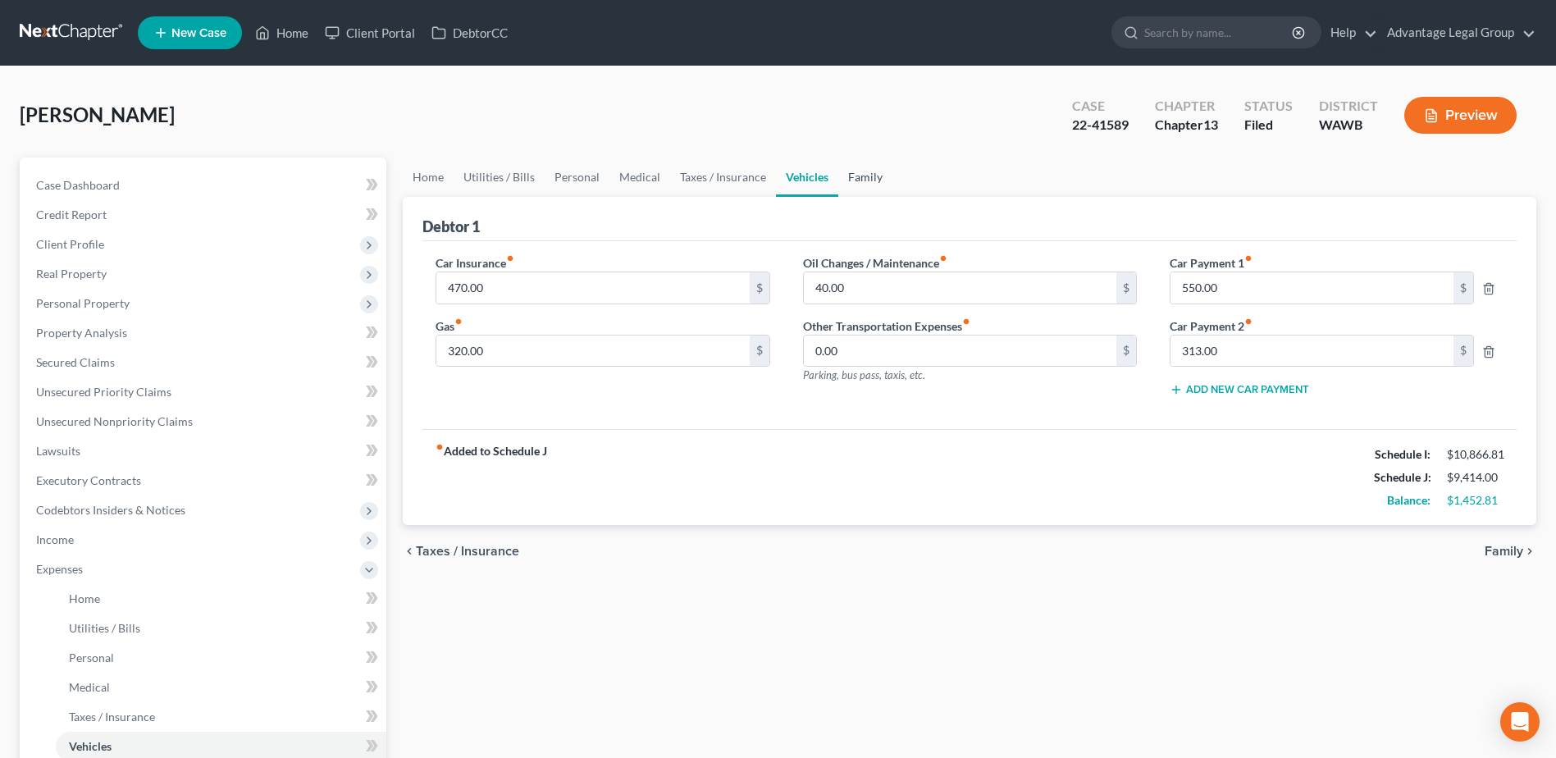
click at [851, 175] on link "Family" at bounding box center [865, 176] width 54 height 39
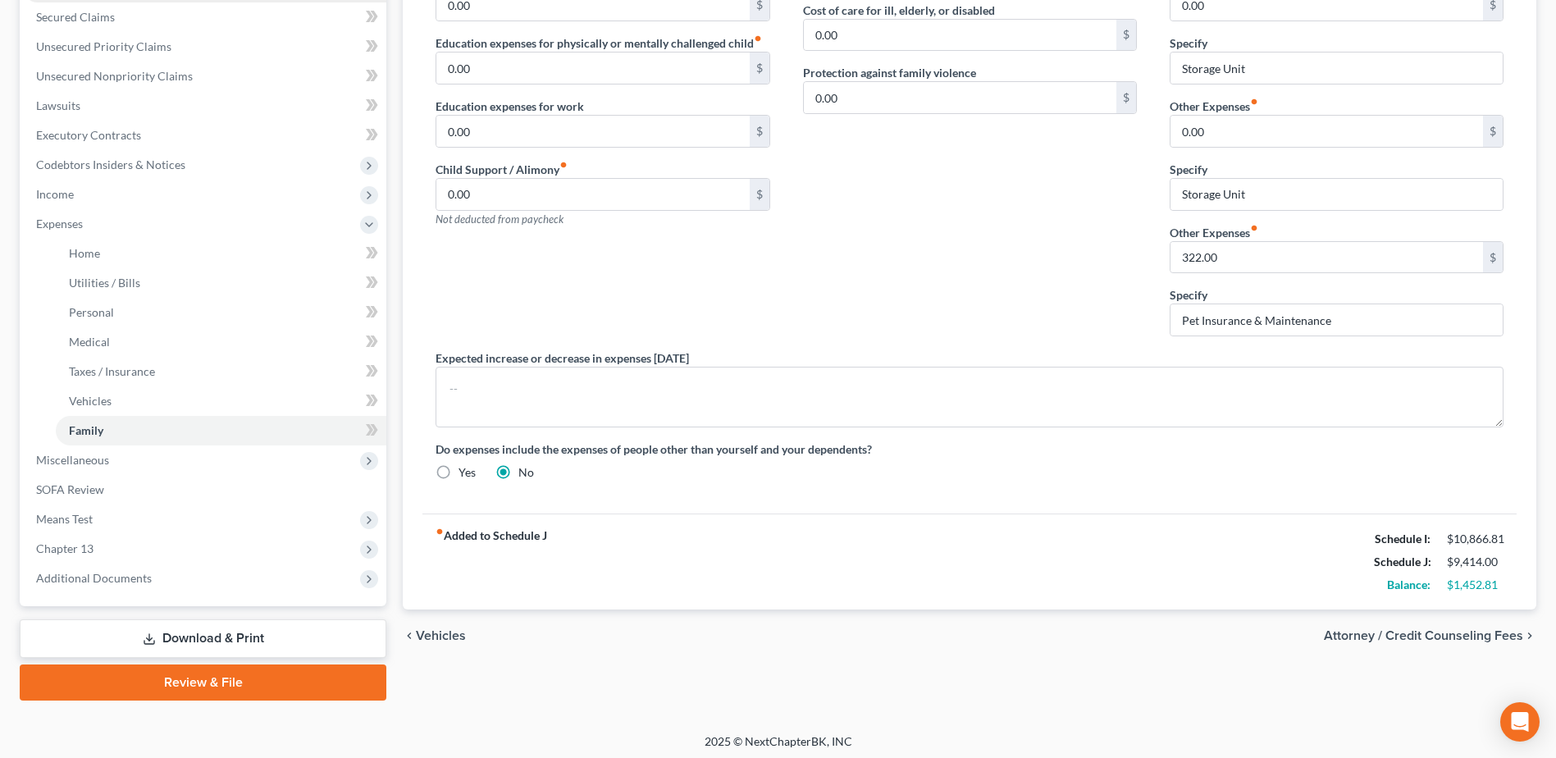
scroll to position [350, 0]
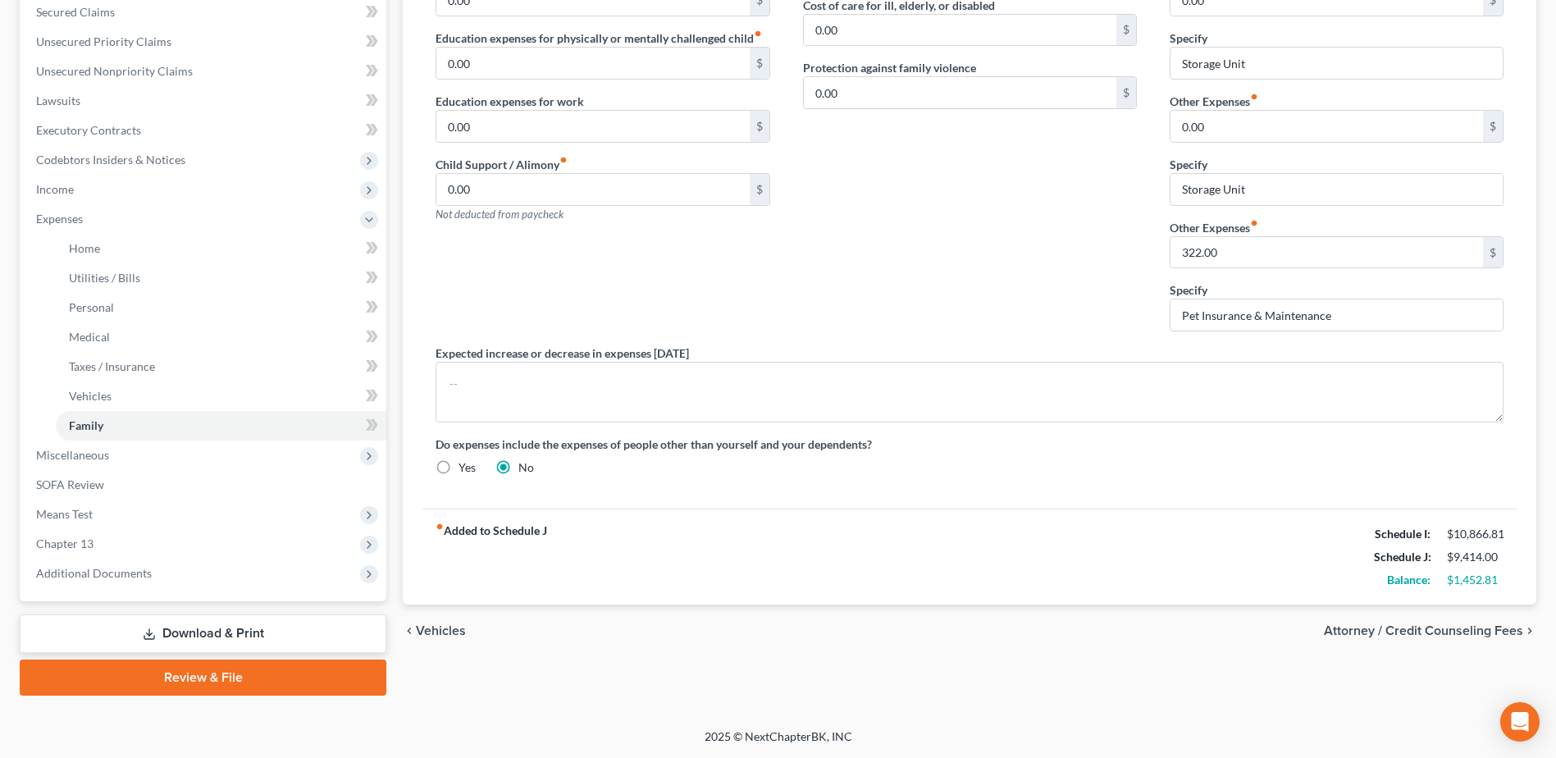
click at [215, 632] on link "Download & Print" at bounding box center [203, 633] width 367 height 39
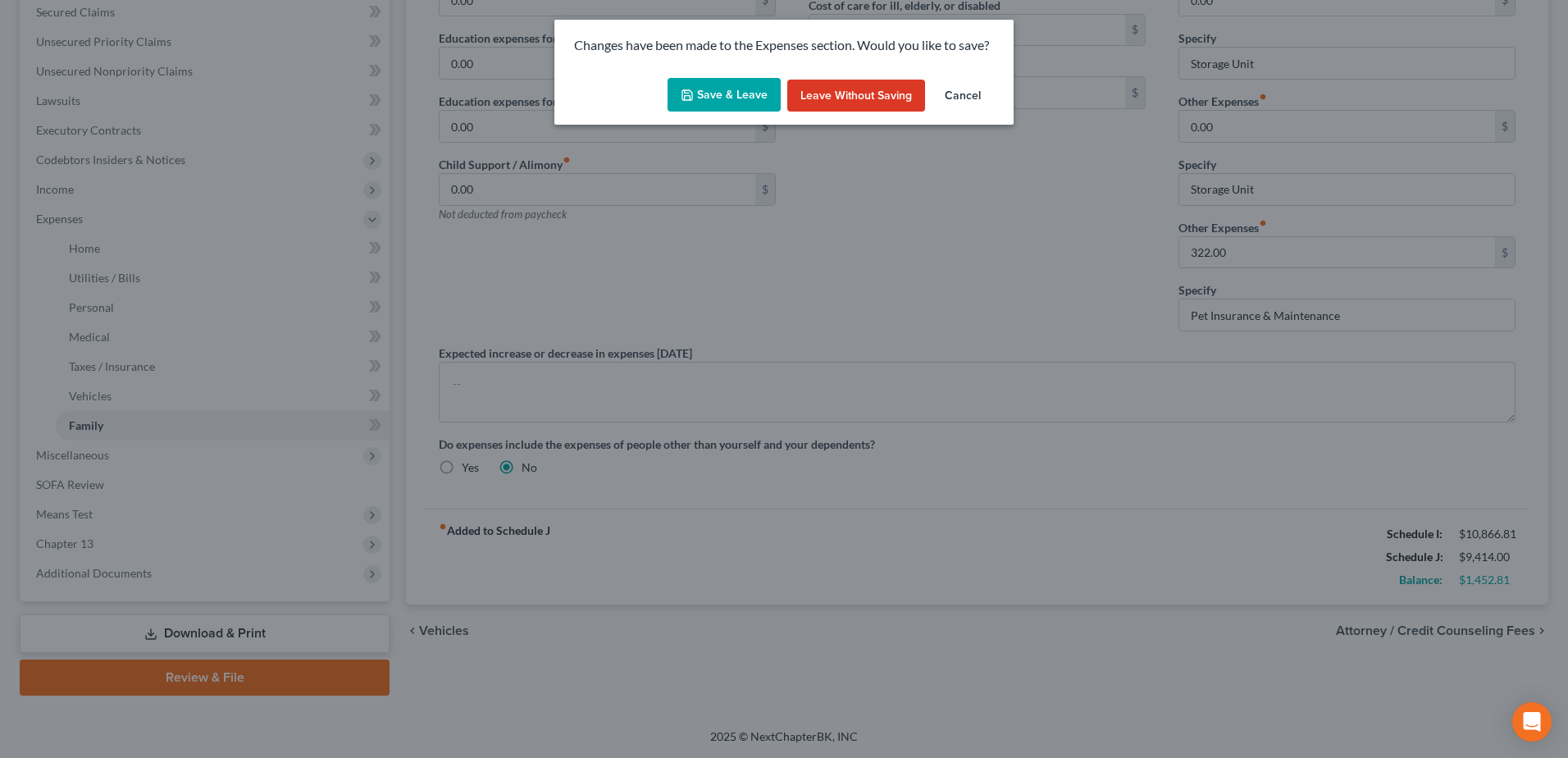
click at [744, 90] on button "Save & Leave" at bounding box center [724, 95] width 113 height 34
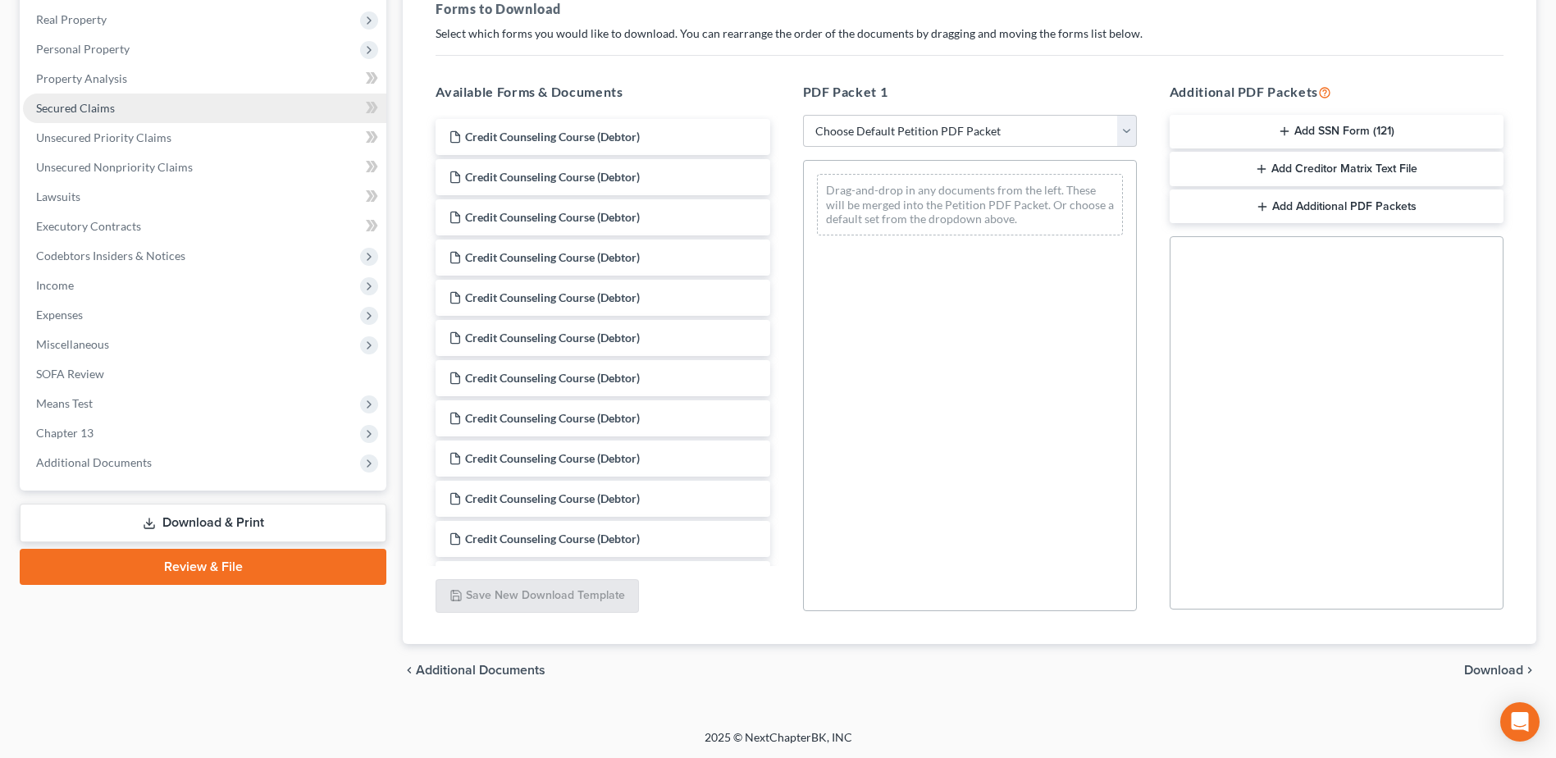
scroll to position [255, 0]
click at [195, 521] on link "Download & Print" at bounding box center [203, 522] width 367 height 39
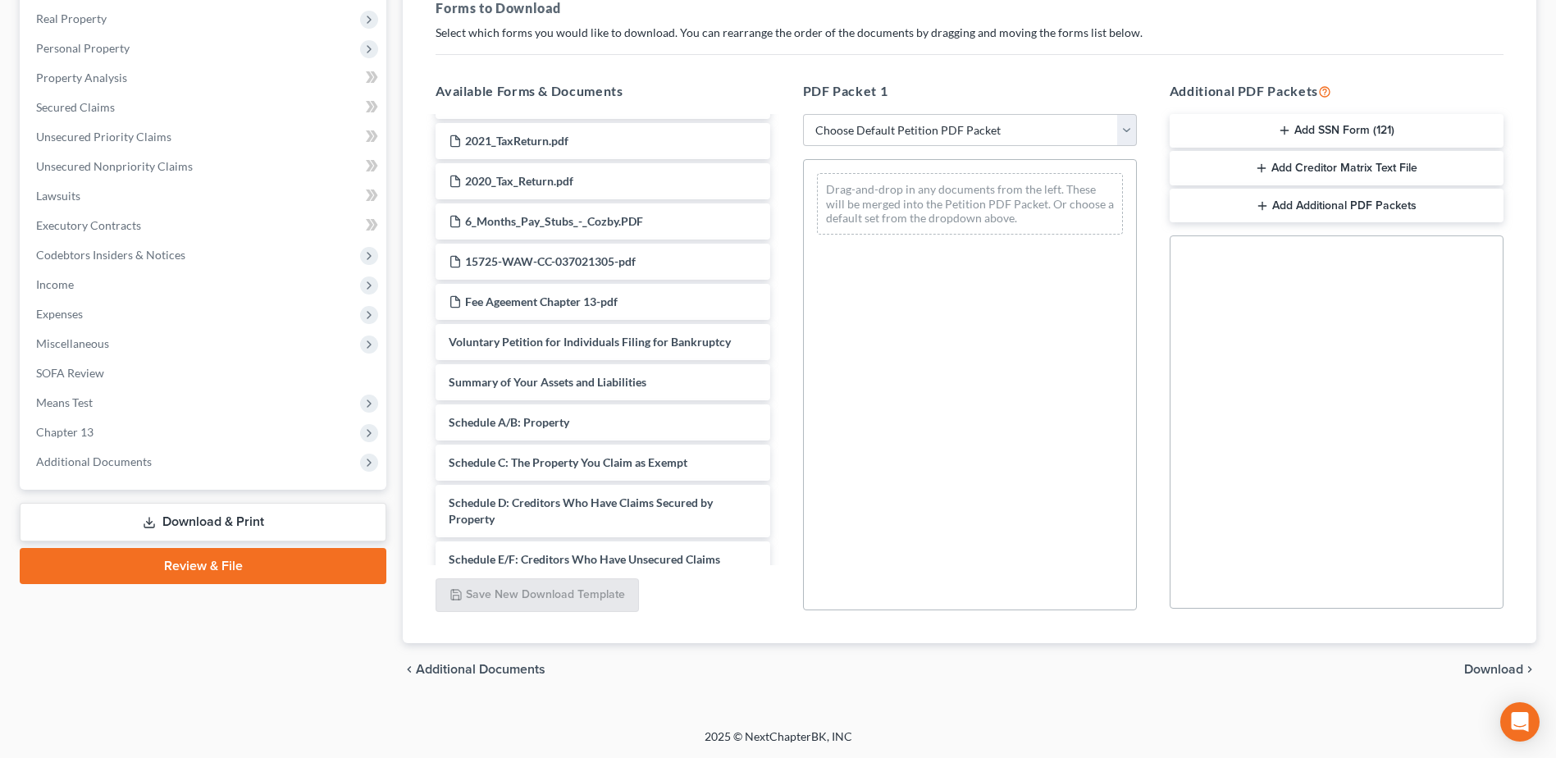
scroll to position [902, 0]
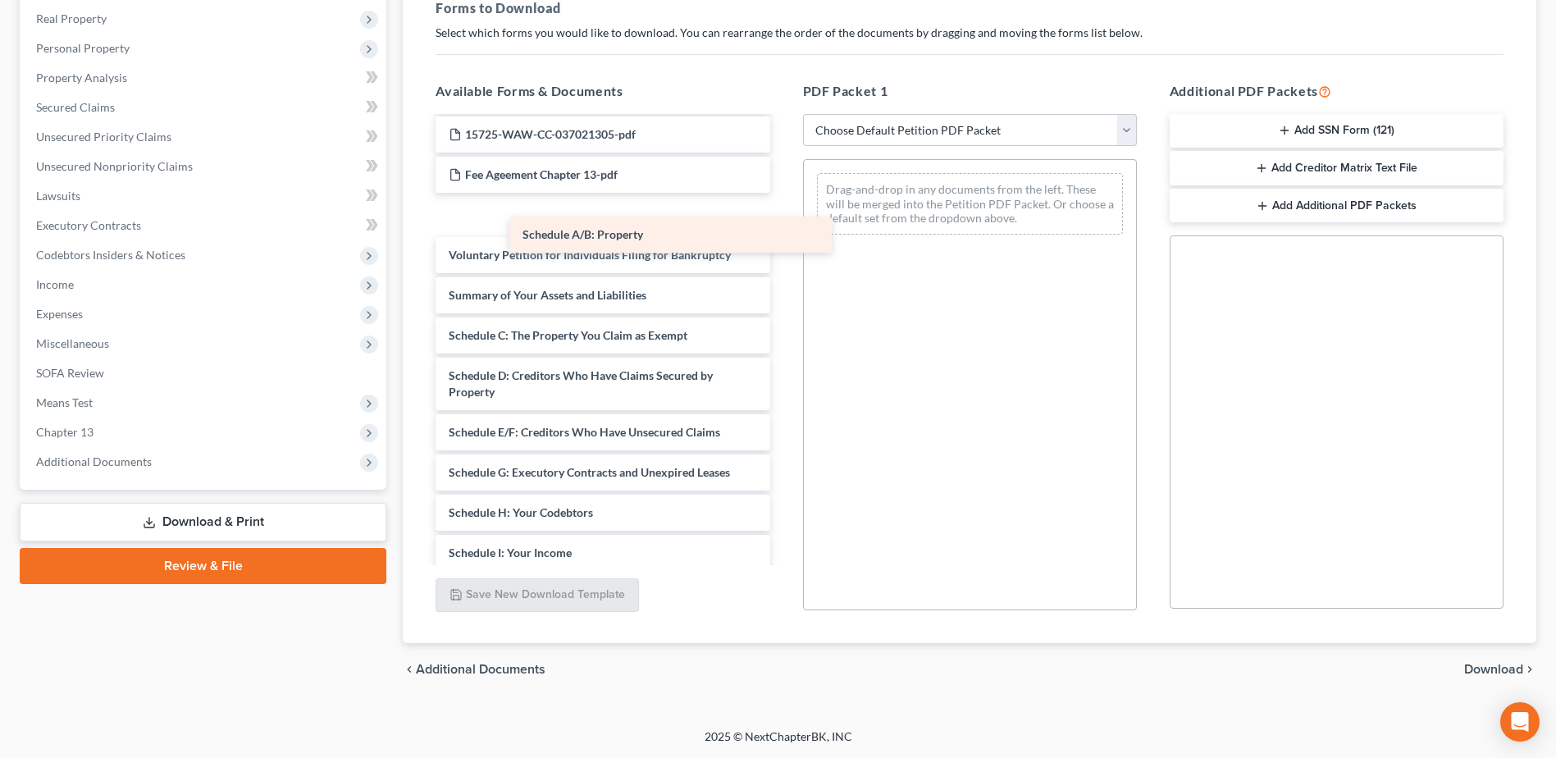
drag, startPoint x: 551, startPoint y: 297, endPoint x: 542, endPoint y: 262, distance: 36.4
click at [564, 262] on div "Schedule A/B: Property Credit Counseling Course (Debtor) Credit Counseling Cour…" at bounding box center [602, 70] width 360 height 1709
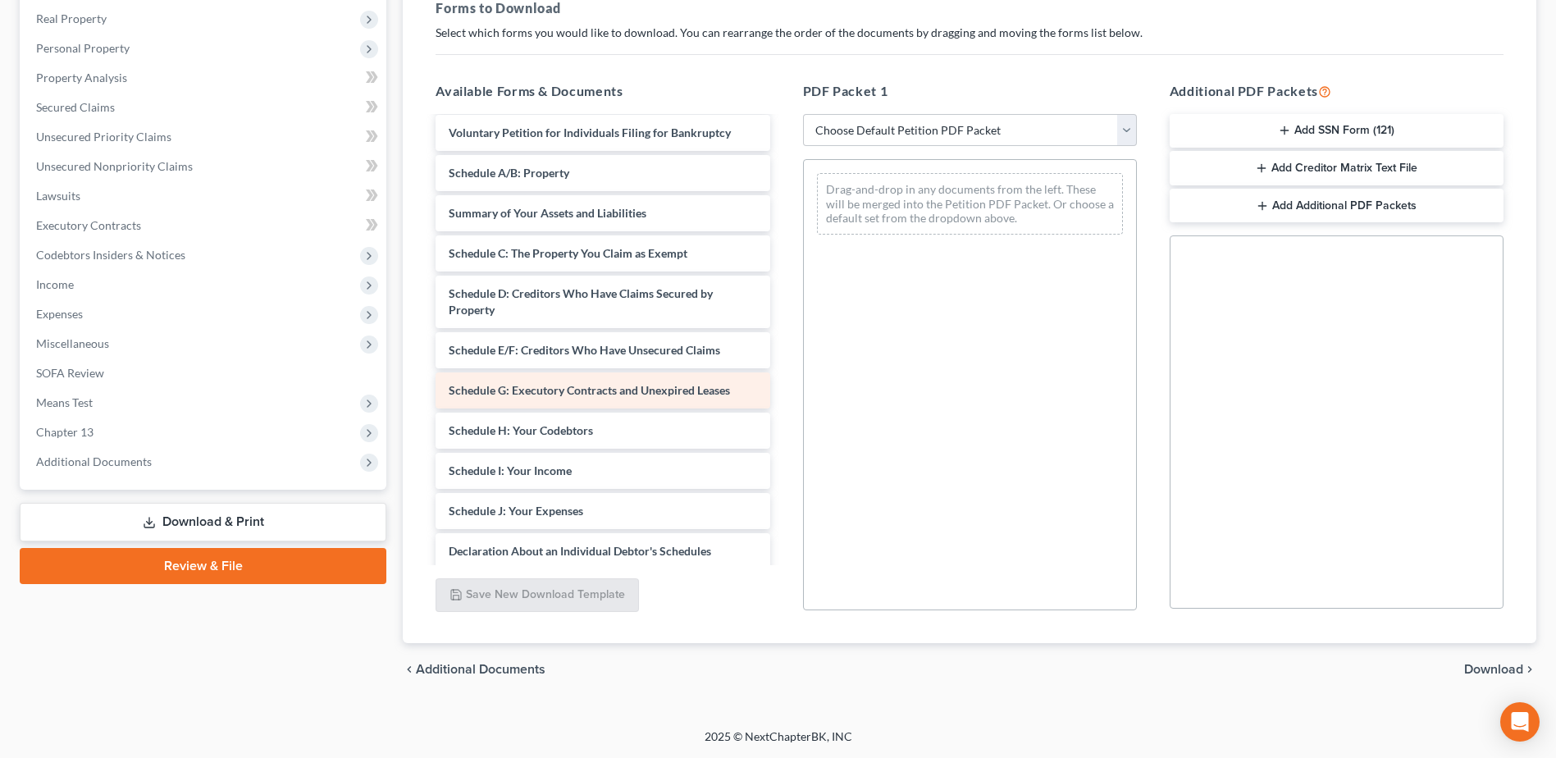
scroll to position [1066, 0]
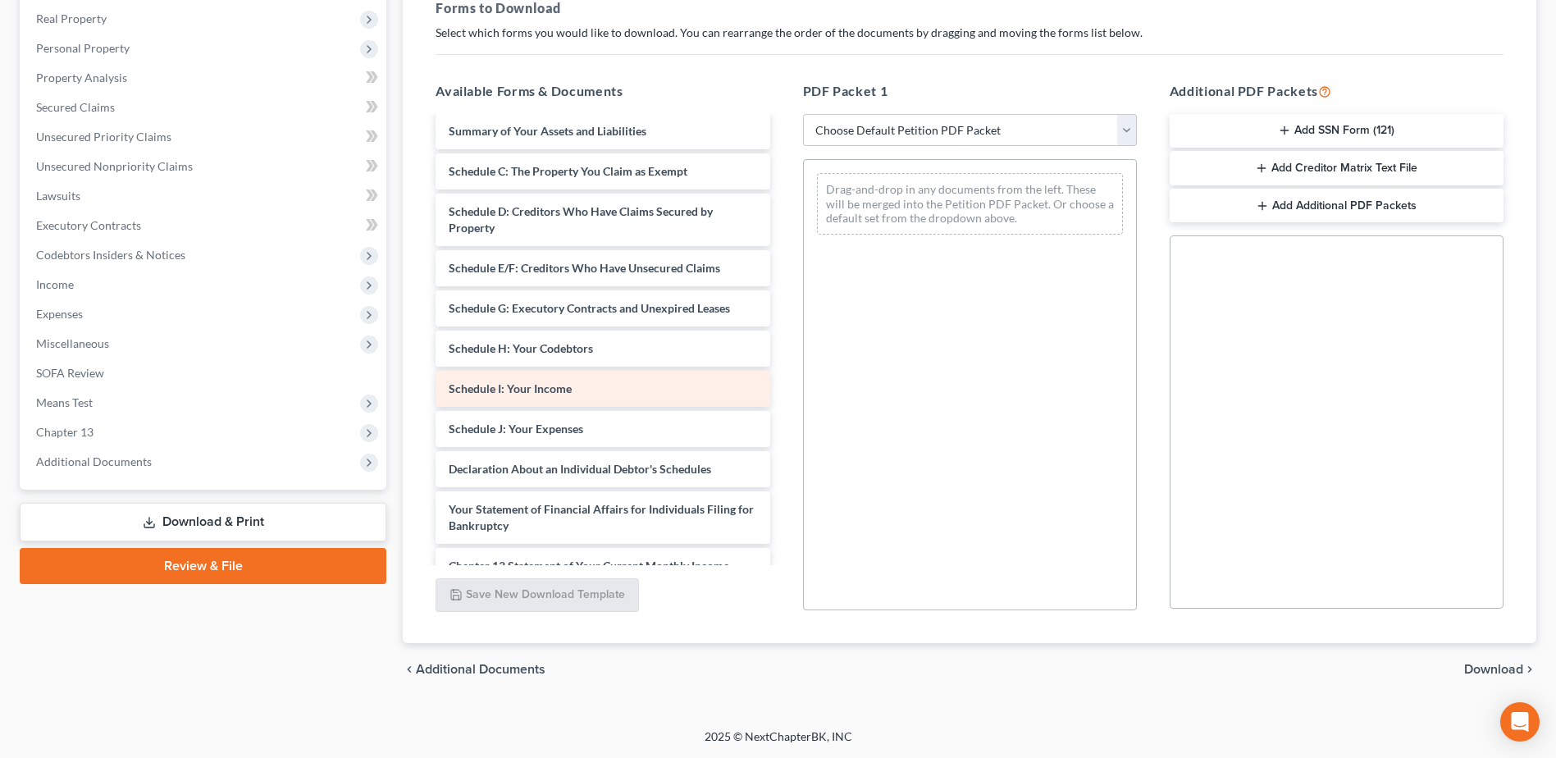
click at [557, 380] on div "Schedule I: Your Income" at bounding box center [603, 389] width 334 height 36
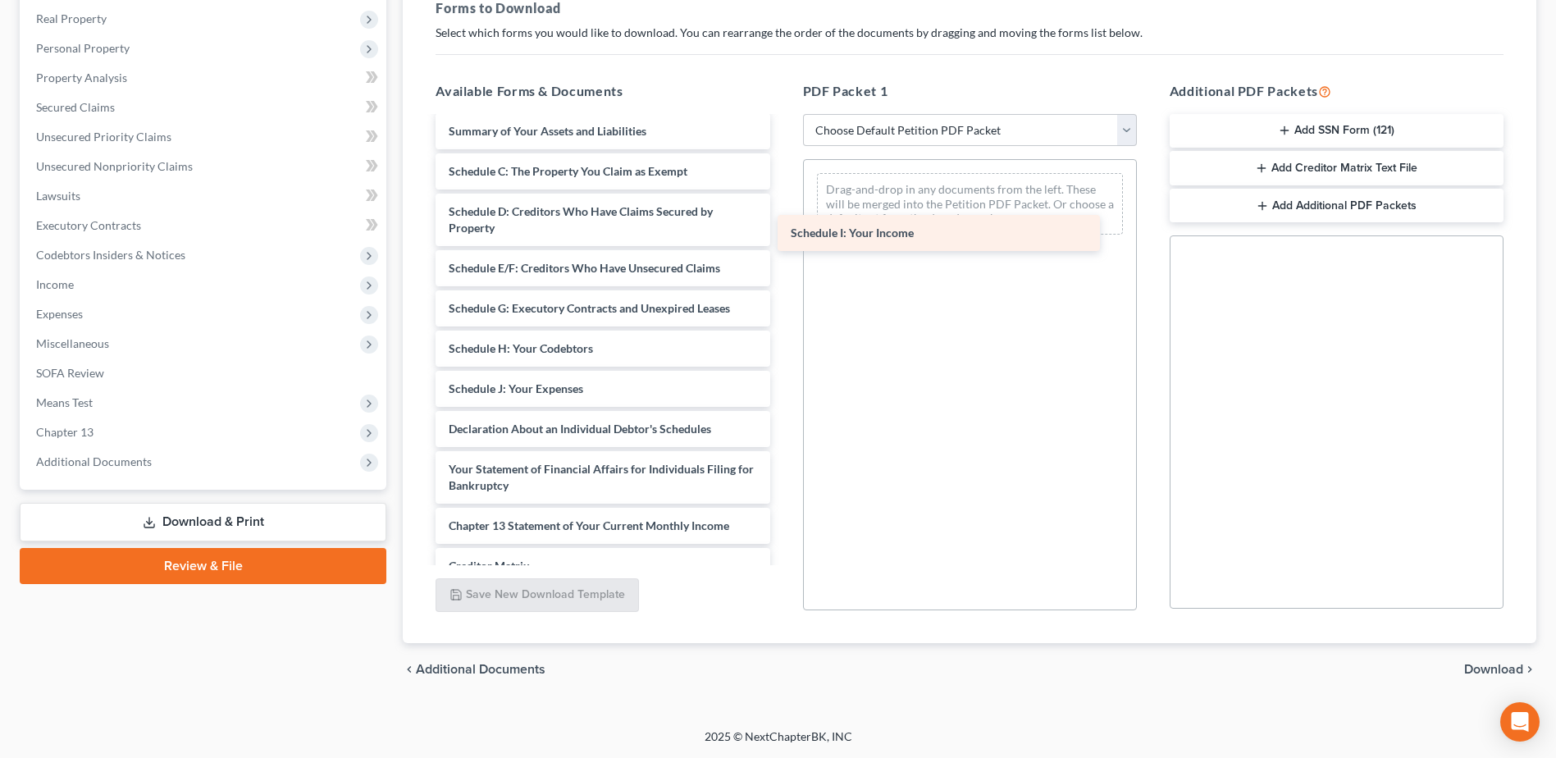
drag, startPoint x: 557, startPoint y: 384, endPoint x: 940, endPoint y: 195, distance: 427.0
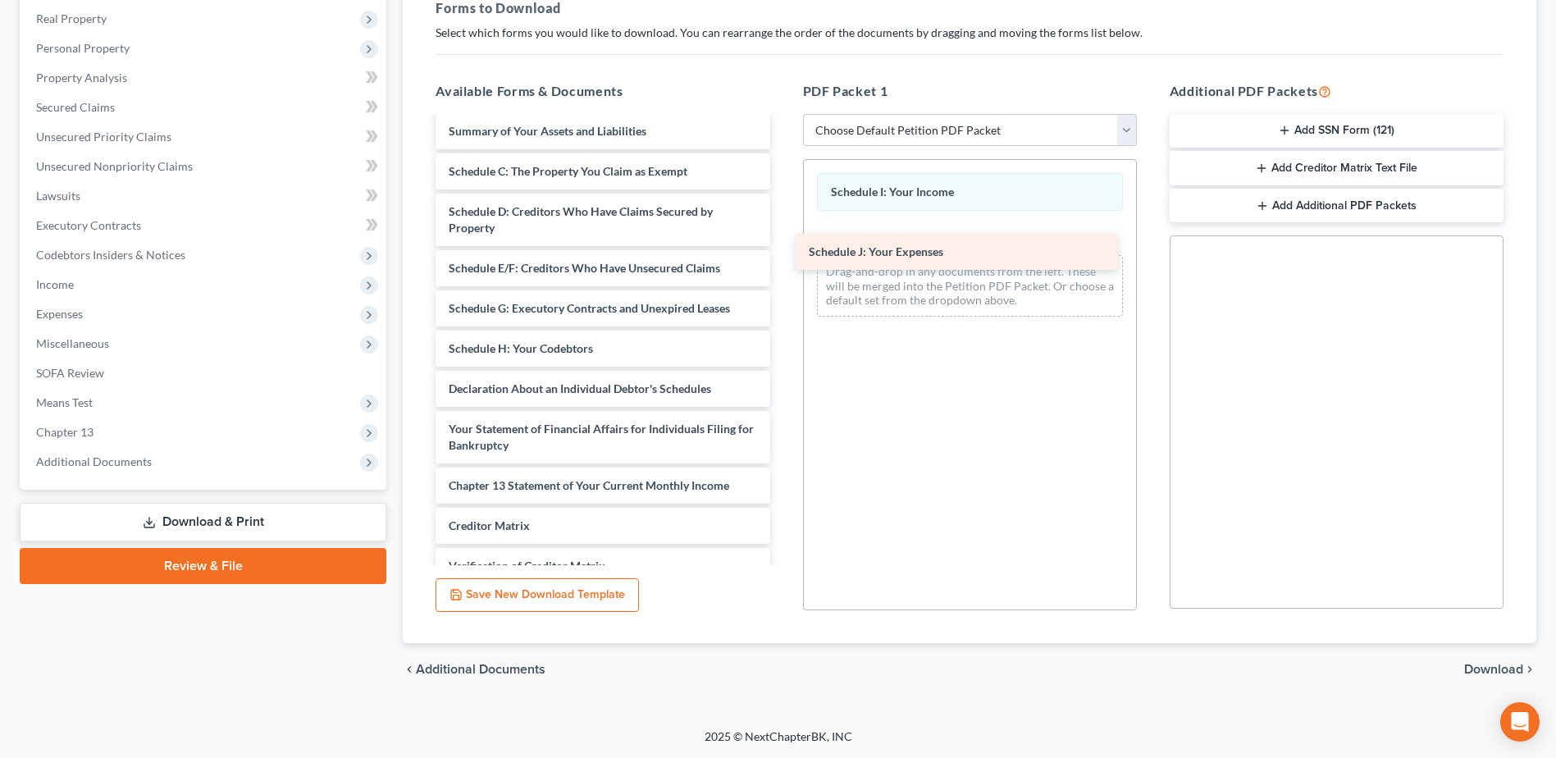
drag, startPoint x: 576, startPoint y: 383, endPoint x: 947, endPoint y: 234, distance: 400.5
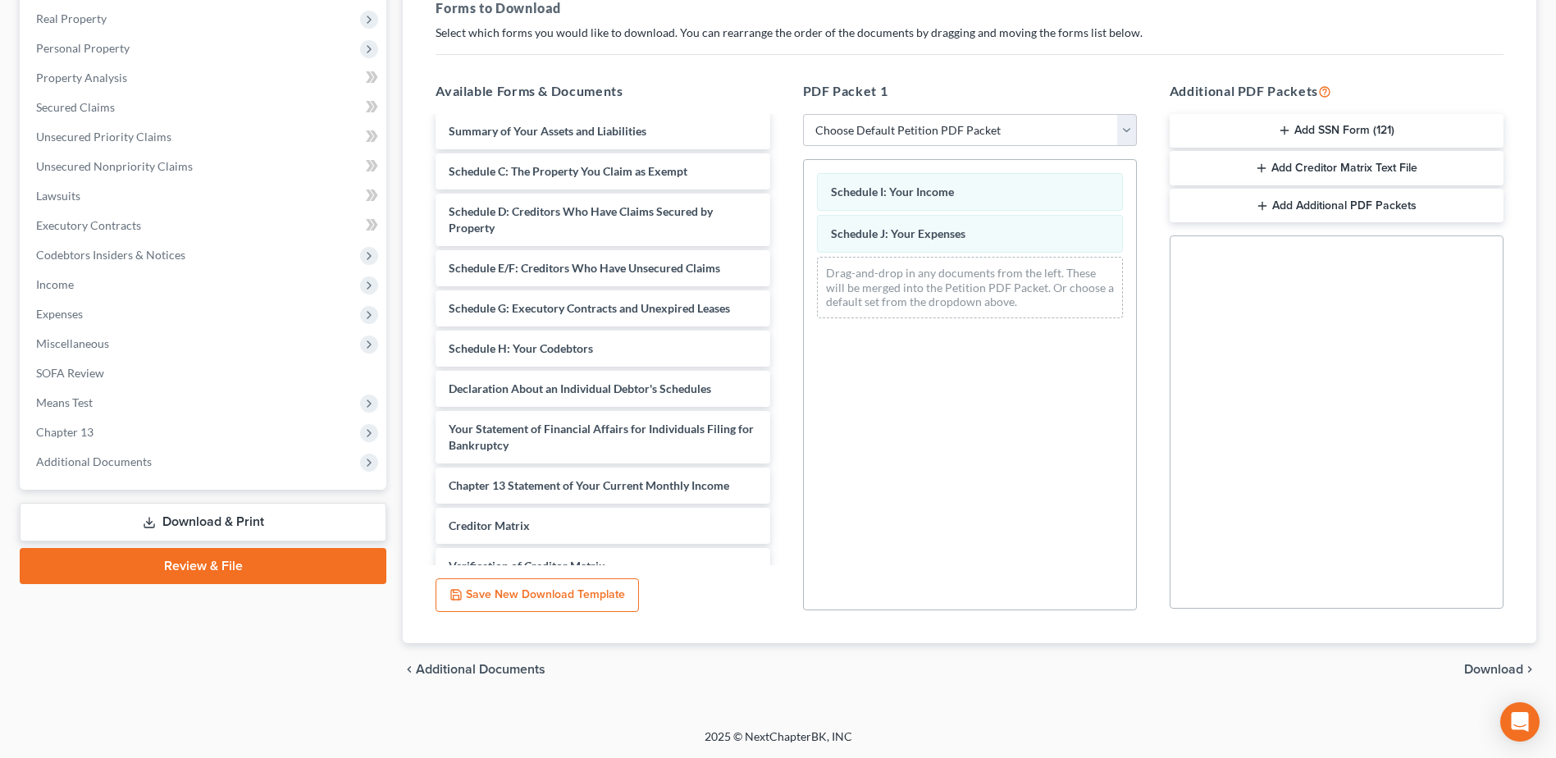
click at [1486, 669] on span "Download" at bounding box center [1493, 669] width 59 height 13
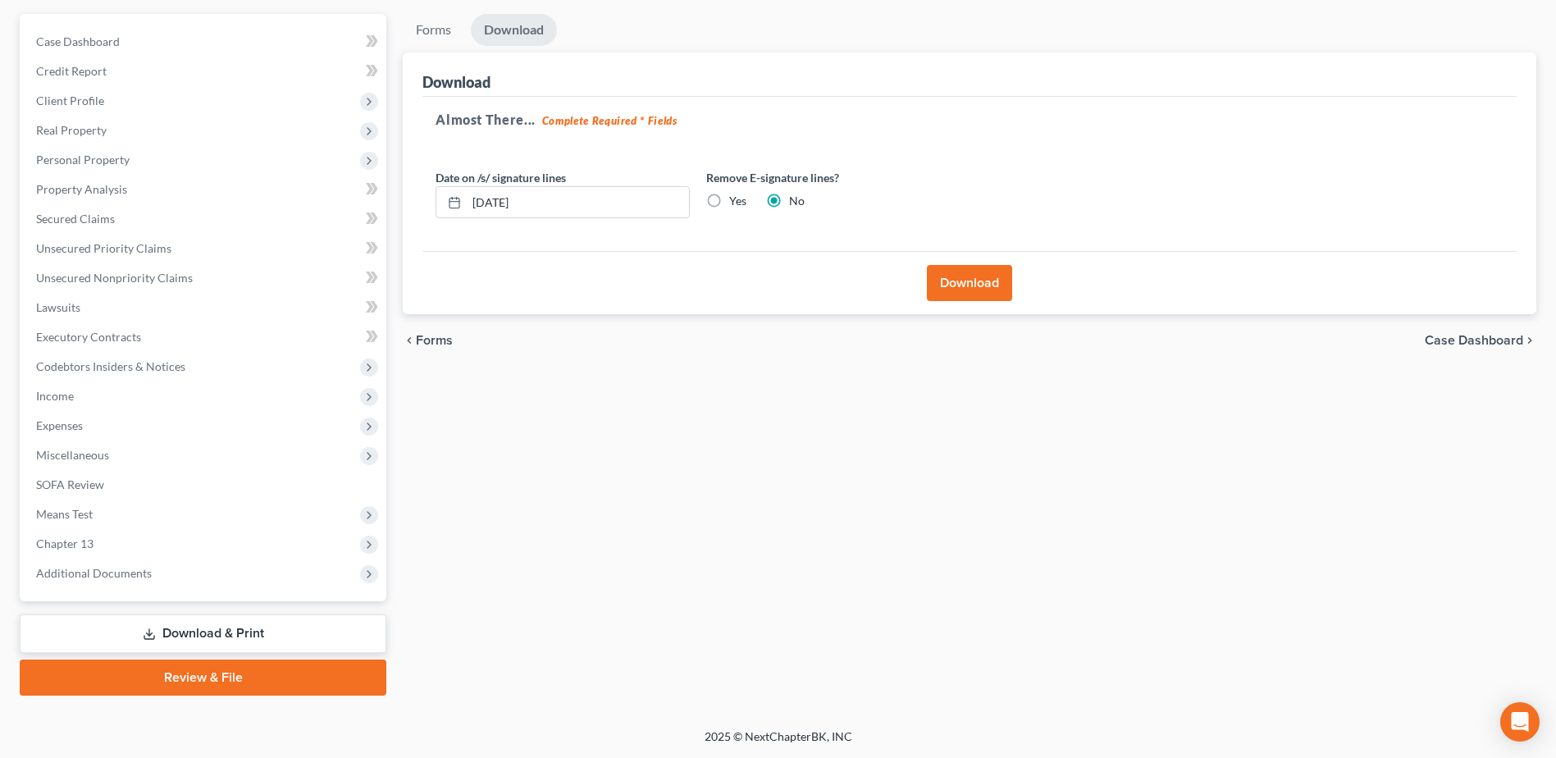
scroll to position [144, 0]
click at [965, 289] on button "Download" at bounding box center [969, 283] width 85 height 36
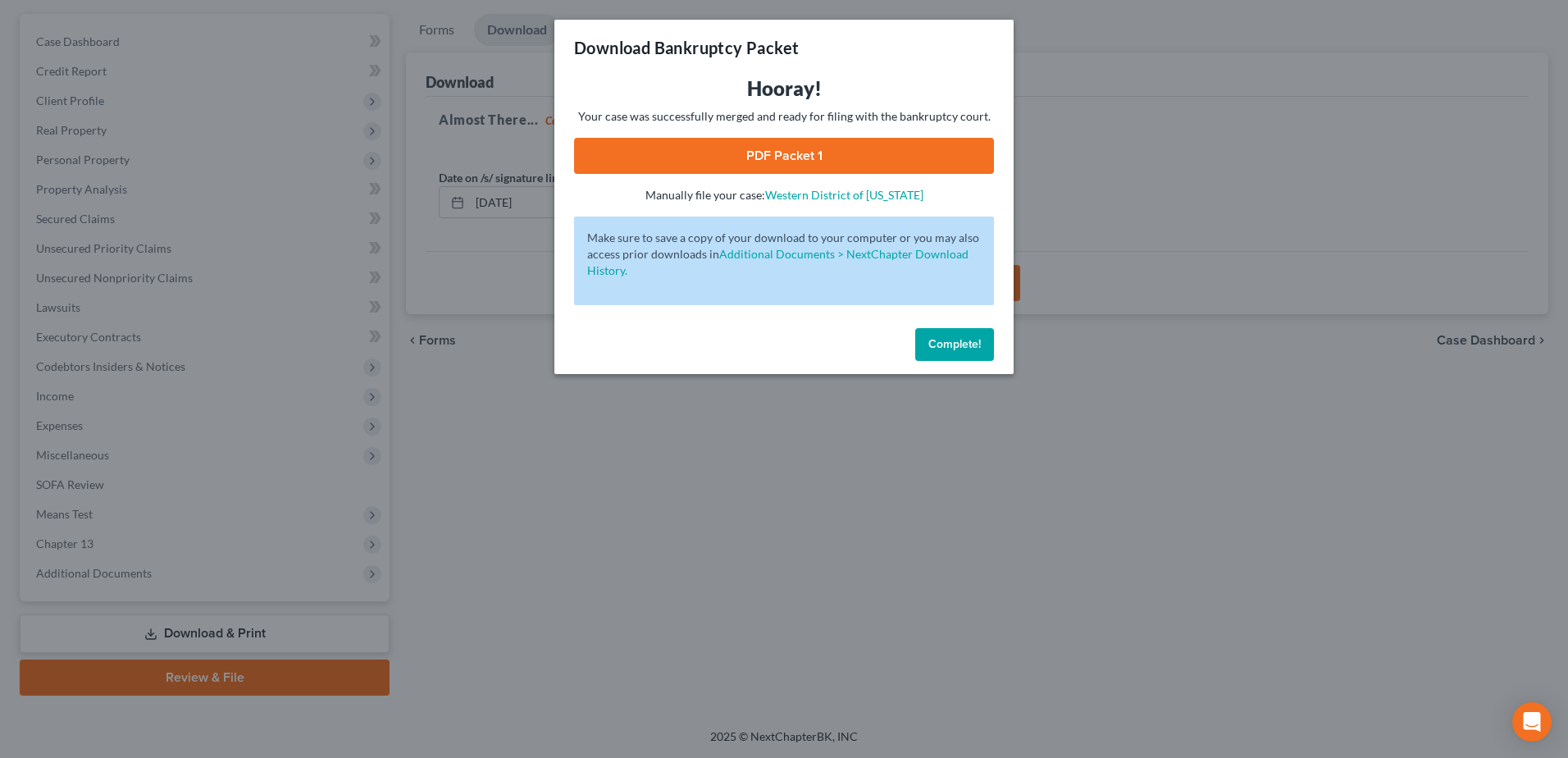
click at [765, 151] on link "PDF Packet 1" at bounding box center [784, 156] width 420 height 36
click at [960, 344] on span "Complete!" at bounding box center [955, 344] width 52 height 14
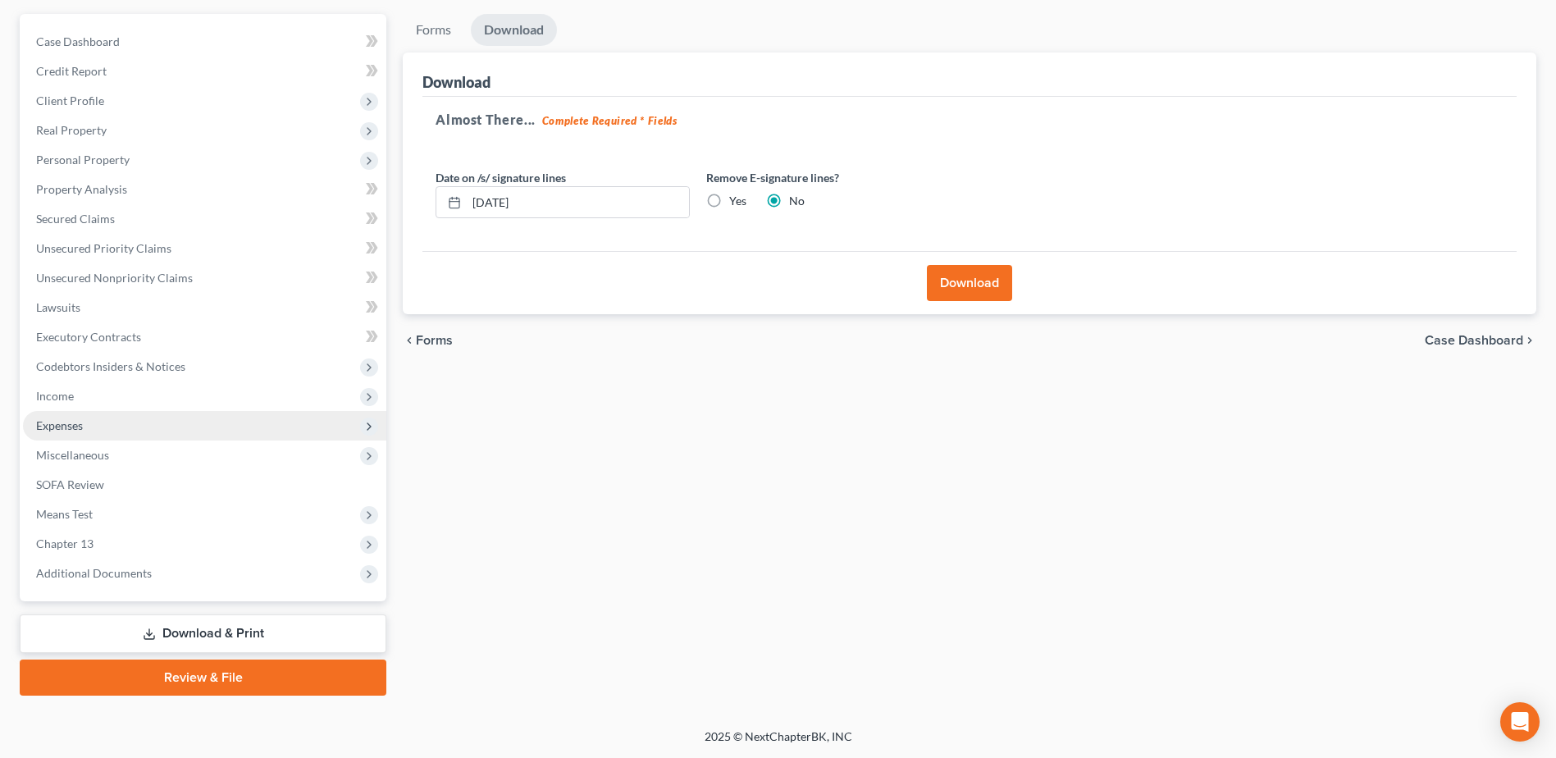
click at [64, 419] on span "Expenses" at bounding box center [59, 425] width 47 height 14
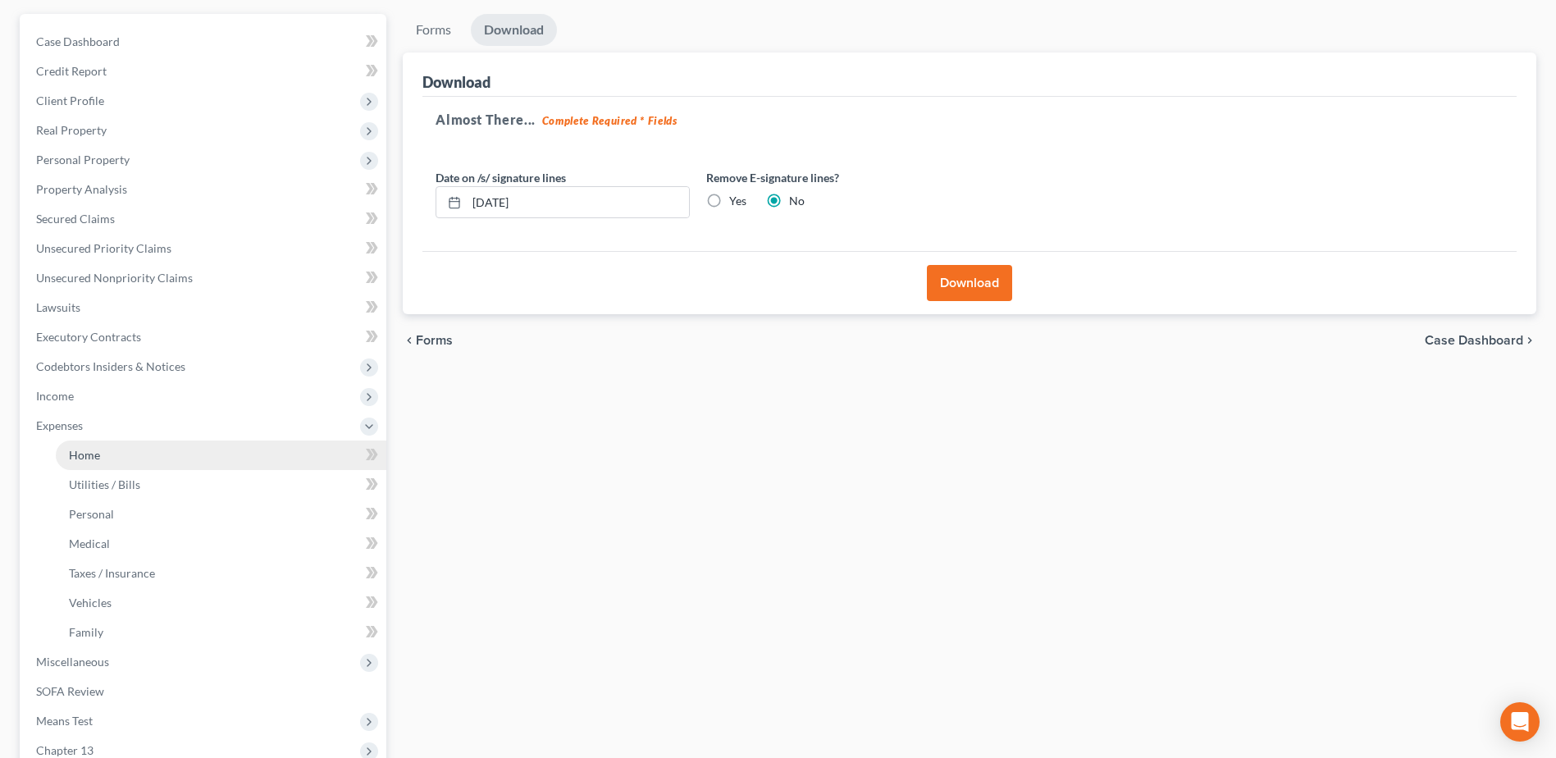
click at [98, 457] on span "Home" at bounding box center [84, 455] width 31 height 14
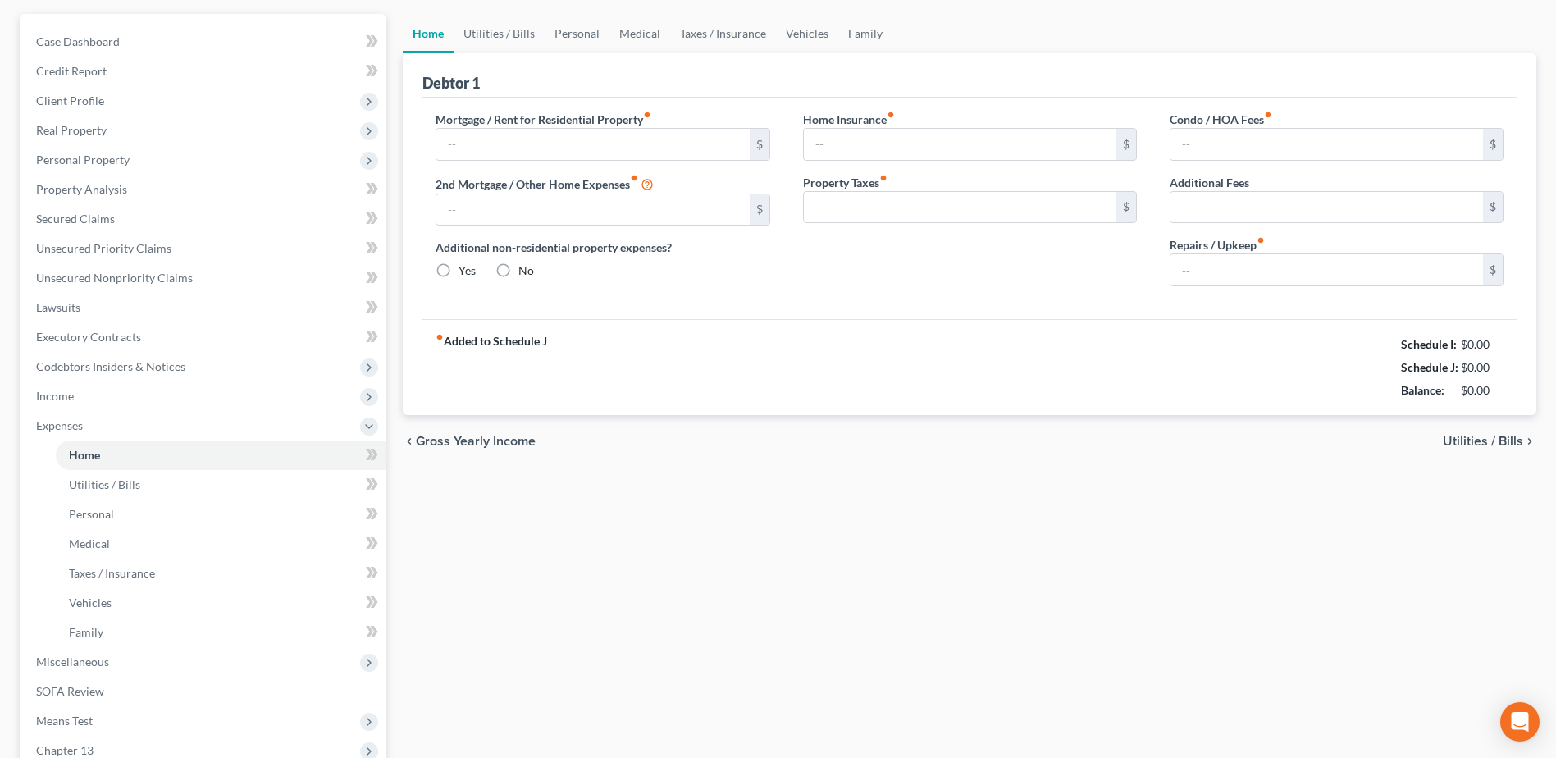
type input "2,960.00"
type input "0.00"
radio input "true"
type input "0.00"
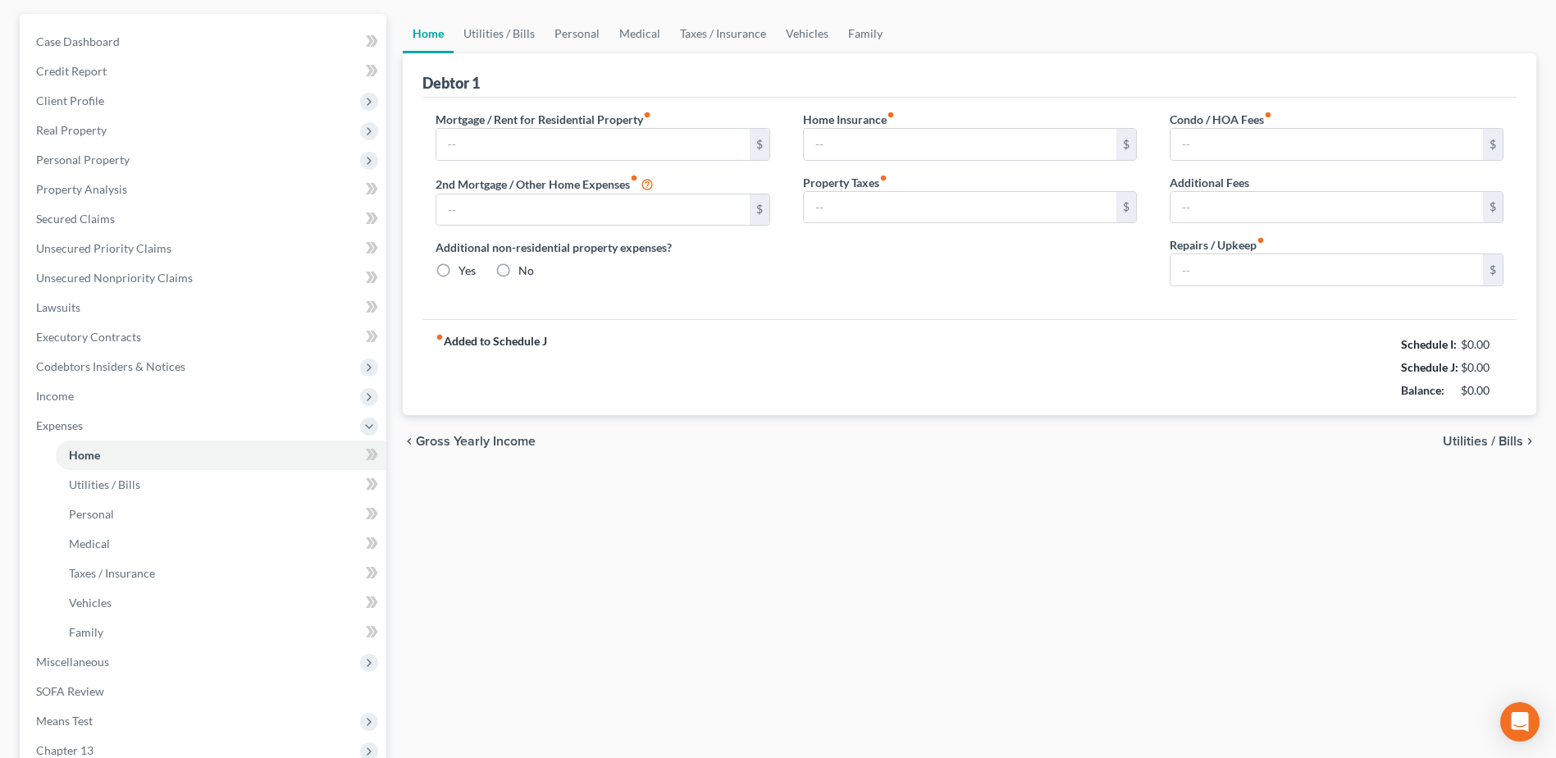
type input "0.00"
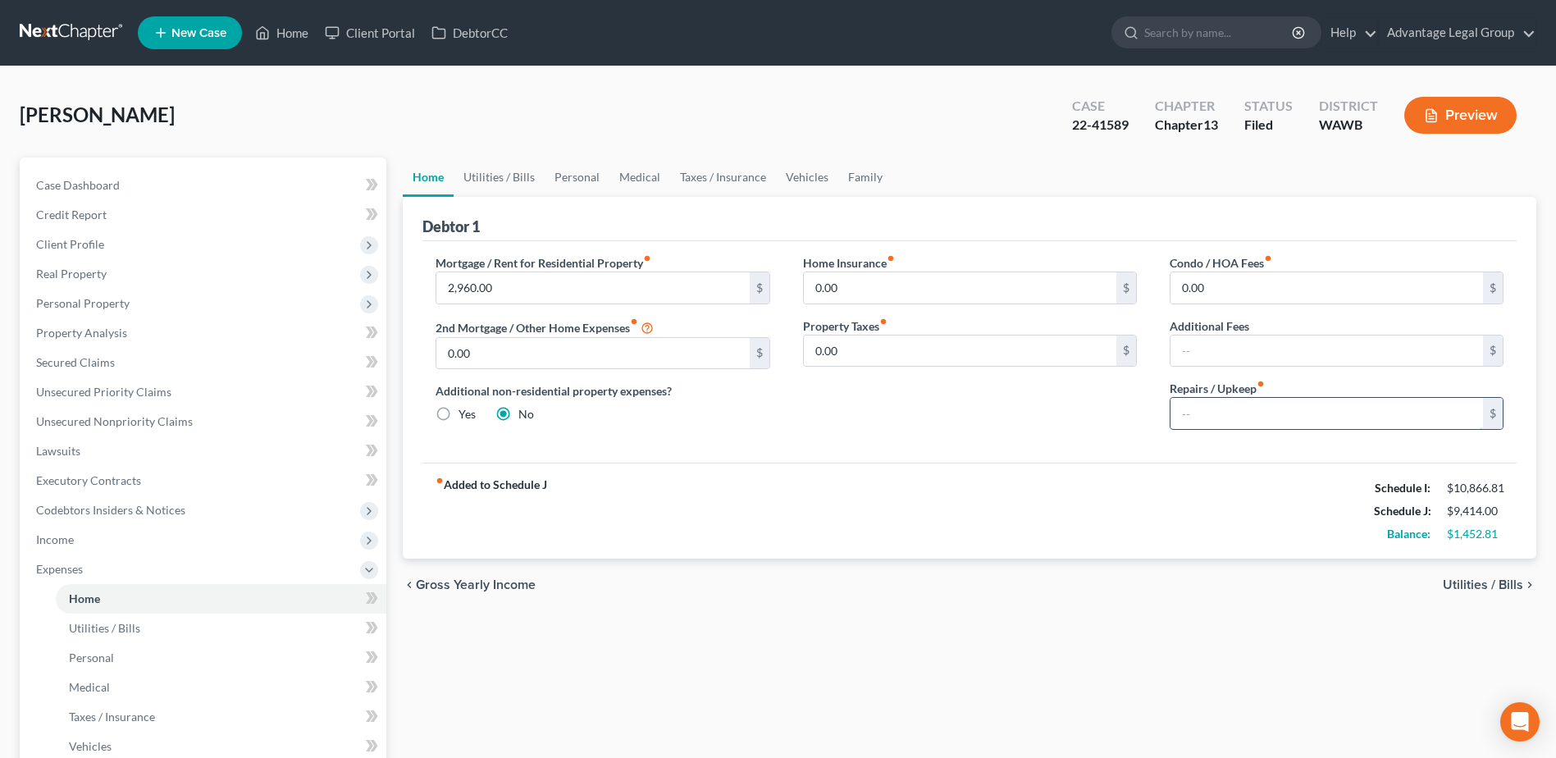
click at [1253, 418] on input "text" at bounding box center [1327, 413] width 313 height 31
type input "220.00"
click at [998, 427] on div "Home Insurance fiber_manual_record 0.00 $ Property Taxes fiber_manual_record 0.…" at bounding box center [970, 348] width 367 height 189
click at [807, 490] on div "fiber_manual_record Added to Schedule J Schedule I: $10,866.81 Schedule J: $9,6…" at bounding box center [969, 511] width 1094 height 96
click at [791, 175] on link "Vehicles" at bounding box center [807, 176] width 62 height 39
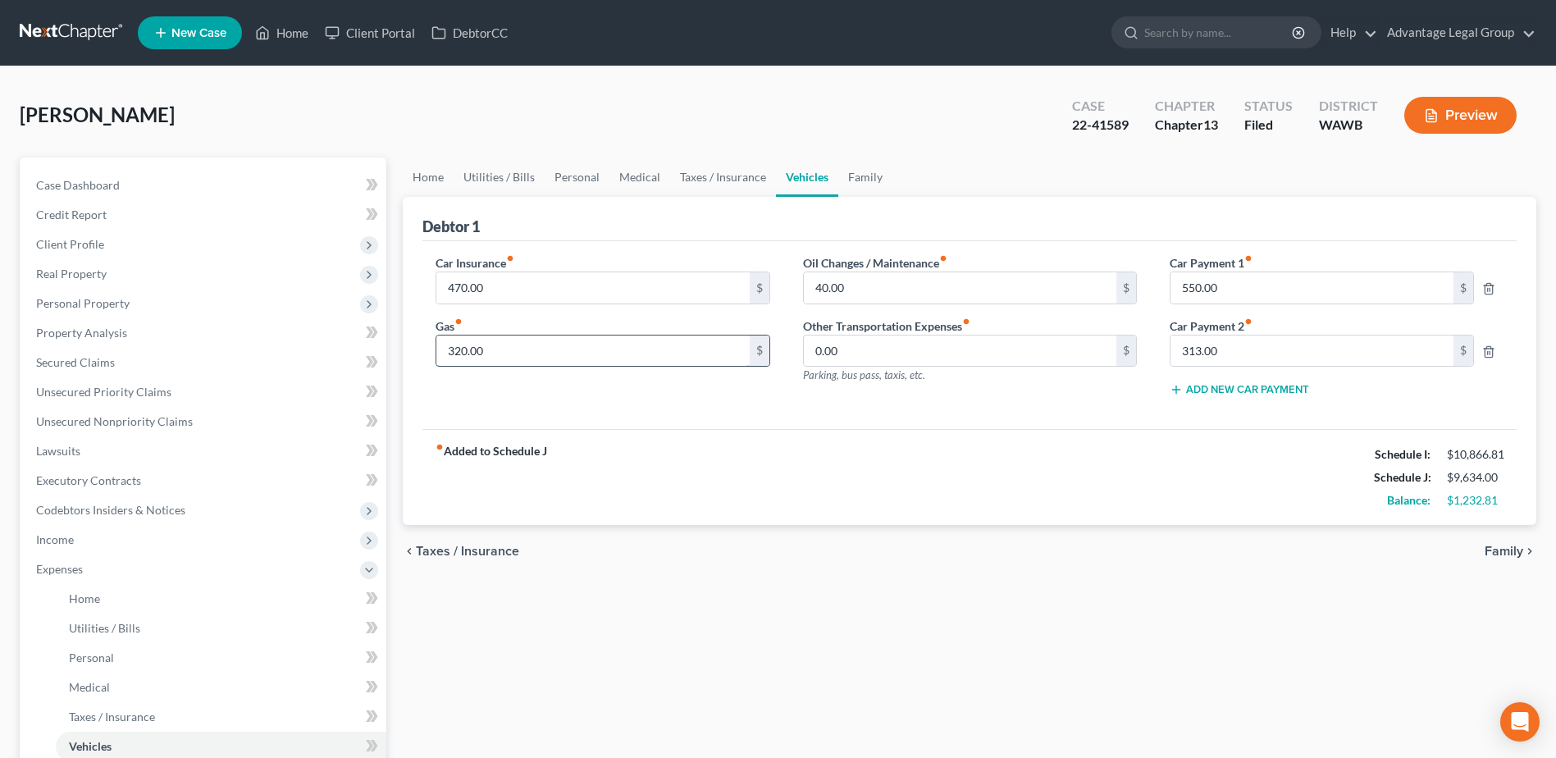
click at [500, 347] on input "320.00" at bounding box center [592, 351] width 313 height 31
type input "485.00"
click at [705, 386] on div "Car Insurance fiber_manual_record 470.00 $ Gas fiber_manual_record 485.00 $" at bounding box center [602, 332] width 367 height 156
click at [850, 177] on link "Family" at bounding box center [865, 176] width 54 height 39
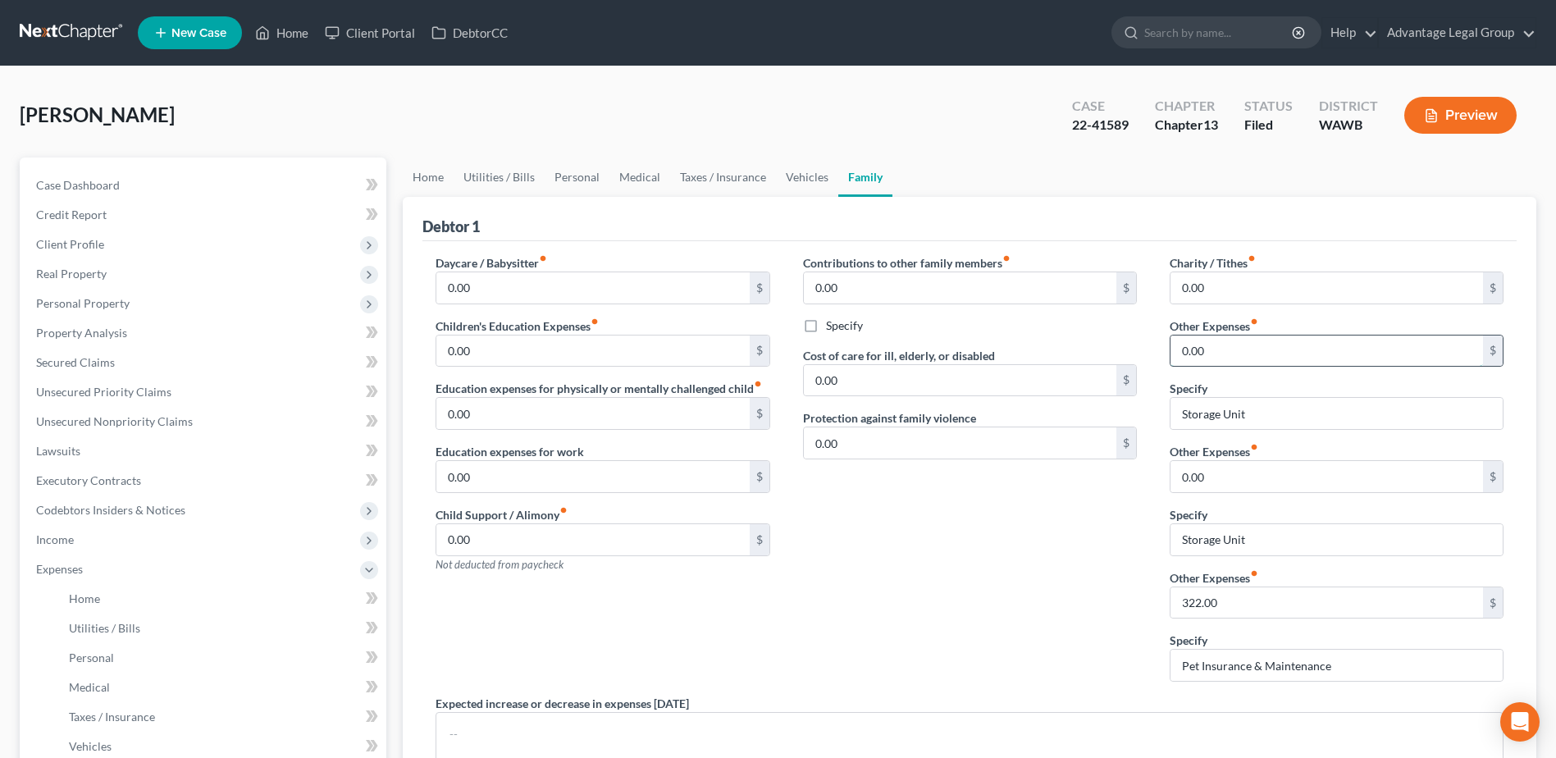
click at [1231, 354] on input "0.00" at bounding box center [1327, 351] width 313 height 31
type input "0"
type input "65.00"
click at [1270, 420] on input "Storage Unit" at bounding box center [1337, 413] width 332 height 31
type input "S"
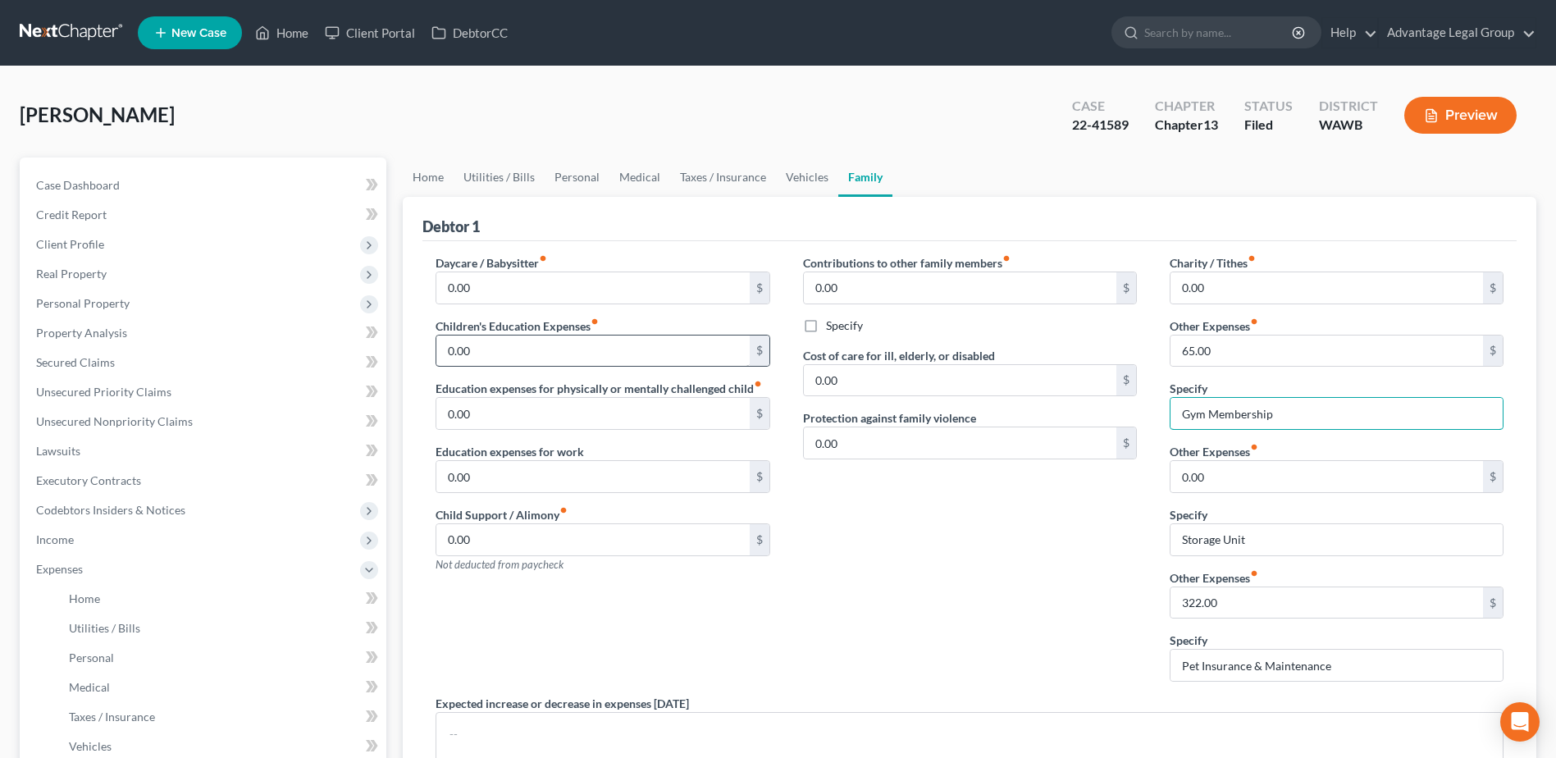
type input "Gym Membership"
click at [509, 347] on input "0.00" at bounding box center [592, 351] width 313 height 31
type input "100.00"
click at [657, 316] on div "Daycare / Babysitter fiber_manual_record 0.00 $ Children's Education Expenses f…" at bounding box center [602, 474] width 367 height 440
click at [521, 98] on div "Cozby, Amy Upgraded Case 22-41589 Chapter Chapter 13 Status Filed District WAWB…" at bounding box center [778, 121] width 1517 height 71
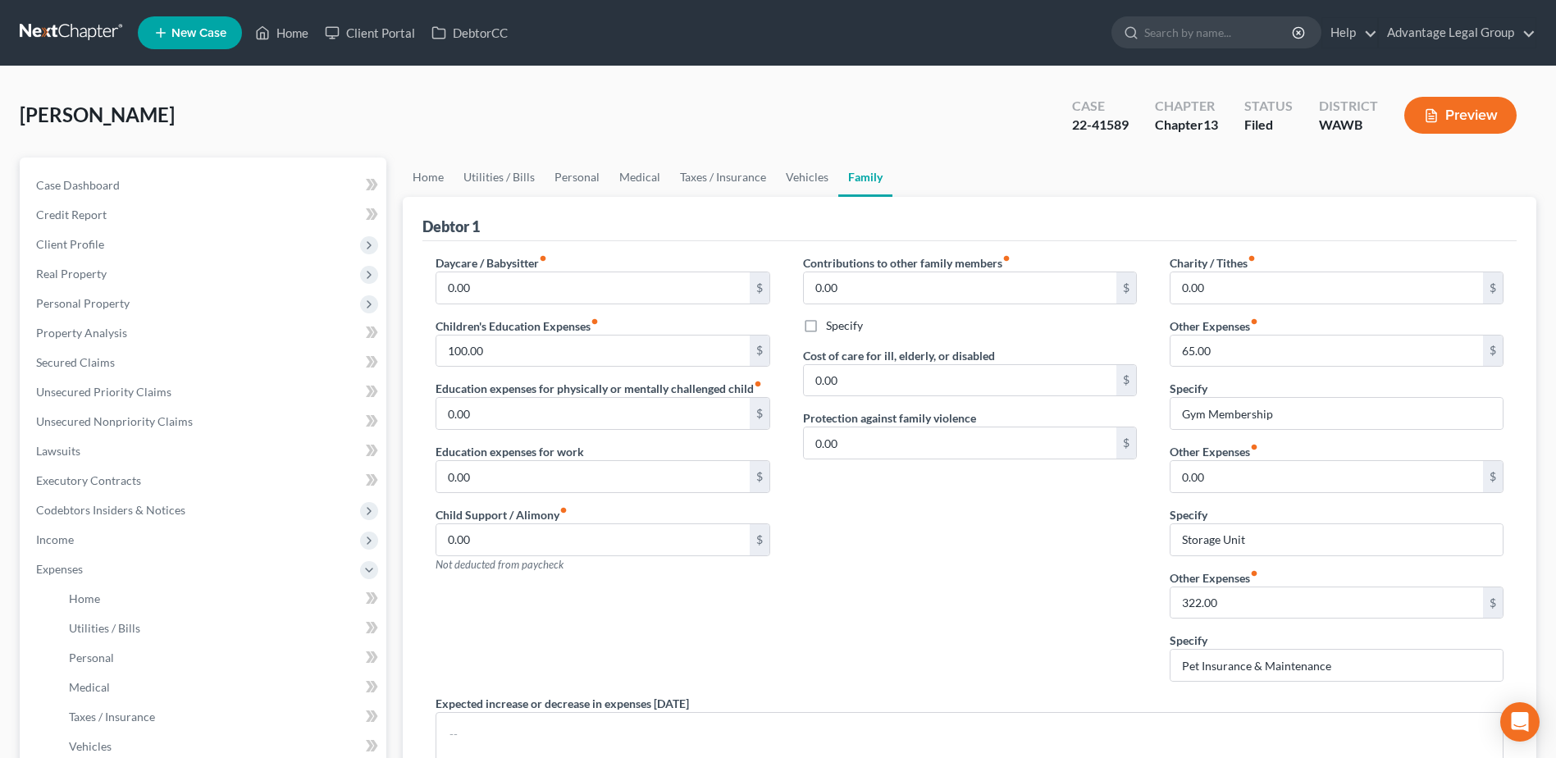
click at [191, 28] on span "New Case" at bounding box center [198, 33] width 55 height 12
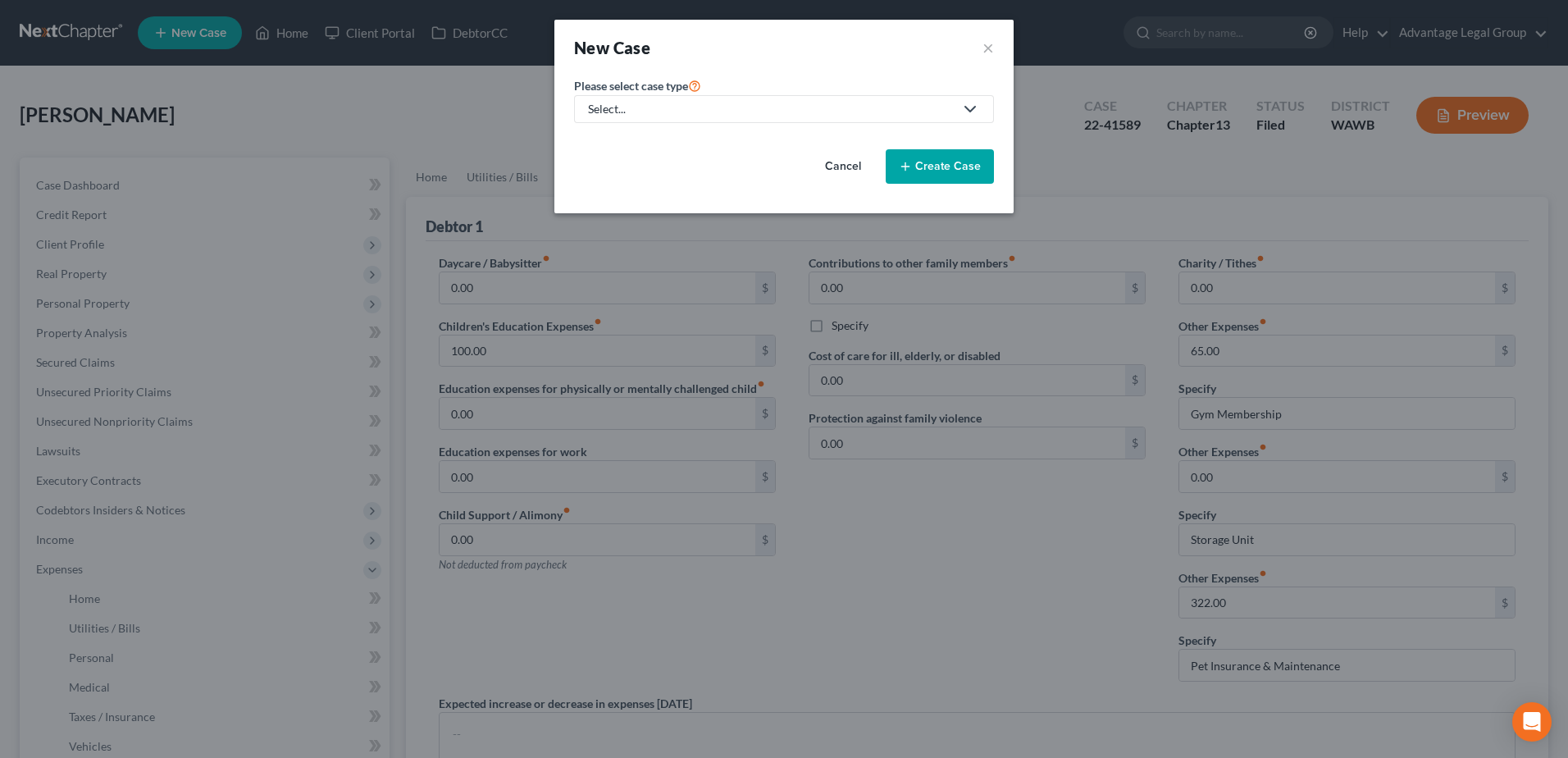
click at [972, 109] on polyline at bounding box center [970, 109] width 10 height 5
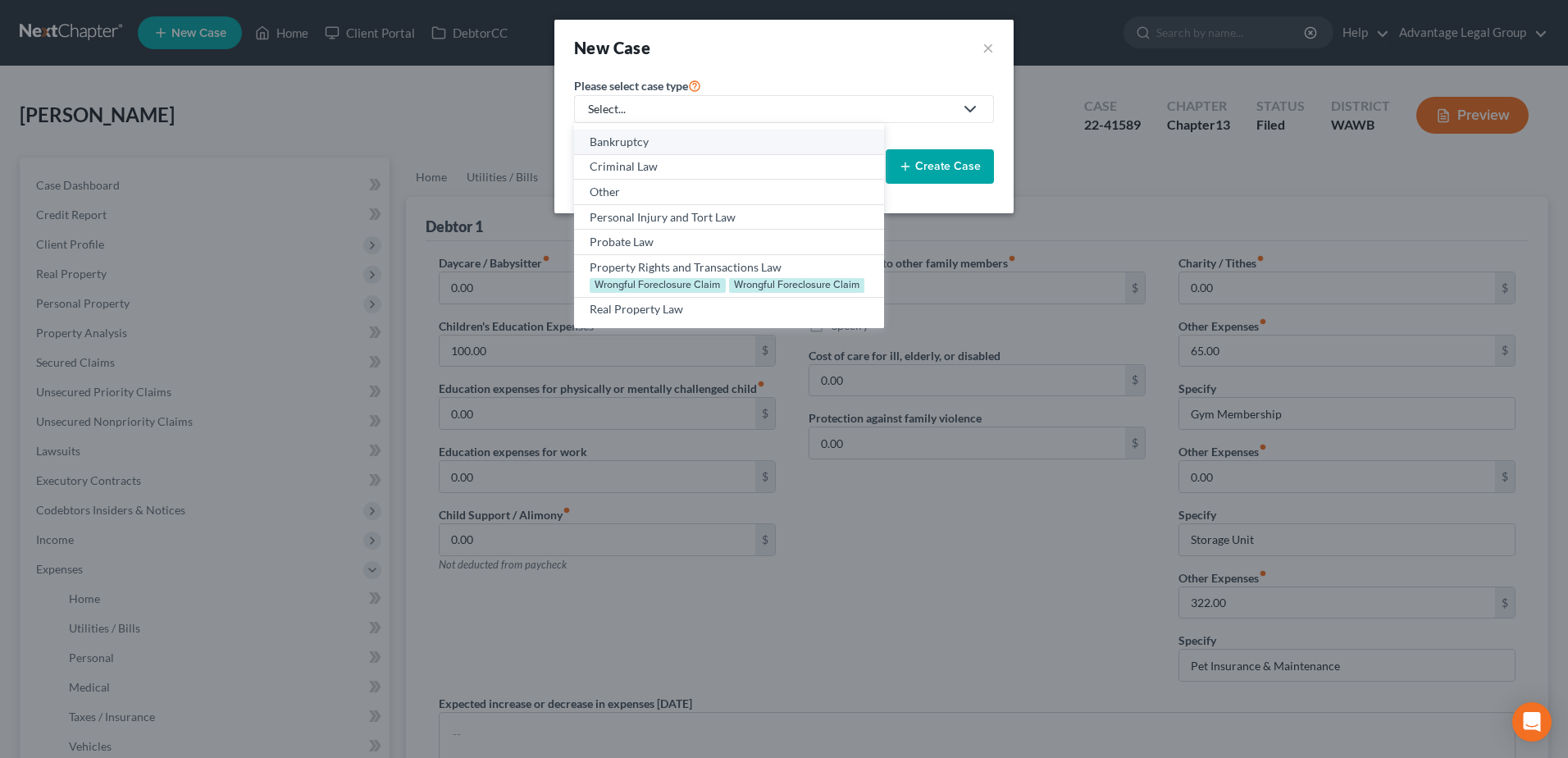
click at [628, 143] on div "Bankruptcy" at bounding box center [729, 142] width 278 height 16
select select "87"
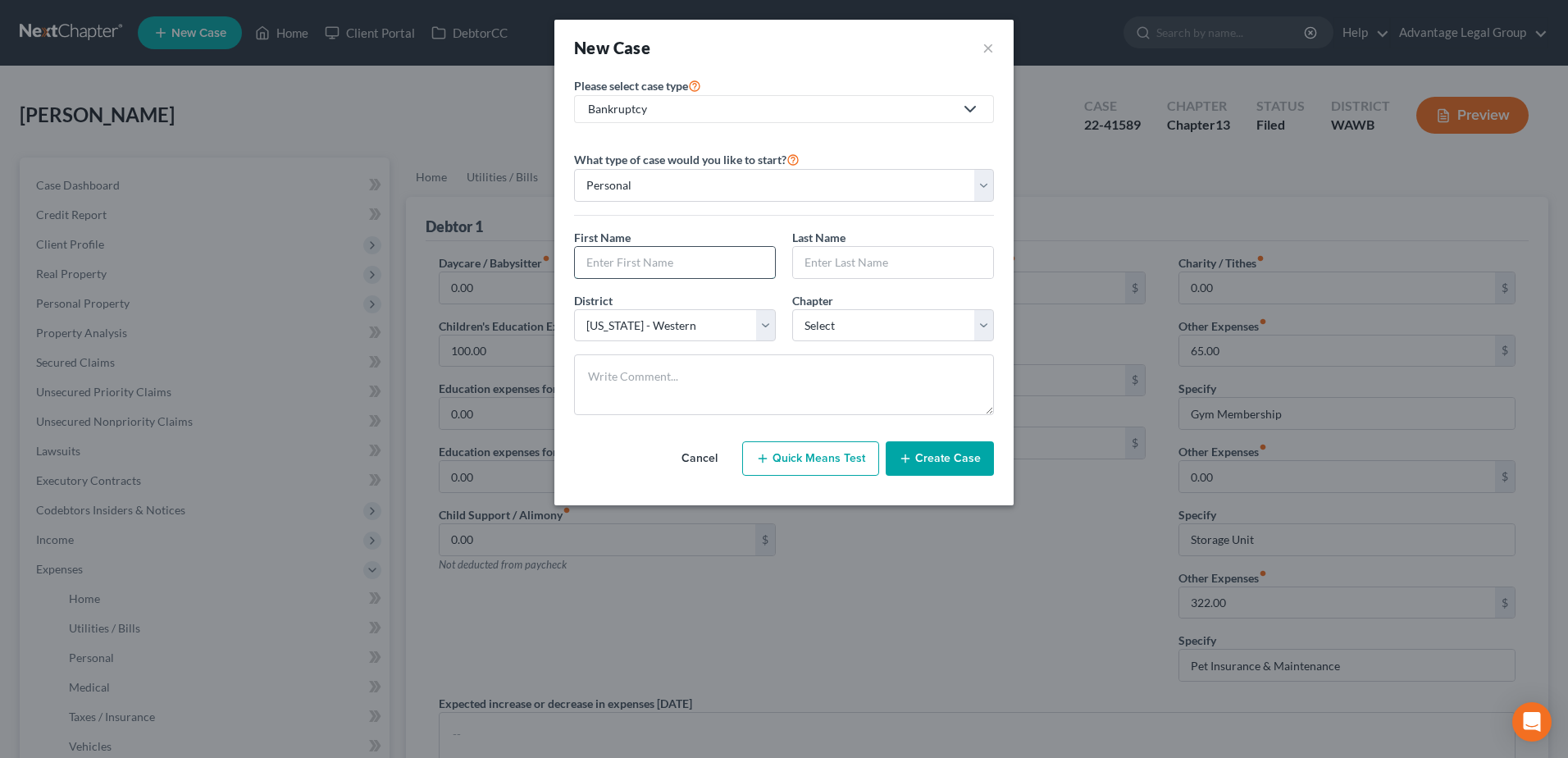
click at [650, 260] on input "text" at bounding box center [675, 262] width 200 height 31
type input "Ramon"
type input "Martinez"
click at [765, 326] on select "Select Alabama - Middle Alabama - Northern Alabama - Southern Alaska Arizona Ar…" at bounding box center [675, 325] width 202 height 33
select select "86"
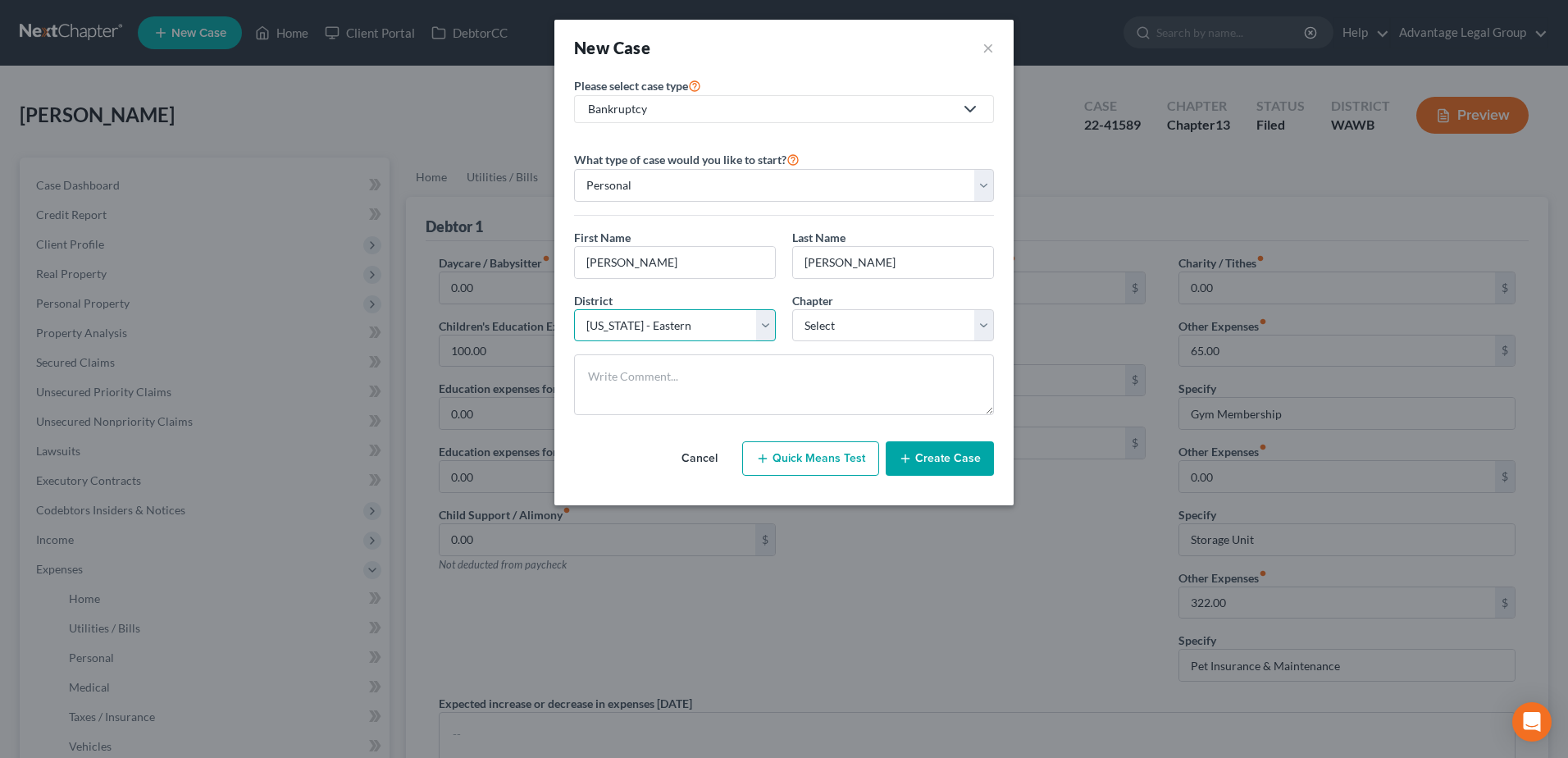
click at [574, 309] on select "Select Alabama - Middle Alabama - Northern Alabama - Southern Alaska Arizona Ar…" at bounding box center [675, 325] width 202 height 33
click at [988, 325] on select "Select 7 11 12 13" at bounding box center [893, 325] width 202 height 33
select select "0"
click at [792, 309] on select "Select 7 11 12 13" at bounding box center [893, 325] width 202 height 33
click at [952, 466] on button "Create Case" at bounding box center [940, 458] width 108 height 34
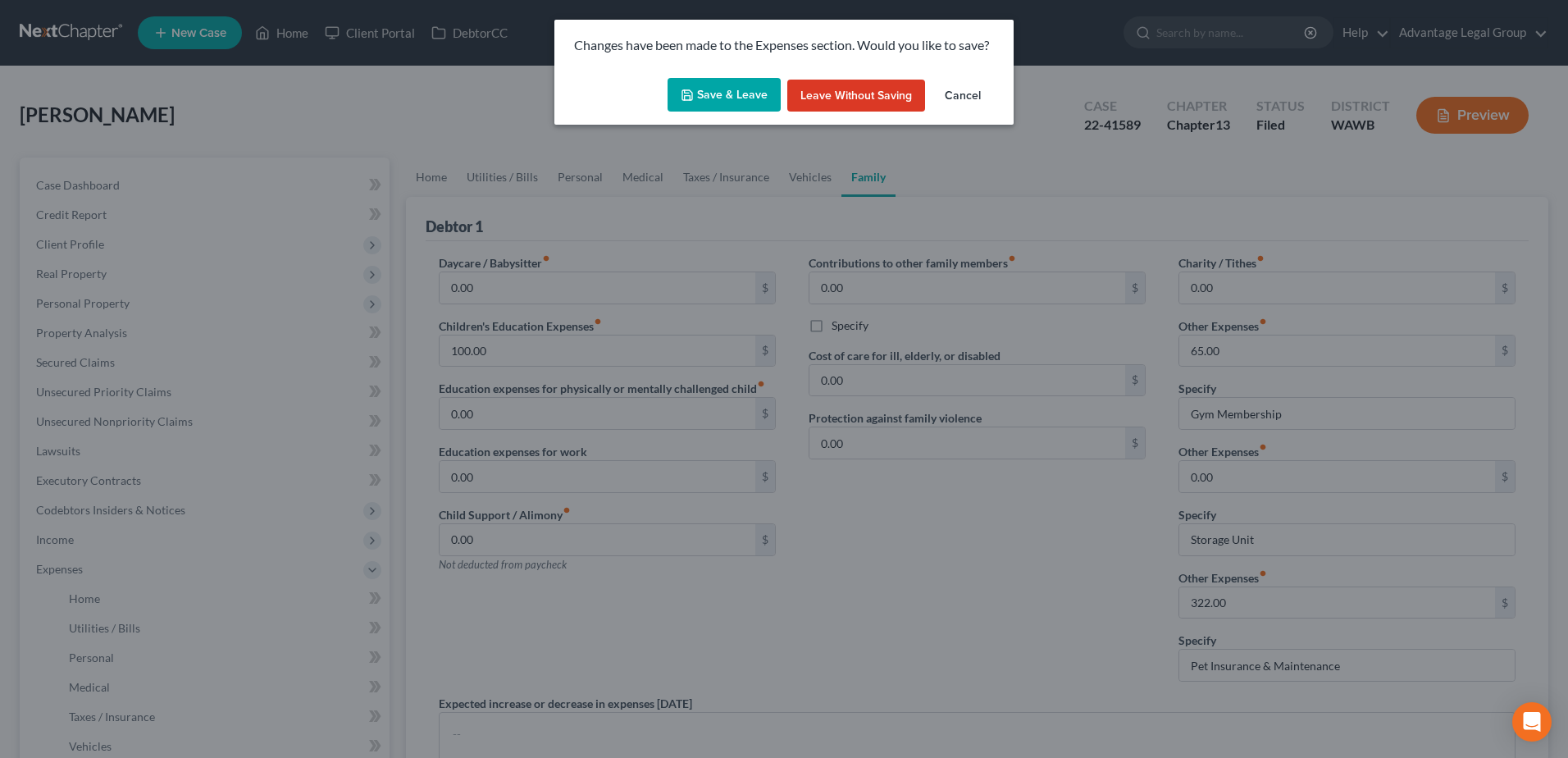
click at [720, 102] on button "Save & Leave" at bounding box center [724, 95] width 113 height 34
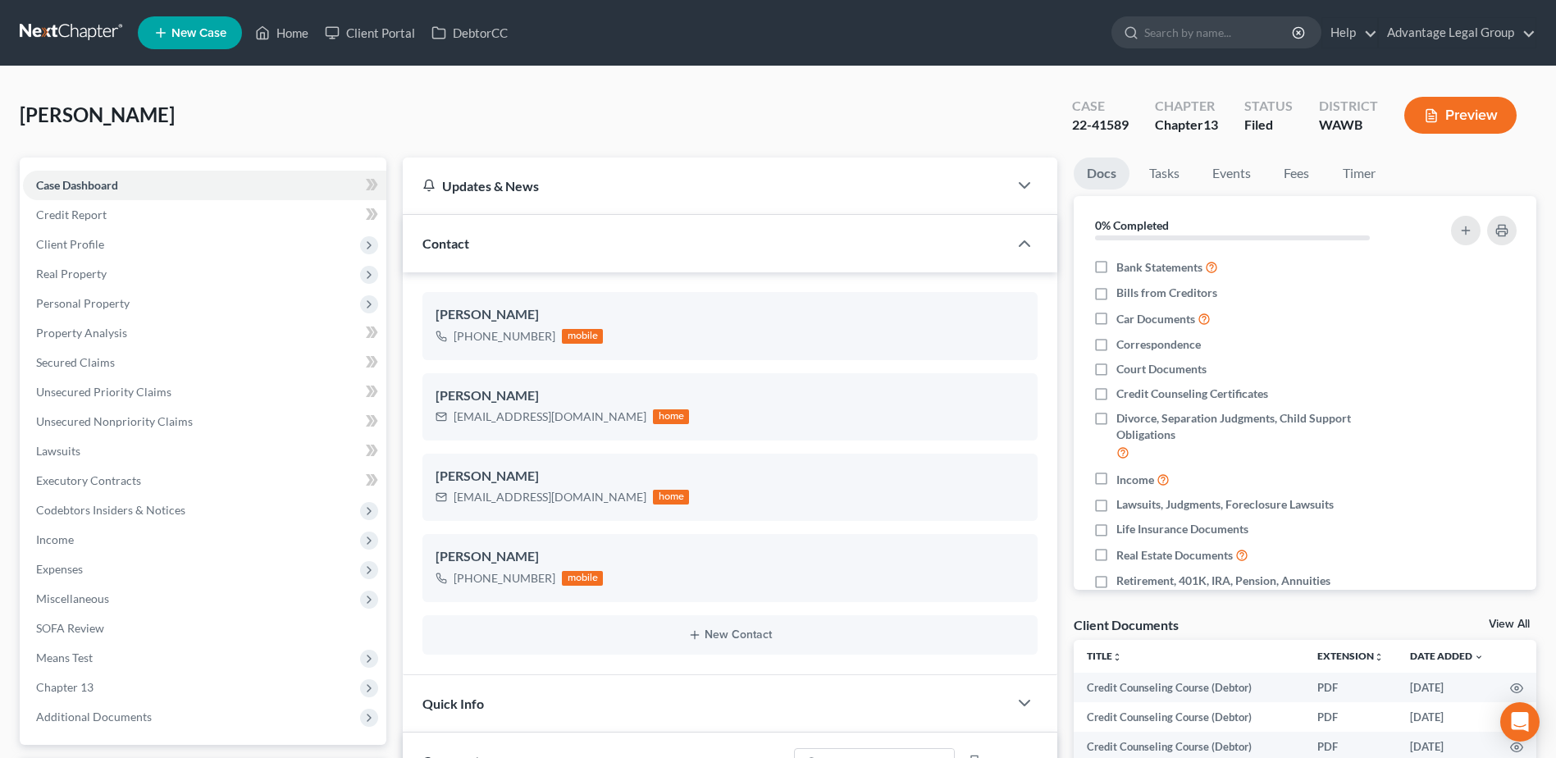
scroll to position [2538, 0]
drag, startPoint x: 294, startPoint y: 34, endPoint x: 444, endPoint y: 144, distance: 185.4
click at [294, 34] on link "Home" at bounding box center [282, 33] width 70 height 30
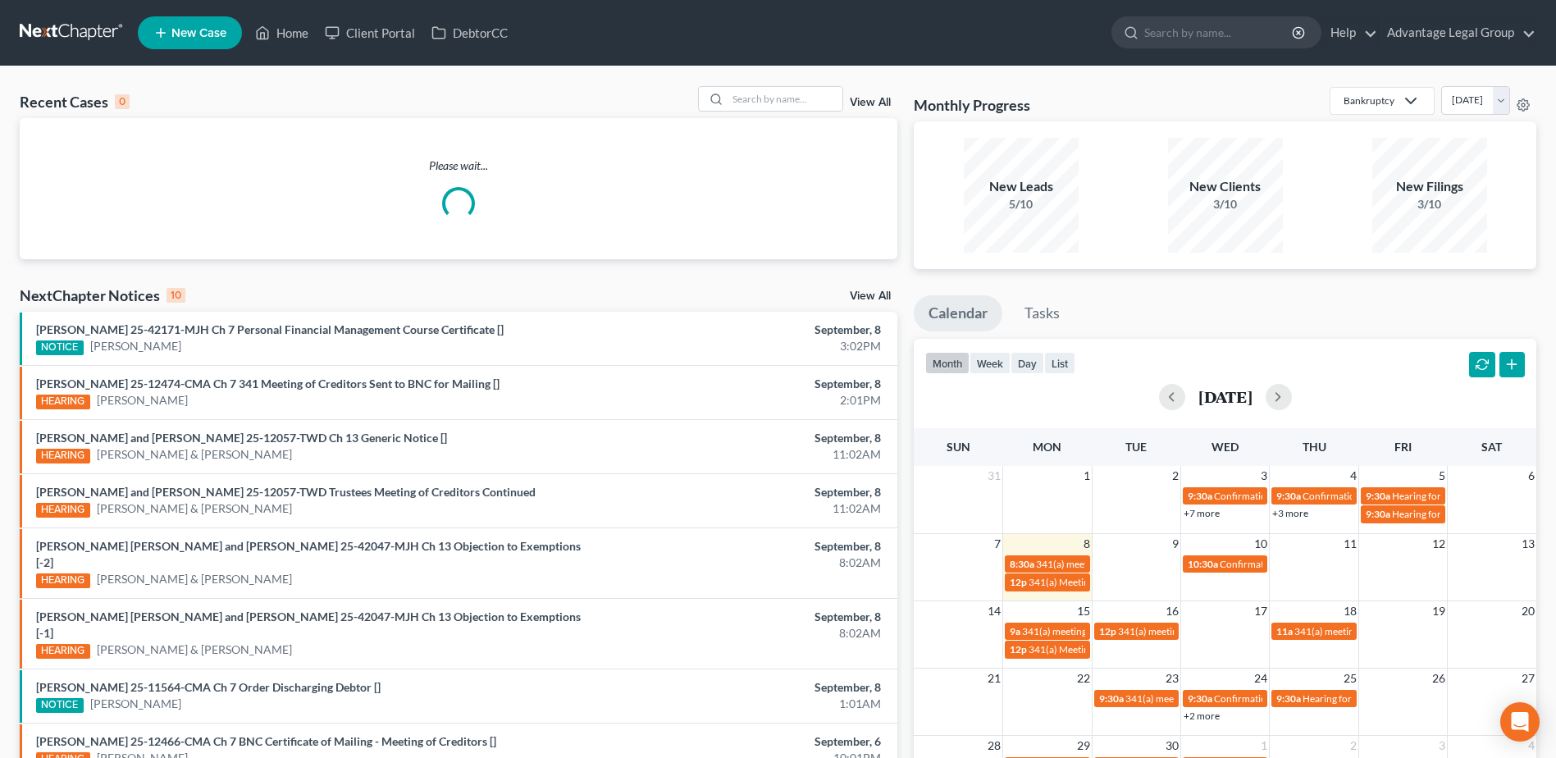
click at [189, 39] on span "New Case" at bounding box center [198, 33] width 55 height 12
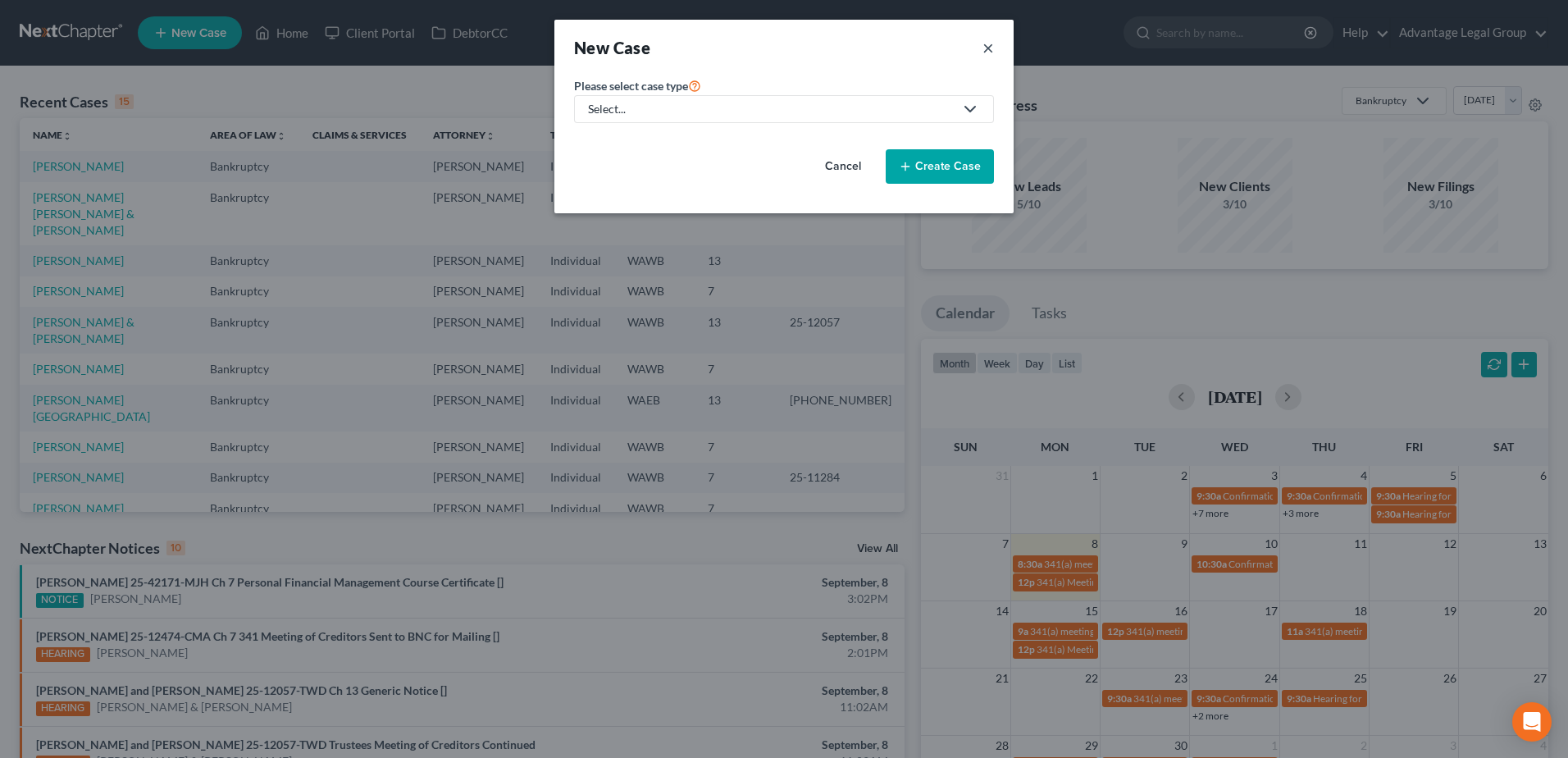
click at [991, 48] on button "×" at bounding box center [988, 47] width 11 height 23
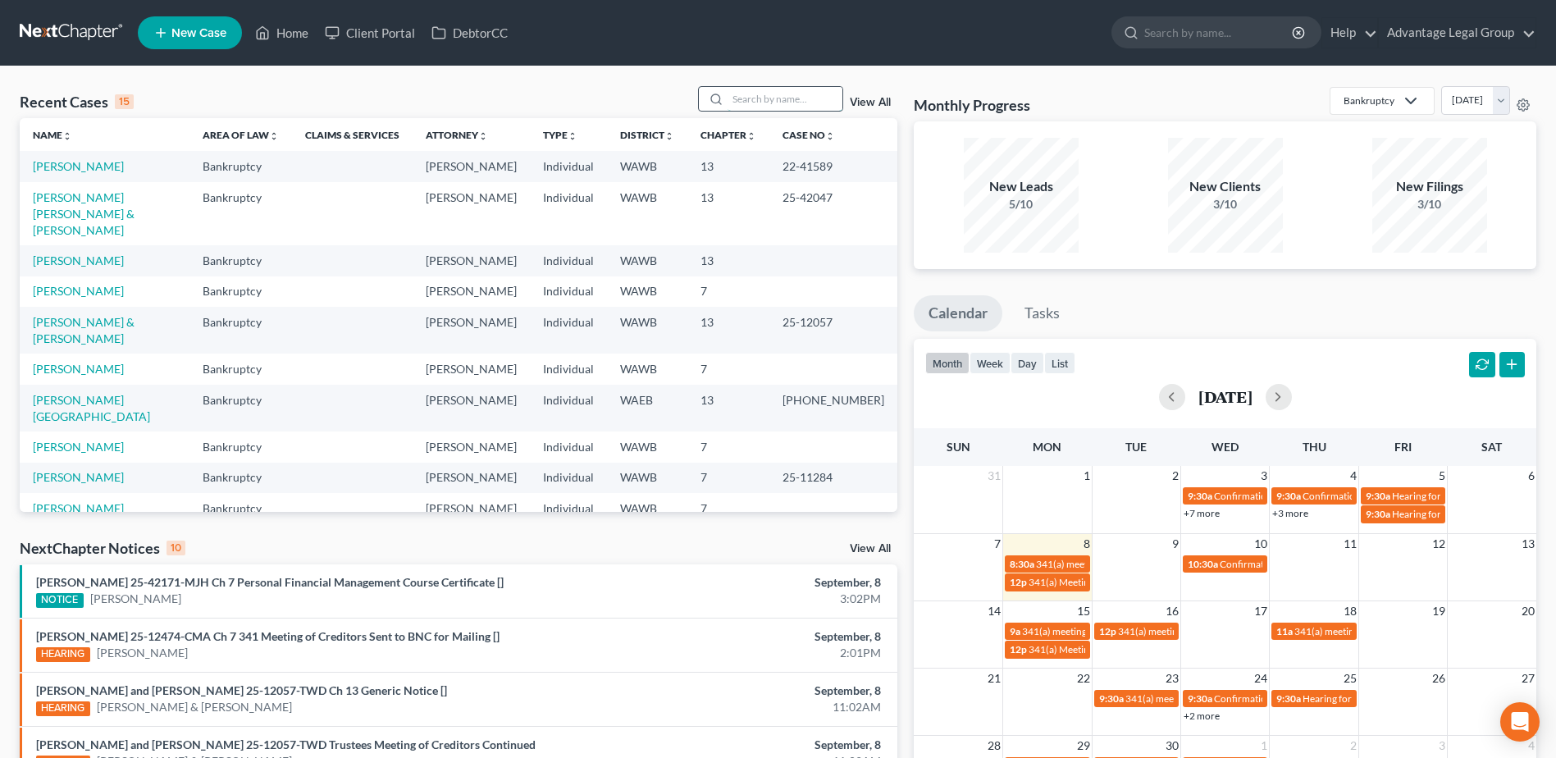
click at [751, 98] on input "search" at bounding box center [785, 99] width 115 height 24
type input "Ramon"
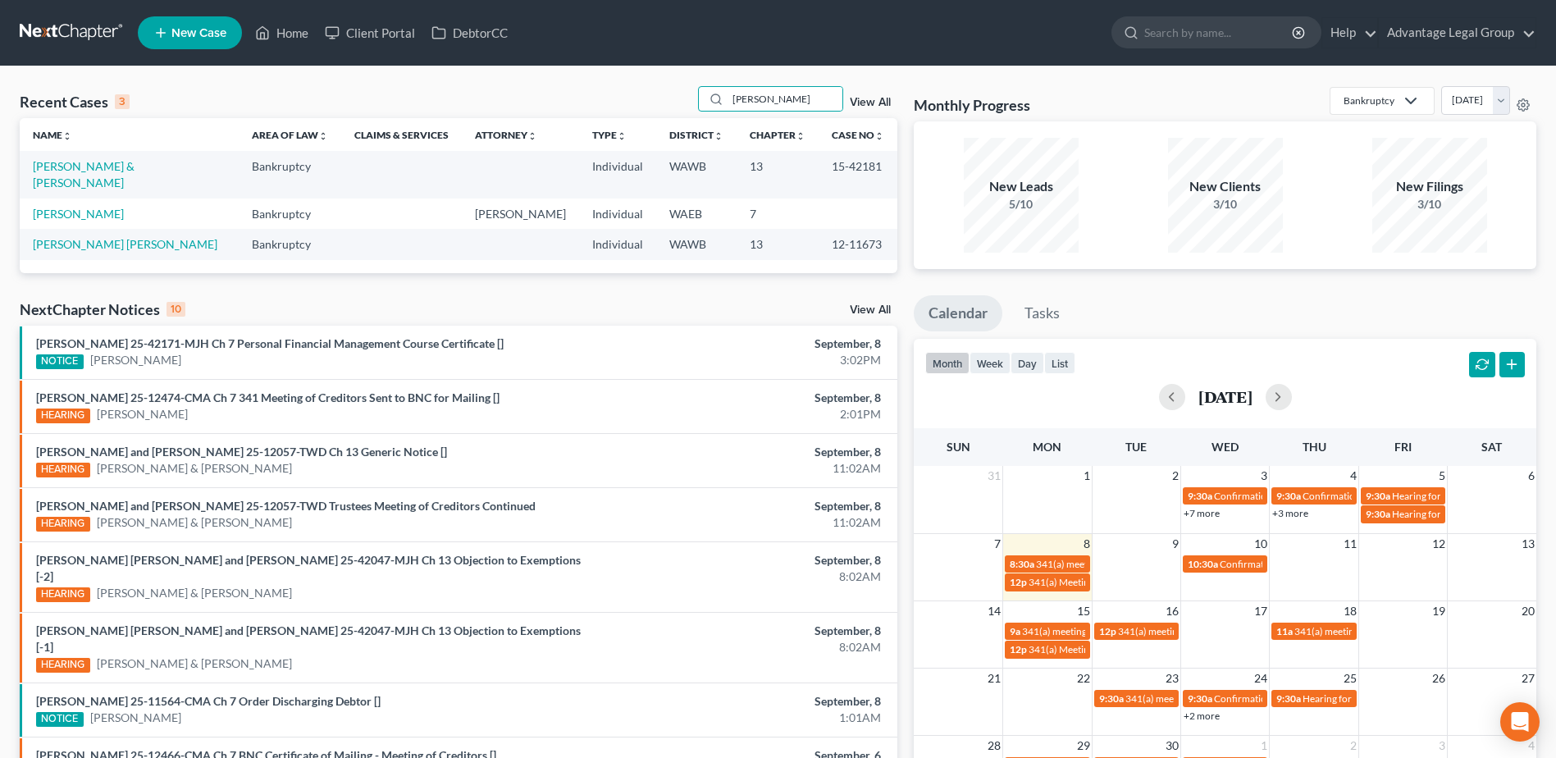
click at [71, 206] on td "Martinez, Ramon" at bounding box center [129, 214] width 219 height 30
click at [71, 207] on link "Martinez, Ramon" at bounding box center [78, 214] width 91 height 14
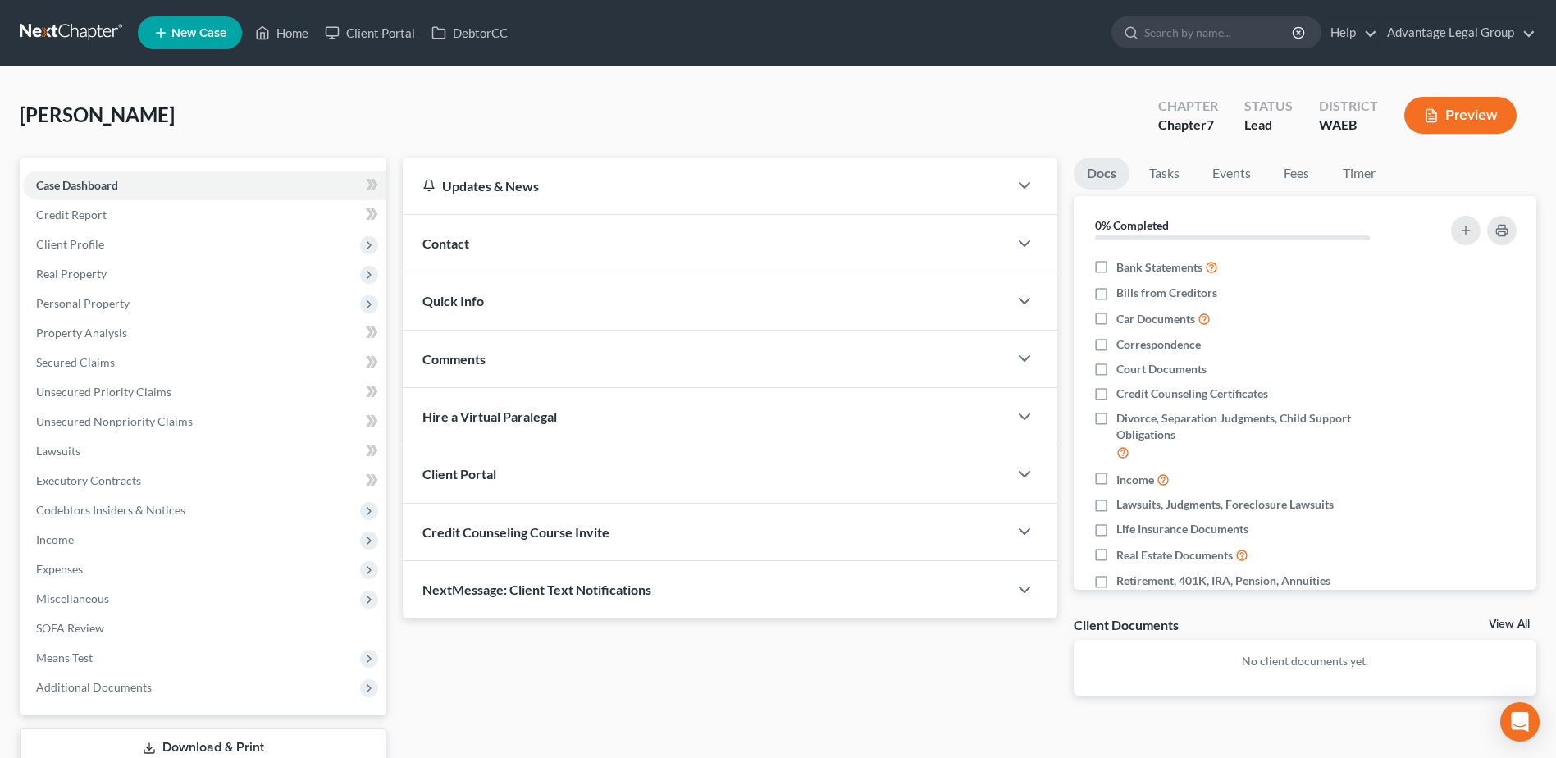
click at [448, 240] on span "Contact" at bounding box center [445, 243] width 47 height 16
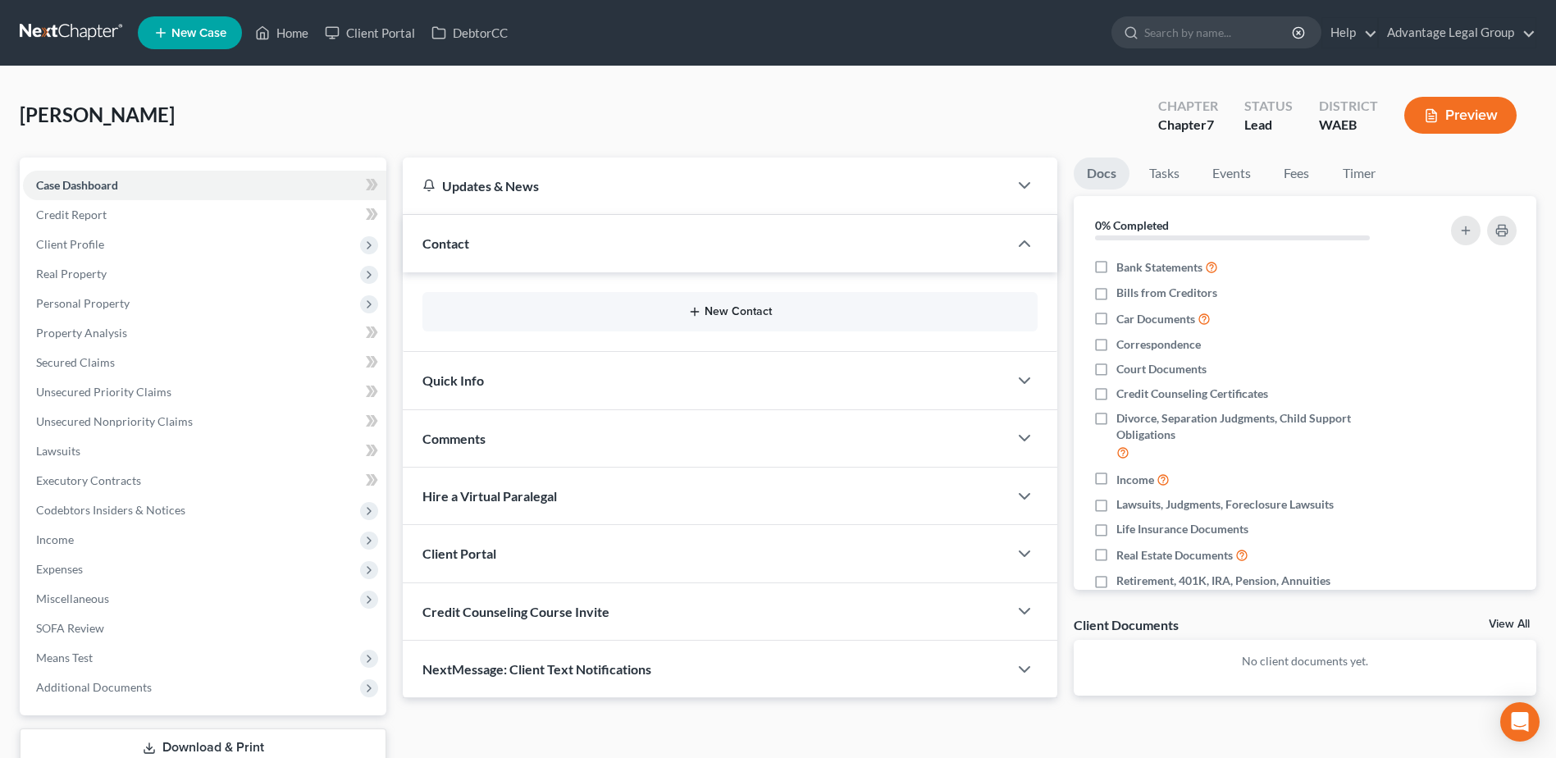
click at [733, 313] on button "New Contact" at bounding box center [730, 311] width 589 height 13
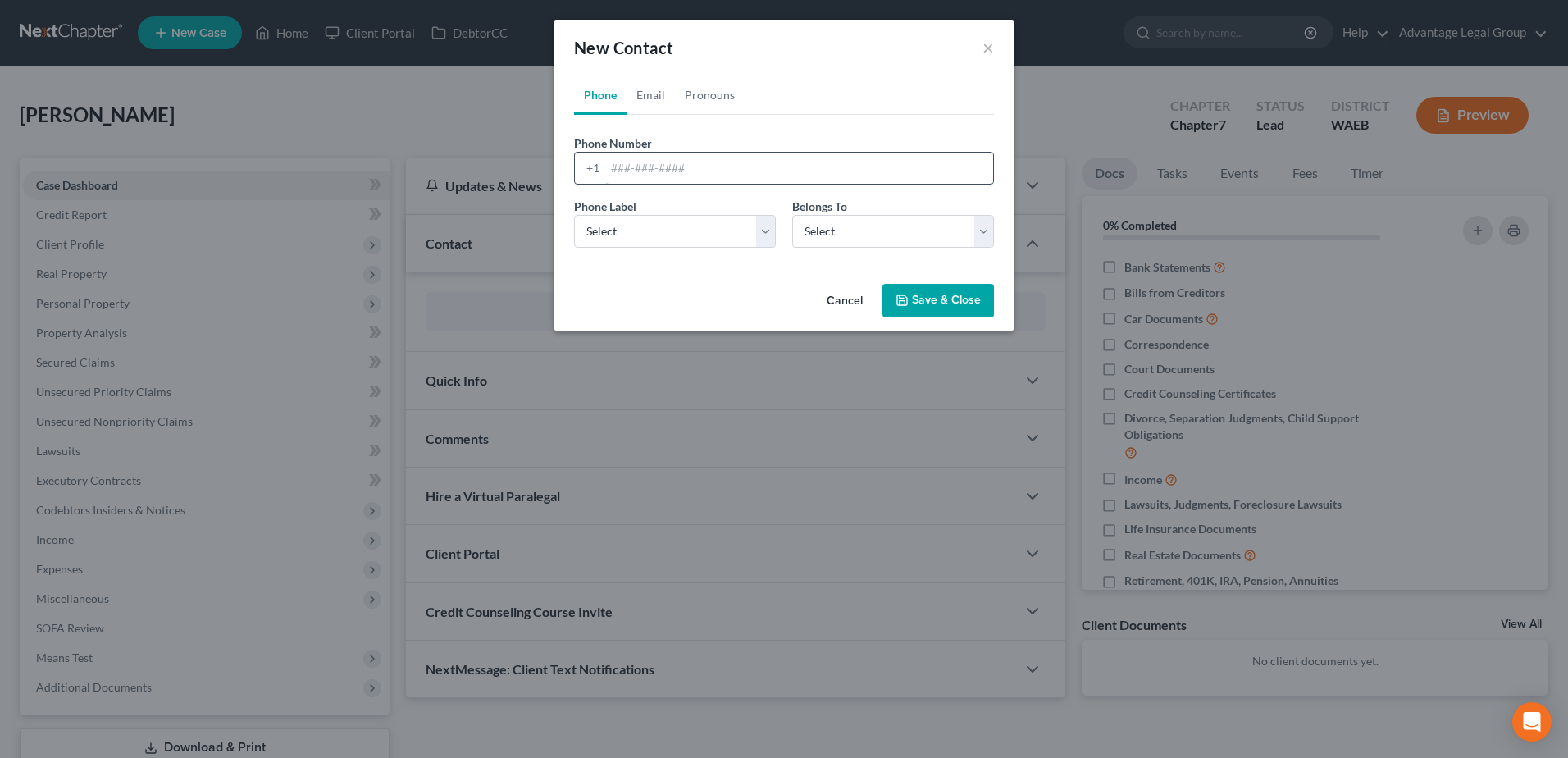
click at [633, 167] on input "tel" at bounding box center [799, 168] width 388 height 31
paste input "5098409507"
type input "5098409507"
drag, startPoint x: 762, startPoint y: 228, endPoint x: 750, endPoint y: 237, distance: 15.3
click at [762, 228] on select "Select Mobile Home Work Other" at bounding box center [675, 231] width 202 height 33
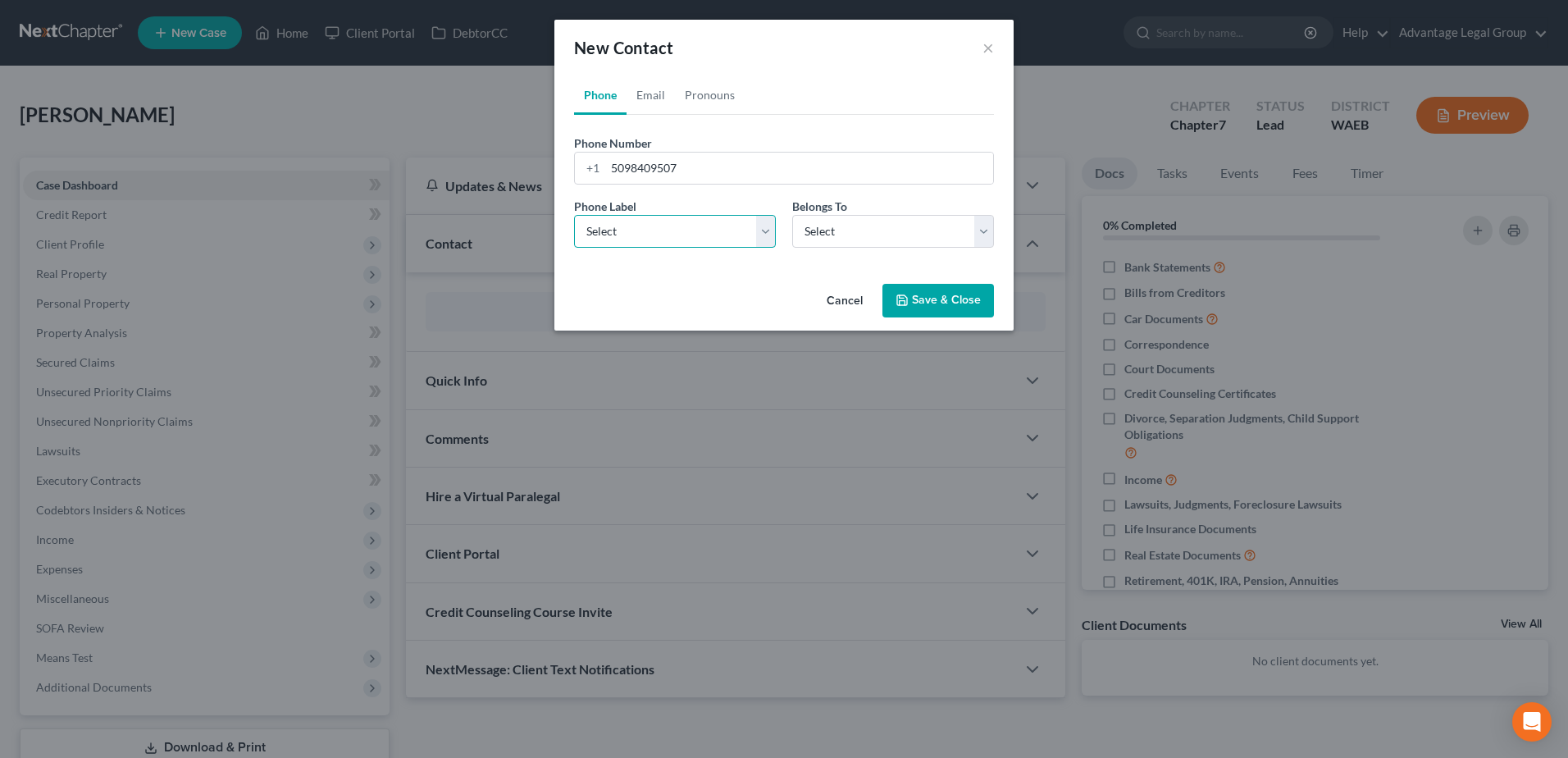
select select "0"
click at [574, 215] on select "Select Mobile Home Work Other" at bounding box center [675, 231] width 202 height 33
click at [990, 235] on select "Select Client Other" at bounding box center [893, 231] width 202 height 33
select select "0"
click at [792, 215] on select "Select Client Other" at bounding box center [893, 231] width 202 height 33
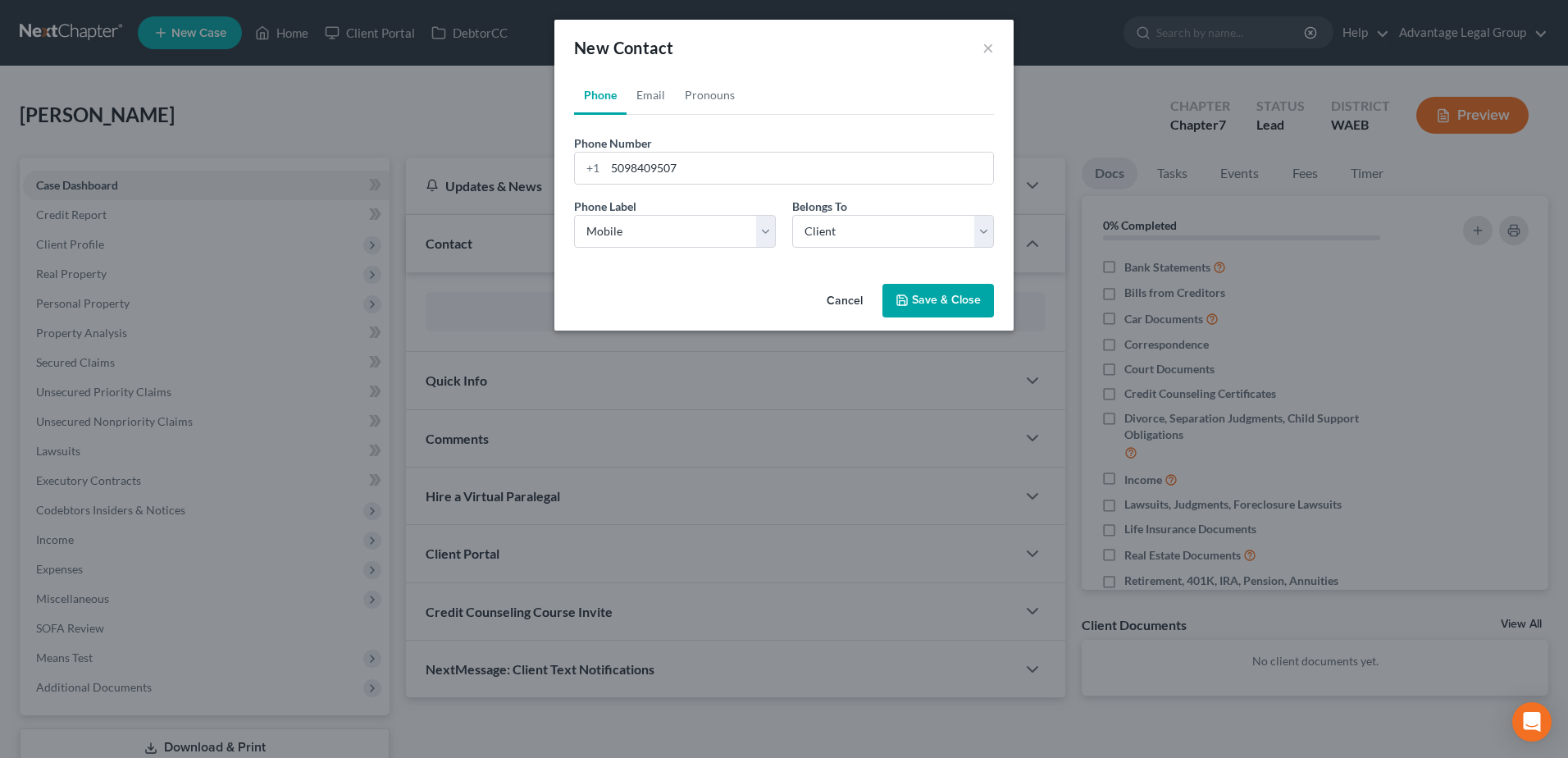
click at [929, 307] on button "Save & Close" at bounding box center [939, 301] width 112 height 34
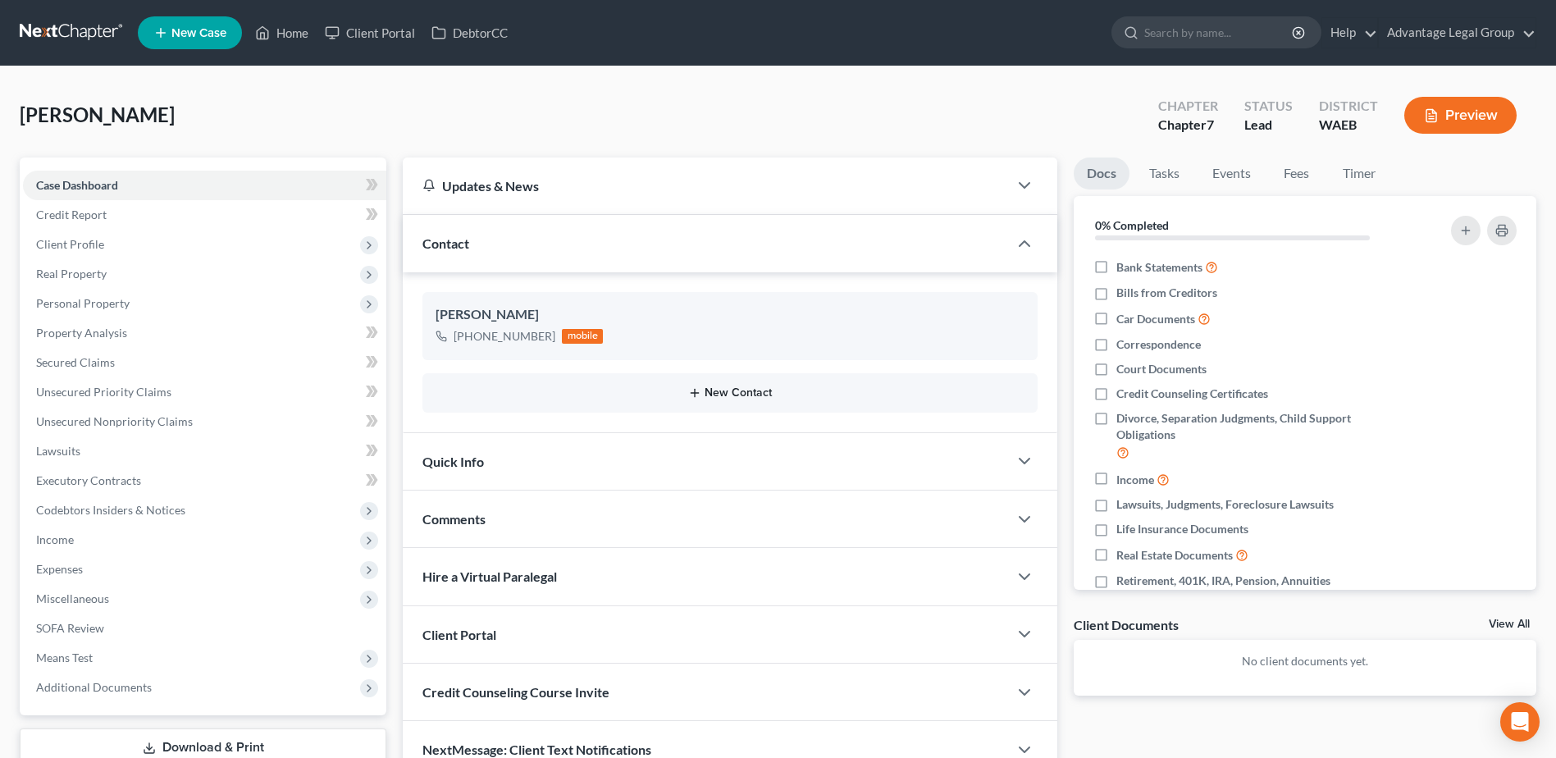
click at [717, 386] on button "New Contact" at bounding box center [730, 392] width 589 height 13
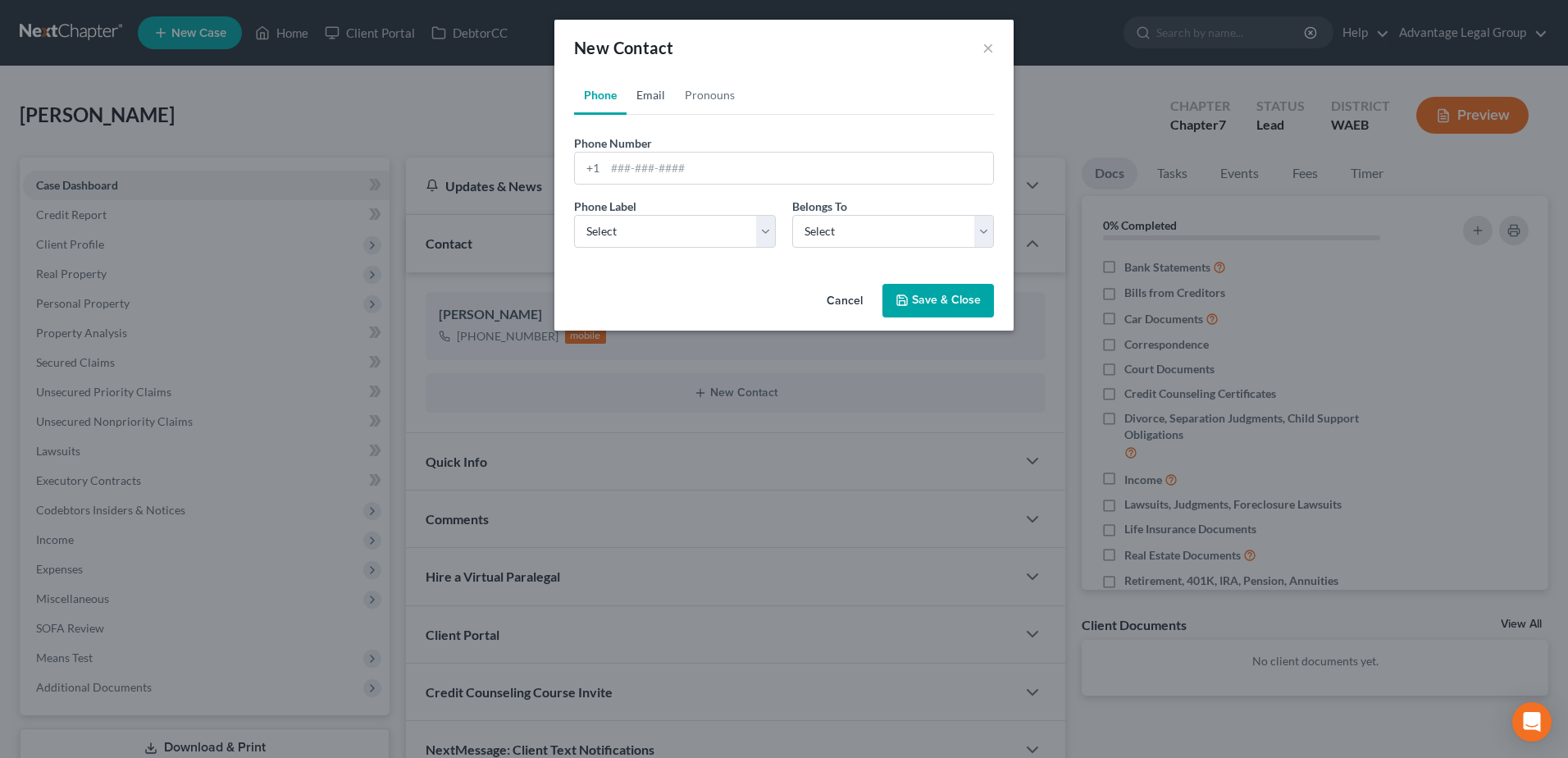
click at [646, 89] on link "Email" at bounding box center [651, 94] width 48 height 39
click at [646, 170] on input "email" at bounding box center [799, 168] width 388 height 31
paste input "bigmon200@gmail.com"
type input "bigmon200@gmail.com"
drag, startPoint x: 760, startPoint y: 229, endPoint x: 748, endPoint y: 238, distance: 15.3
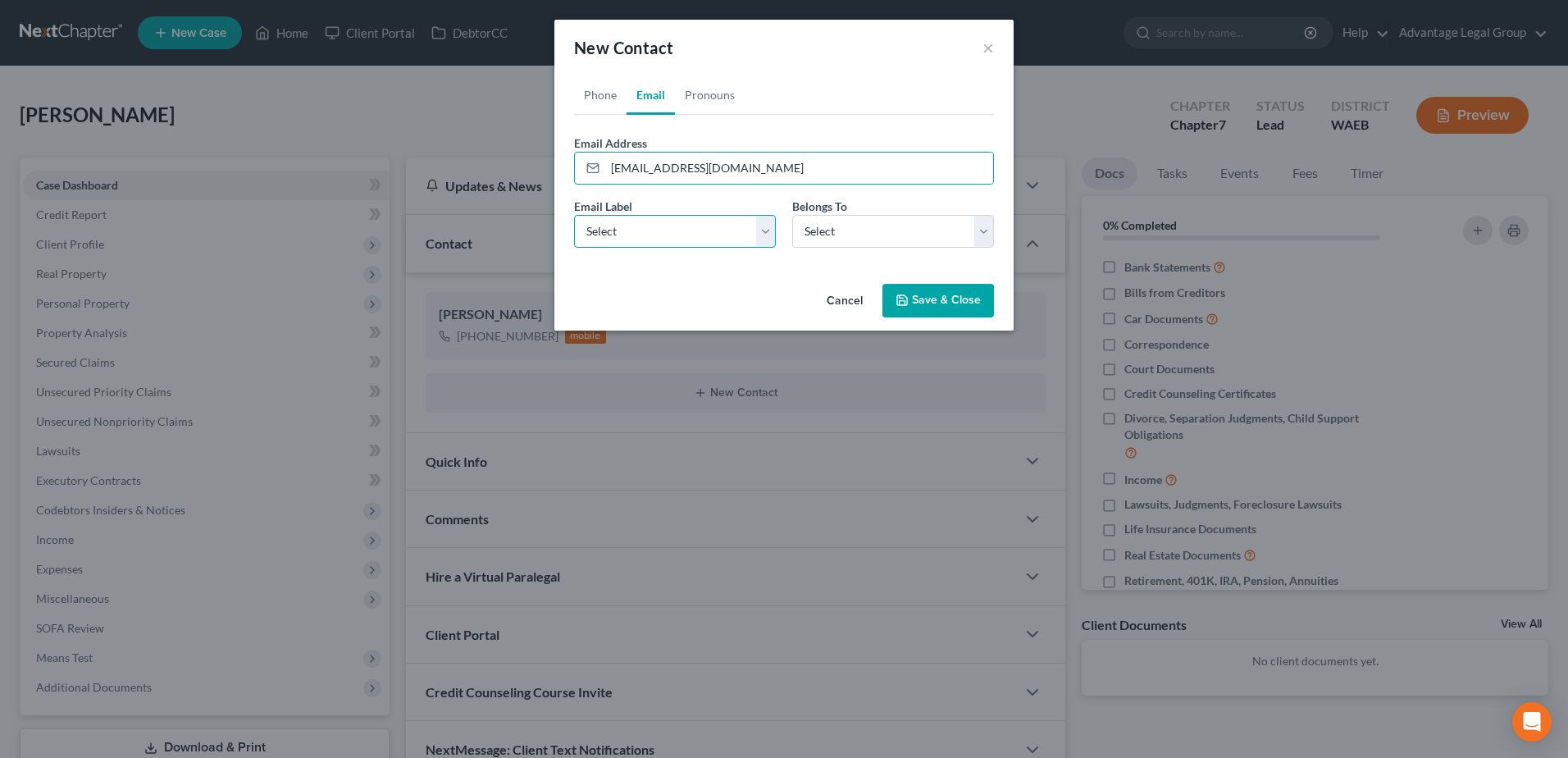
click at [760, 229] on select "Select Home Work Other" at bounding box center [675, 231] width 202 height 33
select select "0"
click at [574, 215] on select "Select Home Work Other" at bounding box center [675, 231] width 202 height 33
drag, startPoint x: 984, startPoint y: 231, endPoint x: 946, endPoint y: 247, distance: 41.6
click at [984, 231] on select "Select Client Other" at bounding box center [893, 231] width 202 height 33
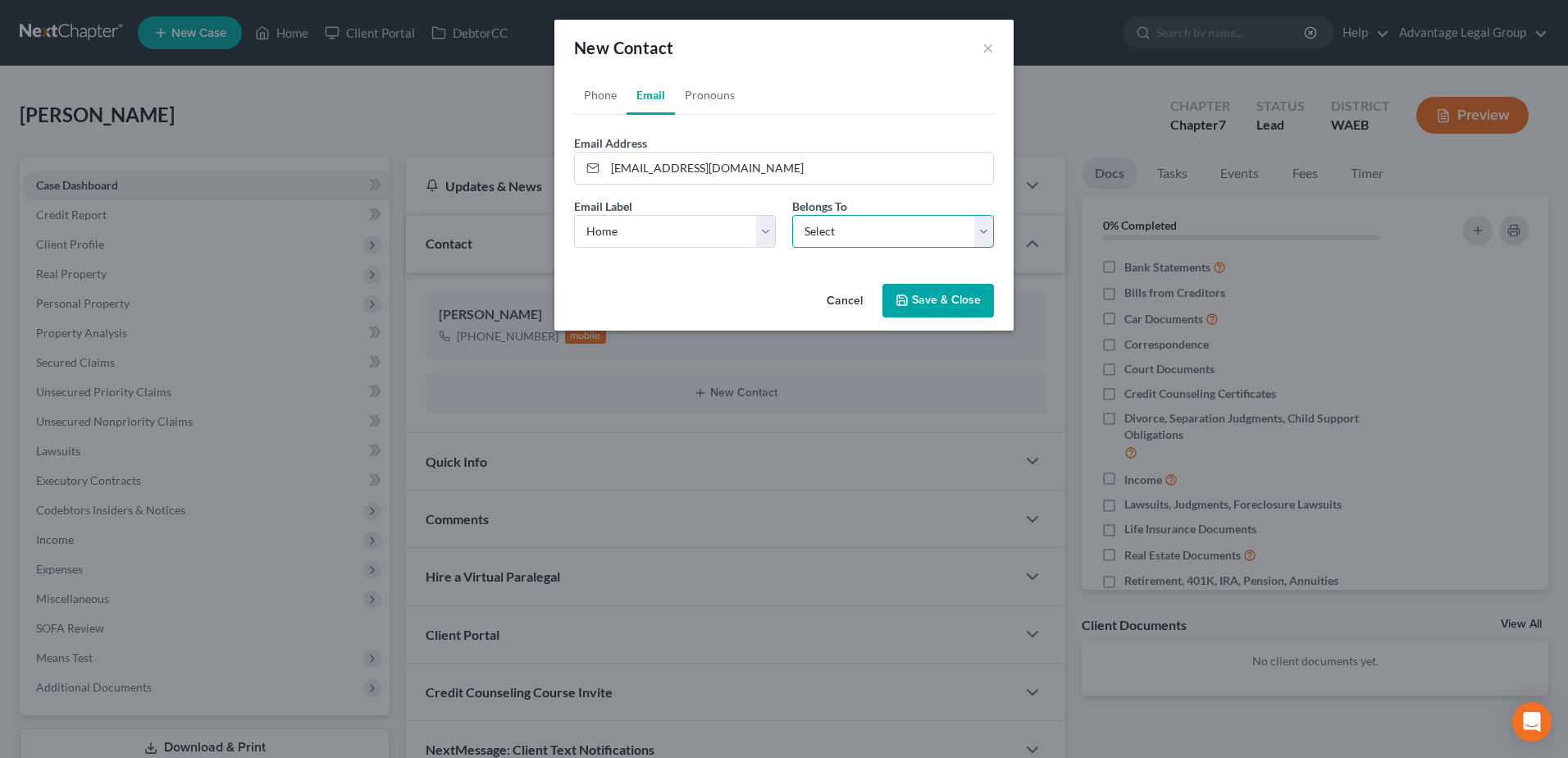
select select "0"
click at [792, 215] on select "Select Client Other" at bounding box center [893, 231] width 202 height 33
click at [927, 298] on button "Save & Close" at bounding box center [939, 301] width 112 height 34
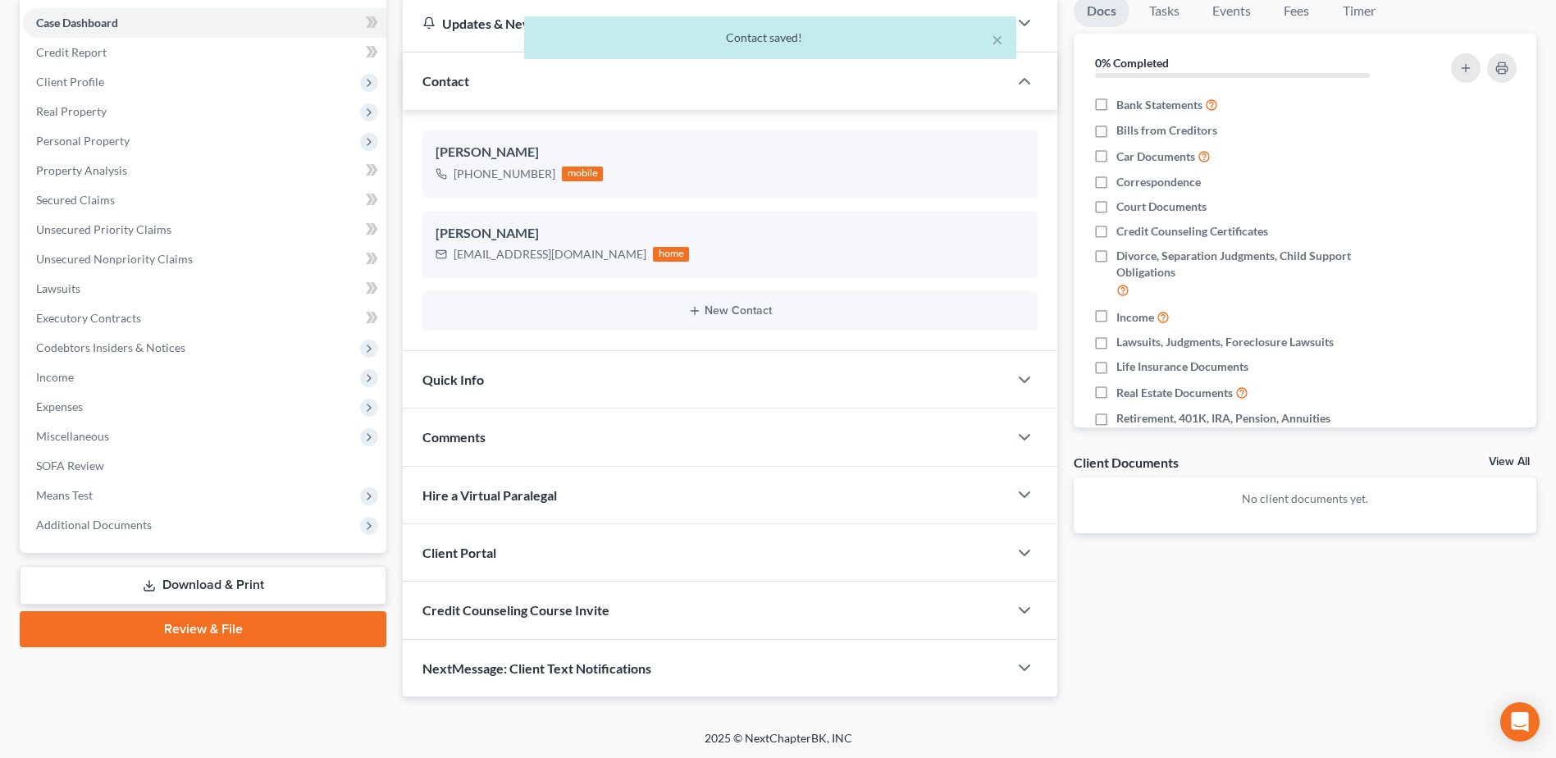
scroll to position [164, 0]
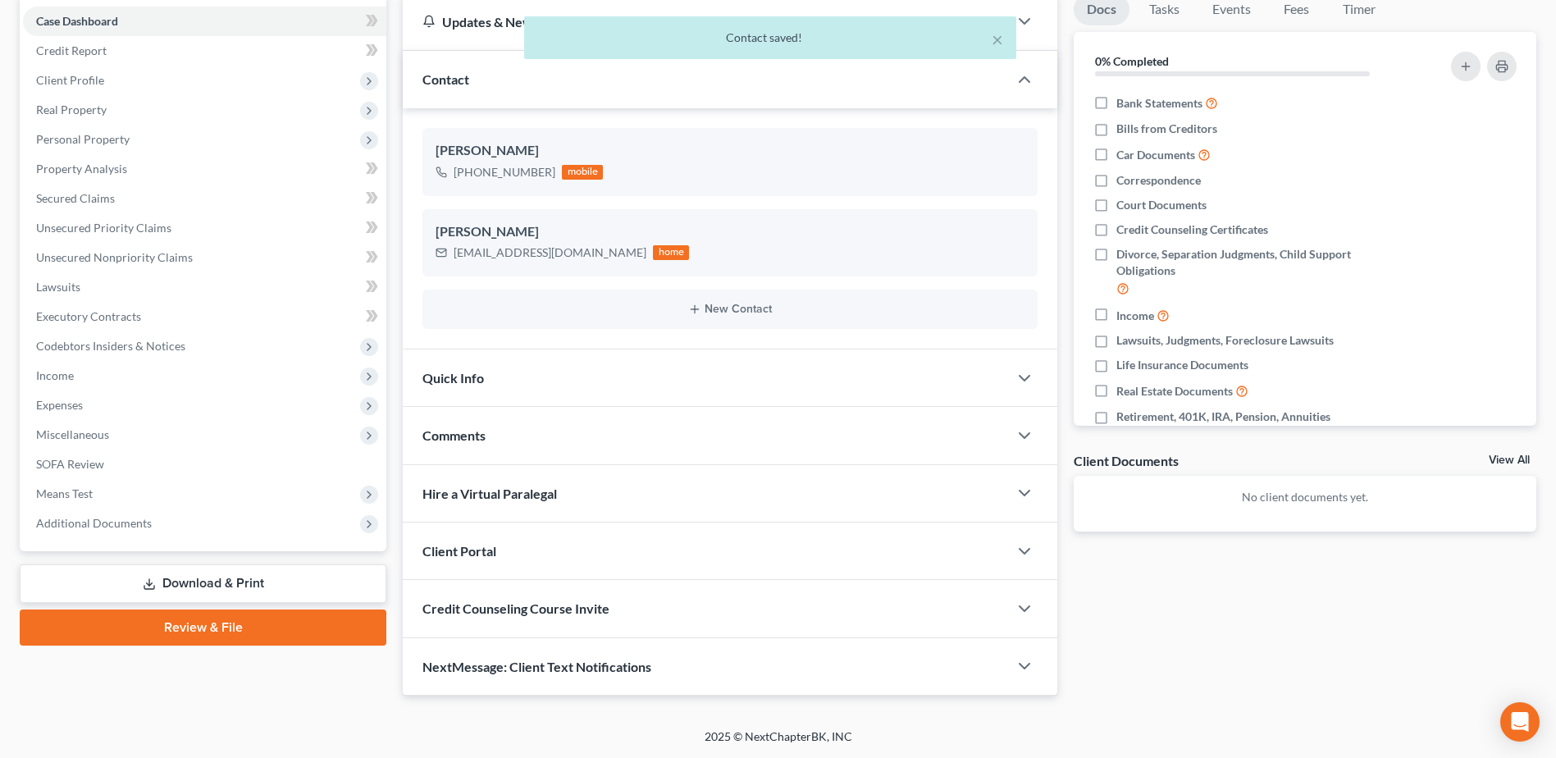
click at [479, 550] on span "Client Portal" at bounding box center [459, 551] width 74 height 16
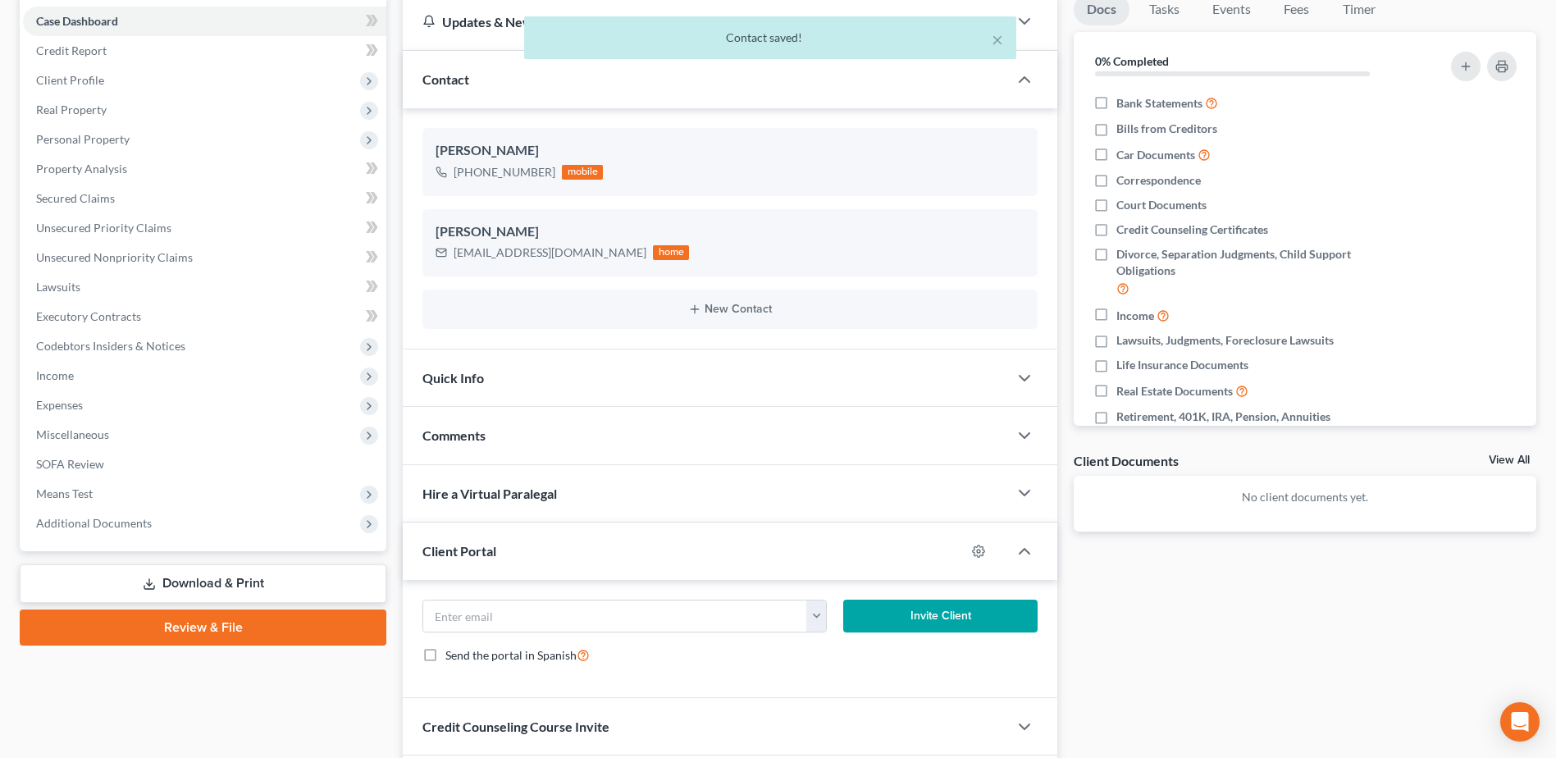
scroll to position [246, 0]
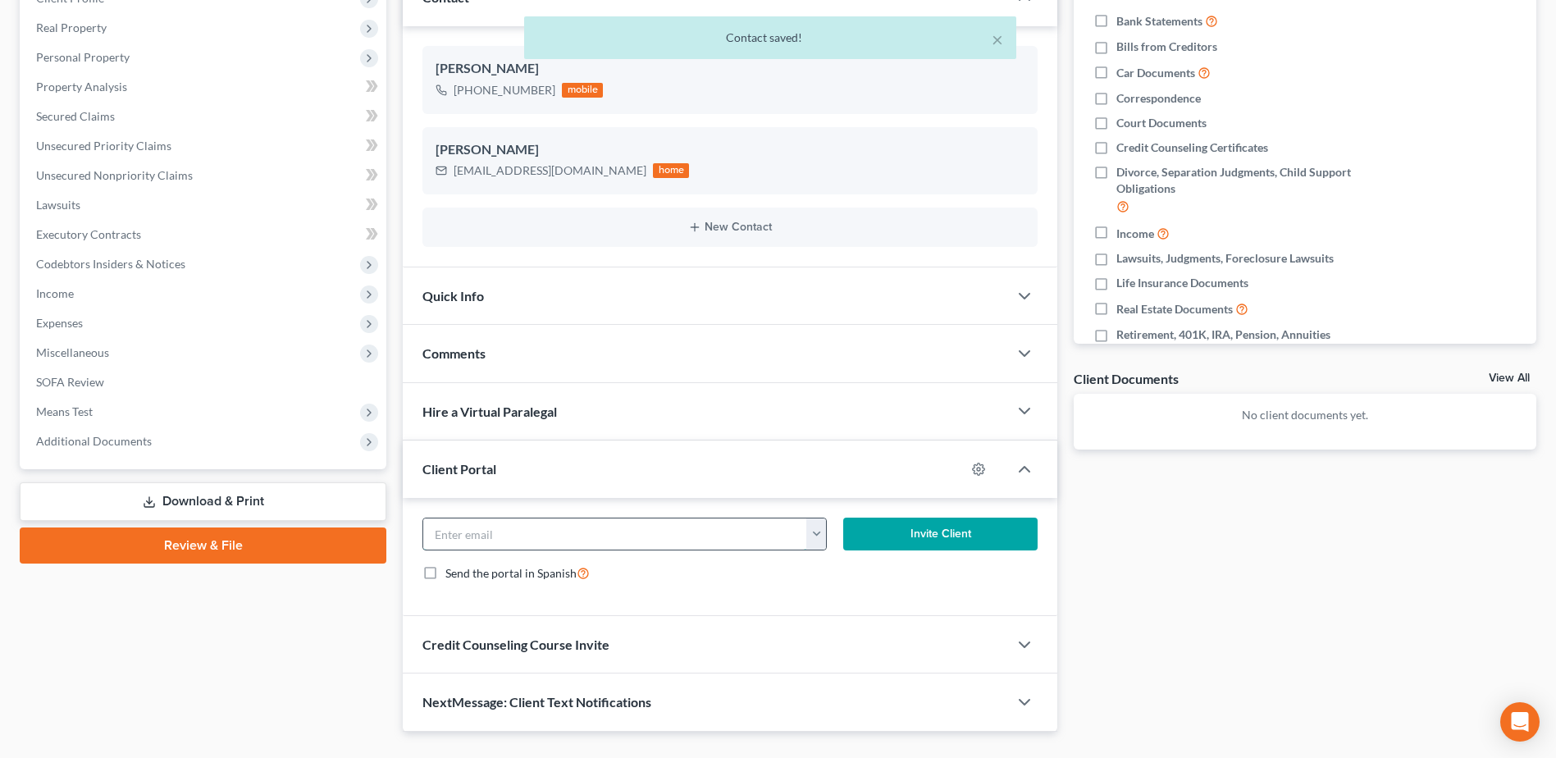
click at [527, 534] on input "email" at bounding box center [614, 533] width 383 height 31
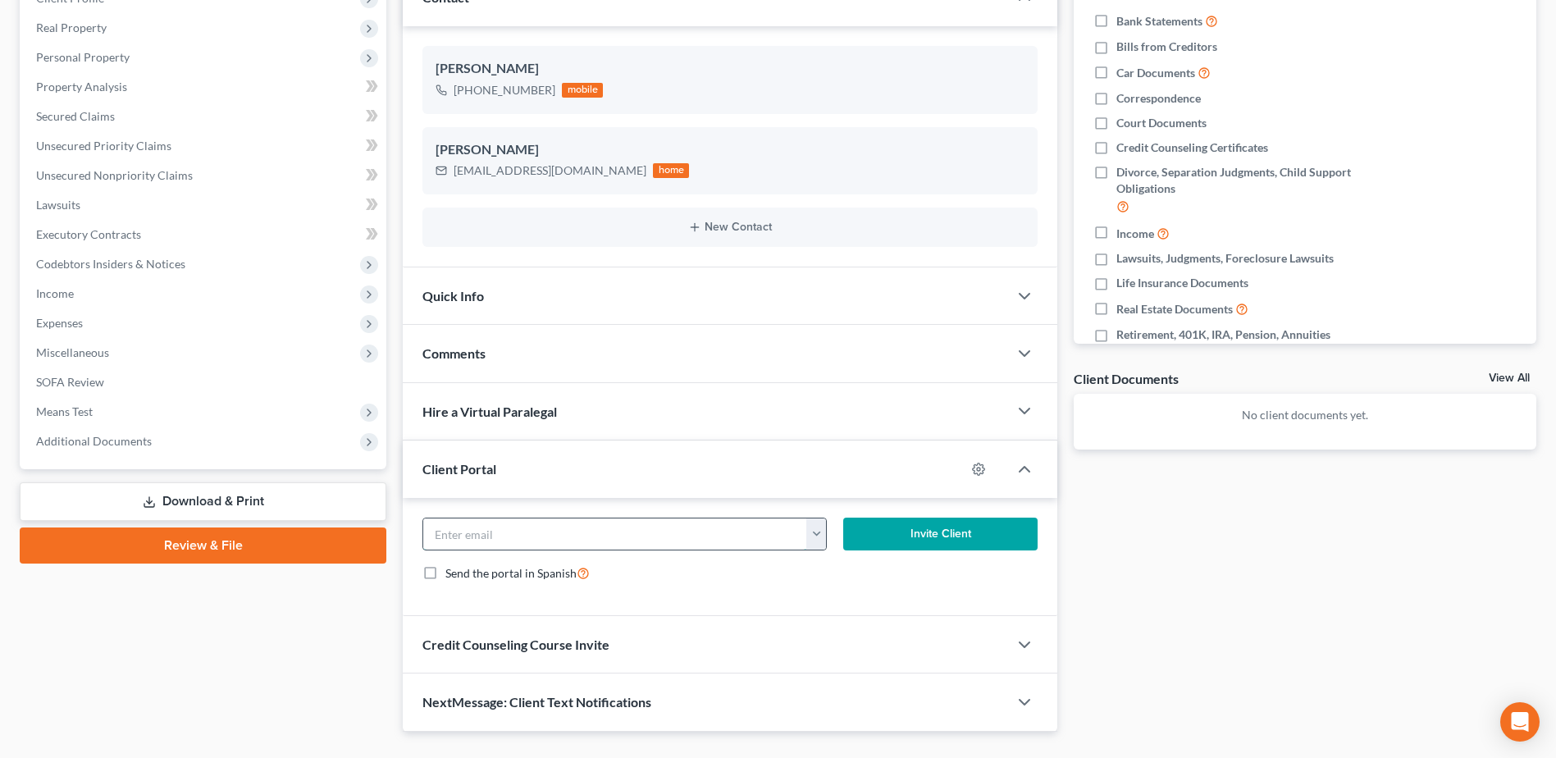
paste input "bigmon200@gmail.com"
type input "bigmon200@gmail.com"
click at [953, 536] on button "Invite Client" at bounding box center [940, 534] width 194 height 33
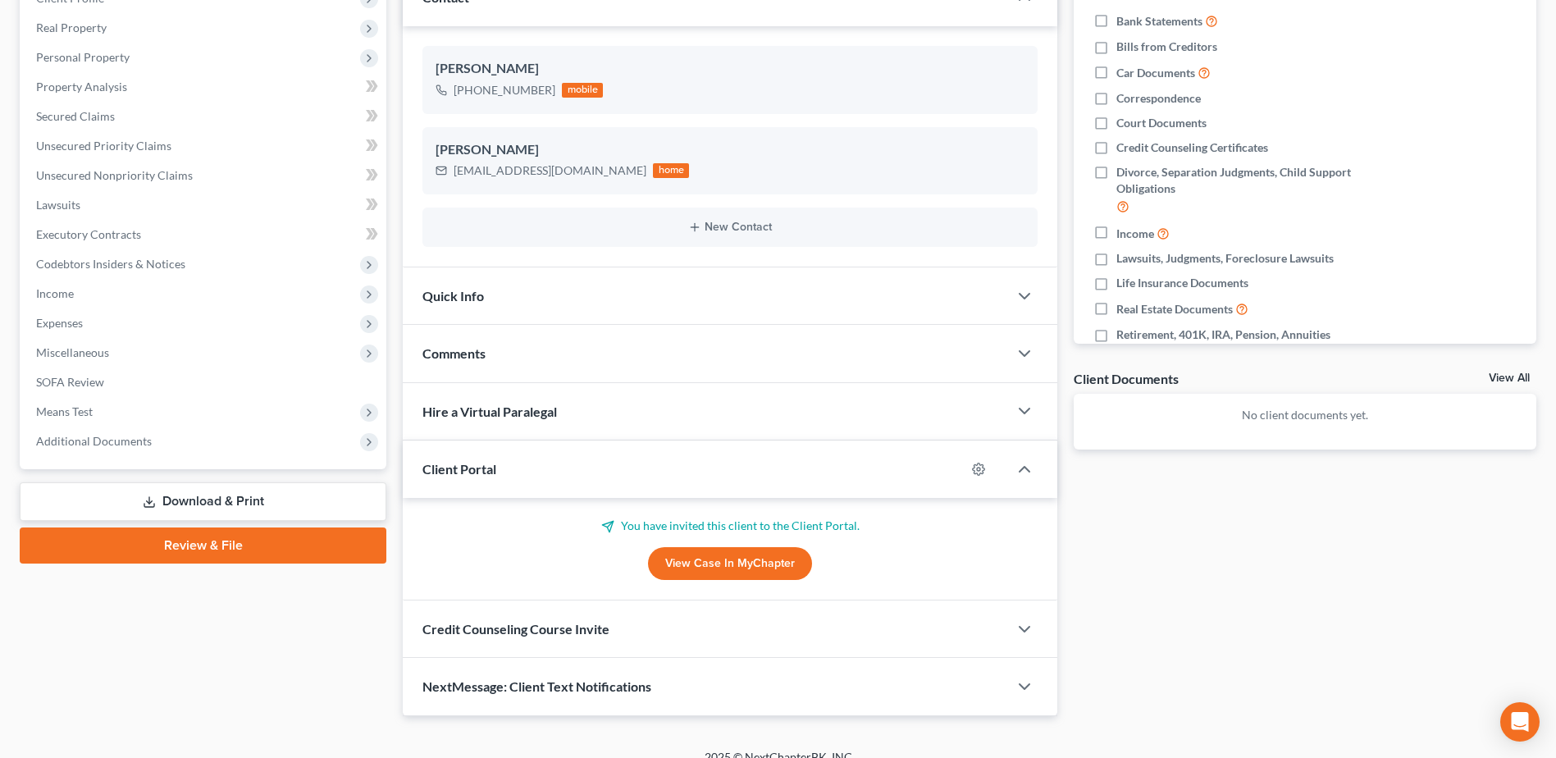
drag, startPoint x: 500, startPoint y: 359, endPoint x: 536, endPoint y: 386, distance: 45.1
click at [500, 359] on div "Comments" at bounding box center [705, 353] width 605 height 57
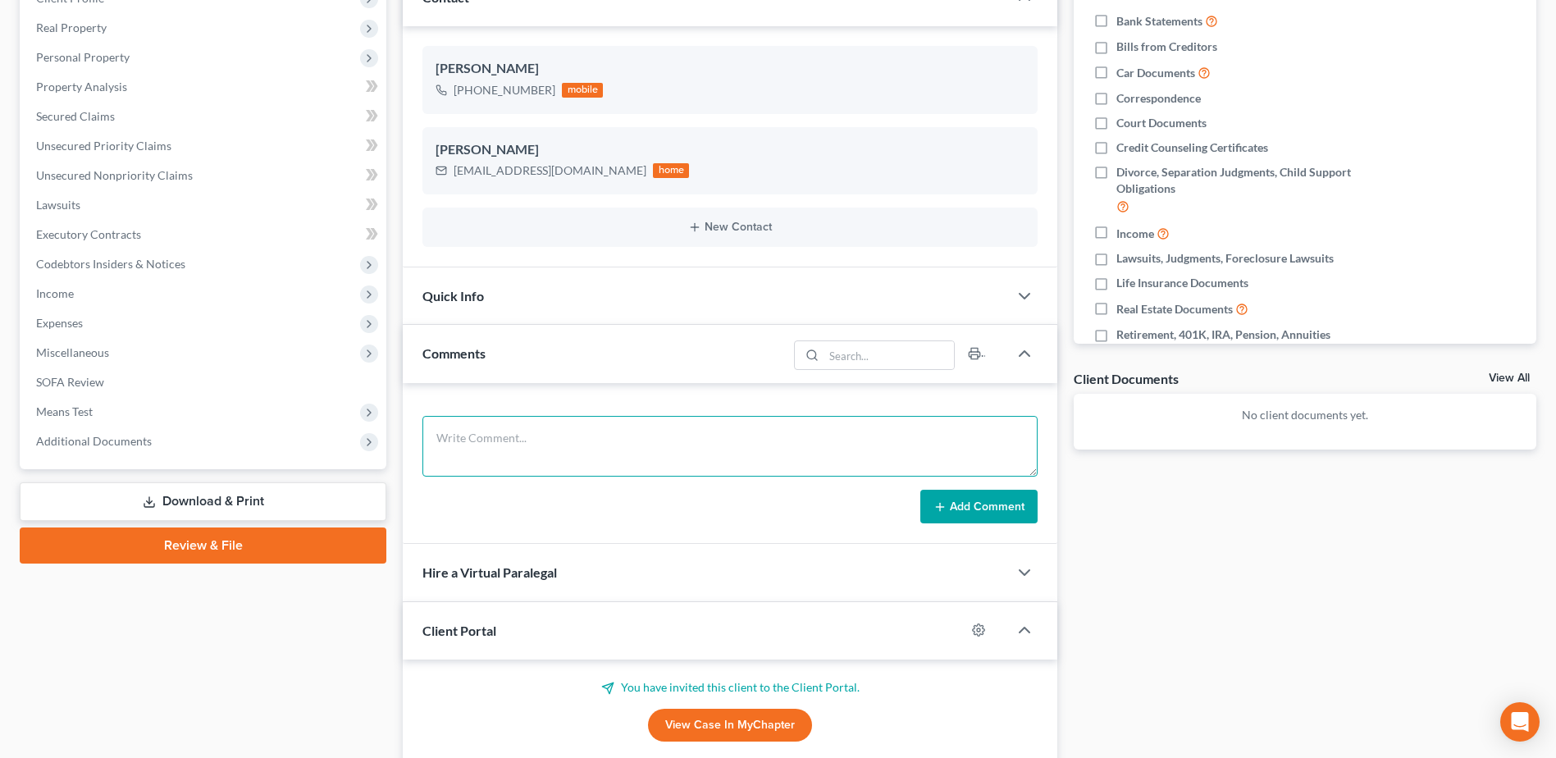
click at [527, 428] on textarea at bounding box center [729, 446] width 615 height 61
paste textarea "Ramon, Attached is the flyer for the class that you need to take, You will have…"
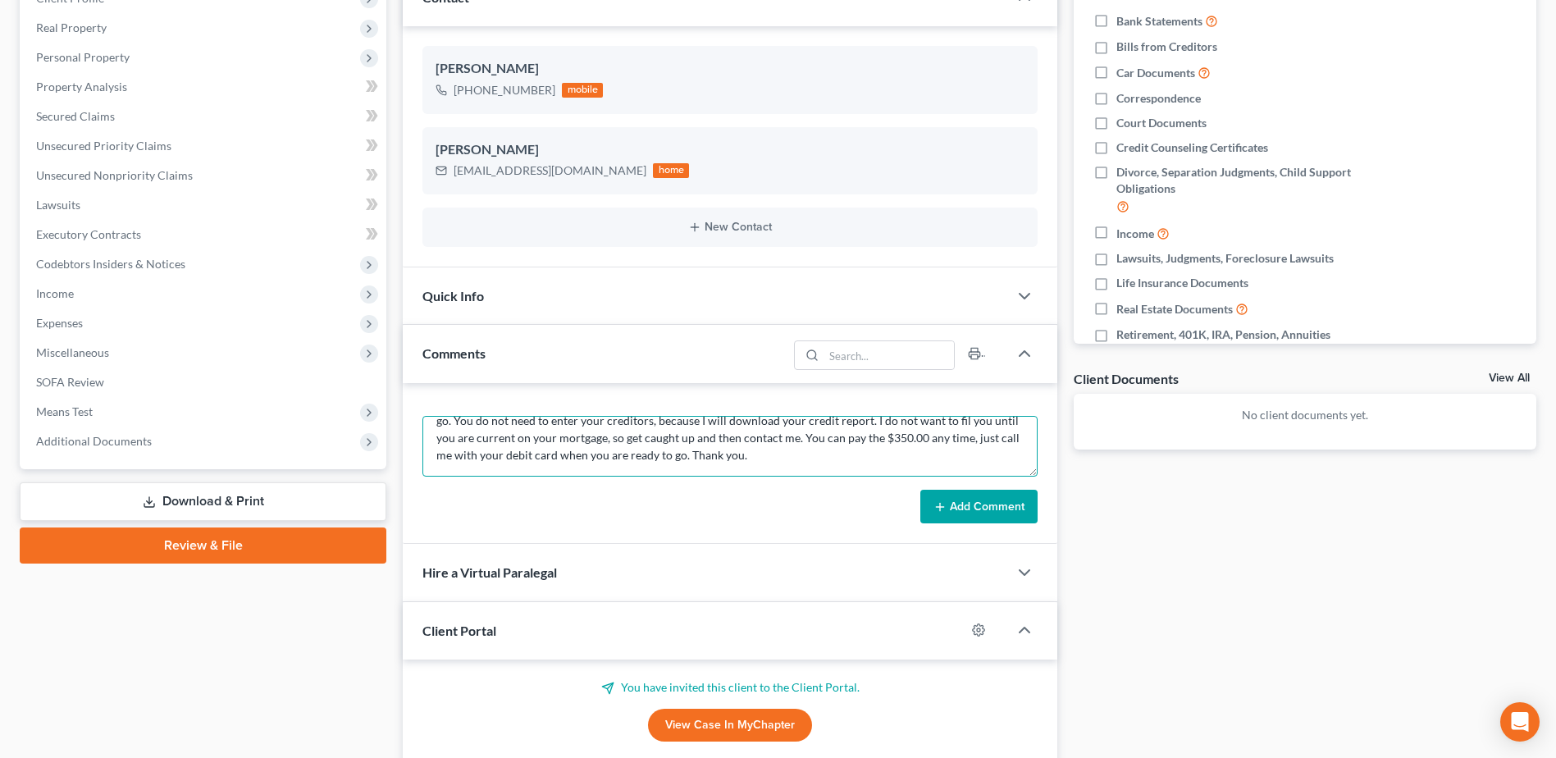
type textarea "Ramon, Attached is the flyer for the class that you need to take, You will have…"
click at [958, 505] on button "Add Comment" at bounding box center [978, 507] width 117 height 34
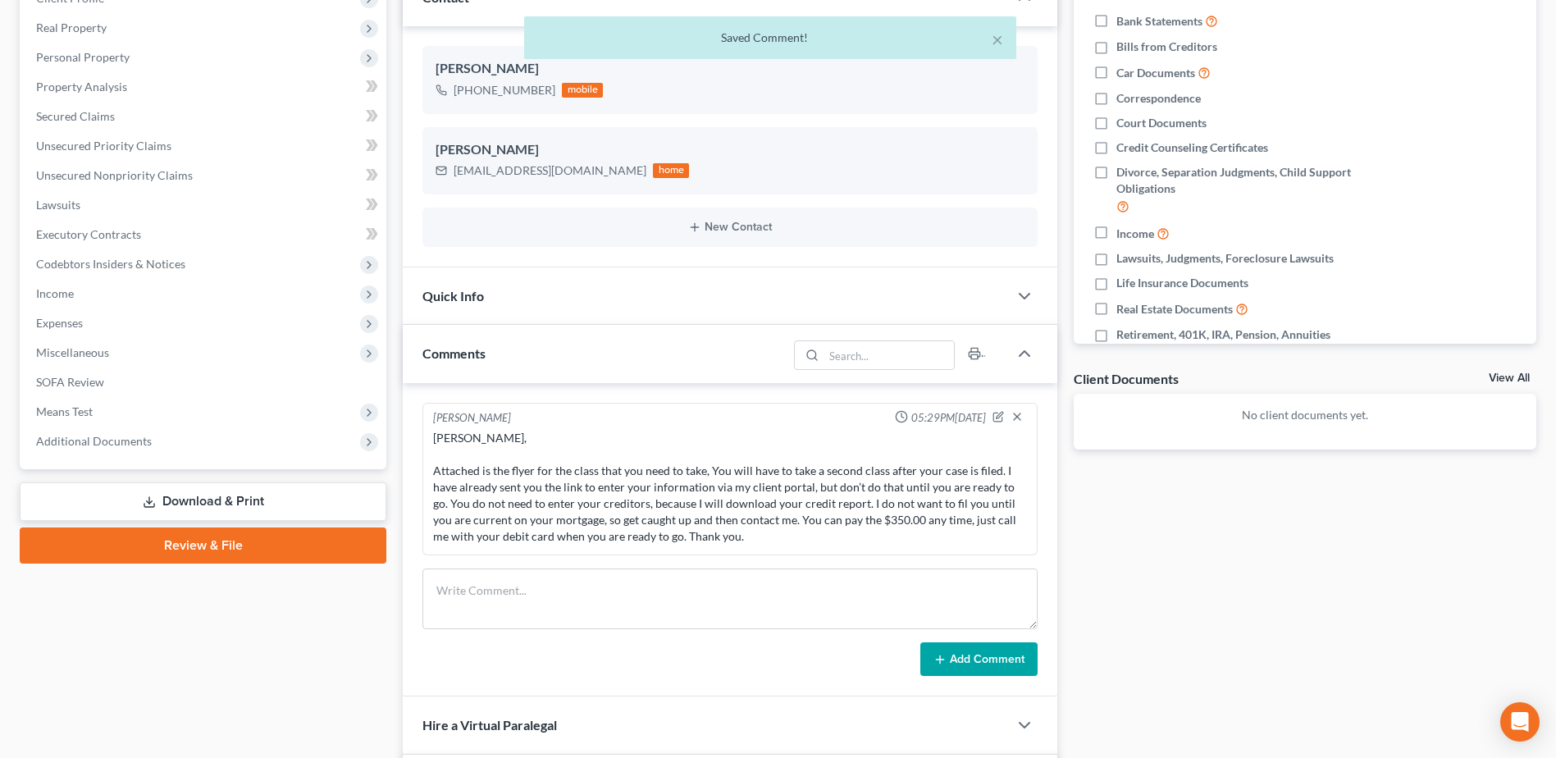
scroll to position [0, 0]
